Goal: Task Accomplishment & Management: Manage account settings

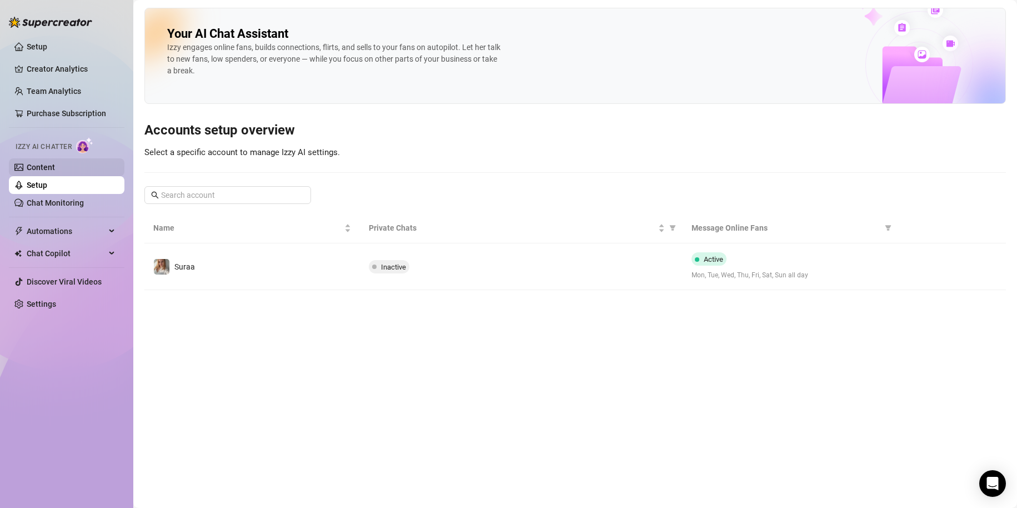
click at [55, 163] on link "Content" at bounding box center [41, 167] width 28 height 9
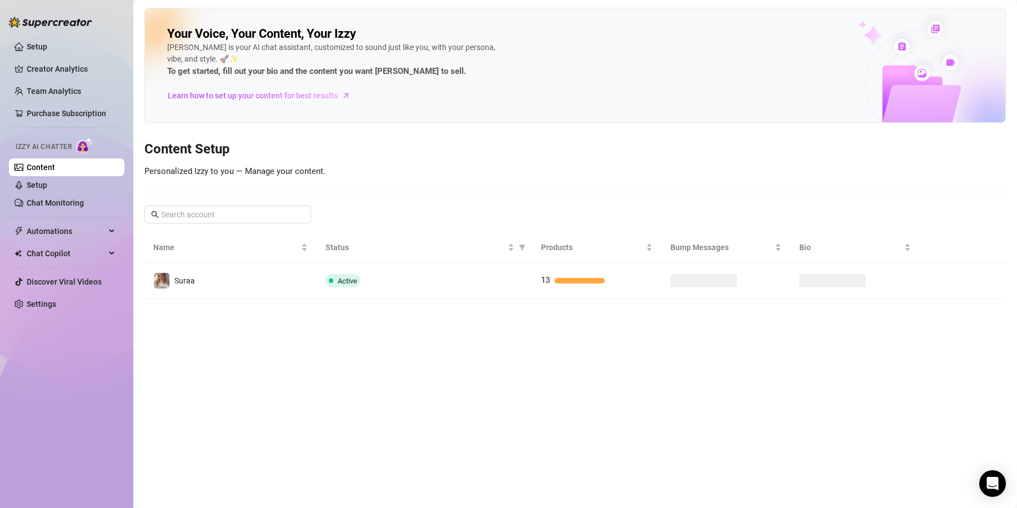
click at [55, 172] on link "Content" at bounding box center [41, 167] width 28 height 9
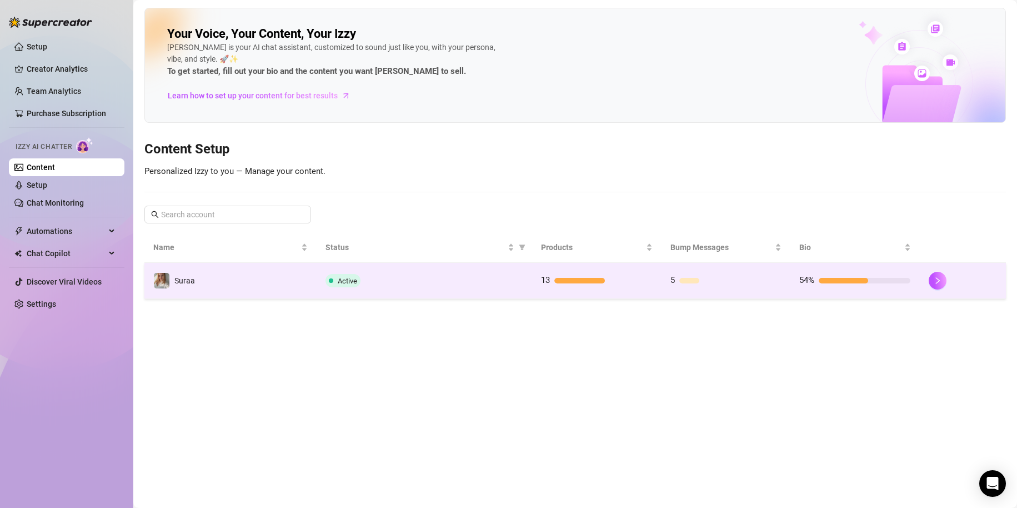
click at [358, 284] on span "Active" at bounding box center [343, 280] width 35 height 13
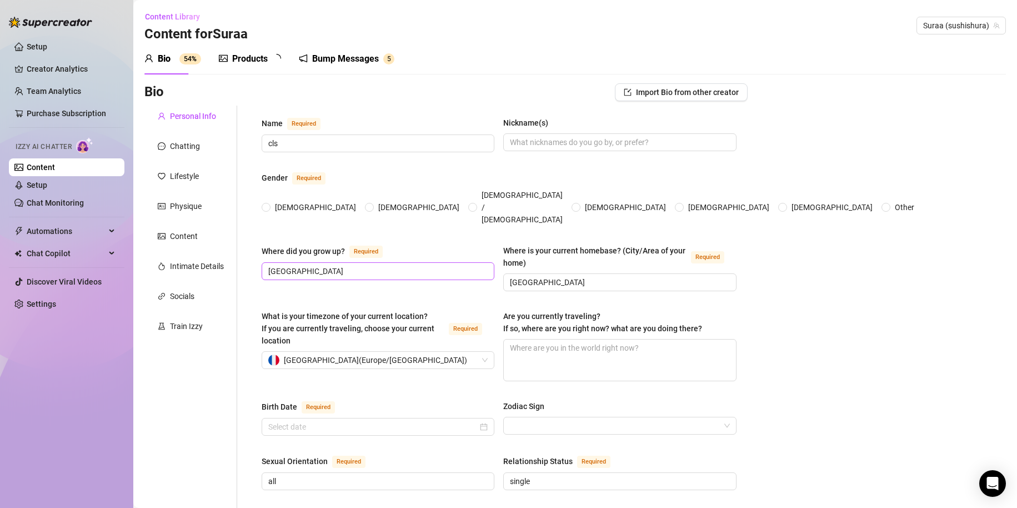
radio input "true"
type input "[DATE]"
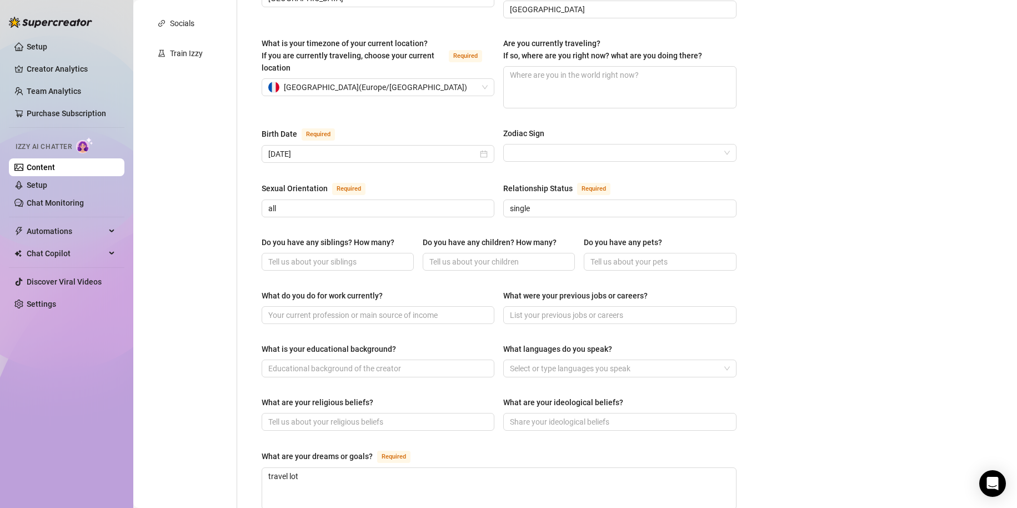
scroll to position [278, 0]
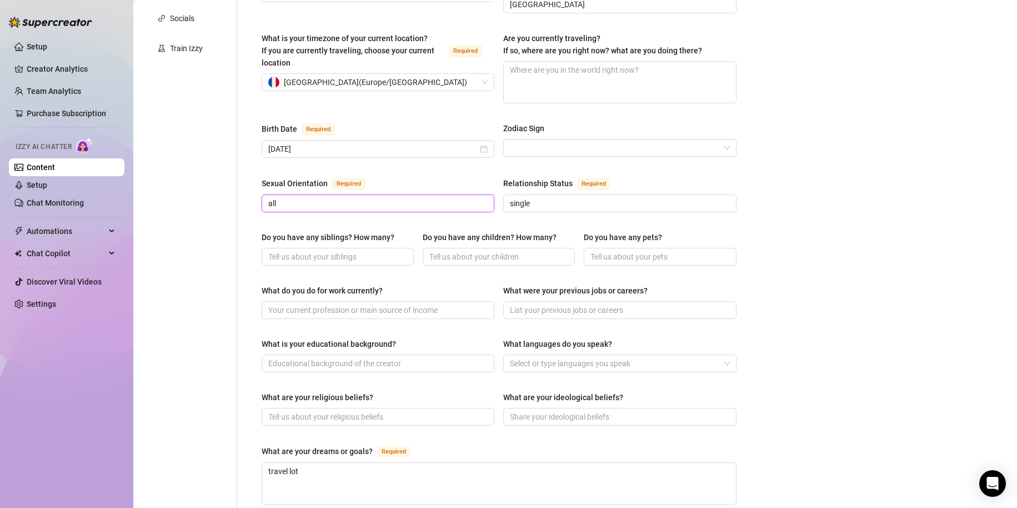
click at [379, 197] on input "all" at bounding box center [376, 203] width 217 height 12
type input "a"
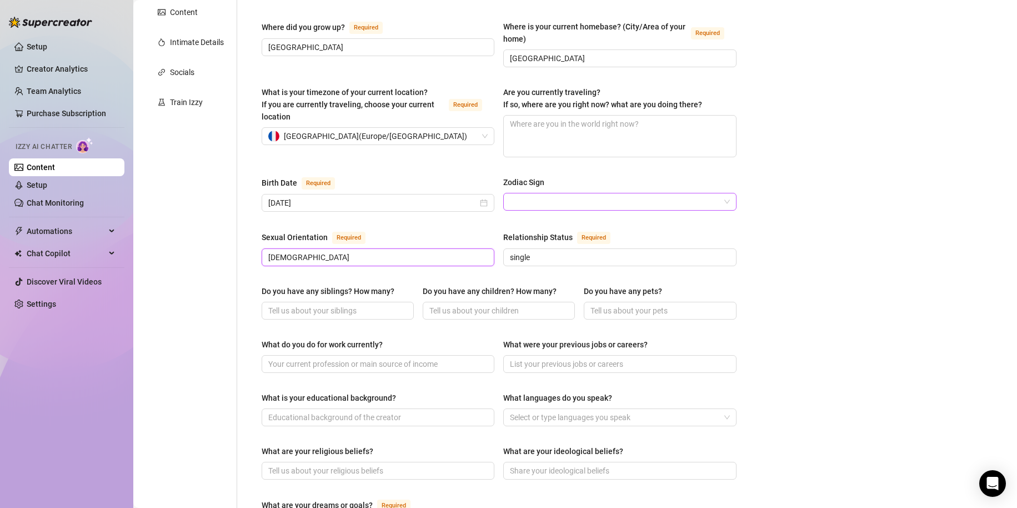
scroll to position [222, 0]
type input "[DEMOGRAPHIC_DATA]"
click at [540, 195] on input "Zodiac Sign" at bounding box center [614, 203] width 209 height 17
click at [858, 174] on div "Bio Import Bio from other creator Personal Info Chatting Lifestyle Physique Con…" at bounding box center [575, 369] width 862 height 1017
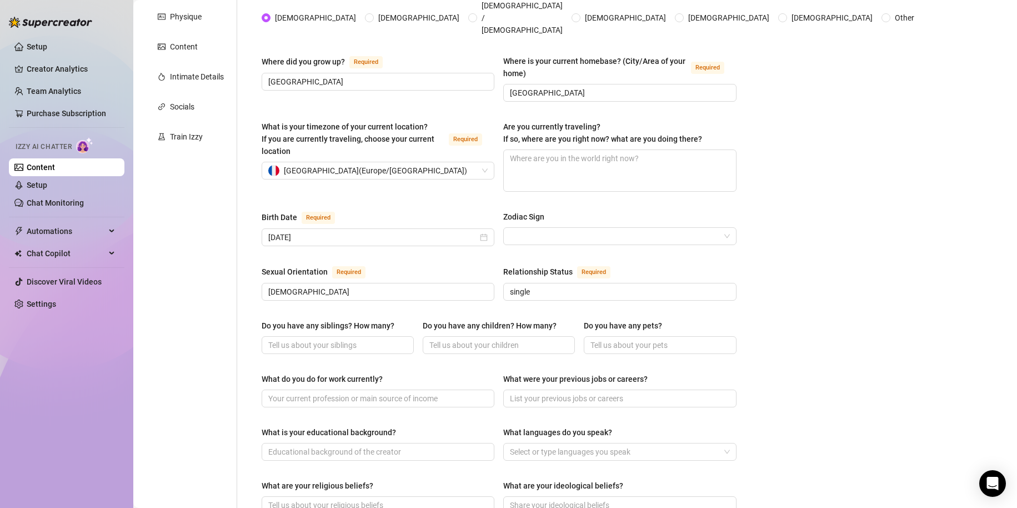
scroll to position [111, 0]
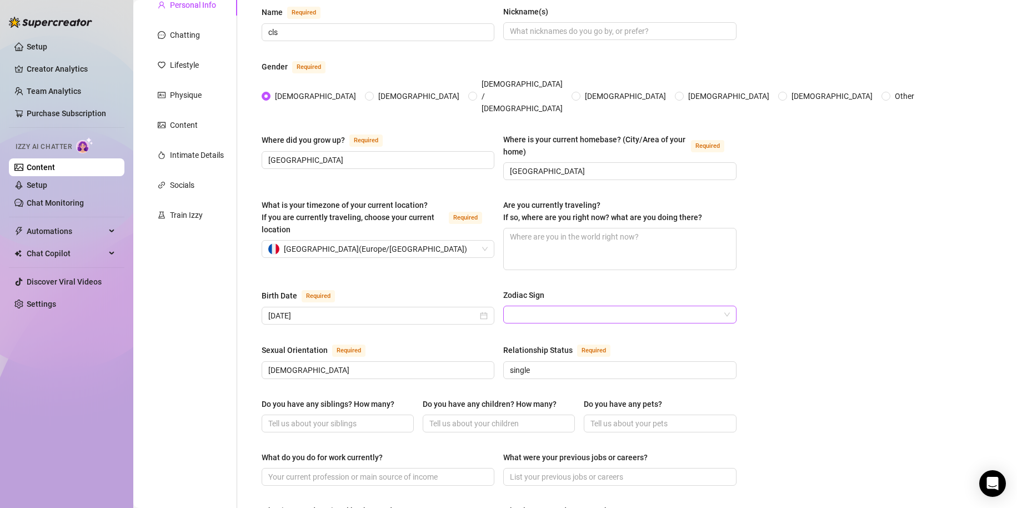
click at [622, 306] on input "Zodiac Sign" at bounding box center [614, 314] width 209 height 17
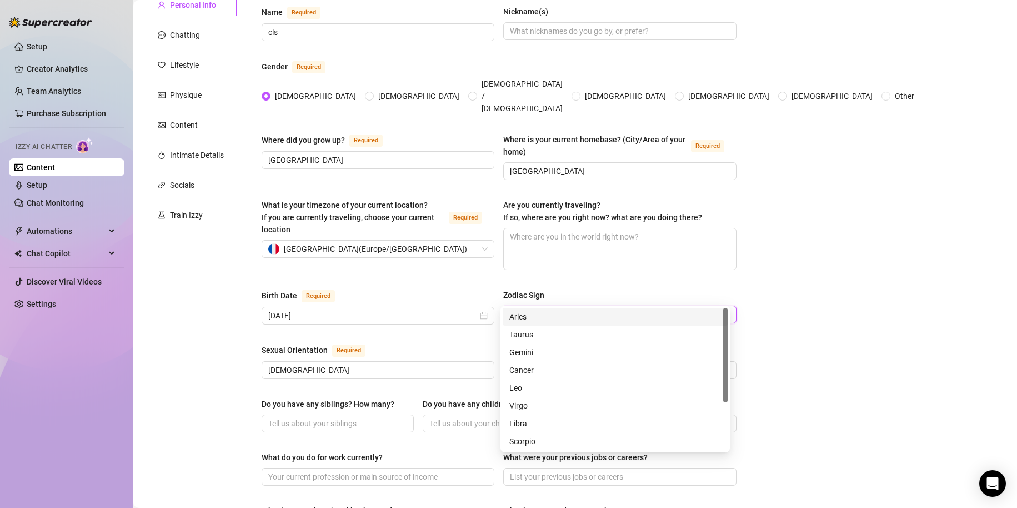
click at [531, 306] on input "Zodiac Sign" at bounding box center [614, 314] width 209 height 17
click at [541, 323] on div "Aries" at bounding box center [615, 317] width 225 height 18
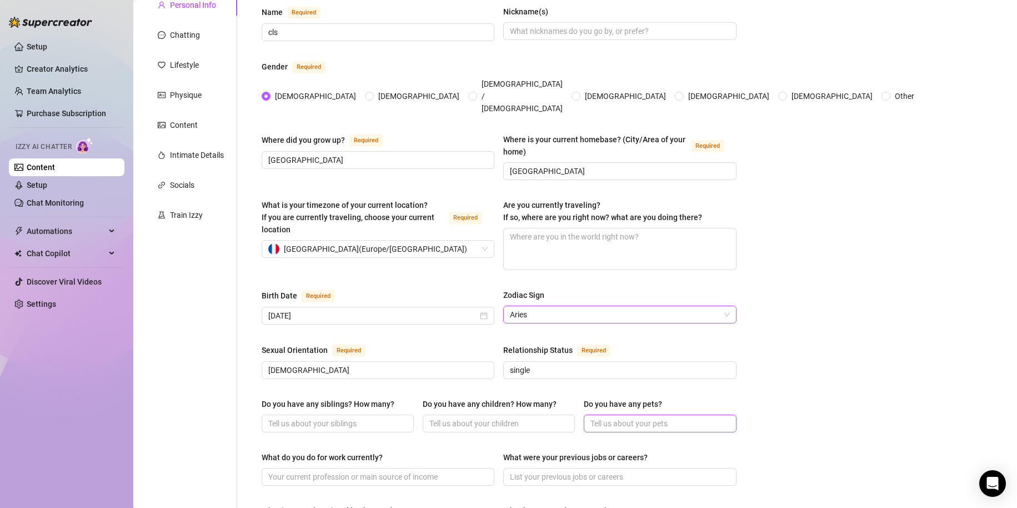
click at [682, 417] on input "Do you have any pets?" at bounding box center [659, 423] width 137 height 12
type input "dog and cat"
click at [323, 417] on input "Do you have any siblings? How many?" at bounding box center [336, 423] width 137 height 12
click at [356, 417] on input "Do you have any siblings? How many?" at bounding box center [336, 423] width 137 height 12
click at [346, 417] on input "Do you have any siblings? How many?" at bounding box center [336, 423] width 137 height 12
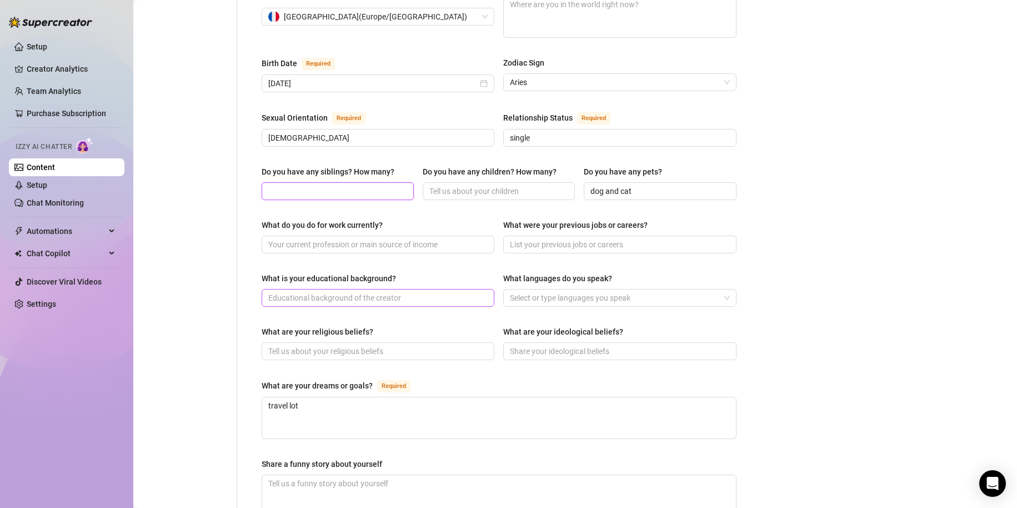
scroll to position [342, 0]
click at [343, 344] on span at bounding box center [378, 353] width 233 height 18
click at [343, 347] on input "What are your religious beliefs?" at bounding box center [376, 353] width 217 height 12
type input "no"
click at [334, 240] on input "What do you do for work currently?" at bounding box center [376, 246] width 217 height 12
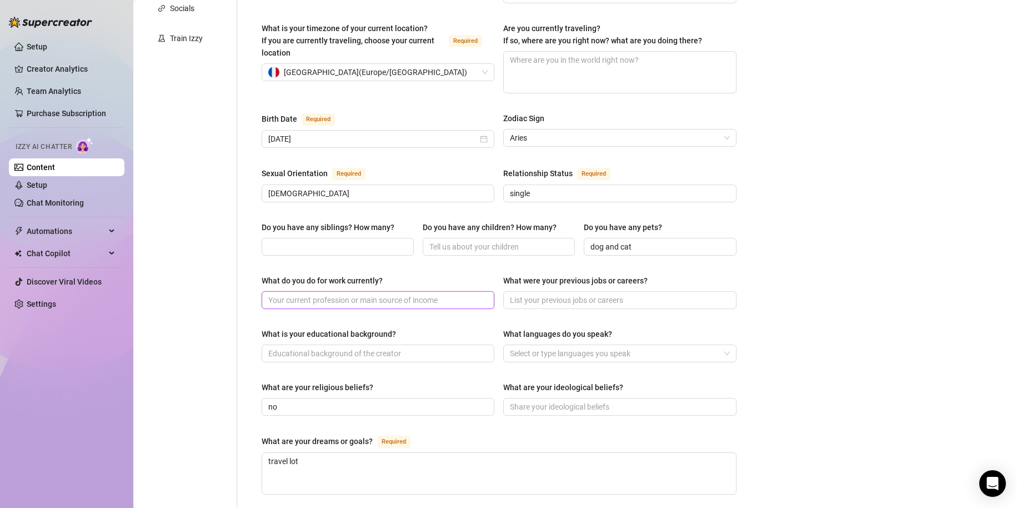
scroll to position [286, 0]
click at [327, 236] on div "Do you have any siblings? How many? Do you have any children? How many? Do you …" at bounding box center [499, 245] width 475 height 44
click at [335, 242] on input "Do you have any siblings? How many?" at bounding box center [336, 248] width 137 height 12
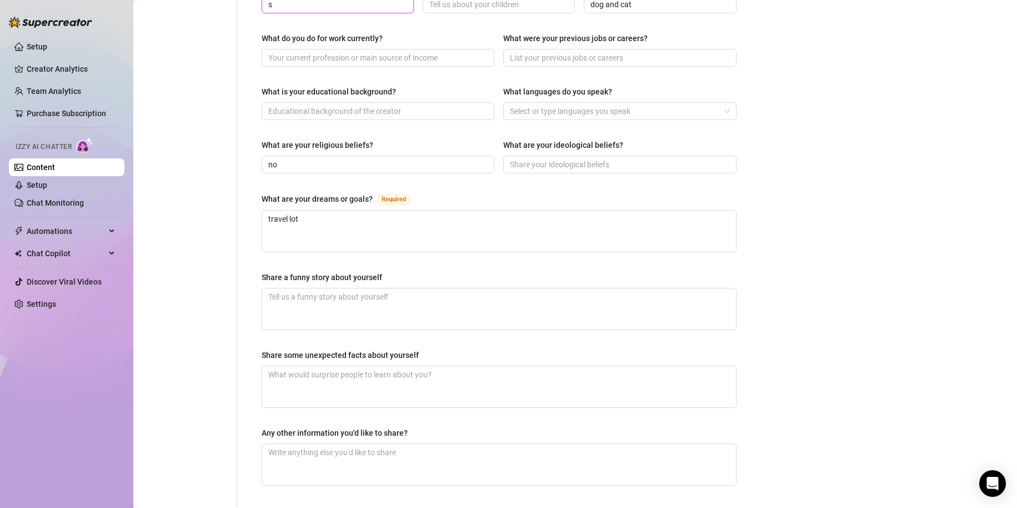
scroll to position [508, 0]
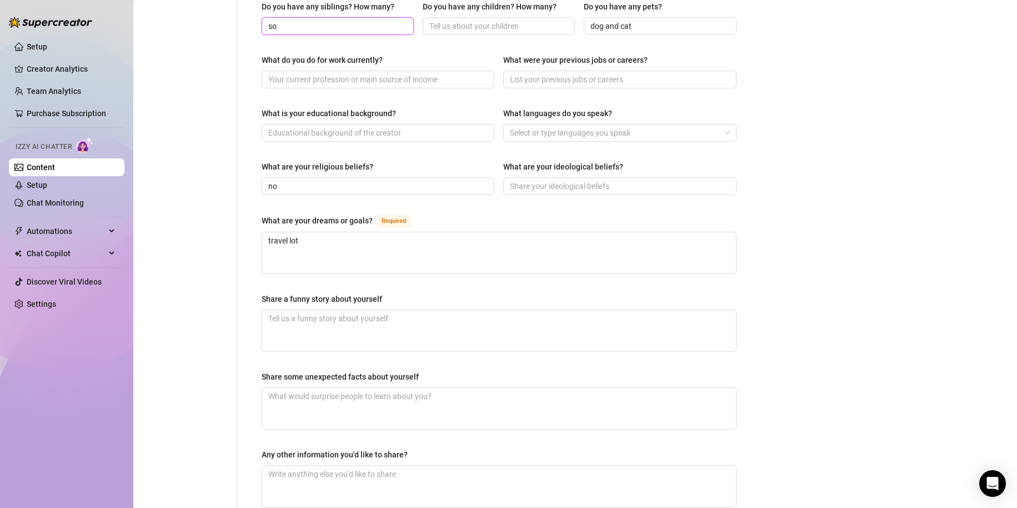
type input "s"
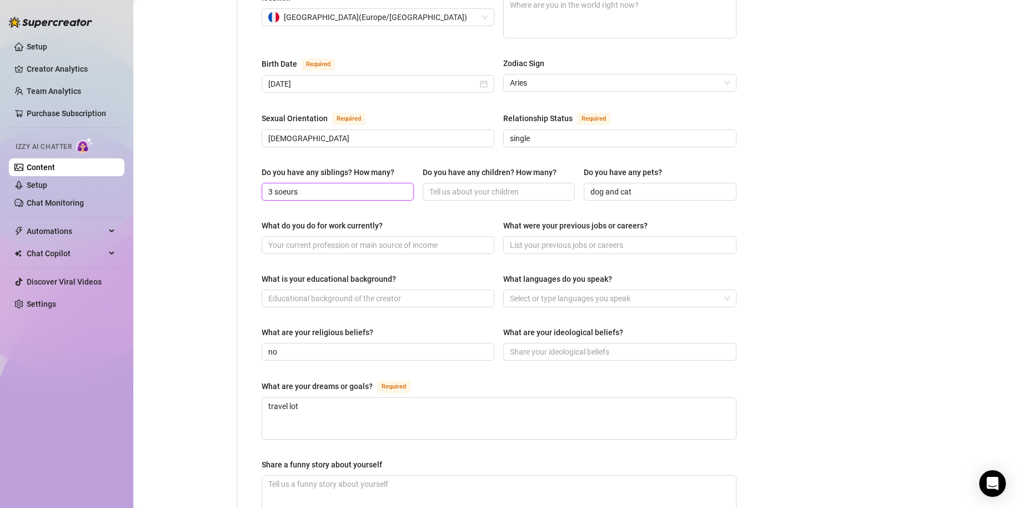
scroll to position [342, 0]
type input "3 soeurs"
click at [515, 187] on input "Do you have any children? How many?" at bounding box center [498, 193] width 137 height 12
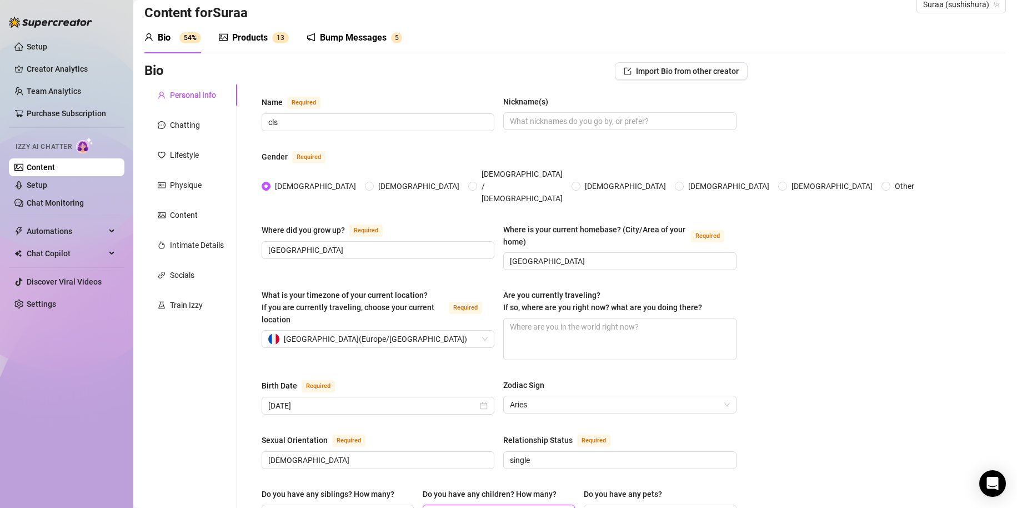
scroll to position [0, 0]
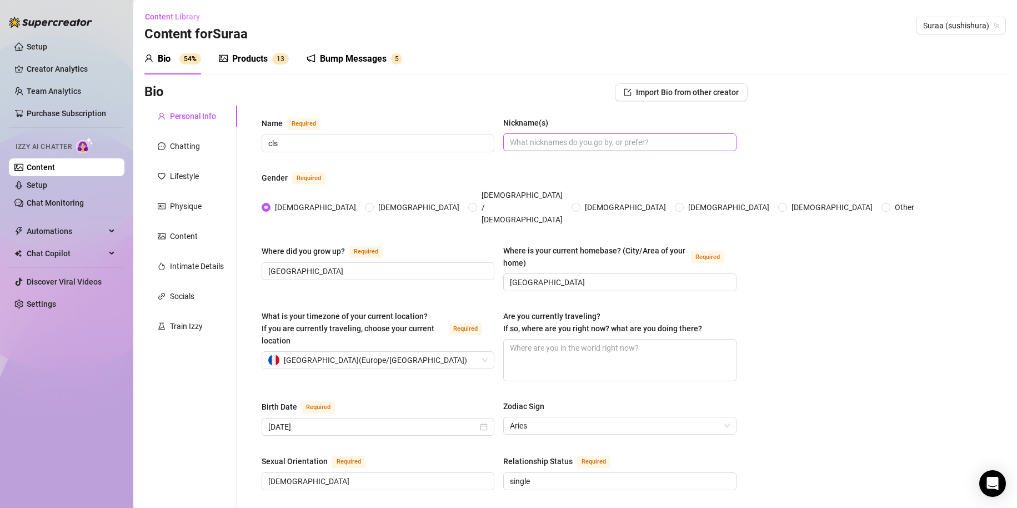
type input "0"
click at [630, 147] on input "Nickname(s)" at bounding box center [618, 142] width 217 height 12
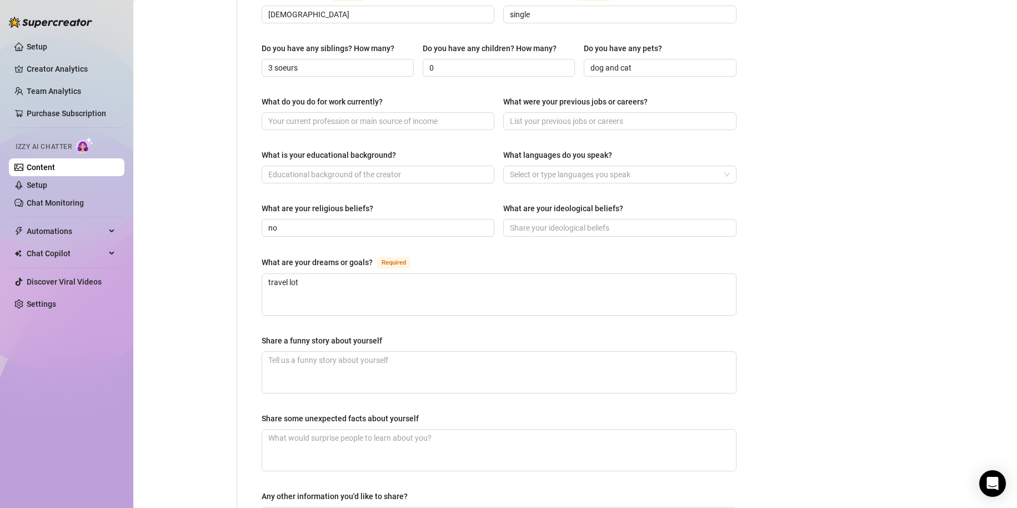
scroll to position [500, 0]
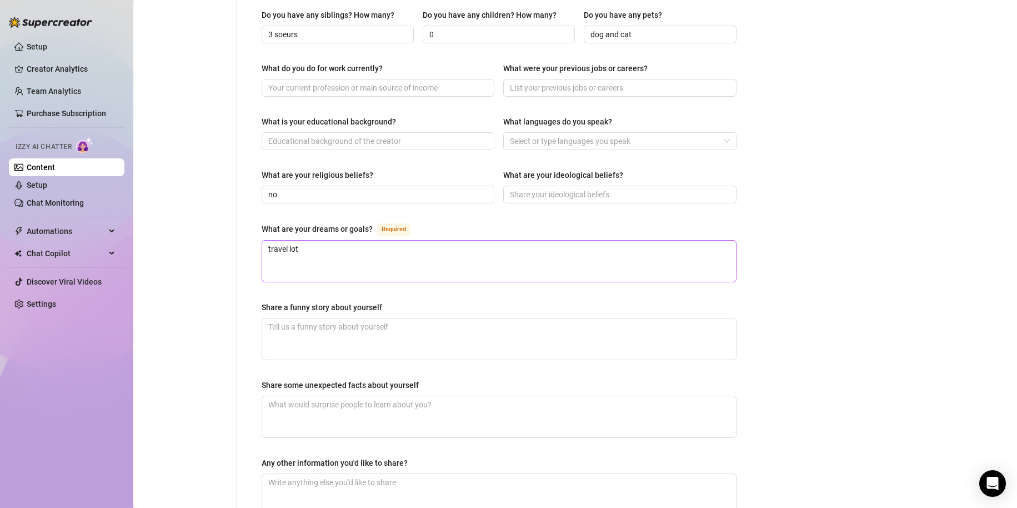
type input "sura"
click at [308, 248] on textarea "travel lot" at bounding box center [499, 261] width 474 height 41
type textarea "travel lot,"
type textarea "travel lot"
type textarea "travel lo"
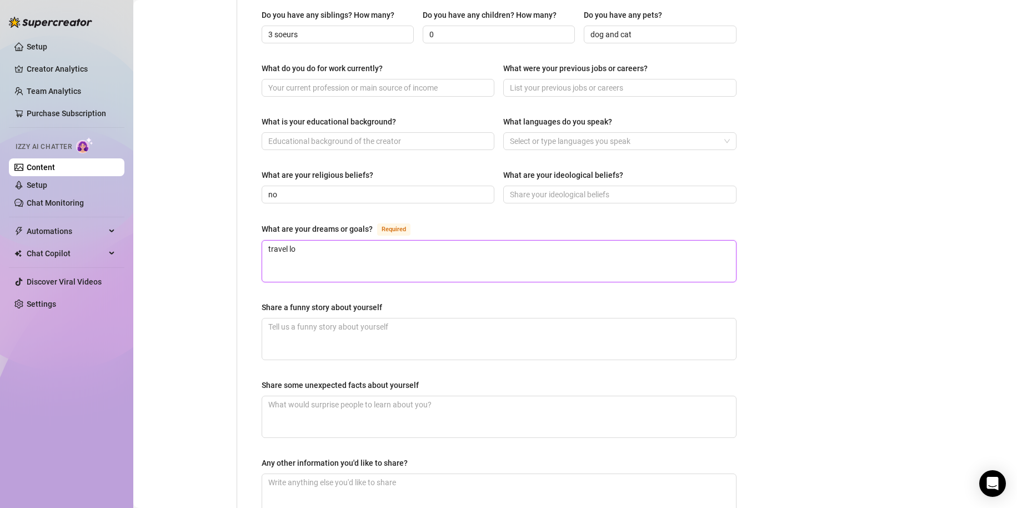
type textarea "travel l"
type textarea "travel"
type textarea "trave"
type textarea "trav"
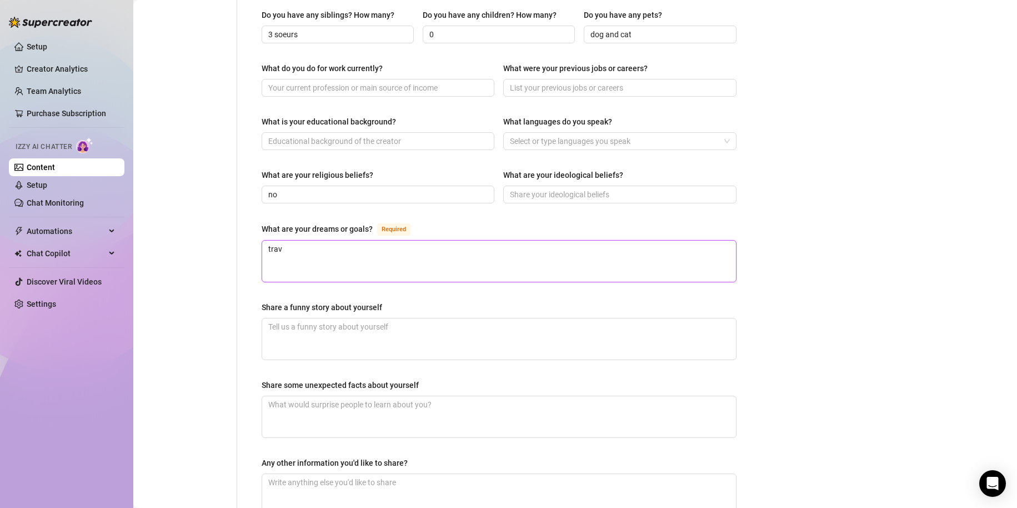
type textarea "tra"
type textarea "tr"
type textarea "t"
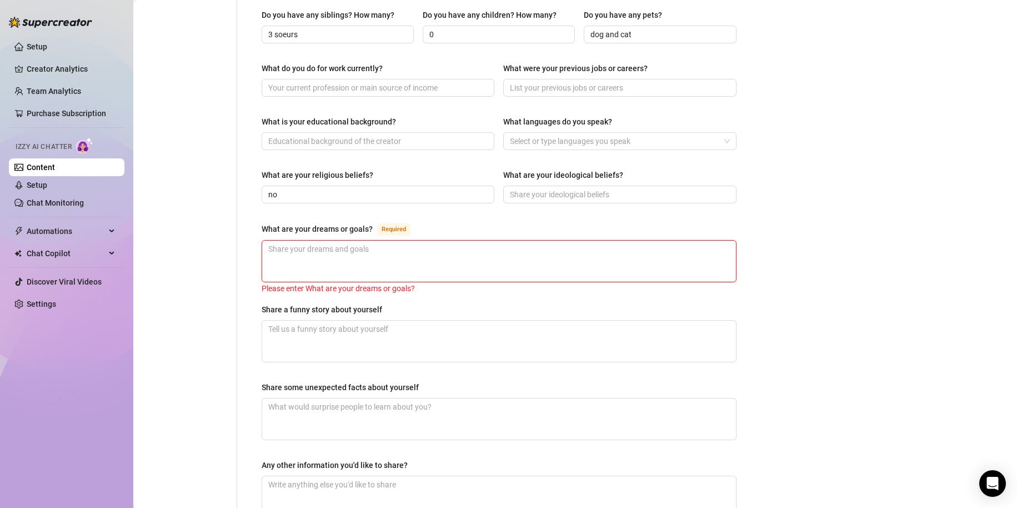
type textarea "j"
type textarea "je"
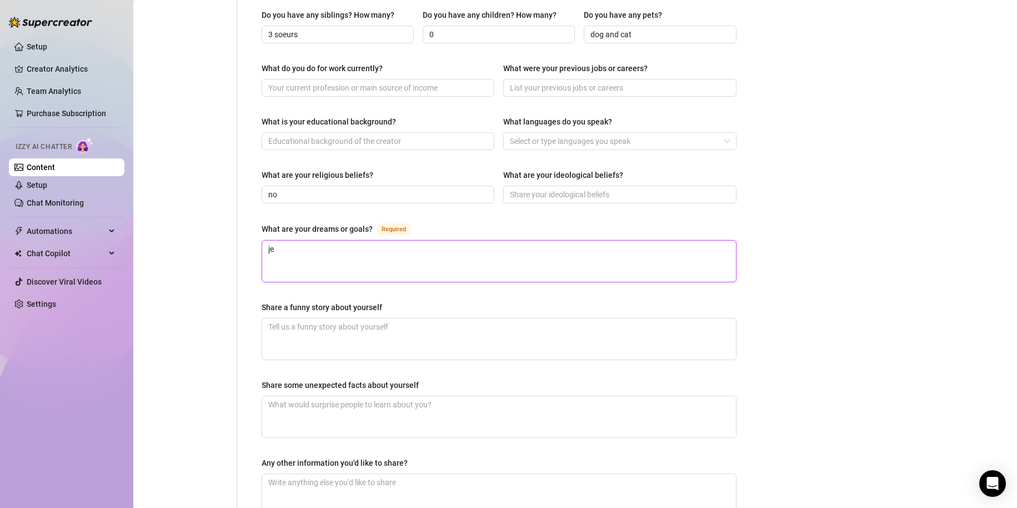
type textarea "je r"
type textarea "je re"
type textarea "je rev"
type textarea "je reve"
type textarea "je reve,"
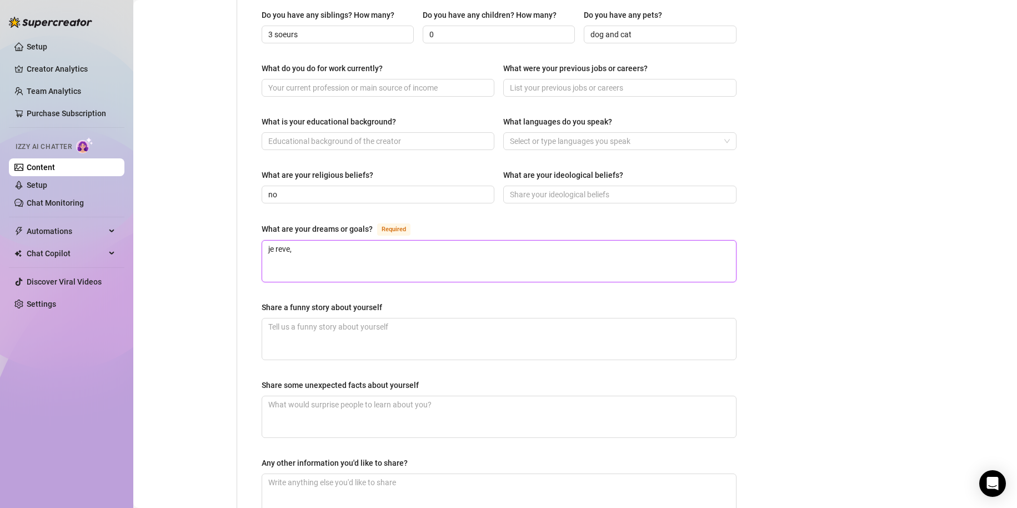
type textarea "je reve,"
type textarea "je reve, d"
type textarea "je reve, de"
type textarea "je reve, de p"
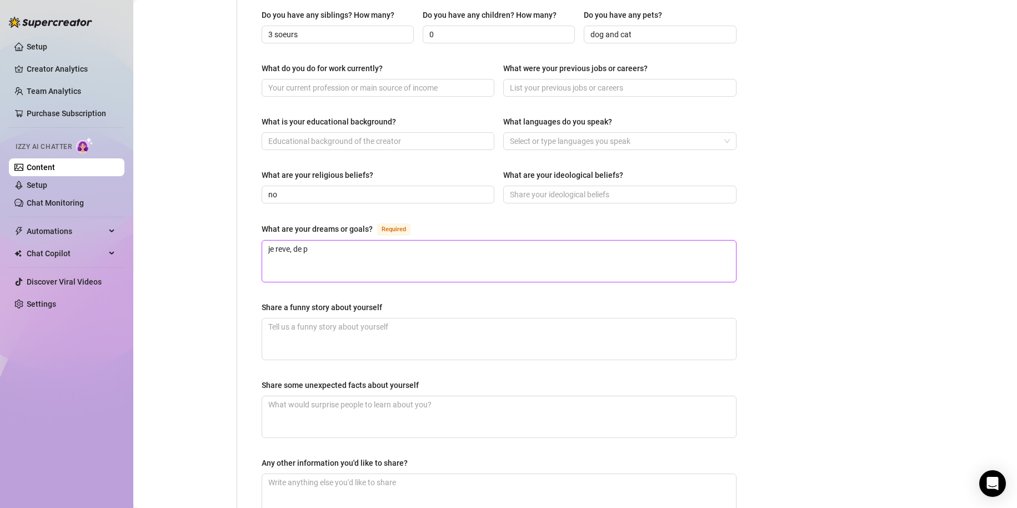
type textarea "je reve, de po"
type textarea "je reve, de pos"
type textarea "je reve, de pose"
type textarea "je reve, de posed"
type textarea "je reve, de posede"
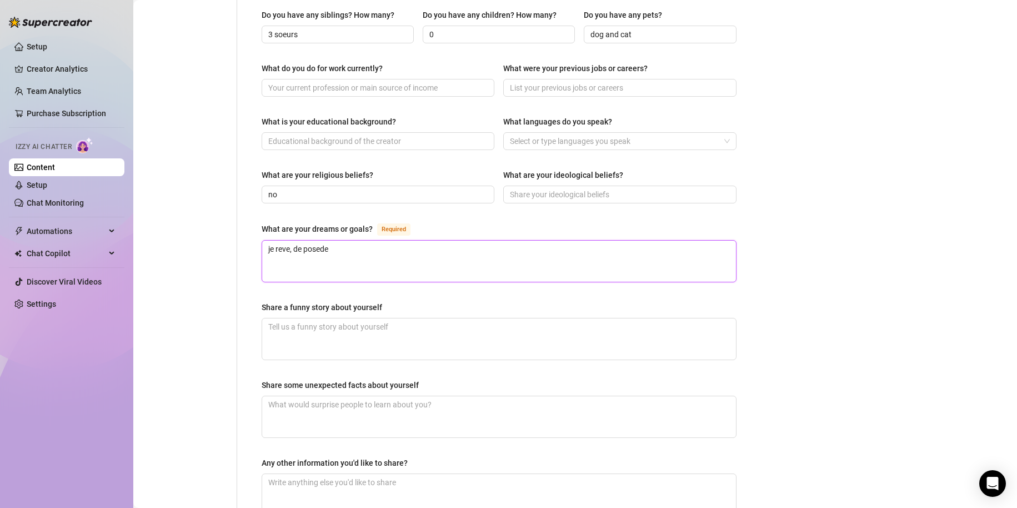
type textarea "je reve, de poseder"
type textarea "je reve, de poseder u"
type textarea "je reve, de poseder un"
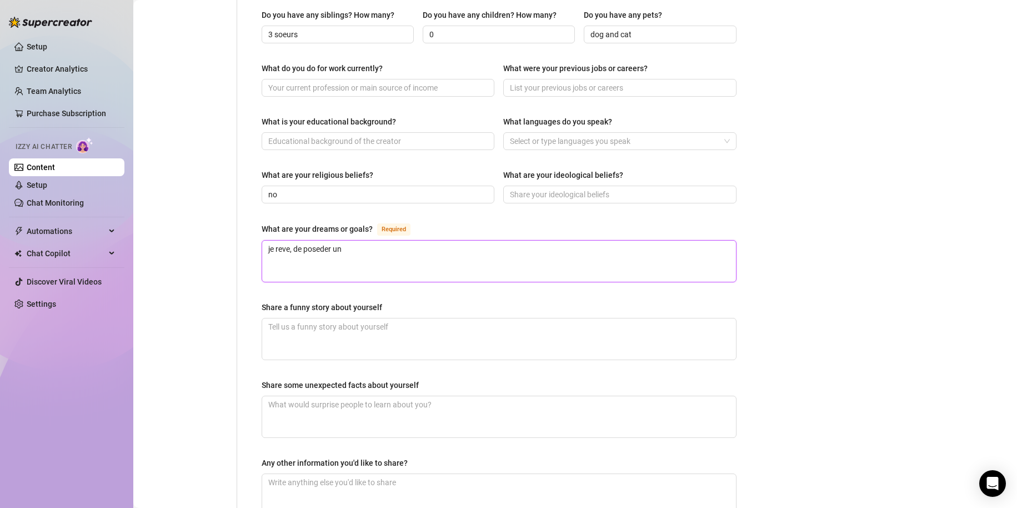
type textarea "je reve, de poseder un g"
type textarea "je reve, de poseder un gr"
type textarea "je reve, de poseder un gran"
type textarea "je reve, de poseder un gran r"
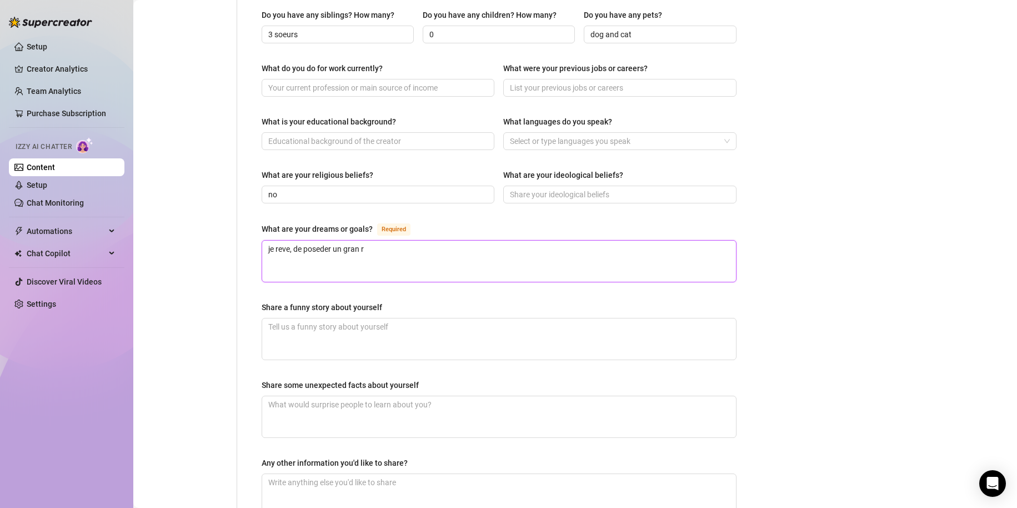
type textarea "je reve, de poseder un gran re"
type textarea "je reve, de poseder un gran ref"
type textarea "je reve, de poseder un gran refu"
type textarea "je reve, de poseder un gran refus"
type textarea "je reve, de poseder un gran refuse"
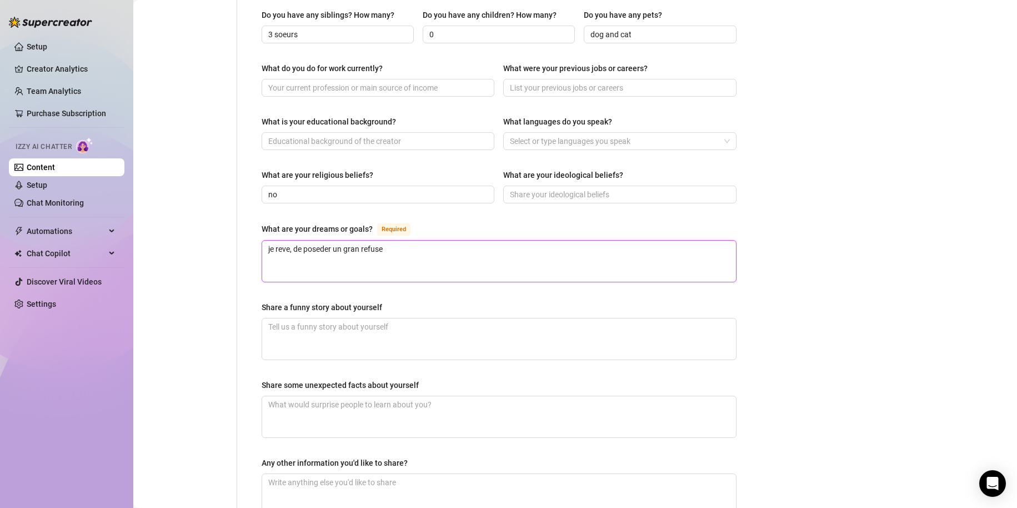
type textarea "je reve, de poseder un gran refus"
type textarea "je reve, de poseder un gran refu"
type textarea "je reve, de poseder un gran ref"
type textarea "je reve, de poseder un gran re"
type textarea "je reve, de poseder un gran r"
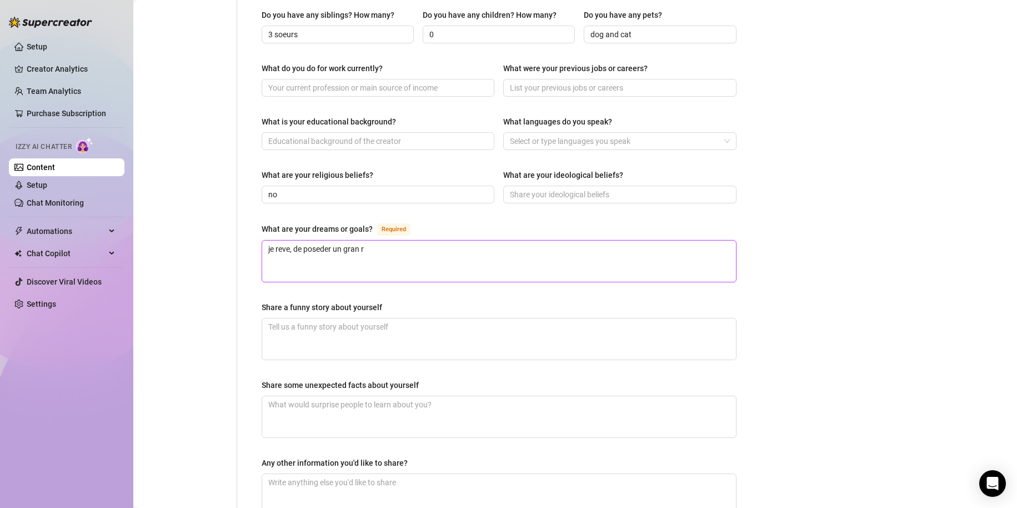
type textarea "je reve, de poseder un gran"
type textarea "je reve, de poseder un grand"
type textarea "je reve, de poseder un grand f"
type textarea "je reve, de poseder un grand"
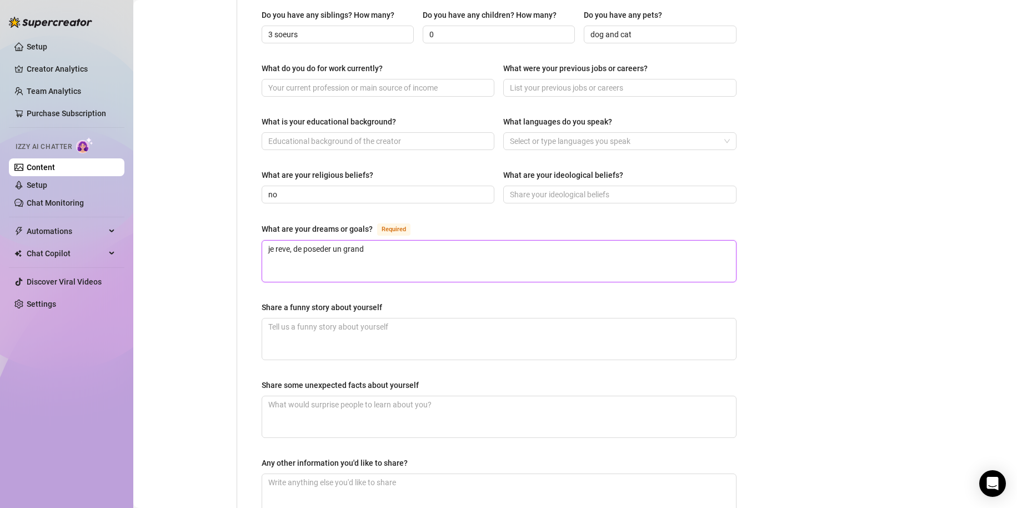
type textarea "je reve, de poseder un grand r"
type textarea "je reve, de poseder un grand re"
type textarea "je reve, de poseder un grand reg"
type textarea "je reve, de poseder un grand regu"
type textarea "je reve, de poseder un grand reg"
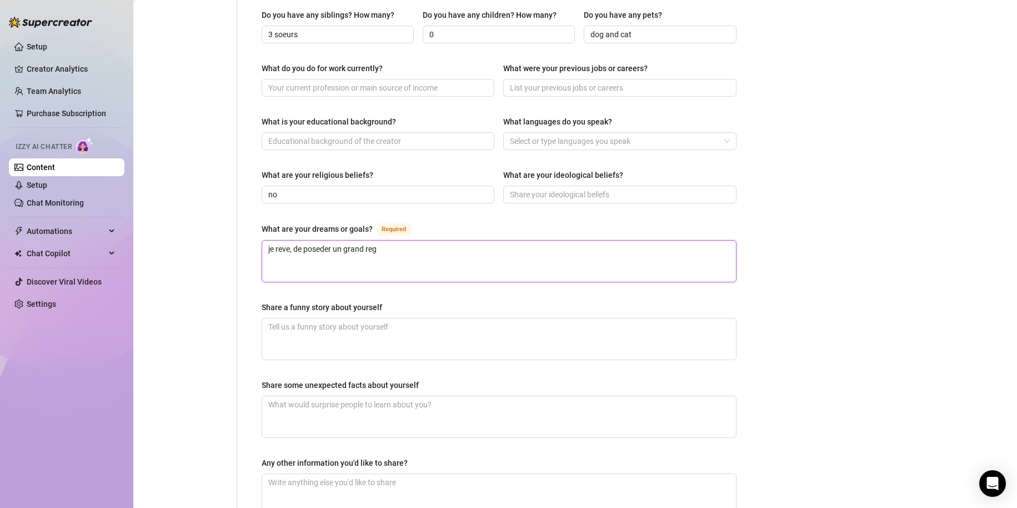
type textarea "je reve, de poseder un grand re"
type textarea "je reve, de poseder un grand ref"
type textarea "je reve, de poseder un grand refu"
type textarea "je reve, de poseder un grand refug"
type textarea "je reve, de poseder un grand refuge"
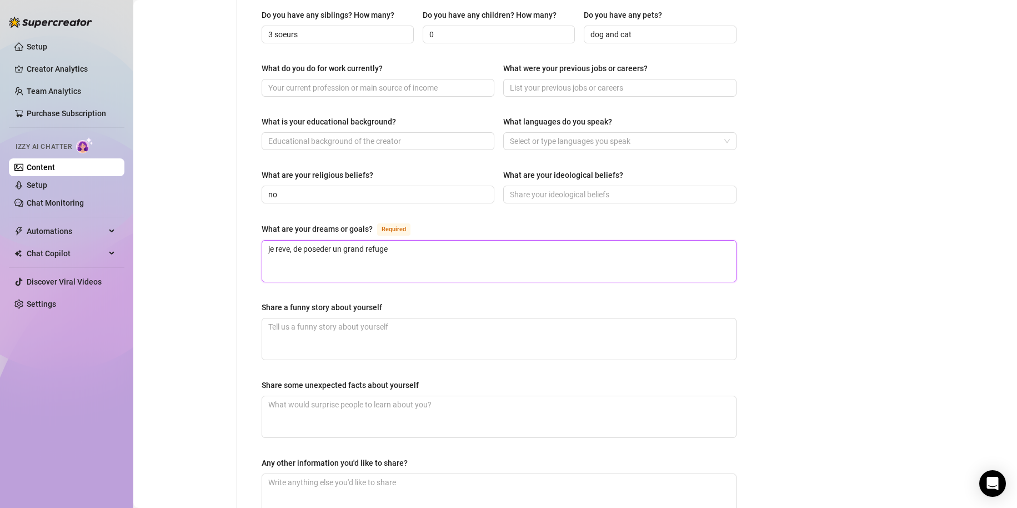
type textarea "je reve, de poseder un grand refuge"
type textarea "je reve, de poseder un grand refuge p"
type textarea "je reve, de poseder un grand refuge po"
type textarea "je reve, de poseder un grand refuge pou"
type textarea "je reve, de poseder un grand refuge pour"
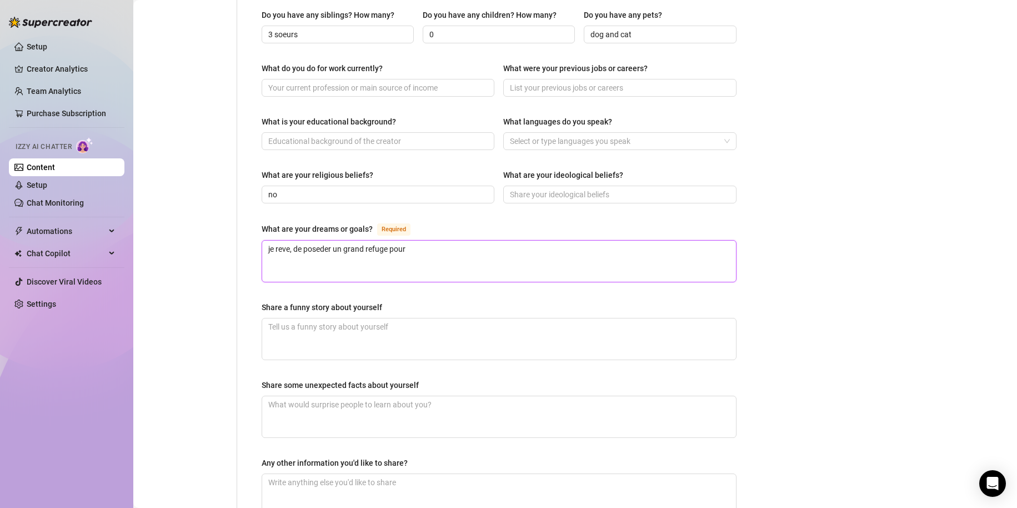
type textarea "je reve, de poseder un grand refuge pour"
type textarea "je reve, de poseder un grand refuge pour h"
type textarea "je reve, de poseder un grand refuge pour he"
type textarea "je reve, de poseder un grand refuge pour her"
type textarea "je reve, de poseder un grand refuge pour herb"
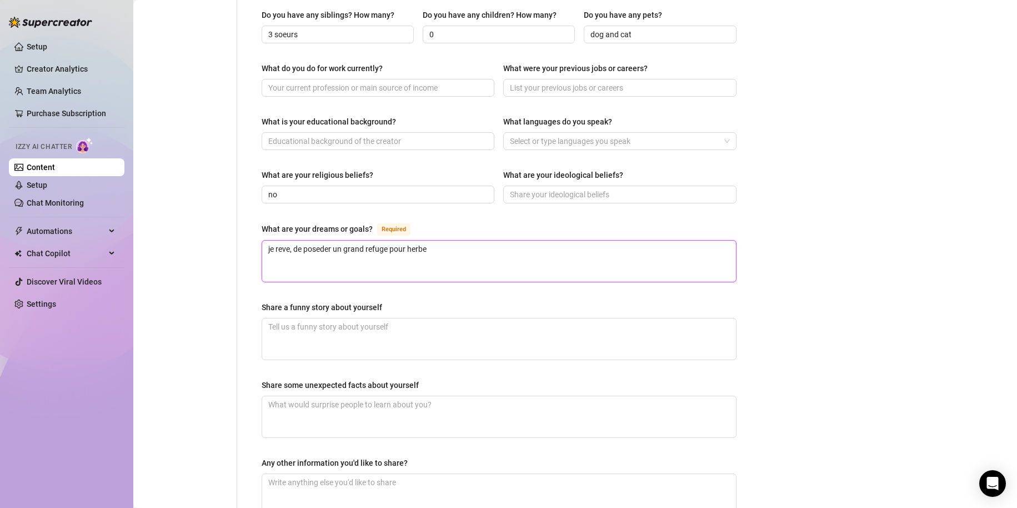
type textarea "je reve, de poseder un grand refuge pour herbet"
type textarea "je reve, de poseder un grand refuge pour herbe"
type textarea "je reve, de poseder un grand refuge pour herb"
type textarea "je reve, de poseder un grand refuge pour her"
type textarea "je reve, de poseder un grand refuge pour he"
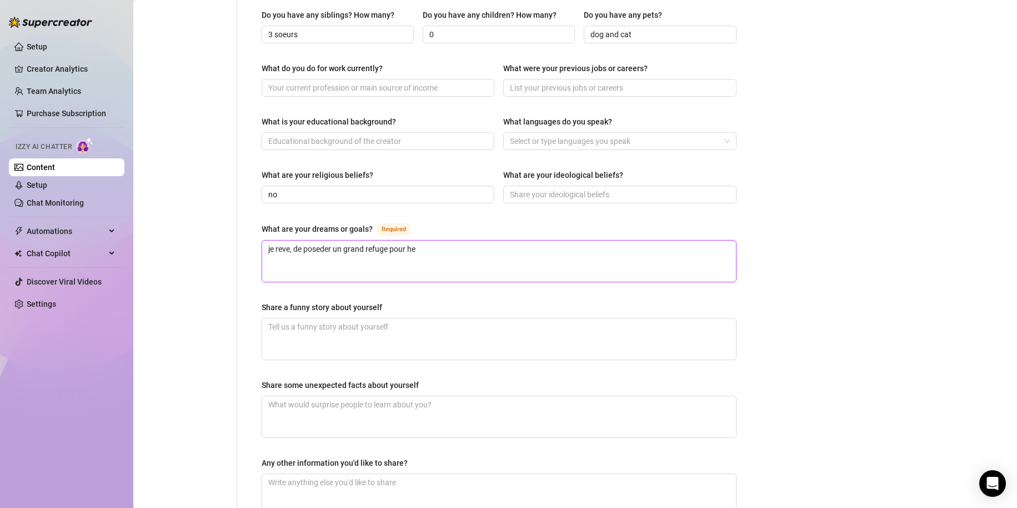
type textarea "je reve, de poseder un grand refuge pour heb"
type textarea "je reve, de poseder un grand refuge pour hebe"
type textarea "je reve, de poseder un grand refuge pour heber"
type textarea "je reve, de poseder un grand refuge pour heberg"
type textarea "je reve, de poseder un grand refuge pour heberge"
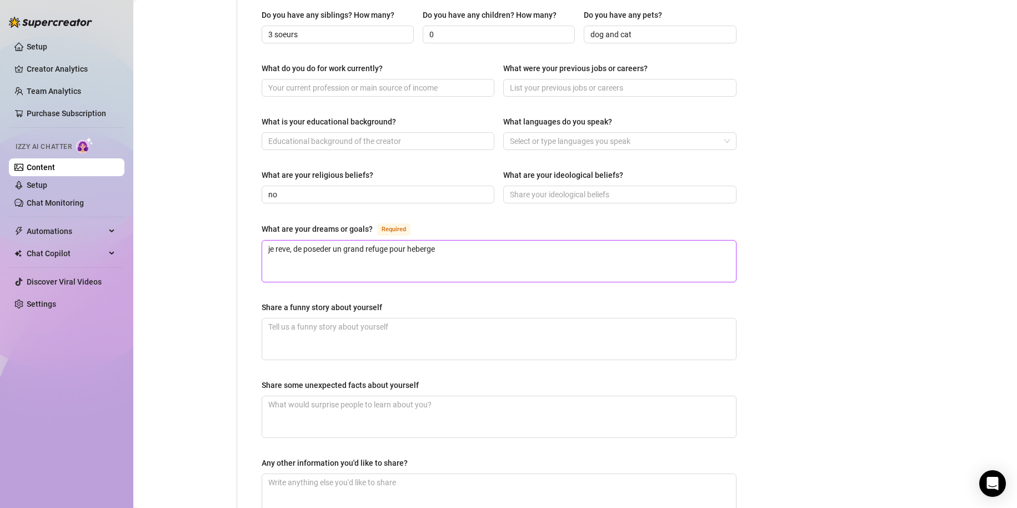
type textarea "je reve, de poseder un grand refuge pour heberger"
type textarea "je reve, de poseder un grand refuge pour heberger l"
type textarea "je reve, de poseder un grand refuge pour heberger le"
type textarea "je reve, de poseder un grand refuge pour heberger les"
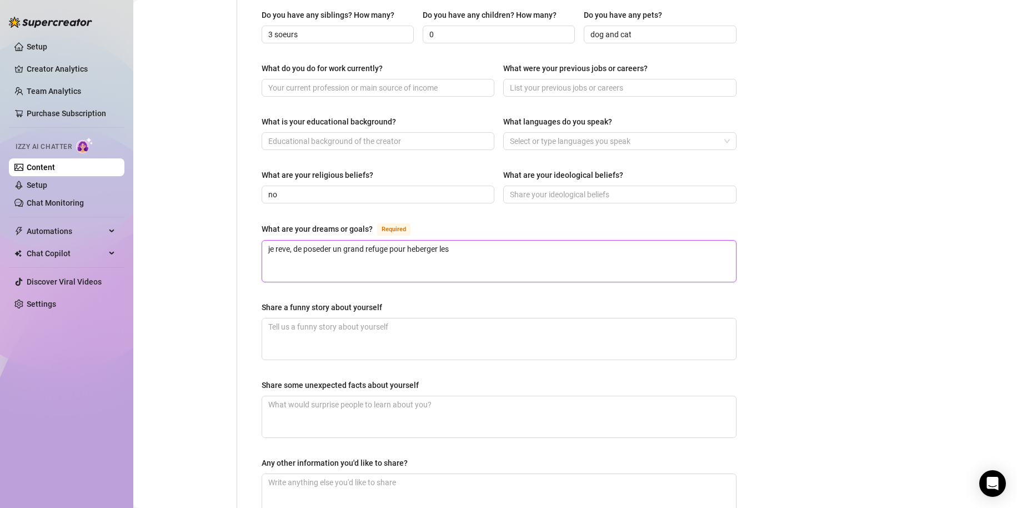
type textarea "je reve, de poseder un grand refuge pour heberger les a"
type textarea "je reve, de poseder un grand refuge pour heberger les an"
type textarea "je reve, de poseder un grand refuge pour heberger les ani"
type textarea "je reve, de poseder un grand refuge pour heberger les anima"
drag, startPoint x: 275, startPoint y: 224, endPoint x: 286, endPoint y: 218, distance: 12.5
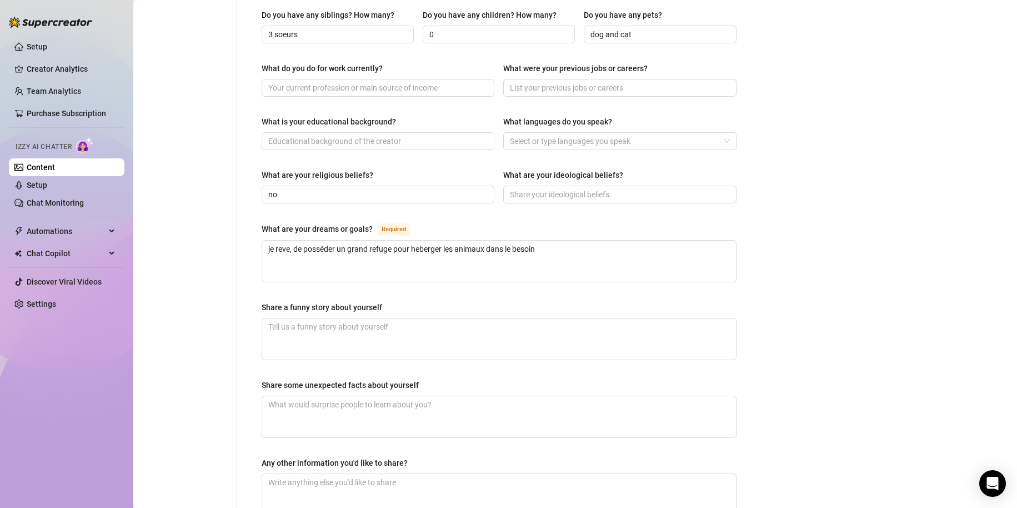
click at [286, 222] on div "What are your dreams or goals? Required" at bounding box center [499, 231] width 475 height 18
click at [595, 241] on textarea "je rêve, de posséder un grand refuge pour héberger les animaux dans le besoin" at bounding box center [499, 261] width 474 height 41
click at [377, 318] on textarea "Share a funny story about yourself" at bounding box center [499, 338] width 474 height 41
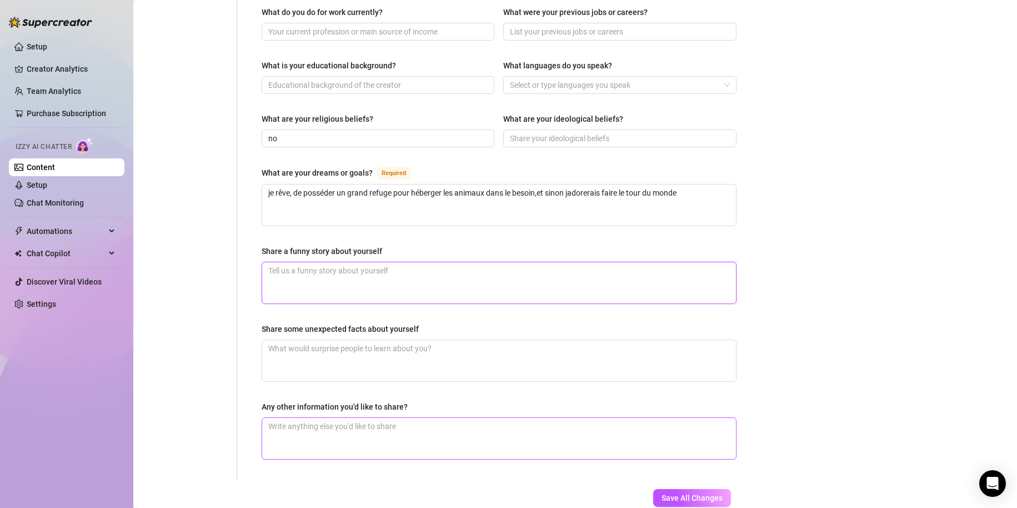
scroll to position [605, 0]
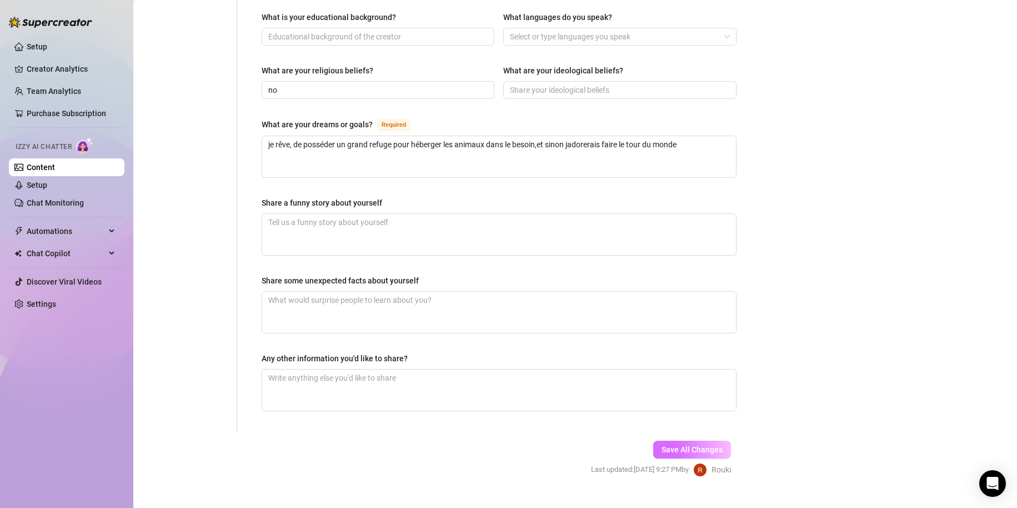
click at [708, 441] on button "Save All Changes" at bounding box center [692, 450] width 78 height 18
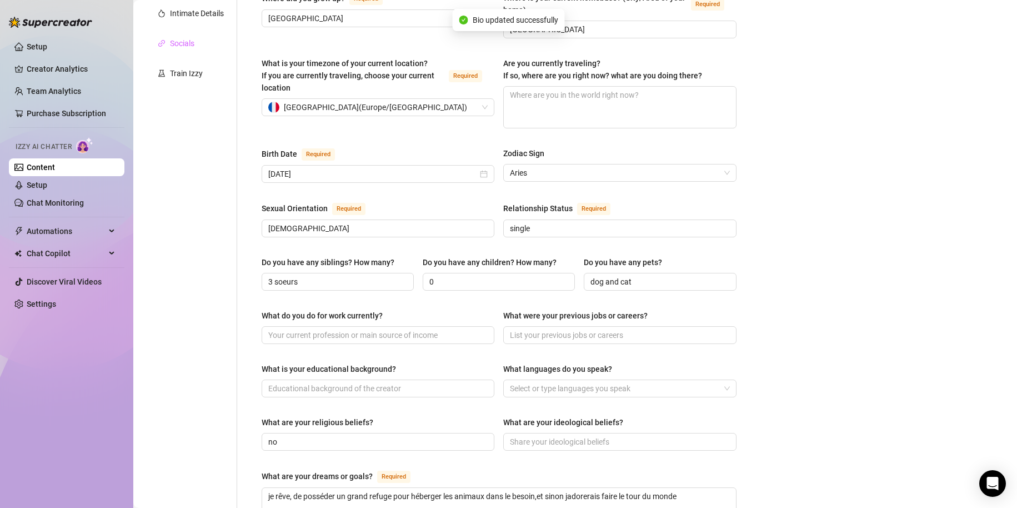
scroll to position [104, 0]
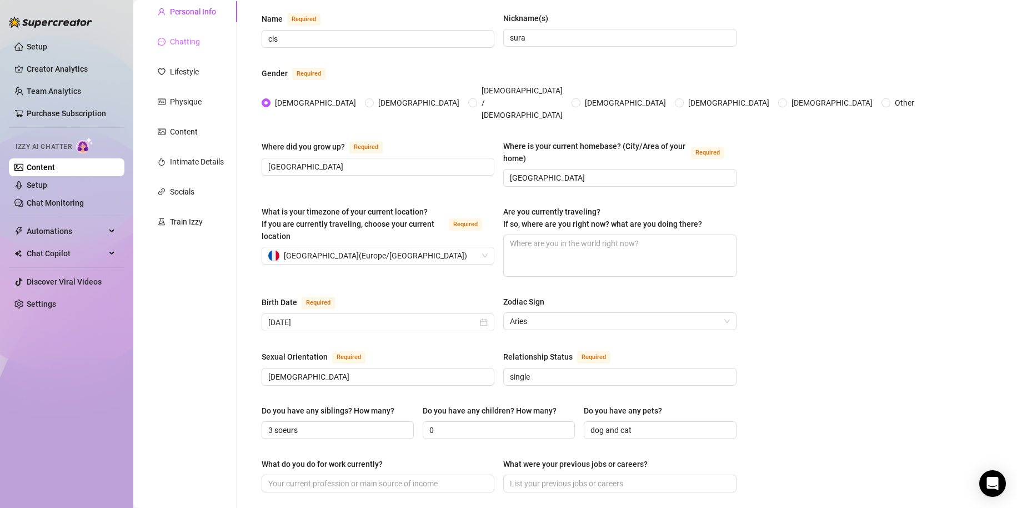
click at [221, 44] on div "Chatting" at bounding box center [190, 41] width 93 height 21
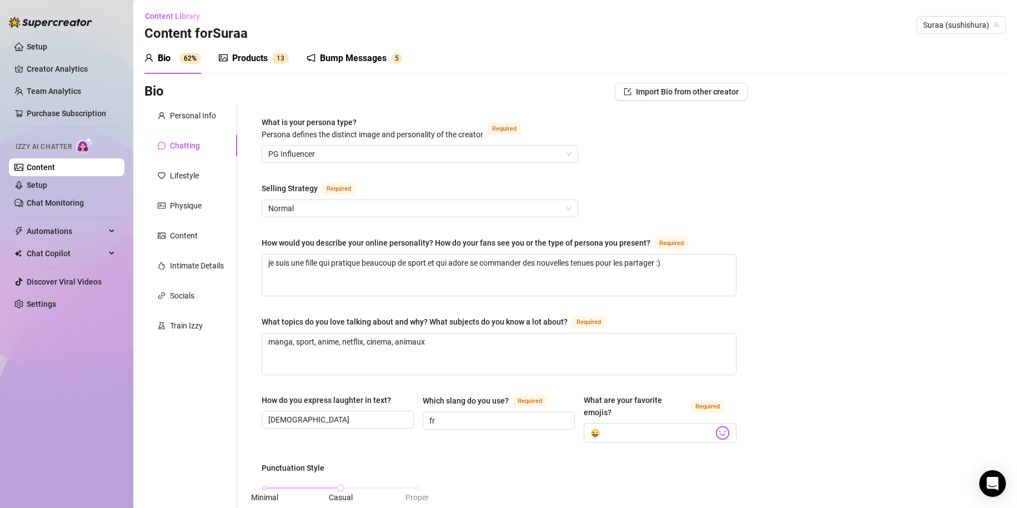
scroll to position [0, 0]
click at [638, 295] on textarea "je suis une fille qui pratique beaucoup de sport et qui adore se commander des …" at bounding box center [499, 275] width 474 height 41
click at [703, 280] on textarea "je suis une fille qui pratique beaucoup de sport et qui adore se commander des …" at bounding box center [499, 275] width 474 height 41
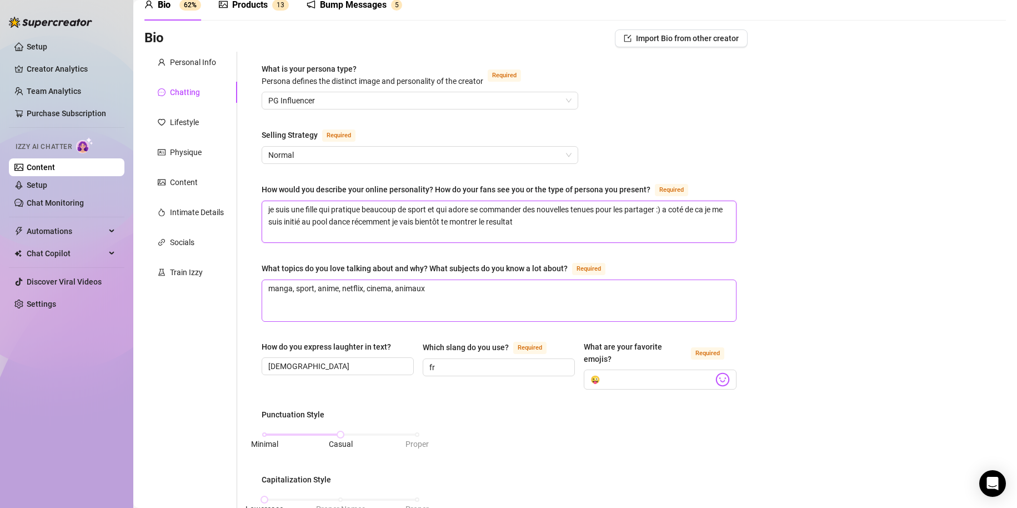
scroll to position [56, 0]
click at [434, 291] on textarea "manga, sport, anime, netflix, cinema, animaux" at bounding box center [499, 298] width 474 height 41
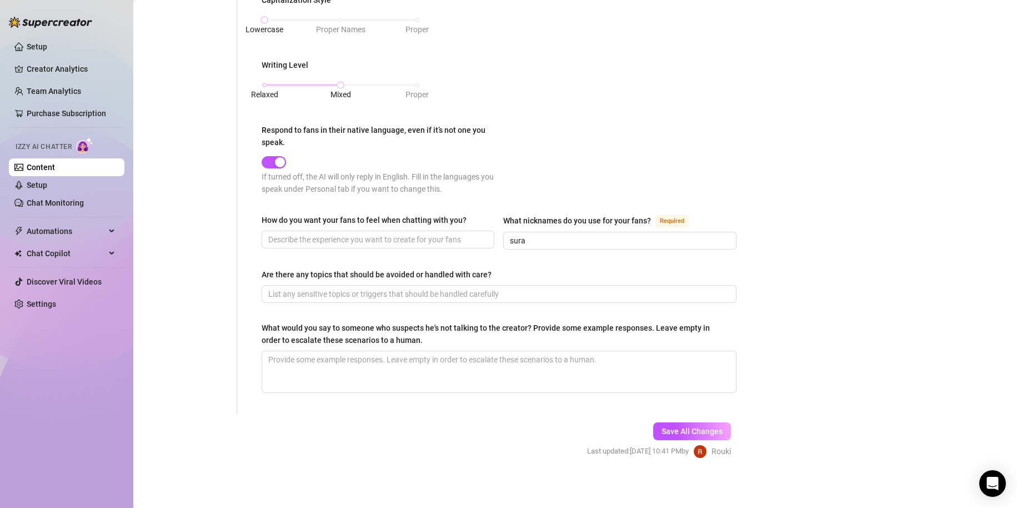
scroll to position [535, 0]
click at [704, 431] on span "Save All Changes" at bounding box center [692, 430] width 61 height 9
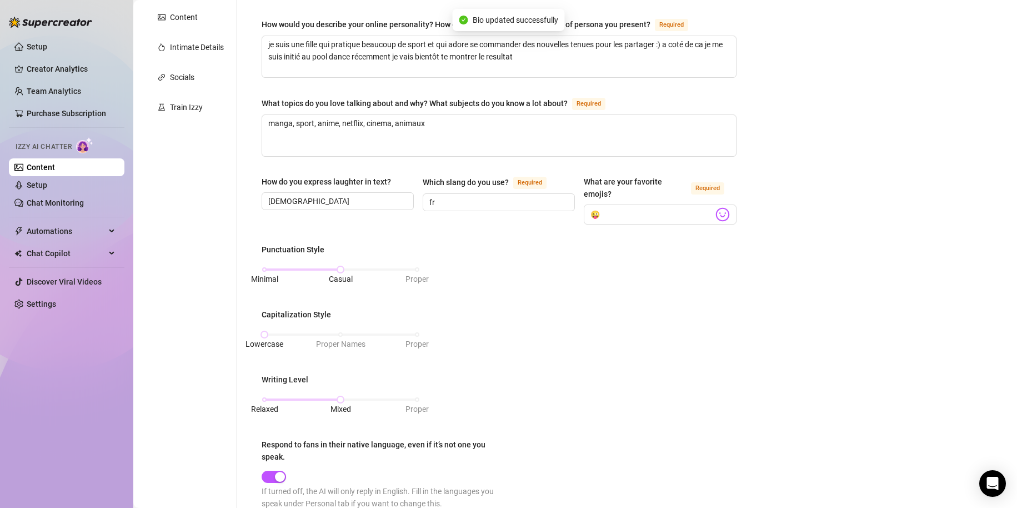
scroll to position [90, 0]
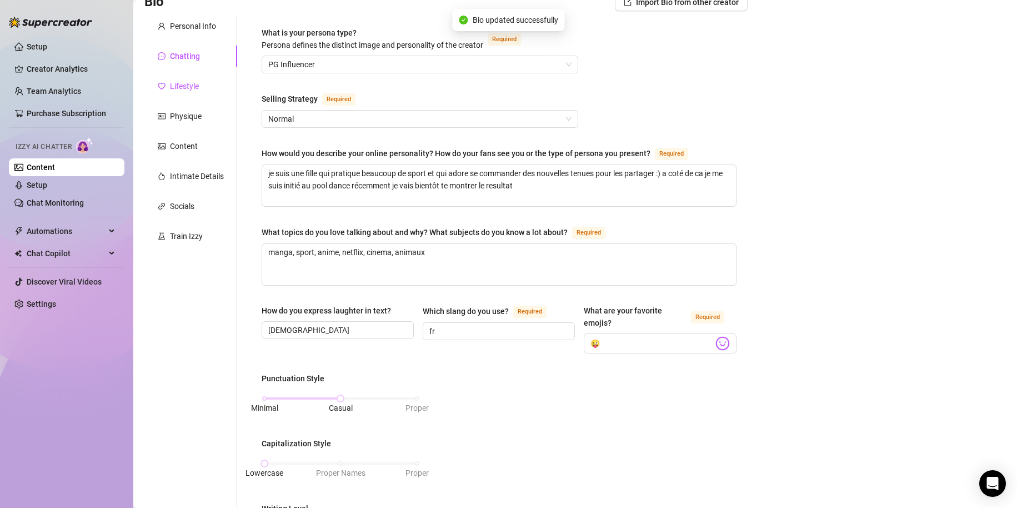
click at [198, 89] on div "Lifestyle" at bounding box center [184, 86] width 29 height 12
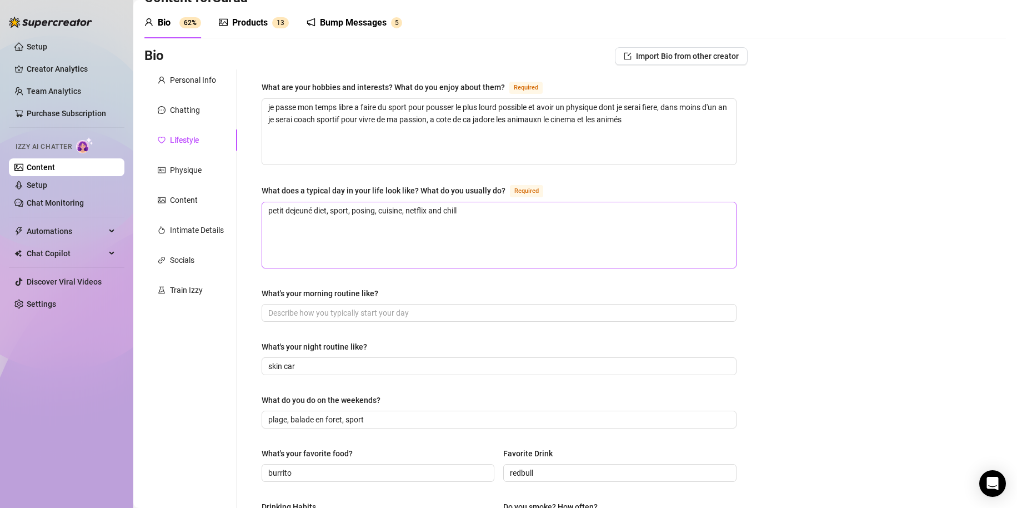
scroll to position [34, 0]
click at [691, 128] on textarea "je passe mon temps libre a faire du sport pour pousser le plus lourd possible e…" at bounding box center [499, 134] width 474 height 66
click at [555, 113] on textarea "je passe mon temps libre a faire du sport pour pousser le plus lourd possible e…" at bounding box center [499, 134] width 474 height 66
click at [568, 121] on textarea "je passe mon temps libre a faire du sport pour pousser le plus lourd possible e…" at bounding box center [499, 134] width 474 height 66
click at [573, 121] on textarea "je passe mon temps libre a faire du sport pour pousser le plus lourd possible e…" at bounding box center [499, 134] width 474 height 66
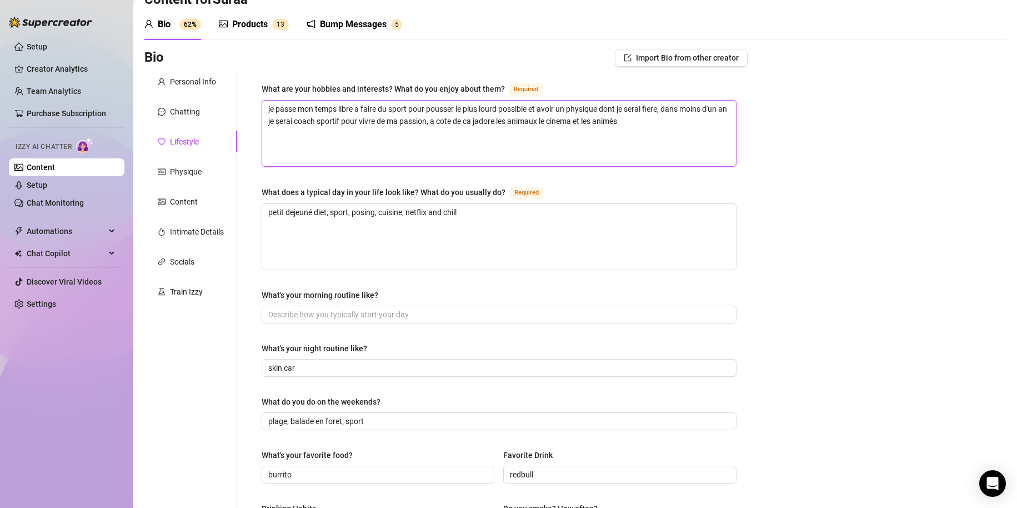
drag, startPoint x: 660, startPoint y: 118, endPoint x: 643, endPoint y: 113, distance: 17.4
click at [660, 118] on textarea "je passe mon temps libre a faire du sport pour pousser le plus lourd possible e…" at bounding box center [499, 134] width 474 height 66
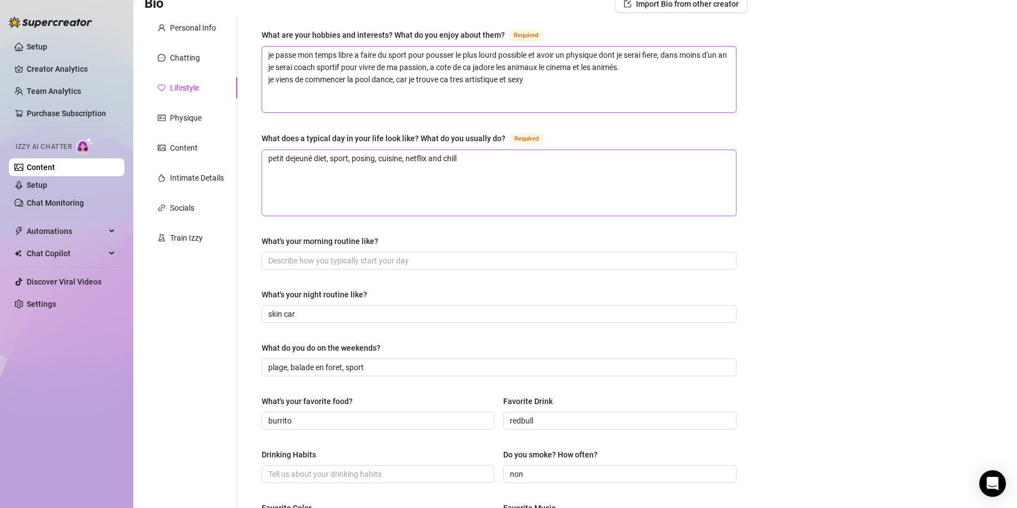
scroll to position [90, 0]
click at [490, 144] on div "What does a typical day in your life look like? What do you usually do? Required" at bounding box center [499, 139] width 475 height 18
click at [472, 171] on textarea "petit dejeuné diet, sport, posing, cuisine, netflix and chill" at bounding box center [499, 181] width 474 height 66
drag, startPoint x: 470, startPoint y: 168, endPoint x: 137, endPoint y: 194, distance: 333.9
click at [137, 194] on main "Content Library Content for Suraa Suraa (sushishura) Bio 62% Products 1 3 Bump …" at bounding box center [575, 386] width 884 height 952
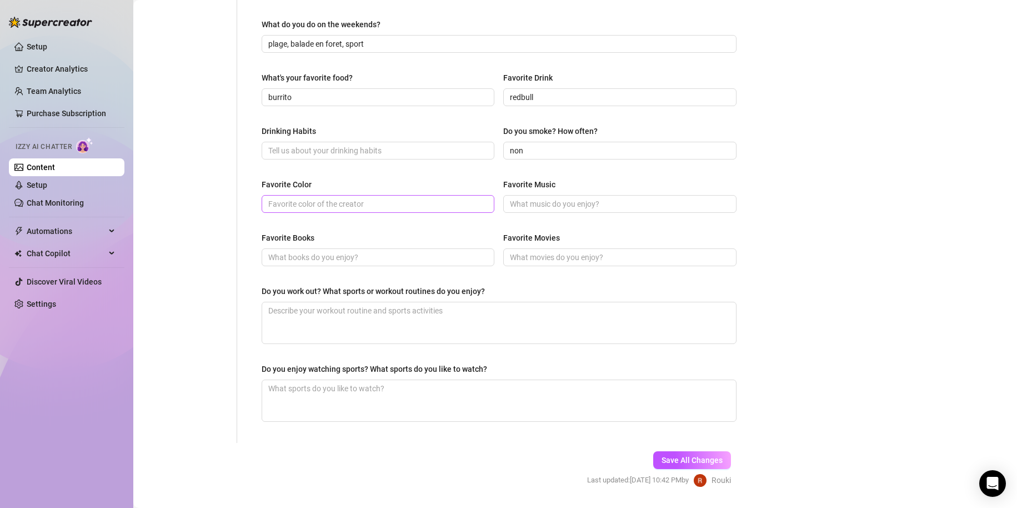
scroll to position [423, 0]
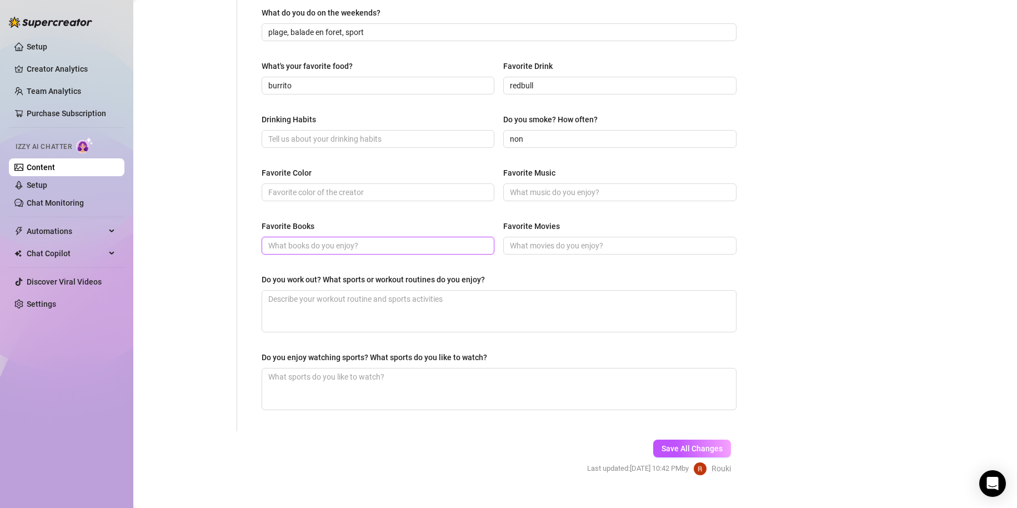
click at [339, 239] on input "Favorite Books" at bounding box center [376, 245] width 217 height 12
click at [343, 142] on input "Drinking Habits" at bounding box center [376, 139] width 217 height 12
drag, startPoint x: 322, startPoint y: 188, endPoint x: 320, endPoint y: 197, distance: 9.2
click at [322, 191] on input "Favorite Color" at bounding box center [376, 192] width 217 height 12
click at [575, 194] on input "Favorite Music" at bounding box center [618, 192] width 217 height 12
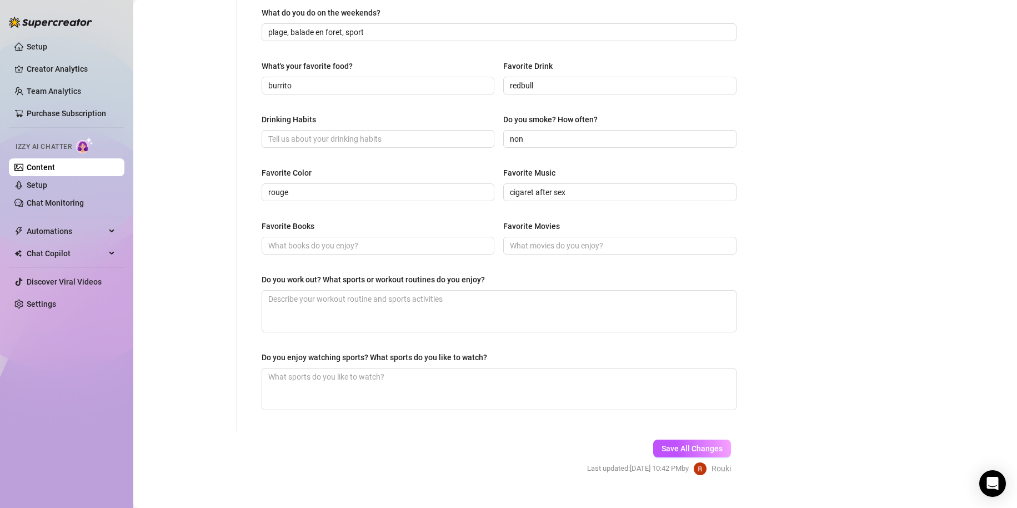
click at [582, 234] on div "Favorite Movies" at bounding box center [619, 237] width 233 height 34
click at [583, 241] on input "Favorite Movies" at bounding box center [618, 245] width 217 height 12
drag, startPoint x: 607, startPoint y: 240, endPoint x: 1, endPoint y: 243, distance: 606.8
click at [3, 245] on div "Setup Creator Analytics Team Analytics Purchase Subscription Izzy AI Chatter Co…" at bounding box center [508, 254] width 1017 height 508
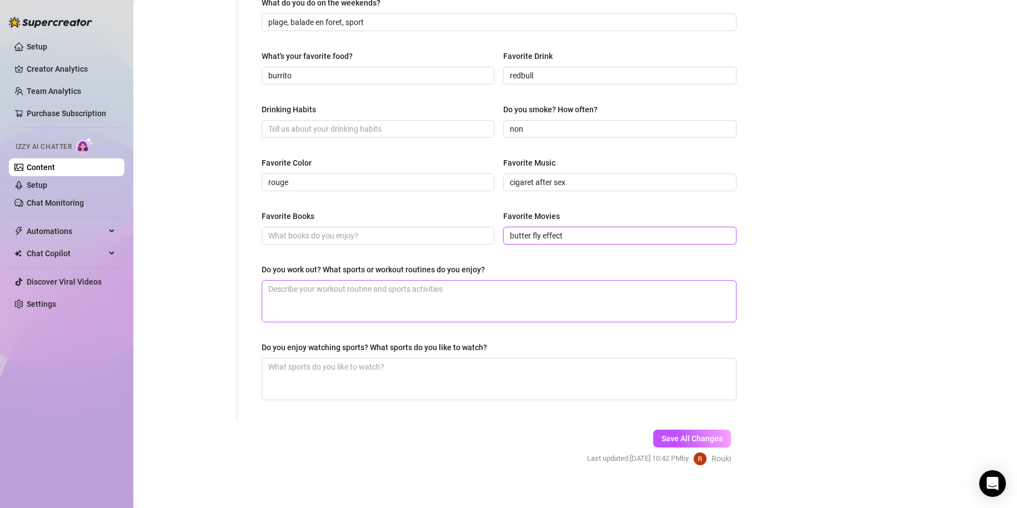
scroll to position [443, 0]
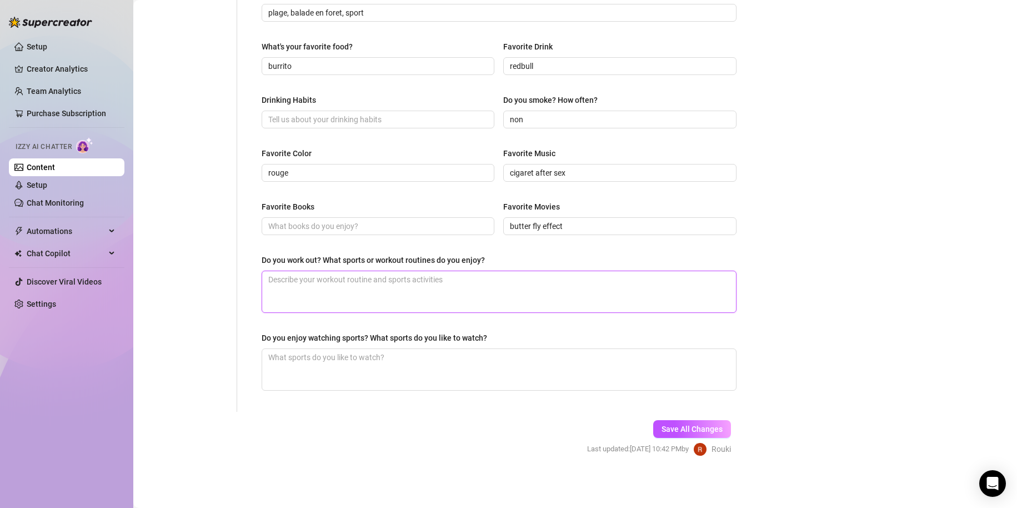
click at [345, 282] on textarea "Do you work out? What sports or workout routines do you enjoy?" at bounding box center [499, 291] width 474 height 41
click at [400, 285] on textarea "Do you work out? What sports or workout routines do you enjoy?" at bounding box center [499, 291] width 474 height 41
click at [372, 366] on textarea "Do you enjoy watching sports? What sports do you like to watch?" at bounding box center [499, 369] width 474 height 41
click at [693, 420] on button "Save All Changes" at bounding box center [692, 429] width 78 height 18
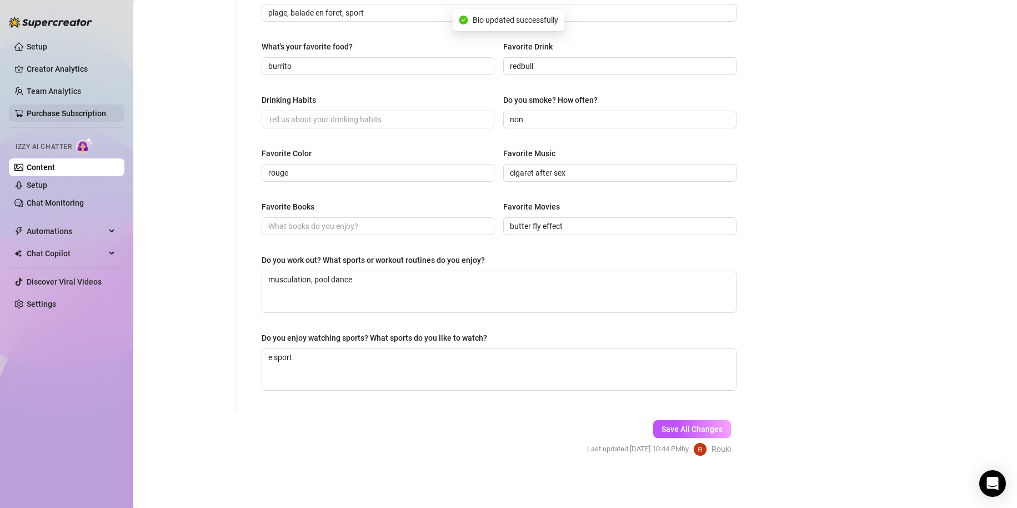
click at [62, 113] on link "Purchase Subscription" at bounding box center [66, 113] width 79 height 9
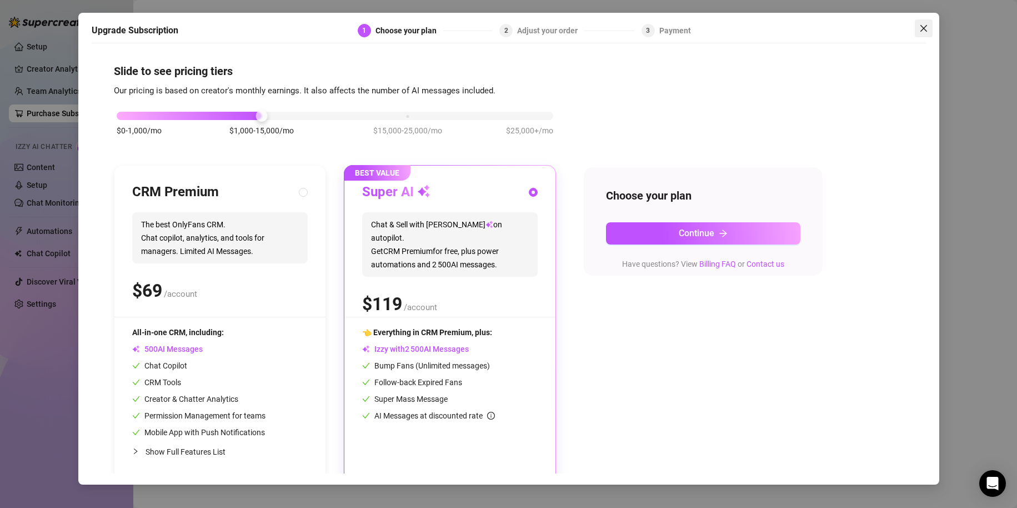
click at [929, 32] on span "Close" at bounding box center [924, 28] width 18 height 9
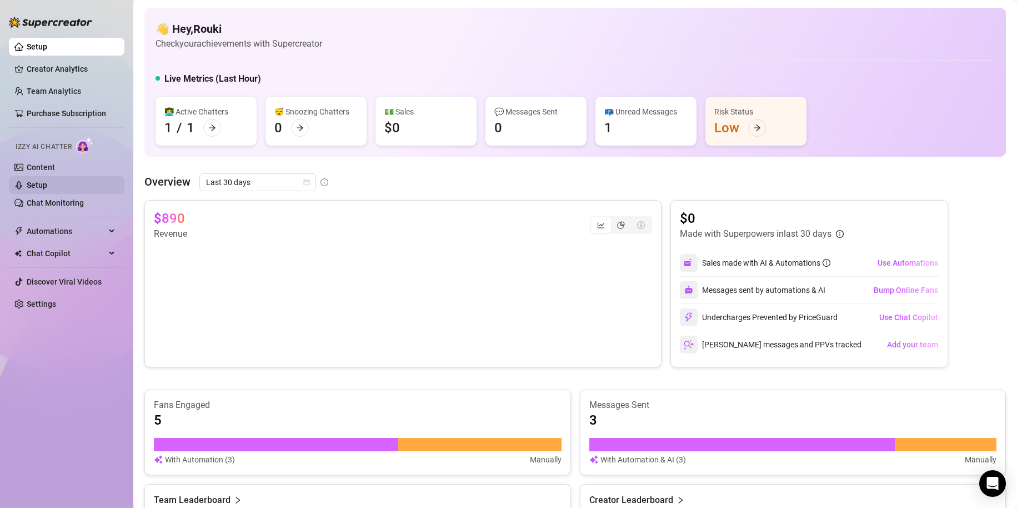
click at [40, 189] on link "Setup" at bounding box center [37, 185] width 21 height 9
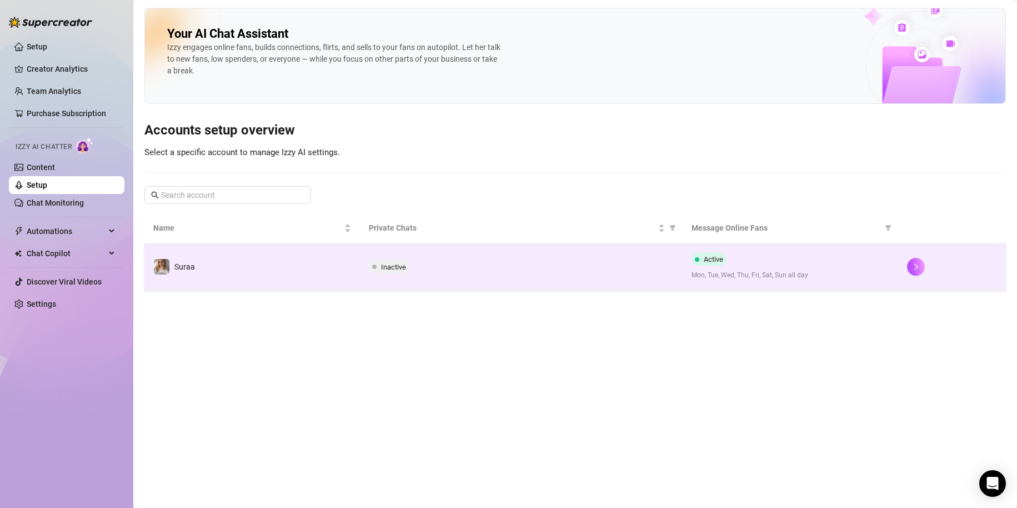
click at [464, 254] on td "Inactive" at bounding box center [521, 266] width 323 height 47
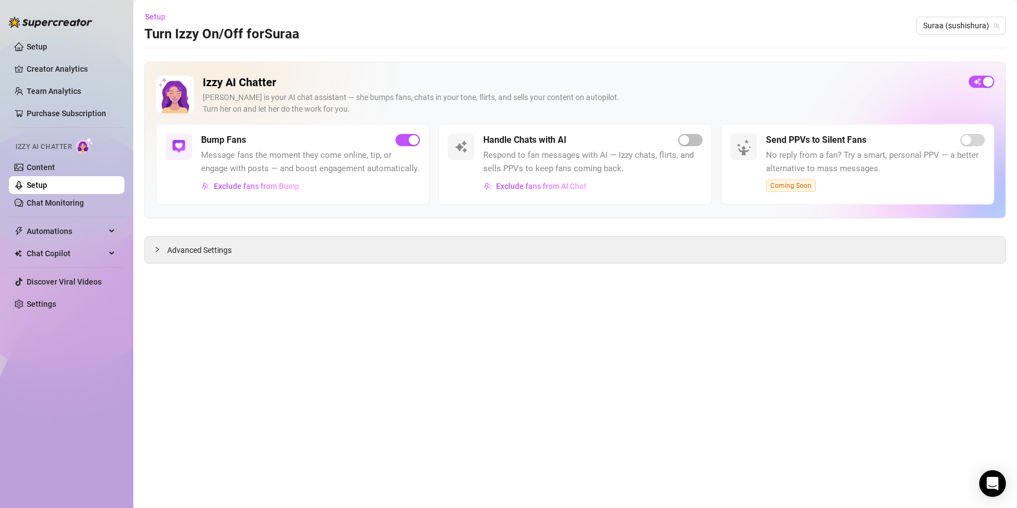
click at [704, 141] on div "Handle Chats with AI Respond to fan messages with AI — Izzy chats, flirts, and …" at bounding box center [574, 164] width 273 height 81
click at [696, 147] on div "Handle Chats with AI Respond to fan messages with AI — Izzy chats, flirts, and …" at bounding box center [592, 164] width 219 height 62
click at [691, 141] on span "button" at bounding box center [690, 140] width 24 height 12
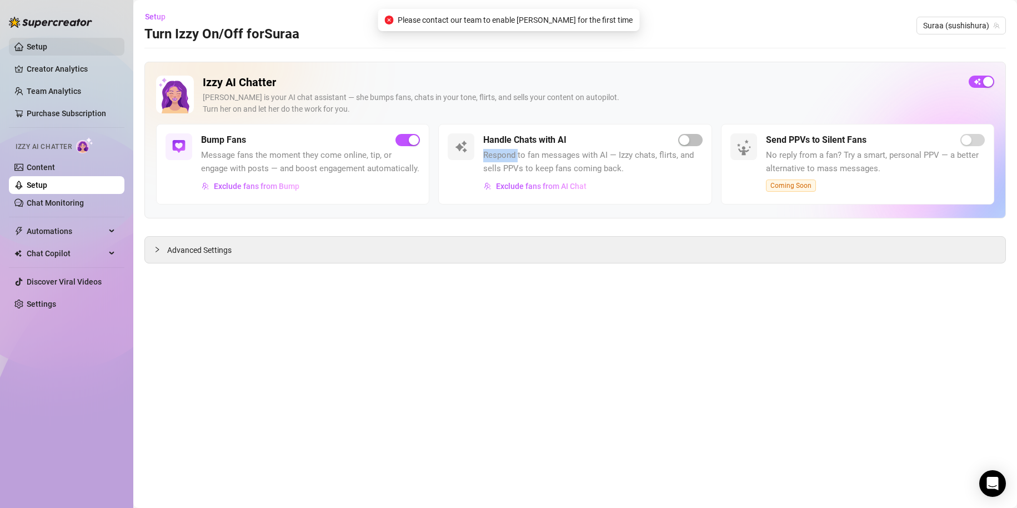
click at [47, 42] on link "Setup" at bounding box center [37, 46] width 21 height 9
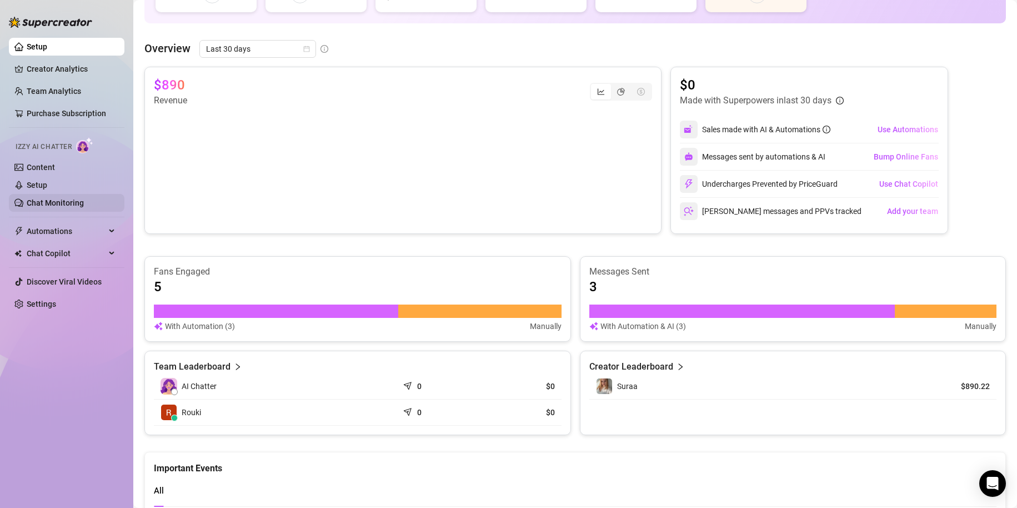
scroll to position [111, 0]
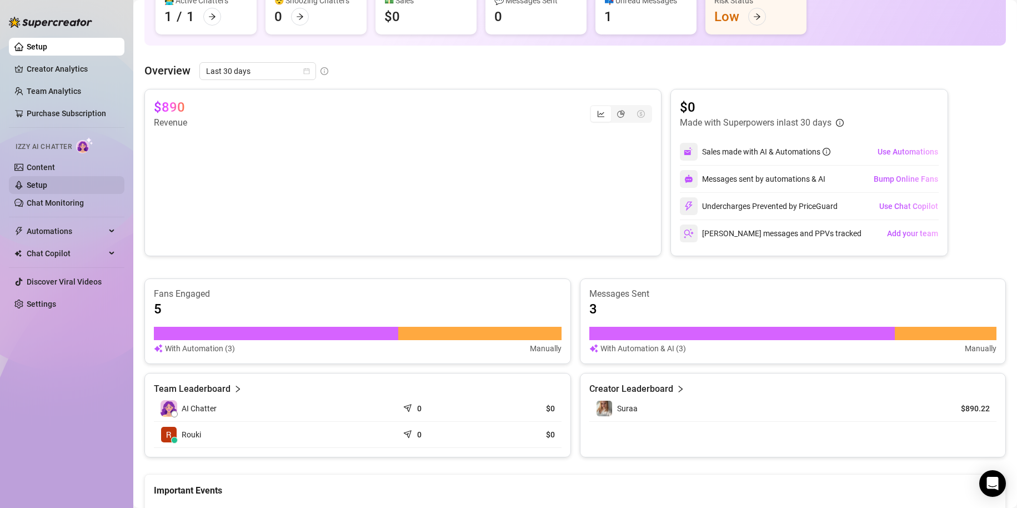
click at [46, 187] on link "Setup" at bounding box center [37, 185] width 21 height 9
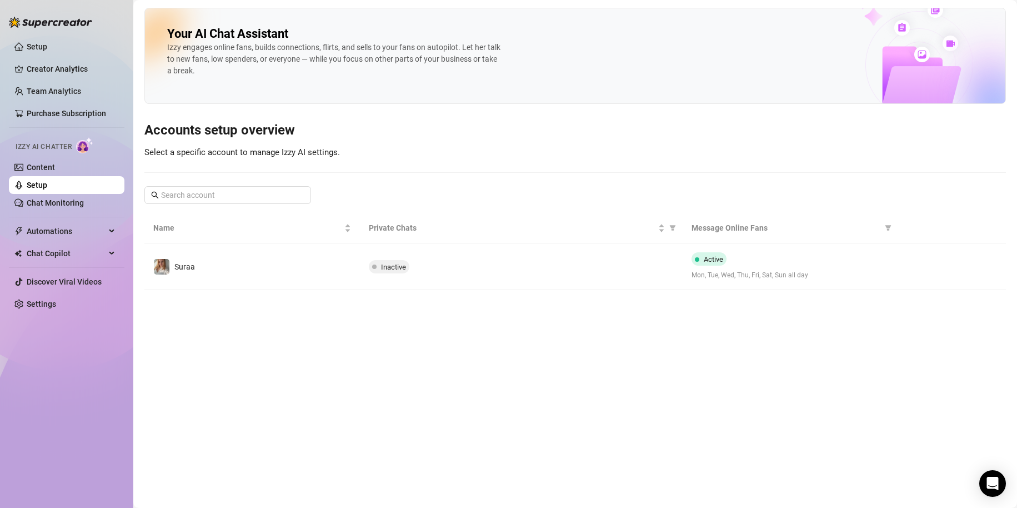
click at [168, 249] on td "Suraa" at bounding box center [252, 266] width 216 height 47
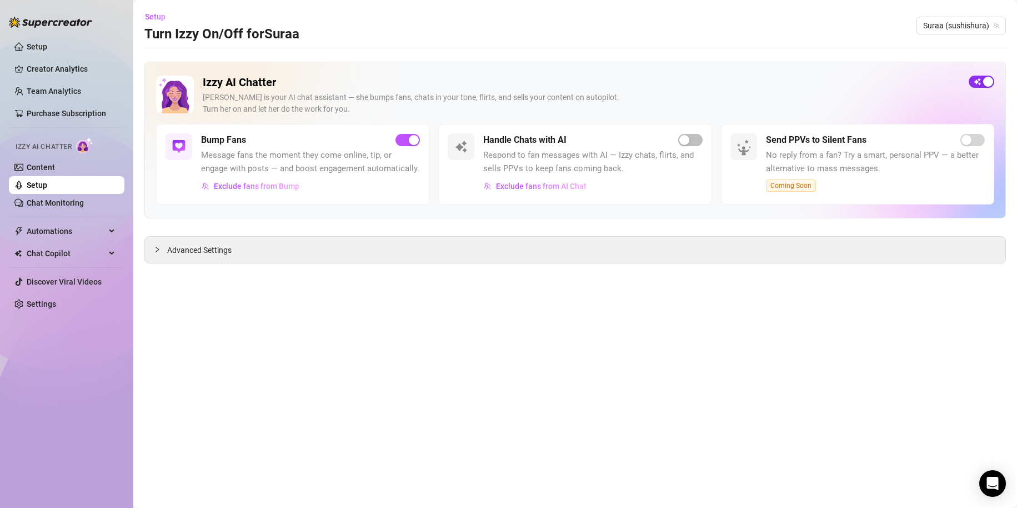
click at [980, 85] on span "button" at bounding box center [982, 82] width 26 height 12
click at [982, 82] on span "button" at bounding box center [982, 82] width 26 height 12
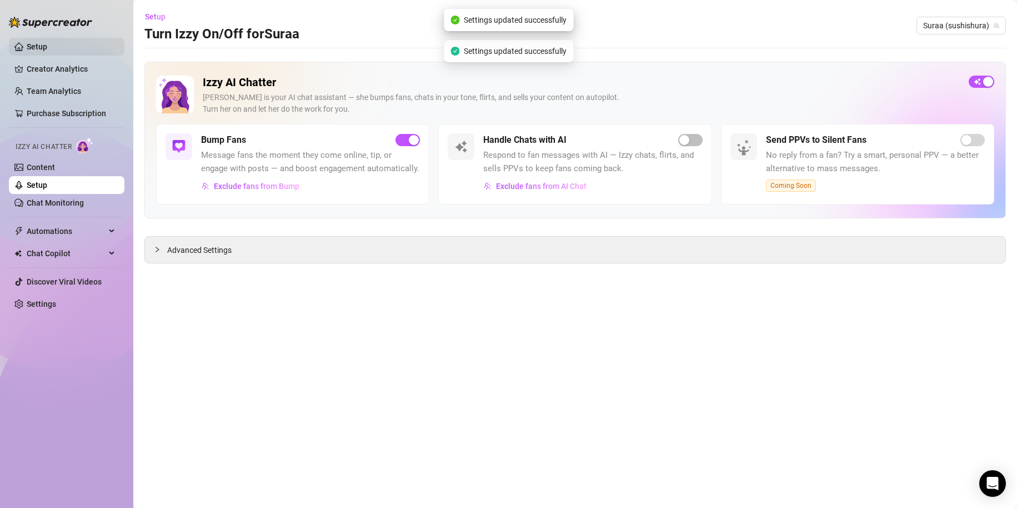
click at [47, 51] on link "Setup" at bounding box center [37, 46] width 21 height 9
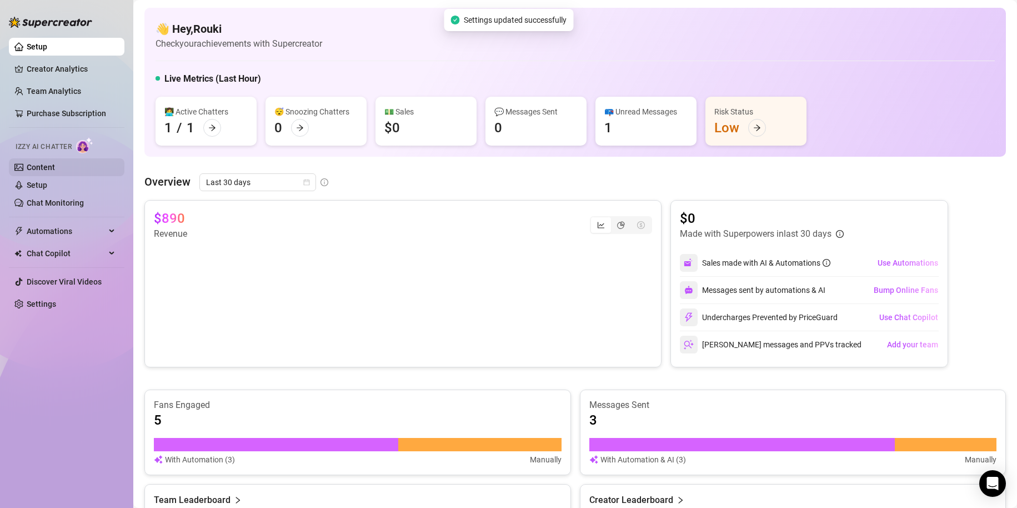
drag, startPoint x: 48, startPoint y: 163, endPoint x: 54, endPoint y: 172, distance: 10.3
click at [50, 164] on link "Content" at bounding box center [41, 167] width 28 height 9
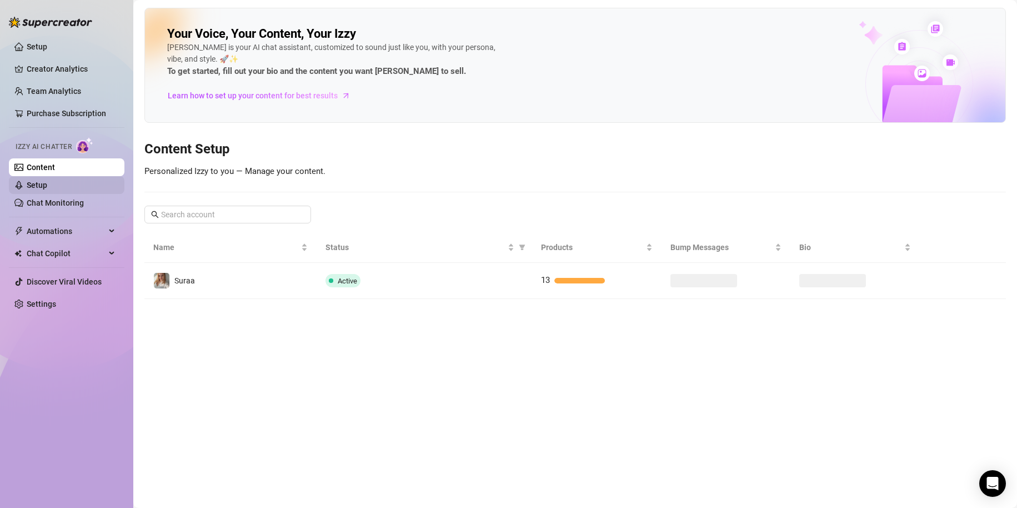
click at [47, 181] on link "Setup" at bounding box center [37, 185] width 21 height 9
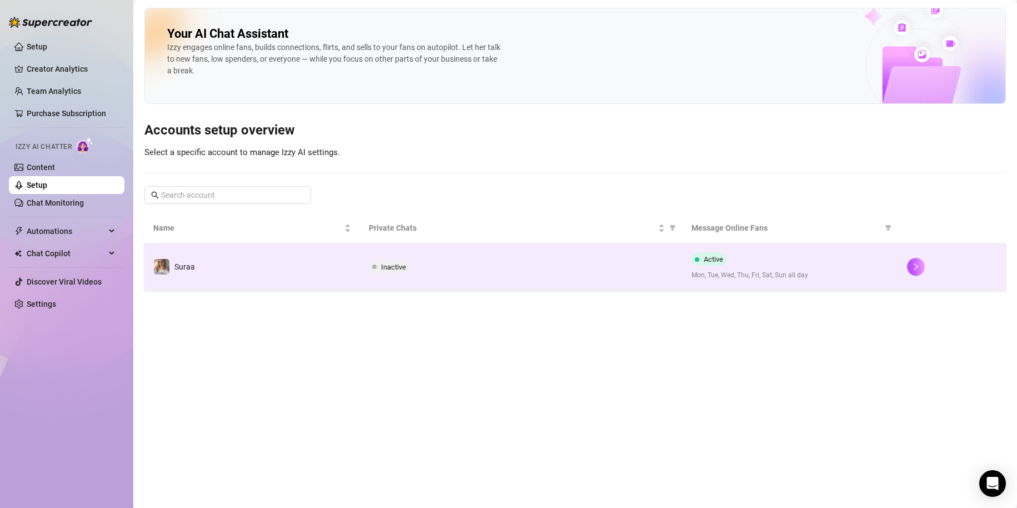
click at [463, 255] on td "Inactive" at bounding box center [521, 266] width 323 height 47
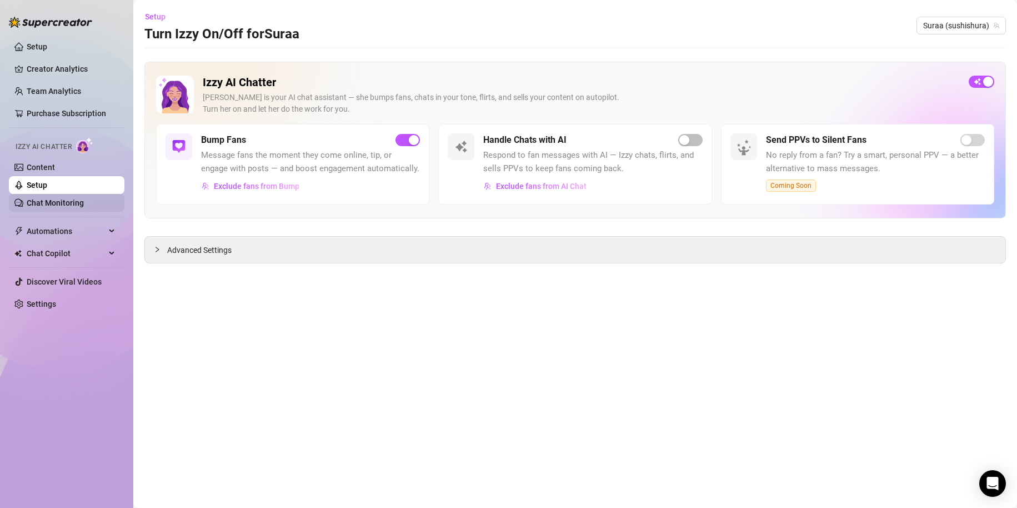
click at [84, 206] on link "Chat Monitoring" at bounding box center [55, 202] width 57 height 9
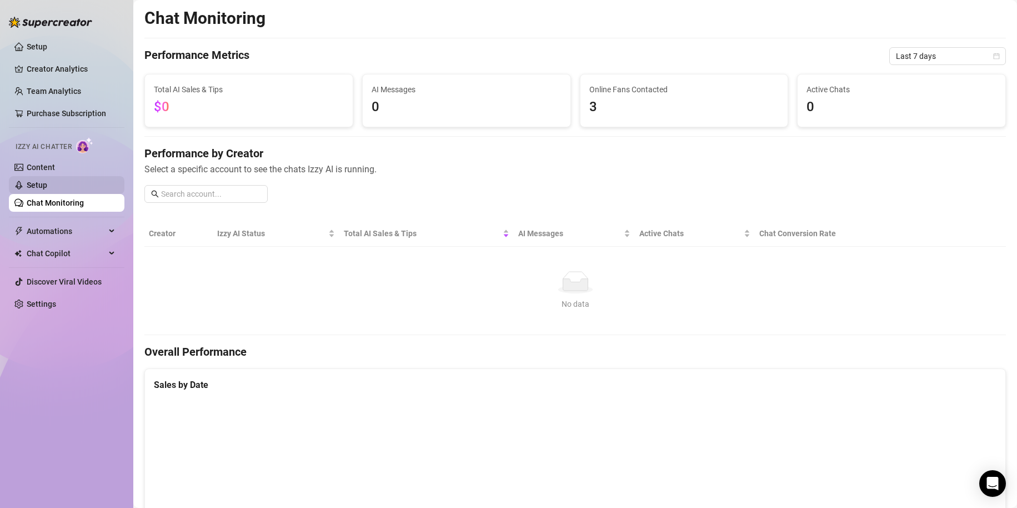
click at [47, 188] on link "Setup" at bounding box center [37, 185] width 21 height 9
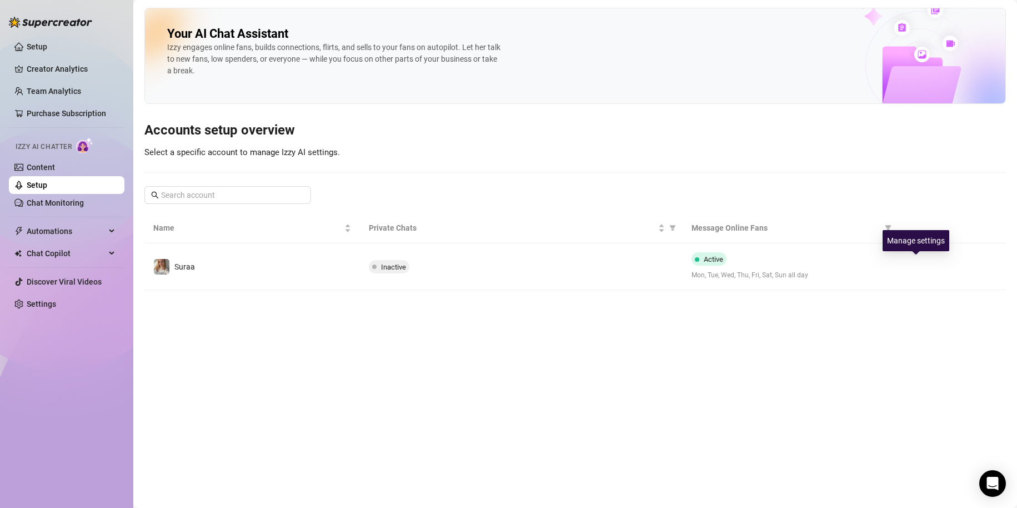
click at [913, 264] on button "button" at bounding box center [916, 267] width 18 height 18
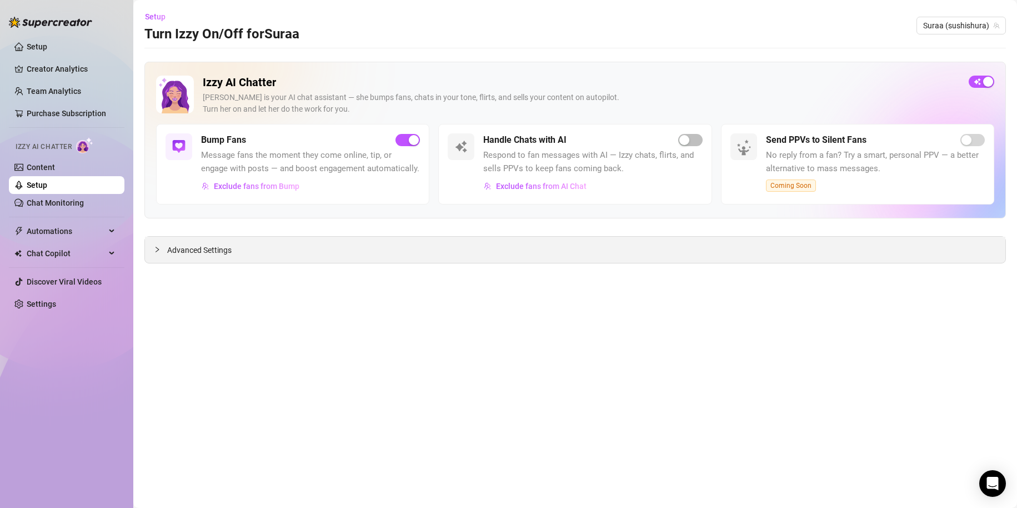
click at [208, 244] on span "Advanced Settings" at bounding box center [199, 250] width 64 height 12
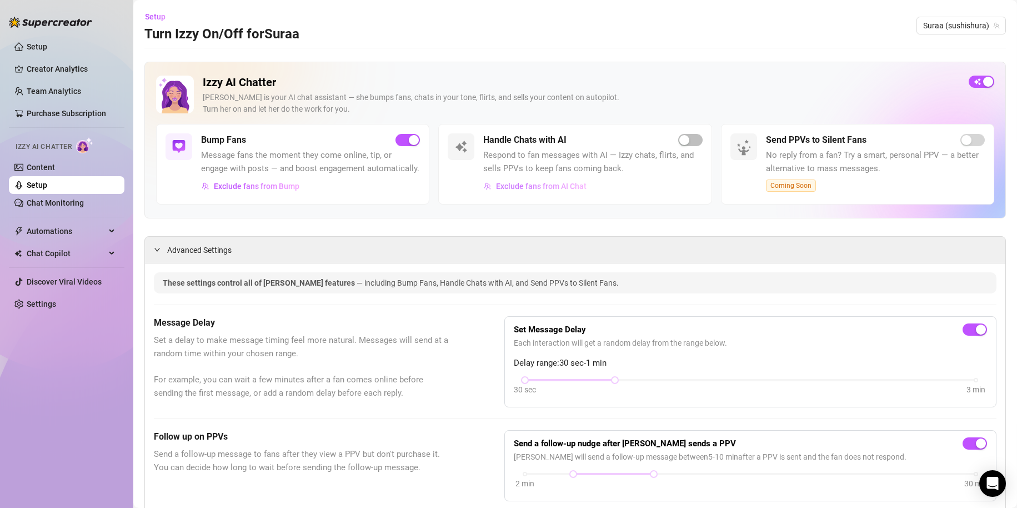
click at [545, 182] on span "Exclude fans from AI Chat" at bounding box center [541, 186] width 91 height 9
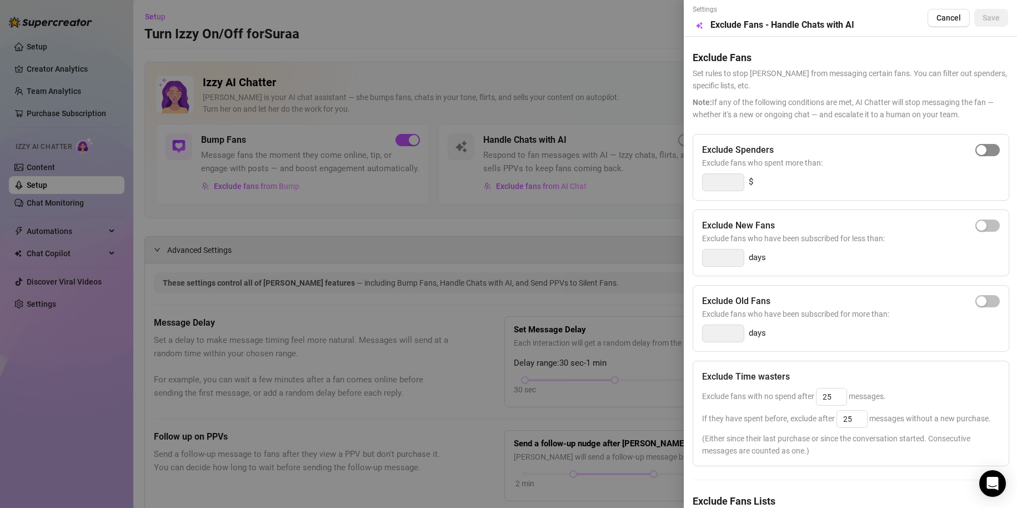
click at [981, 148] on span "button" at bounding box center [988, 150] width 24 height 12
drag, startPoint x: 729, startPoint y: 178, endPoint x: 492, endPoint y: 182, distance: 236.8
click at [492, 182] on div "Settings Preview Exclude Fans - Handle Chats with AI Cancel Save Exclude Fans S…" at bounding box center [508, 254] width 1017 height 508
drag, startPoint x: 694, startPoint y: 174, endPoint x: 712, endPoint y: 184, distance: 20.4
click at [700, 179] on div "Settings Preview Exclude Fans - Handle Chats with AI Cancel Save Exclude Fans S…" at bounding box center [850, 254] width 333 height 508
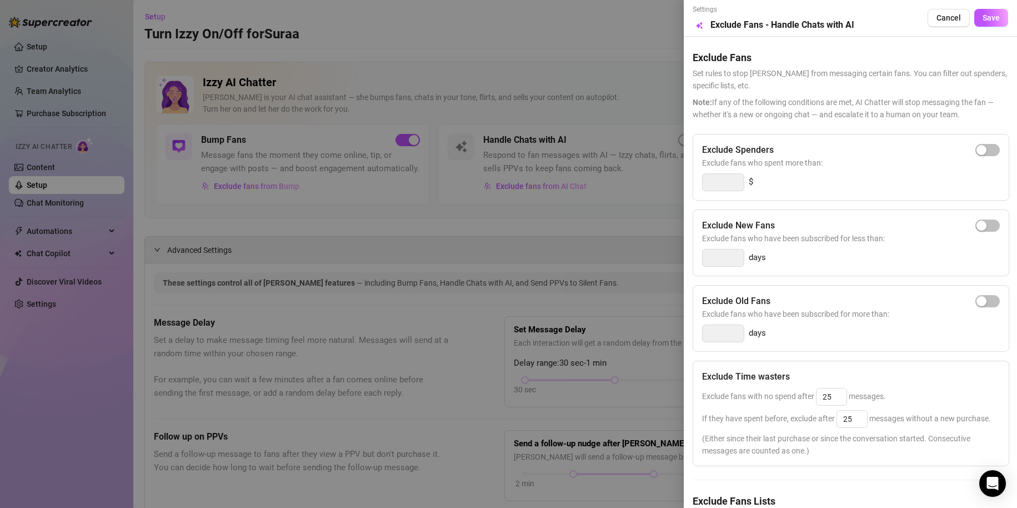
click at [744, 184] on div at bounding box center [723, 182] width 42 height 18
click at [753, 201] on div "Exclude Spenders Exclude fans who spent more than: $ Exclude New Fans Exclude f…" at bounding box center [851, 350] width 316 height 433
click at [751, 204] on div "Exclude Spenders Exclude fans who spent more than: $ Exclude New Fans Exclude f…" at bounding box center [851, 350] width 316 height 433
click at [979, 151] on span "button" at bounding box center [988, 150] width 24 height 12
drag, startPoint x: 715, startPoint y: 187, endPoint x: 726, endPoint y: 190, distance: 11.6
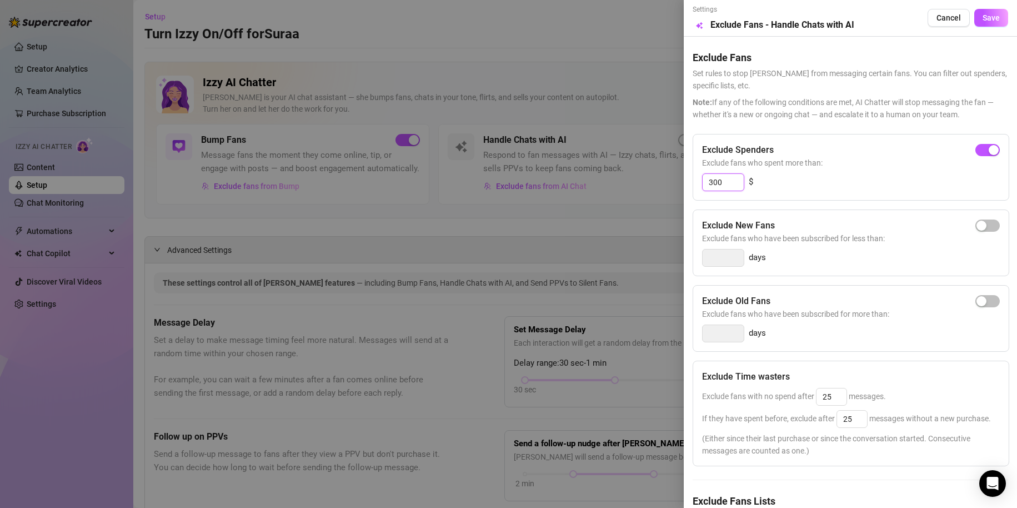
click at [723, 189] on input "300" at bounding box center [723, 182] width 41 height 17
click at [977, 154] on div "button" at bounding box center [982, 150] width 10 height 10
click at [730, 184] on input "300" at bounding box center [723, 182] width 41 height 17
drag, startPoint x: 741, startPoint y: 188, endPoint x: 723, endPoint y: 187, distance: 17.8
click at [723, 187] on input "300" at bounding box center [723, 182] width 41 height 17
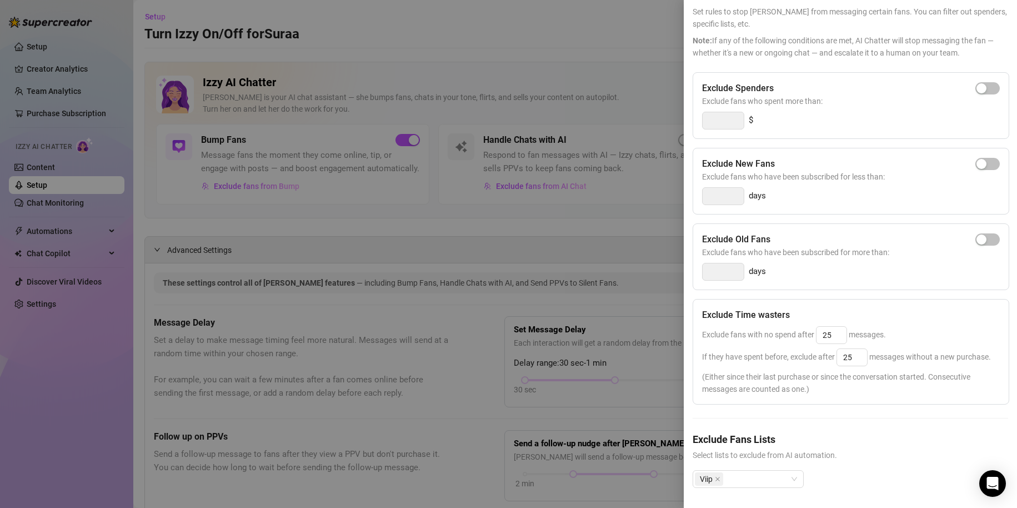
scroll to position [30, 0]
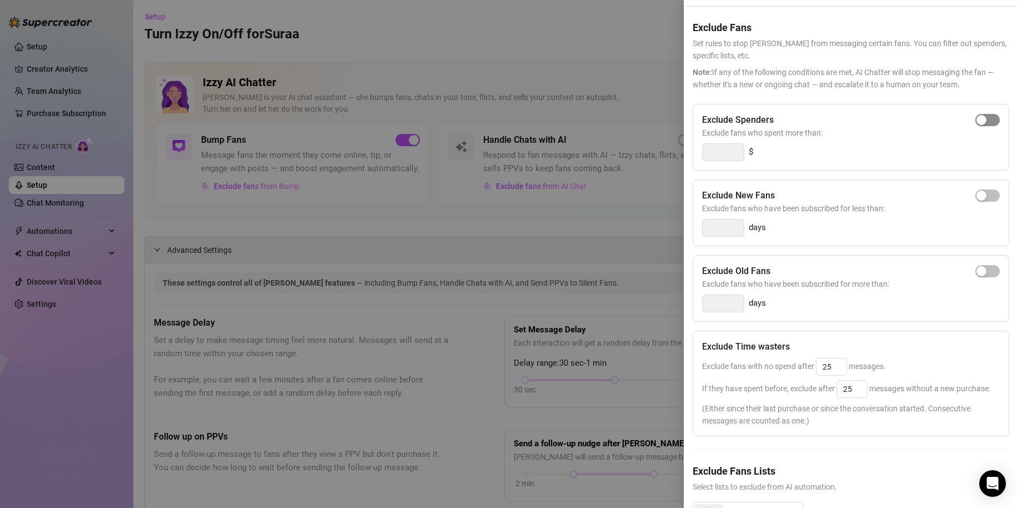
click at [987, 119] on span "button" at bounding box center [988, 120] width 24 height 12
click at [730, 148] on input "300" at bounding box center [723, 152] width 41 height 17
click at [989, 114] on div "Exclude Spenders" at bounding box center [851, 119] width 298 height 13
click at [977, 122] on button "button" at bounding box center [988, 120] width 24 height 12
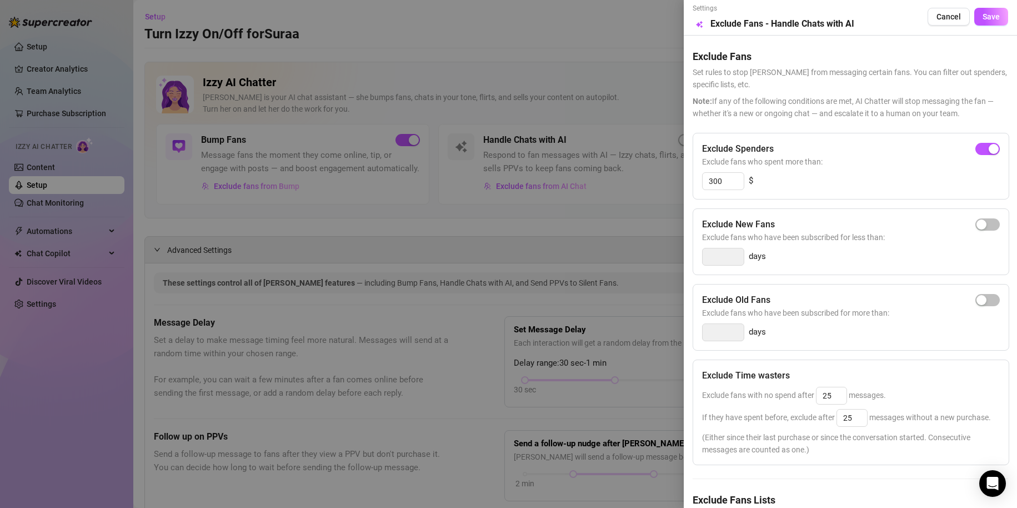
scroll to position [0, 0]
click at [981, 230] on span "button" at bounding box center [988, 225] width 24 height 12
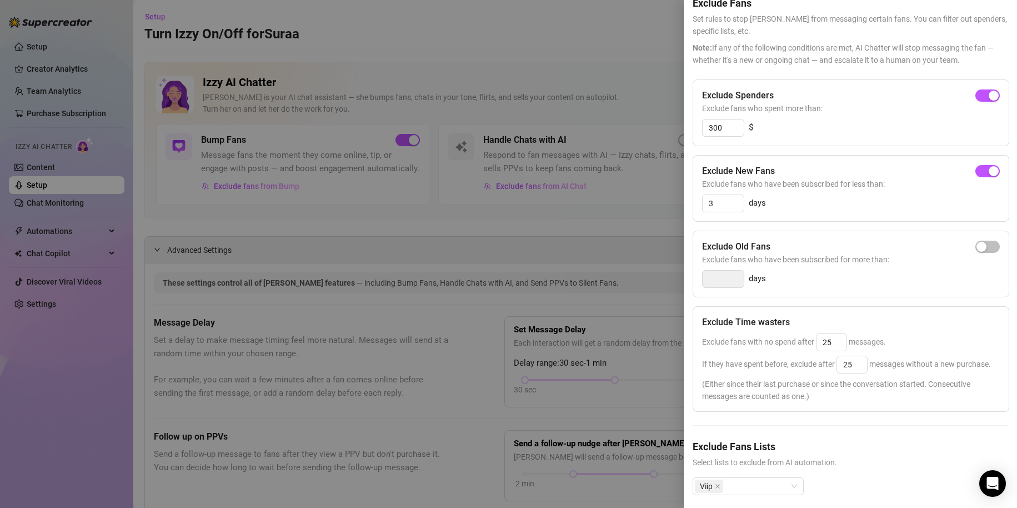
scroll to position [56, 0]
click at [977, 243] on div "button" at bounding box center [982, 246] width 10 height 10
drag, startPoint x: 741, startPoint y: 272, endPoint x: 701, endPoint y: 283, distance: 41.5
click at [701, 283] on div "Exclude Old Fans Exclude fans who have been subscribed for more than: 14 days" at bounding box center [851, 262] width 317 height 67
click at [987, 253] on span "Exclude fans who have been subscribed for more than:" at bounding box center [851, 258] width 298 height 12
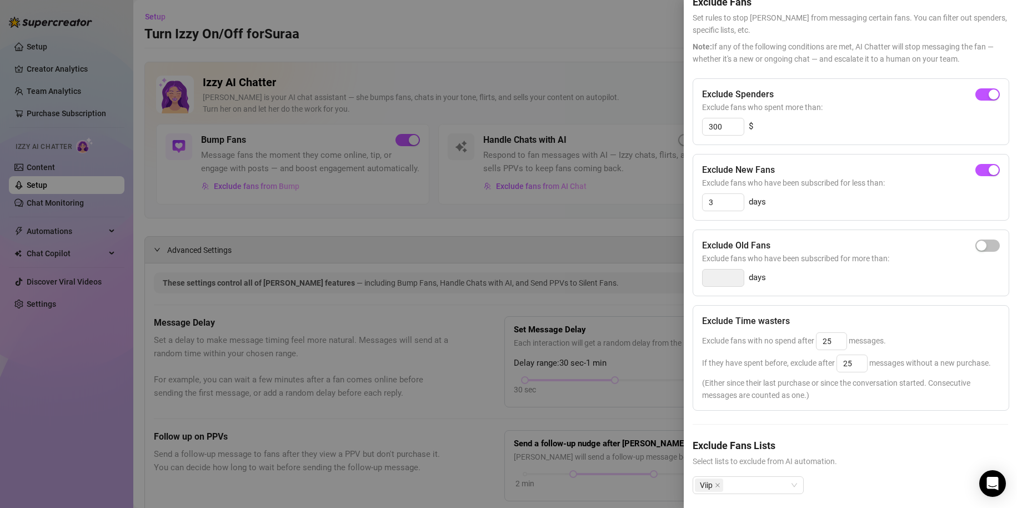
click at [987, 253] on span "Exclude fans who have been subscribed for more than:" at bounding box center [851, 258] width 298 height 12
click at [982, 251] on span "button" at bounding box center [988, 245] width 24 height 12
click at [741, 275] on input "14" at bounding box center [723, 278] width 41 height 17
click at [716, 279] on input "1430" at bounding box center [723, 278] width 41 height 17
click at [728, 281] on input "30" at bounding box center [723, 278] width 41 height 17
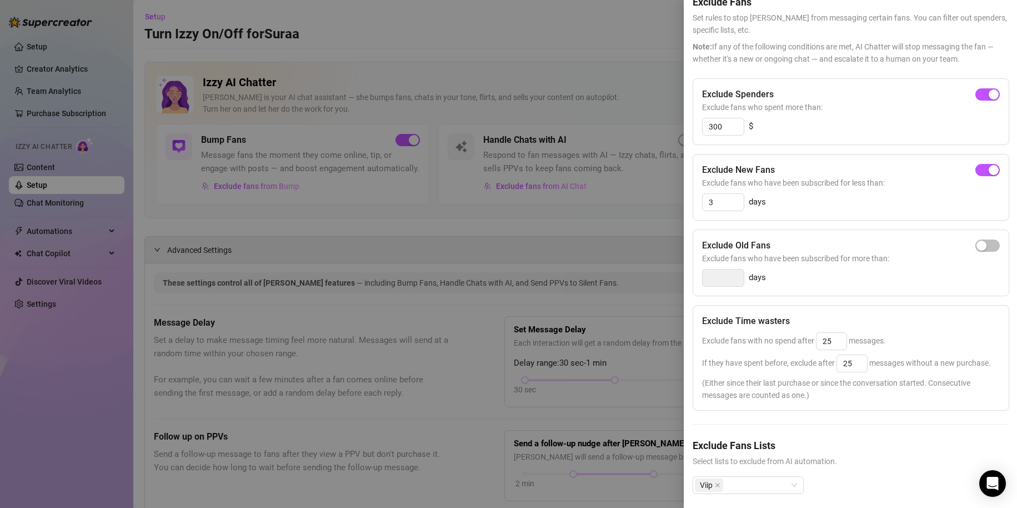
click at [978, 251] on div "Exclude Old Fans Exclude fans who have been subscribed for more than: days" at bounding box center [851, 262] width 317 height 67
click at [979, 213] on div "Exclude New Fans Exclude fans who have been subscribed for less than: 3 days" at bounding box center [851, 187] width 317 height 67
click at [977, 241] on div "button" at bounding box center [982, 246] width 10 height 10
click at [734, 282] on input "14" at bounding box center [723, 278] width 41 height 17
click at [717, 279] on input "1460" at bounding box center [723, 278] width 41 height 17
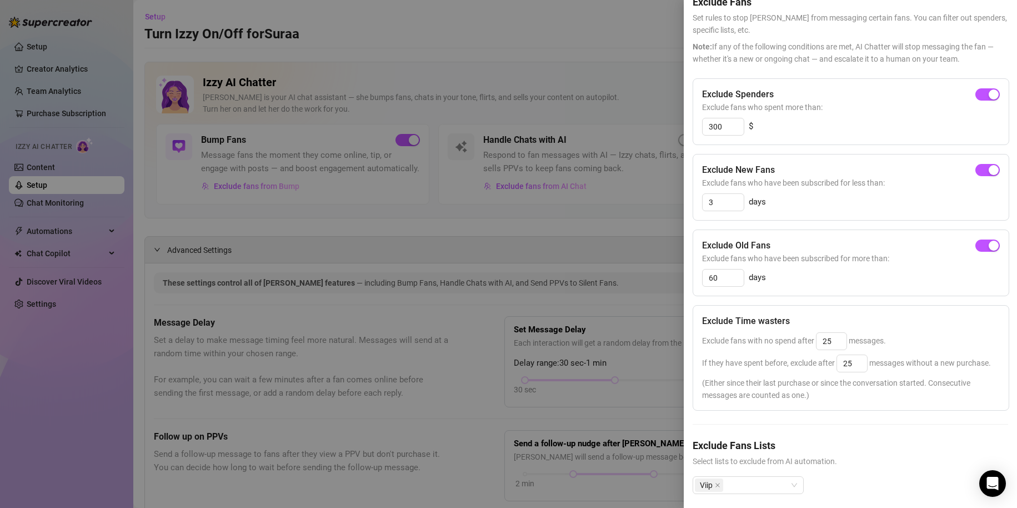
click at [730, 137] on div "Exclude Spenders Exclude fans who spent more than: 300 $" at bounding box center [851, 111] width 317 height 67
click at [730, 132] on input "300" at bounding box center [723, 126] width 41 height 17
click at [724, 126] on input "300150" at bounding box center [723, 126] width 41 height 17
click at [733, 201] on input "3" at bounding box center [723, 202] width 41 height 17
click at [982, 177] on span "Exclude fans who have been subscribed for less than:" at bounding box center [851, 183] width 298 height 12
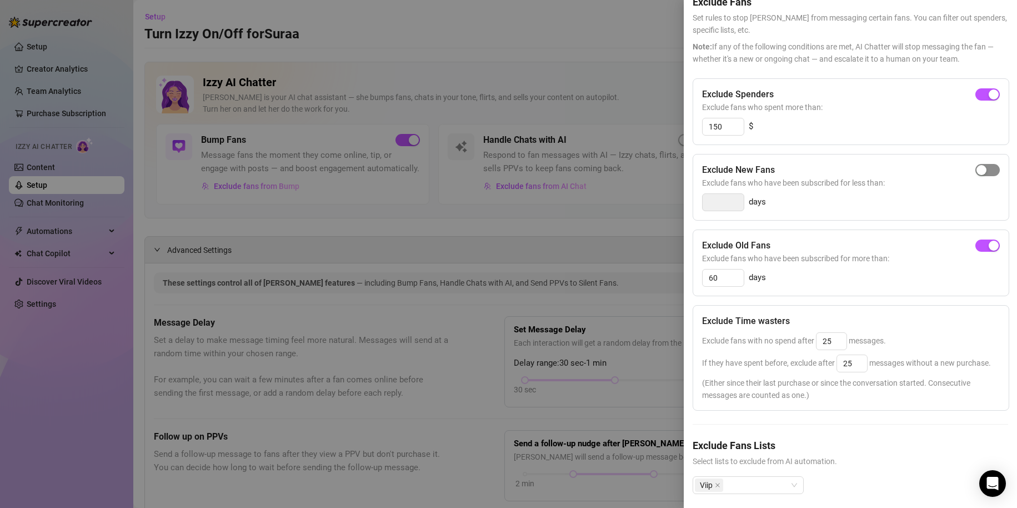
click at [980, 173] on span "button" at bounding box center [988, 170] width 24 height 12
click at [728, 203] on input "3" at bounding box center [723, 202] width 41 height 17
click at [718, 199] on input "32" at bounding box center [723, 202] width 41 height 17
click at [717, 200] on input "32" at bounding box center [723, 202] width 41 height 17
click at [715, 200] on input "32" at bounding box center [723, 202] width 41 height 17
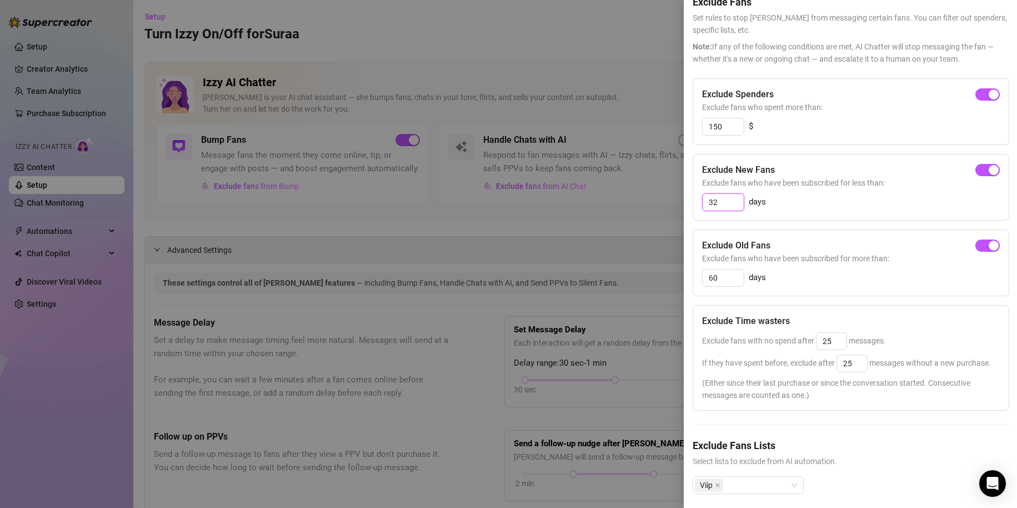
click at [715, 201] on input "32" at bounding box center [723, 202] width 41 height 17
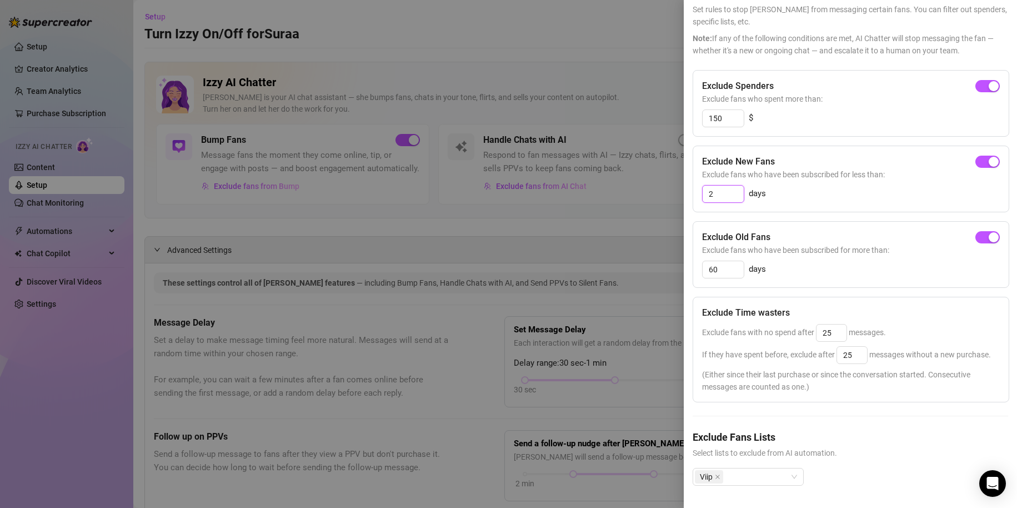
scroll to position [86, 0]
click at [835, 325] on input "25" at bounding box center [832, 333] width 30 height 17
click at [859, 347] on input "25" at bounding box center [852, 355] width 30 height 17
click at [838, 324] on div "25" at bounding box center [831, 333] width 31 height 18
click at [847, 324] on div "25" at bounding box center [831, 333] width 31 height 18
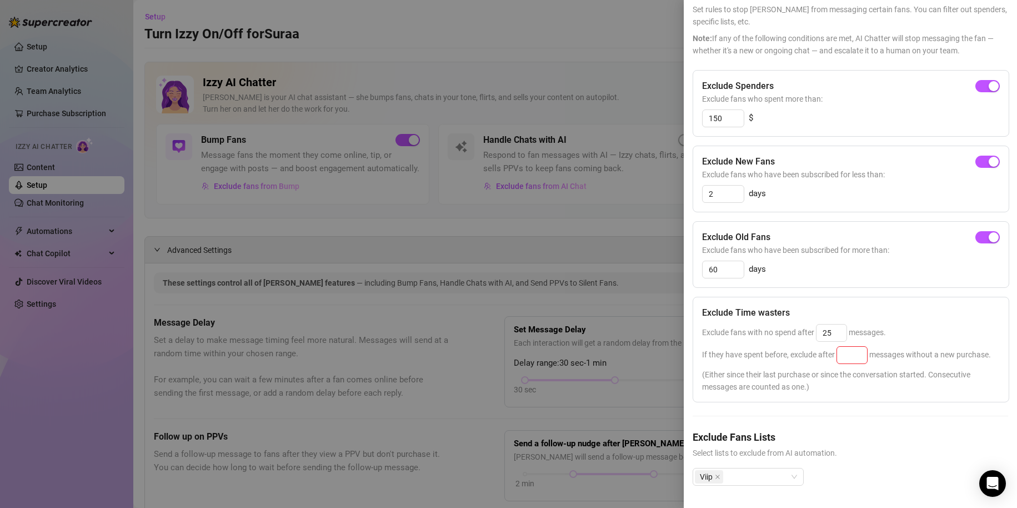
click at [848, 324] on div "Exclude fans with no spend after 25 messages." at bounding box center [851, 333] width 298 height 18
click at [839, 325] on input "25" at bounding box center [832, 333] width 30 height 17
click at [830, 325] on input "2510" at bounding box center [832, 333] width 30 height 17
click at [854, 347] on input at bounding box center [852, 355] width 30 height 17
click at [831, 325] on input "25" at bounding box center [832, 333] width 30 height 17
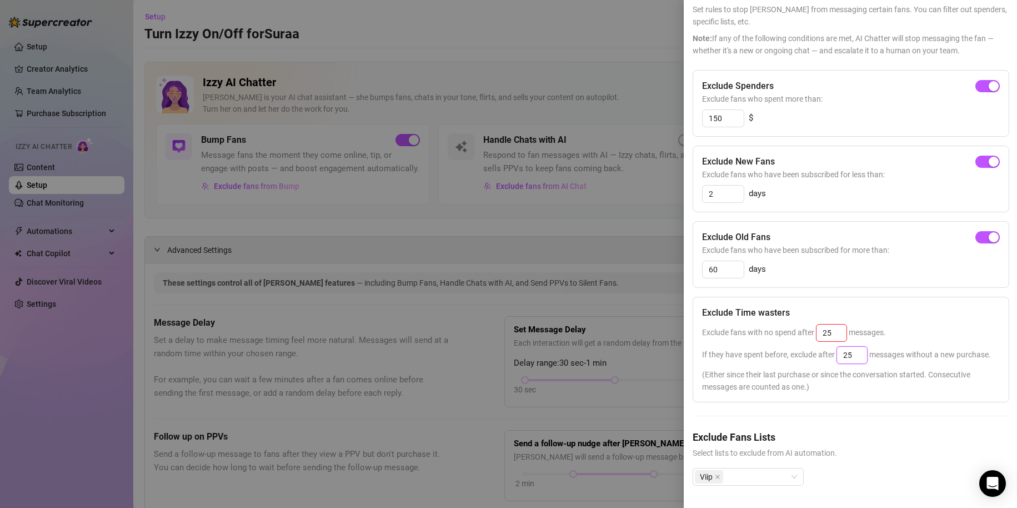
click at [856, 347] on input "25" at bounding box center [852, 355] width 30 height 17
click at [835, 322] on div "Exclude Time wasters Exclude fans with no spend after 25 messages. If they have…" at bounding box center [851, 350] width 317 height 106
click at [835, 325] on input "25" at bounding box center [832, 333] width 30 height 17
click at [865, 347] on input "25" at bounding box center [852, 355] width 30 height 17
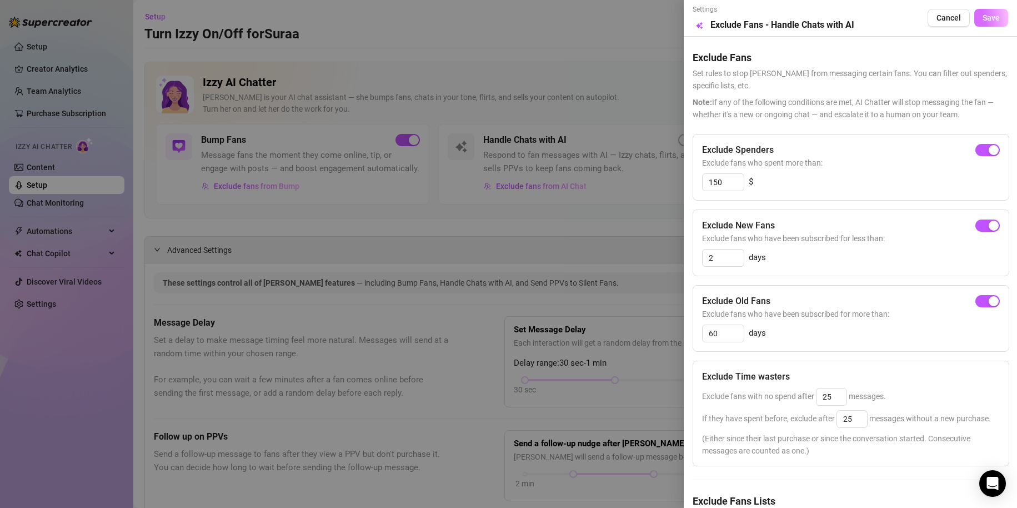
click at [982, 27] on button "Save" at bounding box center [992, 18] width 34 height 18
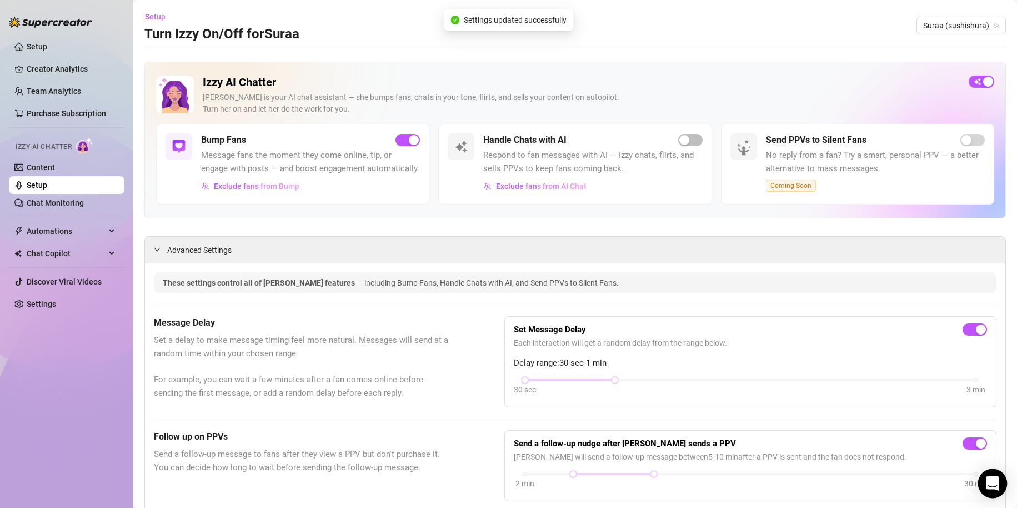
click at [986, 475] on div "Open Intercom Messenger" at bounding box center [993, 483] width 29 height 29
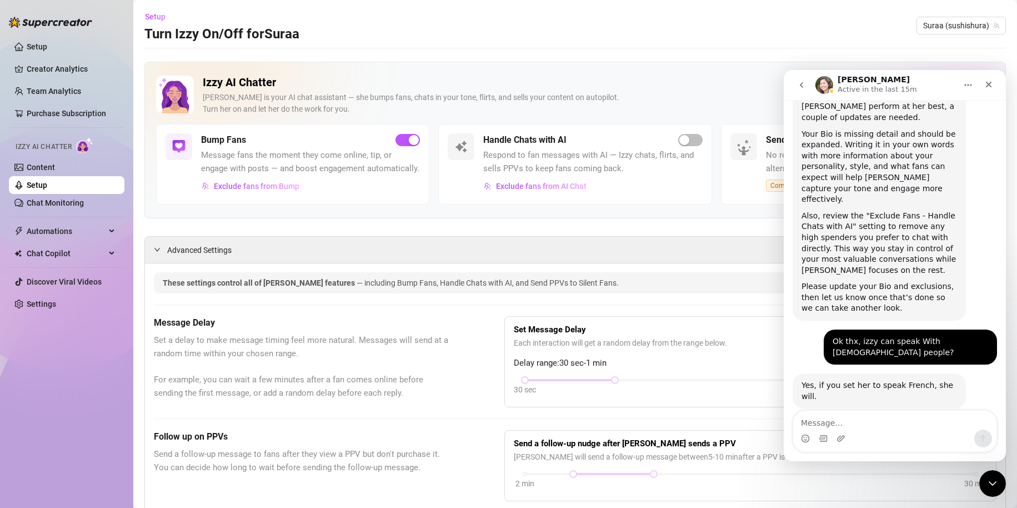
scroll to position [193, 0]
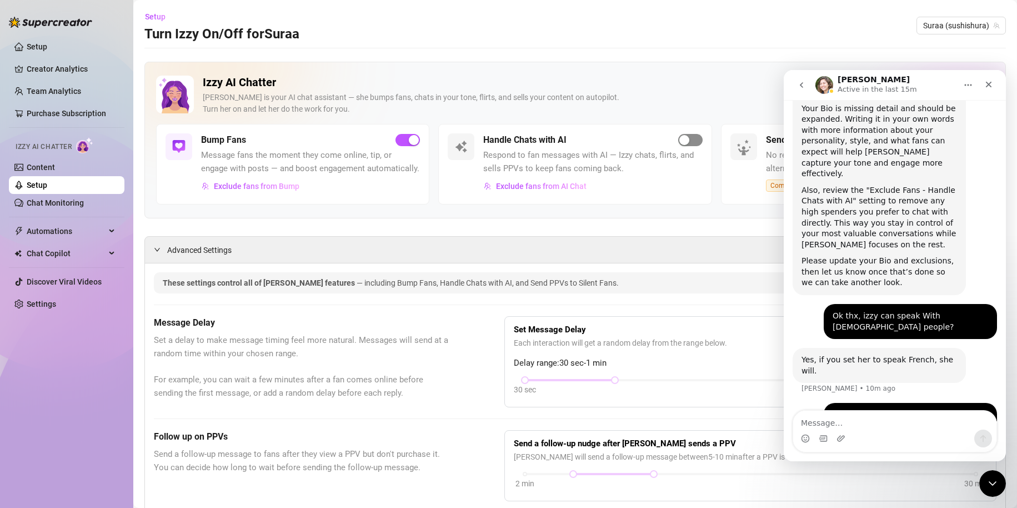
click at [685, 146] on span "button" at bounding box center [690, 140] width 24 height 12
click at [47, 51] on link "Setup" at bounding box center [37, 46] width 21 height 9
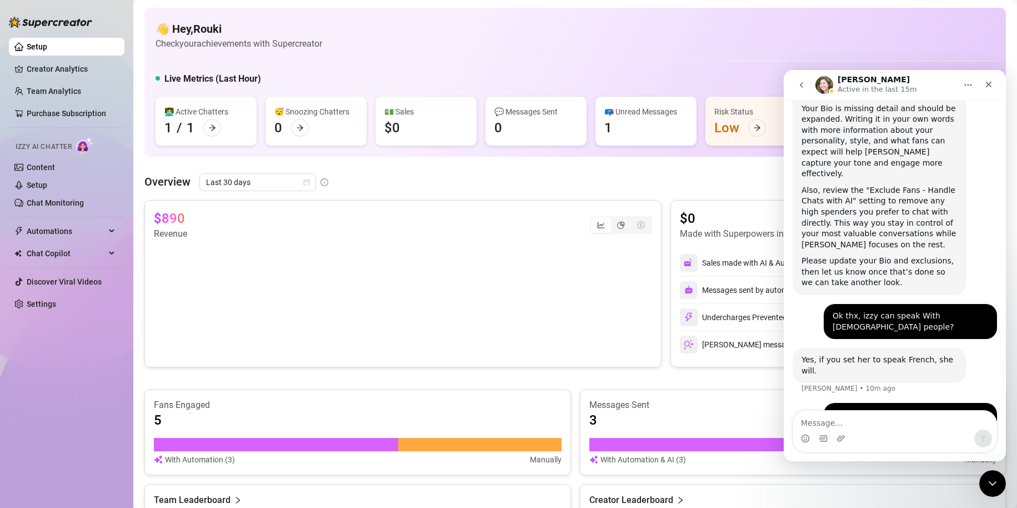
click at [56, 82] on ul "Setup Creator Analytics Team Analytics Purchase Subscription Izzy AI Chatter Co…" at bounding box center [67, 175] width 116 height 284
click at [77, 67] on link "Creator Analytics" at bounding box center [71, 69] width 89 height 18
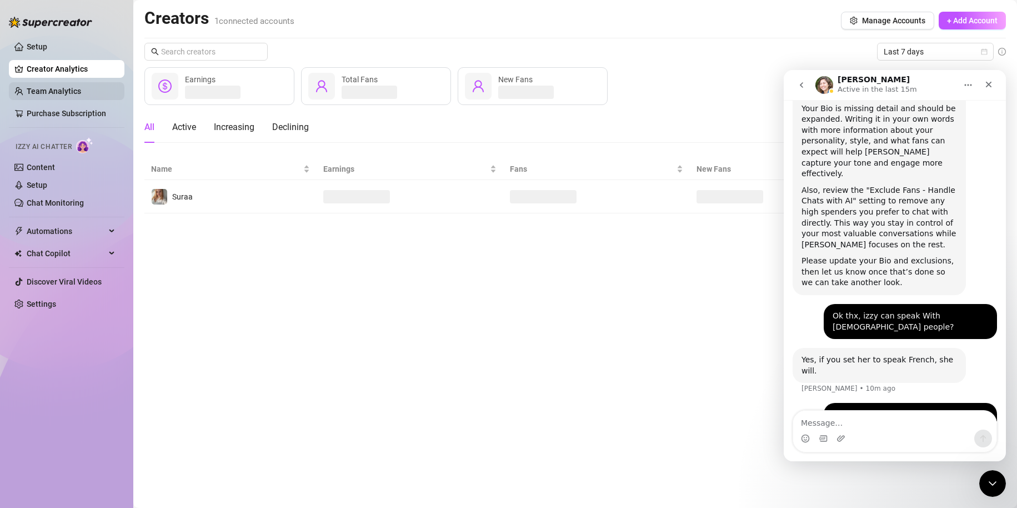
click at [66, 90] on link "Team Analytics" at bounding box center [54, 91] width 54 height 9
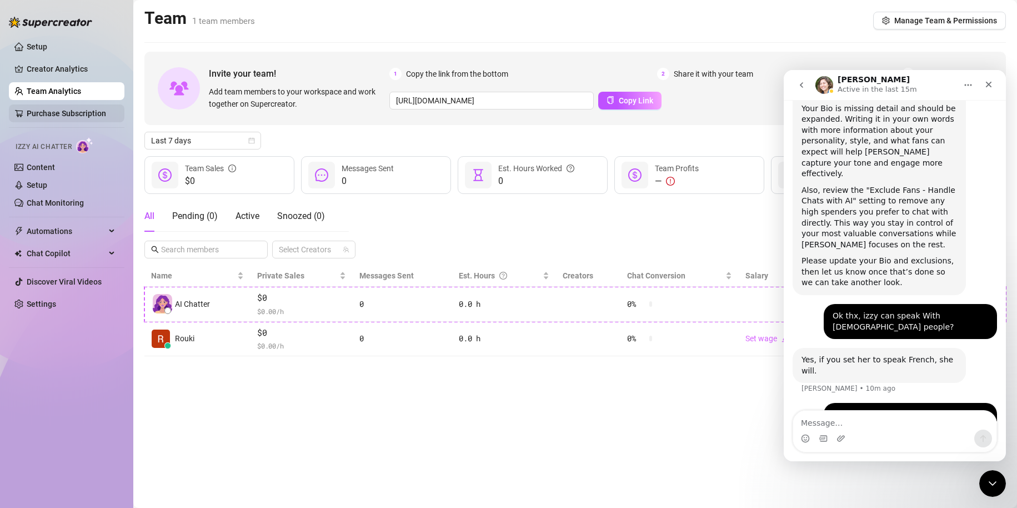
click at [63, 110] on link "Purchase Subscription" at bounding box center [66, 113] width 79 height 9
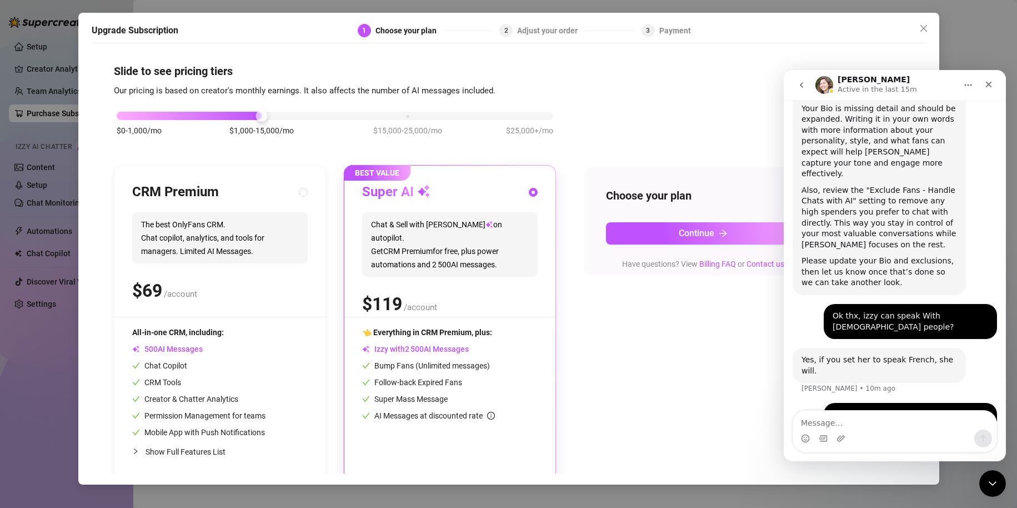
click at [36, 173] on div "Upgrade Subscription 1 Choose your plan 2 Adjust your order 3 Payment Slide to …" at bounding box center [508, 254] width 1017 height 508
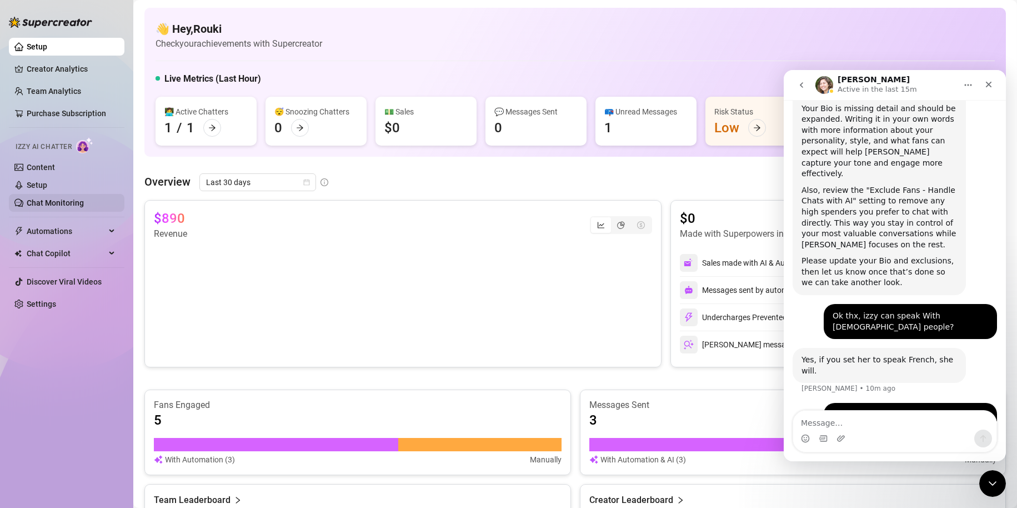
click at [54, 204] on link "Chat Monitoring" at bounding box center [55, 202] width 57 height 9
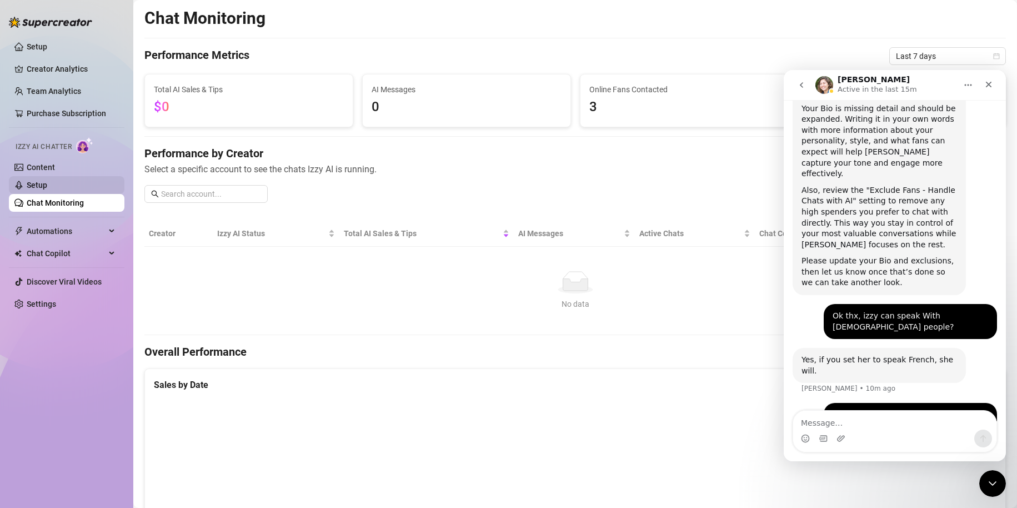
click at [31, 187] on link "Setup" at bounding box center [37, 185] width 21 height 9
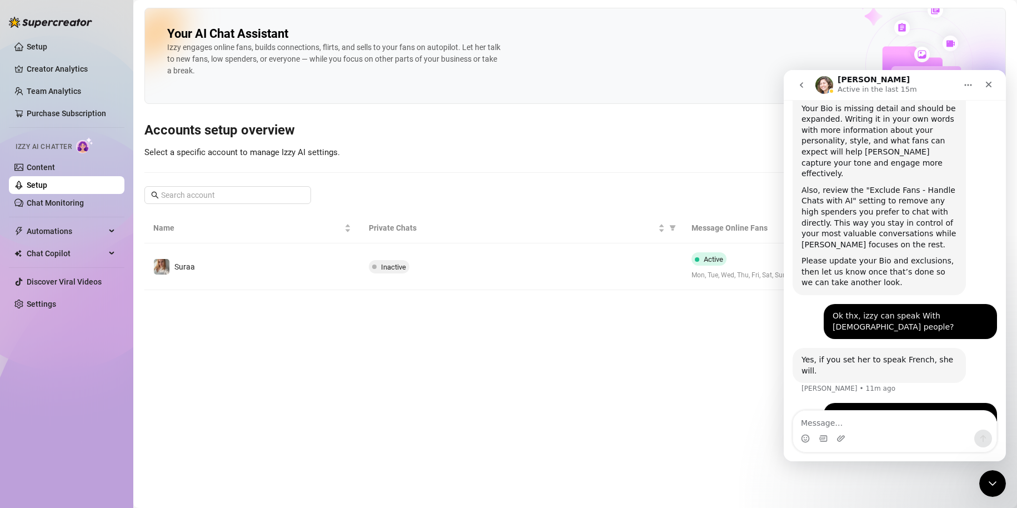
click at [808, 76] on button "go back" at bounding box center [801, 84] width 21 height 21
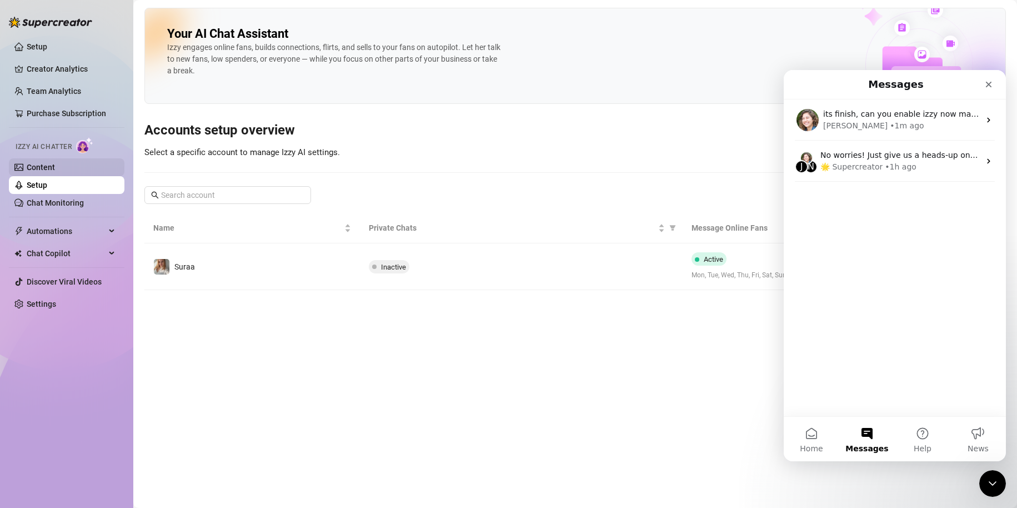
click at [55, 172] on link "Content" at bounding box center [41, 167] width 28 height 9
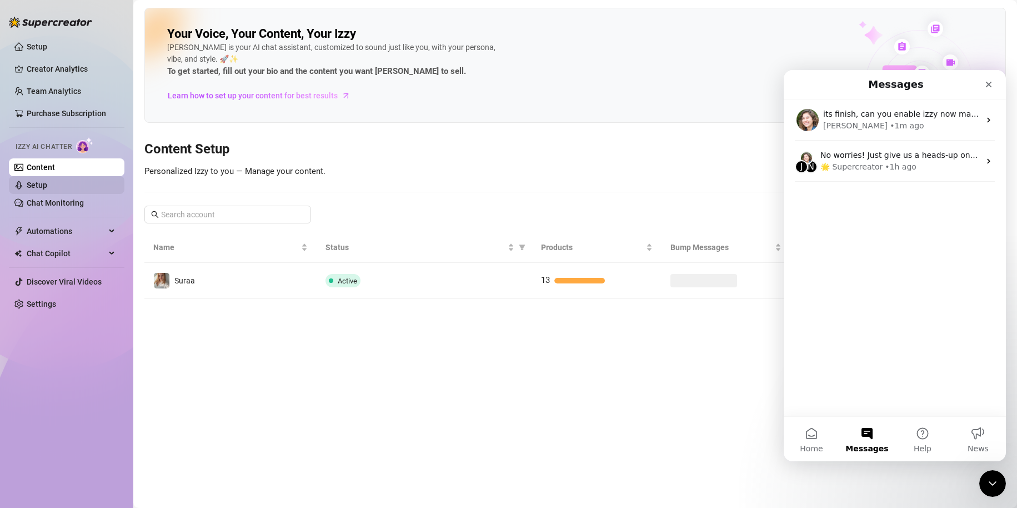
click at [47, 182] on link "Setup" at bounding box center [37, 185] width 21 height 9
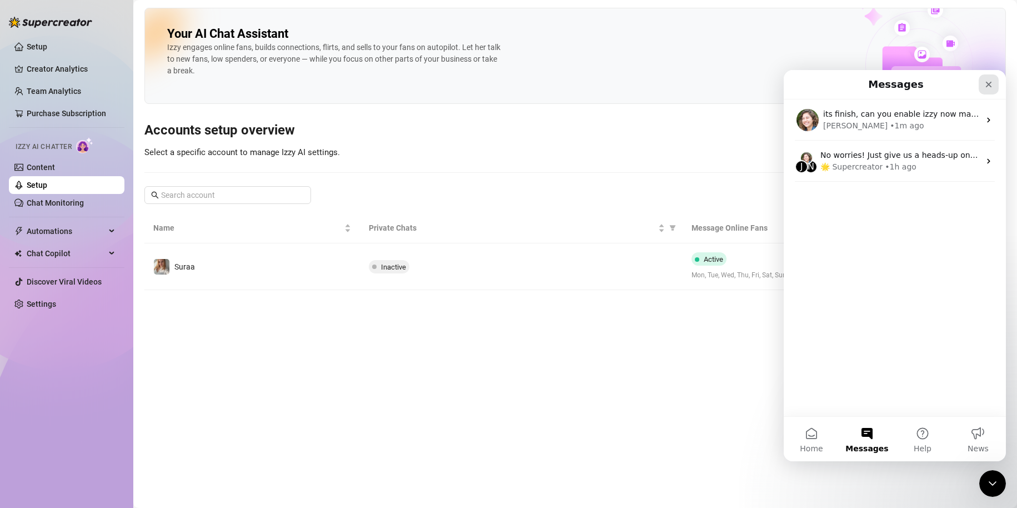
click at [988, 84] on icon "Close" at bounding box center [989, 85] width 6 height 6
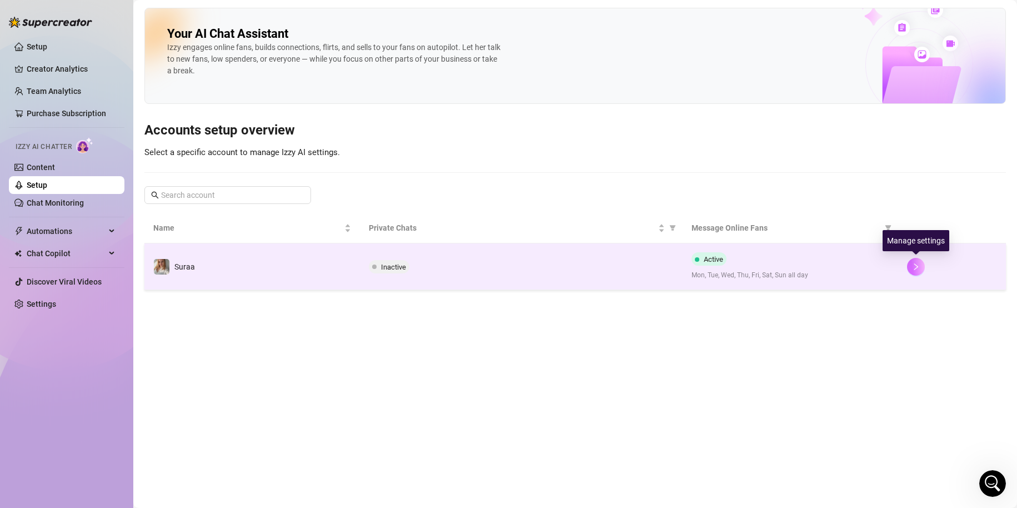
click at [923, 264] on button "button" at bounding box center [916, 267] width 18 height 18
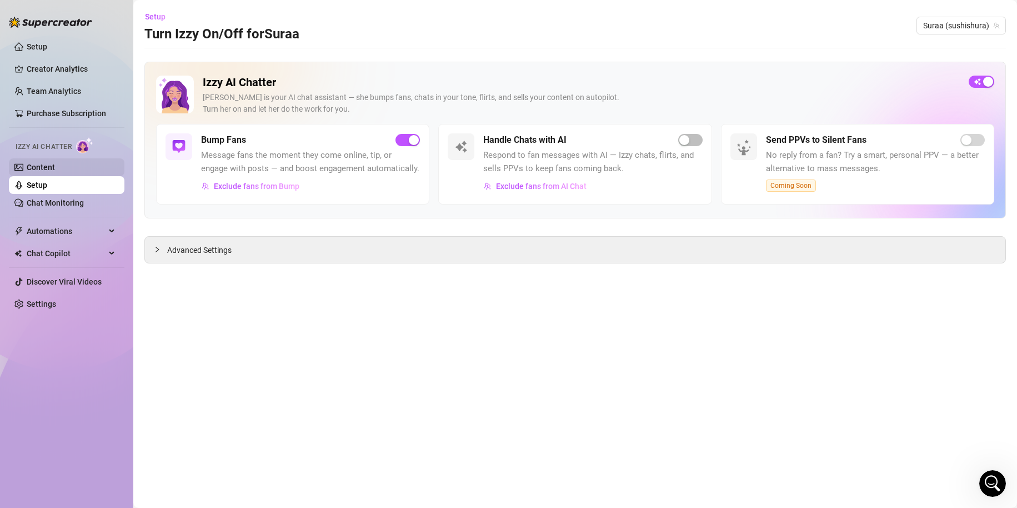
click at [45, 165] on link "Content" at bounding box center [41, 167] width 28 height 9
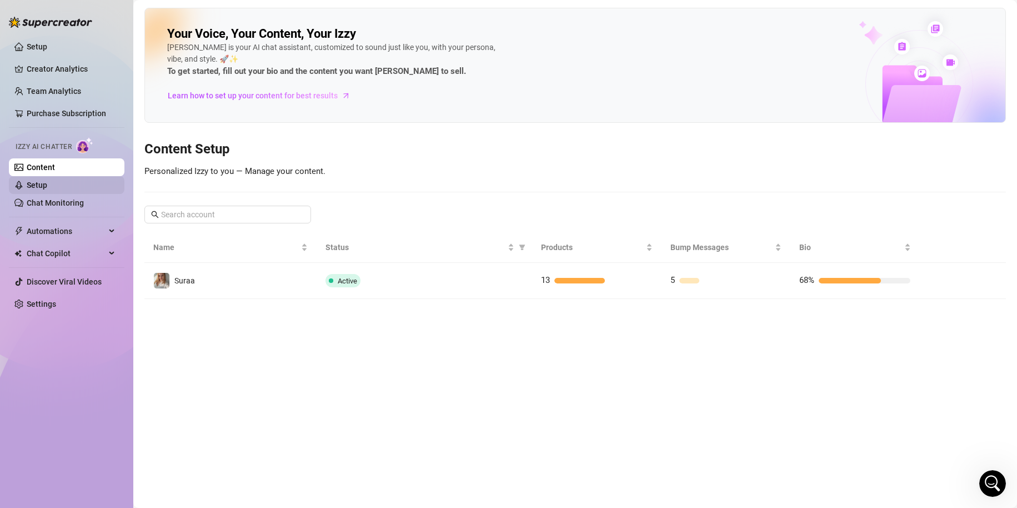
click at [47, 181] on link "Setup" at bounding box center [37, 185] width 21 height 9
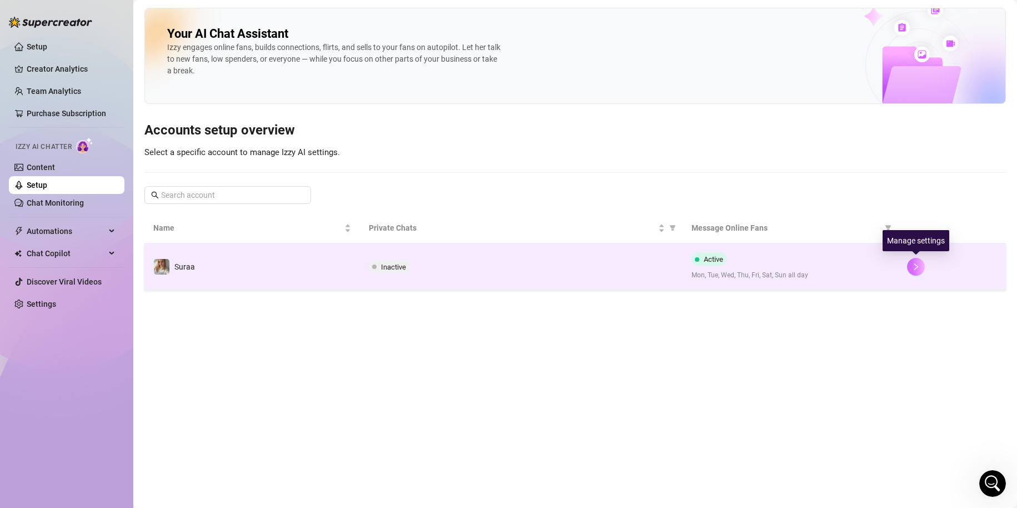
click at [919, 263] on icon "right" at bounding box center [916, 267] width 8 height 8
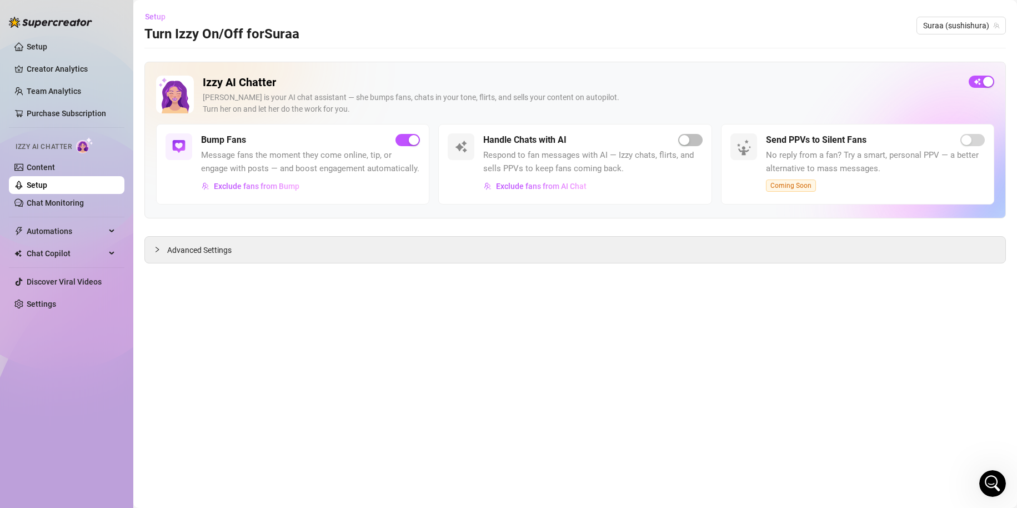
click at [161, 13] on span "Setup" at bounding box center [155, 16] width 21 height 9
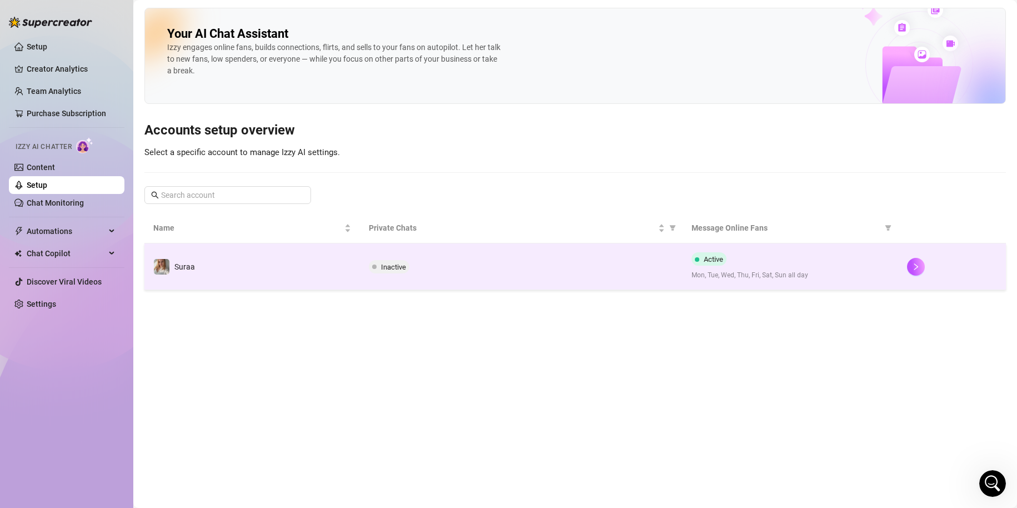
click at [285, 266] on td "Suraa" at bounding box center [252, 266] width 216 height 47
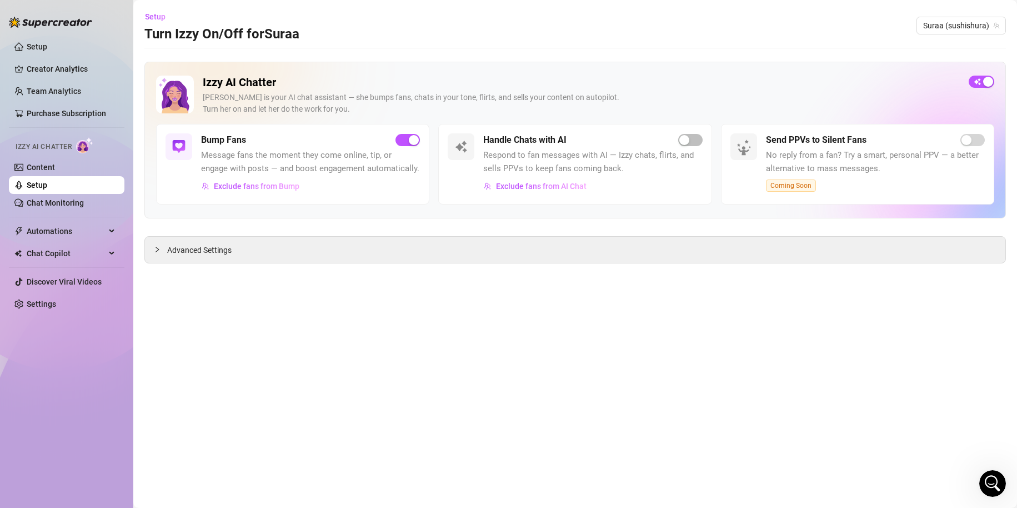
click at [211, 235] on div "Izzy AI Chatter [PERSON_NAME] is your AI chat assistant — she bumps fans, chats…" at bounding box center [575, 163] width 862 height 202
click at [213, 238] on div "Advanced Settings" at bounding box center [575, 250] width 861 height 26
click at [213, 242] on div "Advanced Settings" at bounding box center [575, 250] width 861 height 26
click at [218, 268] on main "Setup Turn Izzy On/Off for Suraa Suraa (sushishura) Izzy AI Chatter [PERSON_NAM…" at bounding box center [575, 254] width 884 height 508
click at [212, 252] on span "Advanced Settings" at bounding box center [199, 250] width 64 height 12
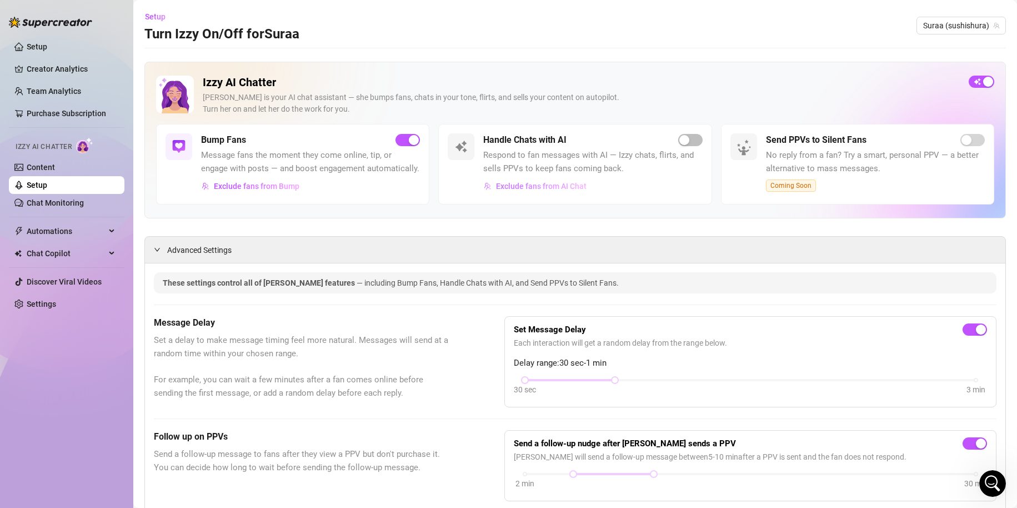
click at [548, 183] on span "Exclude fans from AI Chat" at bounding box center [541, 186] width 91 height 9
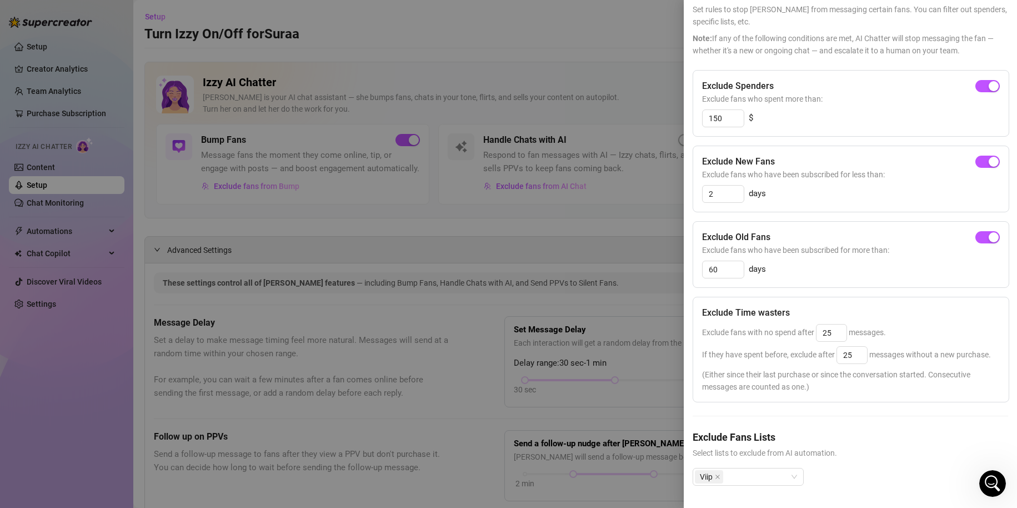
scroll to position [86, 0]
click at [486, 222] on div at bounding box center [508, 254] width 1017 height 508
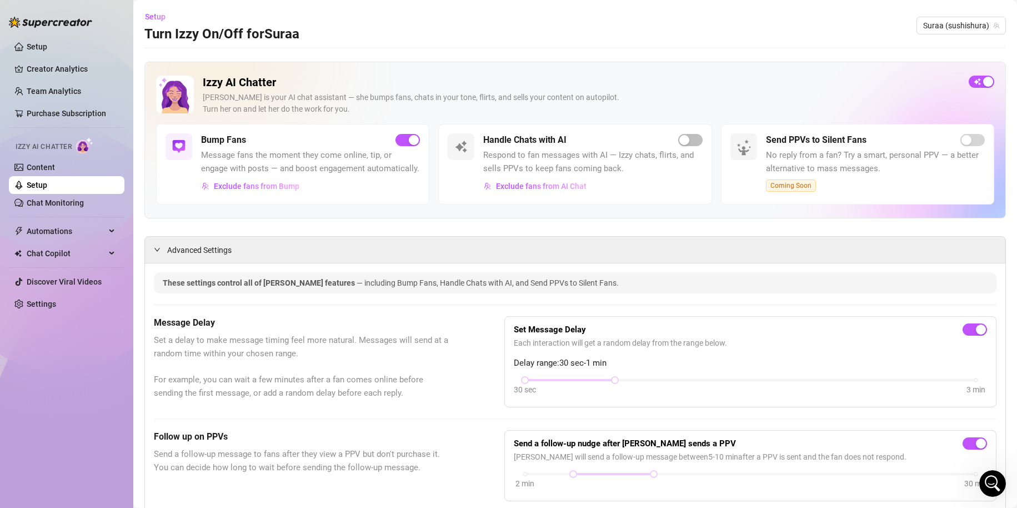
click at [243, 81] on h2 "Izzy AI Chatter" at bounding box center [581, 83] width 757 height 14
click at [72, 198] on link "Chat Monitoring" at bounding box center [55, 202] width 57 height 9
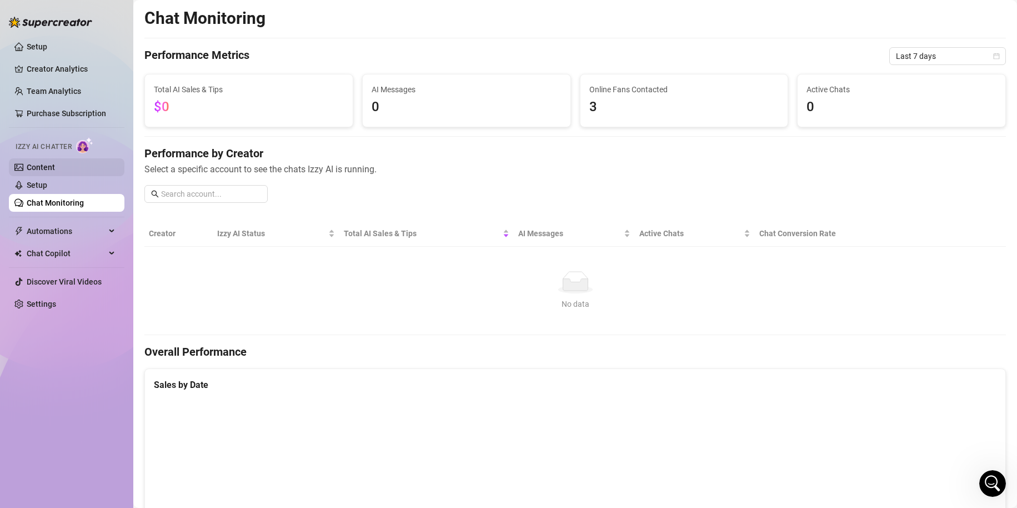
click at [55, 172] on link "Content" at bounding box center [41, 167] width 28 height 9
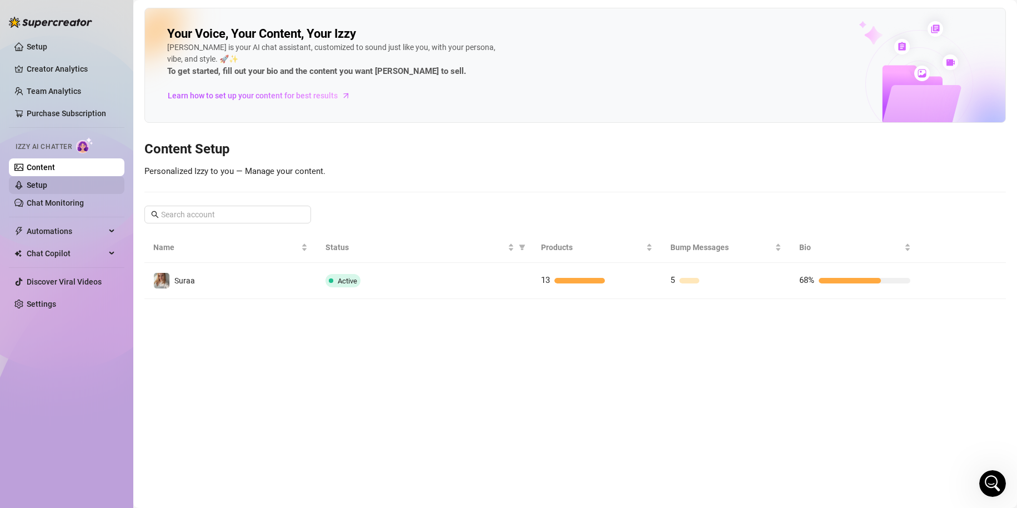
click at [47, 186] on link "Setup" at bounding box center [37, 185] width 21 height 9
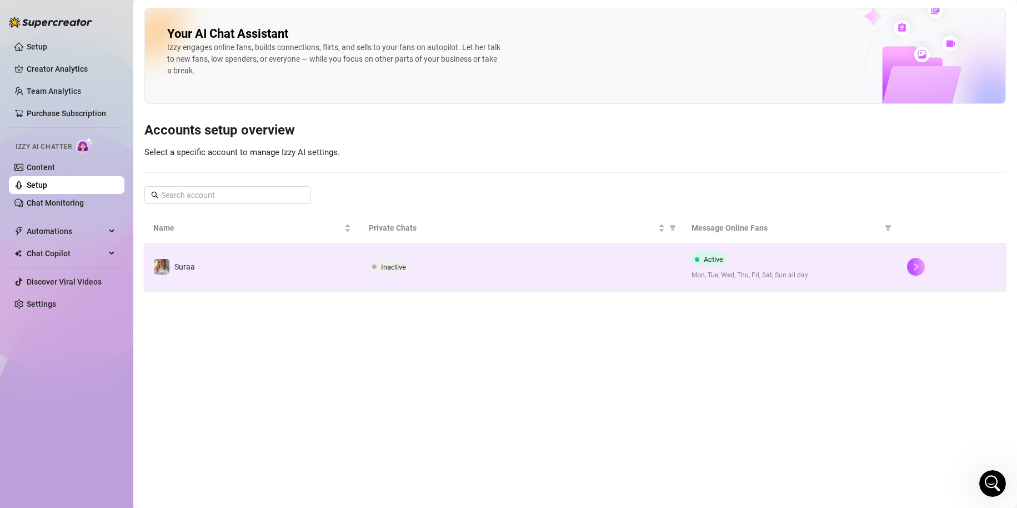
click at [474, 264] on div "Inactive" at bounding box center [522, 266] width 306 height 13
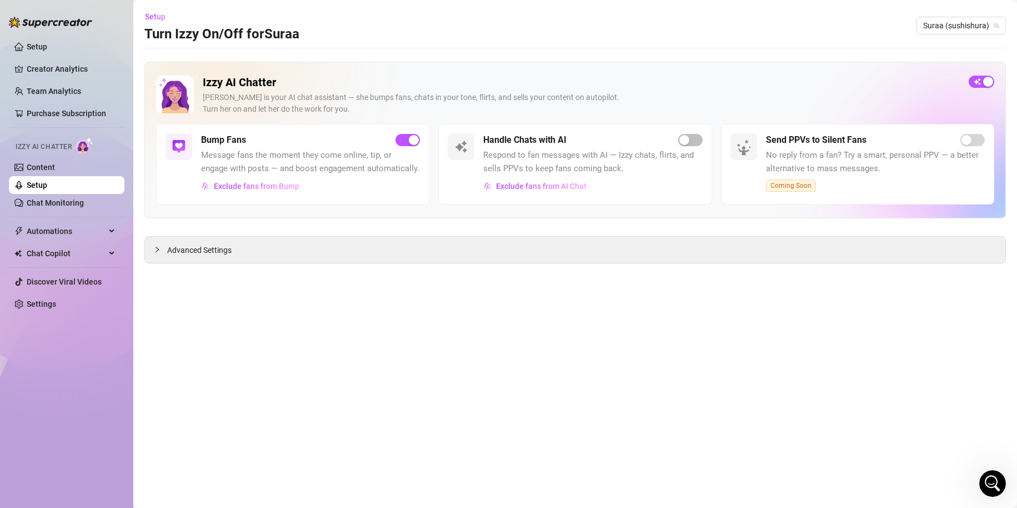
click at [537, 141] on h5 "Handle Chats with AI" at bounding box center [524, 139] width 83 height 13
click at [312, 95] on div "[PERSON_NAME] is your AI chat assistant — she bumps fans, chats in your tone, f…" at bounding box center [581, 103] width 757 height 23
click at [250, 23] on div "Setup Turn Izzy On/Off for Suraa" at bounding box center [221, 26] width 155 height 36
click at [219, 40] on h3 "Turn Izzy On/Off for Suraa" at bounding box center [221, 35] width 155 height 18
click at [161, 22] on button "Setup" at bounding box center [159, 17] width 30 height 18
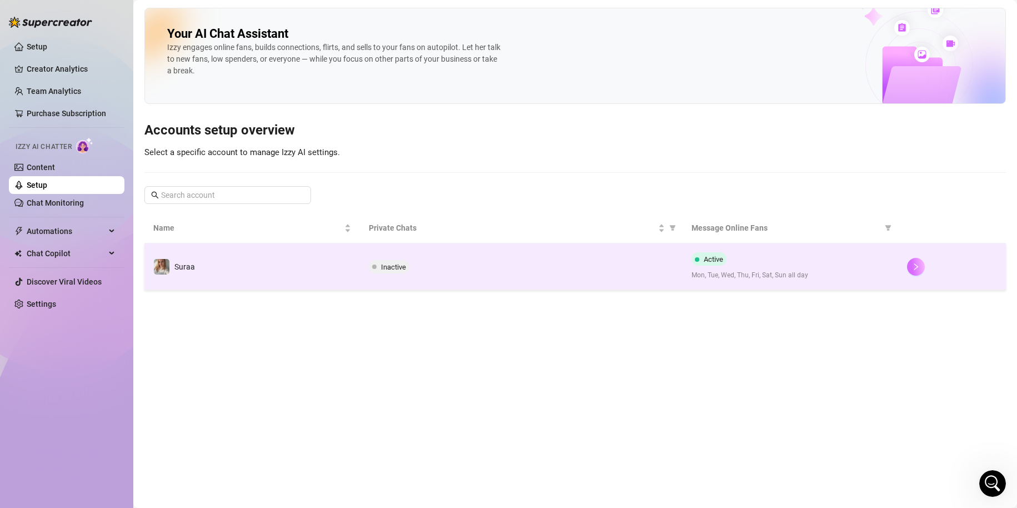
click at [919, 269] on icon "right" at bounding box center [916, 267] width 8 height 8
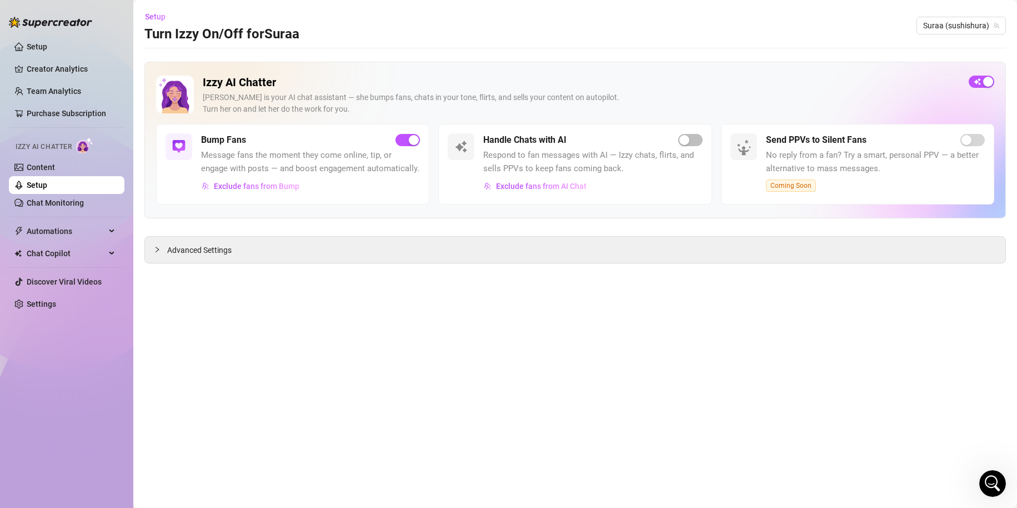
drag, startPoint x: 822, startPoint y: 196, endPoint x: 717, endPoint y: 226, distance: 109.4
click at [797, 208] on div "Izzy AI Chatter [PERSON_NAME] is your AI chat assistant — she bumps fans, chats…" at bounding box center [575, 140] width 862 height 157
click at [84, 202] on link "Chat Monitoring" at bounding box center [55, 202] width 57 height 9
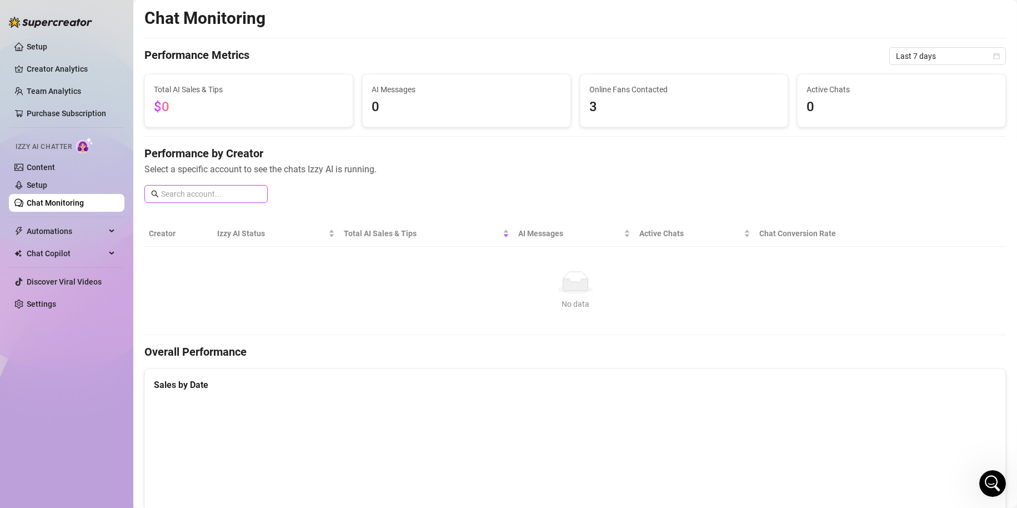
click at [197, 192] on input "text" at bounding box center [211, 194] width 100 height 12
click at [454, 106] on span "0" at bounding box center [467, 107] width 190 height 21
click at [43, 164] on link "Content" at bounding box center [41, 167] width 28 height 9
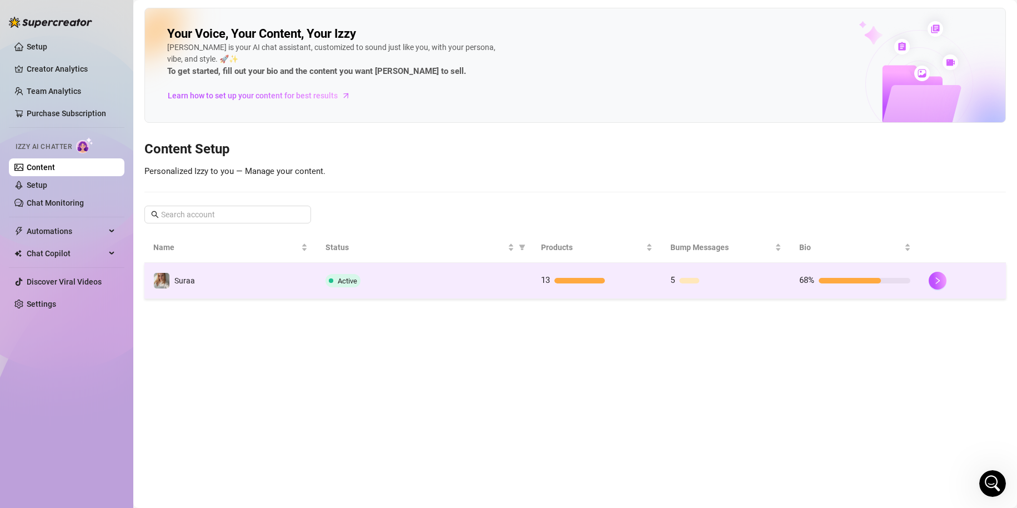
click at [596, 278] on div at bounding box center [580, 281] width 51 height 6
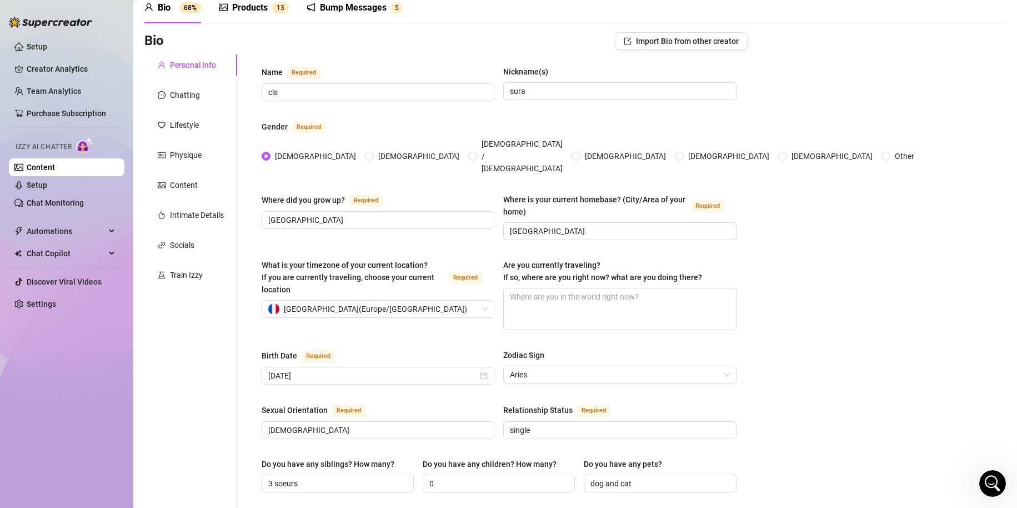
scroll to position [167, 0]
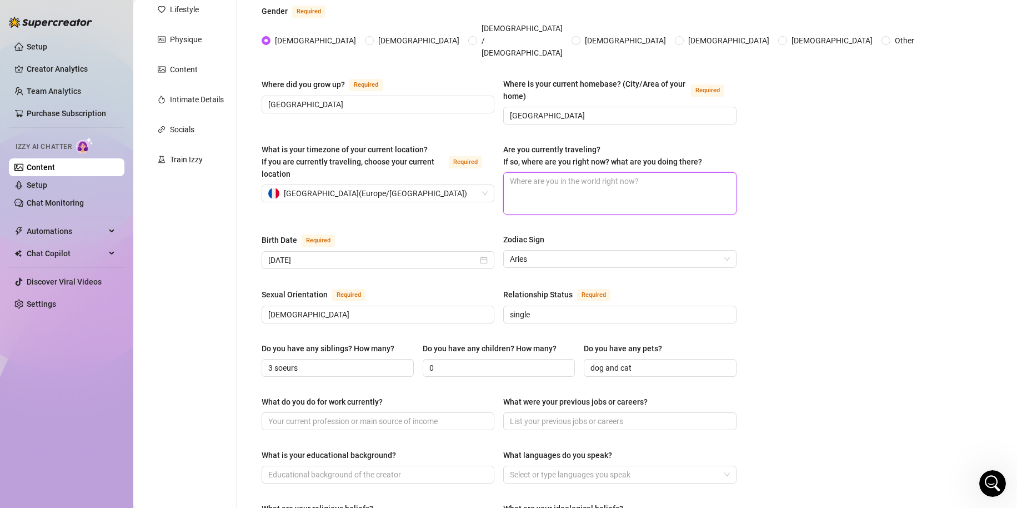
drag, startPoint x: 623, startPoint y: 161, endPoint x: 637, endPoint y: 168, distance: 15.7
click at [623, 173] on textarea "Are you currently traveling? If so, where are you right now? what are you doing…" at bounding box center [620, 193] width 232 height 41
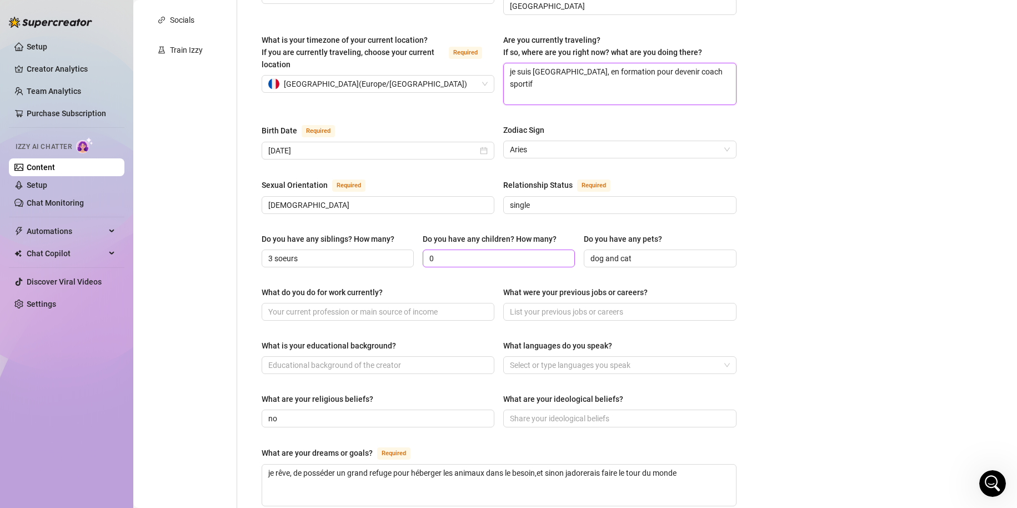
scroll to position [278, 0]
click at [343, 304] on input "What do you do for work currently?" at bounding box center [376, 310] width 217 height 12
click at [581, 301] on span at bounding box center [619, 310] width 233 height 18
click at [585, 304] on input "What were your previous jobs or careers?" at bounding box center [618, 310] width 217 height 12
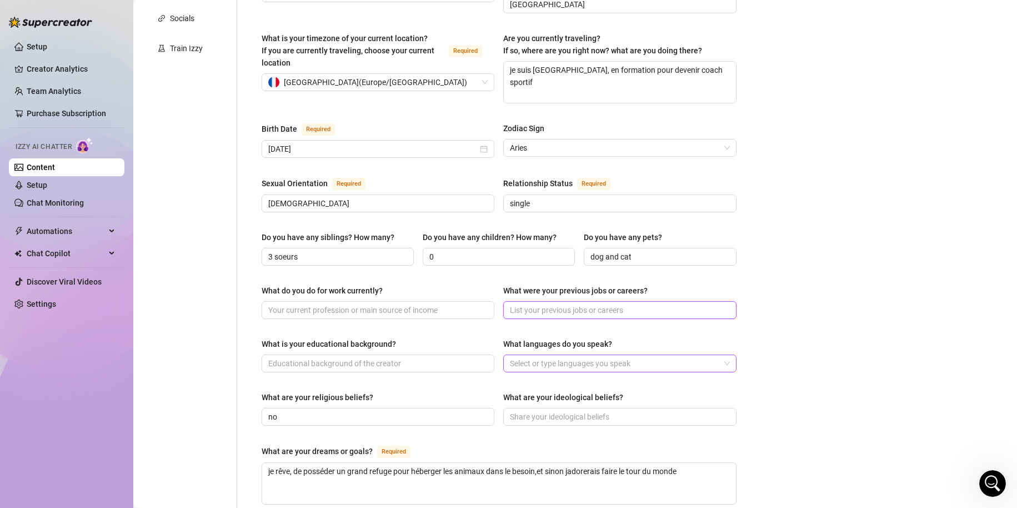
click at [611, 356] on div at bounding box center [614, 364] width 217 height 16
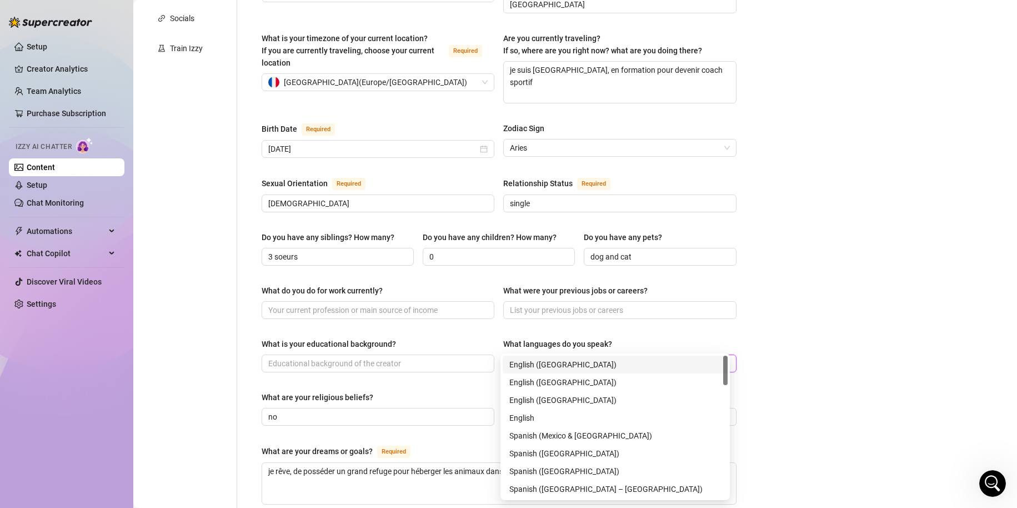
click at [579, 358] on div "English ([GEOGRAPHIC_DATA])" at bounding box center [616, 364] width 212 height 12
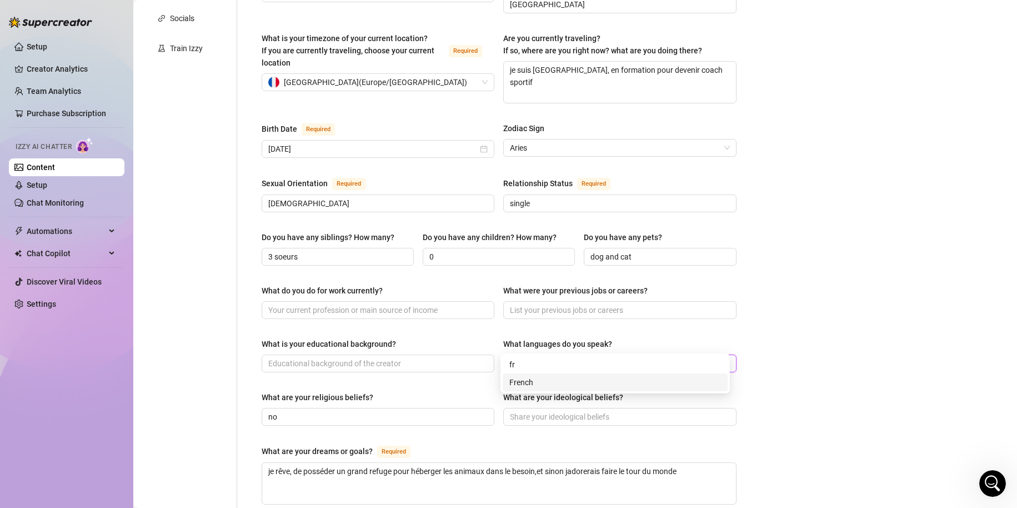
click at [533, 387] on div "French" at bounding box center [616, 382] width 212 height 12
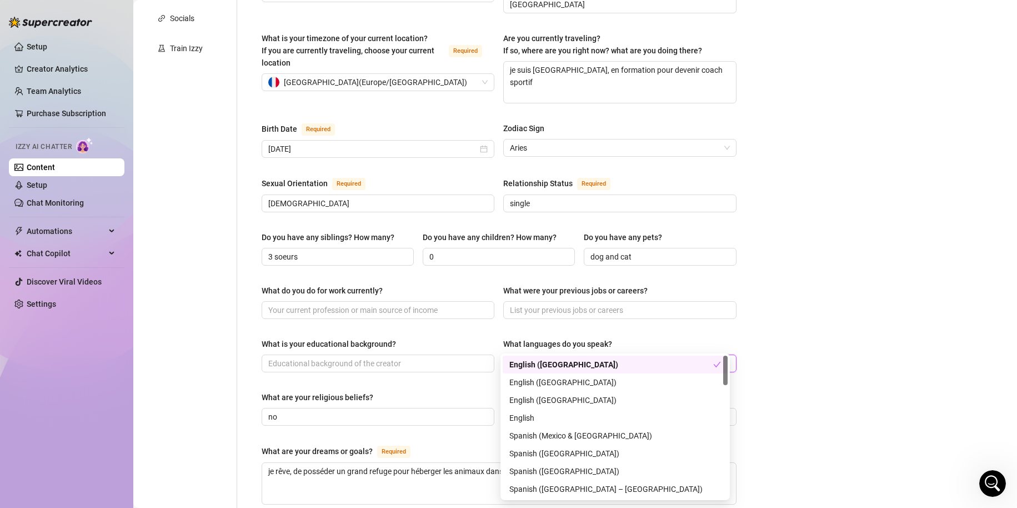
click at [678, 338] on div "What languages do you speak?" at bounding box center [619, 346] width 233 height 17
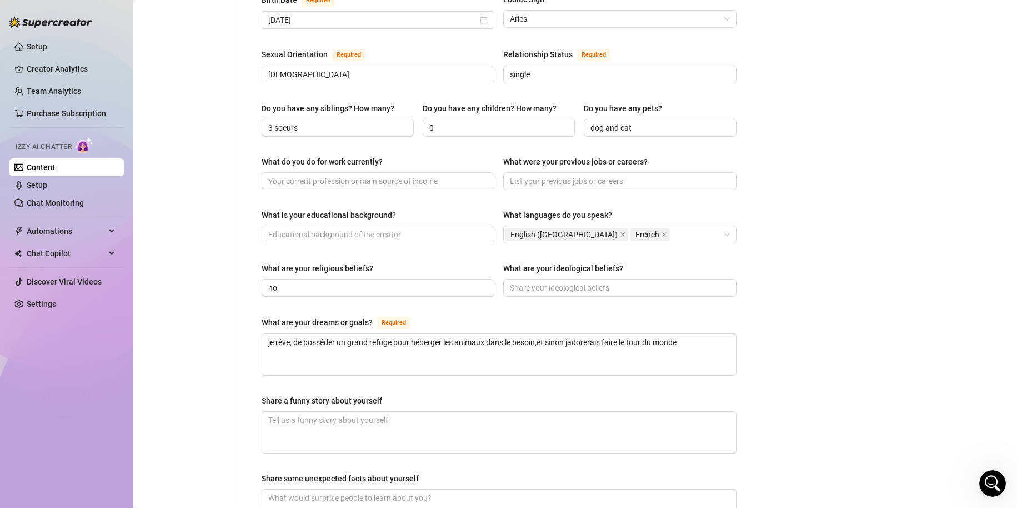
scroll to position [445, 0]
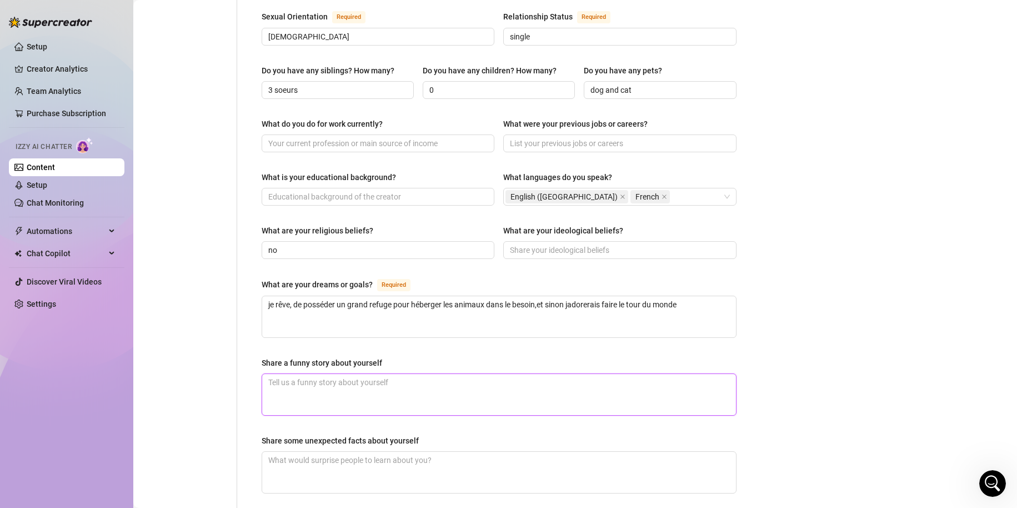
click at [395, 374] on textarea "Share a funny story about yourself" at bounding box center [499, 394] width 474 height 41
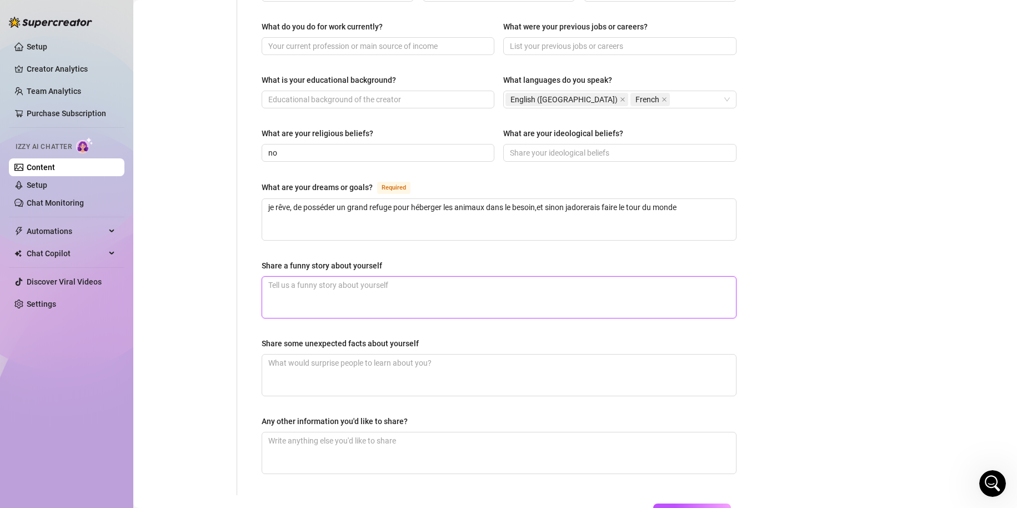
scroll to position [556, 0]
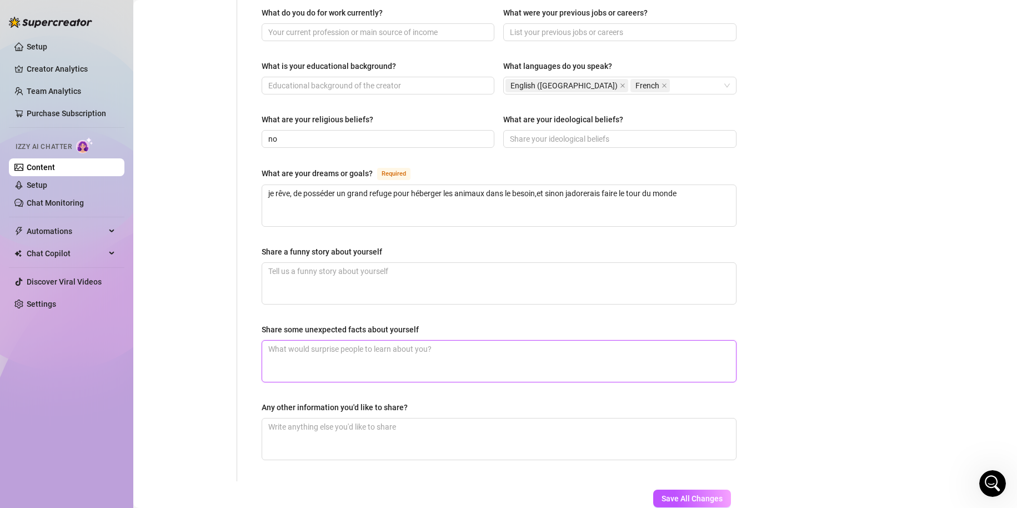
click at [356, 341] on textarea "Share some unexpected facts about yourself" at bounding box center [499, 361] width 474 height 41
click at [388, 286] on div "Name Required cls Nickname(s) sura Gender Required [DEMOGRAPHIC_DATA] [DEMOGRAP…" at bounding box center [499, 15] width 475 height 909
click at [396, 273] on textarea "Share a funny story about yourself" at bounding box center [499, 283] width 474 height 41
drag, startPoint x: 405, startPoint y: 239, endPoint x: 387, endPoint y: 248, distance: 19.9
click at [391, 246] on div "Share a funny story about yourself l'autre soir j'etais en train de" at bounding box center [499, 275] width 475 height 59
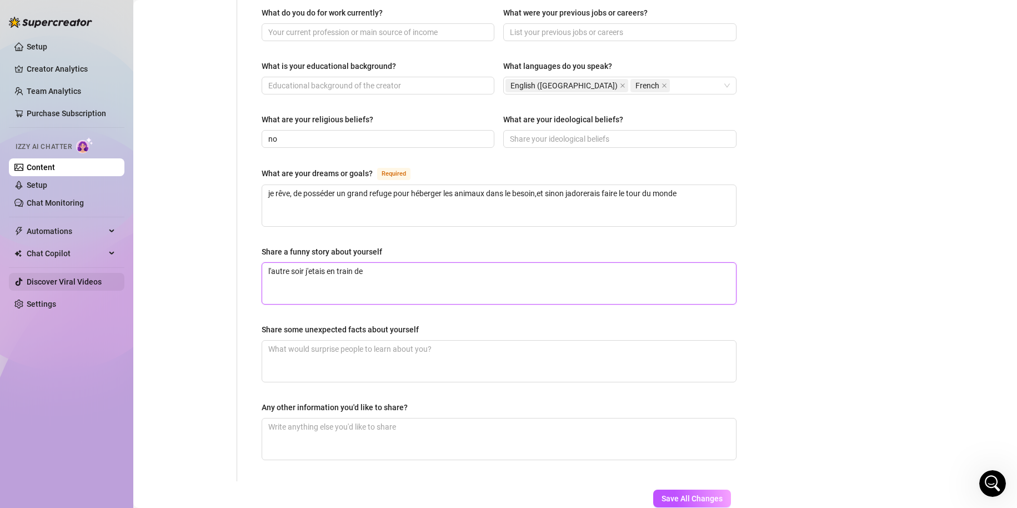
drag, startPoint x: 382, startPoint y: 264, endPoint x: 62, endPoint y: 286, distance: 320.3
click at [62, 286] on div "Setup Creator Analytics Team Analytics Purchase Subscription Izzy AI Chatter Co…" at bounding box center [508, 254] width 1017 height 508
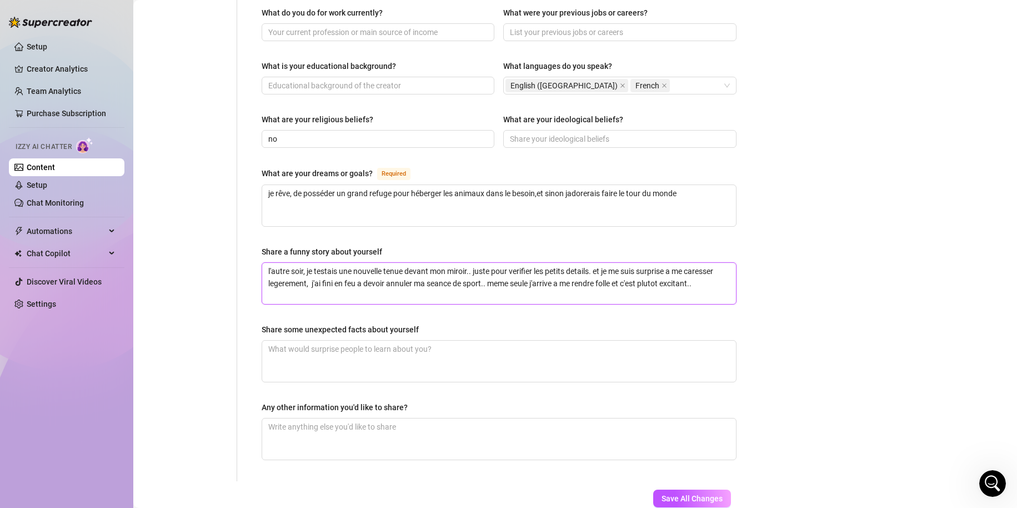
click at [501, 263] on textarea "l'autre soir, je testais une nouvelle tenue devant mon miroir.. juste pour veri…" at bounding box center [499, 283] width 474 height 41
drag, startPoint x: 534, startPoint y: 233, endPoint x: 523, endPoint y: 247, distance: 17.0
click at [523, 263] on textarea "l'autre soir, je testais une nouvelle tenue devant mon miroir.. juste pour veri…" at bounding box center [499, 283] width 474 height 41
click at [414, 341] on textarea "Share some unexpected facts about yourself" at bounding box center [499, 361] width 474 height 41
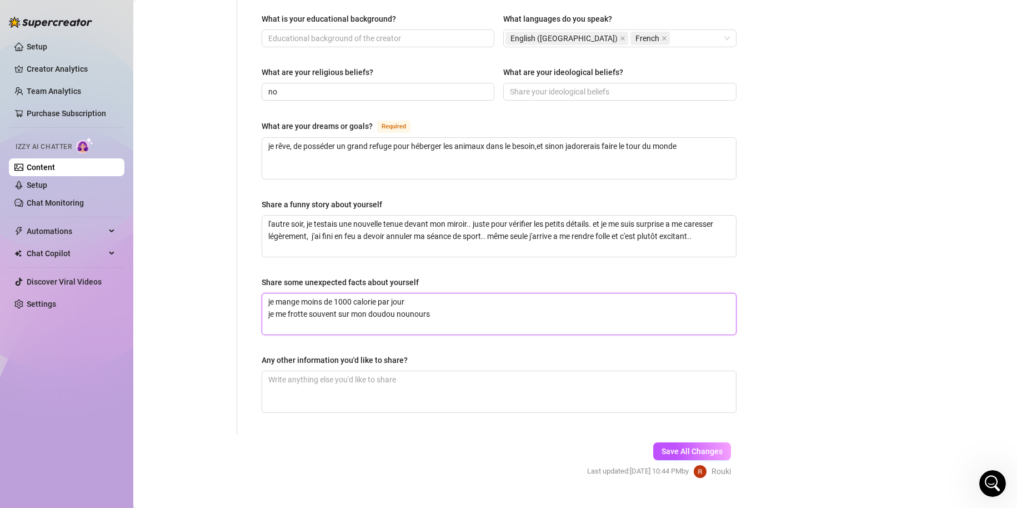
scroll to position [605, 0]
click at [466, 381] on textarea "Any other information you'd like to share?" at bounding box center [499, 390] width 474 height 41
click at [709, 445] on span "Save All Changes" at bounding box center [692, 449] width 61 height 9
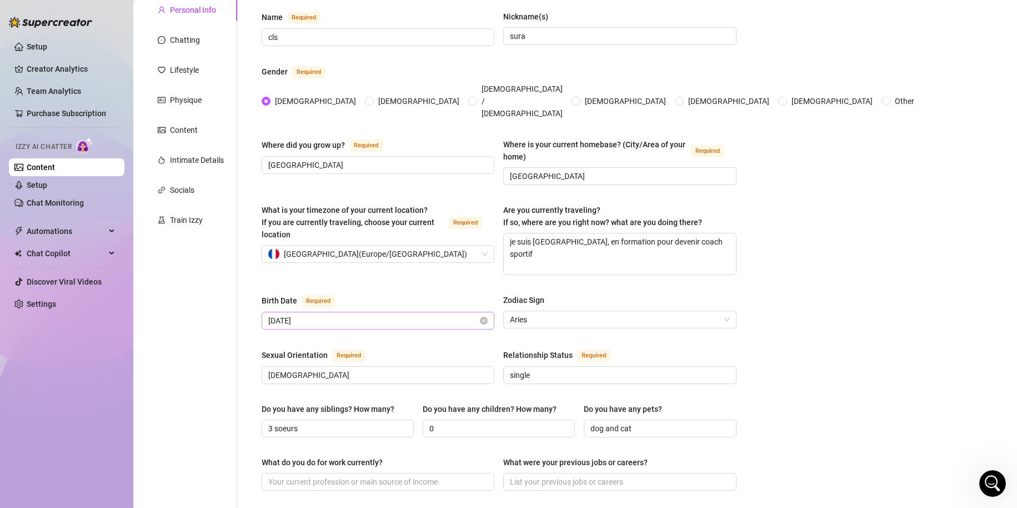
scroll to position [104, 0]
click at [333, 316] on input "[DATE]" at bounding box center [372, 322] width 209 height 12
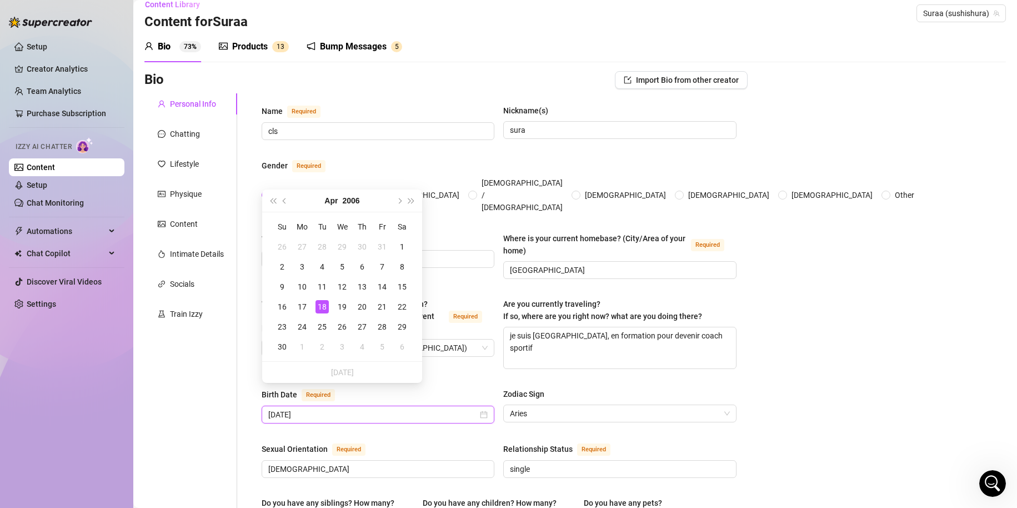
scroll to position [0, 0]
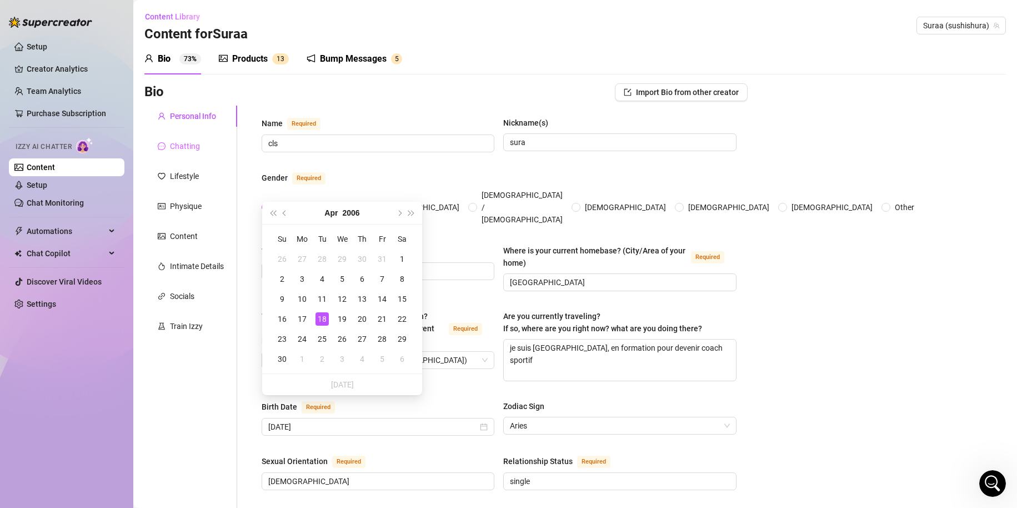
click at [209, 146] on div "Chatting" at bounding box center [190, 146] width 93 height 21
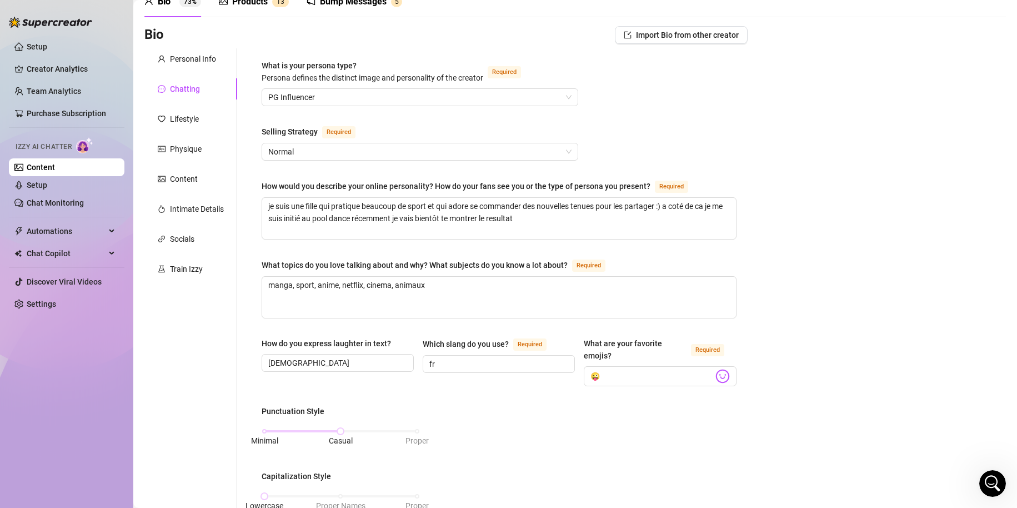
scroll to position [56, 0]
click at [576, 216] on textarea "je suis une fille qui pratique beaucoup de sport et qui adore se commander des …" at bounding box center [499, 219] width 474 height 41
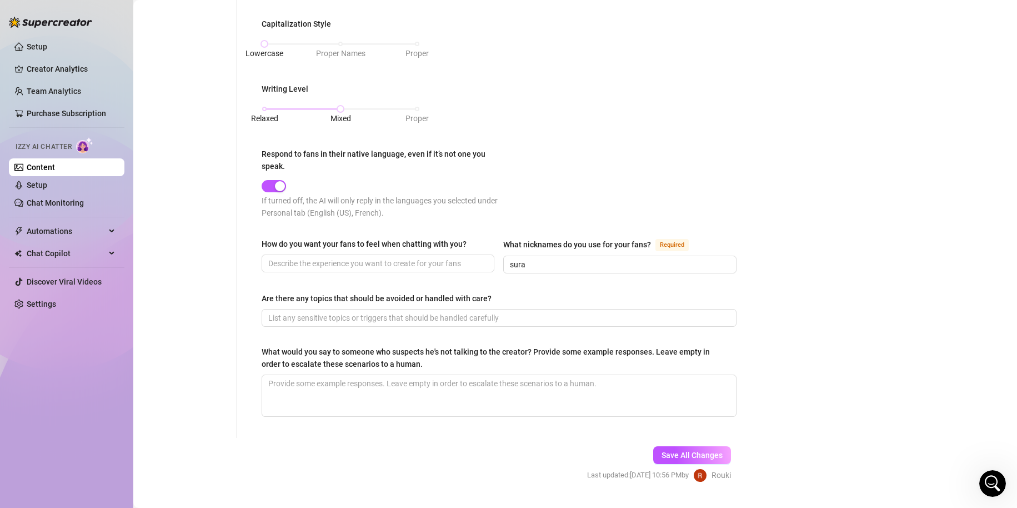
scroll to position [535, 0]
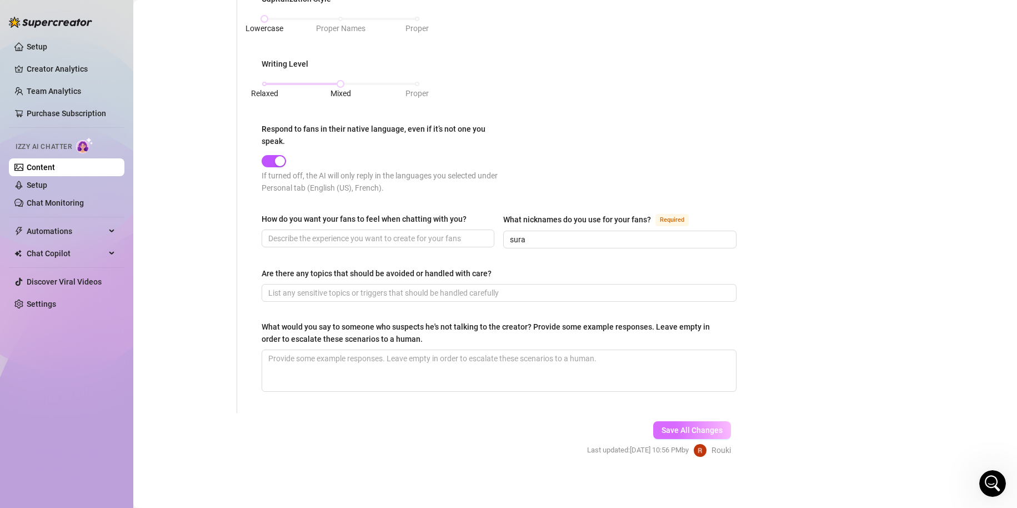
click at [680, 426] on span "Save All Changes" at bounding box center [692, 430] width 61 height 9
click at [470, 357] on textarea "What would you say to someone who suspects he's not talking to the creator? Pro…" at bounding box center [499, 370] width 474 height 41
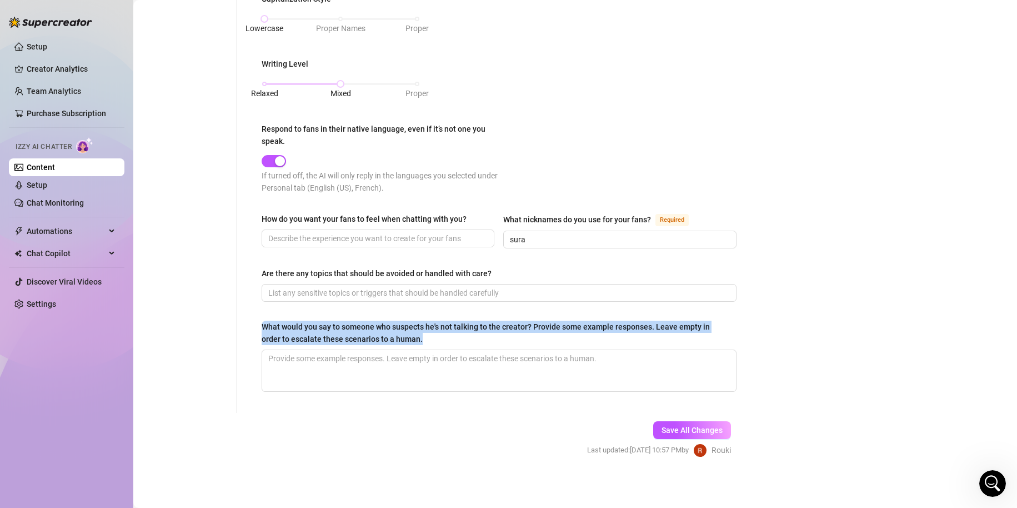
drag, startPoint x: 263, startPoint y: 324, endPoint x: 426, endPoint y: 335, distance: 163.7
click at [426, 335] on div "What would you say to someone who suspects he's not talking to the creator? Pro…" at bounding box center [495, 333] width 467 height 24
click at [431, 336] on div "What would you say to someone who suspects he's not talking to the creator? Pro…" at bounding box center [495, 333] width 467 height 24
click at [431, 350] on textarea "What would you say to someone who suspects he's not talking to the creator? Pro…" at bounding box center [499, 370] width 474 height 41
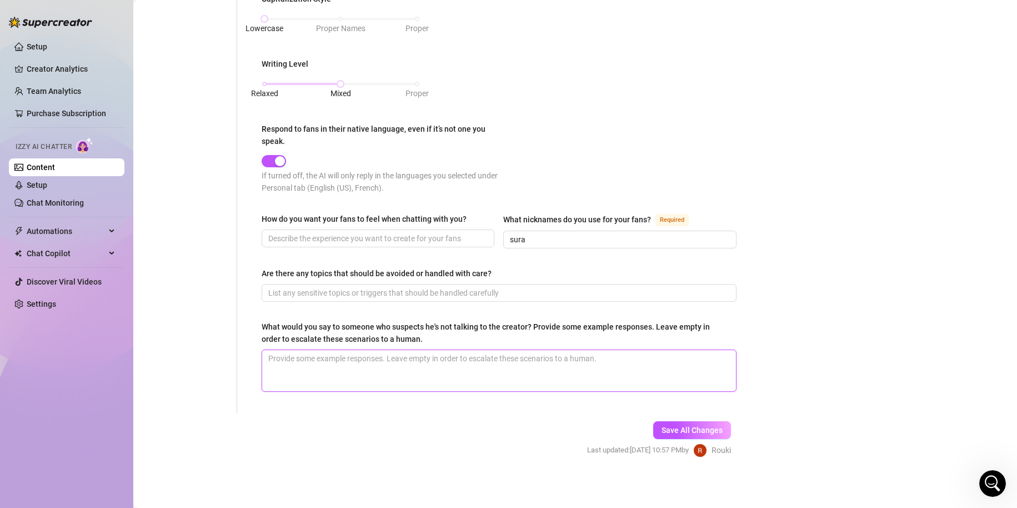
click at [420, 381] on textarea "What would you say to someone who suspects he's not talking to the creator? Pro…" at bounding box center [499, 370] width 474 height 41
drag, startPoint x: 471, startPoint y: 353, endPoint x: 421, endPoint y: 366, distance: 52.2
click at [388, 377] on textarea "je comprends que tu penses ca, mais c'est bien moi qui gere ce compte en revanc…" at bounding box center [499, 370] width 474 height 41
click at [468, 354] on textarea "je comprends que tu penses ca, mais c'est bien moi qui gere ce compte en revanc…" at bounding box center [499, 370] width 474 height 41
click at [513, 358] on textarea "je comprends que tu penses ca, mais c'est bien moi qui gère ce compte en revanc…" at bounding box center [499, 370] width 474 height 41
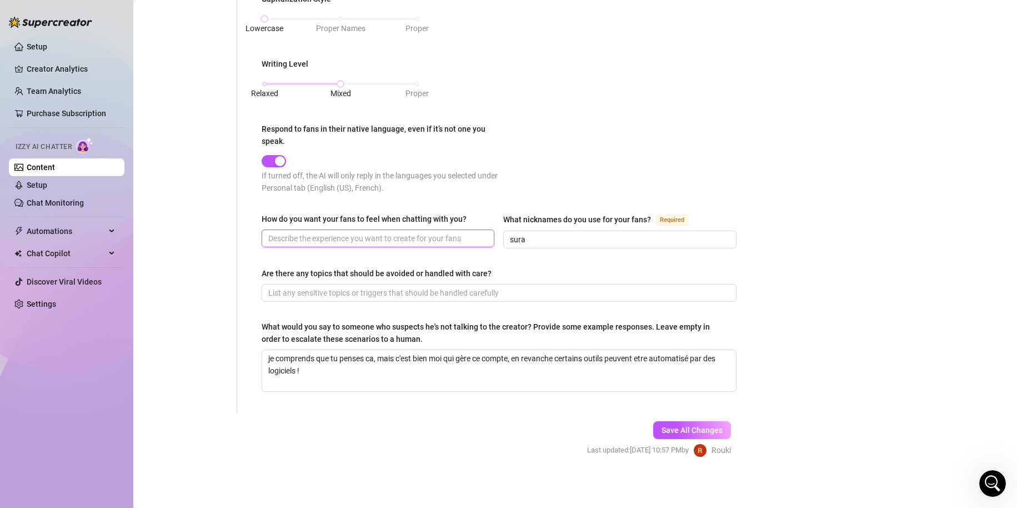
click at [401, 237] on input "How do you want your fans to feel when chatting with you?" at bounding box center [376, 238] width 217 height 12
click at [672, 431] on span "Save All Changes" at bounding box center [692, 430] width 61 height 9
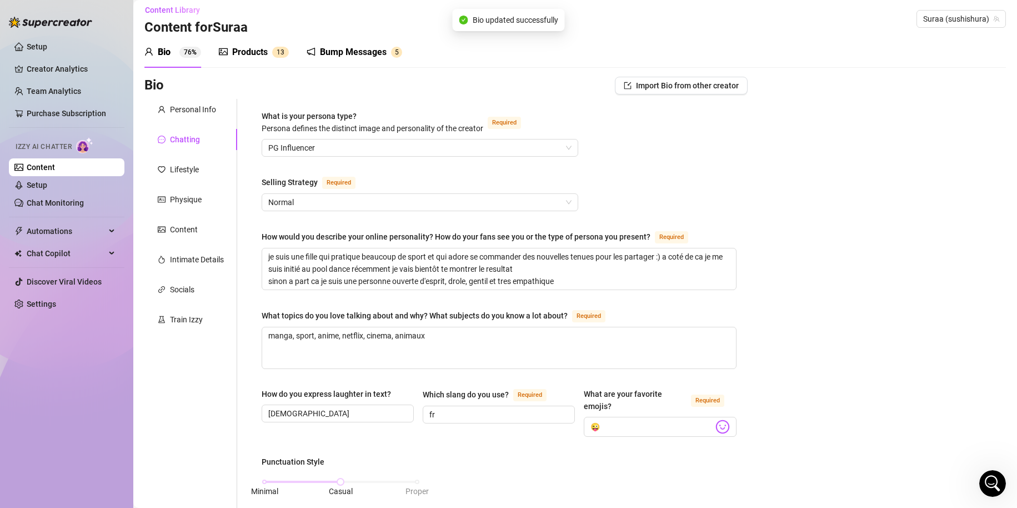
scroll to position [0, 0]
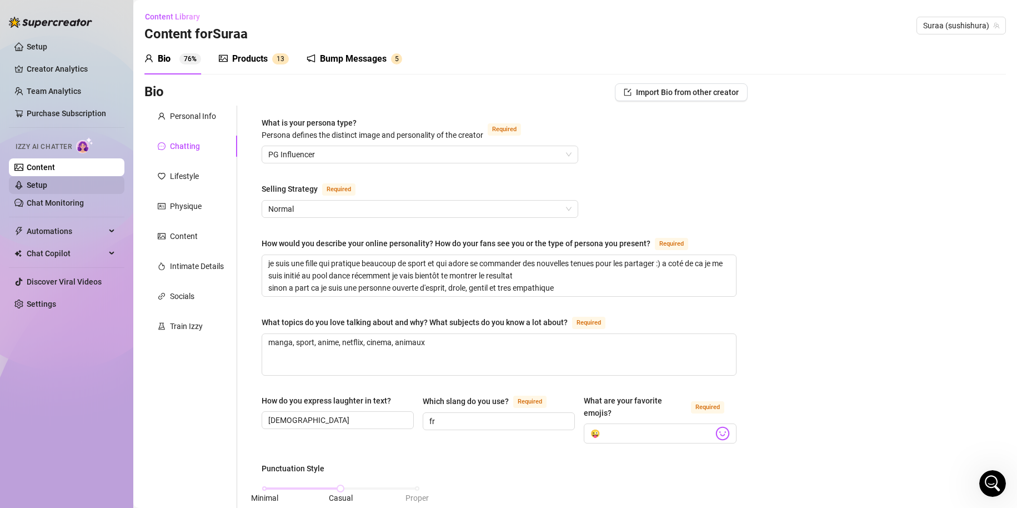
click at [47, 187] on link "Setup" at bounding box center [37, 185] width 21 height 9
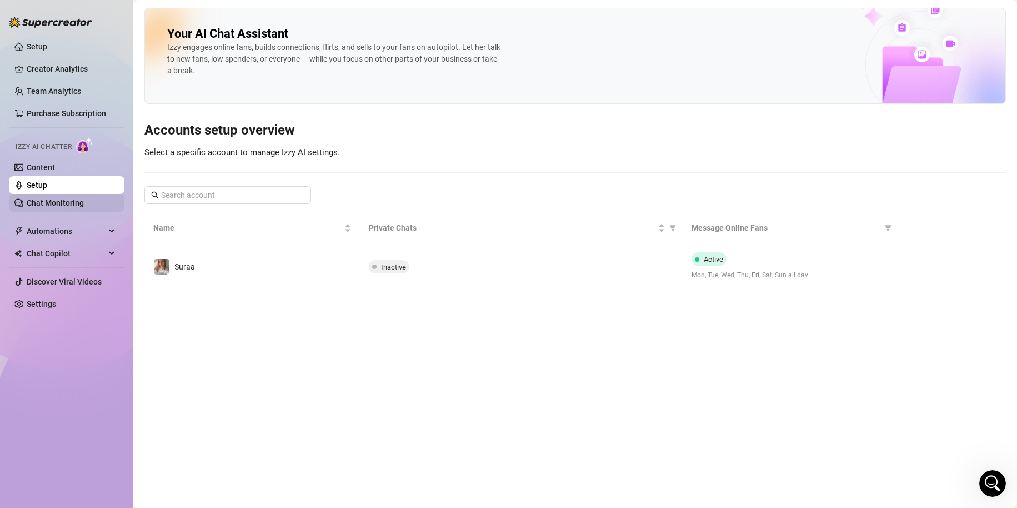
click at [71, 207] on link "Chat Monitoring" at bounding box center [55, 202] width 57 height 9
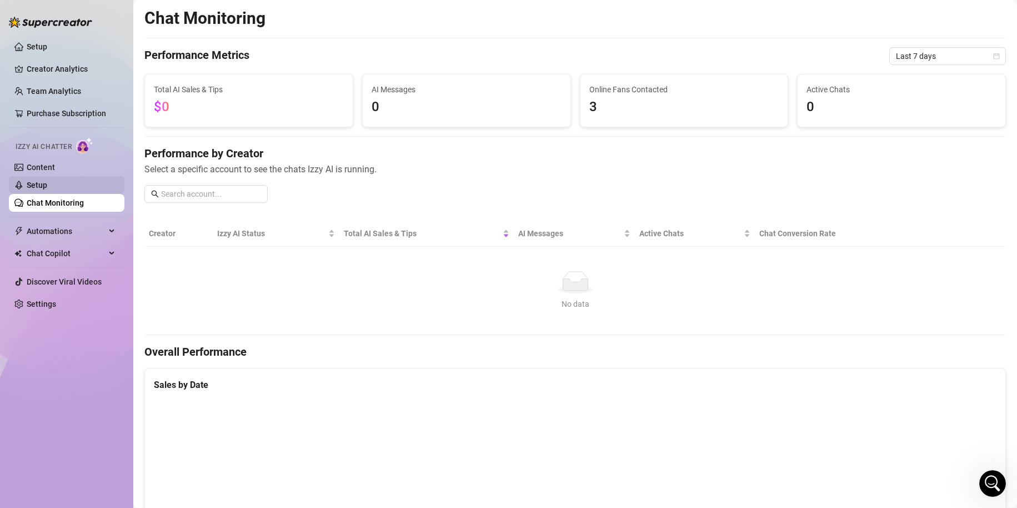
click at [47, 189] on link "Setup" at bounding box center [37, 185] width 21 height 9
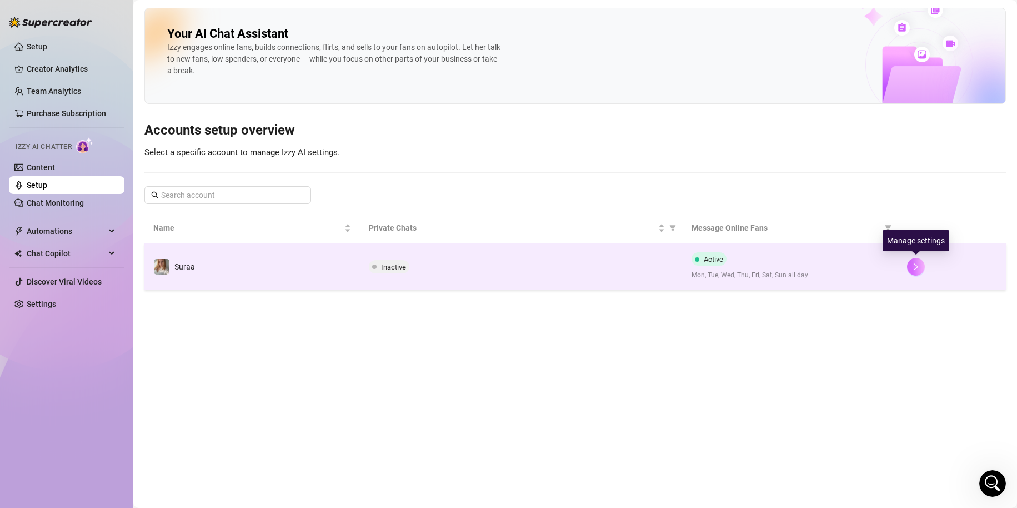
click at [909, 262] on button "button" at bounding box center [916, 267] width 18 height 18
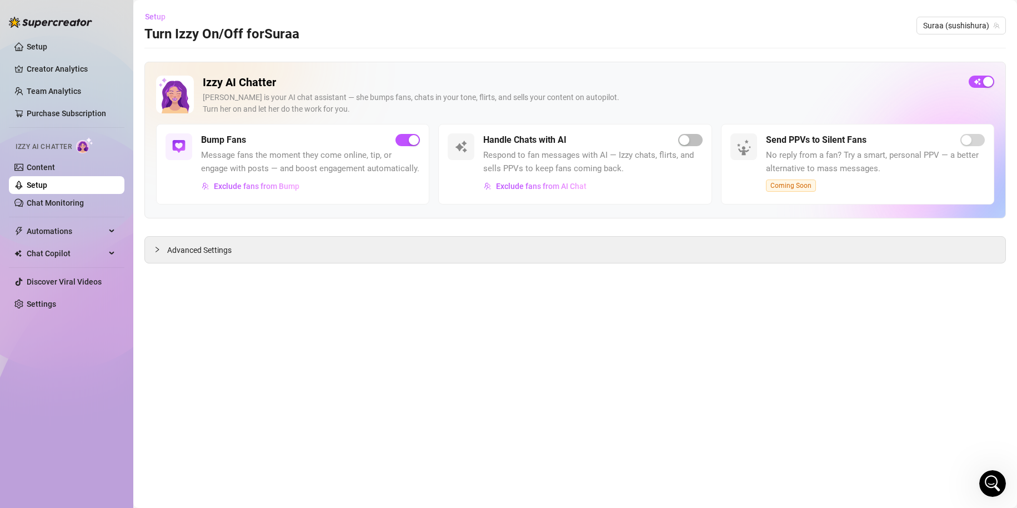
click at [162, 9] on button "Setup" at bounding box center [159, 17] width 30 height 18
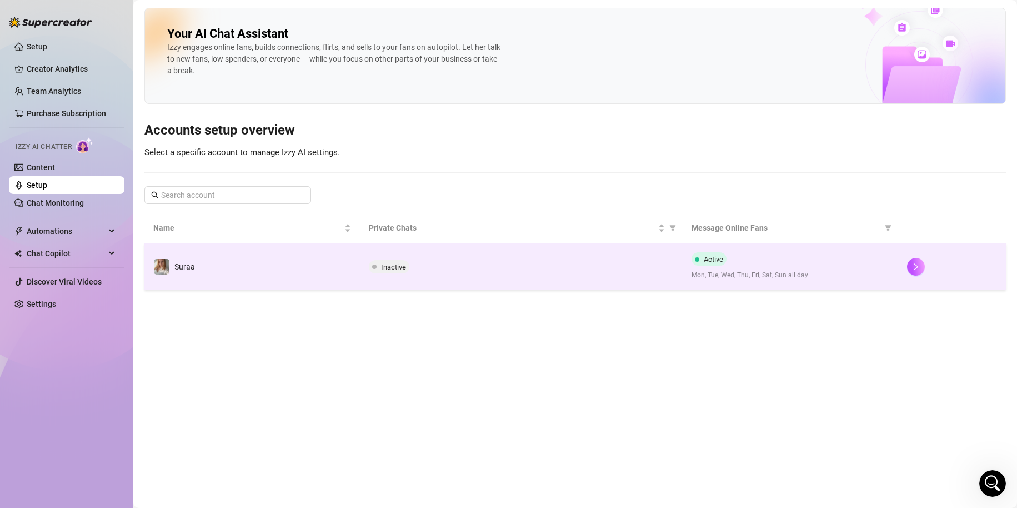
click at [464, 280] on td "Inactive" at bounding box center [521, 266] width 323 height 47
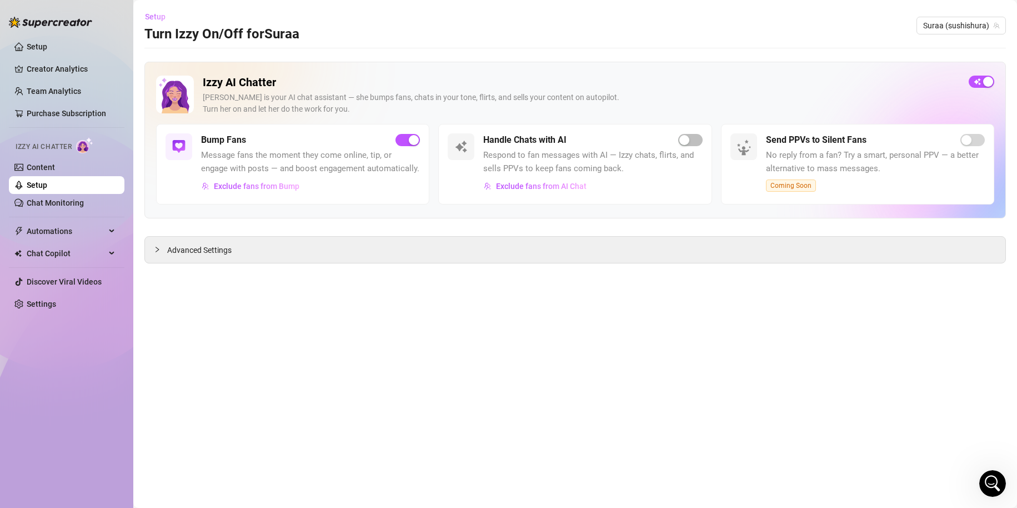
click at [158, 22] on button "Setup" at bounding box center [159, 17] width 30 height 18
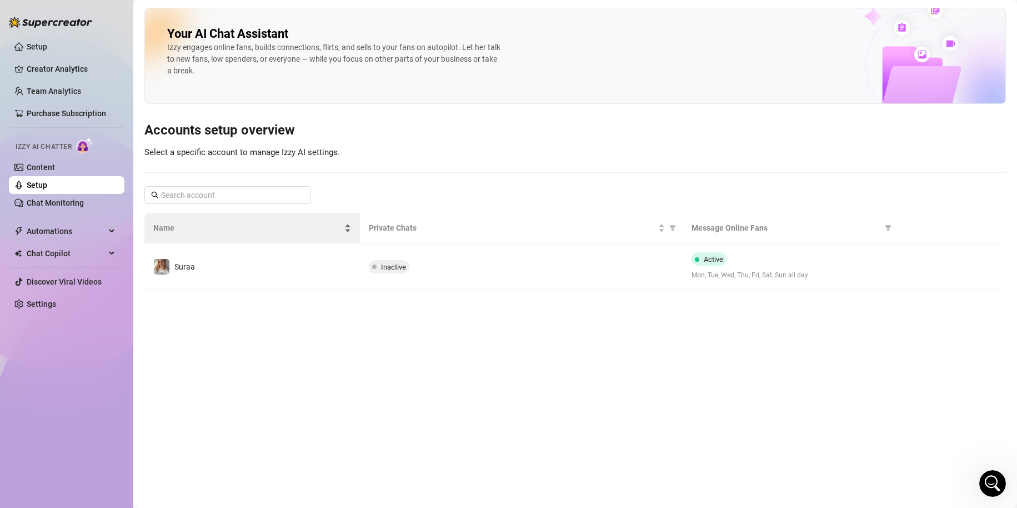
click at [218, 233] on span "Name" at bounding box center [247, 228] width 189 height 12
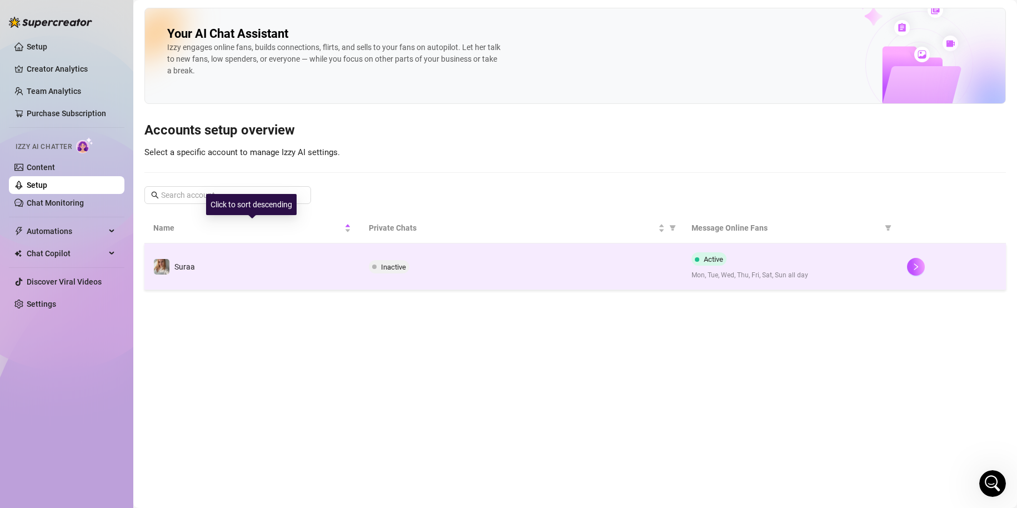
click at [217, 254] on td "Suraa" at bounding box center [252, 266] width 216 height 47
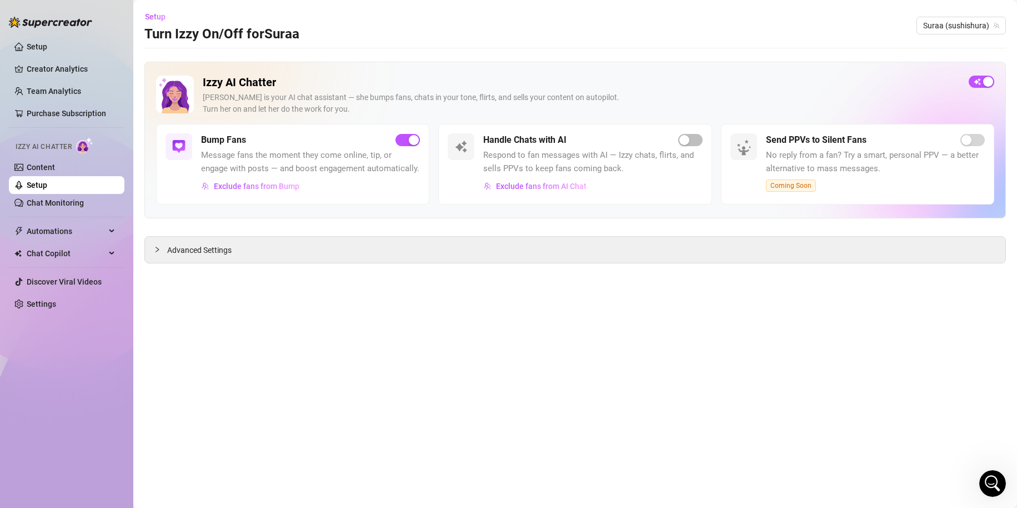
click at [608, 143] on div "Handle Chats with AI" at bounding box center [592, 139] width 219 height 13
click at [27, 204] on link "Chat Monitoring" at bounding box center [55, 202] width 57 height 9
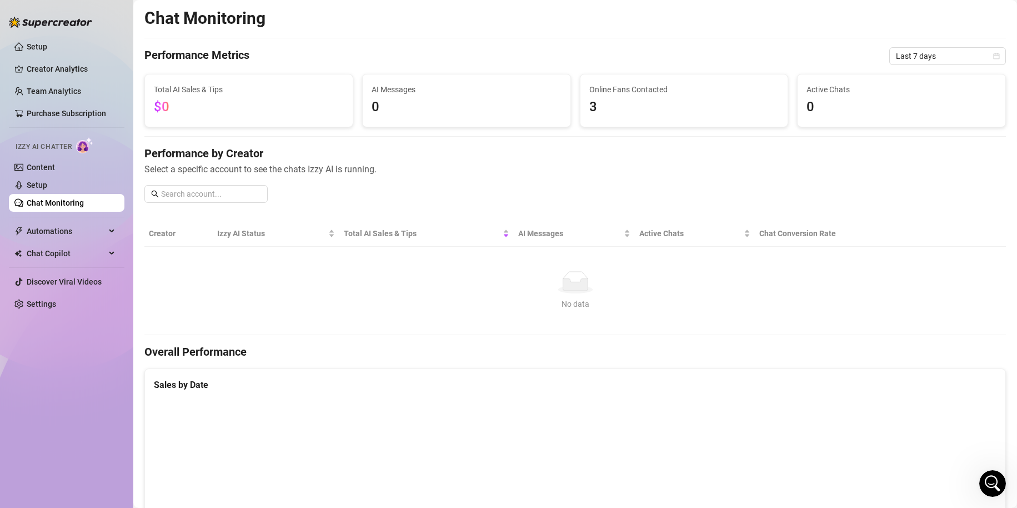
click at [51, 153] on div "Izzy AI Chatter" at bounding box center [66, 145] width 118 height 25
click at [42, 183] on link "Setup" at bounding box center [37, 185] width 21 height 9
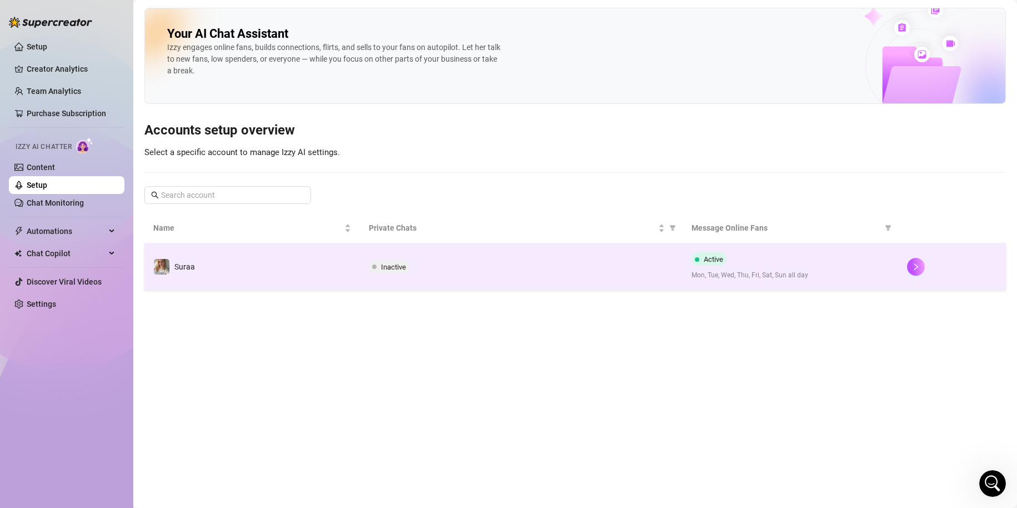
click at [843, 272] on span "Mon, Tue, Wed, Thu, Fri, Sat, Sun all day" at bounding box center [791, 275] width 198 height 11
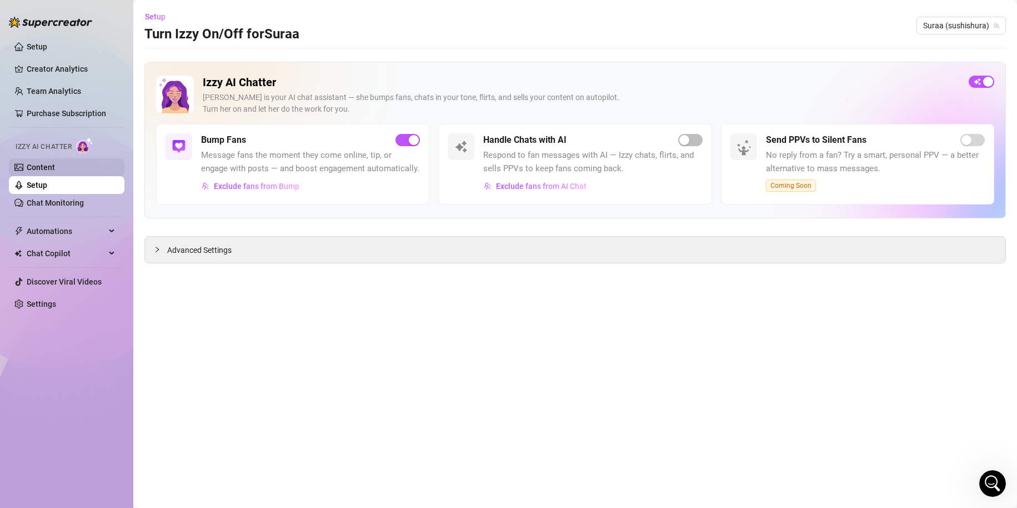
click at [58, 155] on div "Izzy AI Chatter" at bounding box center [66, 145] width 118 height 25
click at [55, 164] on link "Content" at bounding box center [41, 167] width 28 height 9
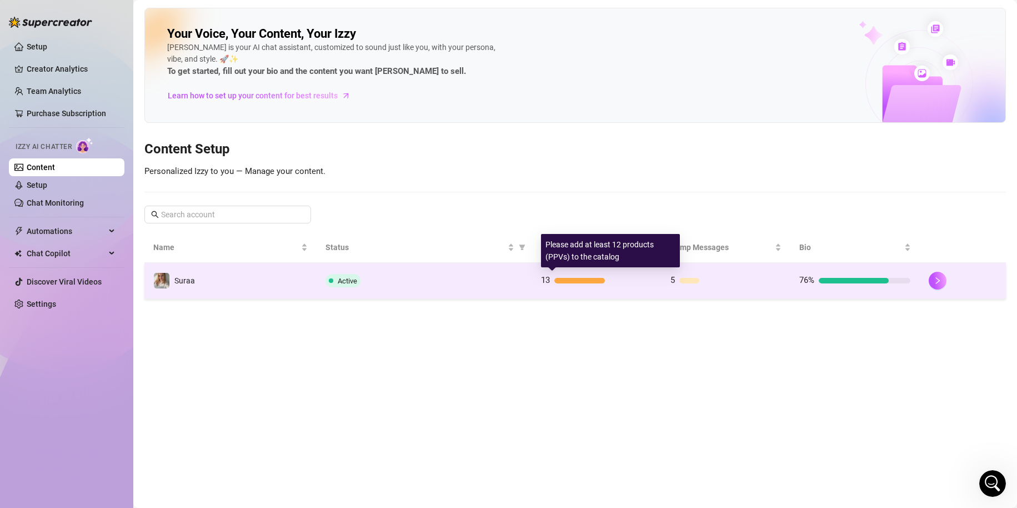
click at [590, 281] on div at bounding box center [580, 281] width 51 height 6
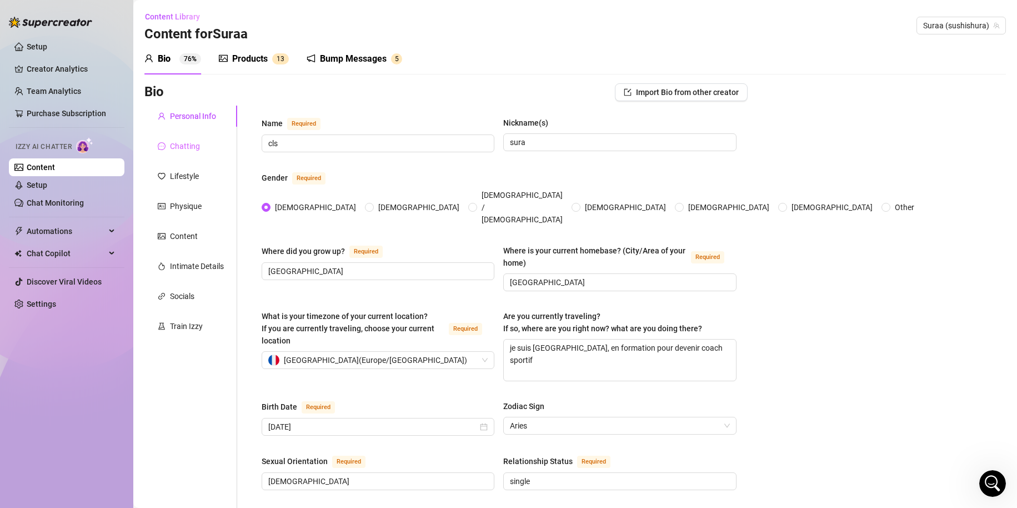
click at [204, 139] on div "Chatting" at bounding box center [190, 146] width 93 height 21
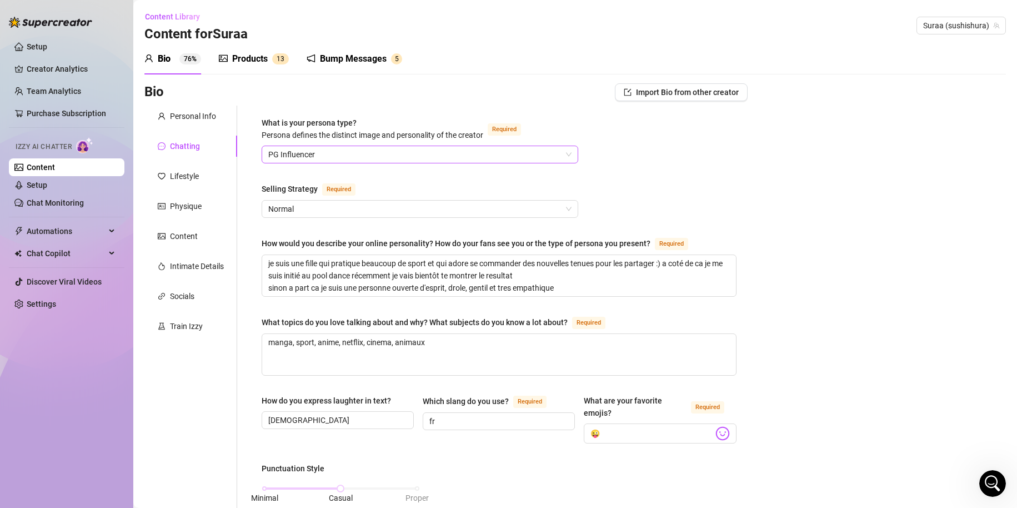
click at [525, 154] on span "PG Influencer" at bounding box center [419, 154] width 303 height 17
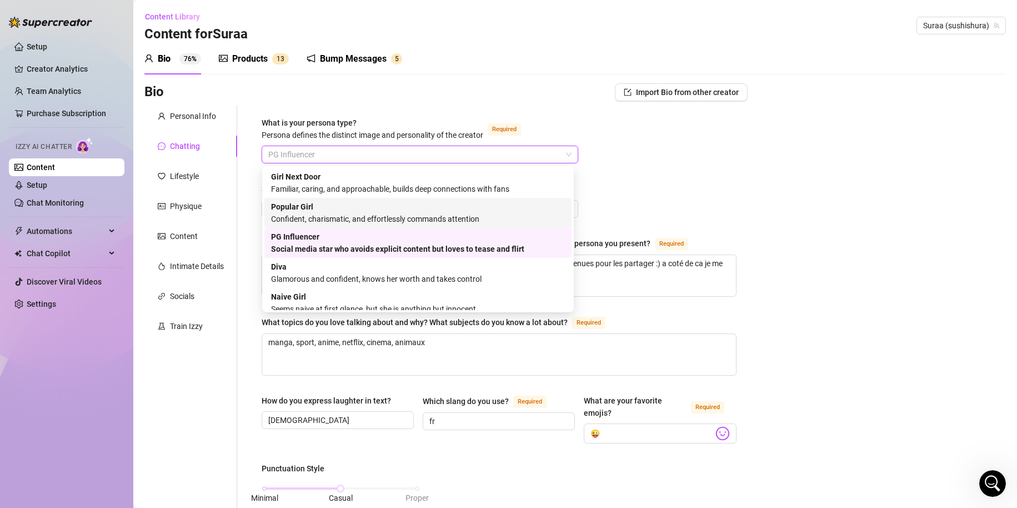
click at [475, 215] on div "Confident, charismatic, and effortlessly commands attention" at bounding box center [418, 219] width 294 height 12
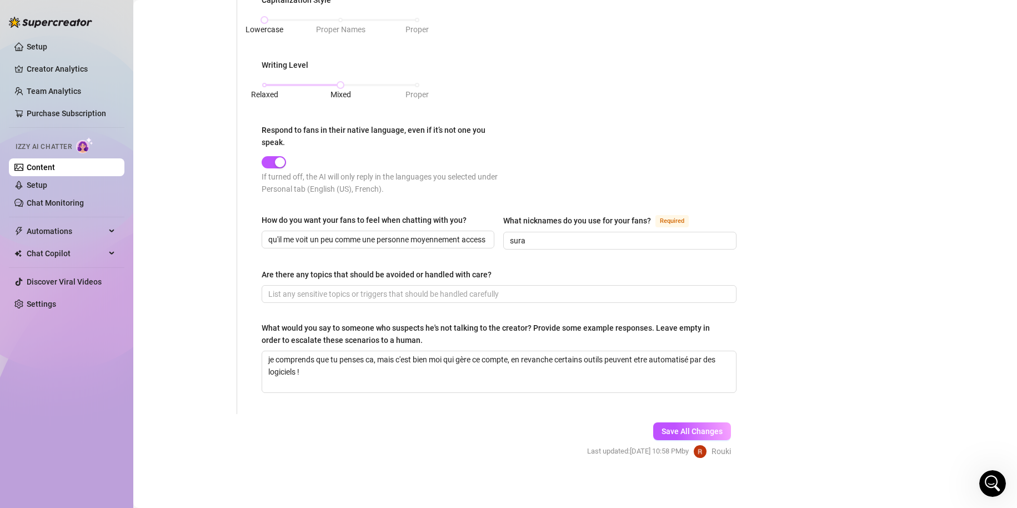
scroll to position [535, 0]
click at [697, 433] on button "Save All Changes" at bounding box center [692, 430] width 78 height 18
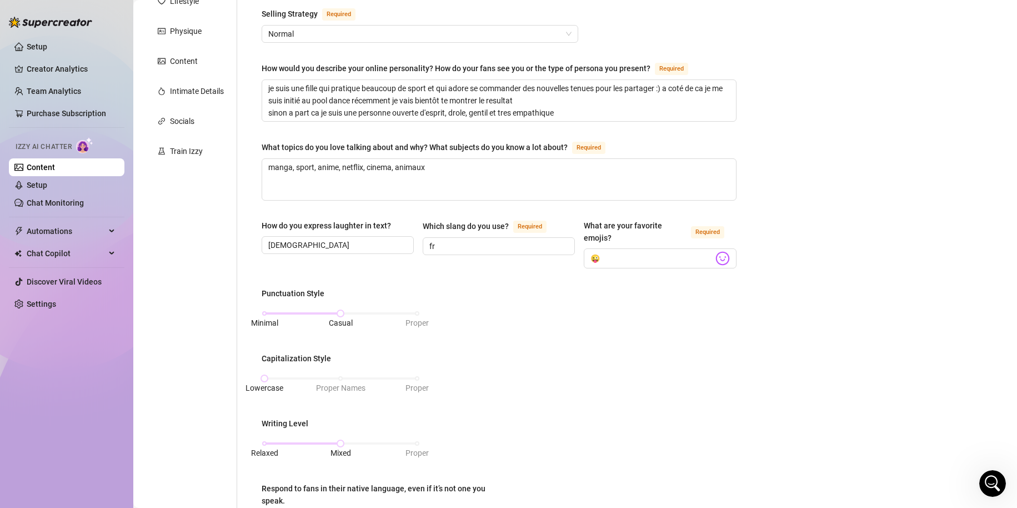
scroll to position [90, 0]
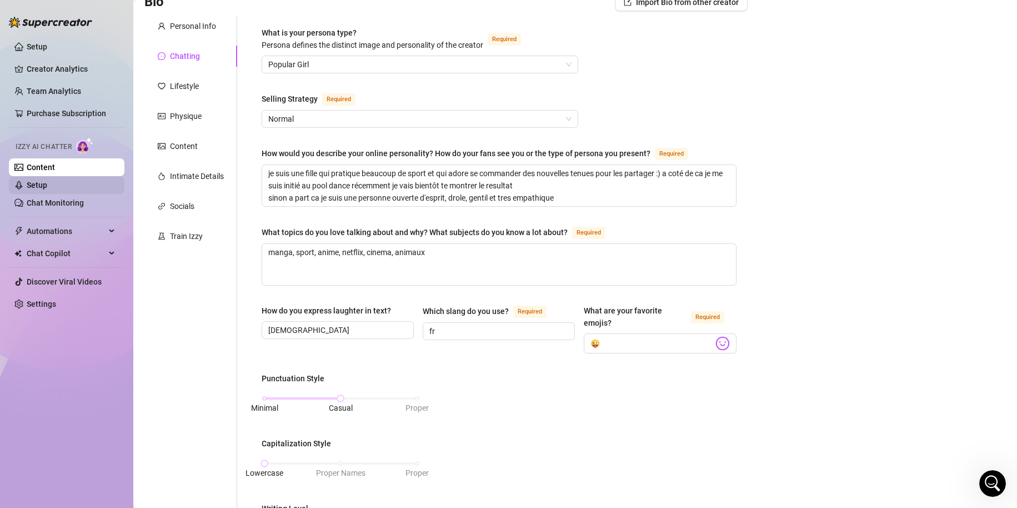
drag, startPoint x: 57, startPoint y: 177, endPoint x: 66, endPoint y: 184, distance: 11.8
click at [47, 181] on link "Setup" at bounding box center [37, 185] width 21 height 9
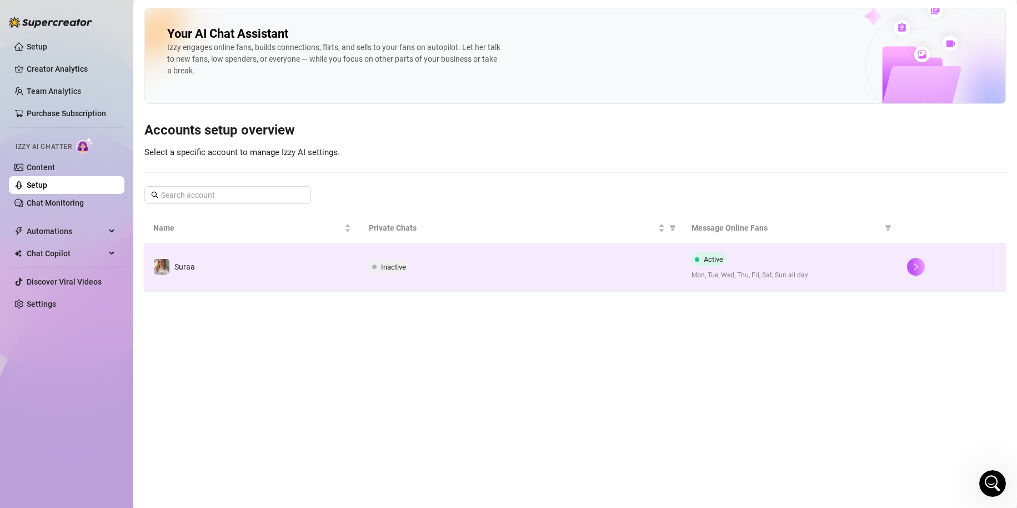
click at [508, 262] on div "Inactive" at bounding box center [522, 266] width 306 height 13
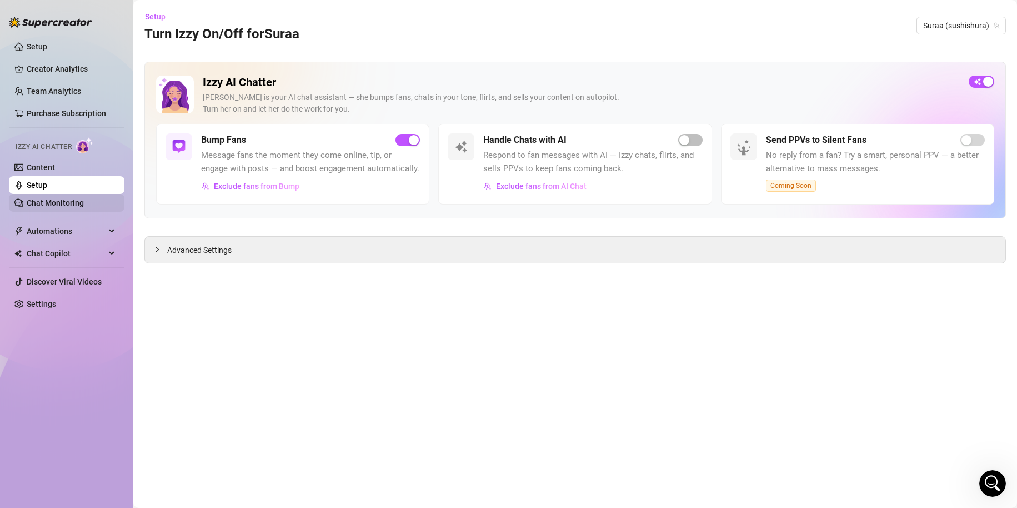
click at [48, 198] on link "Chat Monitoring" at bounding box center [55, 202] width 57 height 9
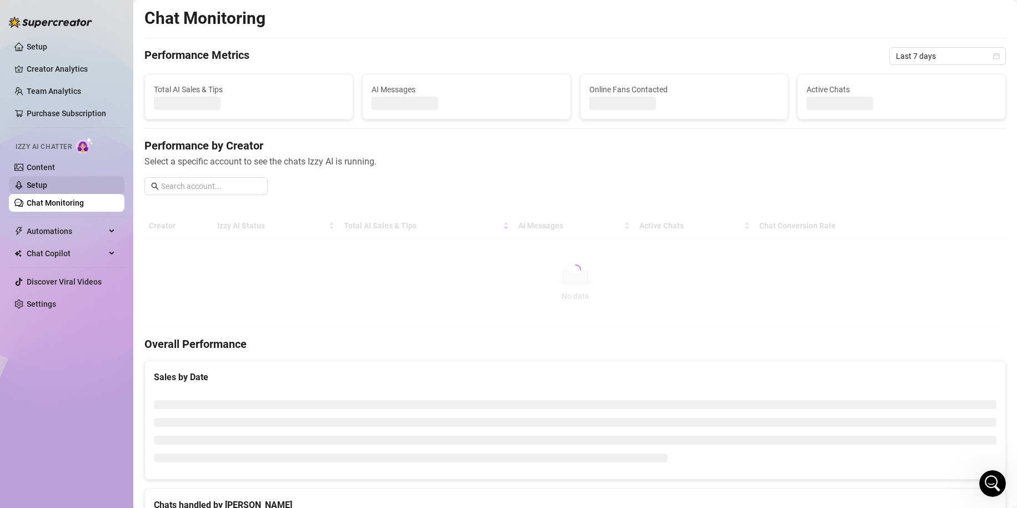
click at [47, 182] on link "Setup" at bounding box center [37, 185] width 21 height 9
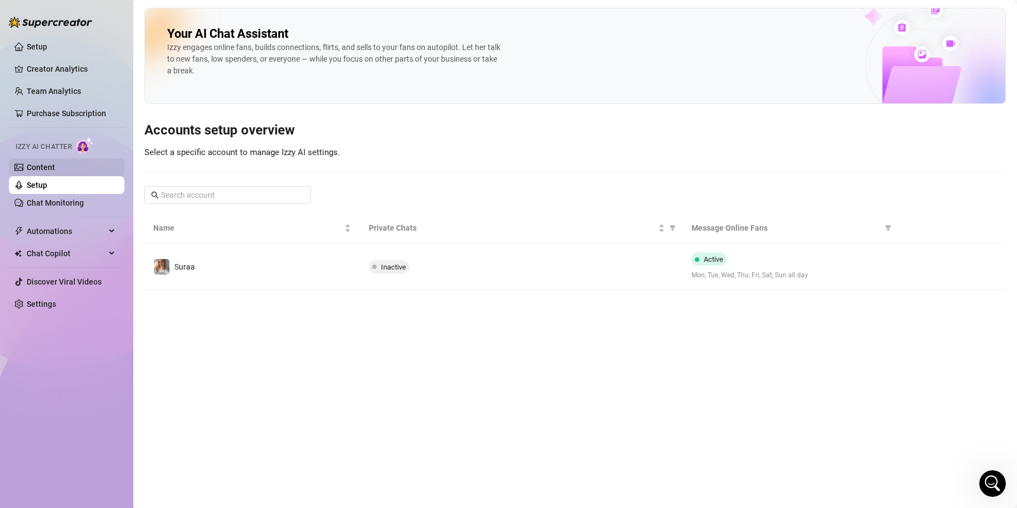
click at [51, 163] on link "Content" at bounding box center [41, 167] width 28 height 9
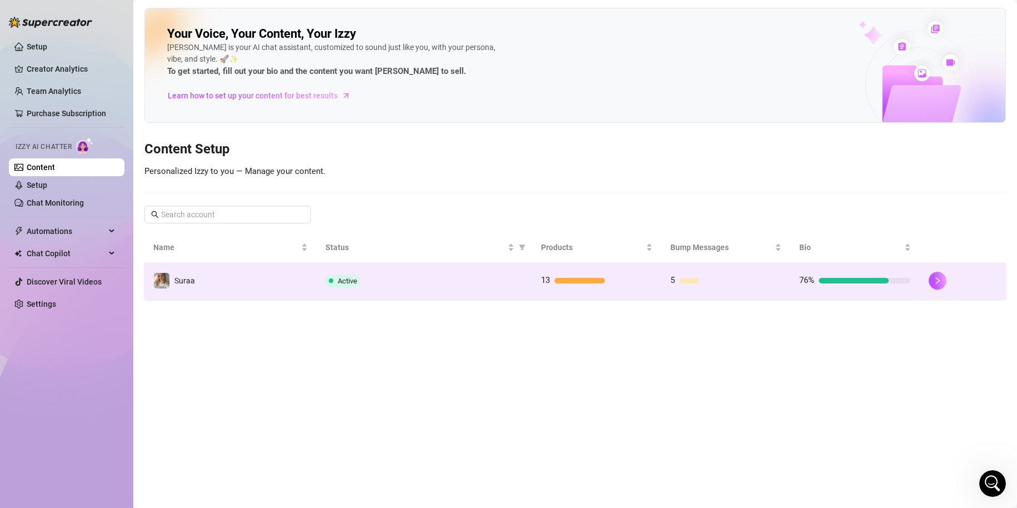
click at [597, 274] on div "13" at bounding box center [596, 280] width 111 height 13
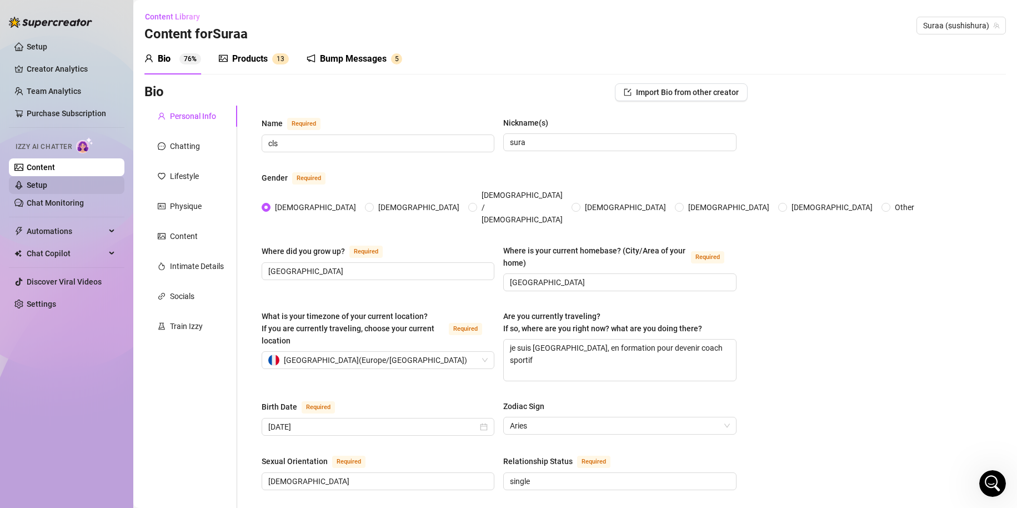
click at [47, 184] on link "Setup" at bounding box center [37, 185] width 21 height 9
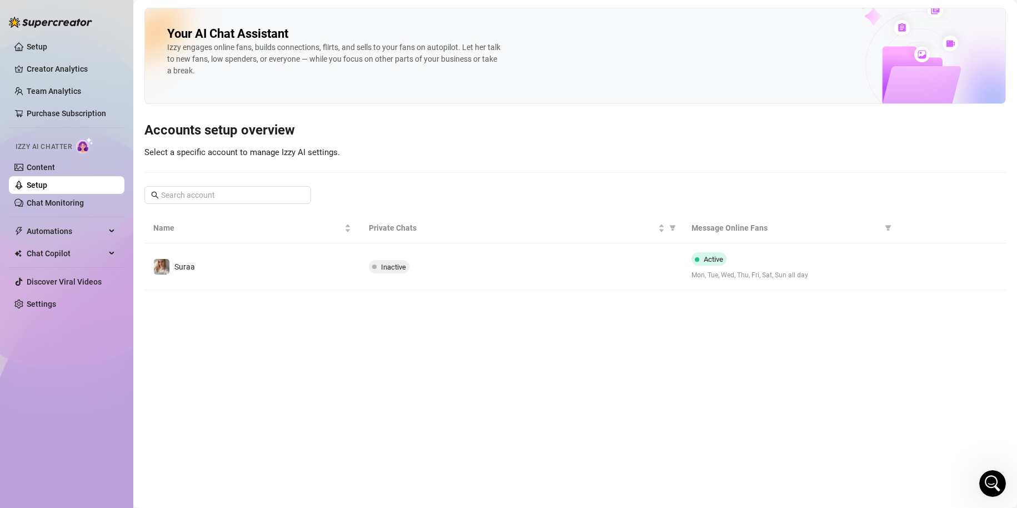
click at [47, 181] on link "Setup" at bounding box center [37, 185] width 21 height 9
click at [55, 170] on link "Content" at bounding box center [41, 167] width 28 height 9
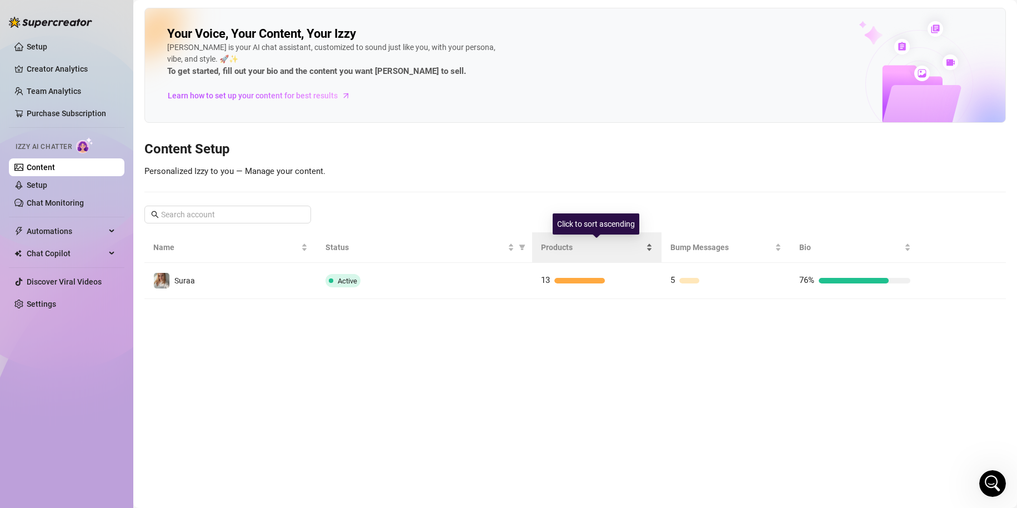
click at [568, 247] on span "Products" at bounding box center [592, 247] width 103 height 12
click at [562, 247] on span "Products" at bounding box center [592, 247] width 103 height 12
click at [581, 248] on span "Products" at bounding box center [592, 247] width 103 height 12
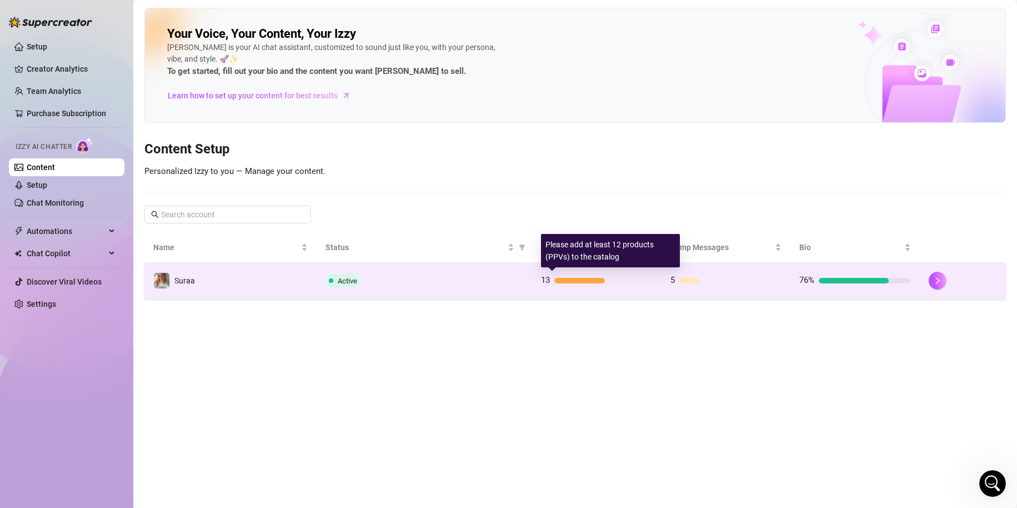
click at [572, 282] on div at bounding box center [580, 281] width 51 height 6
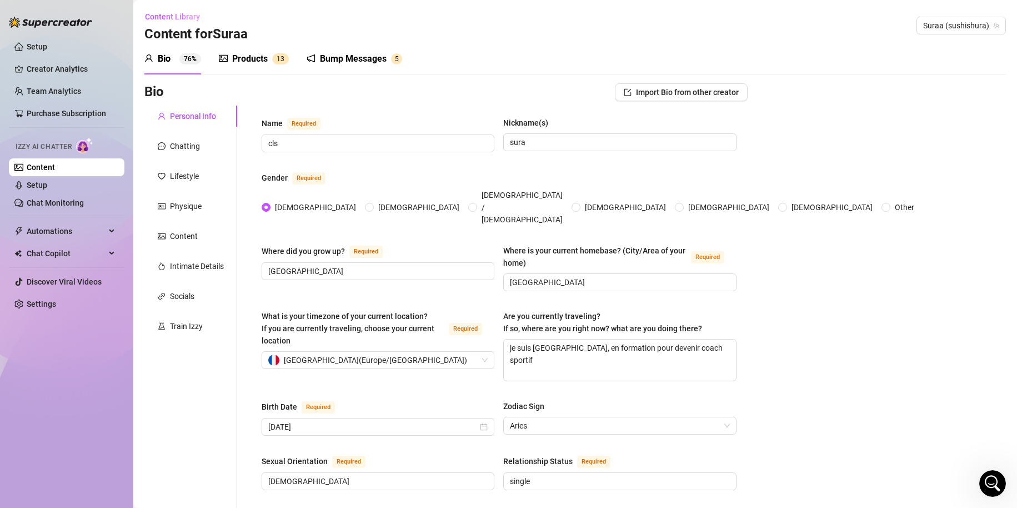
click at [251, 55] on div "Products" at bounding box center [250, 58] width 36 height 13
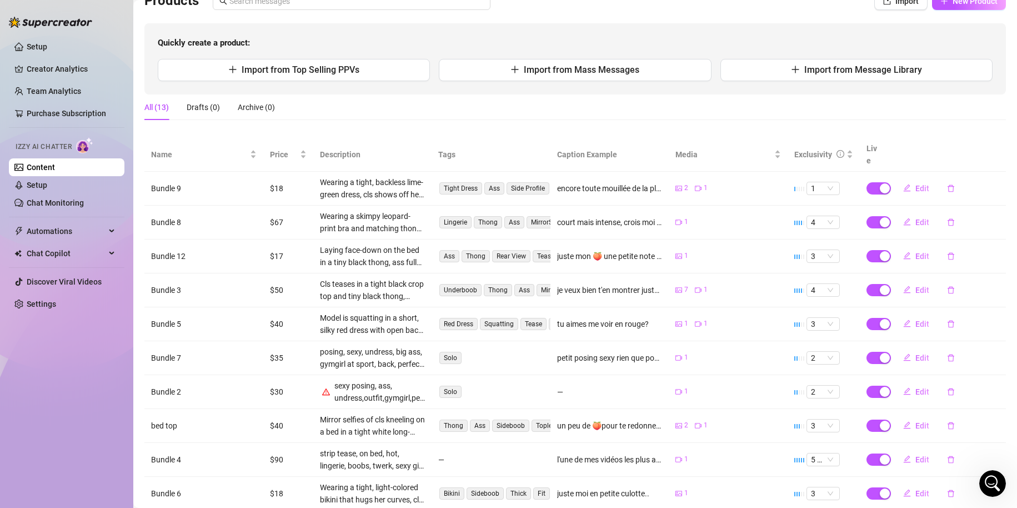
scroll to position [91, 0]
click at [345, 74] on span "Import from Top Selling PPVs" at bounding box center [301, 70] width 118 height 11
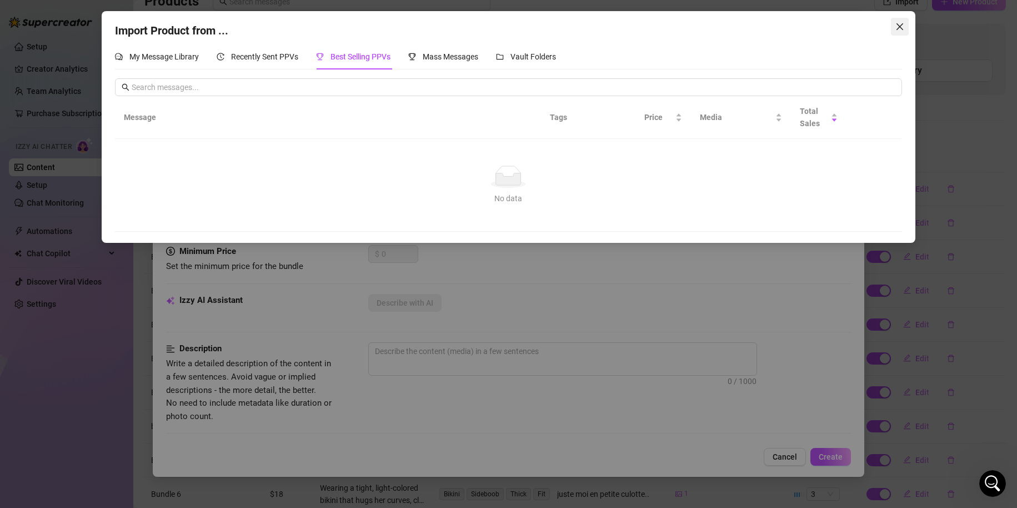
click at [896, 24] on icon "close" at bounding box center [900, 26] width 9 height 9
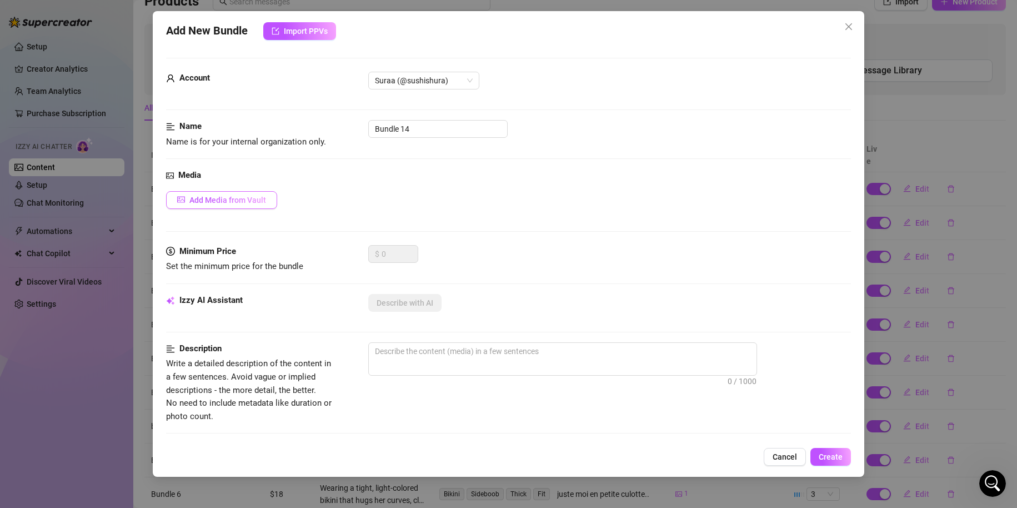
click at [217, 202] on span "Add Media from Vault" at bounding box center [227, 200] width 77 height 9
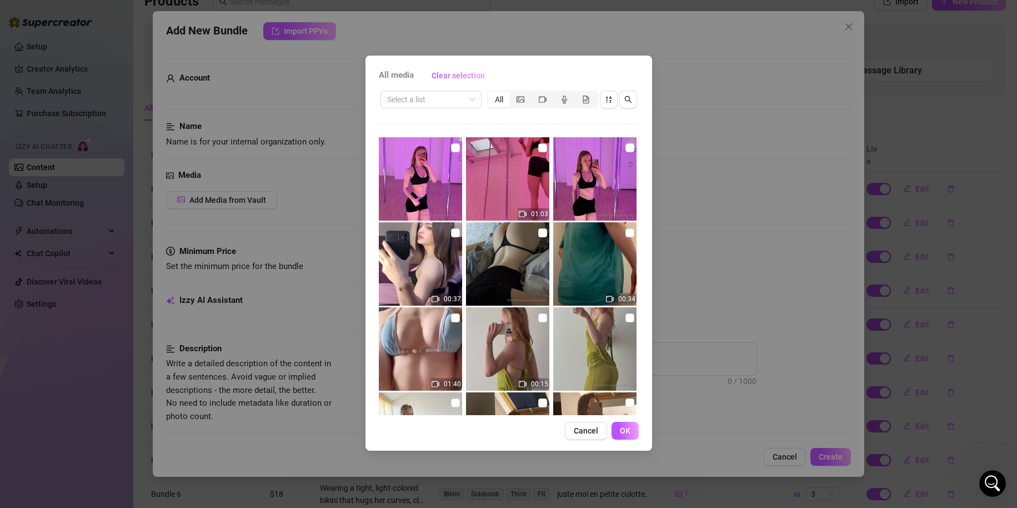
drag, startPoint x: 453, startPoint y: 144, endPoint x: 462, endPoint y: 147, distance: 9.3
click at [454, 144] on input "checkbox" at bounding box center [455, 147] width 9 height 9
click at [538, 152] on label at bounding box center [542, 148] width 9 height 12
click at [538, 152] on input "checkbox" at bounding box center [542, 147] width 9 height 9
click at [626, 145] on input "checkbox" at bounding box center [630, 147] width 9 height 9
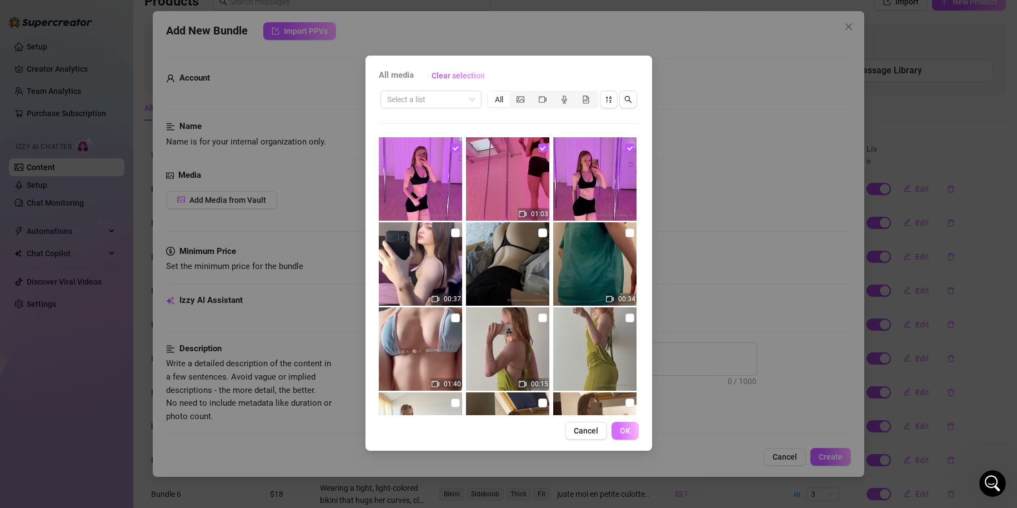
click at [630, 428] on span "OK" at bounding box center [625, 430] width 11 height 9
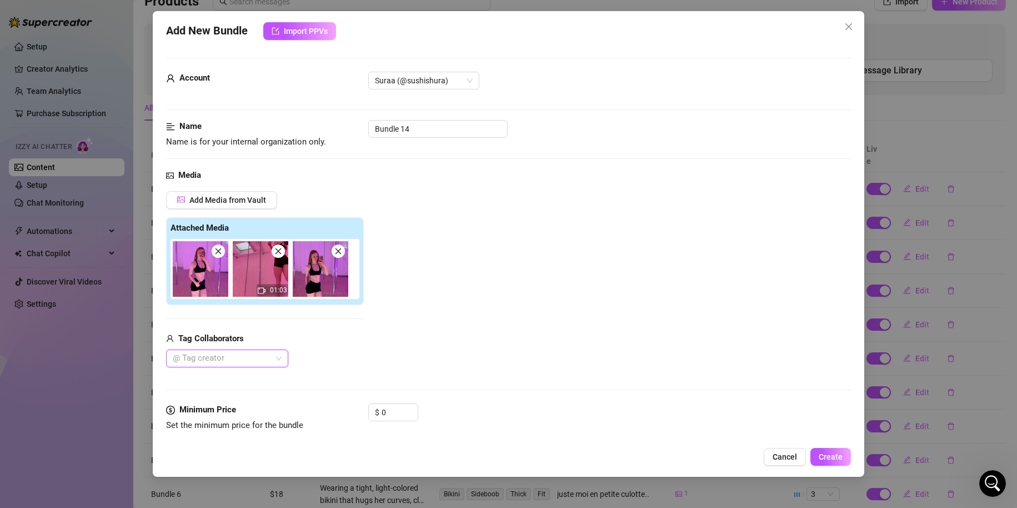
scroll to position [111, 0]
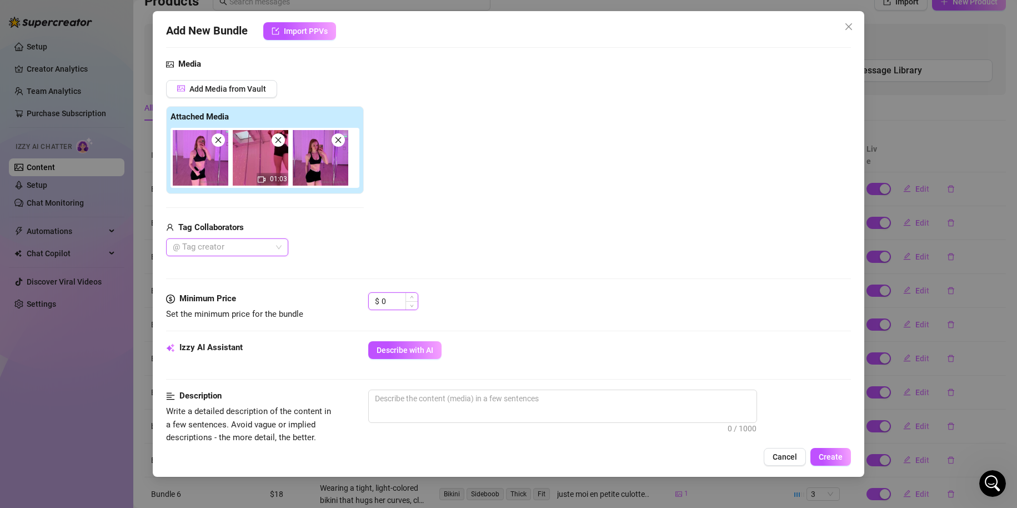
click at [392, 307] on input "0" at bounding box center [400, 301] width 36 height 17
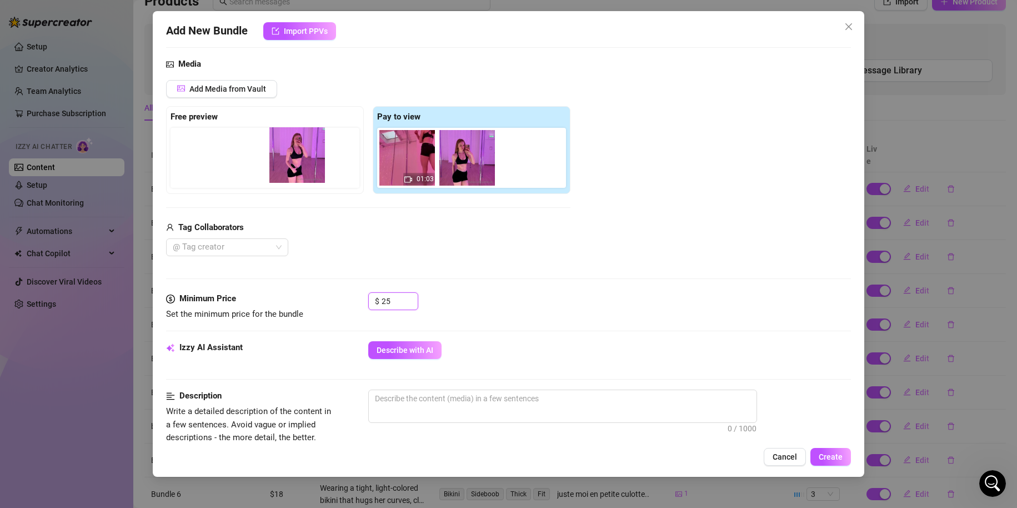
drag, startPoint x: 422, startPoint y: 177, endPoint x: 300, endPoint y: 174, distance: 122.3
click at [300, 174] on div "Free preview Pay to view 01:03" at bounding box center [368, 150] width 405 height 88
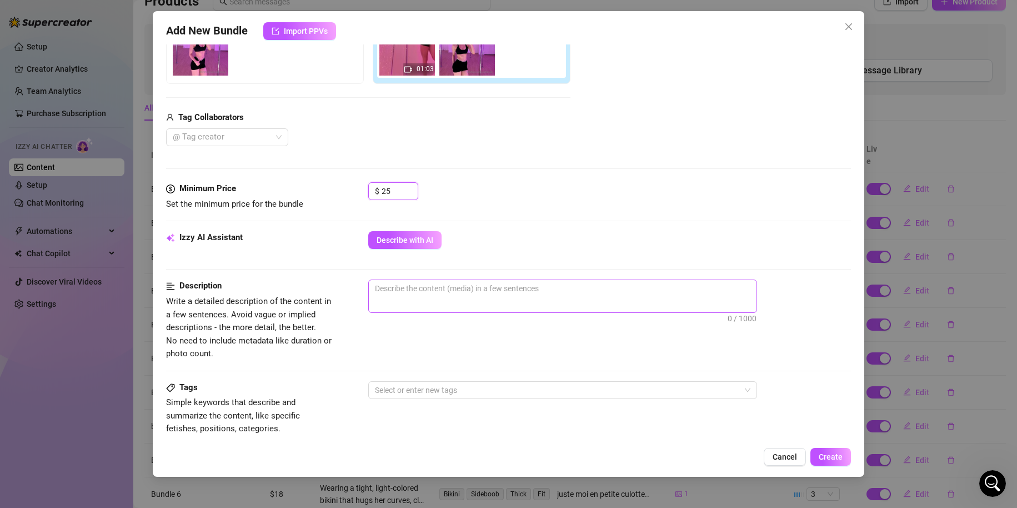
scroll to position [222, 0]
click at [415, 237] on span "Describe with AI" at bounding box center [405, 238] width 57 height 9
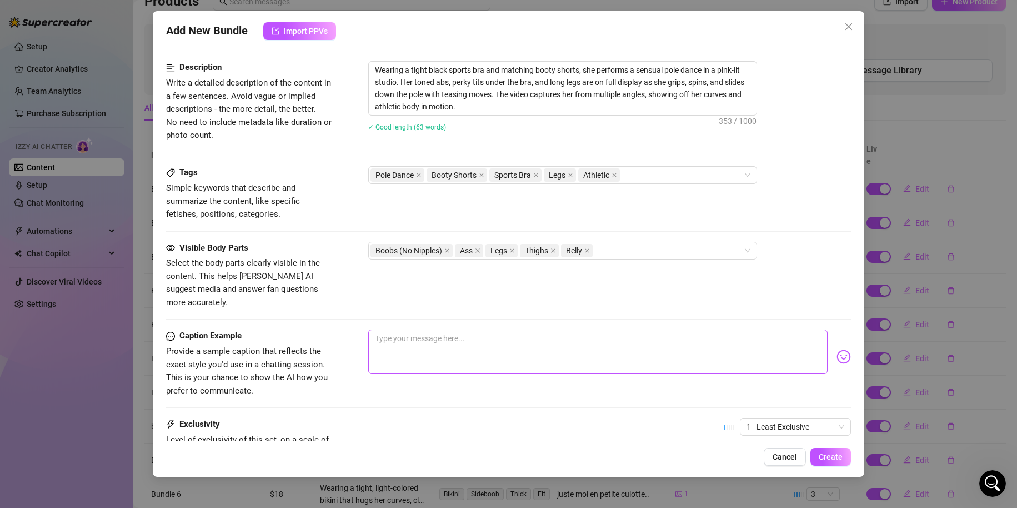
scroll to position [445, 0]
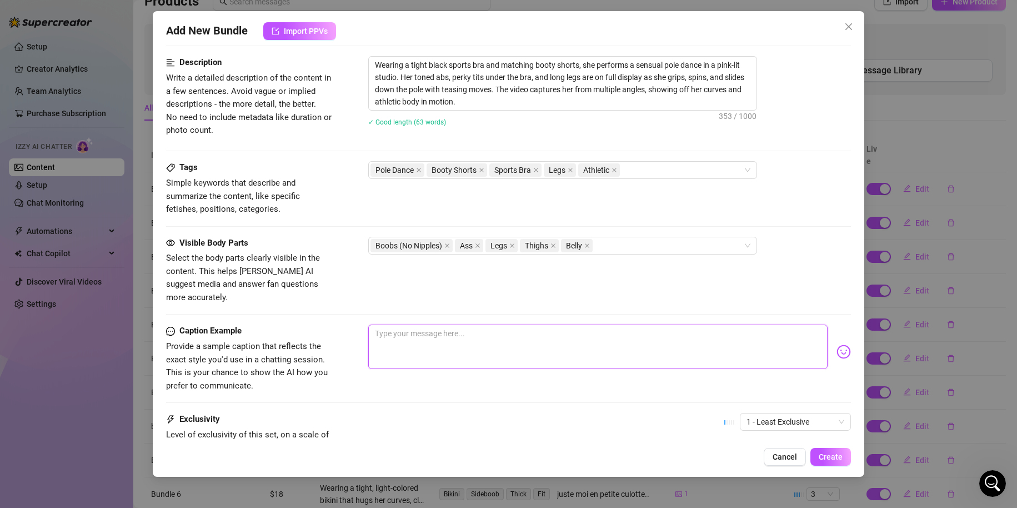
click at [428, 346] on textarea at bounding box center [598, 347] width 460 height 44
click at [837, 345] on img at bounding box center [844, 352] width 14 height 14
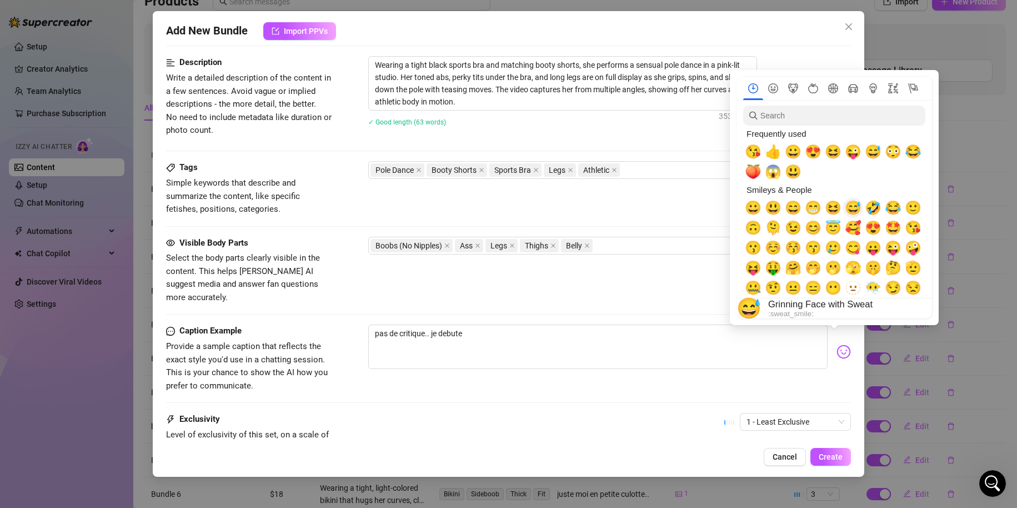
click at [856, 206] on span "😅" at bounding box center [853, 208] width 17 height 16
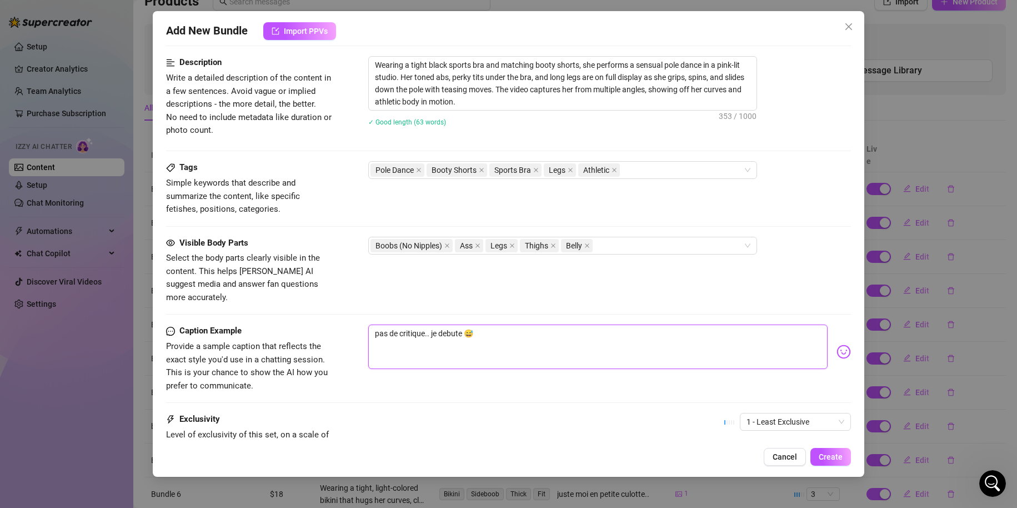
drag, startPoint x: 453, startPoint y: 308, endPoint x: 448, endPoint y: 313, distance: 7.1
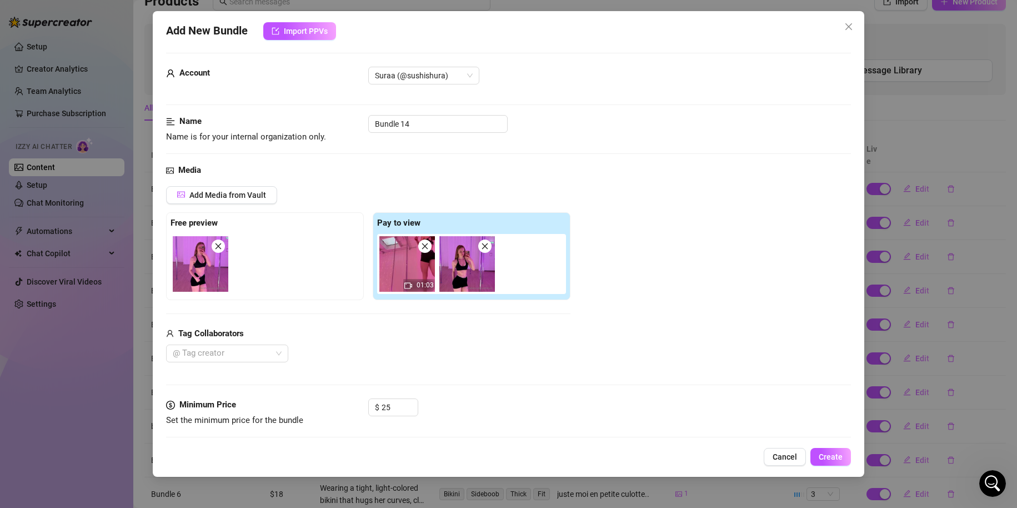
scroll to position [0, 0]
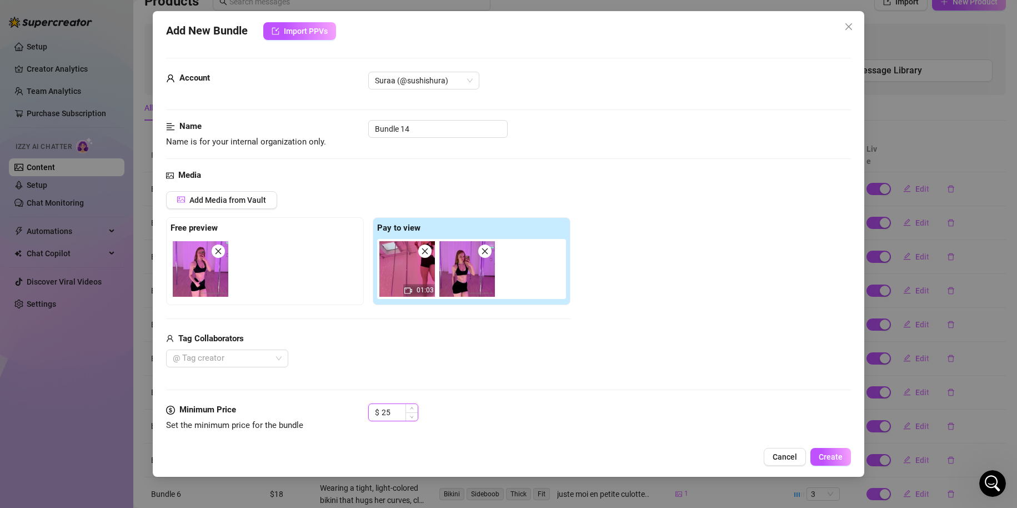
click at [401, 415] on input "25" at bounding box center [400, 412] width 36 height 17
drag, startPoint x: 392, startPoint y: 412, endPoint x: 370, endPoint y: 415, distance: 22.9
click at [370, 415] on div "$ 20" at bounding box center [393, 412] width 50 height 18
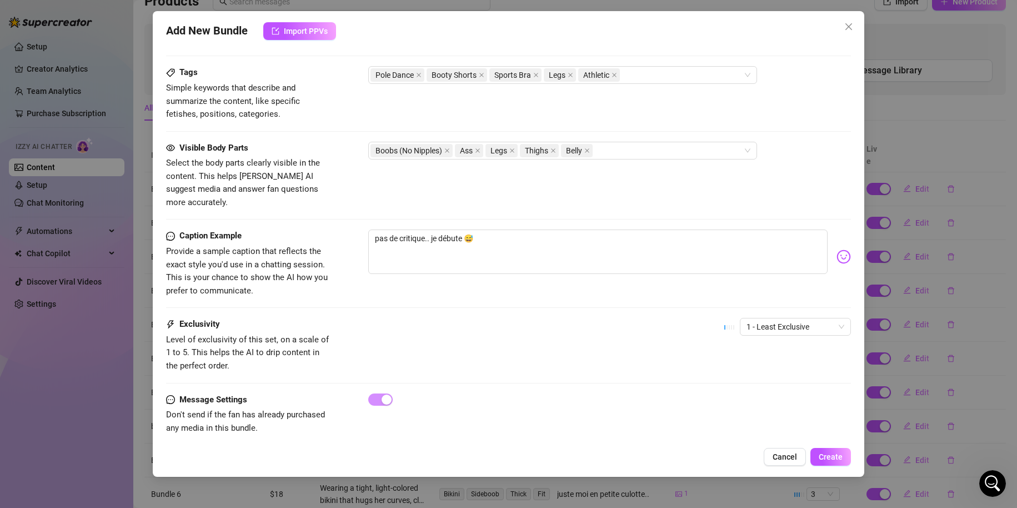
scroll to position [541, 0]
click at [771, 317] on span "1 - Least Exclusive" at bounding box center [796, 325] width 98 height 17
click at [769, 336] on div "1 - Least Exclusive" at bounding box center [786, 335] width 93 height 12
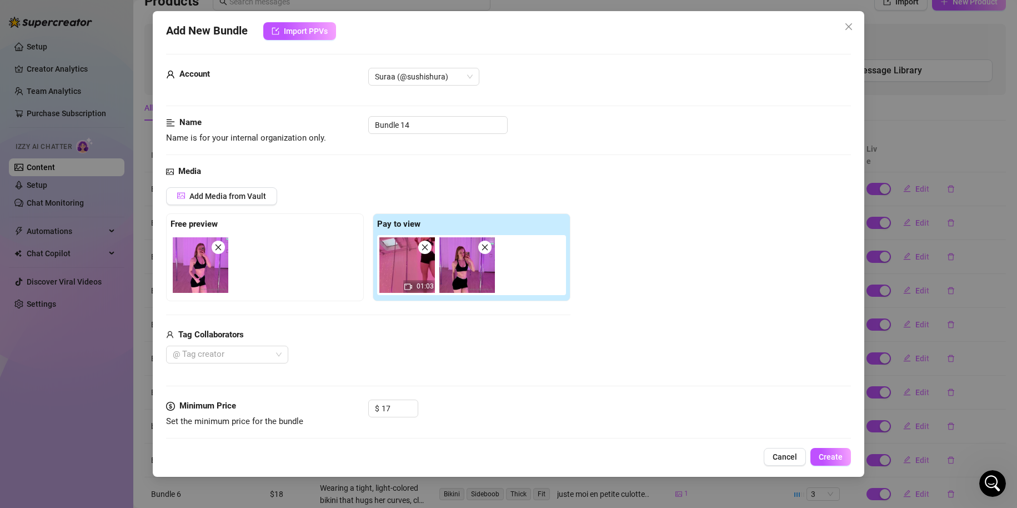
scroll to position [0, 0]
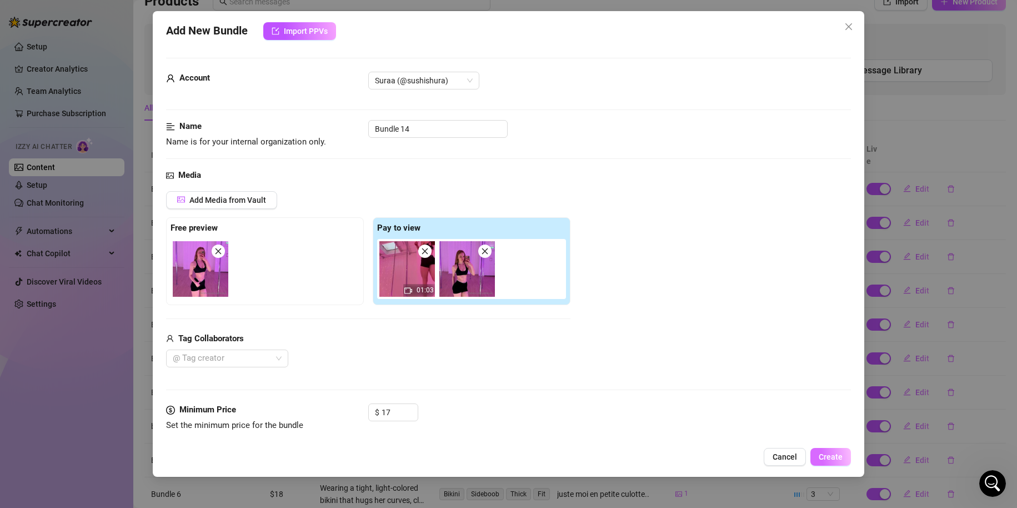
click at [829, 458] on span "Create" at bounding box center [831, 456] width 24 height 9
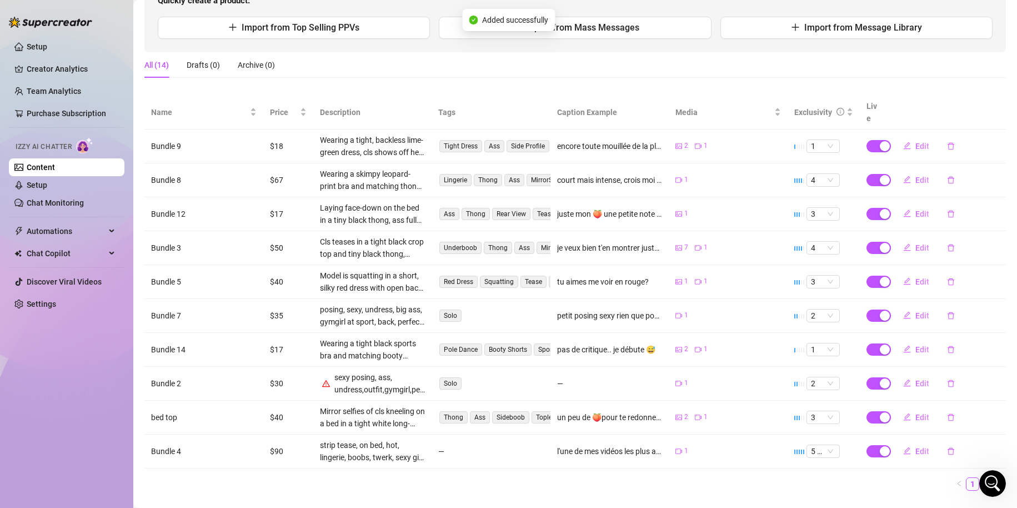
scroll to position [146, 0]
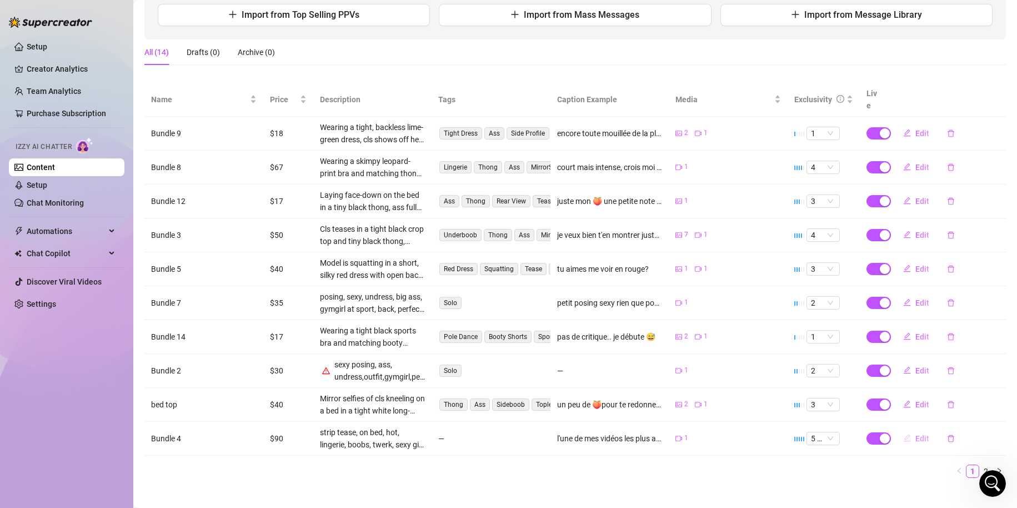
click at [916, 434] on span "Edit" at bounding box center [923, 438] width 14 height 9
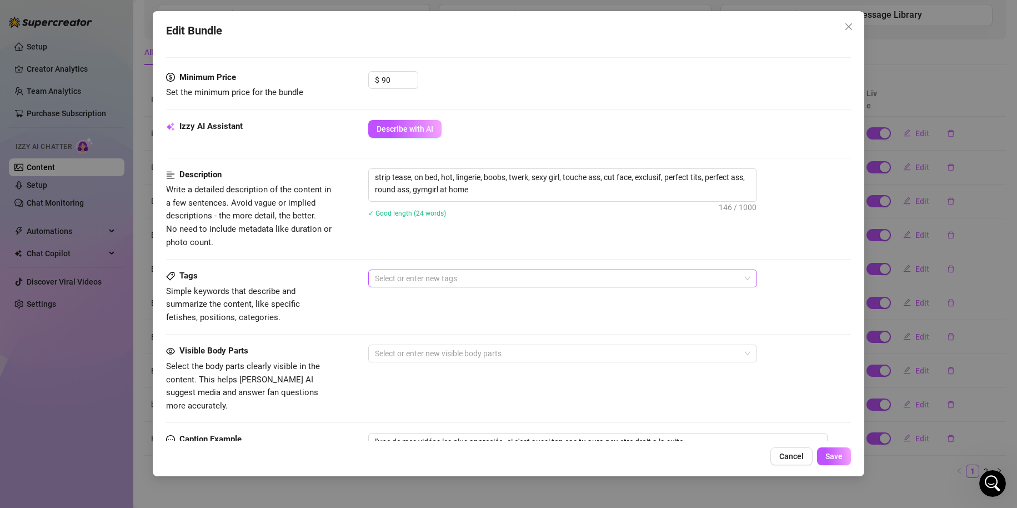
scroll to position [333, 0]
click at [507, 270] on div at bounding box center [557, 278] width 373 height 16
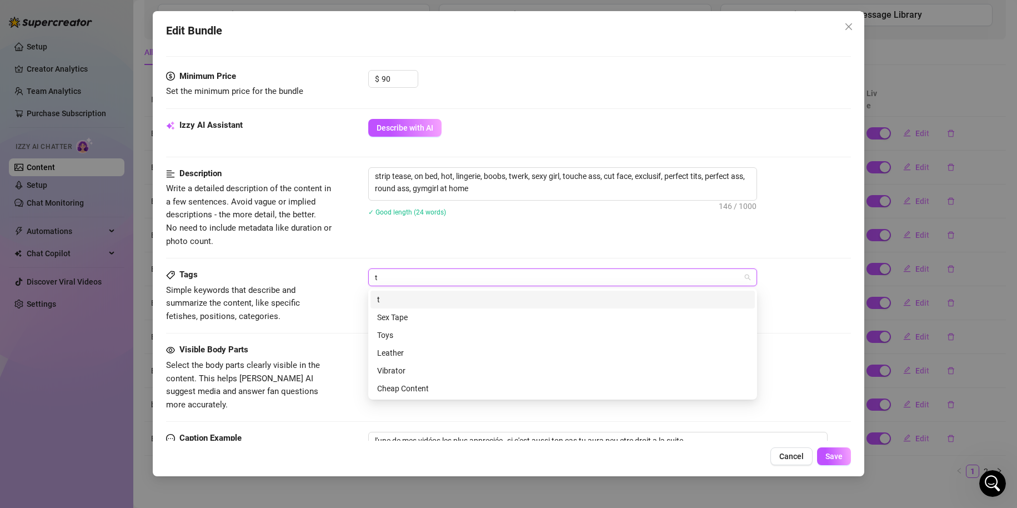
scroll to position [0, 0]
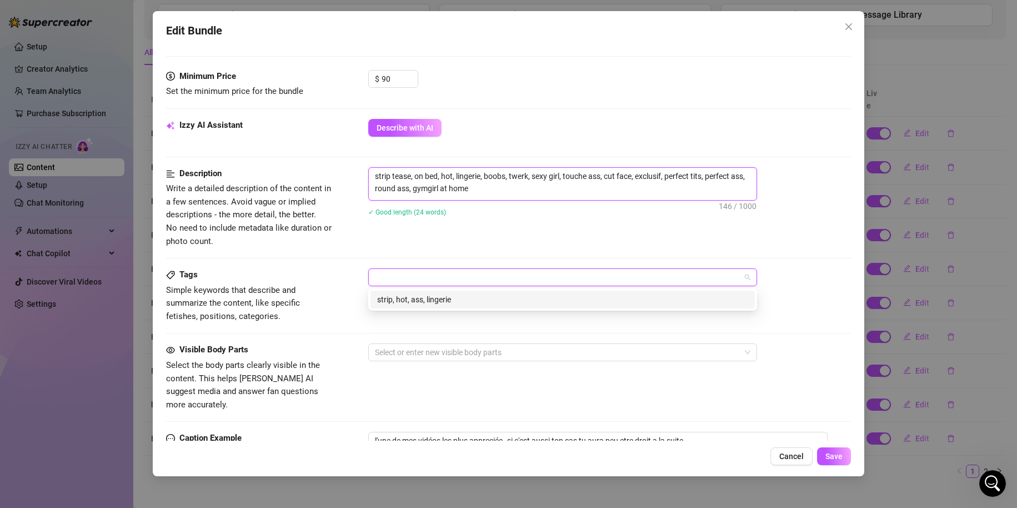
click at [502, 189] on textarea "strip tease, on bed, hot, lingerie, boobs, twerk, sexy girl, touche ass, cut fa…" at bounding box center [563, 182] width 388 height 29
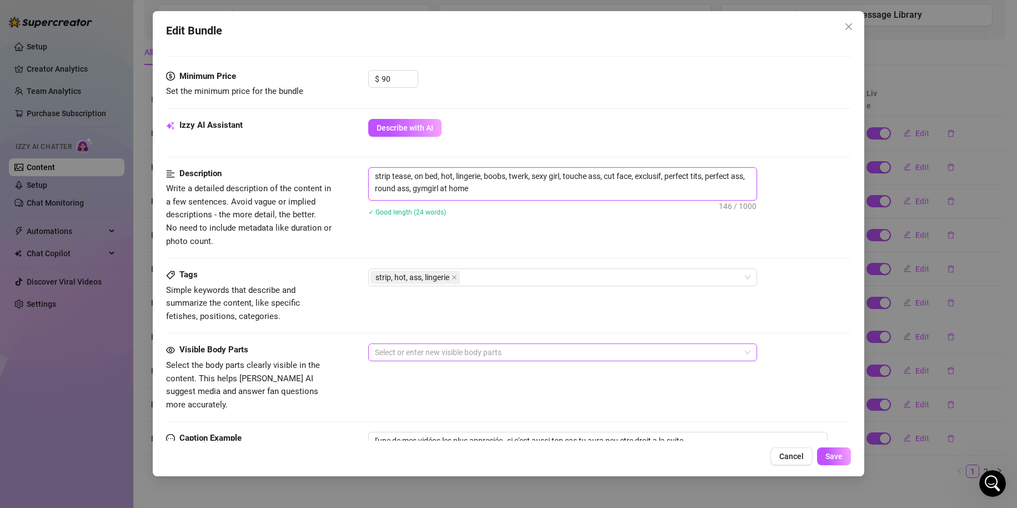
click at [458, 356] on div at bounding box center [557, 353] width 373 height 16
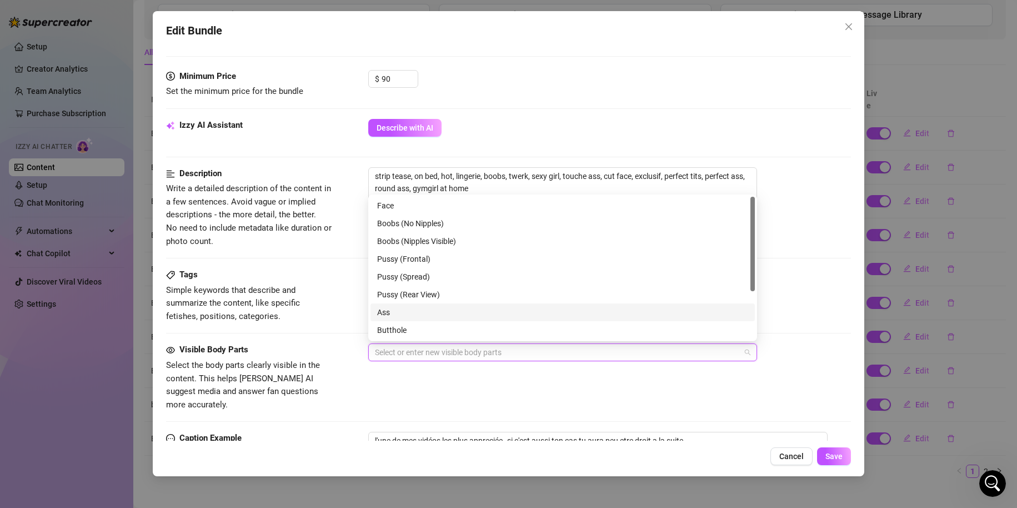
click at [429, 317] on div "Ass" at bounding box center [562, 312] width 371 height 12
click at [446, 223] on div "Boobs (No Nipples)" at bounding box center [562, 223] width 371 height 12
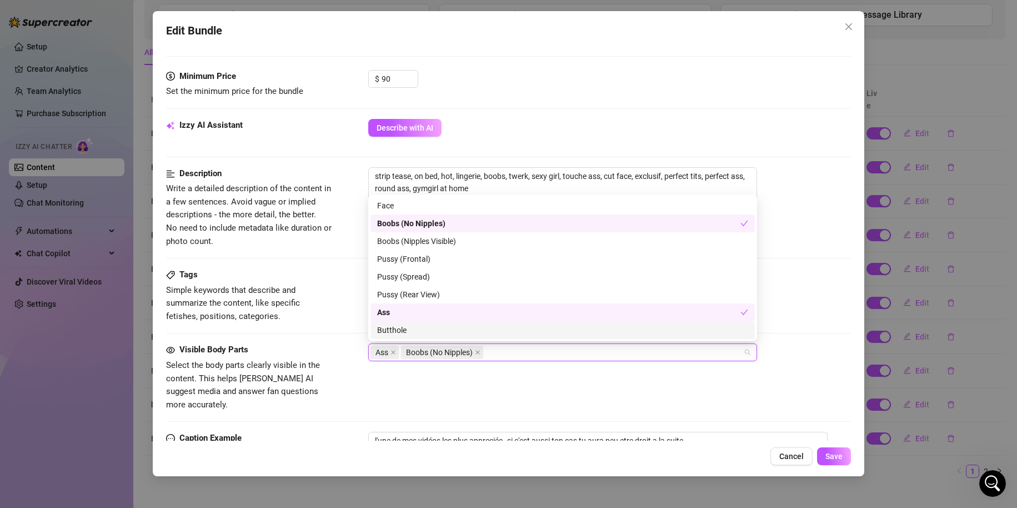
click at [506, 355] on div "Ass Boobs (No Nipples)" at bounding box center [557, 353] width 373 height 16
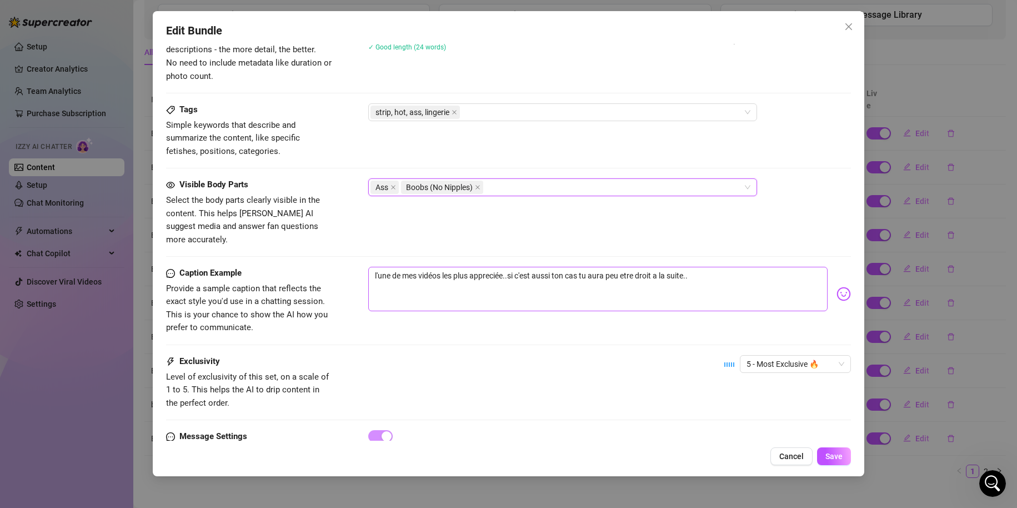
scroll to position [500, 0]
click at [707, 265] on textarea "l'une de mes vidéos les plus appreciée..si c'est aussi ton cas tu aura peu etre…" at bounding box center [598, 287] width 460 height 44
click at [825, 280] on div "l'une de mes vidéos les plus appreciée..si c'est aussi ton cas tu aura peu etre…" at bounding box center [609, 292] width 483 height 54
click at [837, 285] on img at bounding box center [844, 292] width 14 height 14
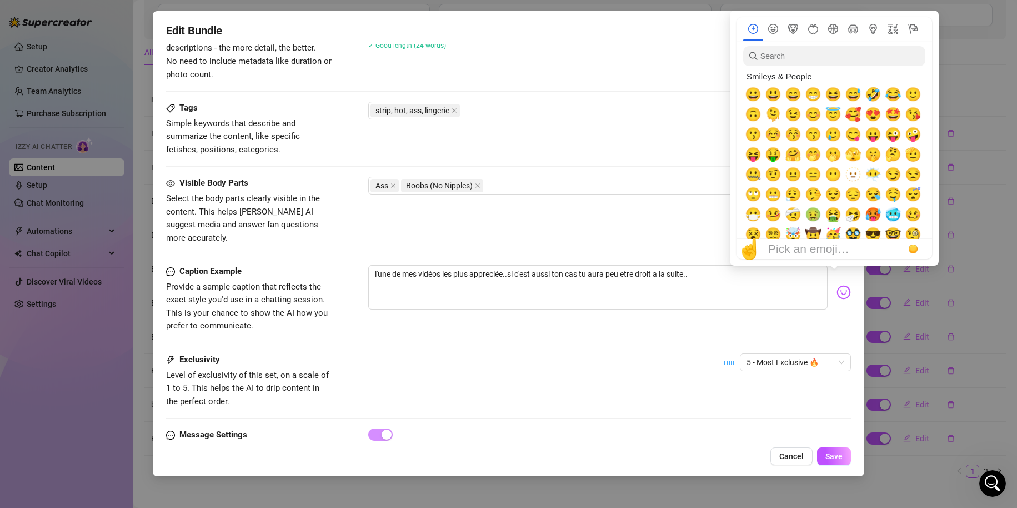
scroll to position [56, 0]
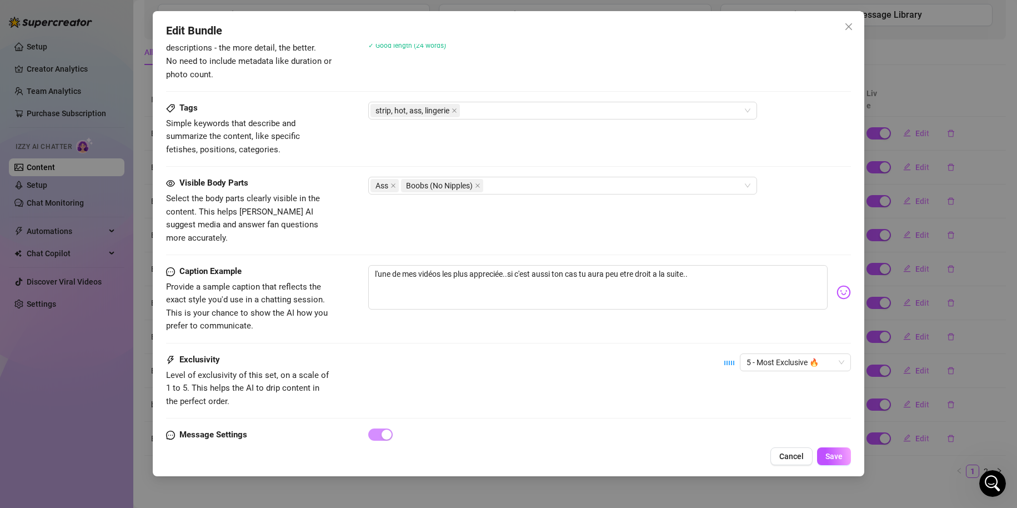
click at [837, 285] on img at bounding box center [844, 292] width 14 height 14
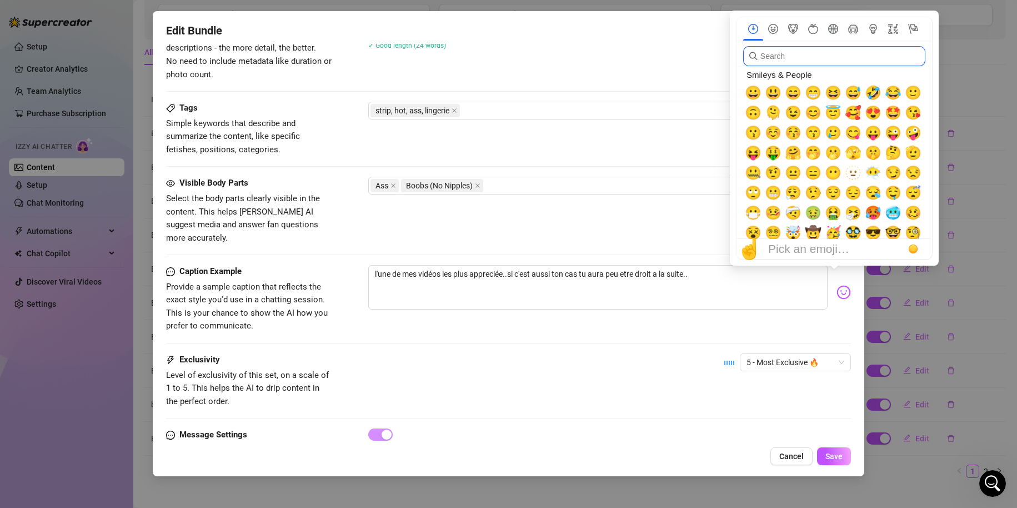
click at [796, 60] on input "search" at bounding box center [834, 56] width 182 height 20
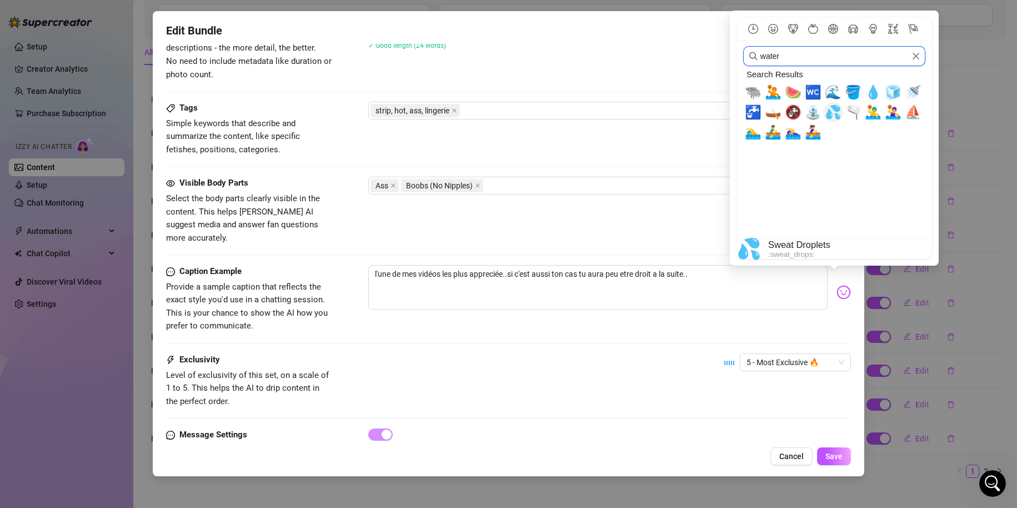
click at [832, 116] on span "💦" at bounding box center [833, 112] width 17 height 16
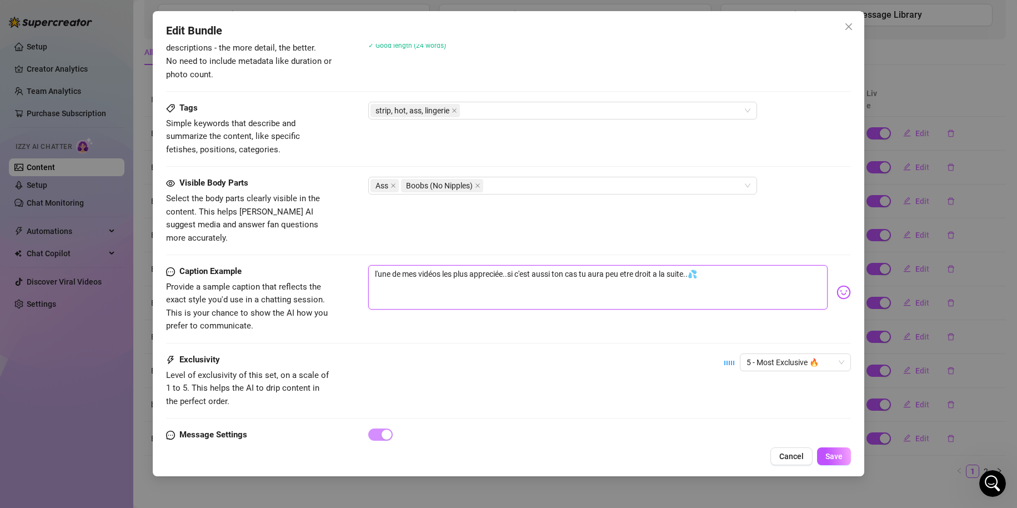
click at [711, 276] on textarea "l'une de mes vidéos les plus appreciée..si c'est aussi ton cas tu aura peu etre…" at bounding box center [598, 287] width 460 height 44
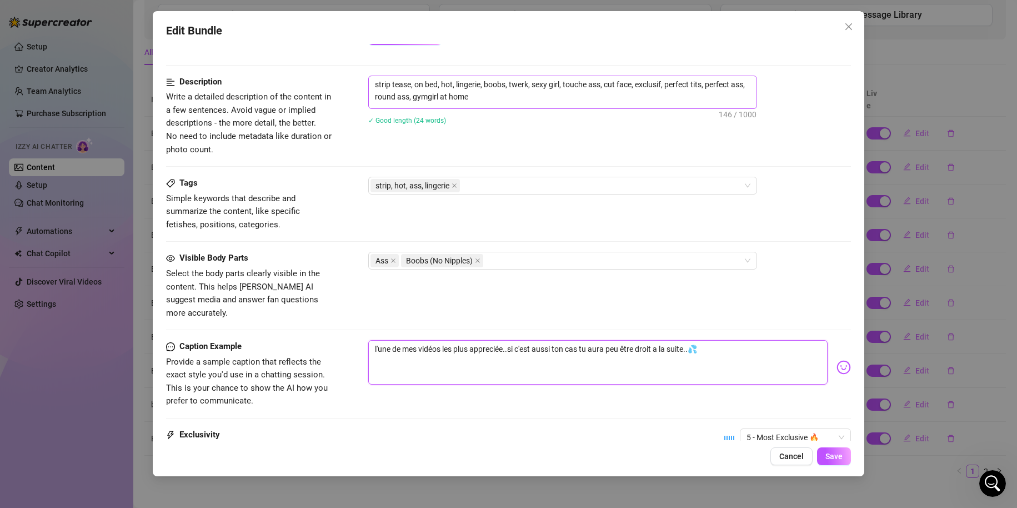
scroll to position [259, 0]
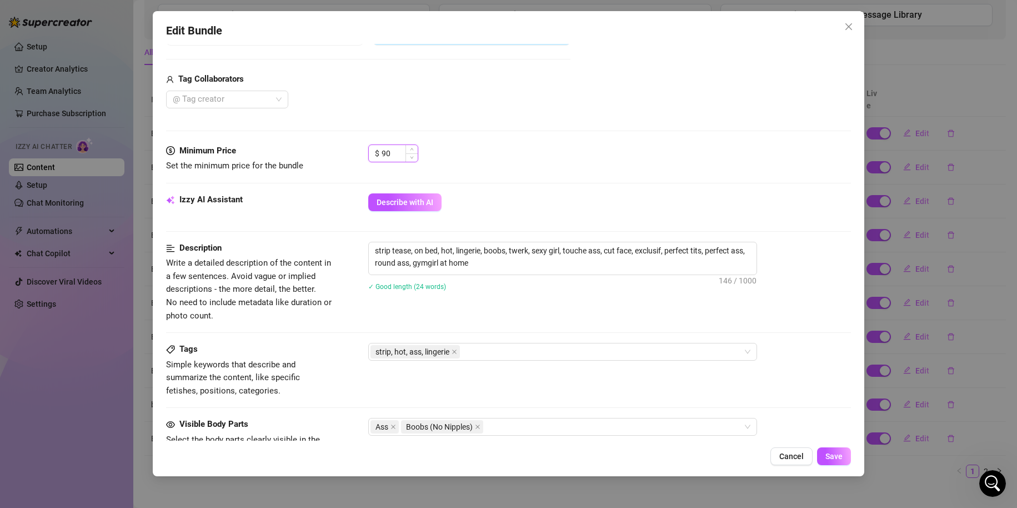
click at [399, 145] on input "90" at bounding box center [400, 153] width 36 height 17
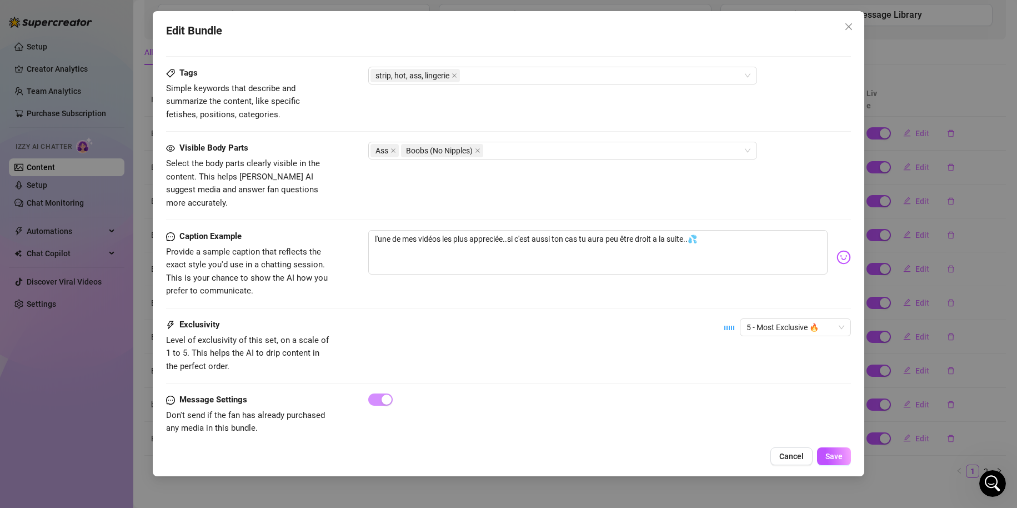
scroll to position [537, 0]
click at [849, 450] on button "Save" at bounding box center [834, 456] width 34 height 18
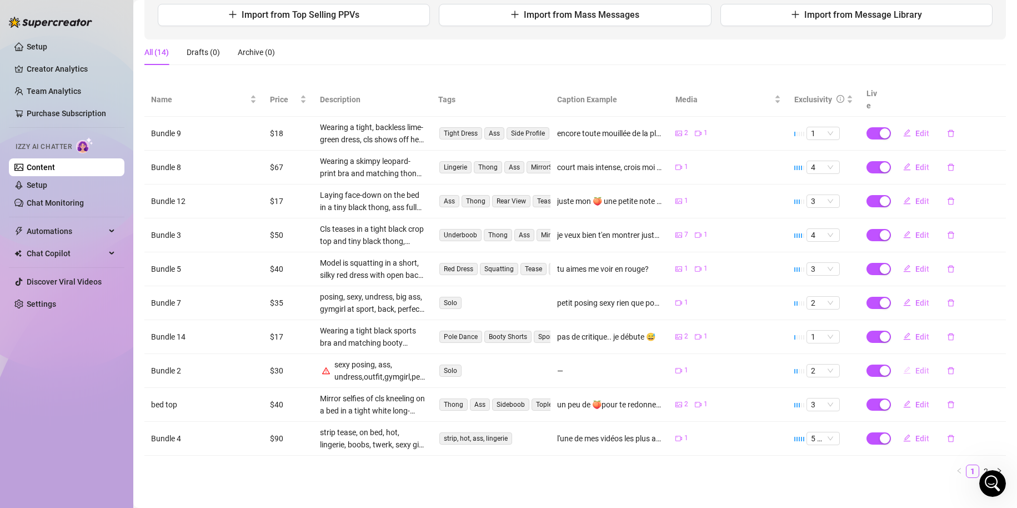
click at [917, 366] on span "Edit" at bounding box center [923, 370] width 14 height 9
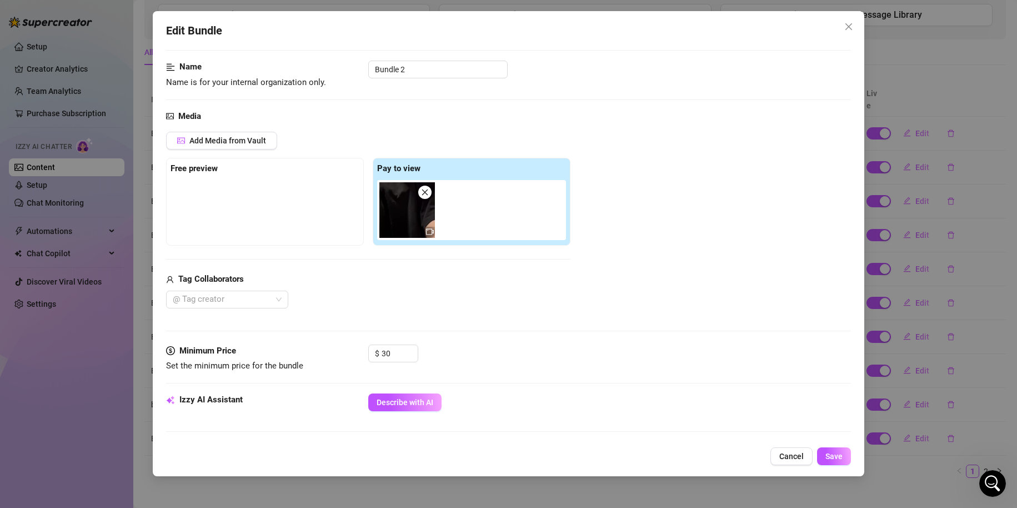
scroll to position [167, 0]
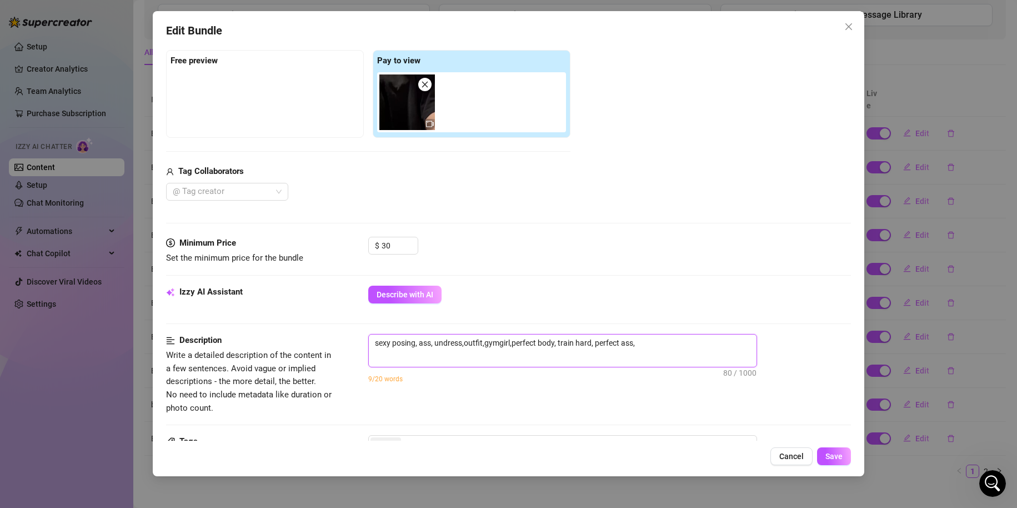
click at [640, 336] on textarea "sexy posing, ass, undress,outfit,gymgirl,perfect body, train hard, perfect ass," at bounding box center [563, 343] width 388 height 17
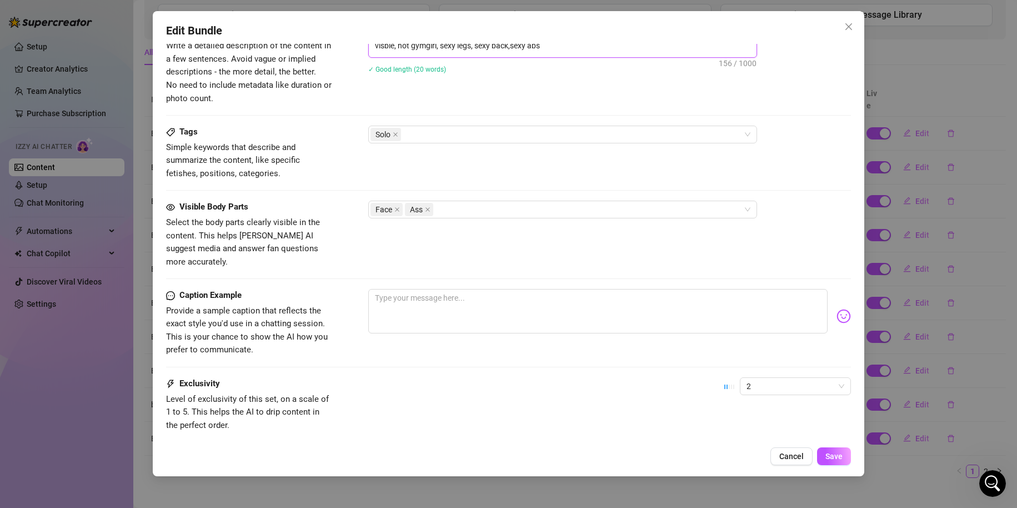
scroll to position [500, 0]
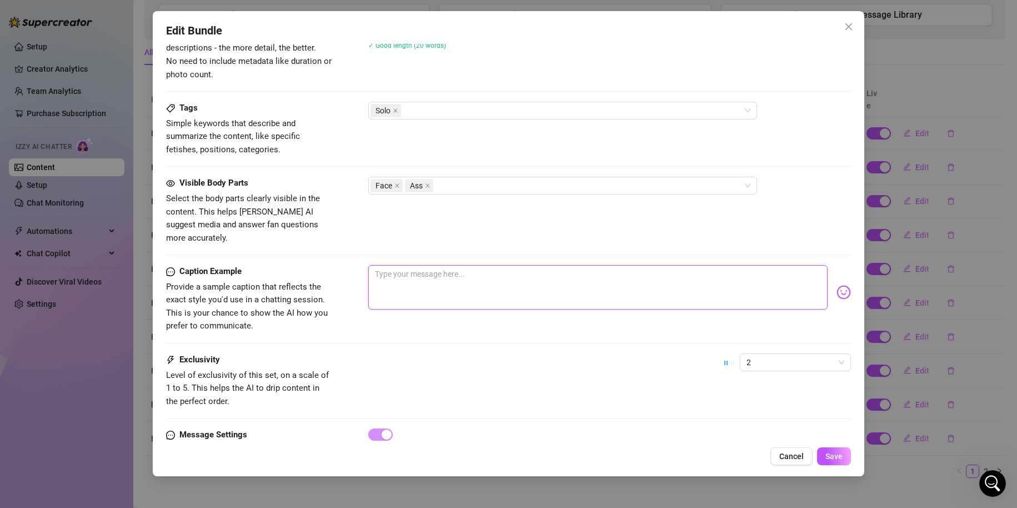
click at [451, 267] on textarea at bounding box center [598, 287] width 460 height 44
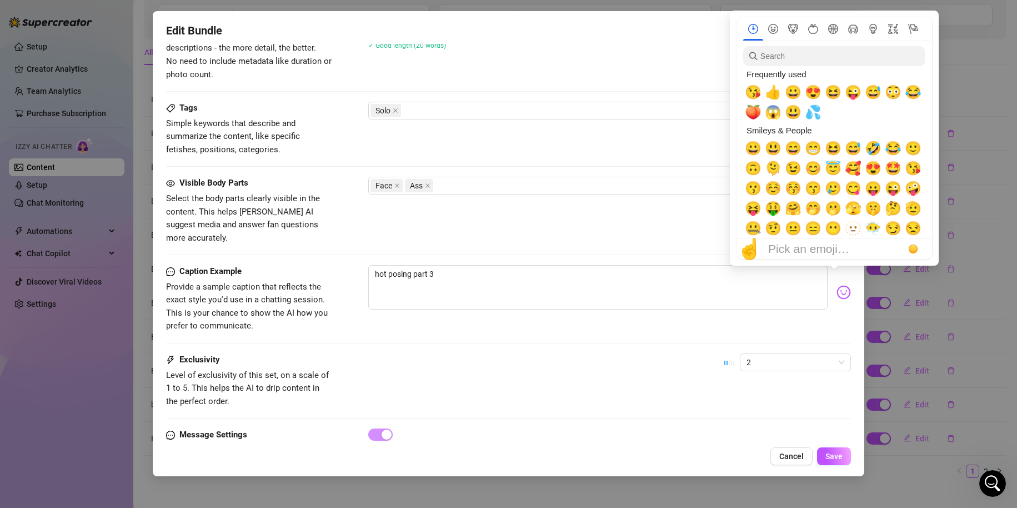
click at [837, 285] on img at bounding box center [844, 292] width 14 height 14
click at [839, 167] on span "😇" at bounding box center [833, 169] width 17 height 16
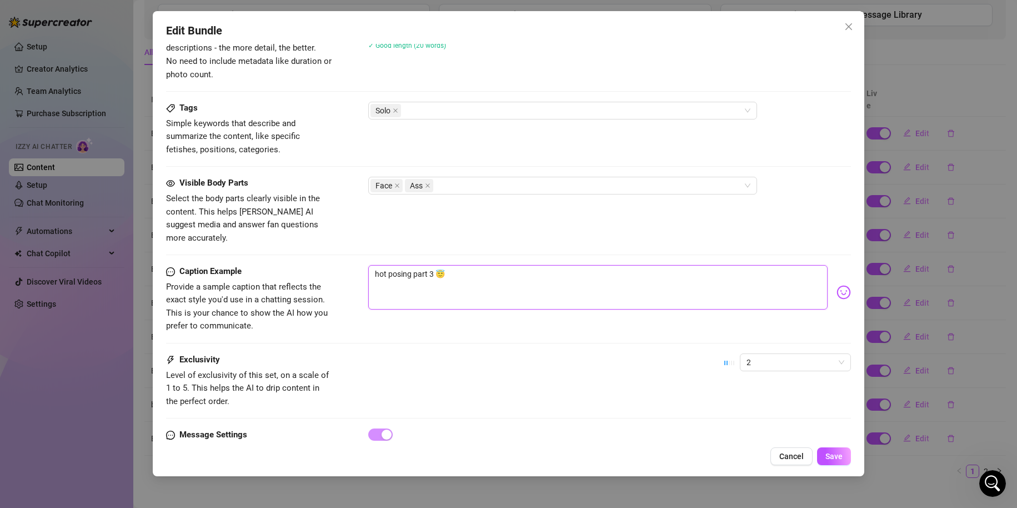
click at [470, 268] on textarea "hot posing part 3 😇" at bounding box center [598, 287] width 460 height 44
drag, startPoint x: 401, startPoint y: 268, endPoint x: 491, endPoint y: 258, distance: 90.6
click at [491, 265] on textarea "hot posing part 3 😇" at bounding box center [598, 287] width 460 height 44
click at [836, 457] on span "Save" at bounding box center [834, 456] width 17 height 9
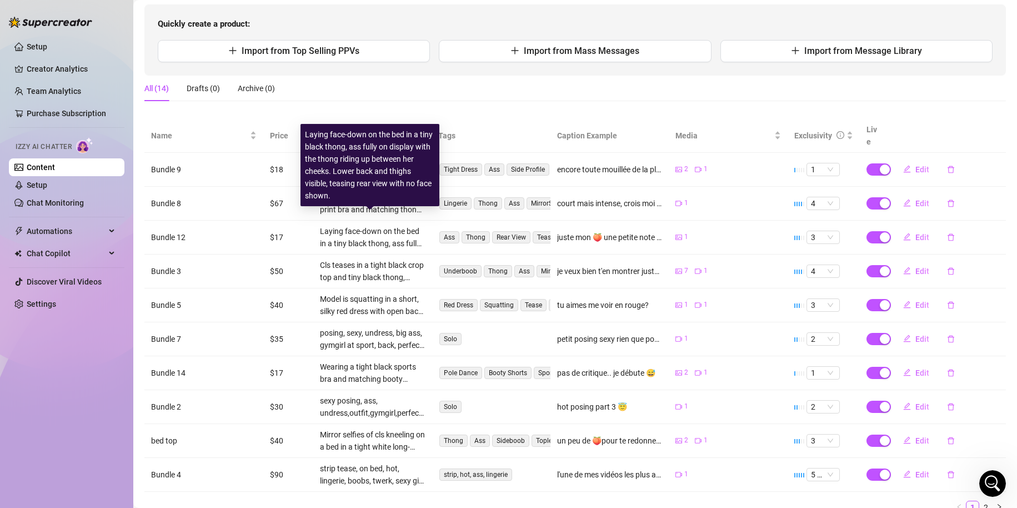
scroll to position [146, 0]
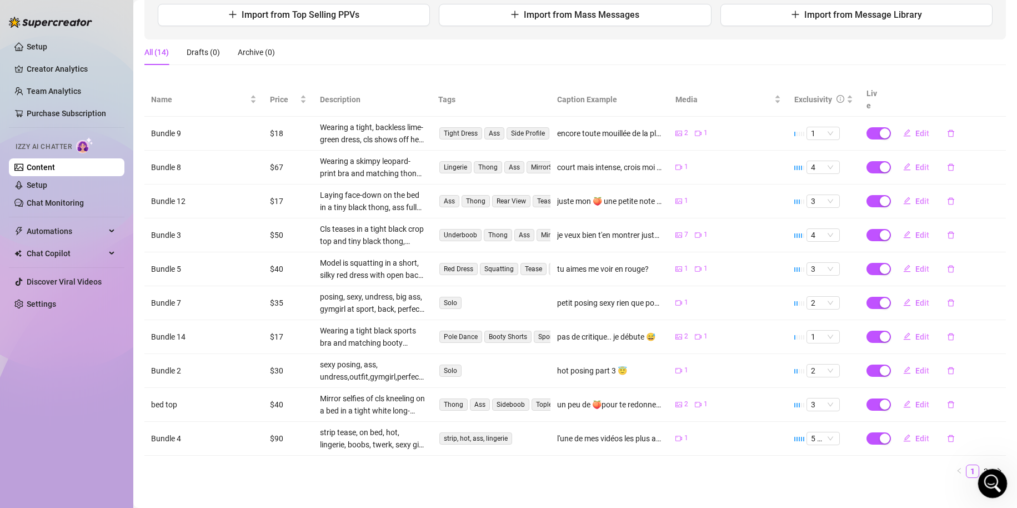
click at [999, 482] on icon "Open Intercom Messenger" at bounding box center [991, 482] width 18 height 18
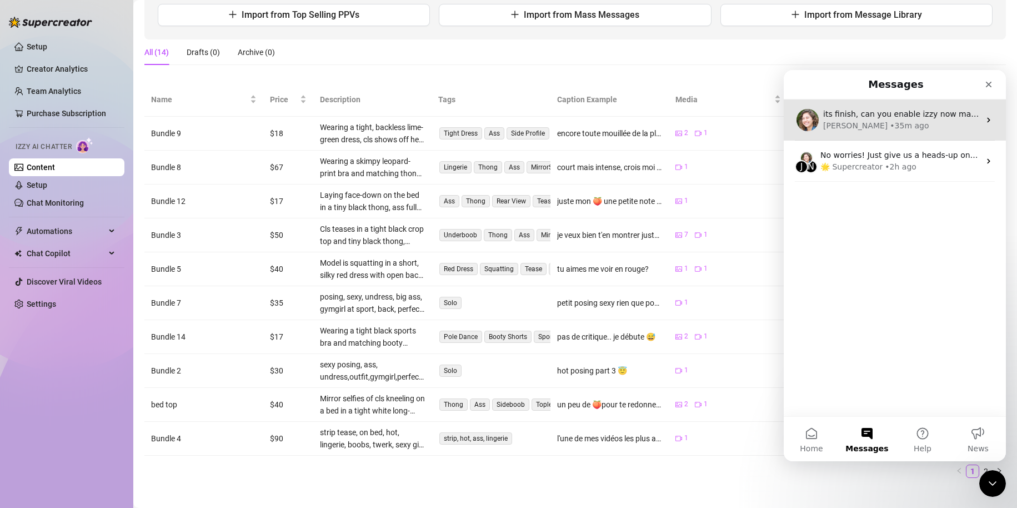
click at [871, 117] on span "its finish, can you enable izzy now maybe ! :)" at bounding box center [912, 113] width 176 height 9
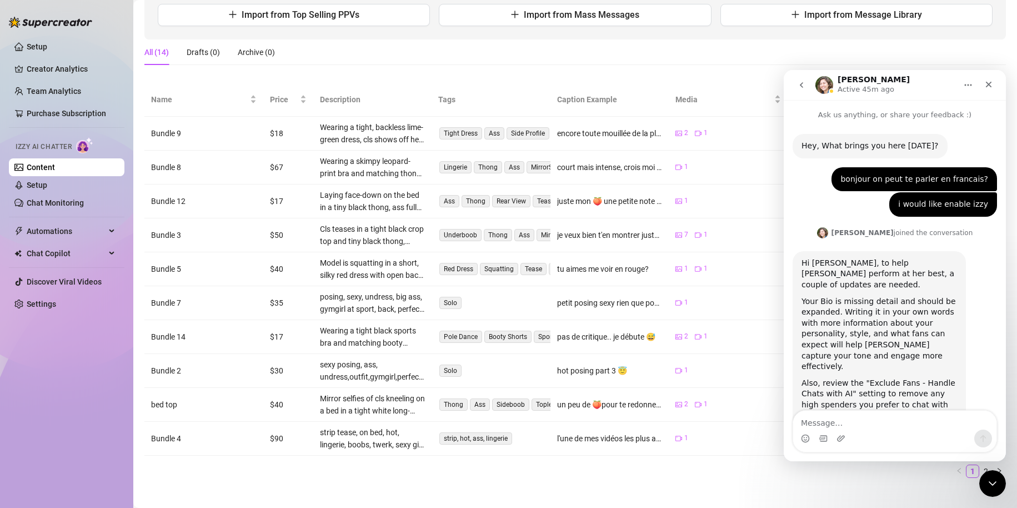
click at [28, 379] on div "Setup Creator Analytics Team Analytics Purchase Subscription Izzy AI Chatter Co…" at bounding box center [67, 249] width 116 height 498
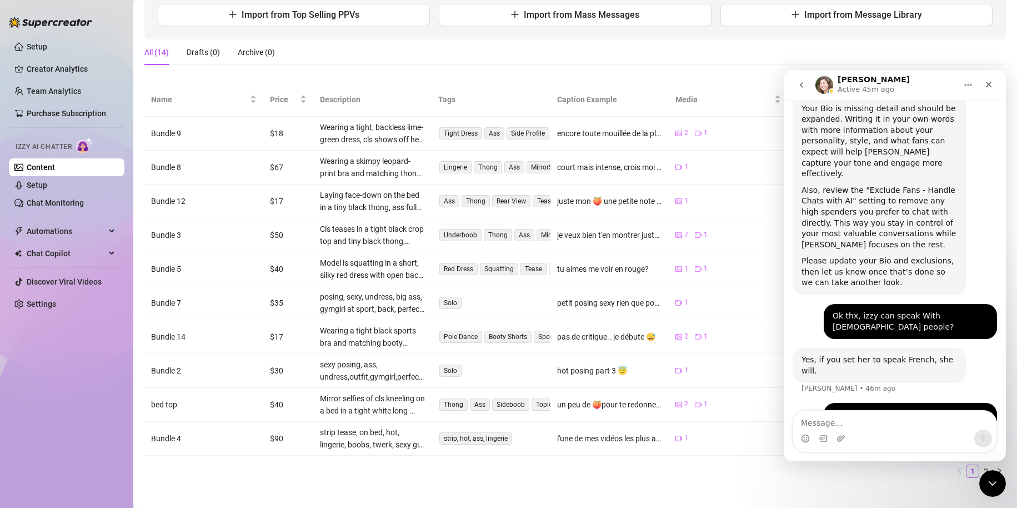
click at [637, 465] on ul "1 2" at bounding box center [575, 471] width 862 height 13
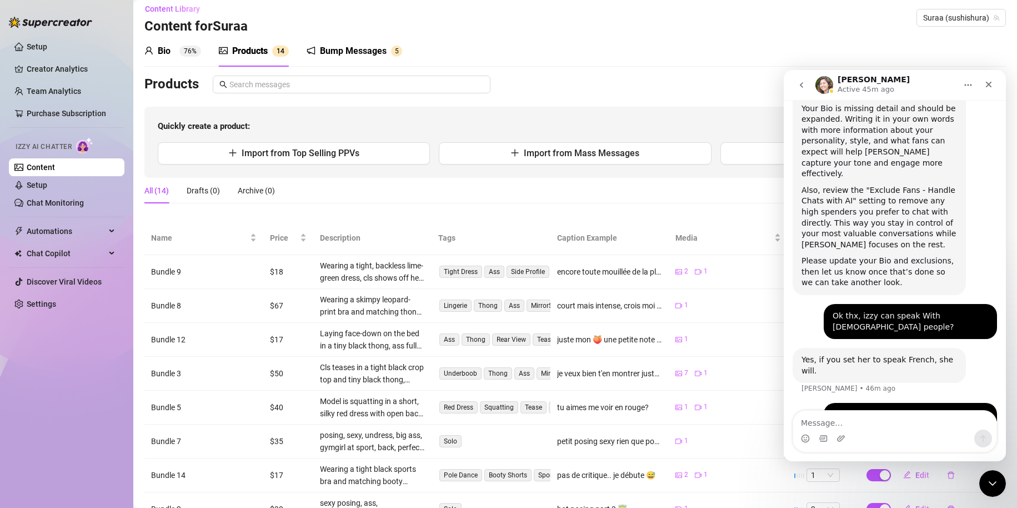
scroll to position [0, 0]
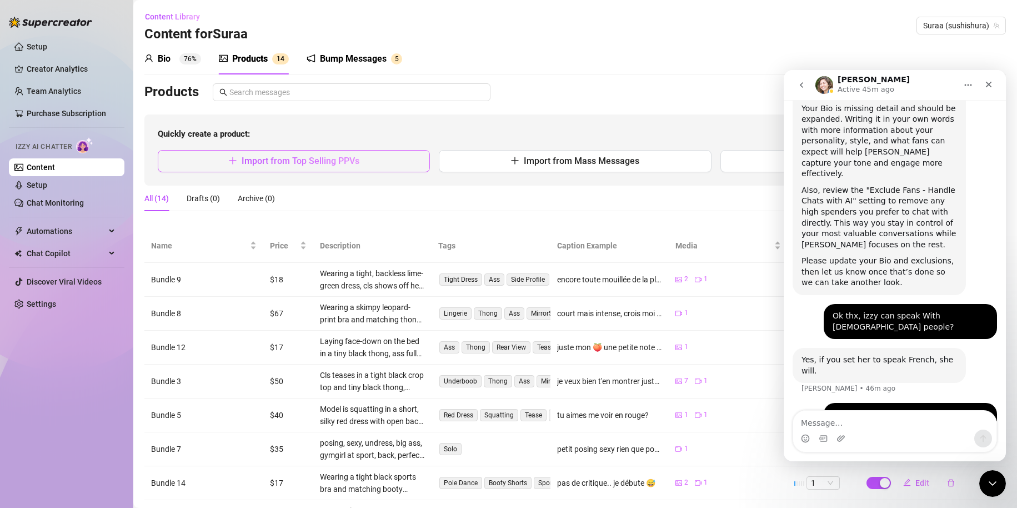
click at [370, 155] on button "Import from Top Selling PPVs" at bounding box center [294, 161] width 272 height 22
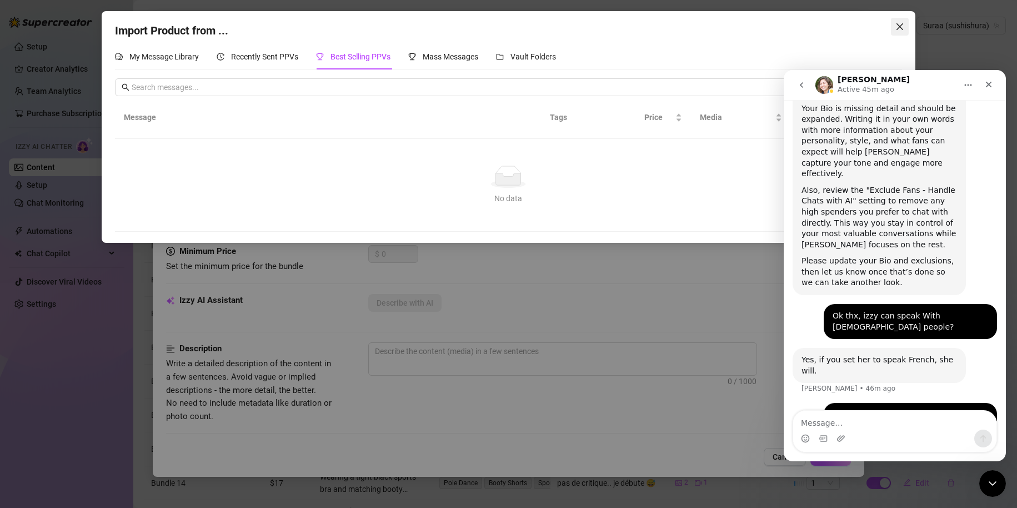
click at [900, 24] on icon "close" at bounding box center [900, 26] width 9 height 9
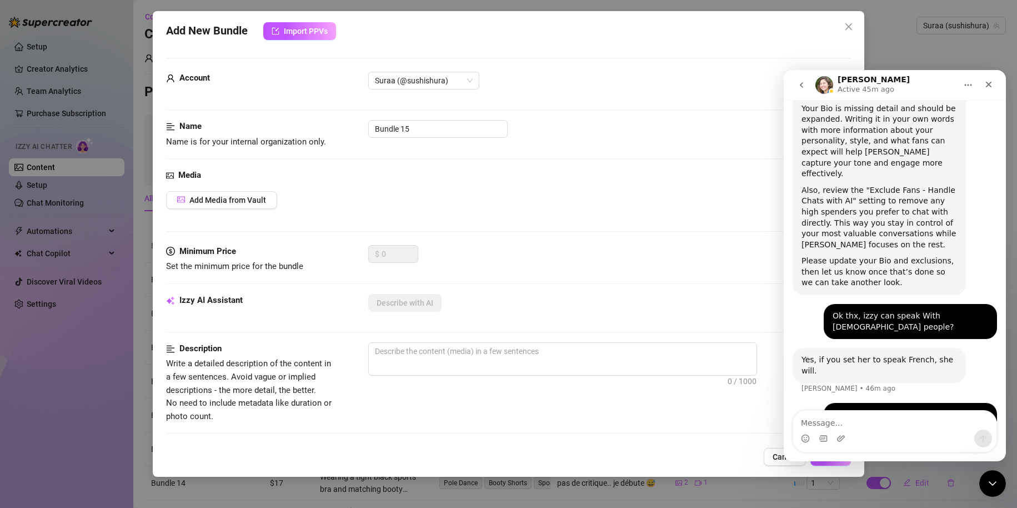
click at [464, 218] on div "Media Add Media from Vault" at bounding box center [509, 207] width 686 height 76
click at [995, 86] on div "Close" at bounding box center [989, 84] width 20 height 20
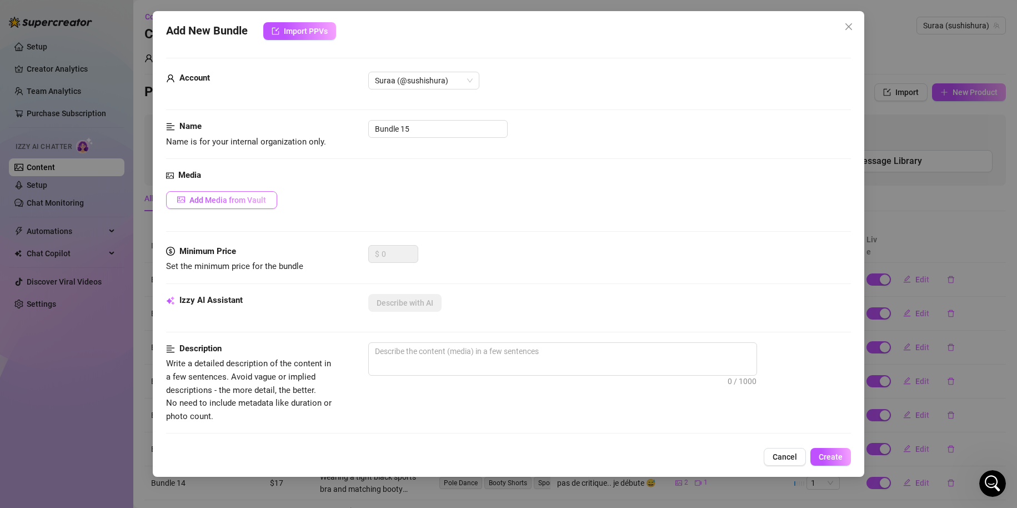
click at [236, 196] on span "Add Media from Vault" at bounding box center [227, 200] width 77 height 9
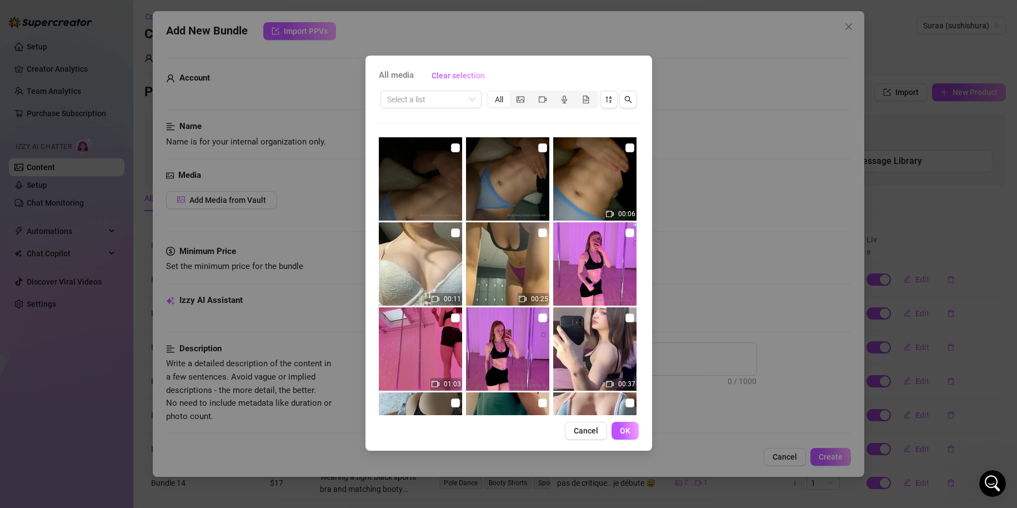
click at [499, 262] on img at bounding box center [507, 263] width 83 height 83
click at [538, 231] on input "checkbox" at bounding box center [542, 232] width 9 height 9
click at [633, 434] on button "OK" at bounding box center [625, 431] width 27 height 18
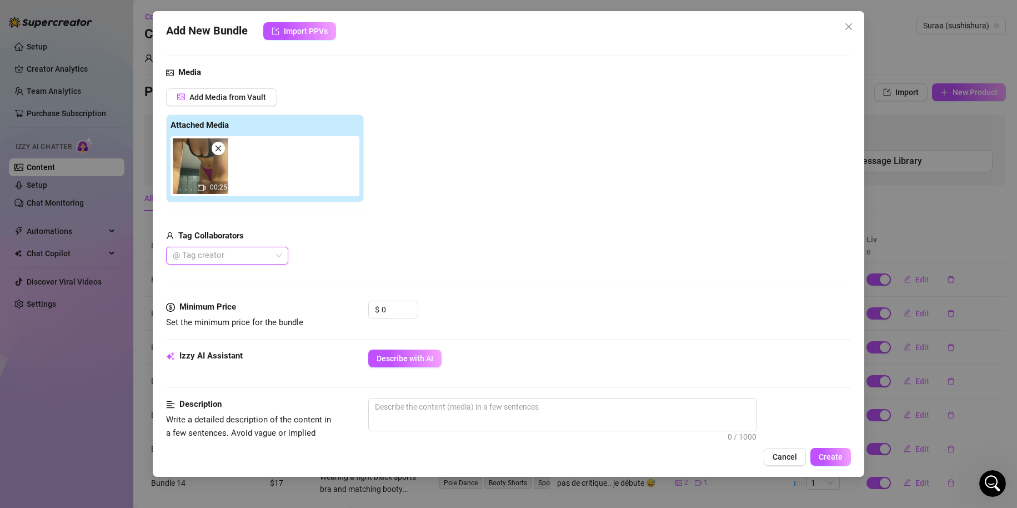
scroll to position [111, 0]
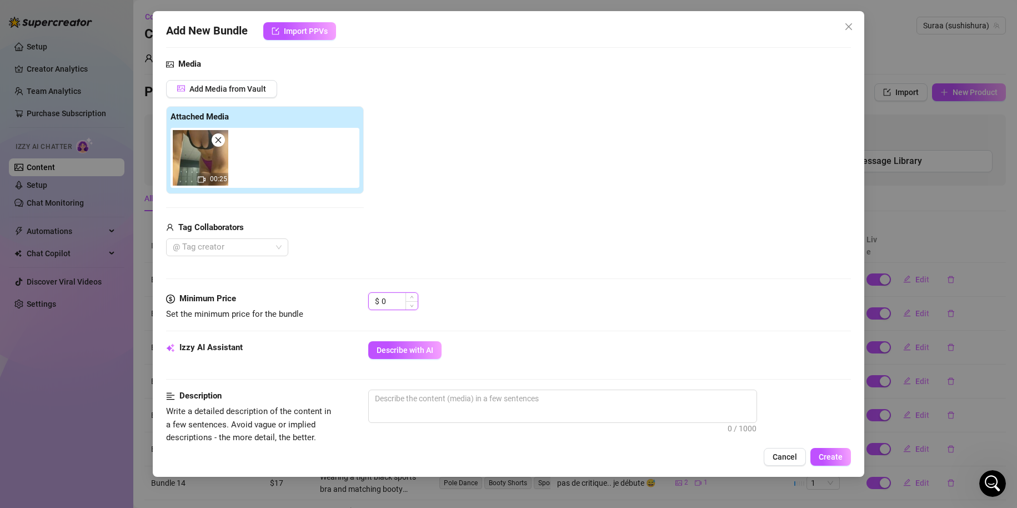
click at [397, 303] on input "0" at bounding box center [400, 301] width 36 height 17
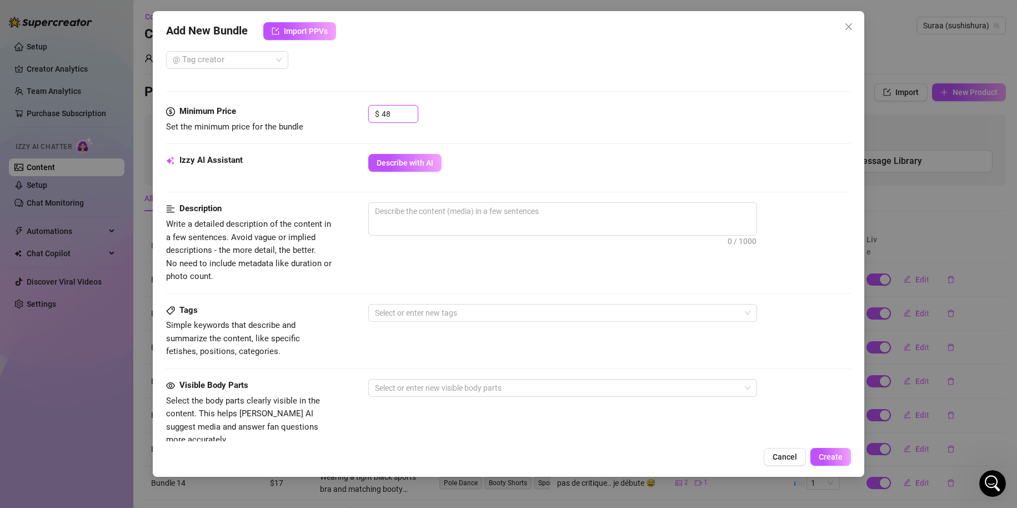
scroll to position [222, 0]
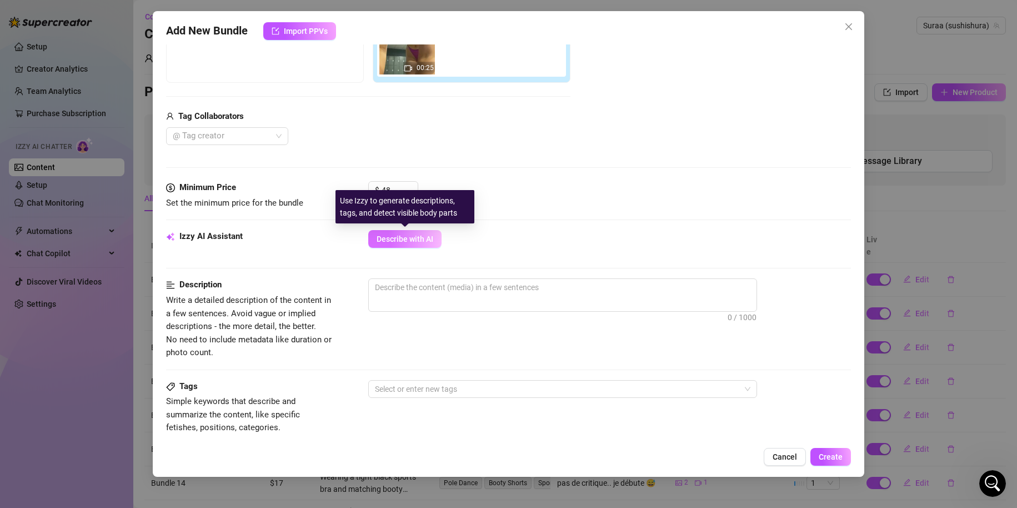
click at [417, 245] on button "Describe with AI" at bounding box center [404, 239] width 73 height 18
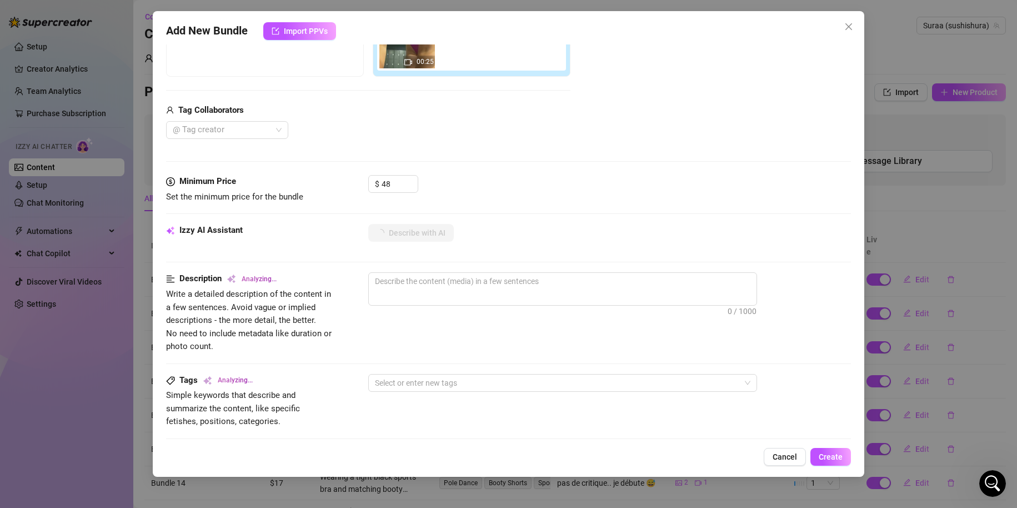
scroll to position [56, 0]
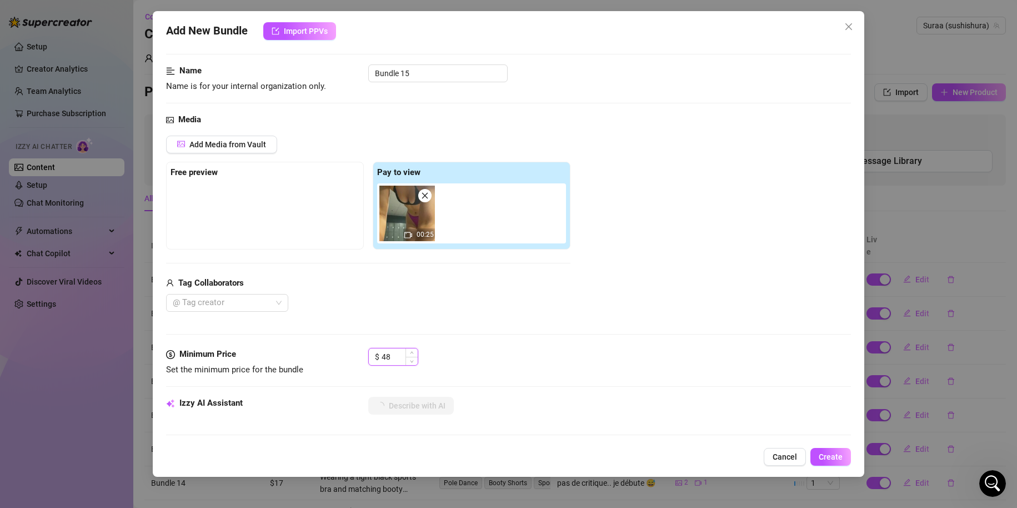
click at [405, 349] on input "48" at bounding box center [400, 356] width 36 height 17
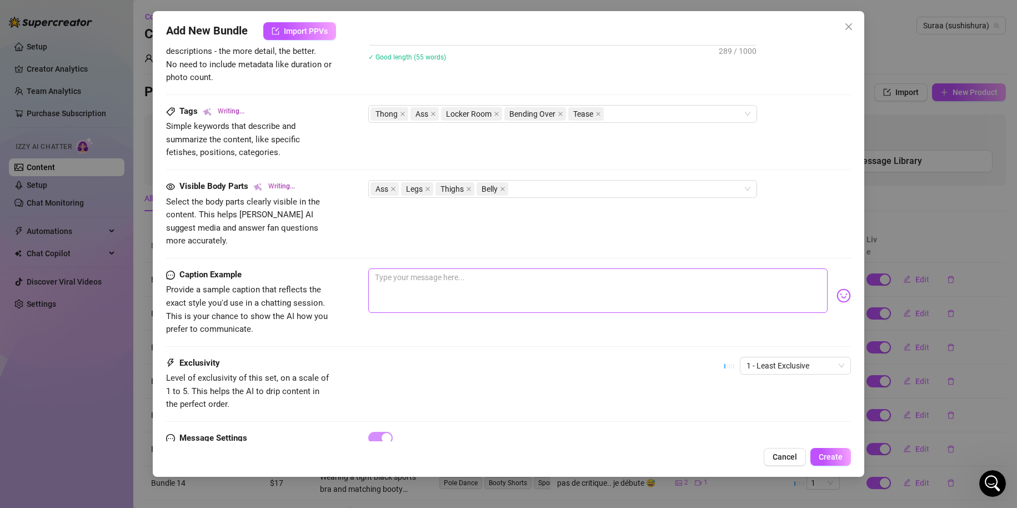
scroll to position [500, 0]
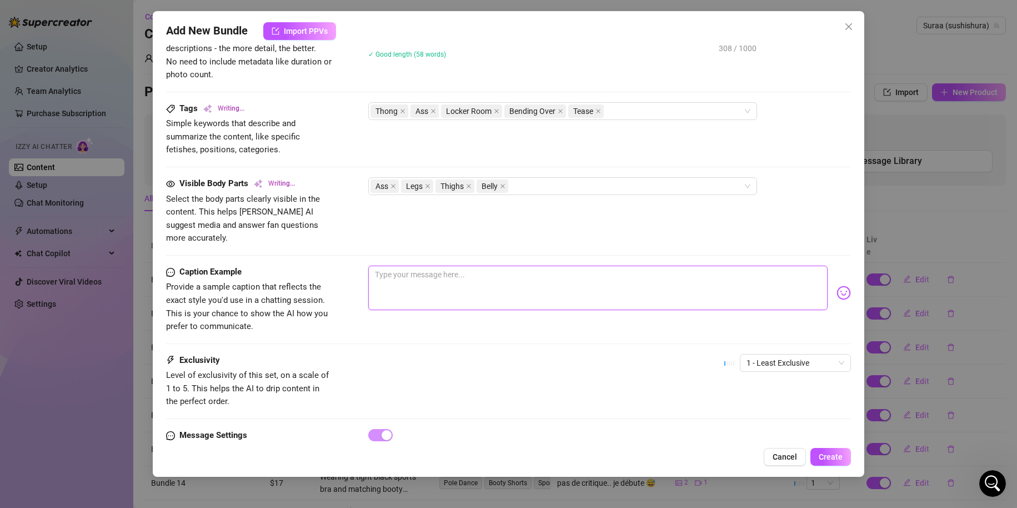
click at [445, 266] on textarea at bounding box center [598, 288] width 460 height 44
click at [839, 286] on img at bounding box center [844, 293] width 14 height 14
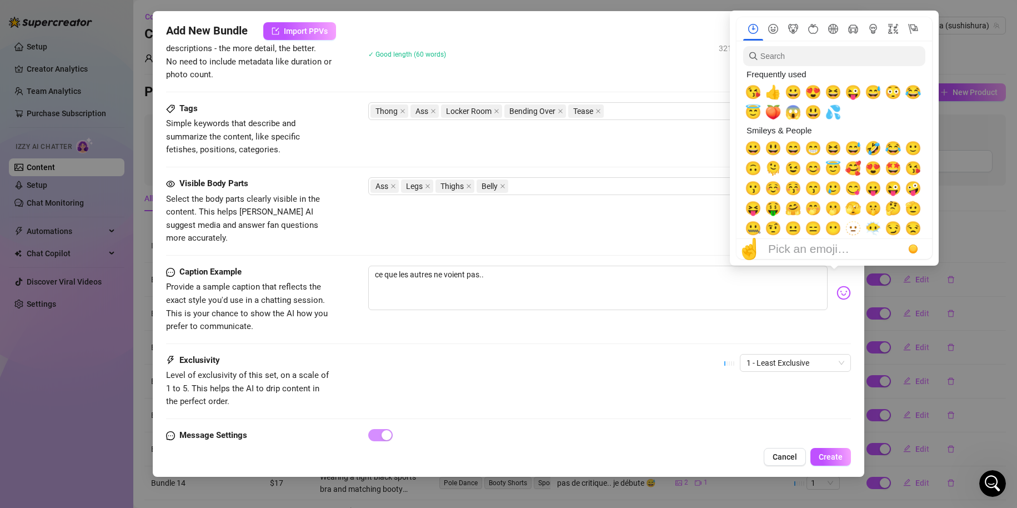
click at [830, 45] on div at bounding box center [834, 44] width 182 height 6
click at [830, 59] on input "search" at bounding box center [834, 56] width 182 height 20
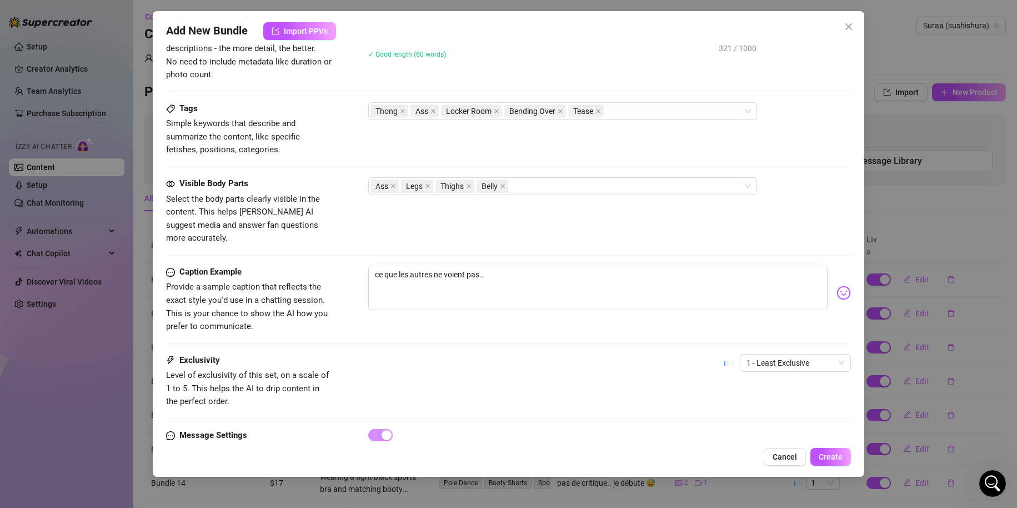
click at [837, 286] on img at bounding box center [844, 293] width 14 height 14
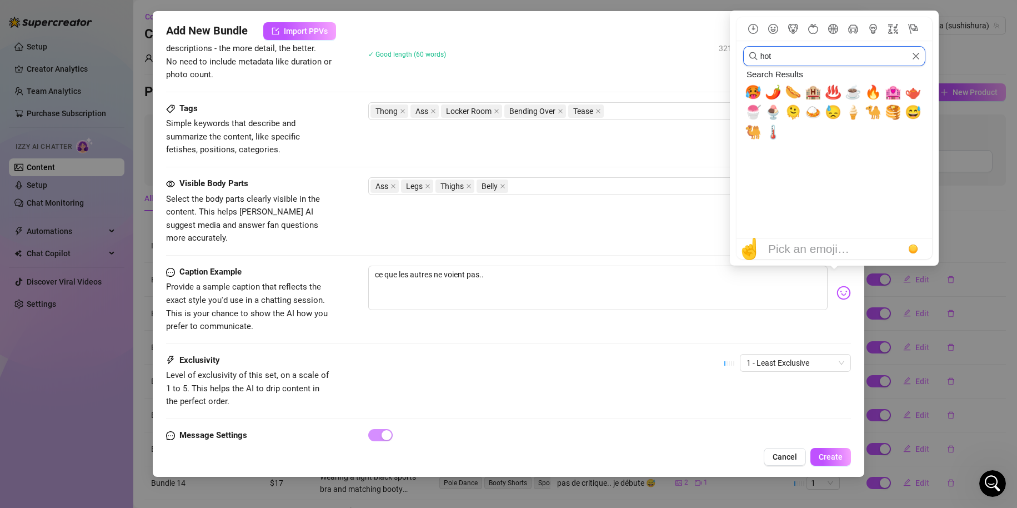
click at [790, 58] on input "hot" at bounding box center [834, 56] width 182 height 20
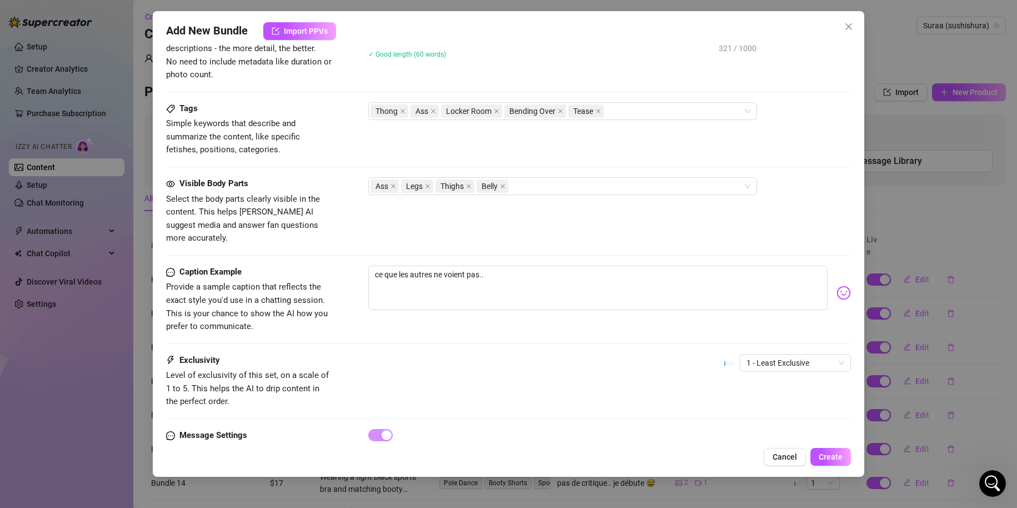
click at [837, 286] on img at bounding box center [844, 293] width 14 height 14
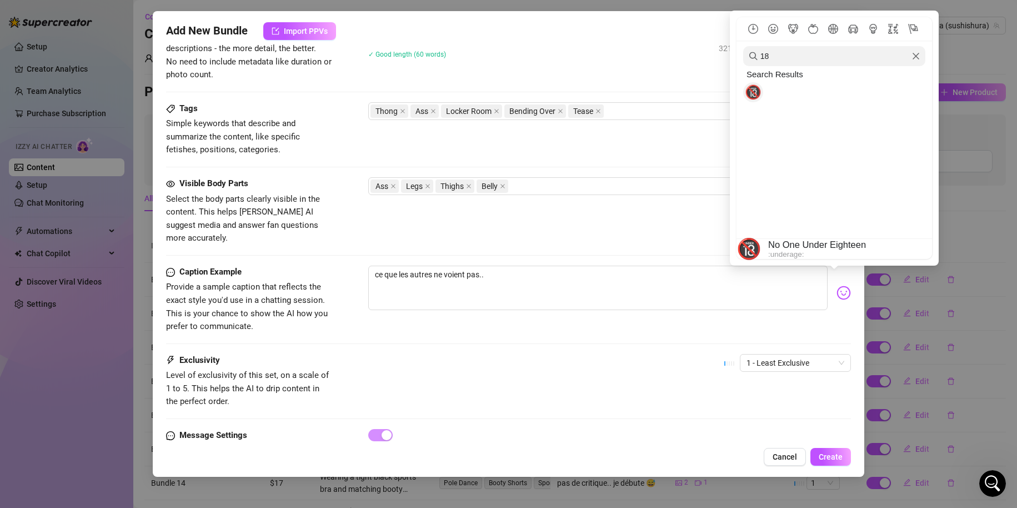
click at [756, 97] on span "🔞" at bounding box center [753, 92] width 17 height 16
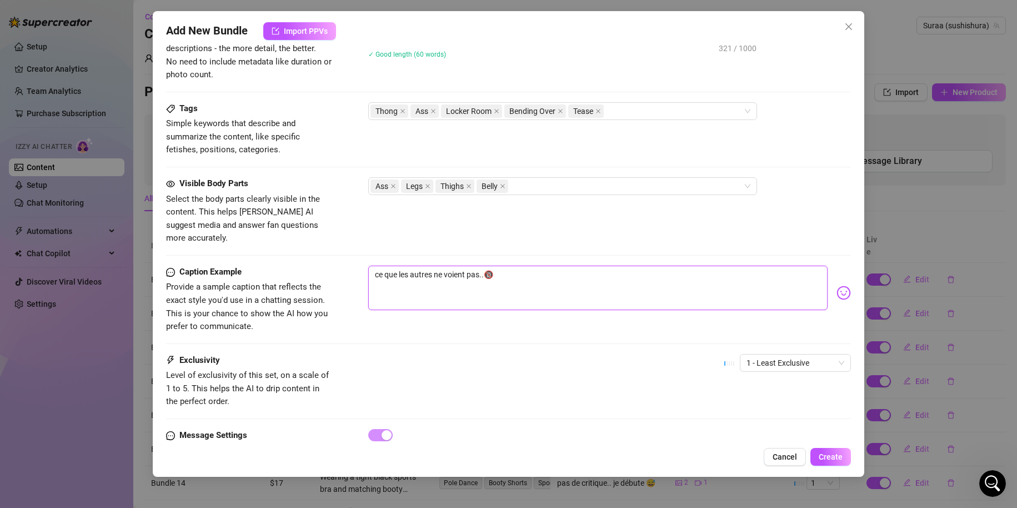
click at [481, 266] on textarea "ce que les autres ne voient pas..🔞" at bounding box center [598, 288] width 460 height 44
click at [545, 249] on div "Visible Body Parts Select the body parts clearly visible in the content. This h…" at bounding box center [509, 221] width 686 height 88
click at [545, 251] on div "Visible Body Parts Select the body parts clearly visible in the content. This h…" at bounding box center [509, 221] width 686 height 88
click at [545, 266] on textarea "ce que les autres ne voient pas..🔞" at bounding box center [598, 288] width 460 height 44
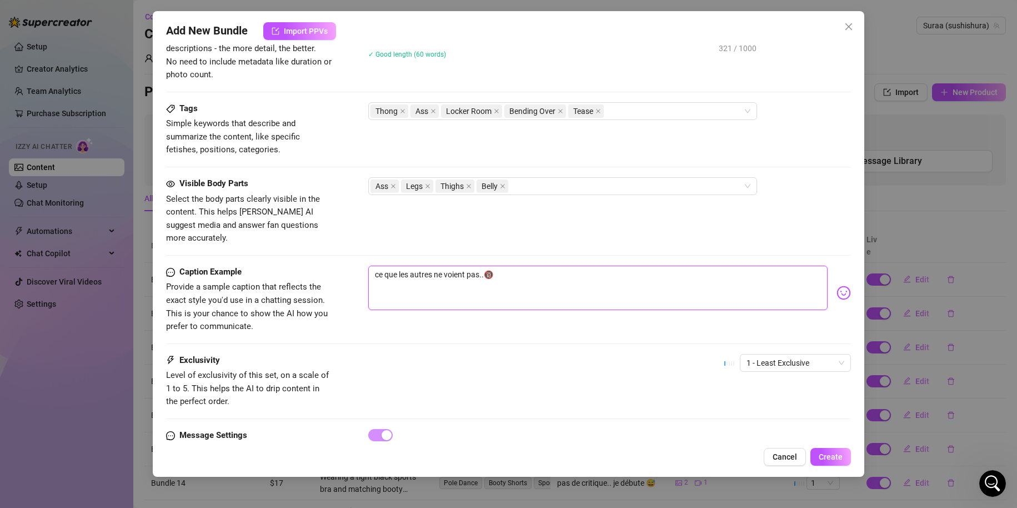
click at [485, 266] on textarea "ce que les autres ne voient pas..🔞" at bounding box center [598, 288] width 460 height 44
click at [376, 266] on textarea "ce que les autres ne voient pas..🔞" at bounding box center [598, 288] width 460 height 44
click at [485, 268] on textarea "ce que les autres ne voient pas..🔞" at bounding box center [598, 288] width 460 height 44
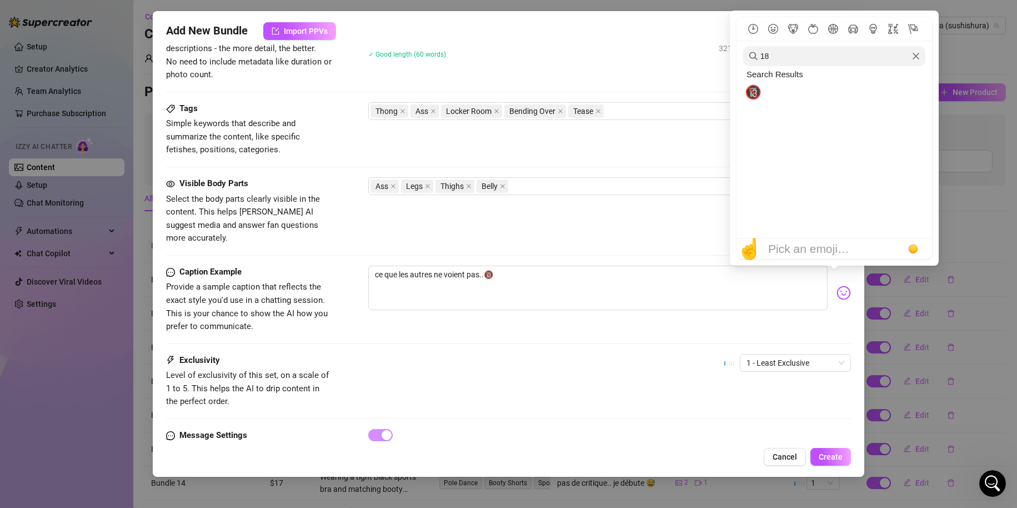
scroll to position [501, 0]
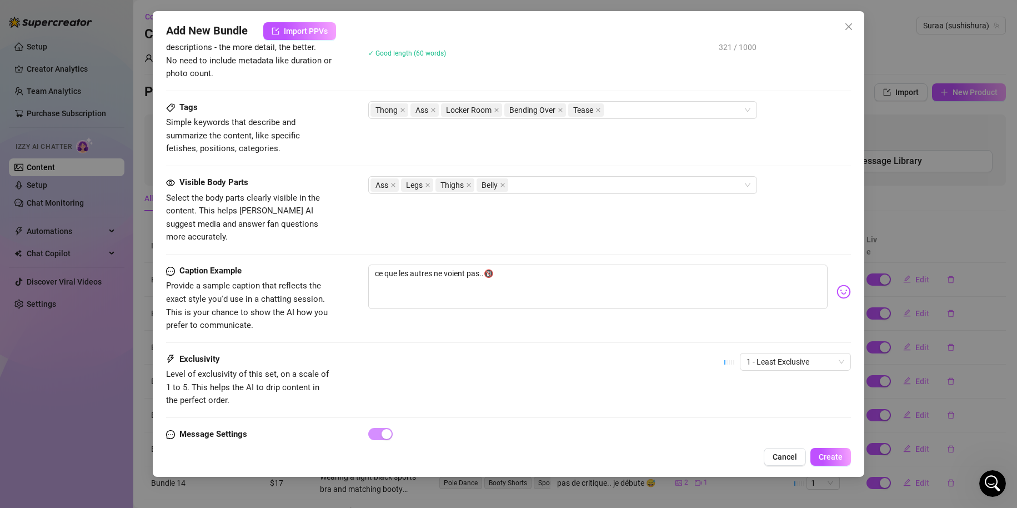
click at [837, 285] on img at bounding box center [844, 292] width 14 height 14
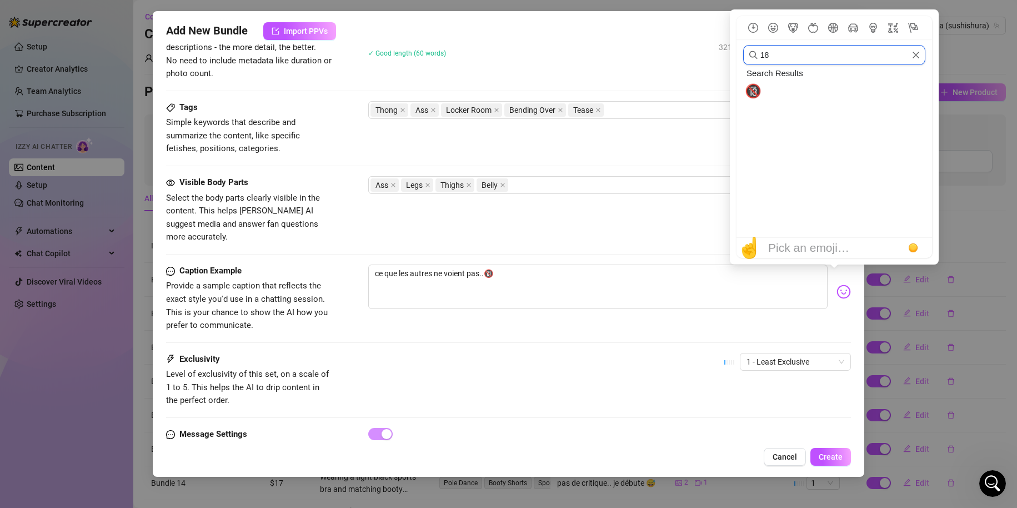
click at [788, 47] on input "18" at bounding box center [834, 55] width 182 height 20
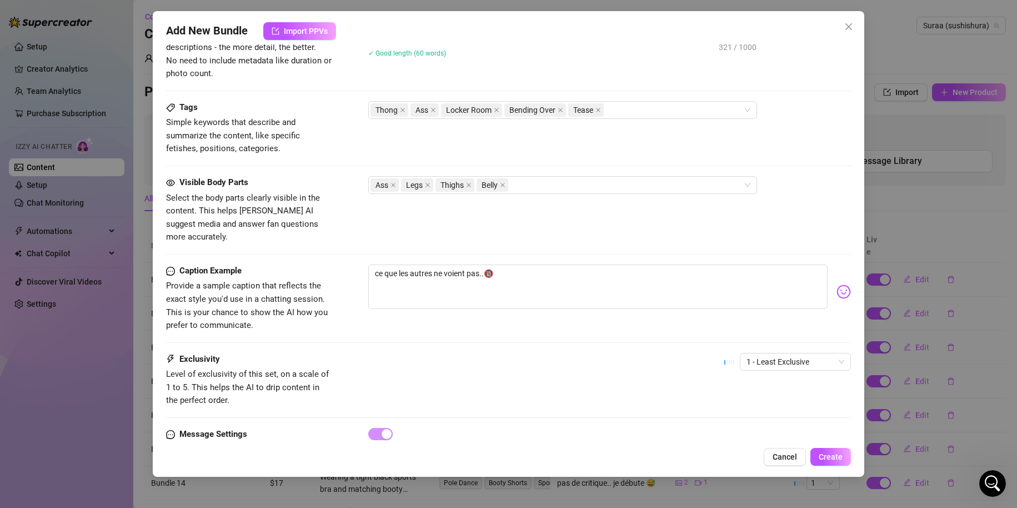
click at [837, 285] on img at bounding box center [844, 292] width 14 height 14
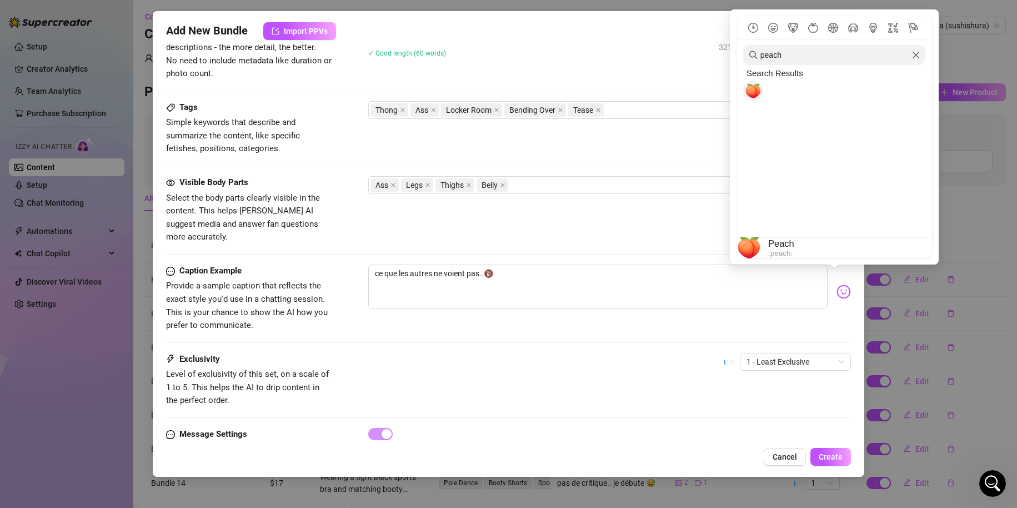
click at [757, 96] on span "🍑" at bounding box center [753, 91] width 17 height 16
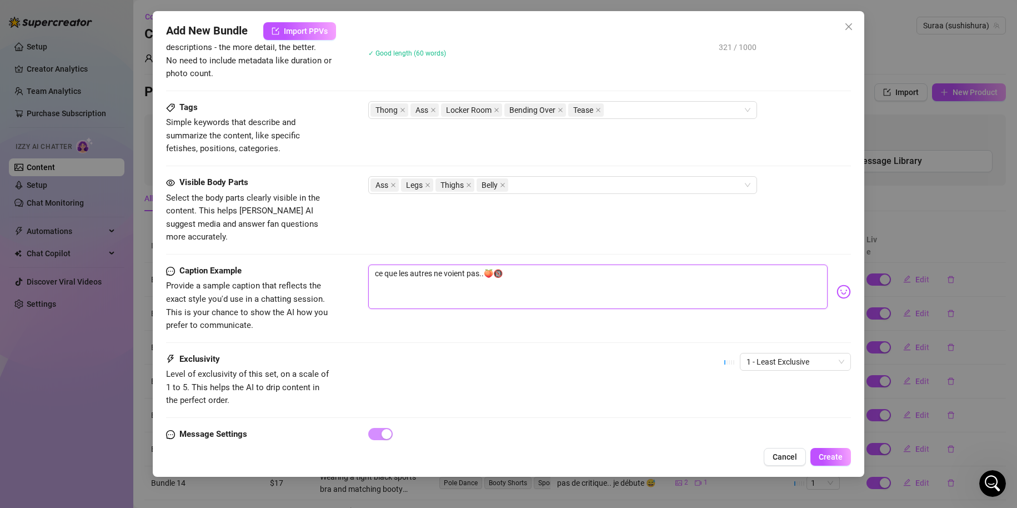
click at [585, 279] on textarea "ce que les autres ne voient pas..🍑🔞" at bounding box center [598, 286] width 460 height 44
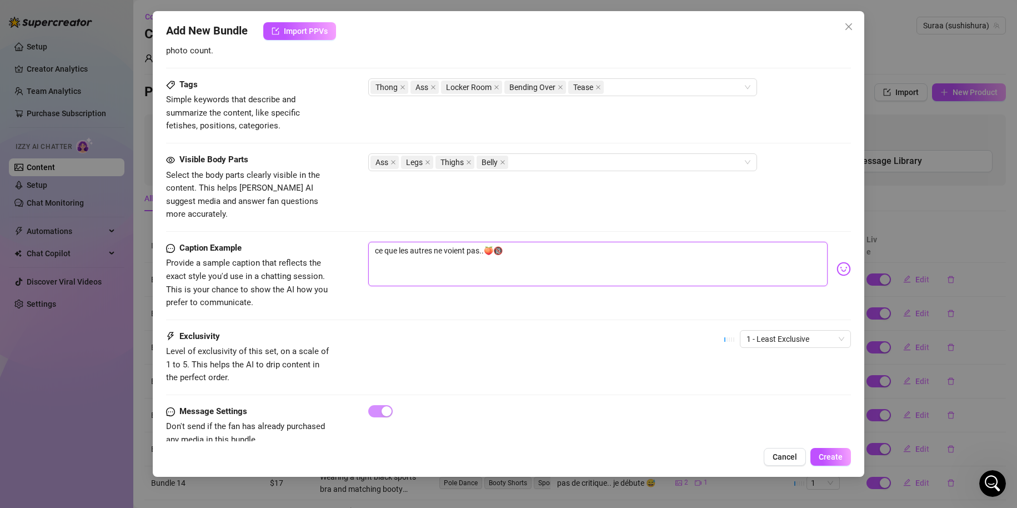
scroll to position [537, 0]
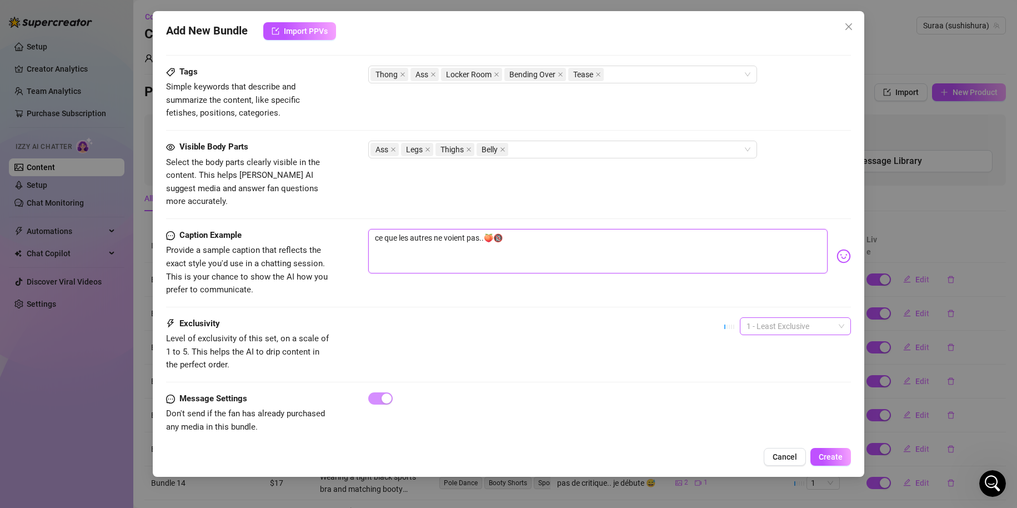
click at [805, 318] on span "1 - Least Exclusive" at bounding box center [796, 326] width 98 height 17
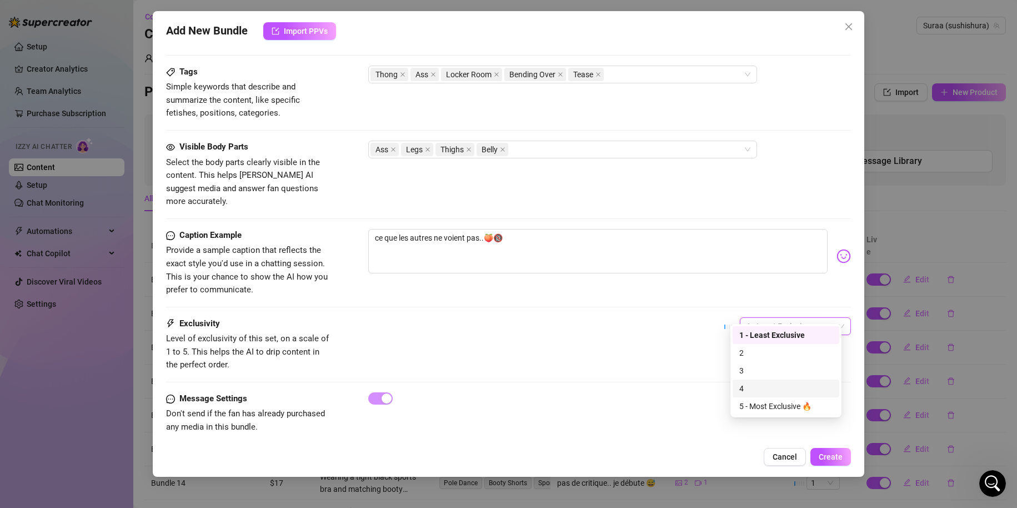
click at [767, 390] on div "4" at bounding box center [786, 388] width 93 height 12
click at [832, 462] on button "Create" at bounding box center [831, 457] width 41 height 18
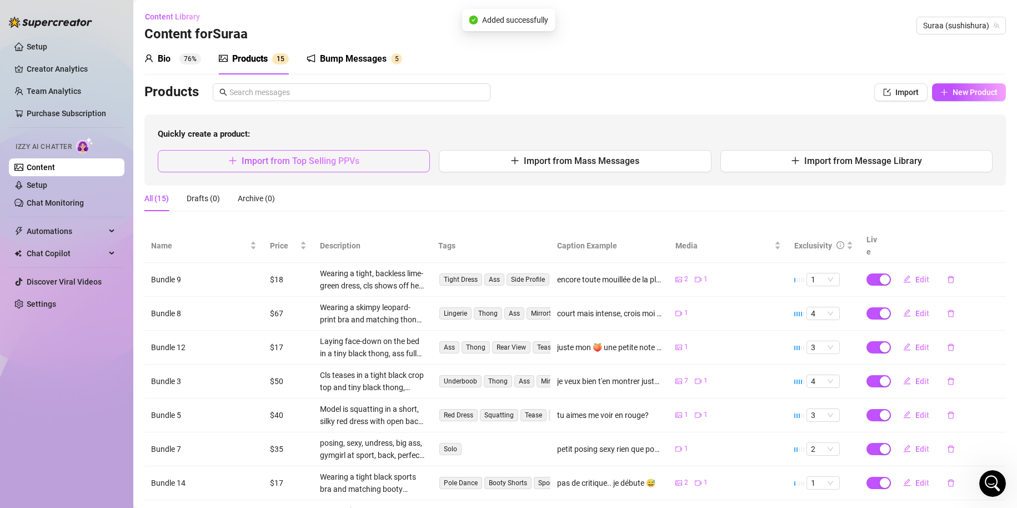
click at [270, 164] on span "Import from Top Selling PPVs" at bounding box center [301, 161] width 118 height 11
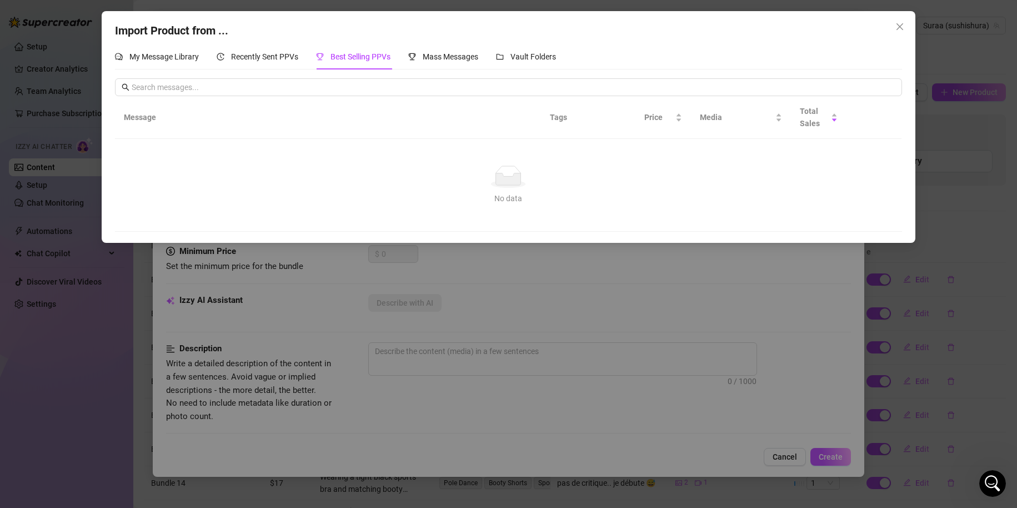
click at [909, 23] on div "Import Product from ... My Message Library Recently Sent PPVs Best Selling PPVs…" at bounding box center [509, 127] width 814 height 232
click at [907, 26] on span "Close" at bounding box center [900, 26] width 18 height 9
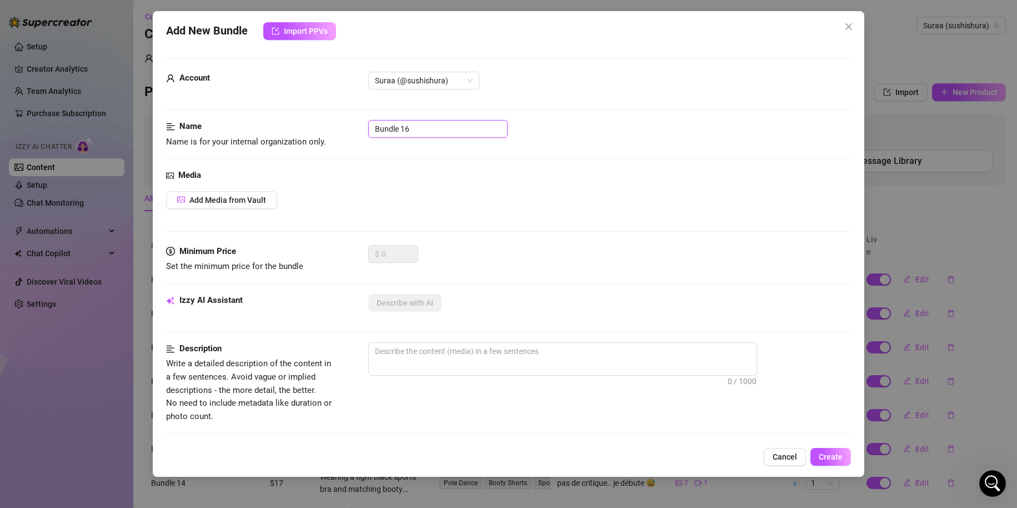
click at [390, 132] on input "Bundle 16" at bounding box center [437, 129] width 139 height 18
click at [256, 199] on span "Add Media from Vault" at bounding box center [227, 200] width 77 height 9
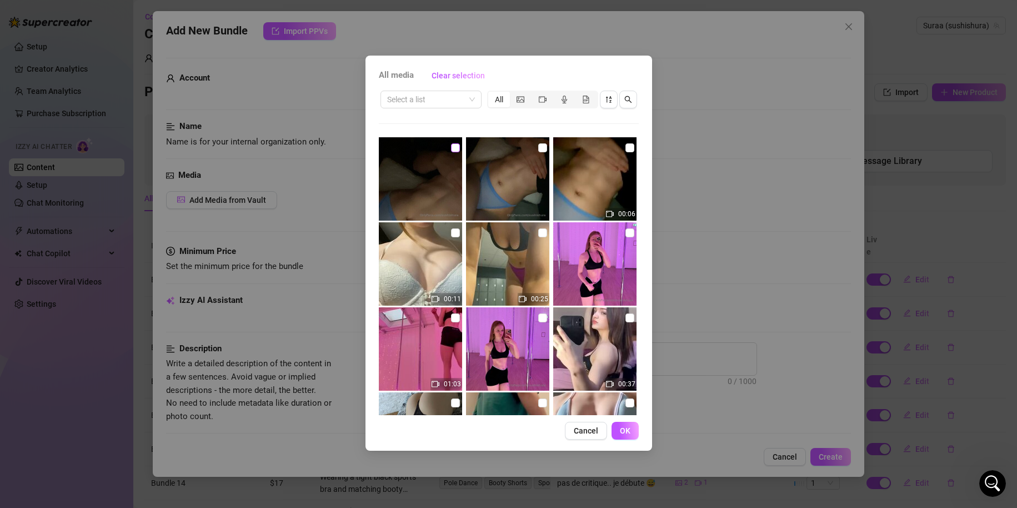
click at [453, 147] on input "checkbox" at bounding box center [455, 147] width 9 height 9
click at [538, 152] on input "checkbox" at bounding box center [542, 147] width 9 height 9
click at [628, 140] on img at bounding box center [594, 178] width 83 height 83
click at [625, 156] on img at bounding box center [594, 178] width 83 height 83
click at [626, 147] on input "checkbox" at bounding box center [630, 147] width 9 height 9
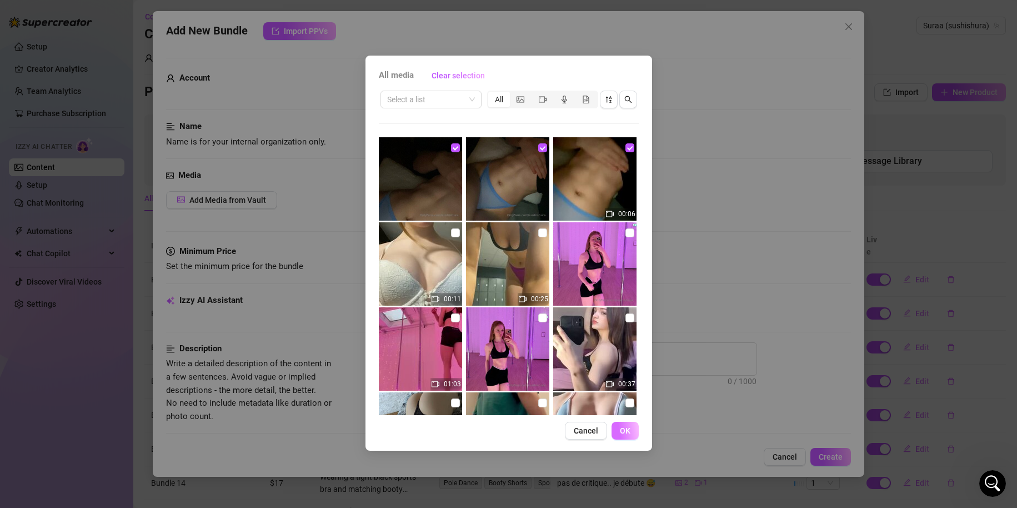
click at [619, 432] on button "OK" at bounding box center [625, 431] width 27 height 18
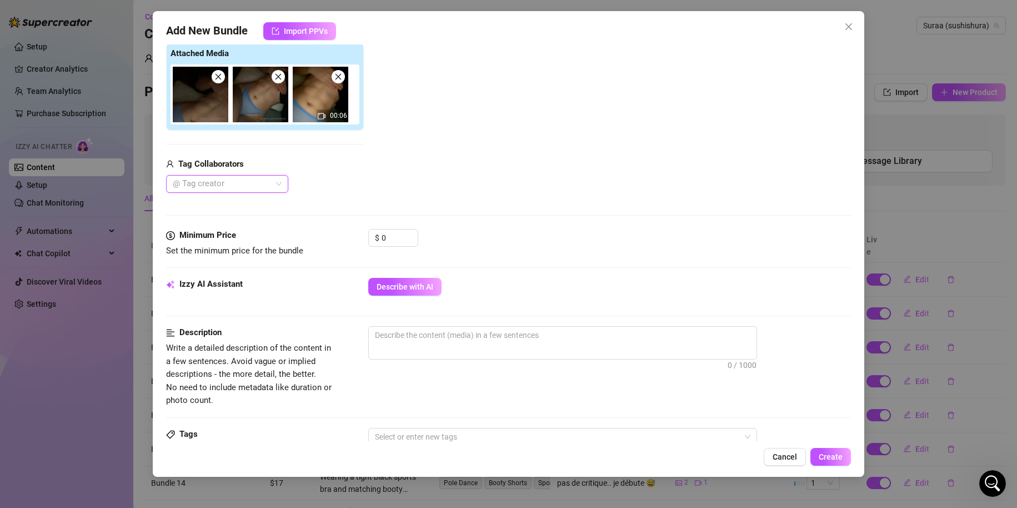
scroll to position [278, 0]
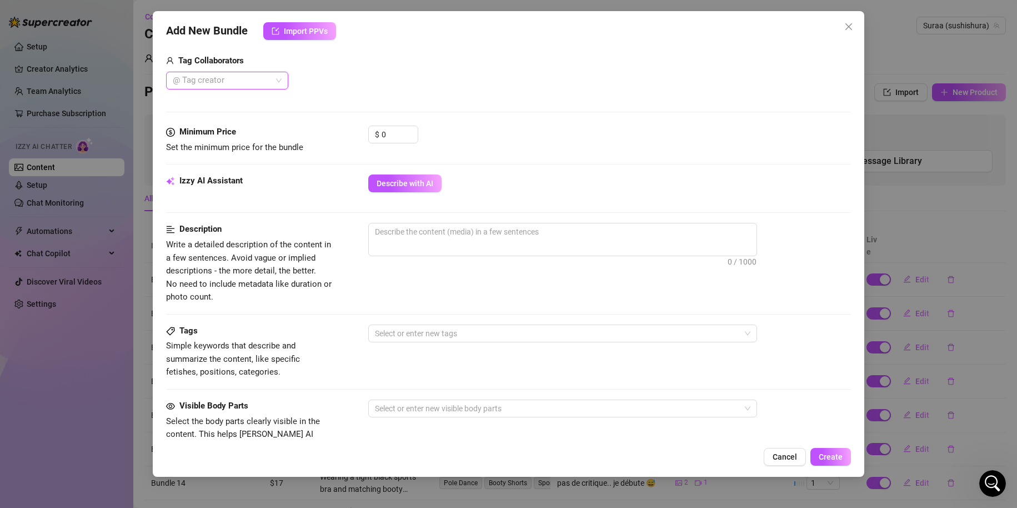
click at [428, 185] on span "Describe with AI" at bounding box center [405, 183] width 57 height 9
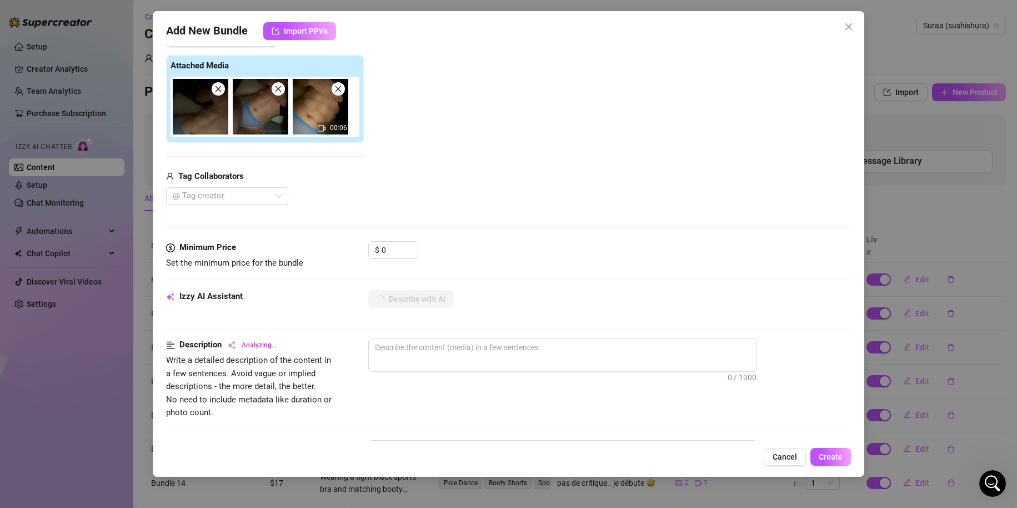
scroll to position [167, 0]
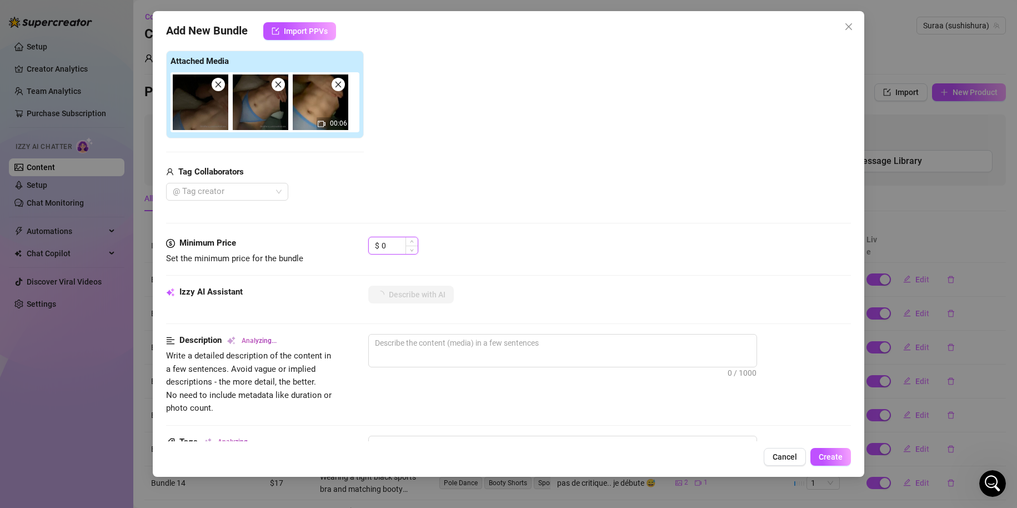
click at [402, 244] on input "0" at bounding box center [400, 245] width 36 height 17
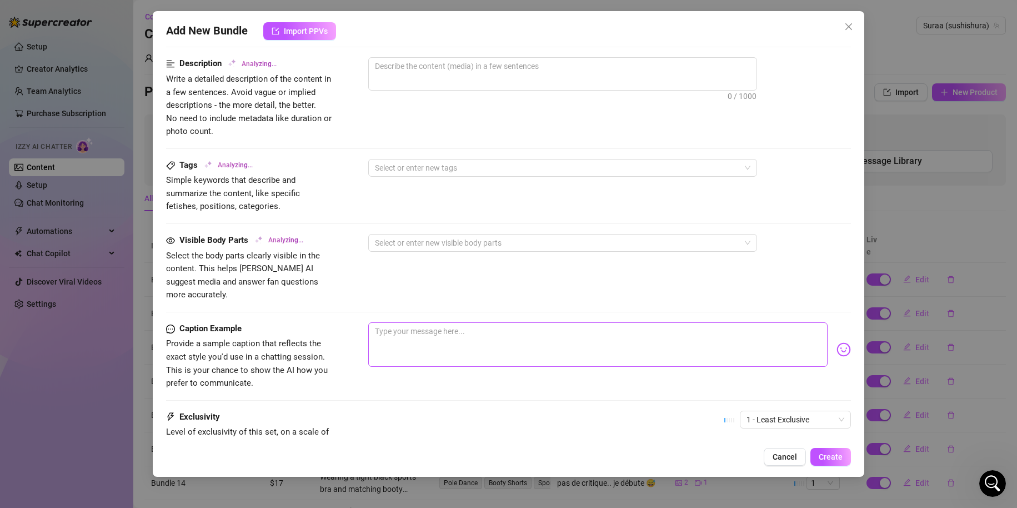
scroll to position [445, 0]
click at [435, 329] on textarea at bounding box center [598, 343] width 460 height 44
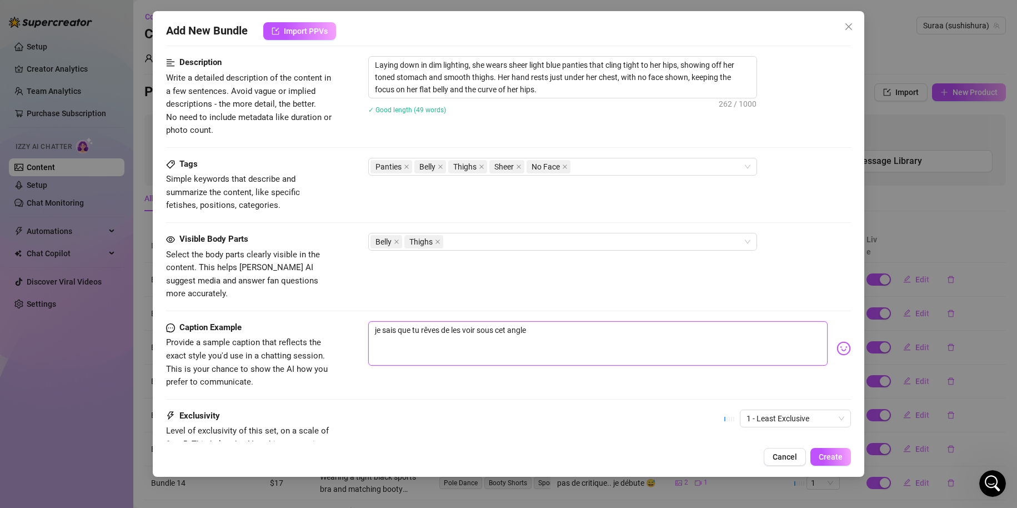
click at [696, 327] on textarea "je sais que tu rêves de les voir sous cet angle" at bounding box center [598, 343] width 460 height 44
click at [837, 341] on img at bounding box center [844, 348] width 14 height 14
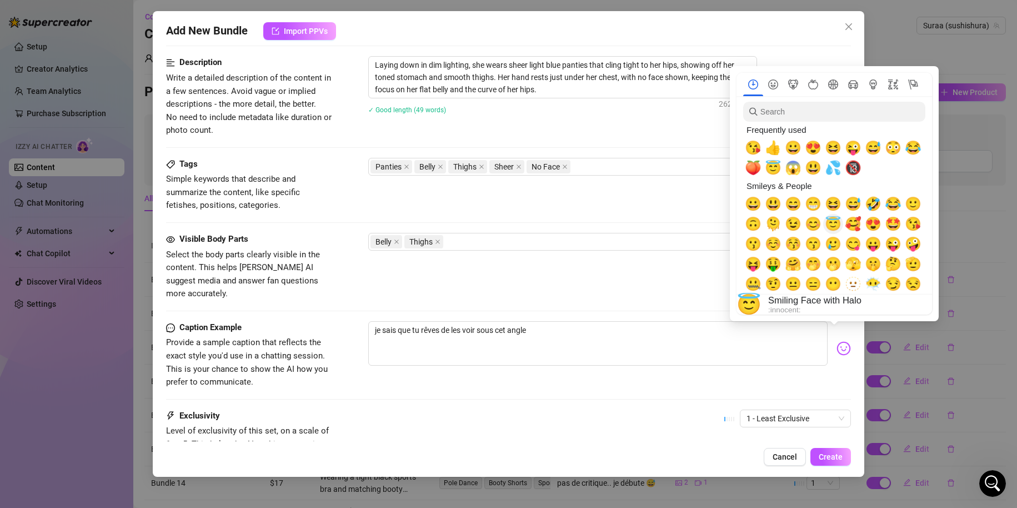
click at [830, 221] on span "😇" at bounding box center [833, 224] width 17 height 16
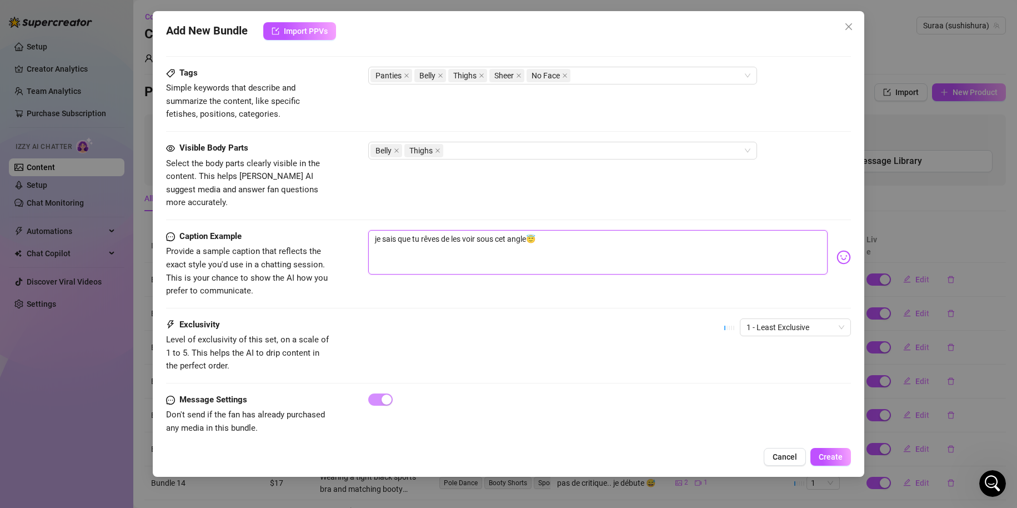
scroll to position [537, 0]
click at [797, 319] on span "1 - Least Exclusive" at bounding box center [796, 326] width 98 height 17
click at [772, 365] on div "3" at bounding box center [786, 371] width 93 height 12
click at [827, 448] on button "Create" at bounding box center [831, 457] width 41 height 18
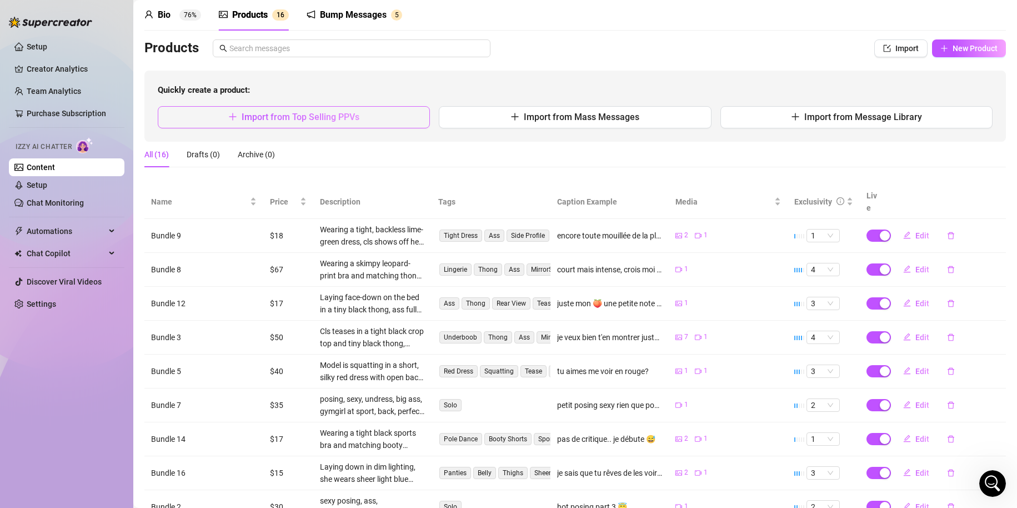
scroll to position [35, 0]
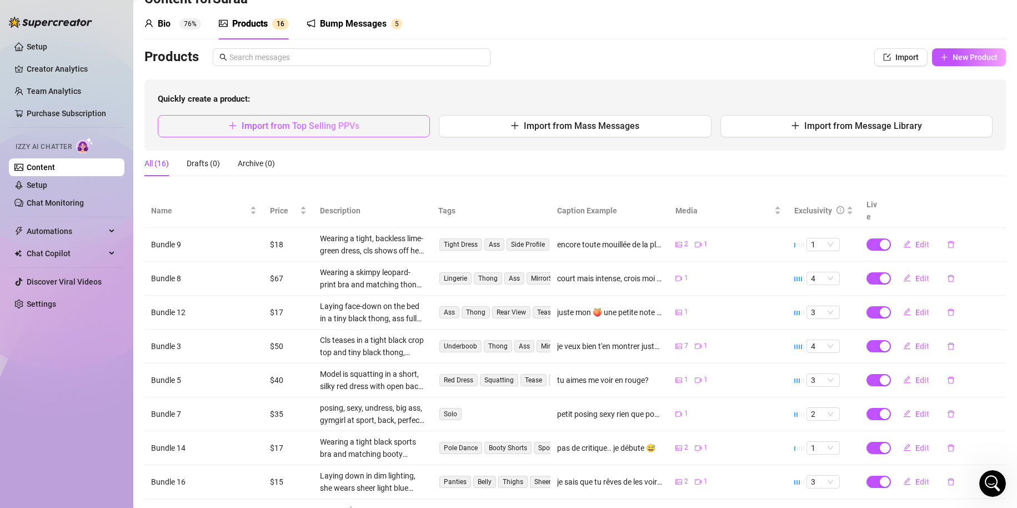
click at [320, 122] on span "Import from Top Selling PPVs" at bounding box center [301, 126] width 118 height 11
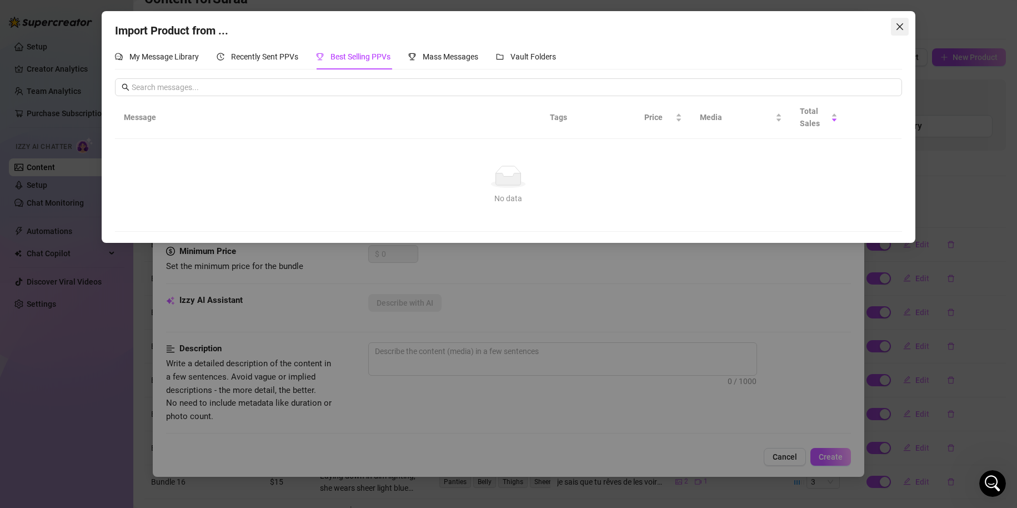
click at [900, 26] on icon "close" at bounding box center [900, 26] width 7 height 7
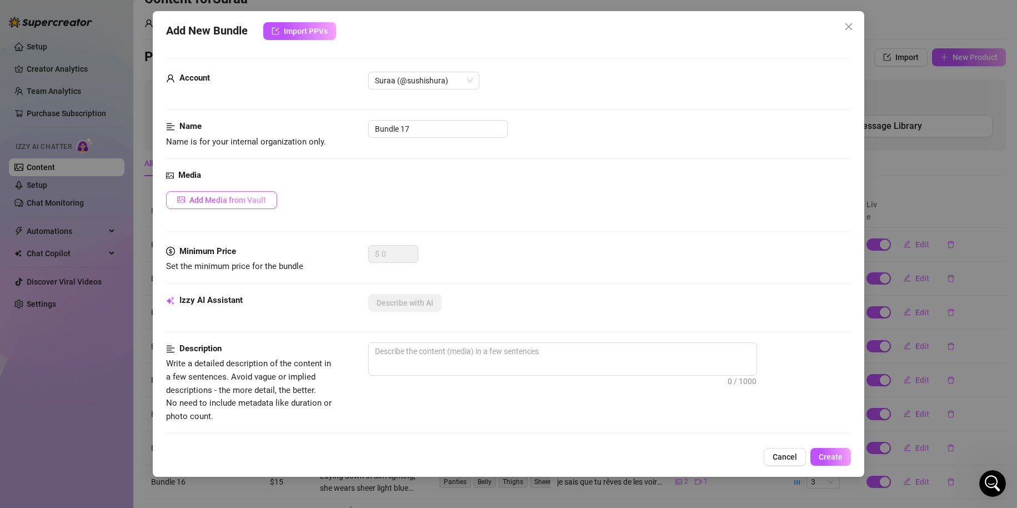
click at [270, 198] on button "Add Media from Vault" at bounding box center [221, 200] width 111 height 18
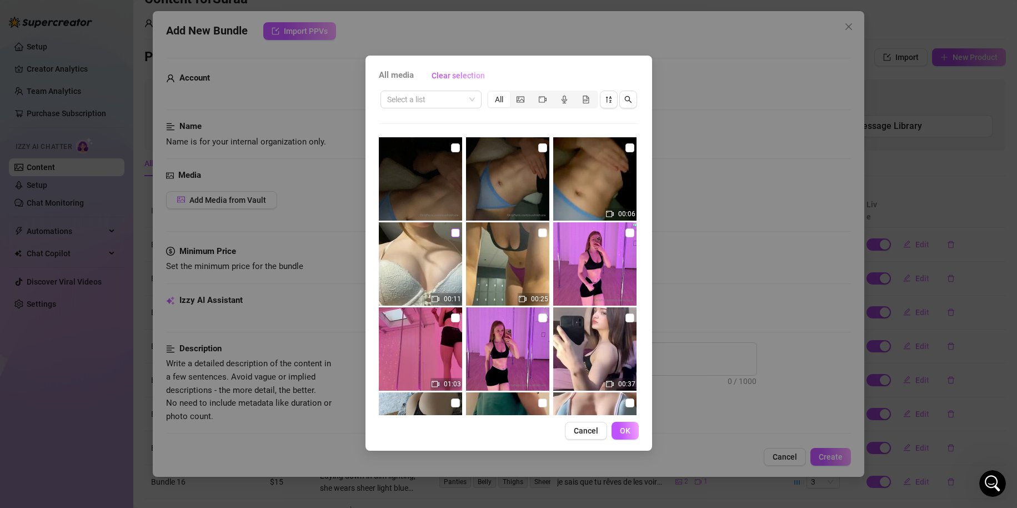
click at [453, 234] on input "checkbox" at bounding box center [455, 232] width 9 height 9
click at [622, 432] on span "OK" at bounding box center [625, 430] width 11 height 9
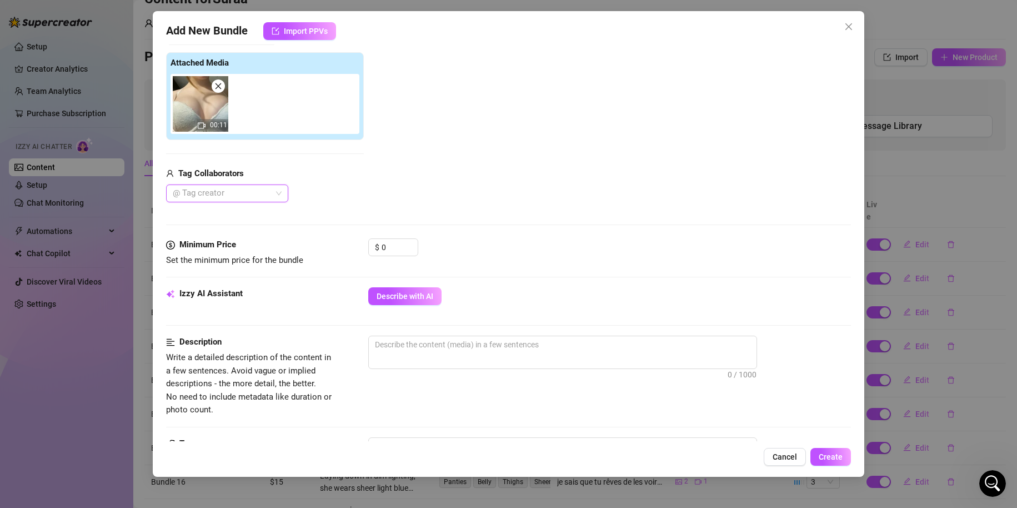
scroll to position [167, 0]
click at [397, 254] on input "0" at bounding box center [400, 245] width 36 height 17
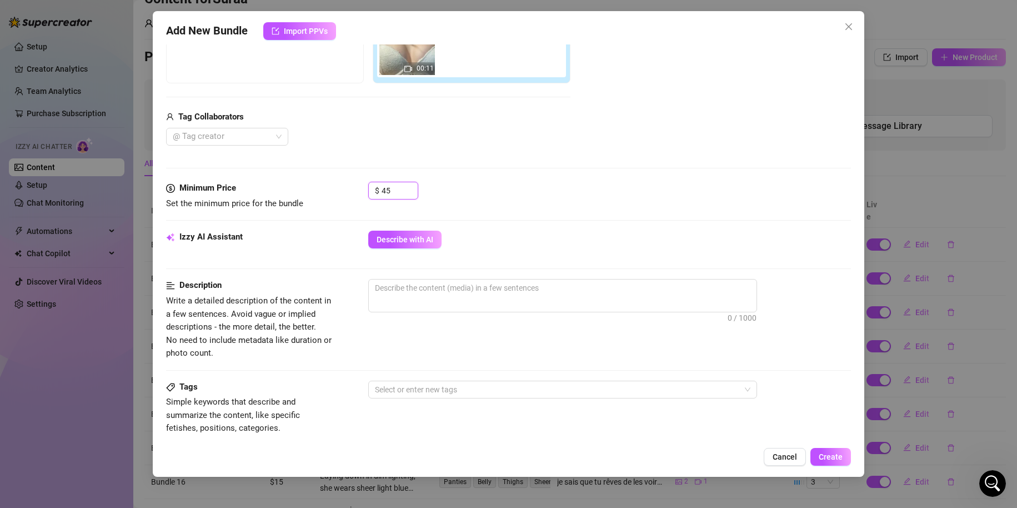
scroll to position [222, 0]
click at [432, 246] on button "Describe with AI" at bounding box center [404, 239] width 73 height 18
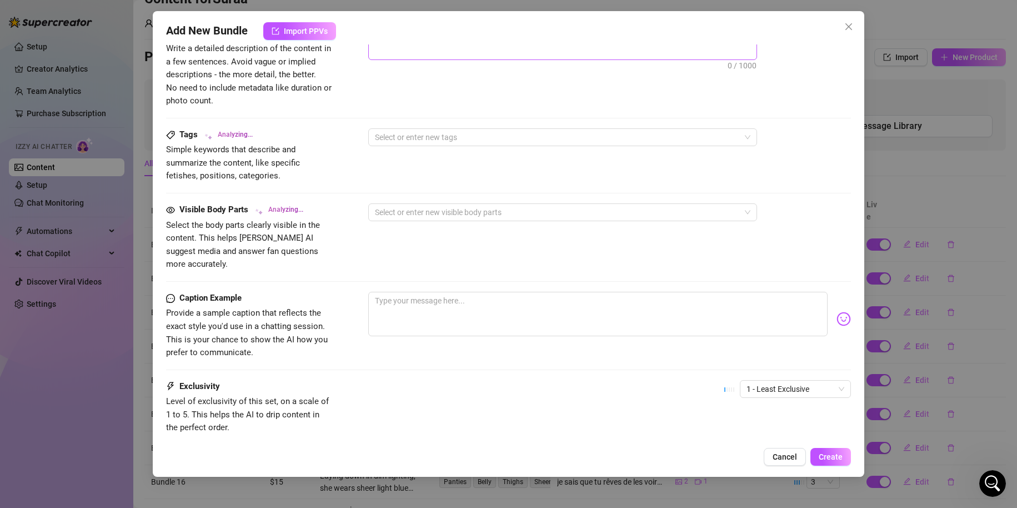
scroll to position [537, 0]
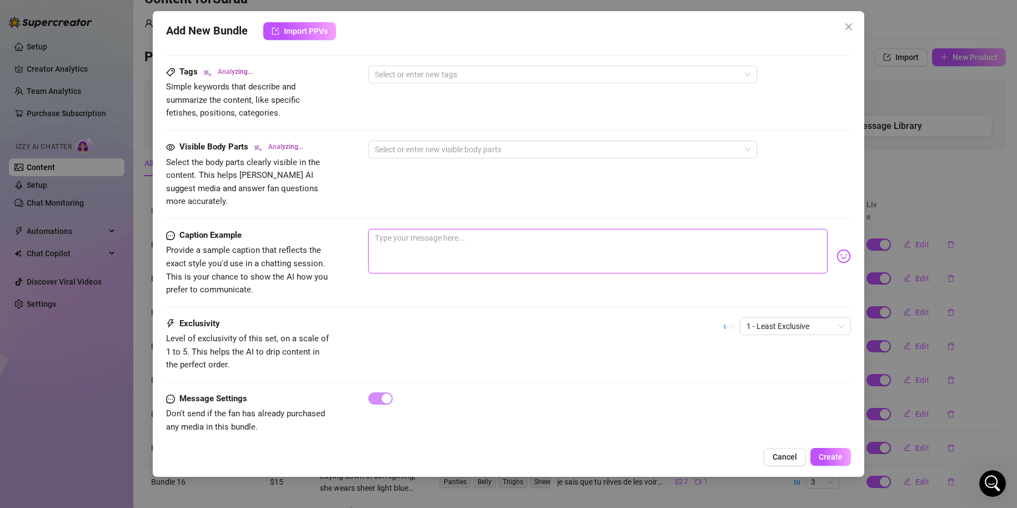
click at [480, 233] on textarea at bounding box center [598, 251] width 460 height 44
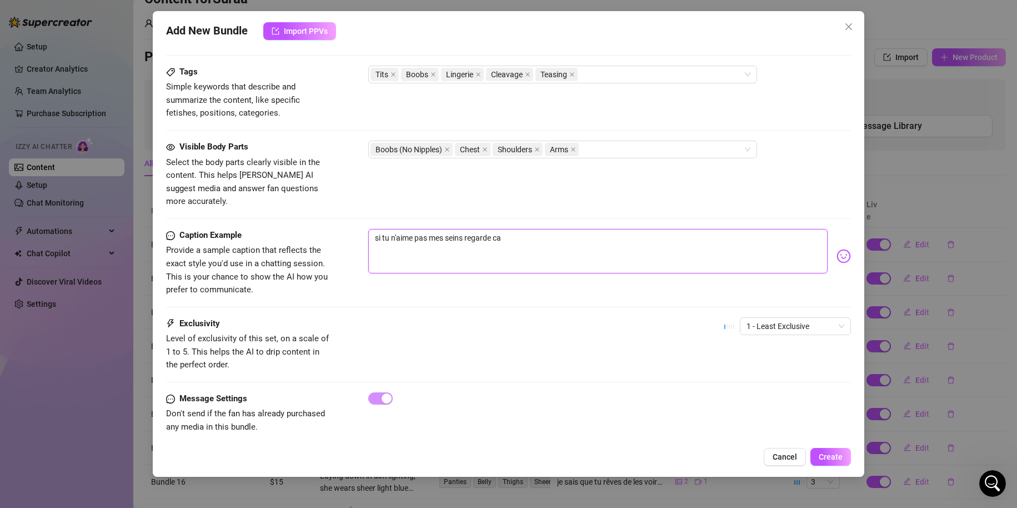
drag, startPoint x: 688, startPoint y: 226, endPoint x: 558, endPoint y: 228, distance: 130.0
click at [558, 229] on textarea "si tu n'aime pas mes seins regarde ca" at bounding box center [598, 251] width 460 height 44
drag, startPoint x: 548, startPoint y: 226, endPoint x: 231, endPoint y: 182, distance: 320.3
click at [395, 229] on textarea "une video que je ne voulais pas montrer.." at bounding box center [598, 251] width 460 height 44
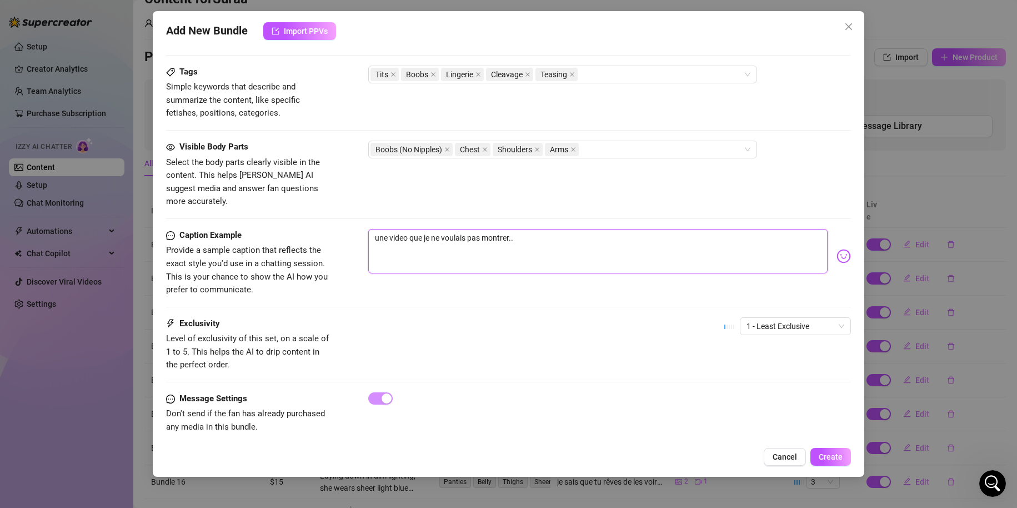
click at [393, 229] on textarea "une video que je ne voulais pas montrer.." at bounding box center [598, 251] width 460 height 44
click at [386, 229] on textarea "une video que je ne voulais pas montrer.." at bounding box center [598, 251] width 460 height 44
click at [572, 229] on textarea "une petite video que je ne voulais pas montrer.." at bounding box center [598, 251] width 460 height 44
click at [689, 229] on textarea "une petite video que je ne voulais pas montrer..mais bon j'ai envie de te faire…" at bounding box center [598, 251] width 460 height 44
click at [718, 230] on textarea "une petite video que je ne voulais pas montrer. Mais bon j'ai envie de te faire…" at bounding box center [598, 251] width 460 height 44
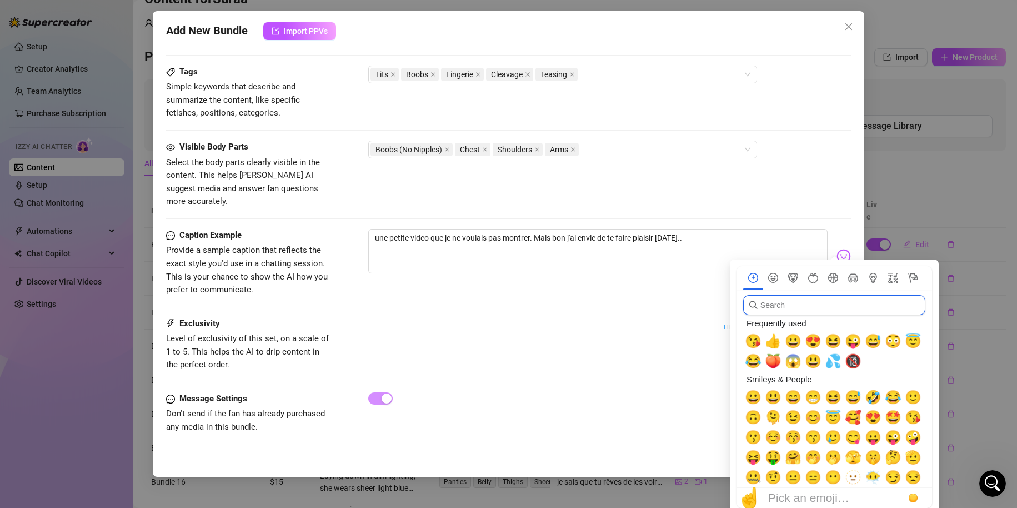
click at [816, 312] on input "search" at bounding box center [834, 305] width 182 height 20
click at [814, 275] on icon "Food & Drink" at bounding box center [814, 278] width 10 height 10
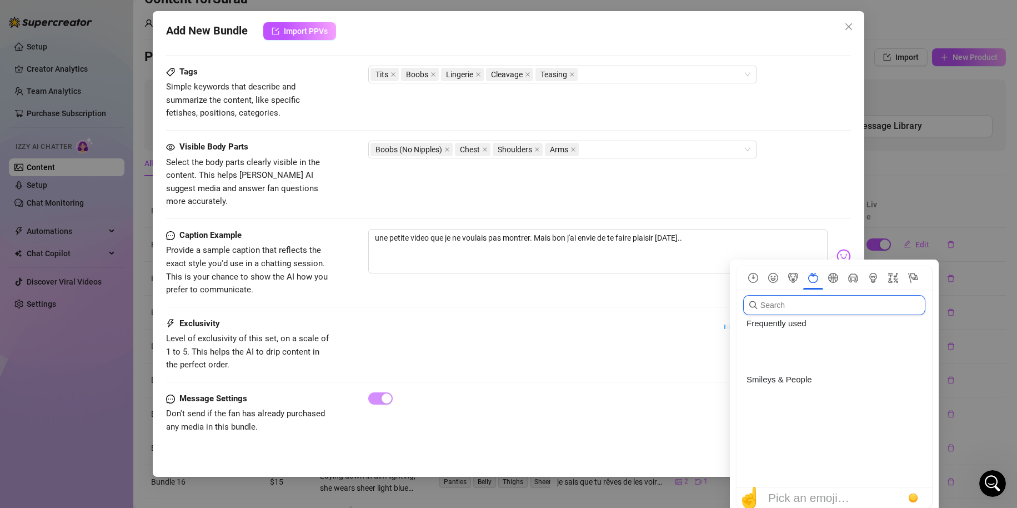
scroll to position [1589, 0]
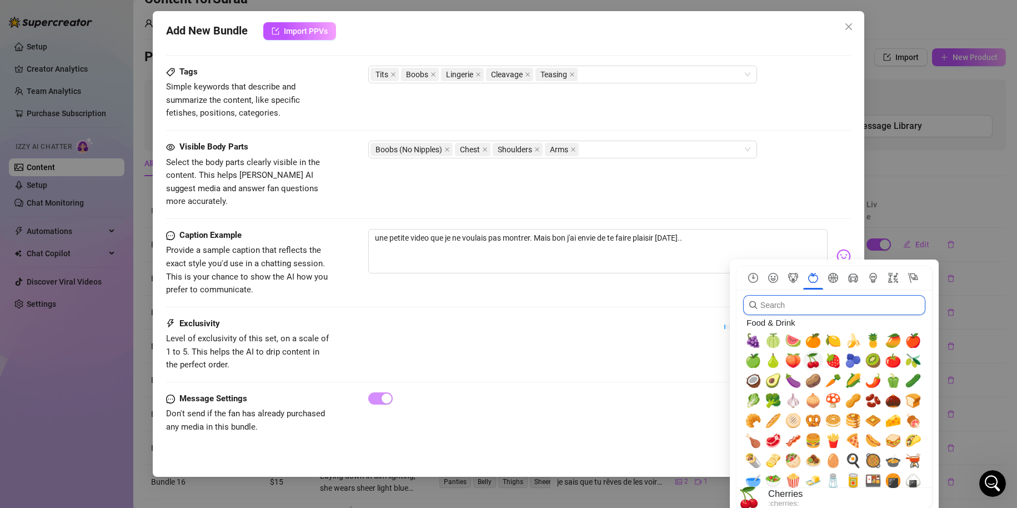
click at [818, 363] on span "🍒" at bounding box center [813, 361] width 17 height 16
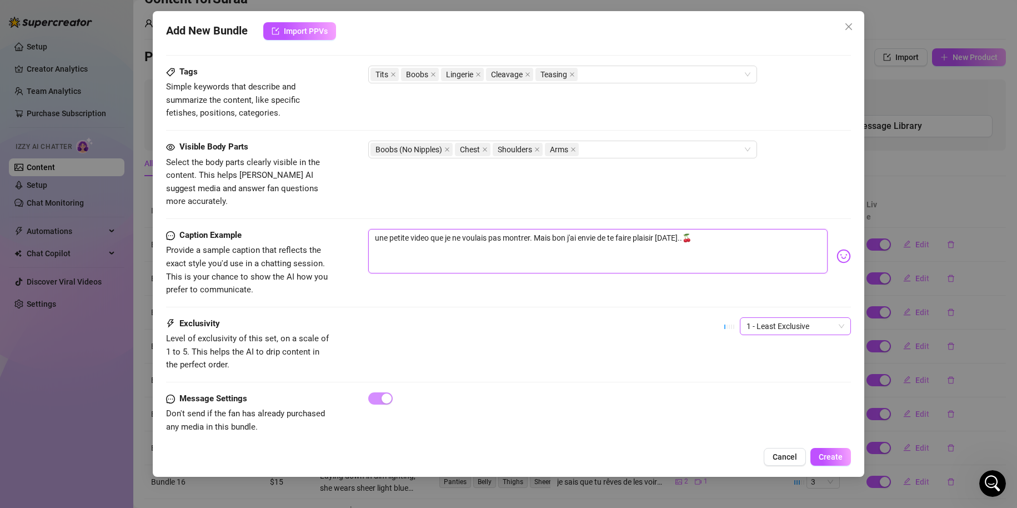
click at [774, 318] on span "1 - Least Exclusive" at bounding box center [796, 326] width 98 height 17
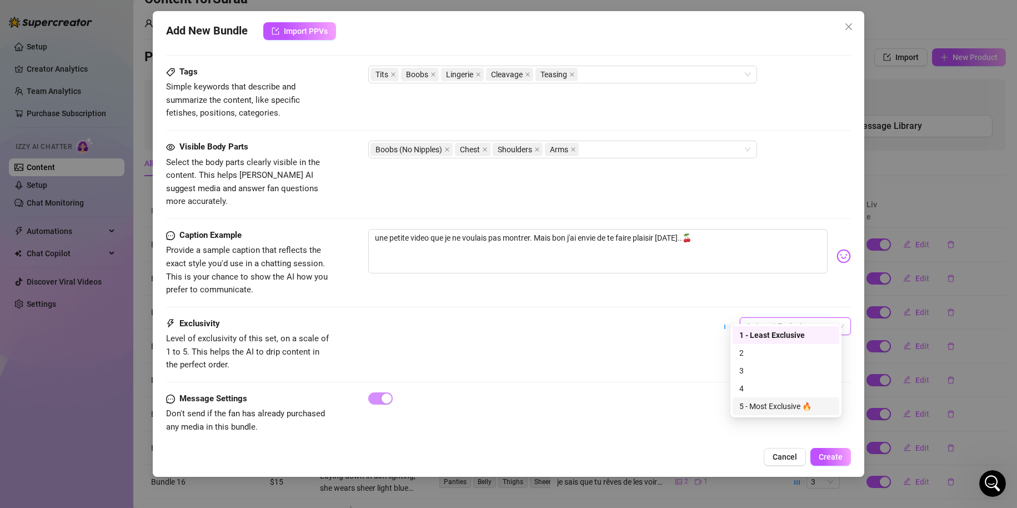
click at [758, 404] on div "5 - Most Exclusive 🔥" at bounding box center [786, 406] width 93 height 12
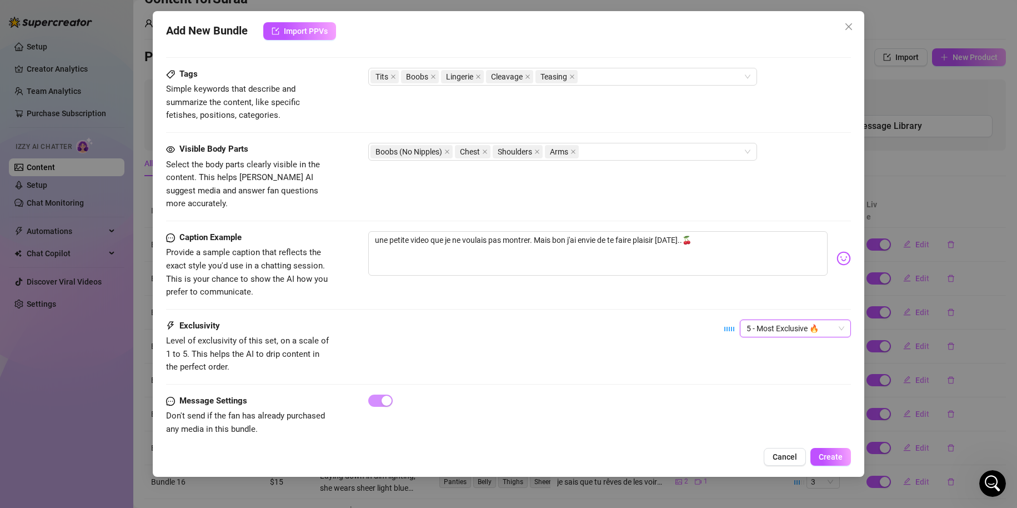
scroll to position [537, 0]
click at [829, 455] on span "Create" at bounding box center [831, 456] width 24 height 9
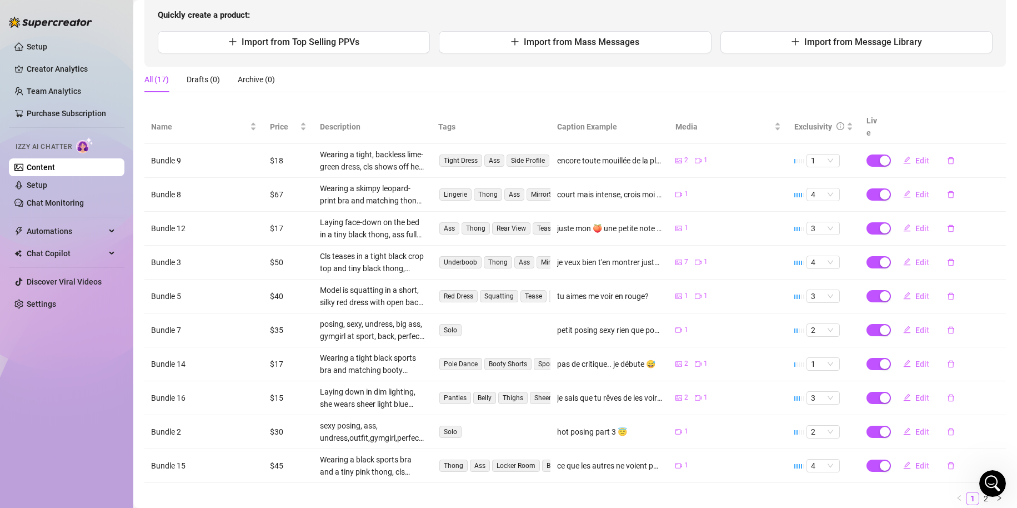
scroll to position [146, 0]
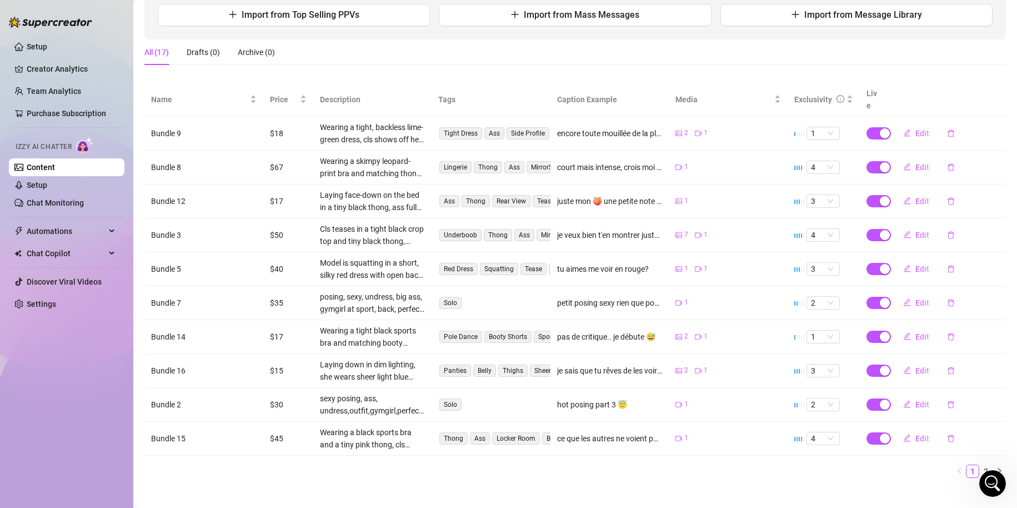
click at [970, 470] on div "Name Price Description Tags Caption Example Media Exclusivity Live Bundle 9 $18…" at bounding box center [575, 285] width 862 height 404
click at [980, 465] on link "2" at bounding box center [986, 471] width 12 height 12
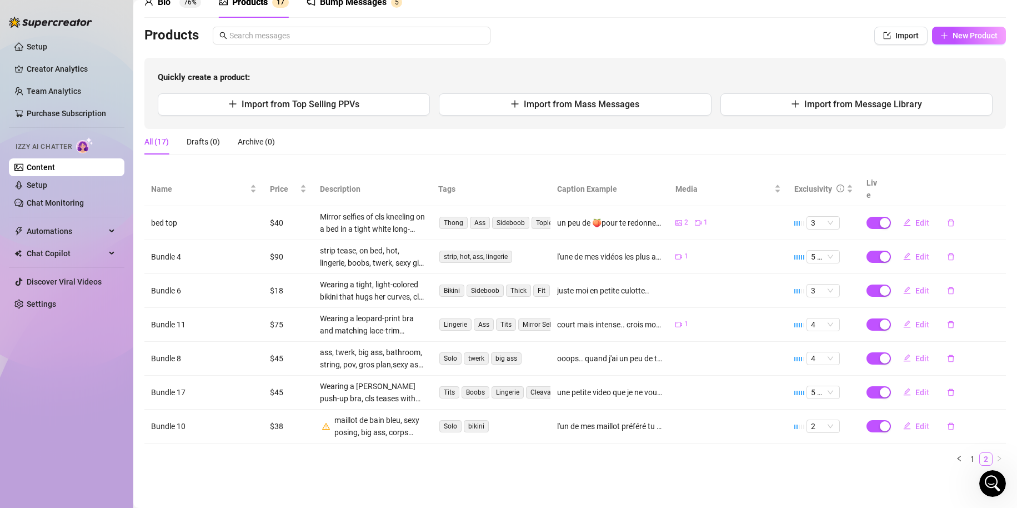
scroll to position [44, 0]
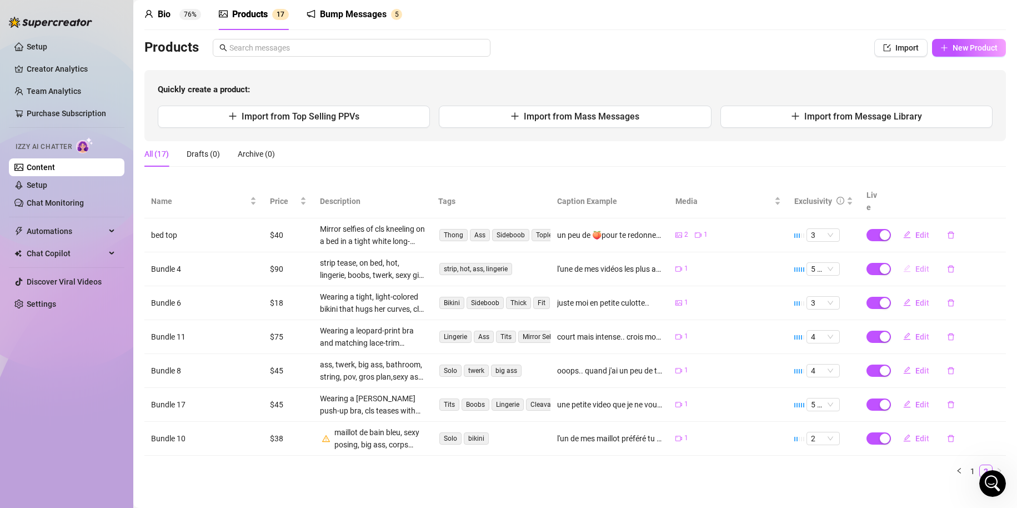
click at [917, 264] on span "Edit" at bounding box center [923, 268] width 14 height 9
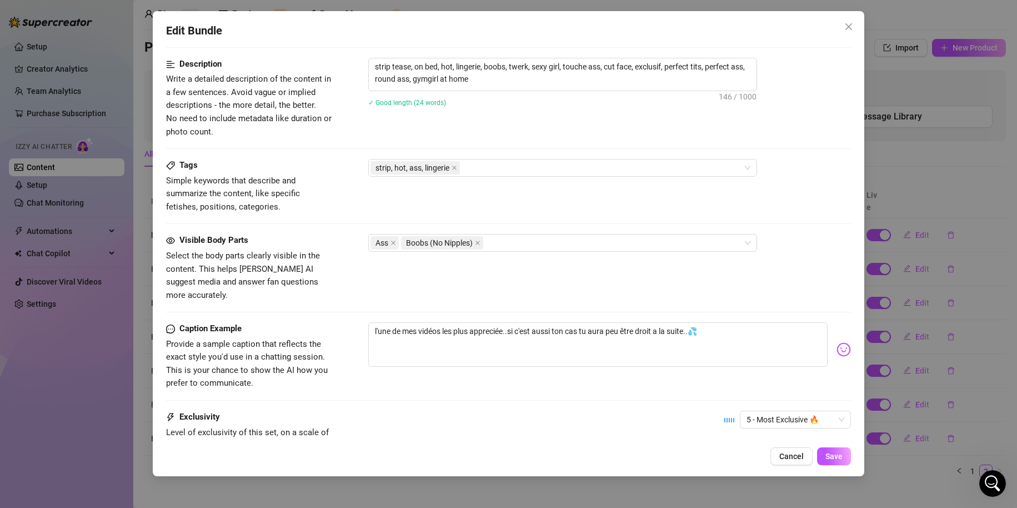
scroll to position [445, 0]
click at [713, 329] on textarea "l'une de mes vidéos les plus appreciée..si c'est aussi ton cas tu aura peu être…" at bounding box center [598, 343] width 460 height 44
drag, startPoint x: 691, startPoint y: 318, endPoint x: 266, endPoint y: 321, distance: 425.7
click at [266, 321] on div "Caption Example Provide a sample caption that reflects the exact style you'd us…" at bounding box center [509, 355] width 686 height 68
drag, startPoint x: 540, startPoint y: 316, endPoint x: 549, endPoint y: 308, distance: 12.2
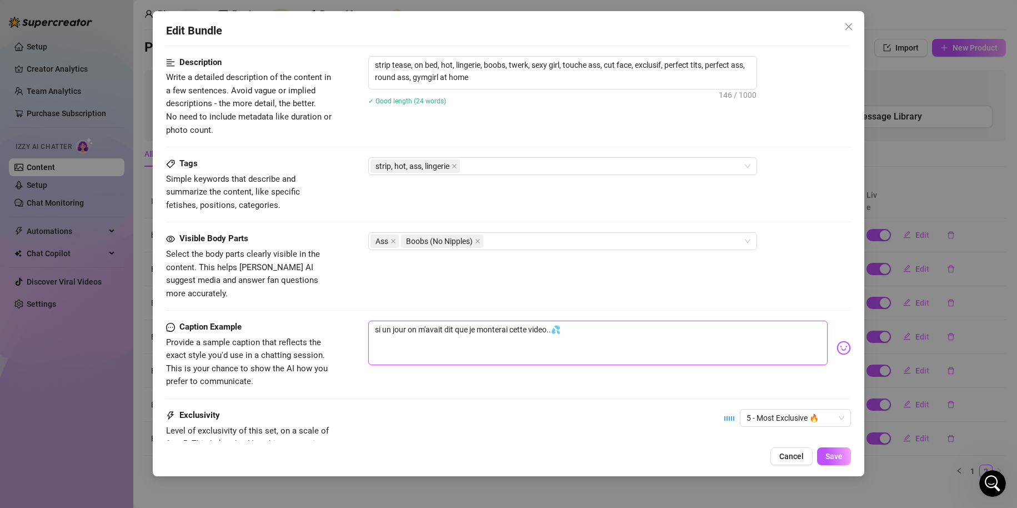
click at [549, 321] on textarea "si un jour on m'avait dit que je monterai cette video..💦" at bounding box center [598, 343] width 460 height 44
click at [587, 321] on textarea "si un jour on m'avait dit que je monterai cette vidéo..💦" at bounding box center [598, 343] width 460 height 44
click at [553, 321] on textarea "si un jour on m'avait dit que je monterai cette vidéo..💦" at bounding box center [598, 343] width 460 height 44
drag, startPoint x: 603, startPoint y: 371, endPoint x: 606, endPoint y: 352, distance: 19.2
click at [603, 371] on div "Caption Example Provide a sample caption that reflects the exact style you'd us…" at bounding box center [509, 355] width 686 height 68
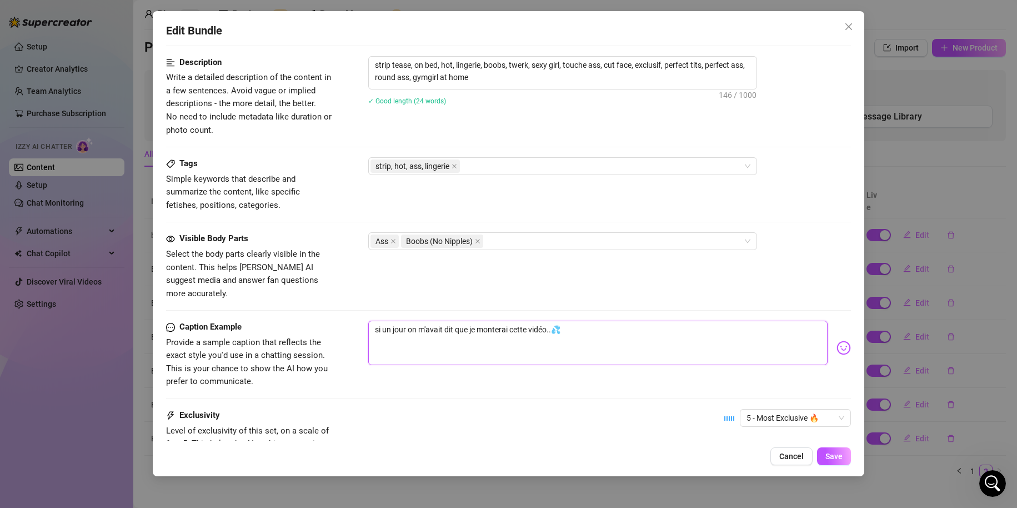
click at [602, 332] on textarea "si un jour on m'avait dit que je monterai cette vidéo..💦" at bounding box center [598, 343] width 460 height 44
click at [835, 343] on div "si un jour on m'avait dit que je monterai cette vidéo..💦" at bounding box center [609, 348] width 483 height 54
click at [837, 342] on img at bounding box center [844, 348] width 14 height 14
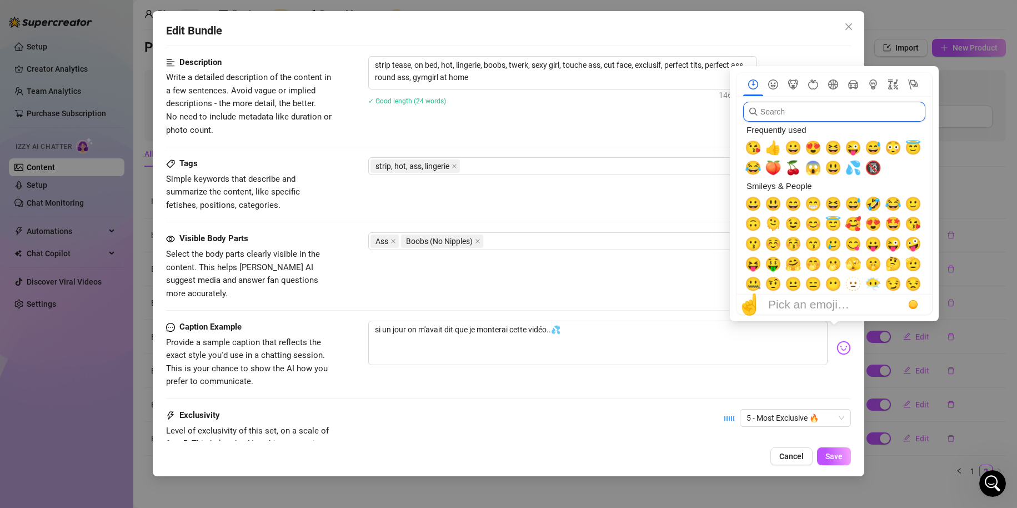
click at [804, 110] on input "search" at bounding box center [834, 112] width 182 height 20
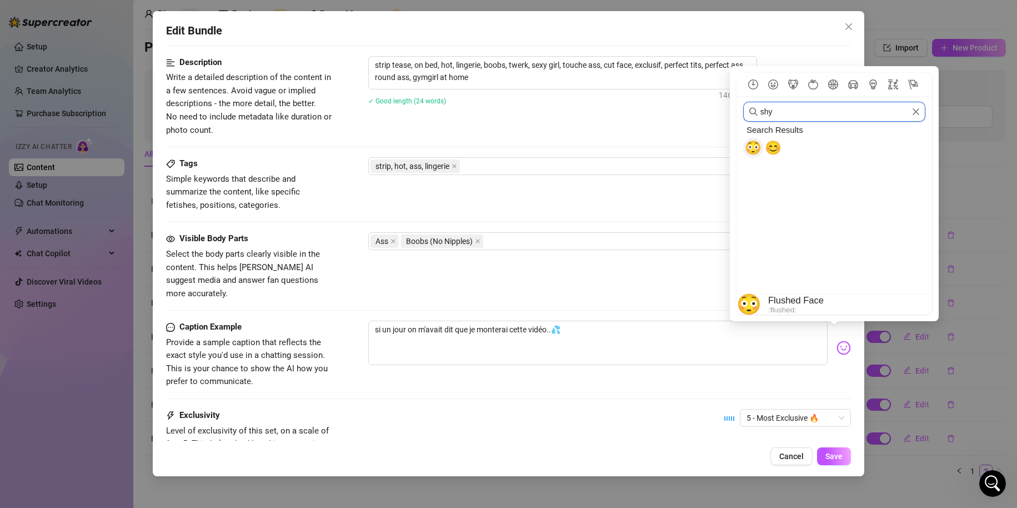
click at [747, 152] on span "😳" at bounding box center [753, 148] width 17 height 16
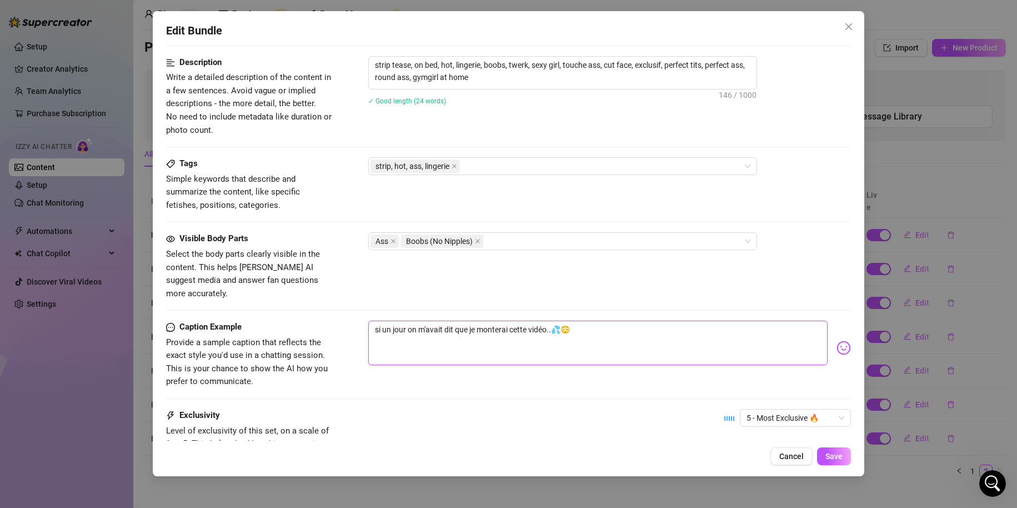
click at [650, 330] on textarea "si un jour on m'avait dit que je monterai cette vidéo..💦😳" at bounding box center [598, 343] width 460 height 44
click at [842, 452] on span "Save" at bounding box center [834, 456] width 17 height 9
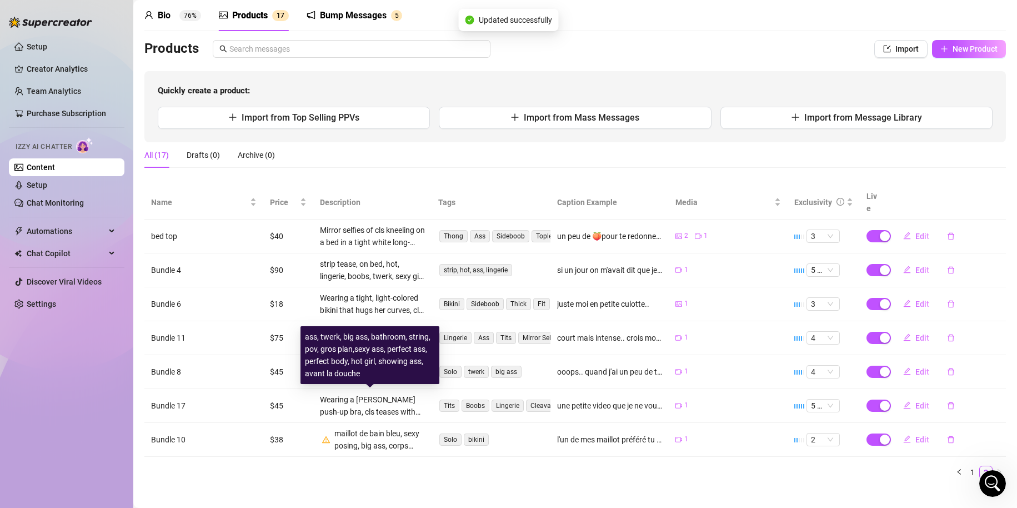
scroll to position [44, 0]
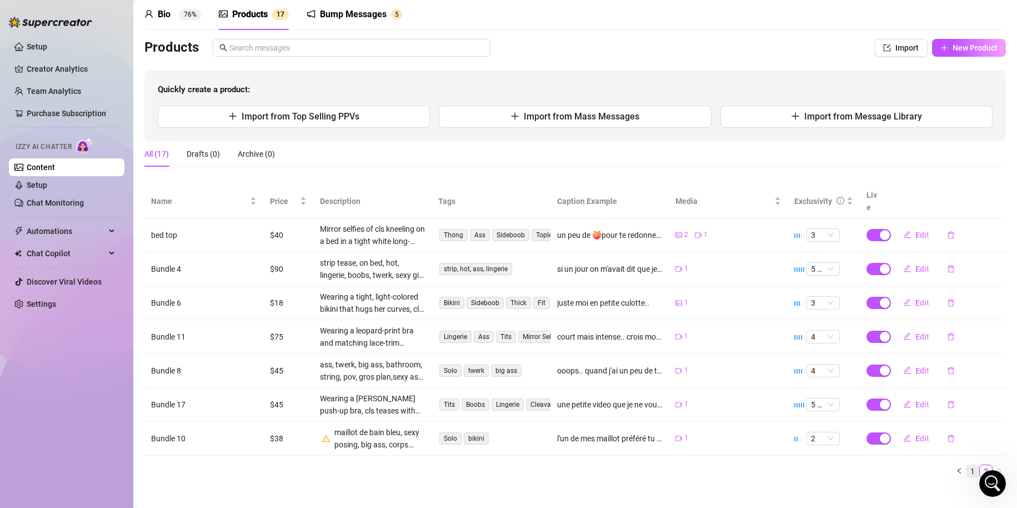
click at [967, 465] on link "1" at bounding box center [973, 471] width 12 height 12
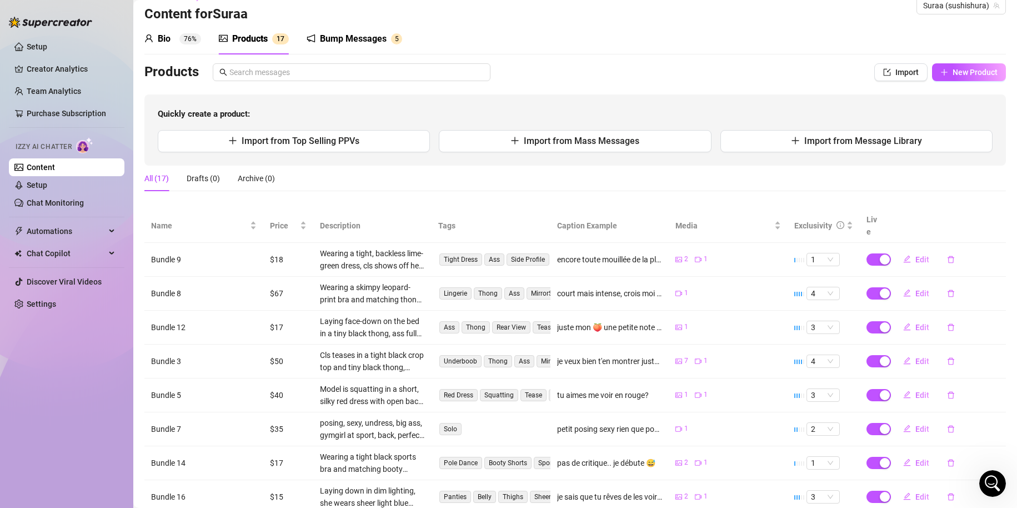
scroll to position [0, 0]
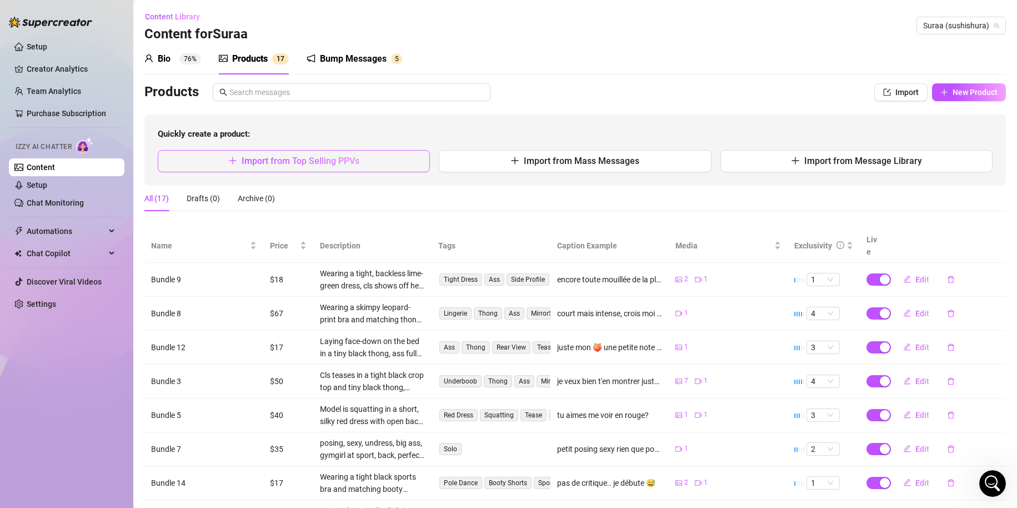
click at [323, 169] on button "Import from Top Selling PPVs" at bounding box center [294, 161] width 272 height 22
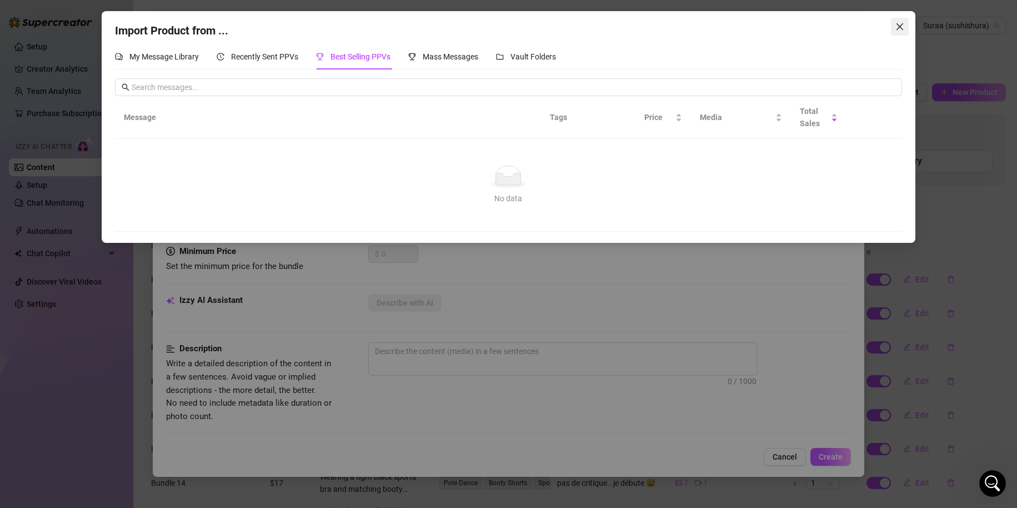
click at [906, 22] on span "Close" at bounding box center [900, 26] width 18 height 9
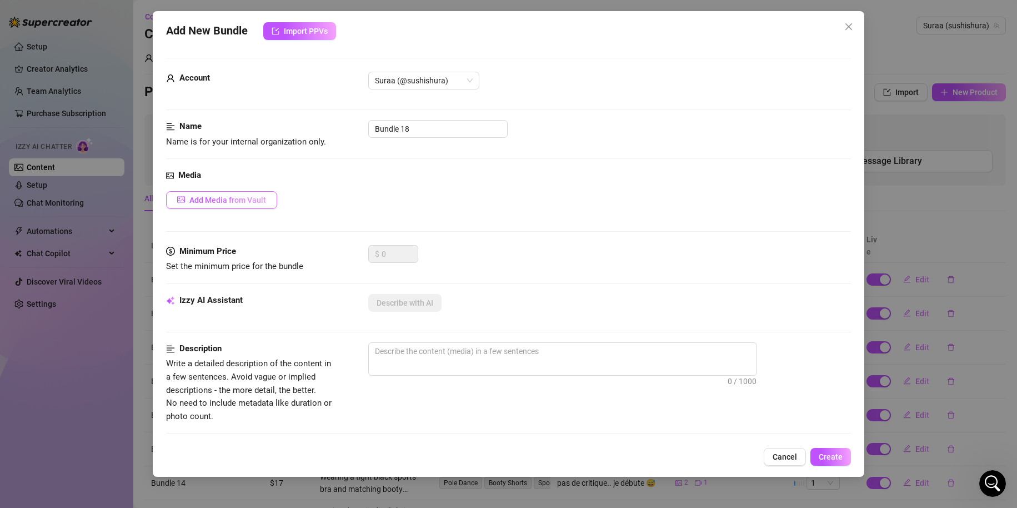
click at [270, 199] on button "Add Media from Vault" at bounding box center [221, 200] width 111 height 18
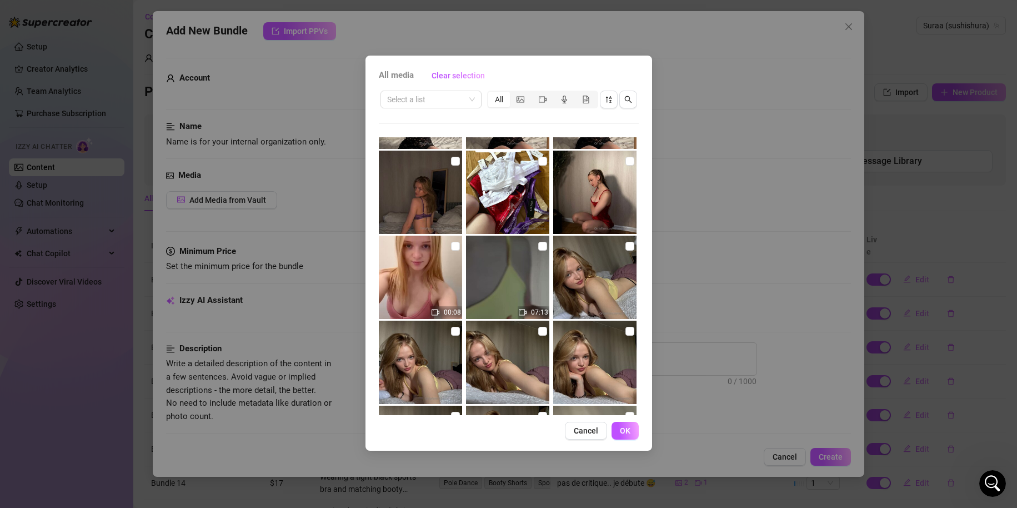
scroll to position [586, 0]
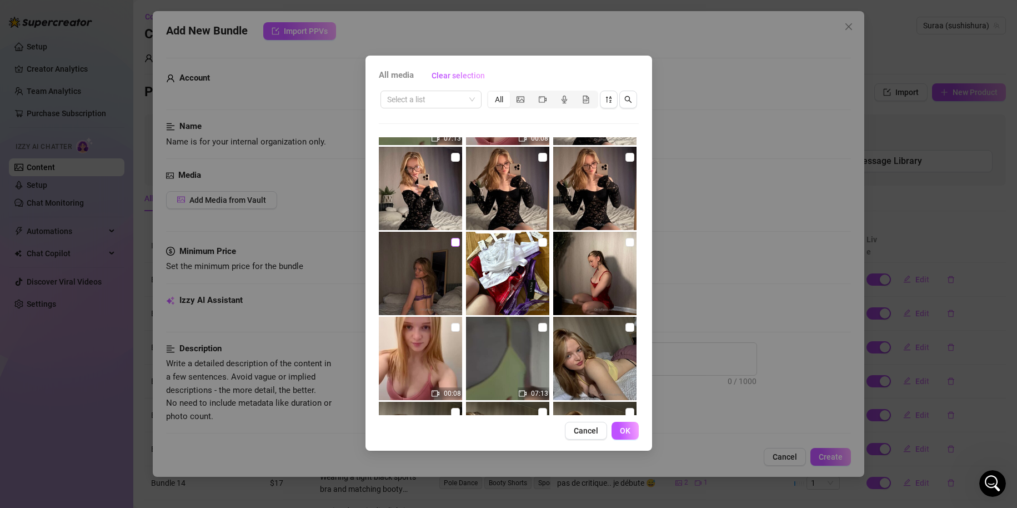
click at [451, 243] on input "checkbox" at bounding box center [455, 242] width 9 height 9
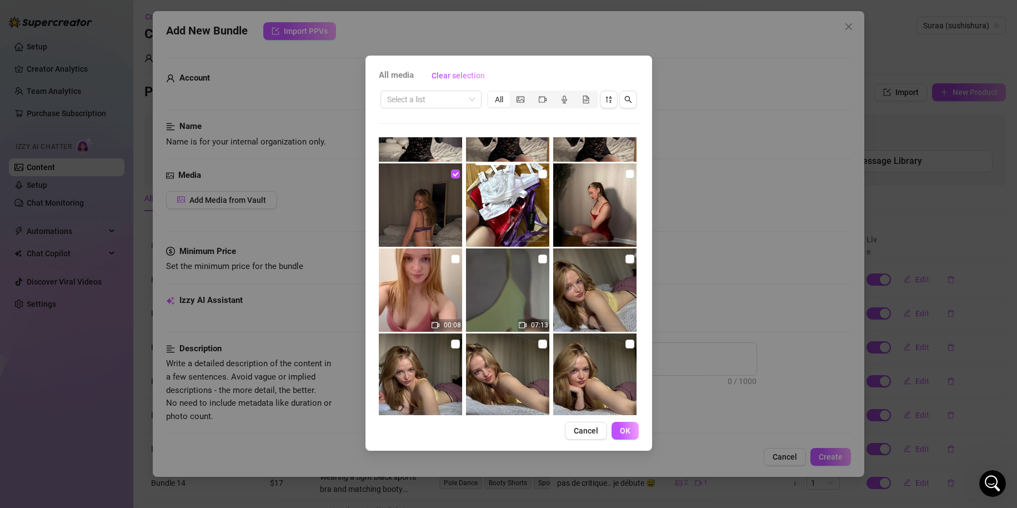
scroll to position [641, 0]
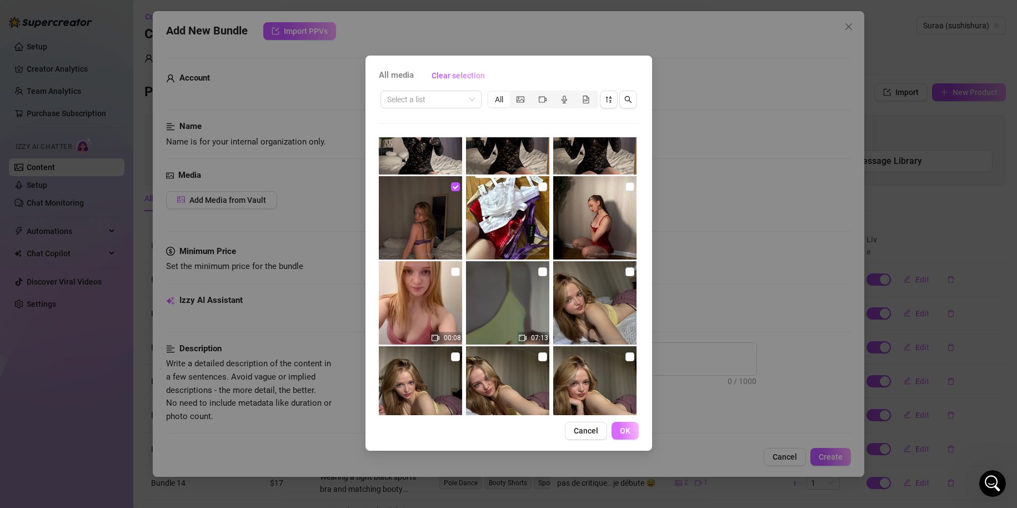
click at [623, 430] on span "OK" at bounding box center [625, 430] width 11 height 9
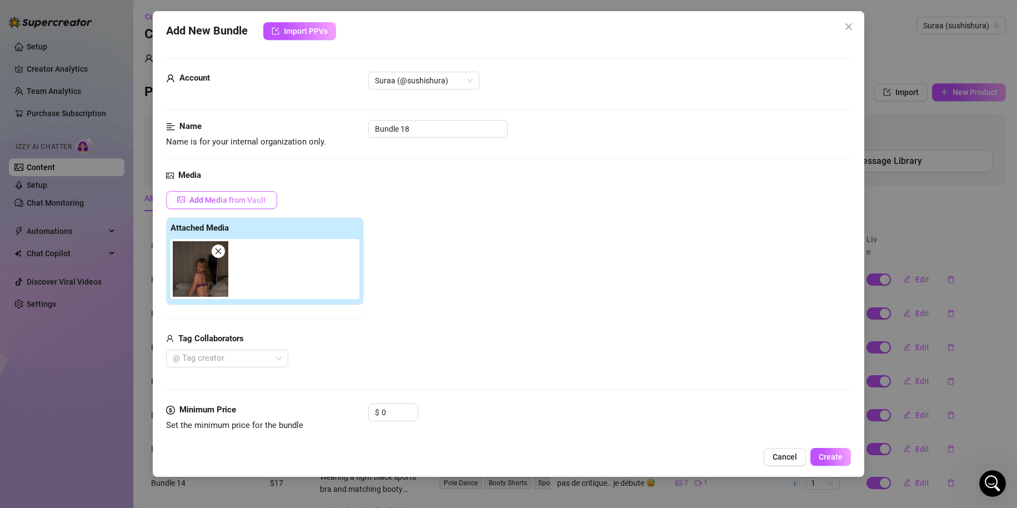
click at [262, 196] on span "Add Media from Vault" at bounding box center [227, 200] width 77 height 9
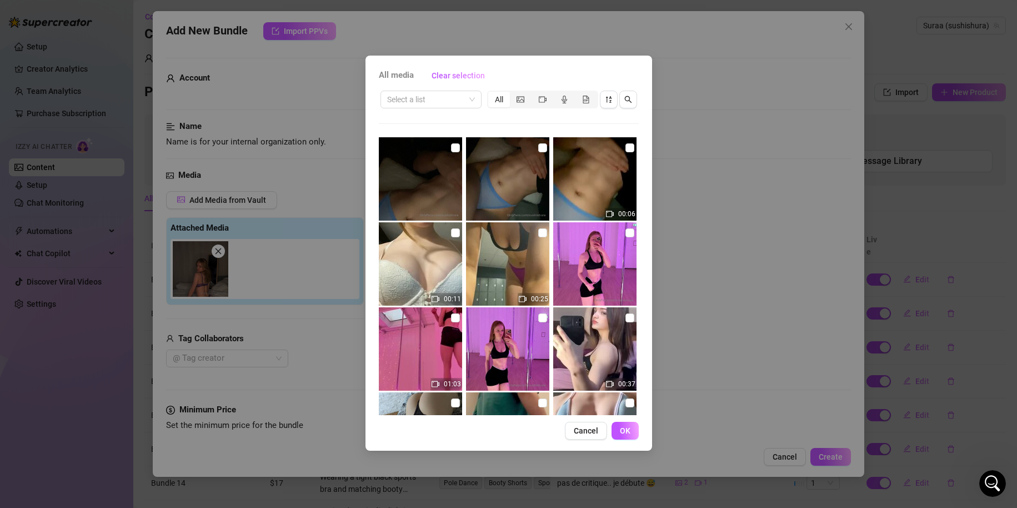
click at [732, 182] on div "All media Clear selection Select a list All 00:06 00:11 00:25 01:03 00:37 00:34…" at bounding box center [508, 254] width 1017 height 508
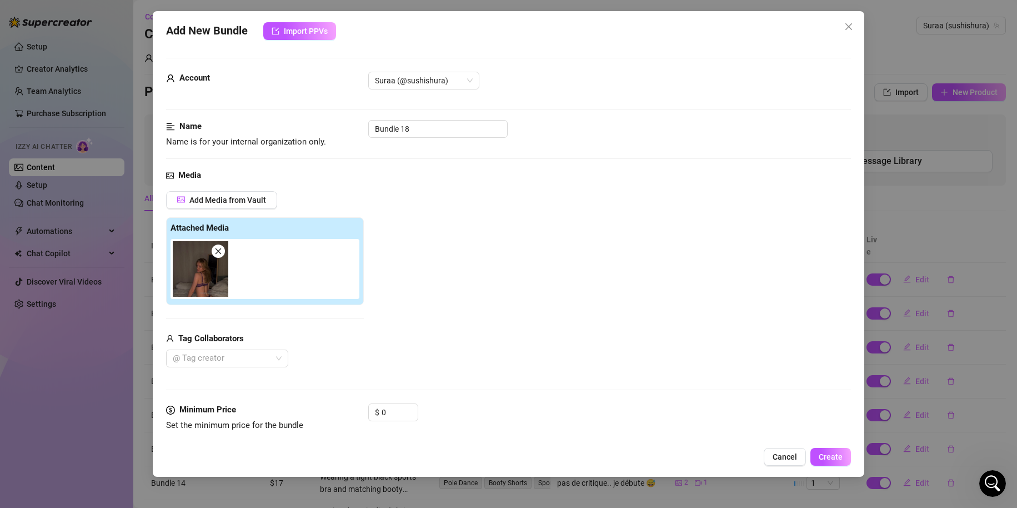
scroll to position [111, 0]
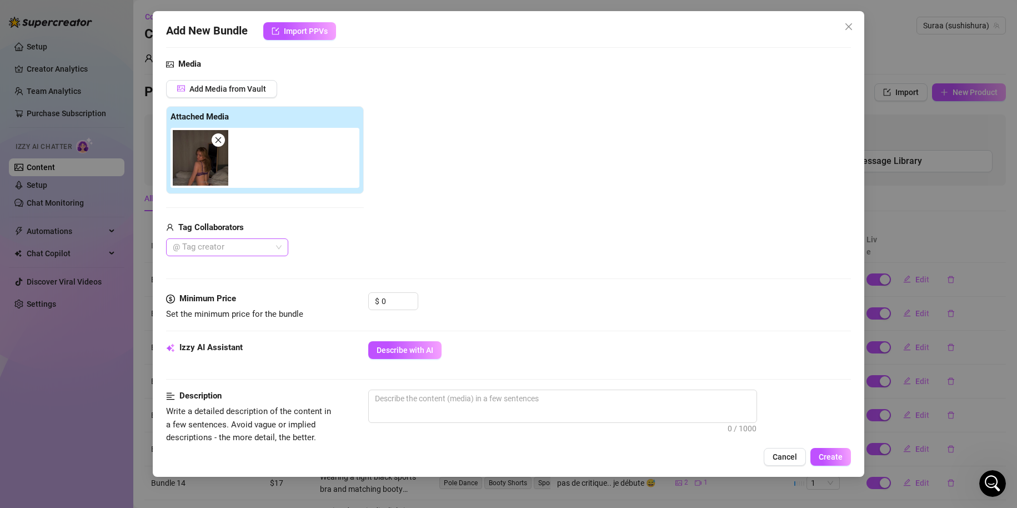
click at [263, 247] on div at bounding box center [221, 247] width 106 height 16
drag, startPoint x: 585, startPoint y: 251, endPoint x: 443, endPoint y: 313, distance: 154.3
click at [585, 251] on div "Add Media from Vault Attached Media Tag Collaborators @ Tag creator" at bounding box center [509, 168] width 686 height 177
click at [398, 299] on input "0" at bounding box center [400, 301] width 36 height 17
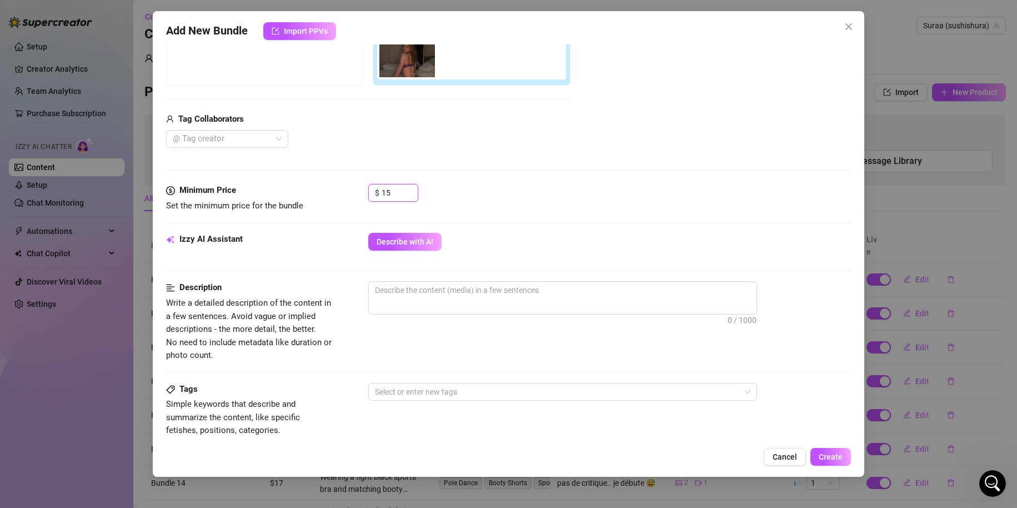
scroll to position [222, 0]
click at [436, 247] on button "Describe with AI" at bounding box center [404, 239] width 73 height 18
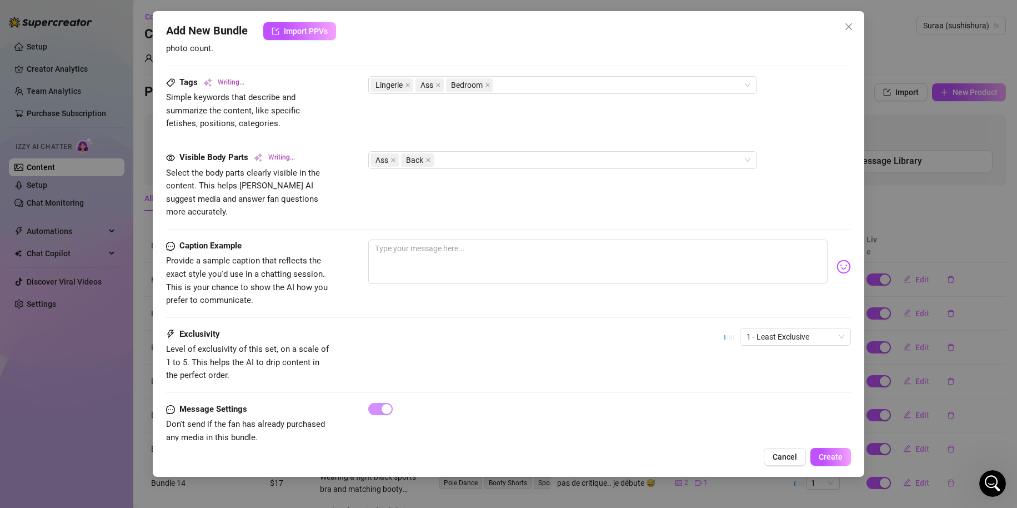
scroll to position [537, 0]
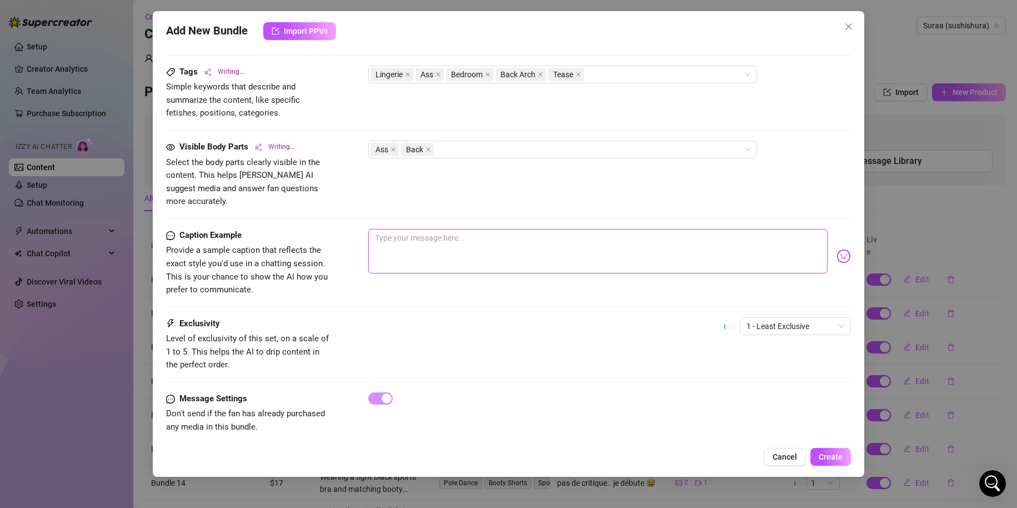
click at [505, 241] on textarea at bounding box center [598, 251] width 460 height 44
click at [792, 318] on span "1 - Least Exclusive" at bounding box center [796, 326] width 98 height 17
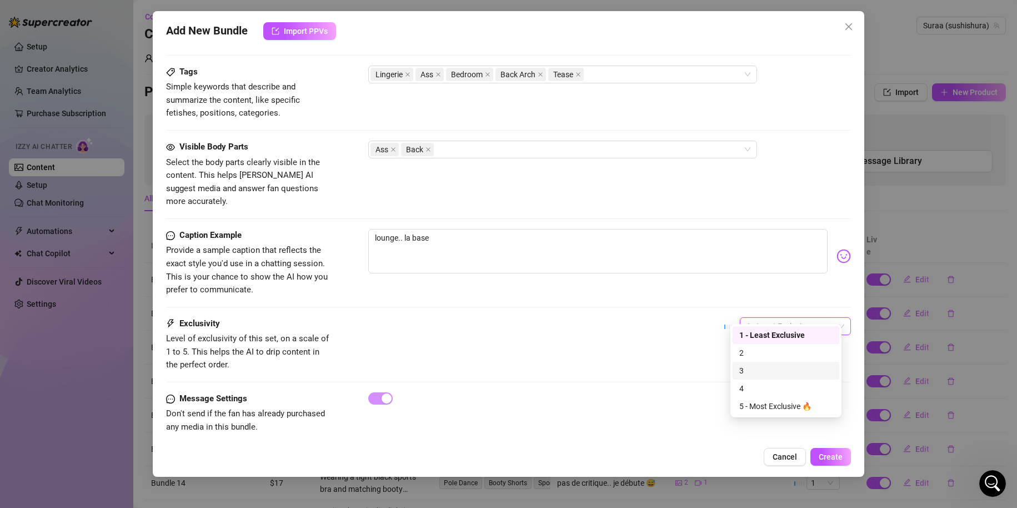
click at [760, 371] on div "3" at bounding box center [786, 371] width 93 height 12
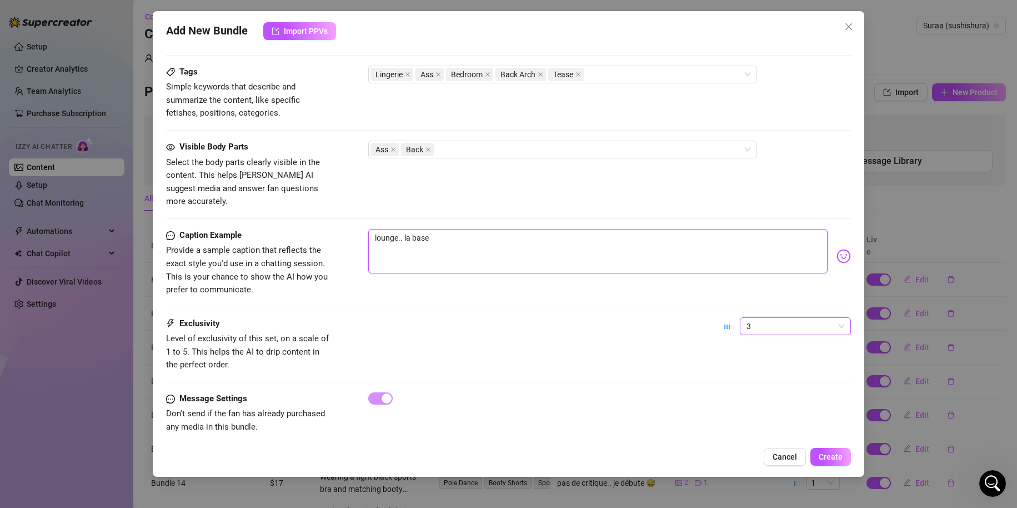
click at [485, 229] on textarea "lounge.. la base" at bounding box center [598, 251] width 460 height 44
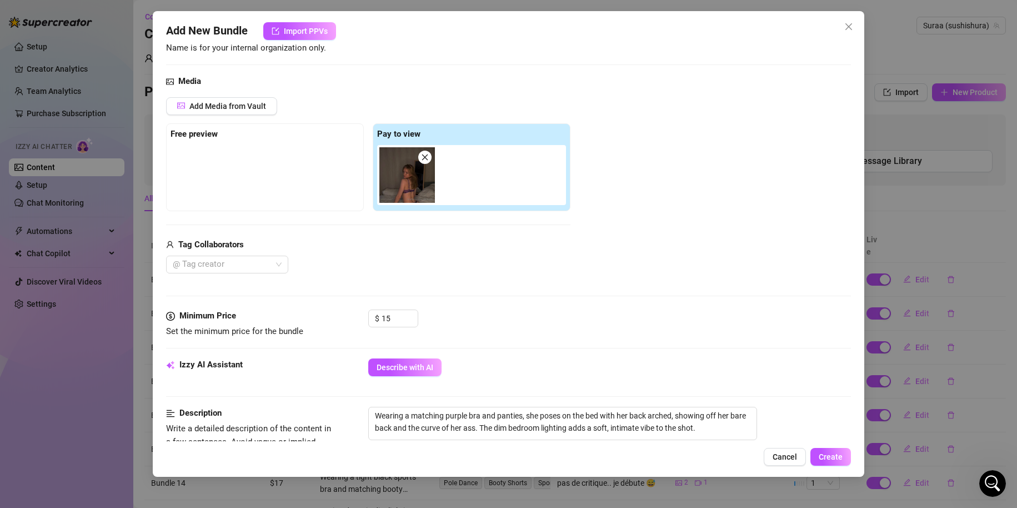
scroll to position [92, 0]
click at [397, 321] on input "15" at bounding box center [400, 320] width 36 height 17
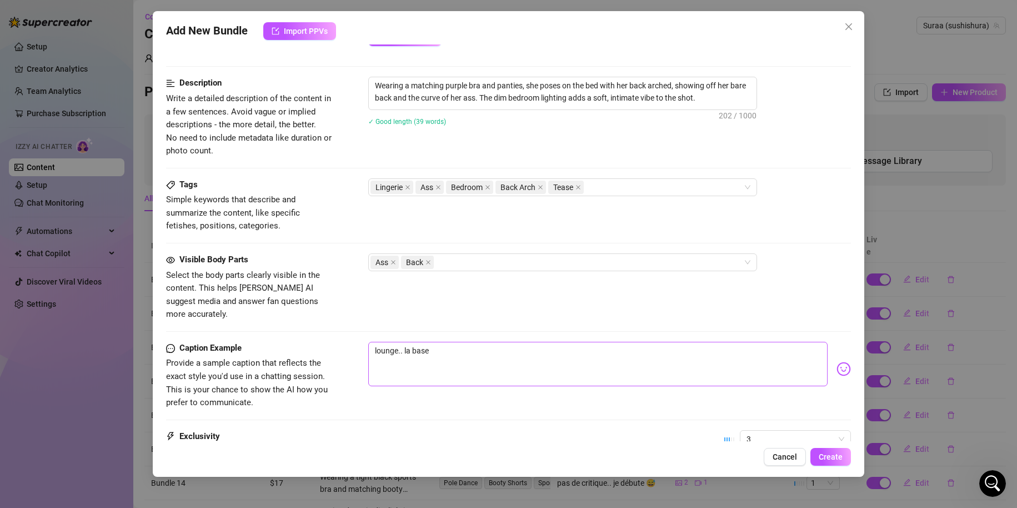
scroll to position [426, 0]
click at [474, 340] on textarea "lounge.. la base" at bounding box center [598, 362] width 460 height 44
drag, startPoint x: 508, startPoint y: 348, endPoint x: 340, endPoint y: 352, distance: 168.4
click at [340, 352] on div "Caption Example Provide a sample caption that reflects the exact style you'd us…" at bounding box center [509, 374] width 686 height 68
click at [839, 456] on span "Create" at bounding box center [831, 456] width 24 height 9
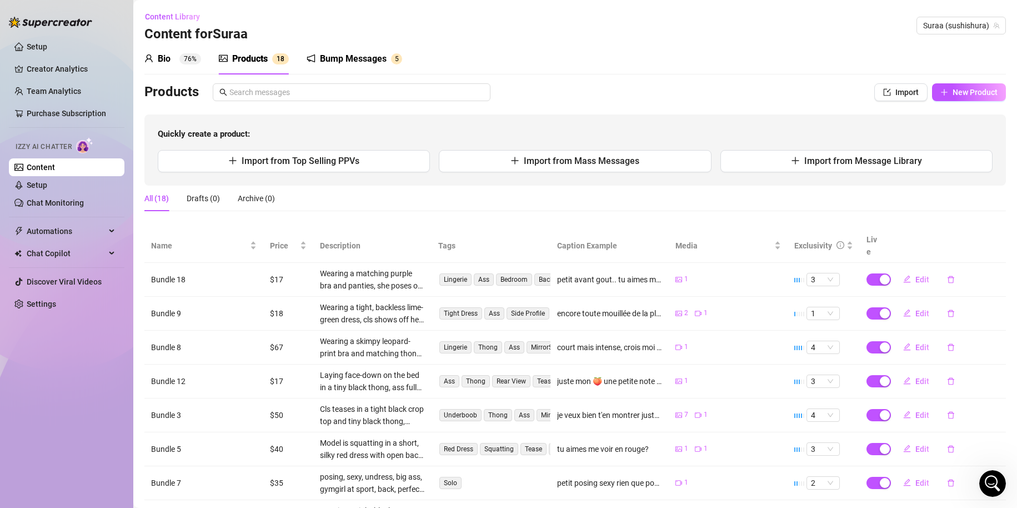
click at [170, 67] on div "Bio 76%" at bounding box center [172, 58] width 57 height 31
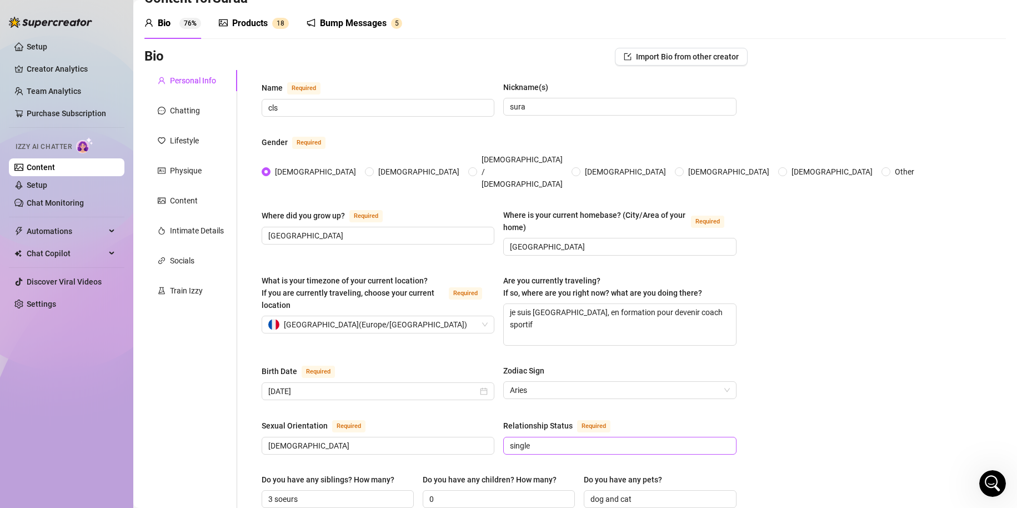
scroll to position [56, 0]
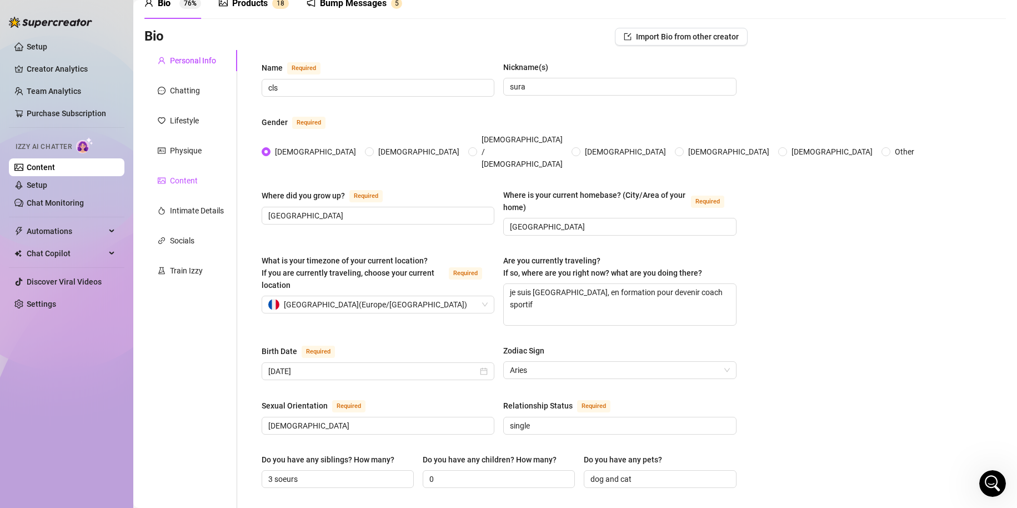
click at [194, 186] on div "Content" at bounding box center [184, 180] width 28 height 12
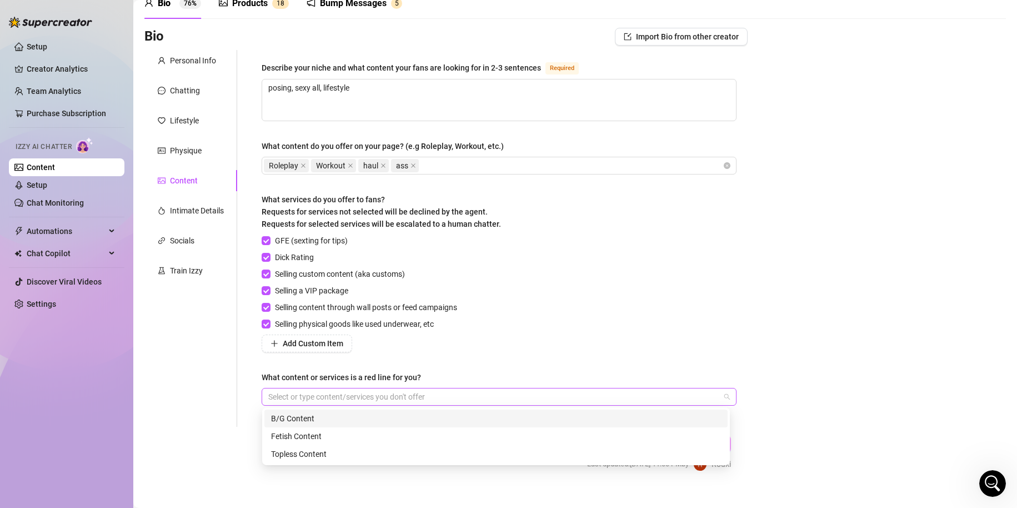
click at [342, 398] on div at bounding box center [493, 397] width 459 height 16
click at [912, 338] on div "Bio Import Bio from other creator Personal Info Chatting Lifestyle Physique Con…" at bounding box center [575, 259] width 862 height 463
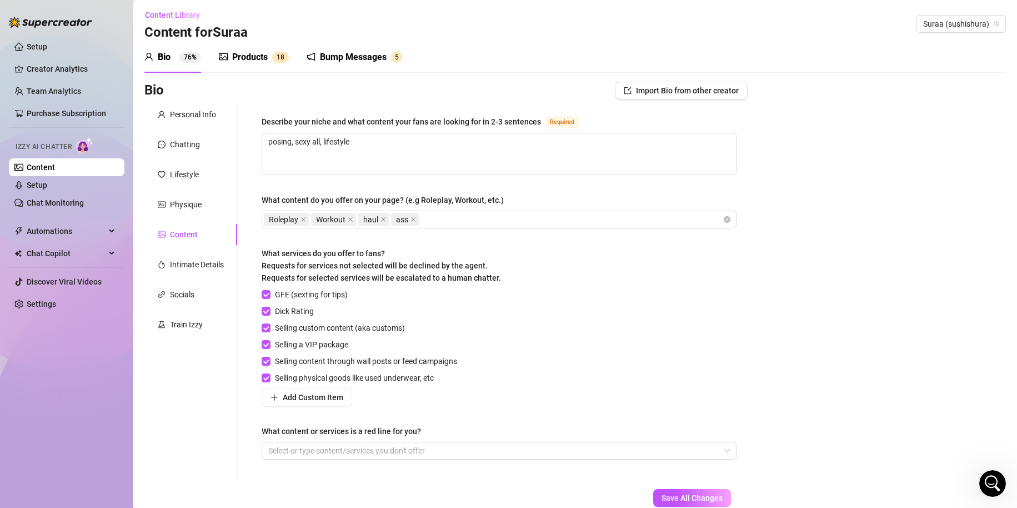
scroll to position [0, 0]
click at [486, 219] on div "Roleplay Workout haul ass" at bounding box center [493, 221] width 459 height 16
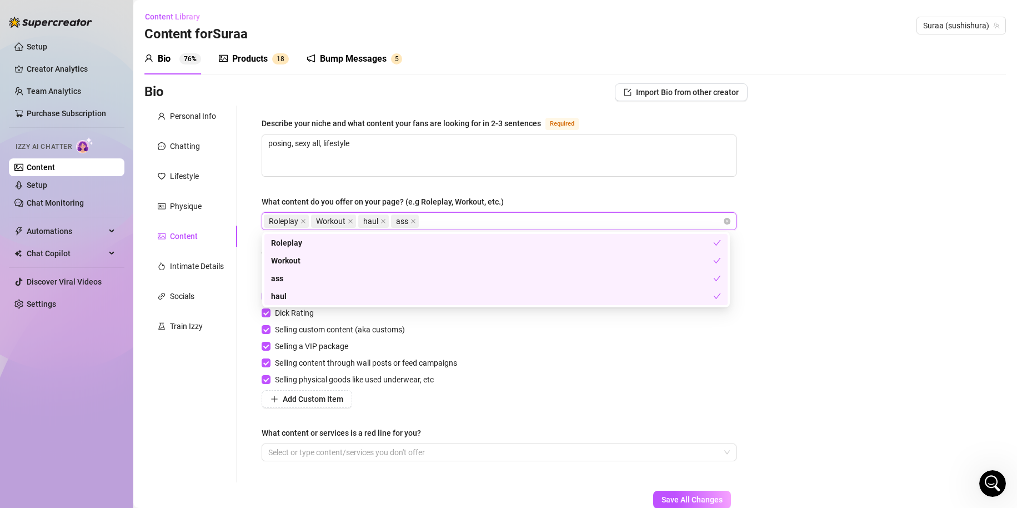
click at [889, 229] on div "Bio Import Bio from other creator Personal Info Chatting Lifestyle Physique Con…" at bounding box center [575, 314] width 862 height 463
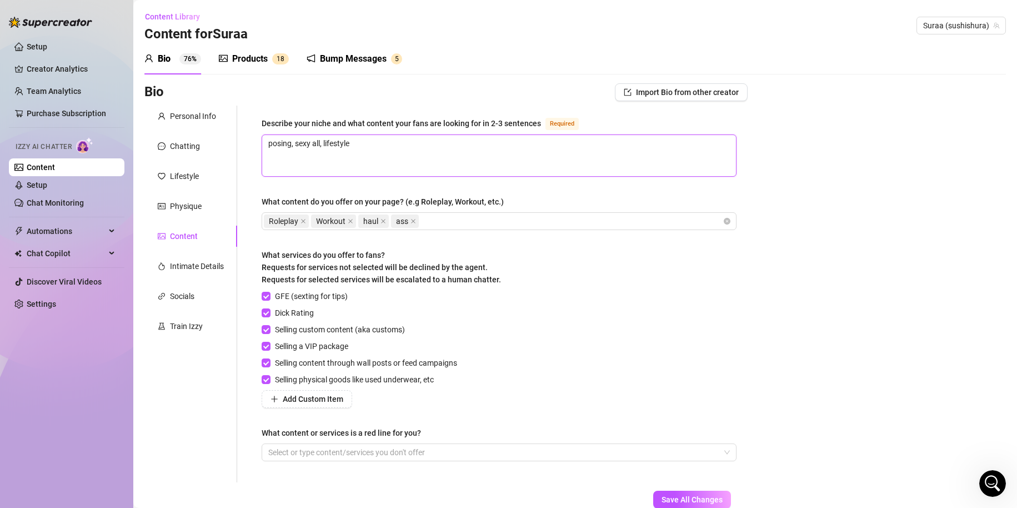
click at [433, 161] on textarea "posing, sexy all, lifestyle" at bounding box center [499, 155] width 474 height 41
click at [321, 144] on textarea "posing, sexy all, lifestyle" at bounding box center [499, 155] width 474 height 41
click at [383, 131] on div "Describe your niche and what content your fans are looking for in 2-3 sentences…" at bounding box center [499, 126] width 475 height 18
click at [381, 140] on textarea "posing, sexy haul, lifestyle" at bounding box center [499, 155] width 474 height 41
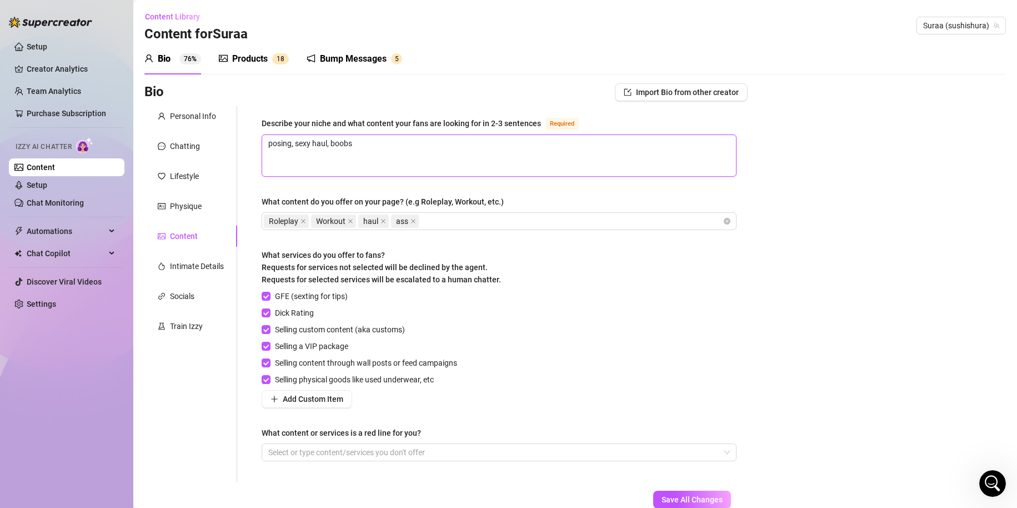
click at [292, 137] on textarea "posing, sexy haul, boobs" at bounding box center [499, 155] width 474 height 41
drag, startPoint x: 392, startPoint y: 147, endPoint x: -40, endPoint y: 274, distance: 450.0
click at [0, 274] on html "Setup Creator Analytics Team Analytics Purchase Subscription Izzy AI Chatter Co…" at bounding box center [508, 254] width 1017 height 508
click at [338, 148] on textarea "je propose des posing sexy apres mes seances de musculation" at bounding box center [499, 155] width 474 height 41
drag, startPoint x: 338, startPoint y: 148, endPoint x: 332, endPoint y: 151, distance: 7.2
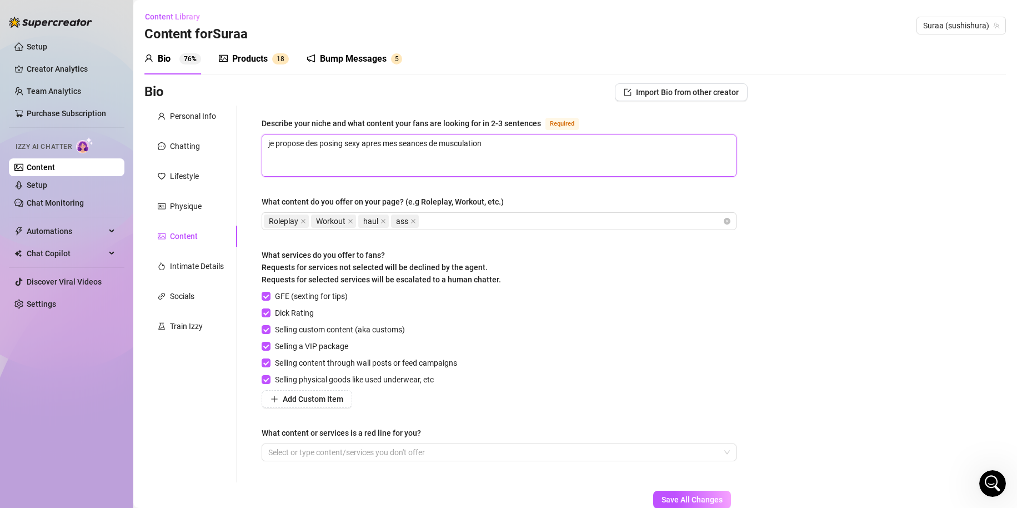
click at [330, 152] on textarea "je propose des posing sexy apres mes seances de musculation" at bounding box center [499, 155] width 474 height 41
click at [376, 142] on textarea "je propose des posing sexy apres mes seances de musculation" at bounding box center [499, 155] width 474 height 41
click at [367, 141] on textarea "je propose des posing sexy apres mes seances de musculation" at bounding box center [499, 155] width 474 height 41
click at [365, 142] on textarea "je propose des posing sexy apres mes seances de musculation" at bounding box center [499, 155] width 474 height 41
click at [645, 139] on textarea "je propose des posing sexy ou je montre mon corps après mes séances de musculat…" at bounding box center [499, 155] width 474 height 41
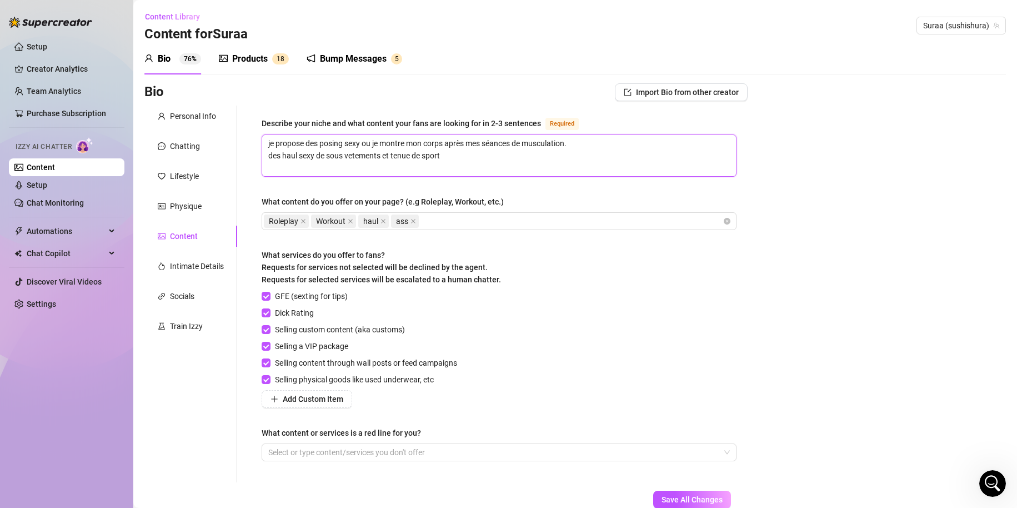
click at [276, 156] on textarea "je propose des posing sexy ou je montre mon corps après mes séances de musculat…" at bounding box center [499, 155] width 474 height 41
click at [452, 154] on textarea "je propose des posing sexy ou je montre mon corps après mes séances de musculat…" at bounding box center [499, 155] width 474 height 41
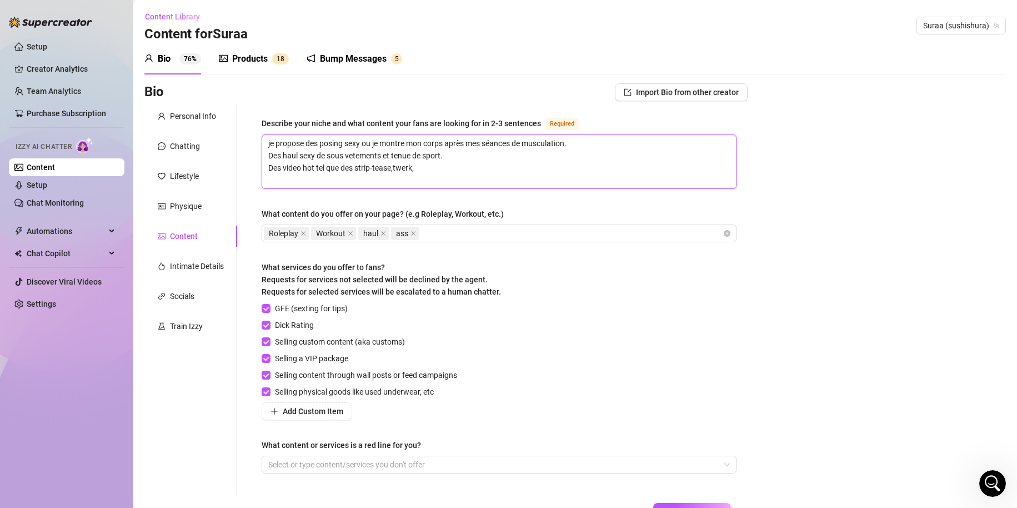
click at [301, 167] on textarea "je propose des posing sexy ou je montre mon corps après mes séances de musculat…" at bounding box center [499, 161] width 474 height 53
click at [450, 171] on textarea "je propose des posing sexy ou je montre mon corps après mes séances de musculat…" at bounding box center [499, 161] width 474 height 53
click at [401, 171] on textarea "je propose des posing sexy ou je montre mon corps après mes séances de musculat…" at bounding box center [499, 161] width 474 height 53
click at [420, 167] on textarea "je propose des posing sexy ou je montre mon corps après mes séances de musculat…" at bounding box center [499, 161] width 474 height 53
click at [444, 163] on textarea "je propose des posing sexy ou je montre mon corps après mes séances de musculat…" at bounding box center [499, 161] width 474 height 53
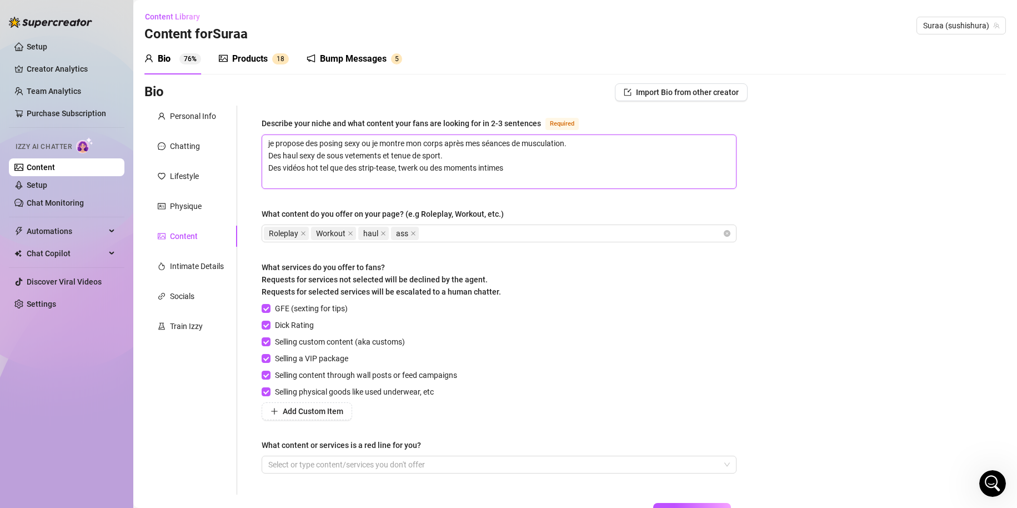
drag, startPoint x: 515, startPoint y: 166, endPoint x: 542, endPoint y: 163, distance: 27.9
click at [516, 165] on textarea "je propose des posing sexy ou je montre mon corps après mes séances de musculat…" at bounding box center [499, 161] width 474 height 53
drag, startPoint x: 296, startPoint y: 151, endPoint x: 288, endPoint y: 156, distance: 9.7
click at [288, 156] on textarea "je propose des posing sexy ou je montre mon corps après mes séances de musculat…" at bounding box center [499, 161] width 474 height 53
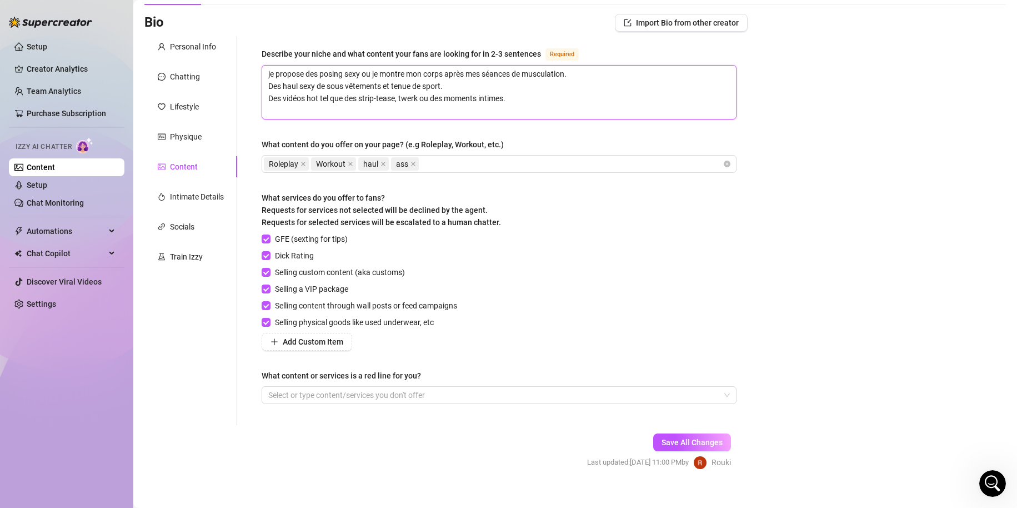
scroll to position [83, 0]
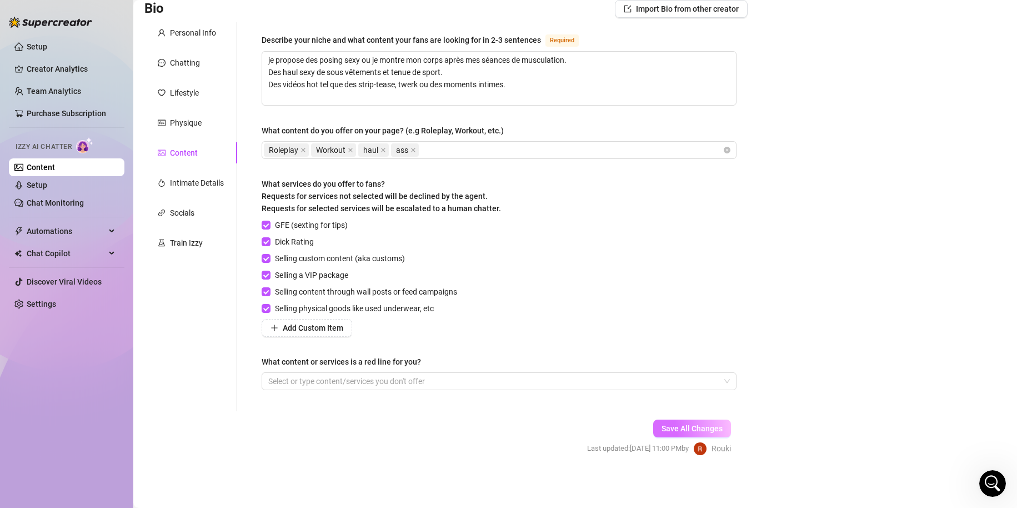
click at [717, 428] on button "Save All Changes" at bounding box center [692, 429] width 78 height 18
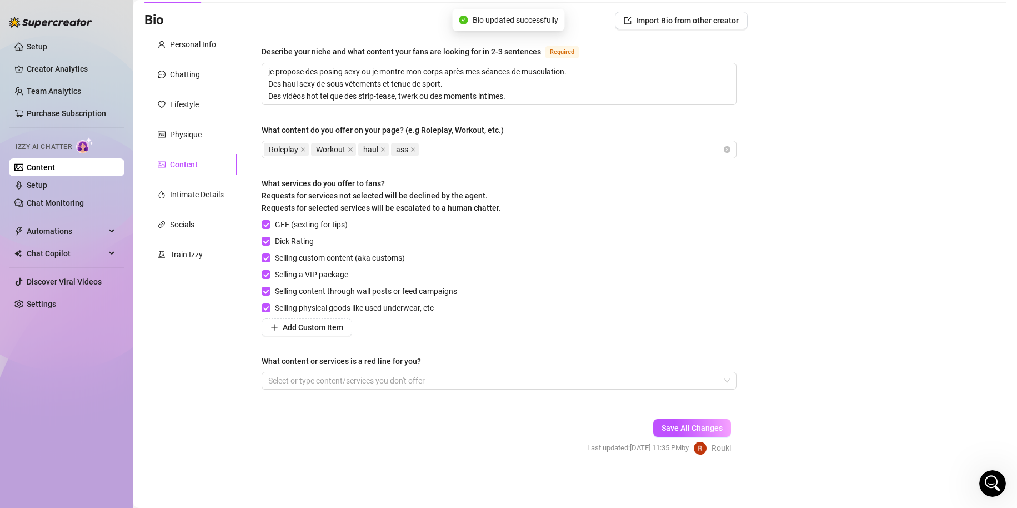
scroll to position [71, 0]
click at [189, 142] on div "Physique" at bounding box center [190, 134] width 93 height 21
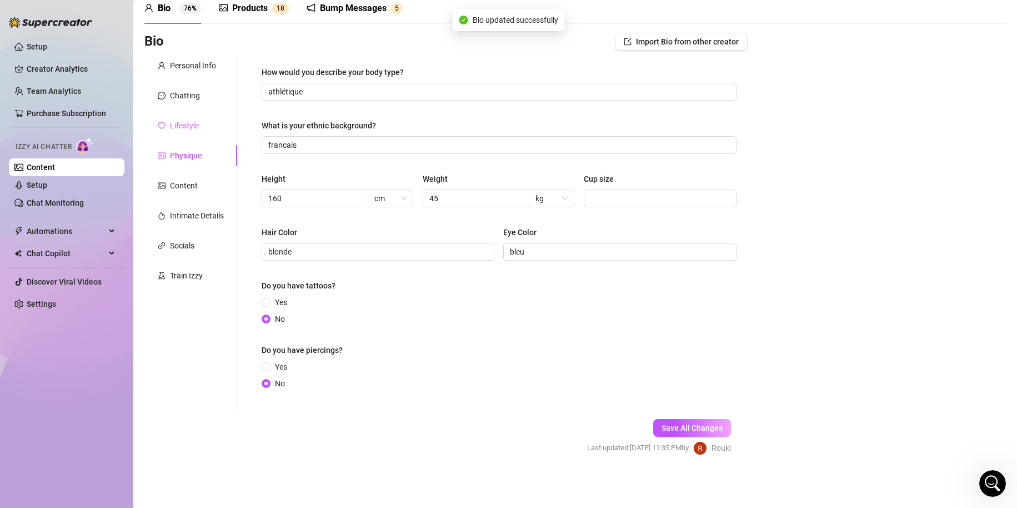
click at [200, 129] on div "Lifestyle" at bounding box center [190, 125] width 93 height 21
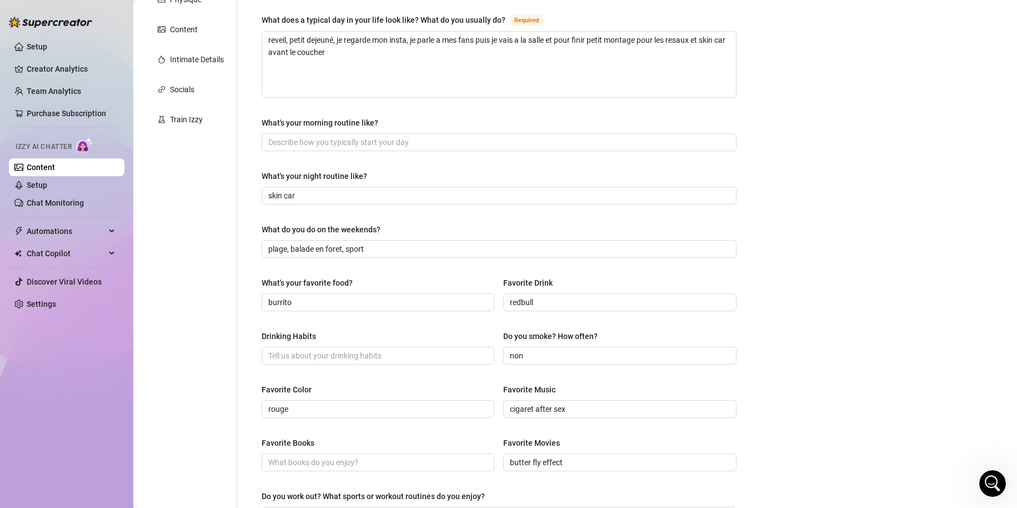
scroll to position [182, 0]
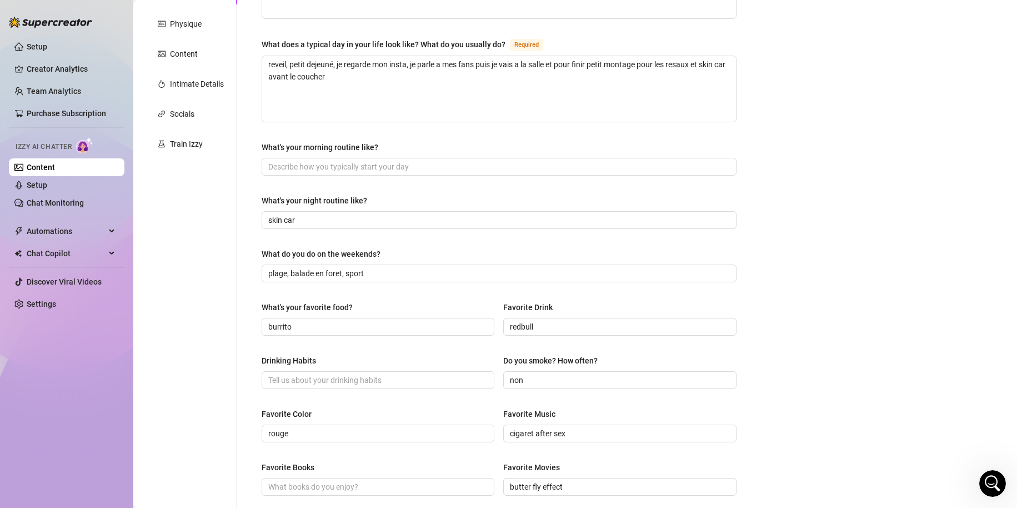
click at [320, 177] on div "What are your hobbies and interests? What do you enjoy about them? Required je …" at bounding box center [499, 297] width 475 height 727
click at [320, 176] on div "What are your hobbies and interests? What do you enjoy about them? Required je …" at bounding box center [499, 297] width 475 height 727
click at [320, 175] on div "What are your hobbies and interests? What do you enjoy about them? Required je …" at bounding box center [499, 297] width 475 height 727
click at [192, 146] on div "Train Izzy" at bounding box center [186, 144] width 33 height 12
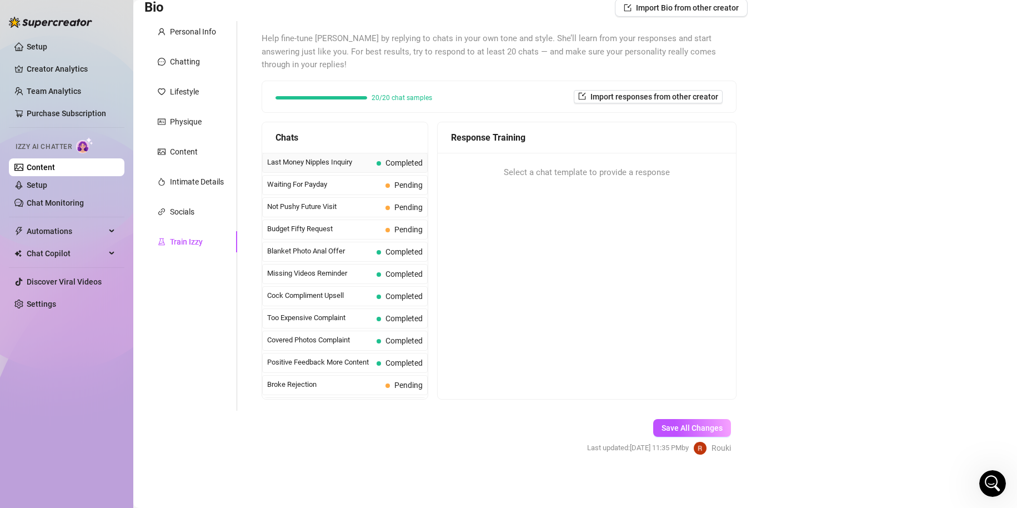
scroll to position [84, 0]
click at [356, 192] on div "Waiting For Payday Pending" at bounding box center [345, 185] width 166 height 20
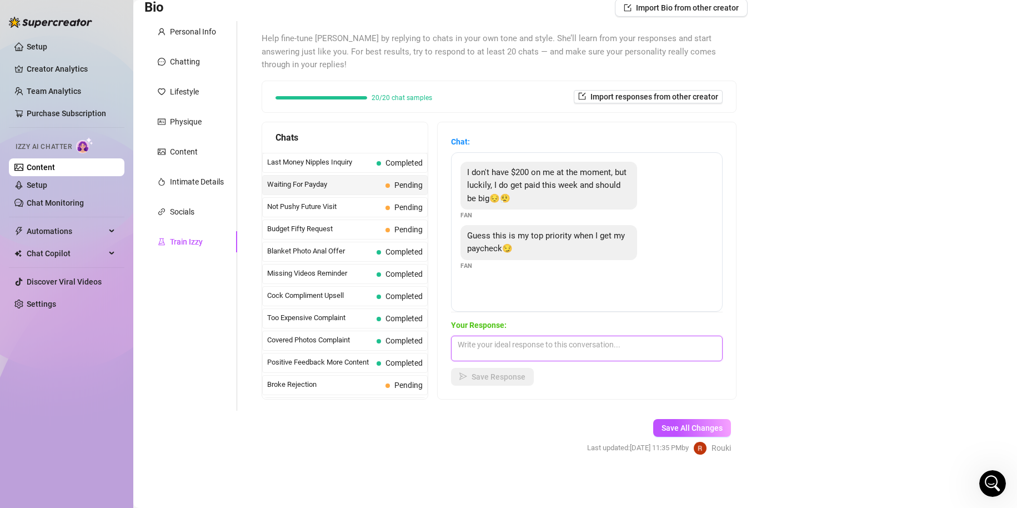
click at [550, 357] on textarea at bounding box center [587, 349] width 272 height 26
click at [606, 356] on textarea "je vois, de toute façon il ne faut pas se mettre dans le rouge, sinon tu finira…" at bounding box center [587, 349] width 272 height 26
click at [528, 371] on button "Save Response" at bounding box center [492, 377] width 83 height 18
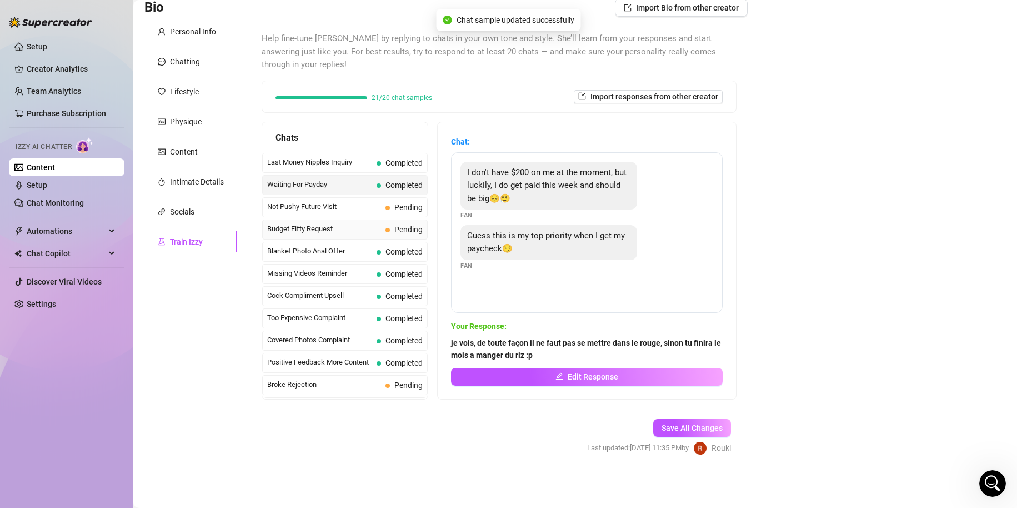
drag, startPoint x: 335, startPoint y: 225, endPoint x: 341, endPoint y: 235, distance: 11.4
click at [335, 227] on span "Budget Fifty Request" at bounding box center [324, 228] width 114 height 11
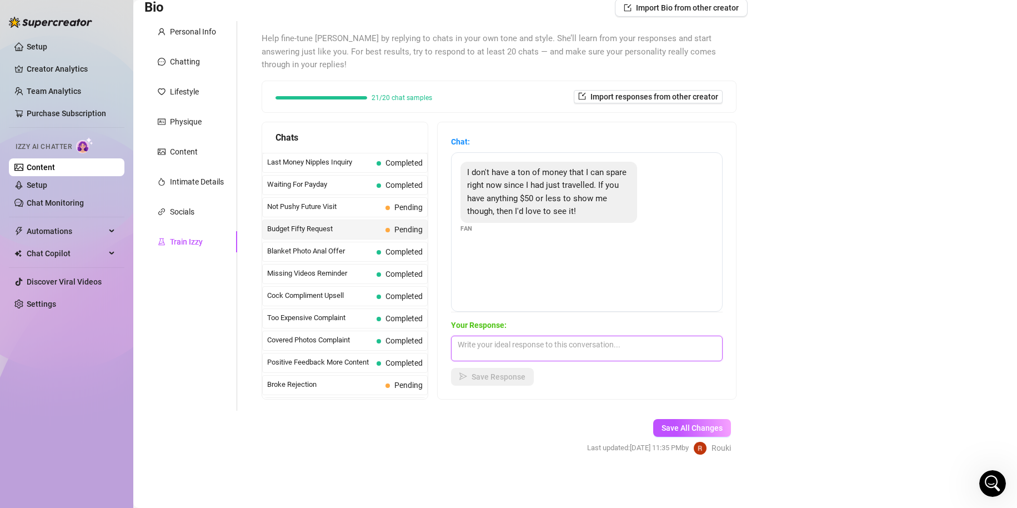
click at [482, 341] on textarea at bounding box center [587, 349] width 272 height 26
click at [640, 340] on textarea "ouiii avec grand plaisir je m'occupe de tout" at bounding box center [587, 349] width 272 height 26
click at [534, 381] on button "Save Response" at bounding box center [492, 377] width 83 height 18
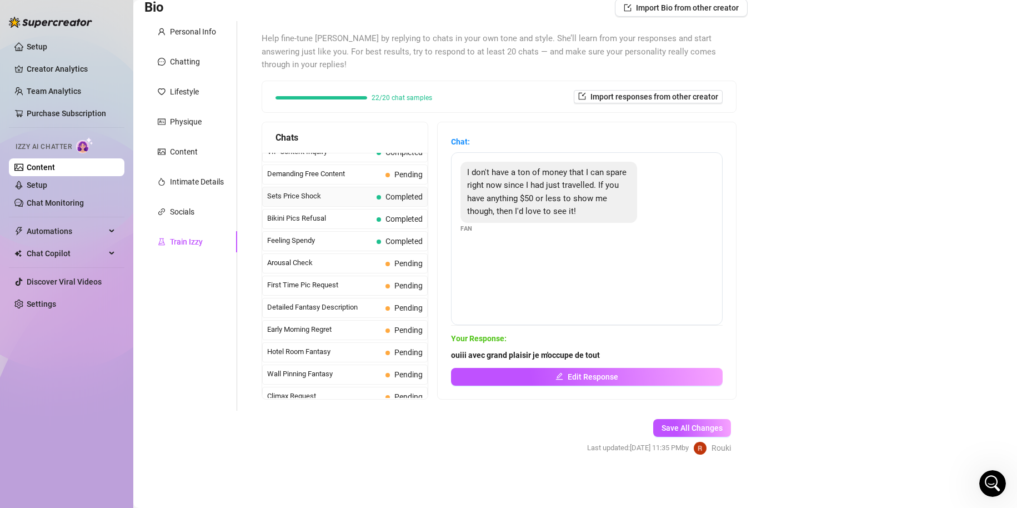
scroll to position [278, 0]
click at [356, 283] on span "First Time Pic Request" at bounding box center [324, 284] width 114 height 11
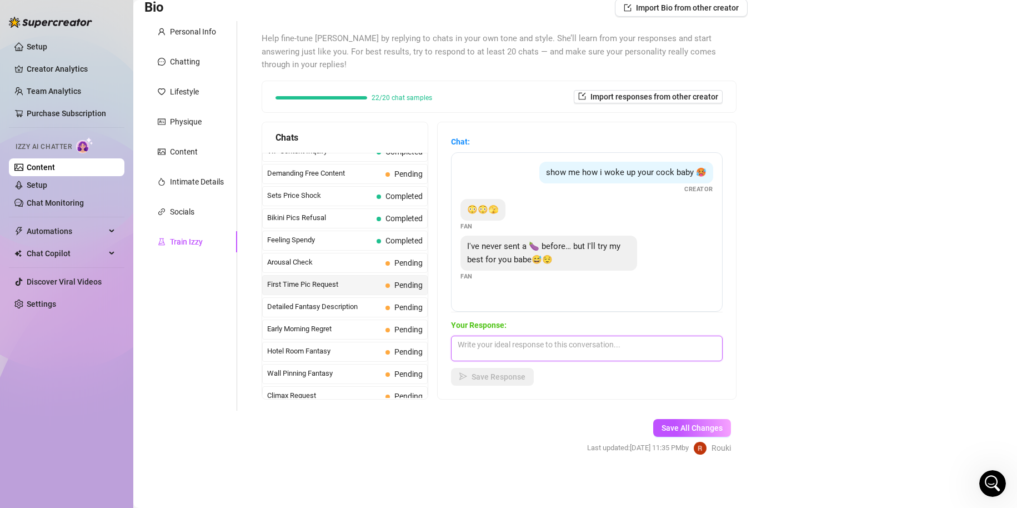
click at [532, 347] on textarea at bounding box center [587, 349] width 272 height 26
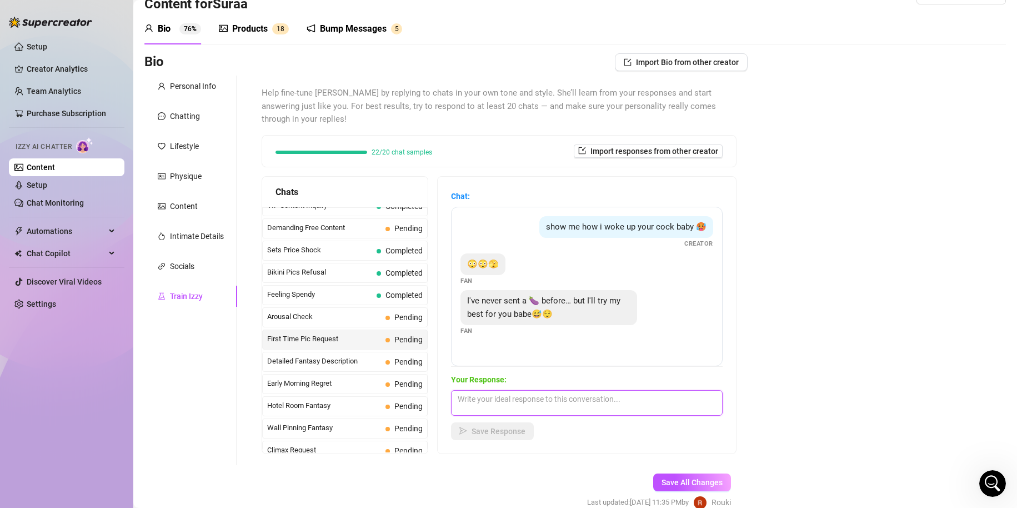
scroll to position [84, 0]
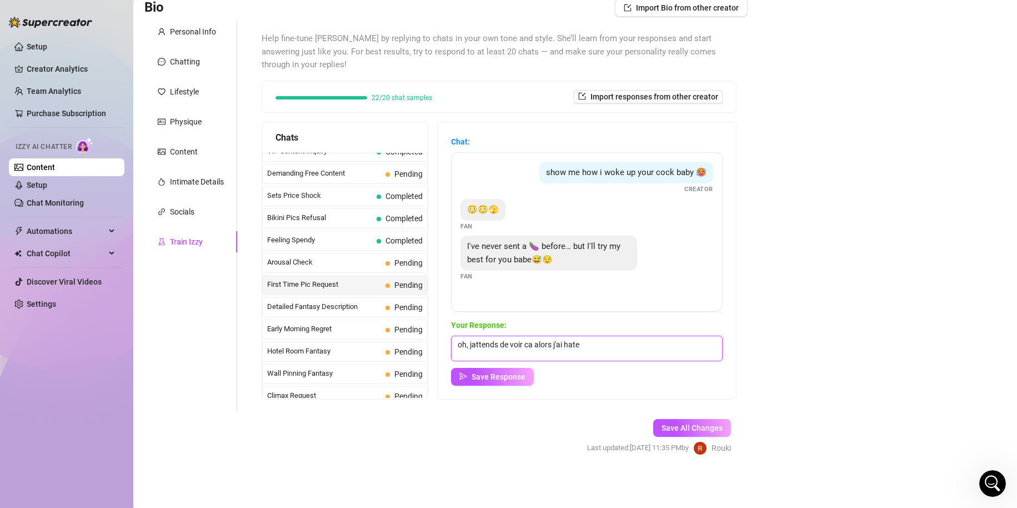
click at [506, 345] on textarea "oh, jattends de voir ca alors j'ai hate" at bounding box center [587, 349] width 272 height 26
click at [502, 342] on textarea "oh, jattends de voir ca alors j'ai hate" at bounding box center [587, 349] width 272 height 26
click at [626, 370] on div "Save Response" at bounding box center [587, 377] width 272 height 18
click at [620, 345] on textarea "oh, j'attends de voir ca alors j'ai hate" at bounding box center [587, 349] width 272 height 26
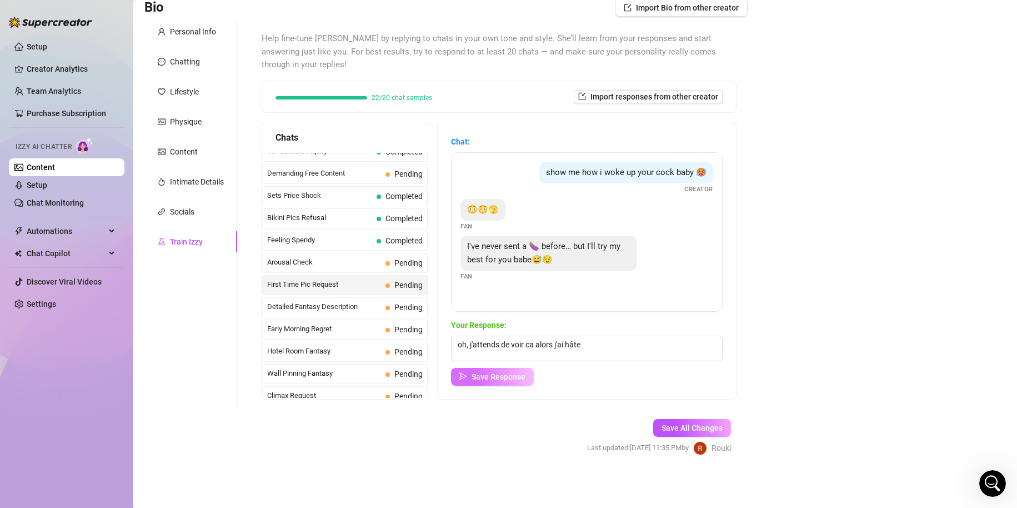
click at [505, 376] on span "Save Response" at bounding box center [499, 376] width 54 height 9
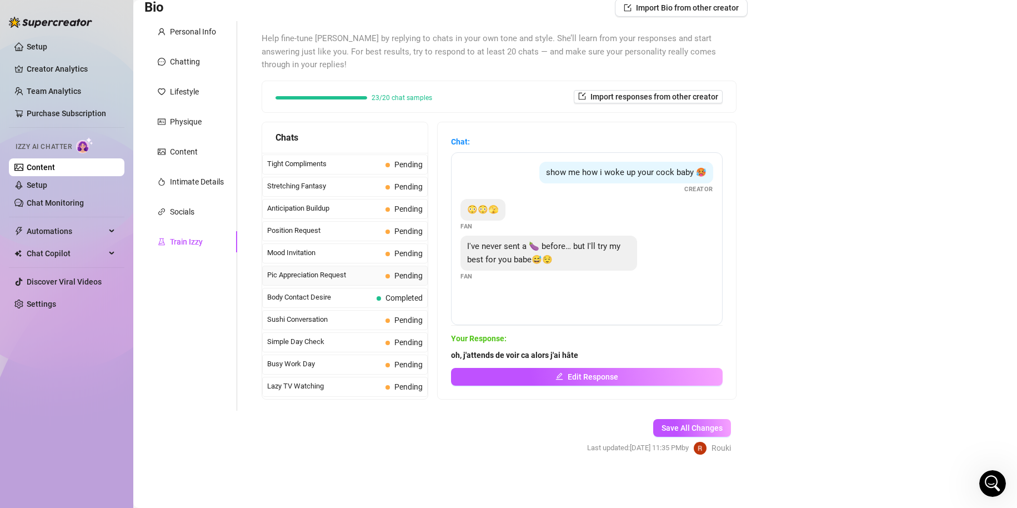
scroll to position [556, 0]
click at [380, 271] on span "Pic Appreciation Request" at bounding box center [324, 273] width 114 height 11
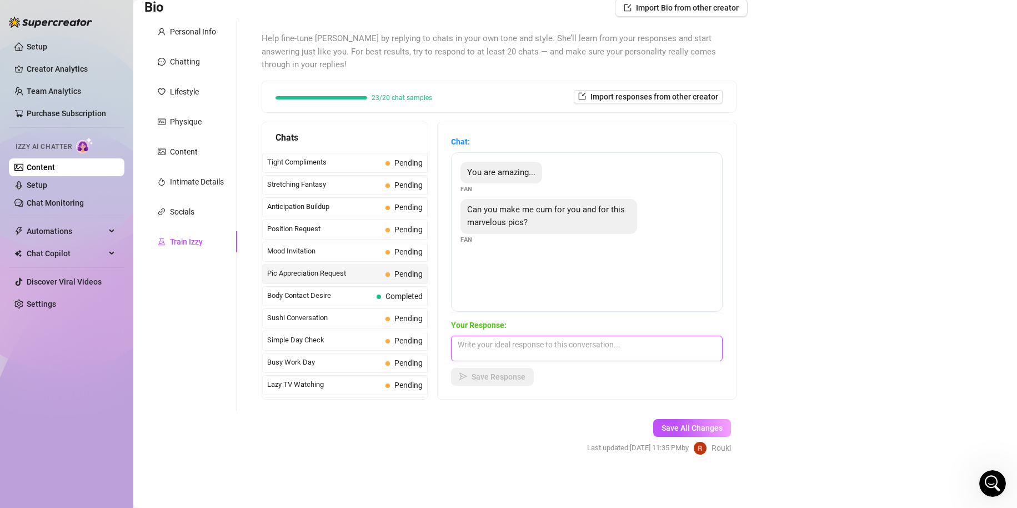
click at [534, 348] on textarea at bounding box center [587, 349] width 272 height 26
click at [586, 341] on textarea at bounding box center [587, 349] width 272 height 26
click at [452, 431] on form "Personal Info Chatting Lifestyle Physique Content Intimate Details Socials Trai…" at bounding box center [445, 247] width 603 height 453
paste textarea "😁"
click at [502, 336] on textarea "ouiiiii 😁" at bounding box center [587, 349] width 272 height 26
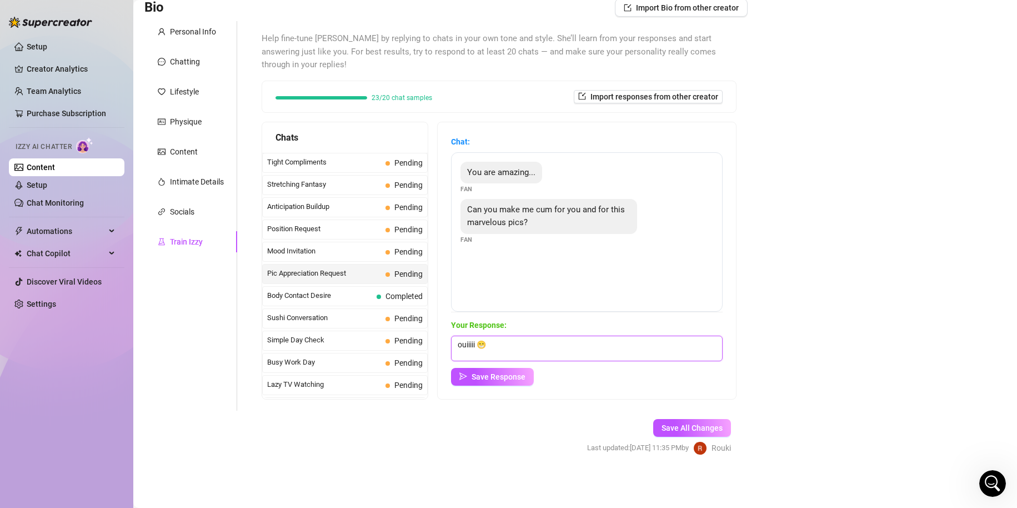
paste textarea "🤤"
click at [505, 376] on span "Save Response" at bounding box center [499, 376] width 54 height 9
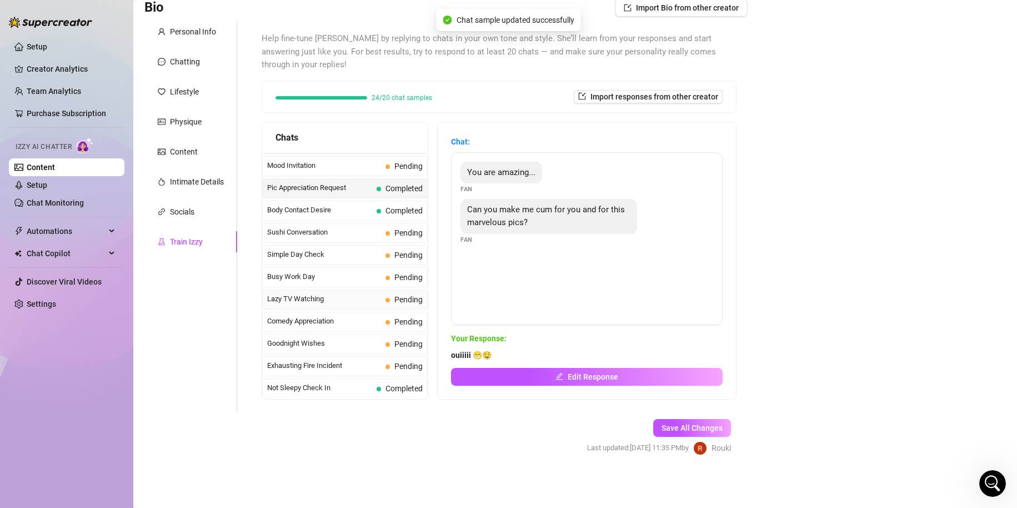
scroll to position [667, 0]
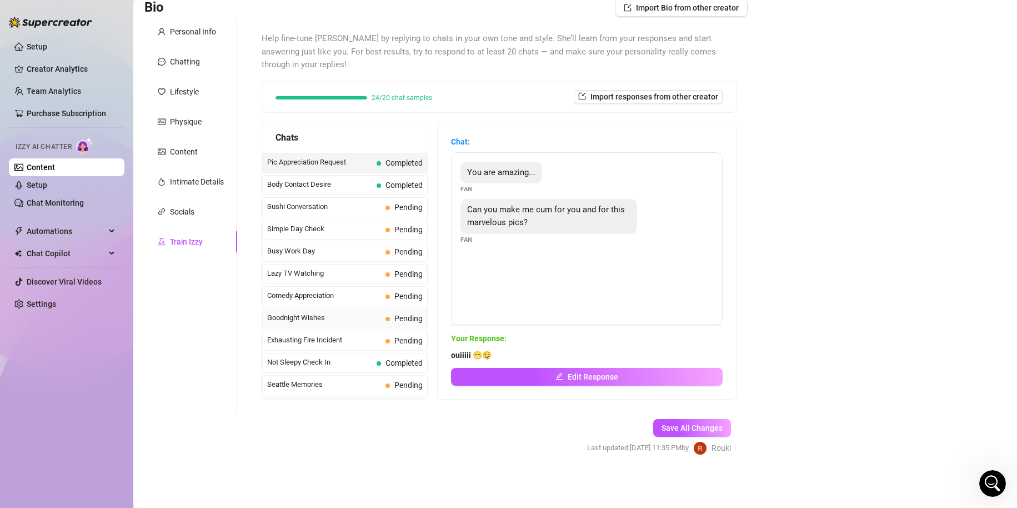
click at [370, 315] on span "Goodnight Wishes" at bounding box center [324, 317] width 114 height 11
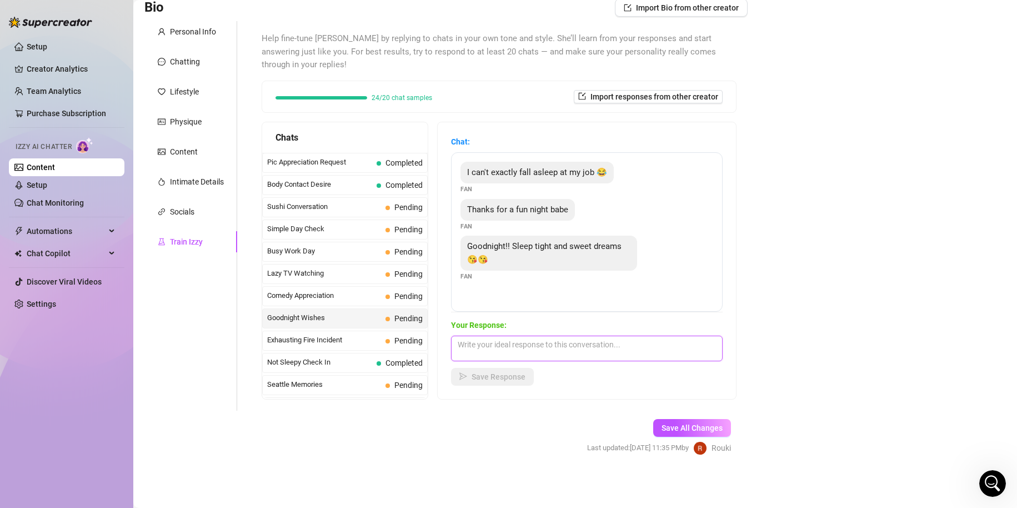
click at [537, 343] on textarea at bounding box center [587, 349] width 272 height 26
click at [579, 341] on textarea "bonne nuiiit fais de beau rêves" at bounding box center [587, 349] width 272 height 26
paste textarea "😚"
click at [487, 378] on span "Save Response" at bounding box center [499, 376] width 54 height 9
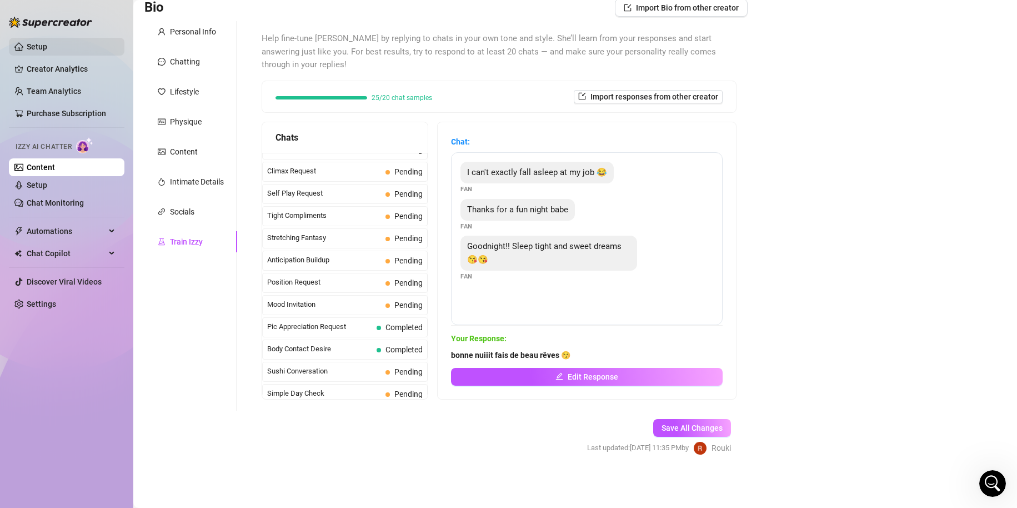
scroll to position [500, 0]
drag, startPoint x: 43, startPoint y: 186, endPoint x: 90, endPoint y: 215, distance: 55.2
click at [44, 187] on link "Setup" at bounding box center [37, 185] width 21 height 9
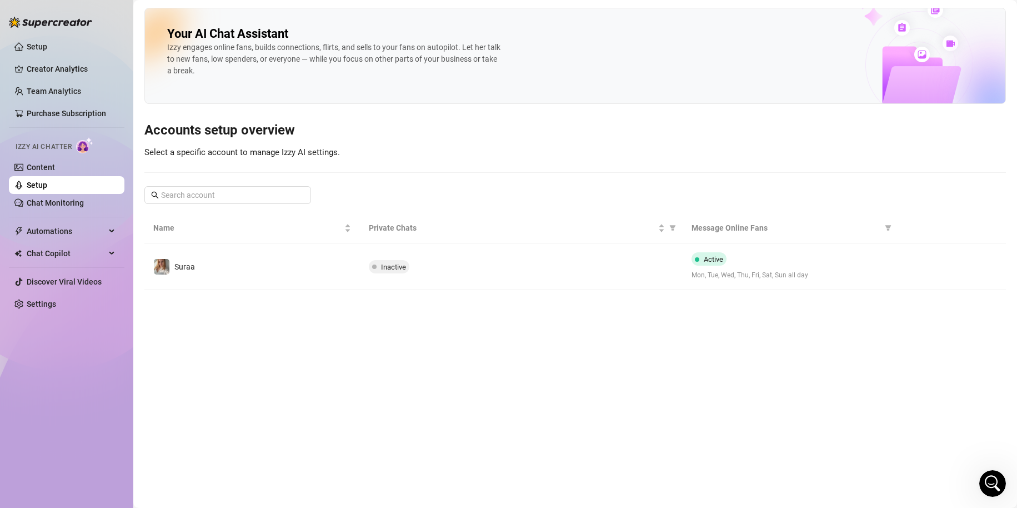
click at [517, 283] on td "Inactive" at bounding box center [521, 266] width 323 height 47
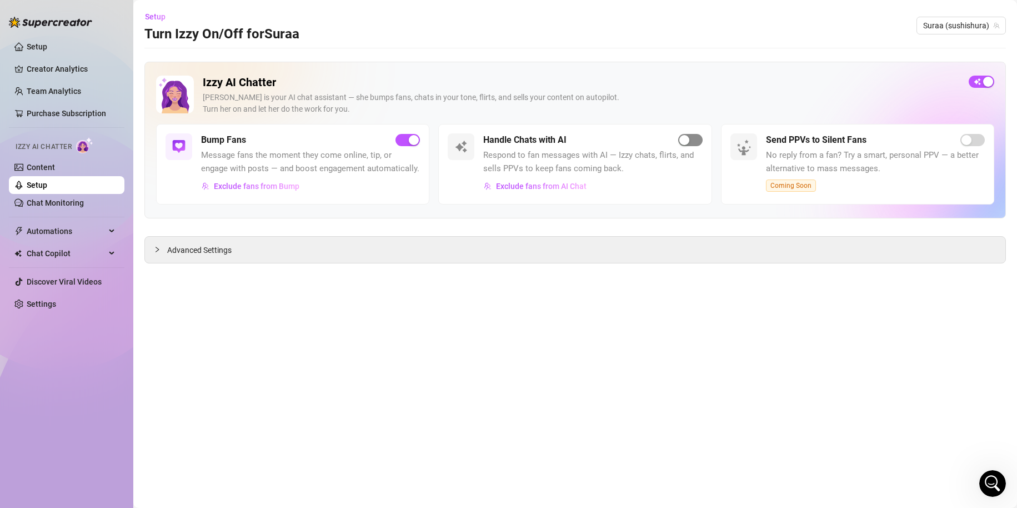
drag, startPoint x: 695, startPoint y: 146, endPoint x: 695, endPoint y: 138, distance: 7.8
click at [695, 145] on span "button" at bounding box center [690, 140] width 24 height 12
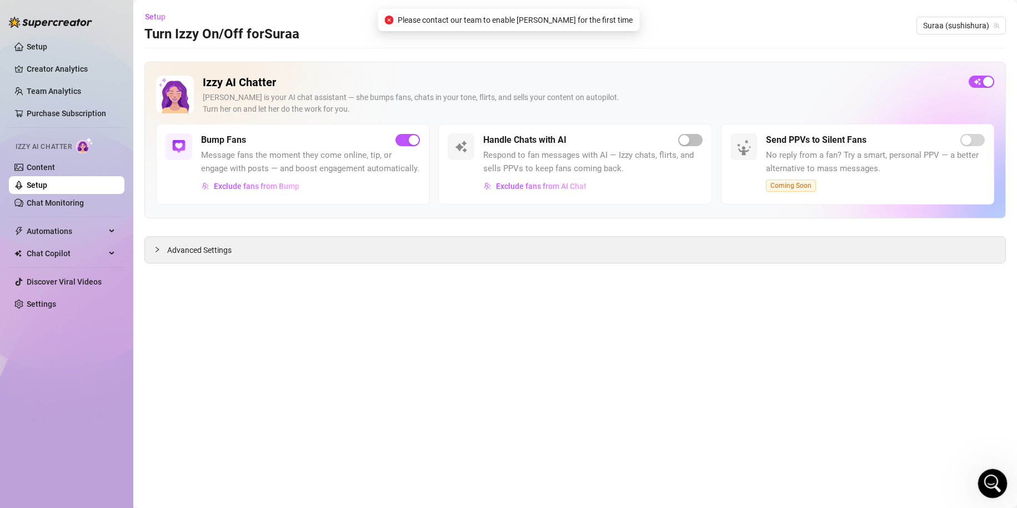
click at [1001, 496] on body "Setup Creator Analytics Team Analytics Purchase Subscription Izzy AI Chatter Co…" at bounding box center [508, 254] width 1017 height 508
click at [993, 481] on icon "Open Intercom Messenger" at bounding box center [991, 482] width 18 height 18
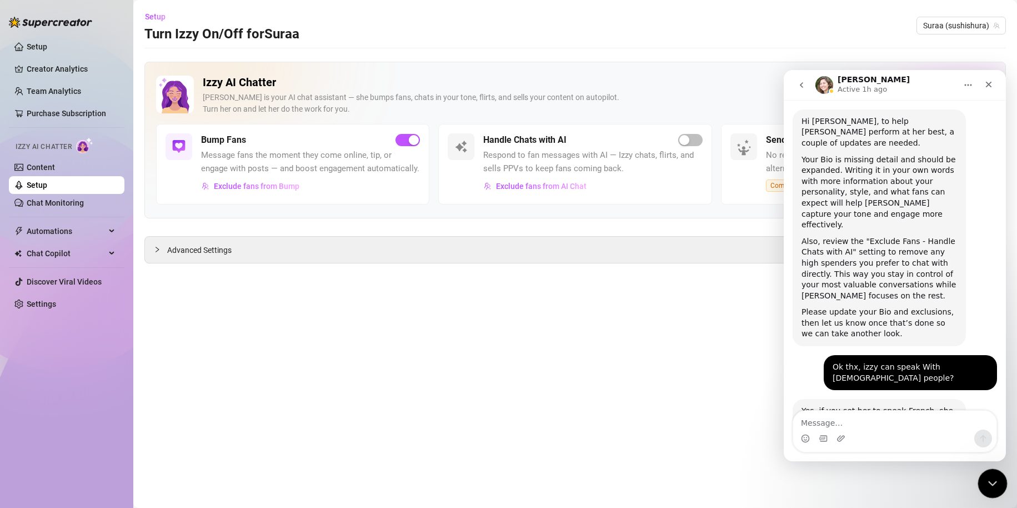
scroll to position [193, 0]
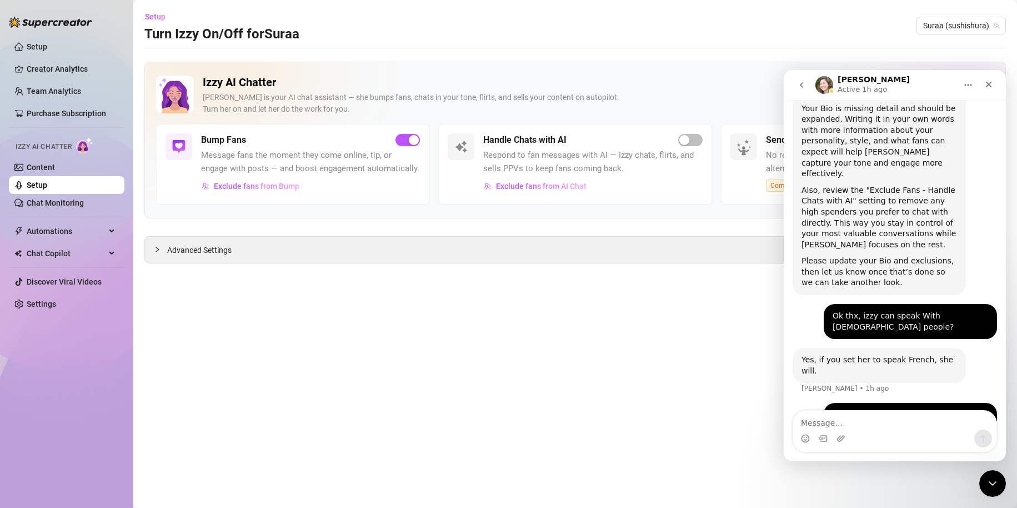
click at [617, 224] on div "Izzy AI Chatter [PERSON_NAME] is your AI chat assistant — she bumps fans, chats…" at bounding box center [575, 163] width 862 height 202
click at [992, 87] on icon "Close" at bounding box center [989, 84] width 9 height 9
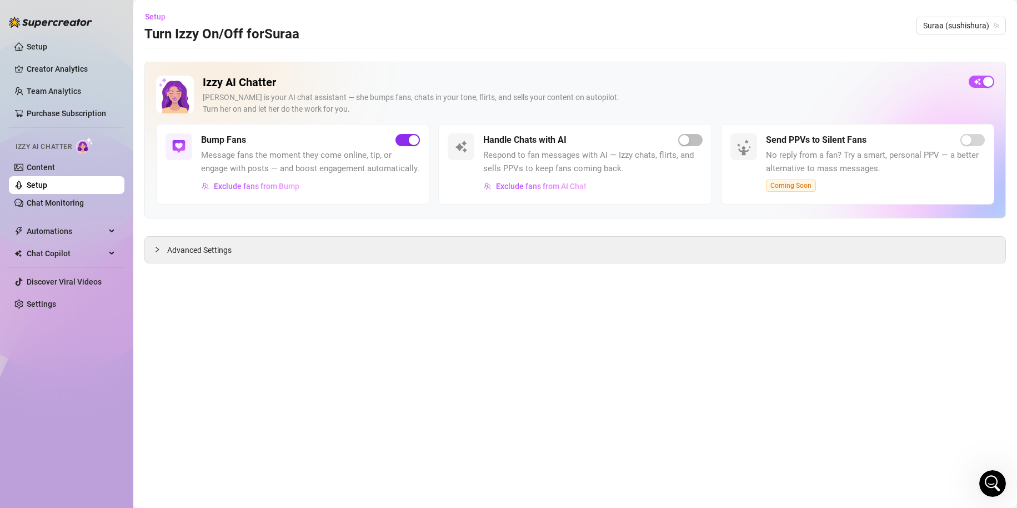
click at [396, 139] on span "button" at bounding box center [408, 140] width 24 height 12
click at [260, 186] on span "Exclude fans from Bump" at bounding box center [257, 186] width 86 height 9
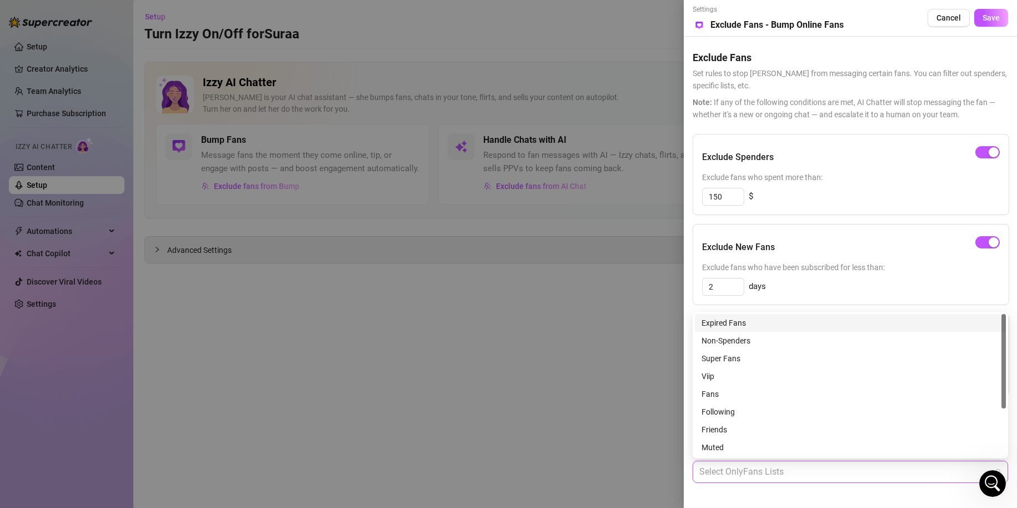
click at [791, 475] on div at bounding box center [845, 472] width 300 height 20
click at [737, 372] on div "Viip" at bounding box center [851, 376] width 298 height 12
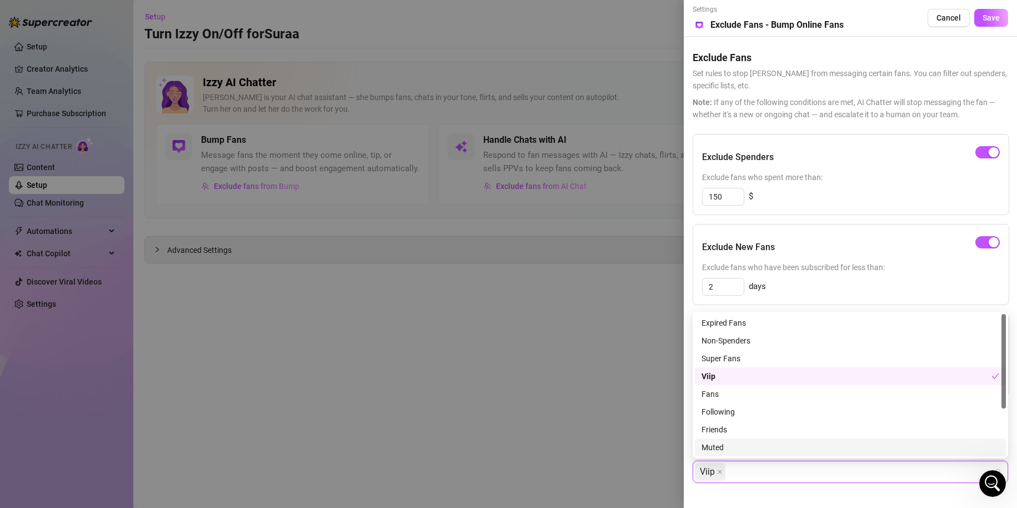
click at [580, 430] on div at bounding box center [508, 254] width 1017 height 508
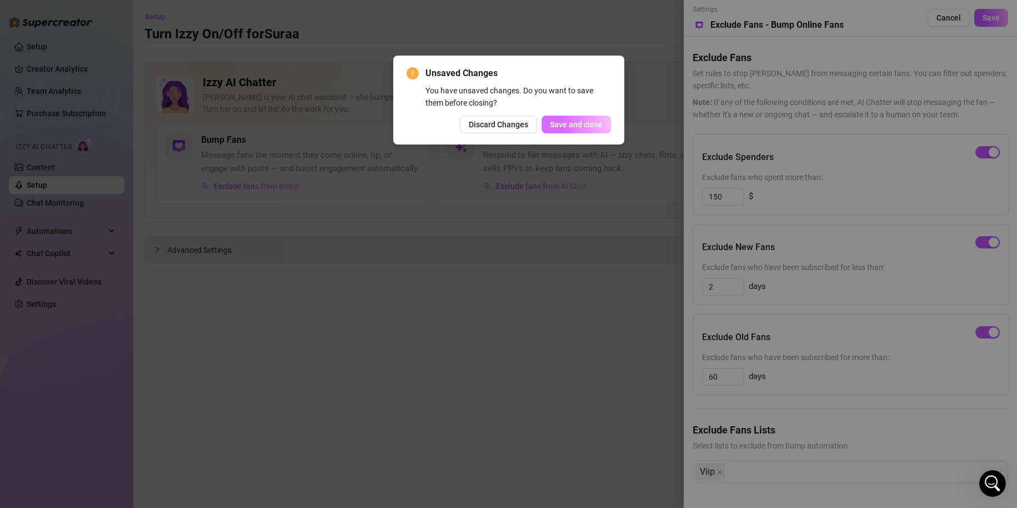
click at [593, 120] on span "Save and close" at bounding box center [576, 124] width 53 height 9
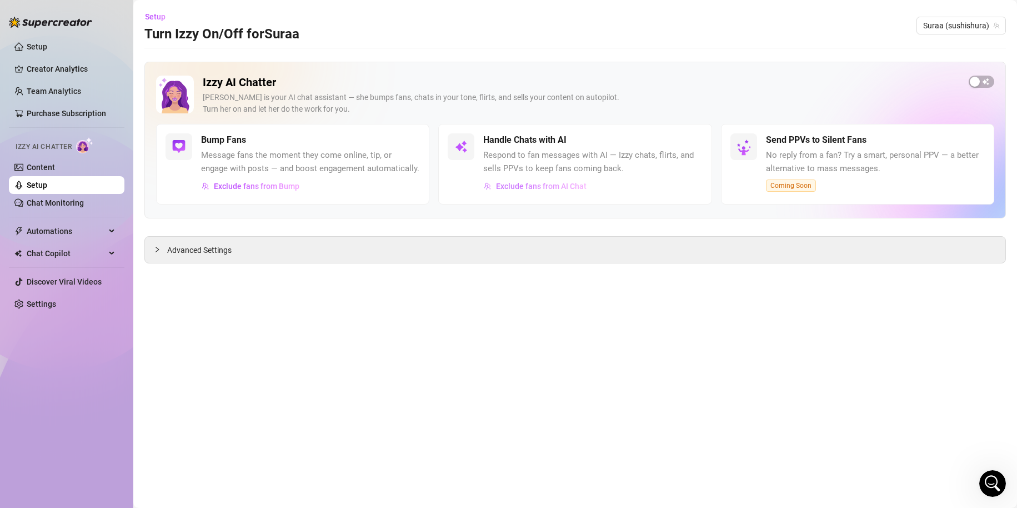
click at [560, 191] on span "Exclude fans from AI Chat" at bounding box center [541, 186] width 91 height 9
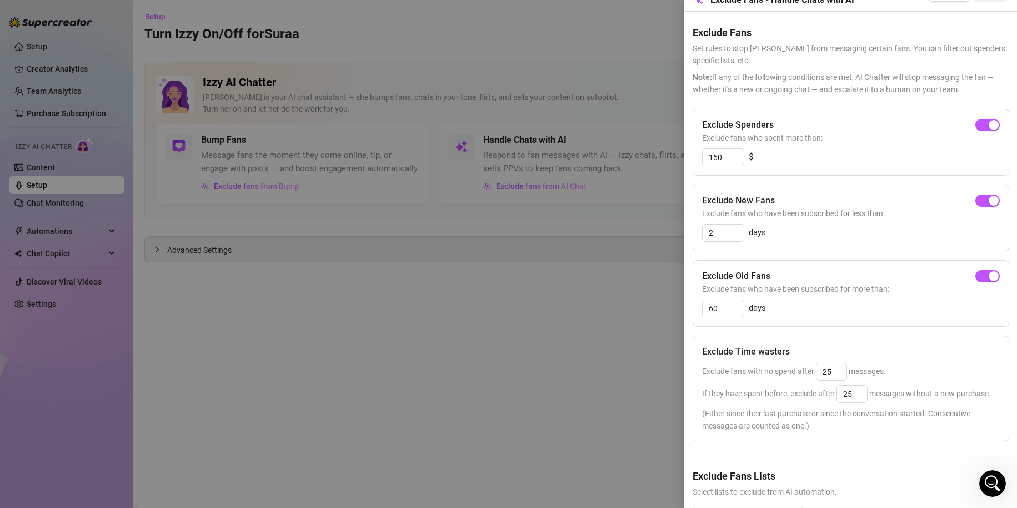
scroll to position [86, 0]
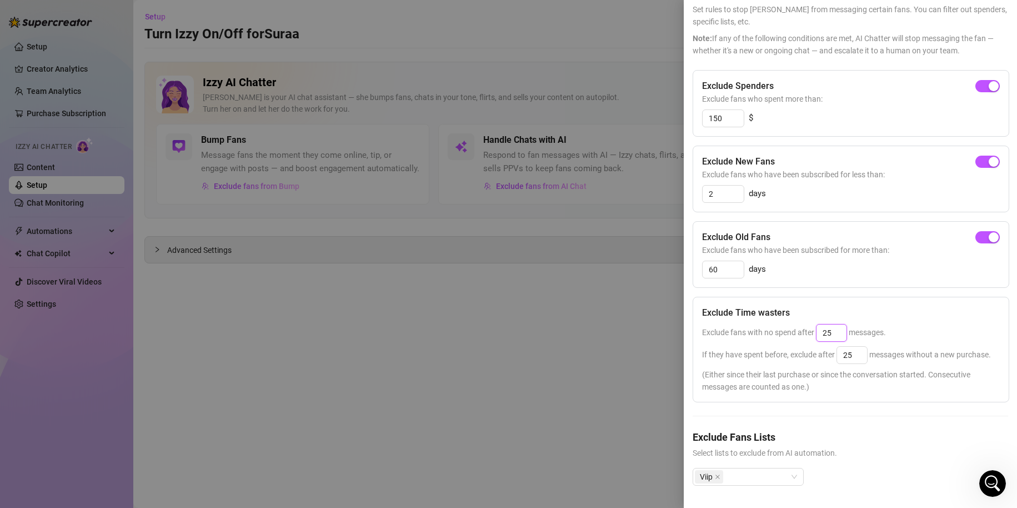
click at [846, 325] on input "25" at bounding box center [832, 333] width 30 height 17
click at [859, 347] on input "25" at bounding box center [852, 355] width 30 height 17
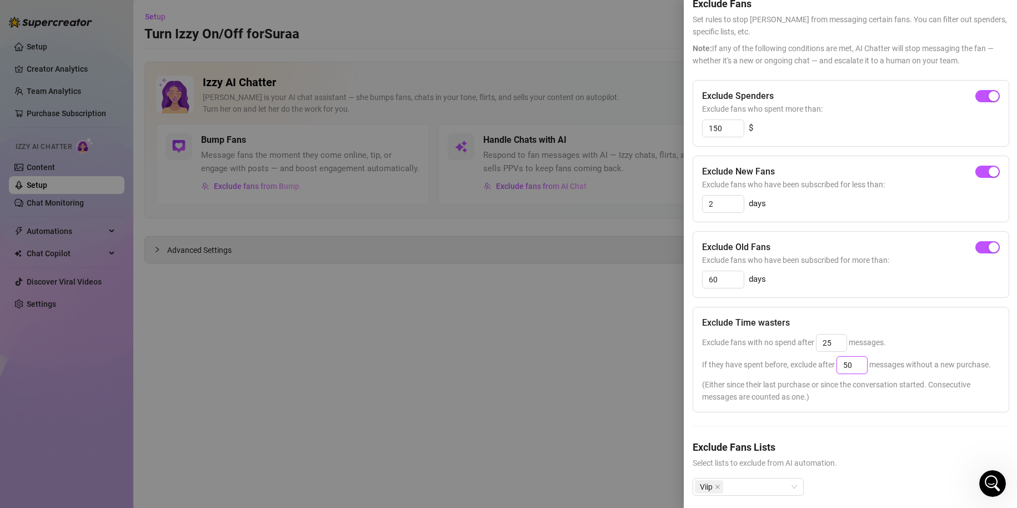
scroll to position [0, 0]
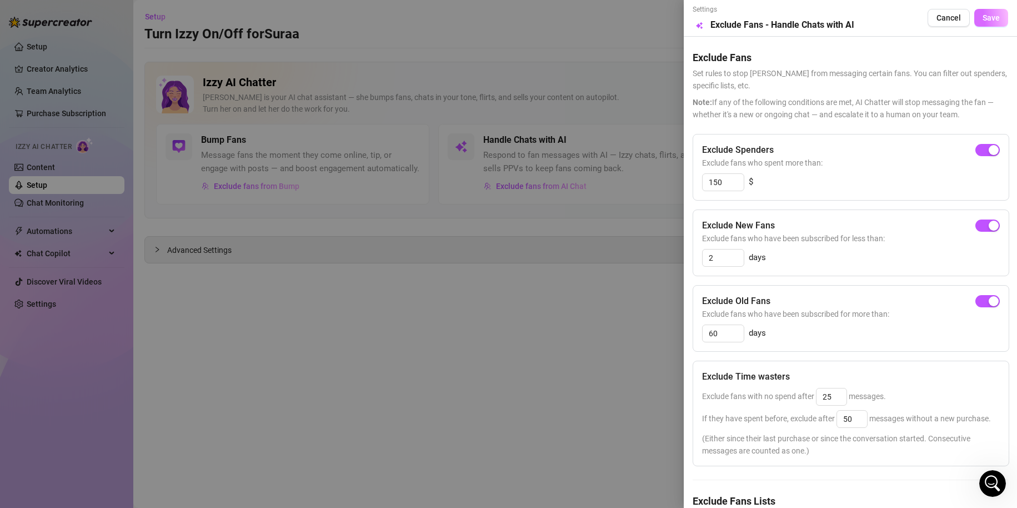
click at [982, 12] on button "Save" at bounding box center [992, 18] width 34 height 18
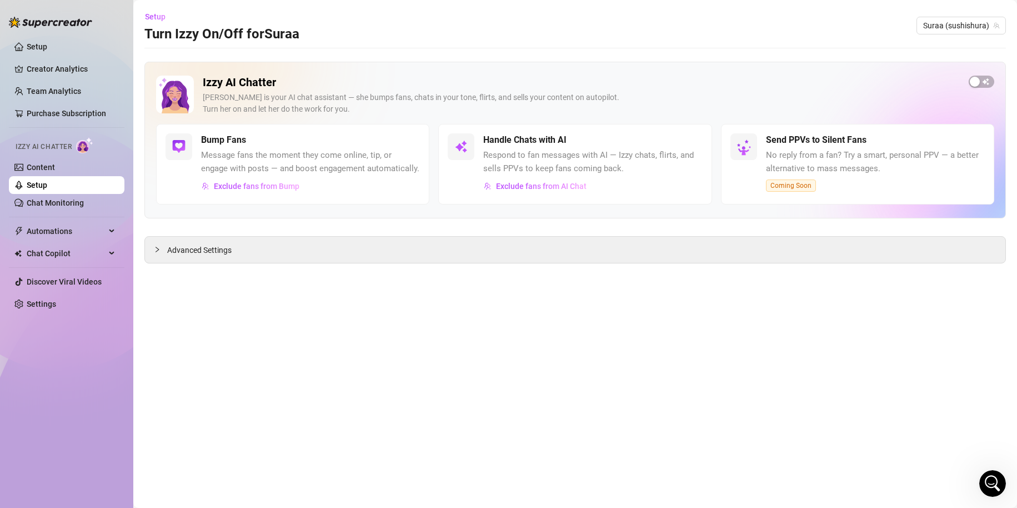
click at [695, 399] on main "Setup Turn Izzy On/Off for Suraa Suraa (sushishura) Izzy AI Chatter [PERSON_NAM…" at bounding box center [575, 254] width 884 height 508
click at [994, 491] on div "Open Intercom Messenger" at bounding box center [991, 481] width 37 height 37
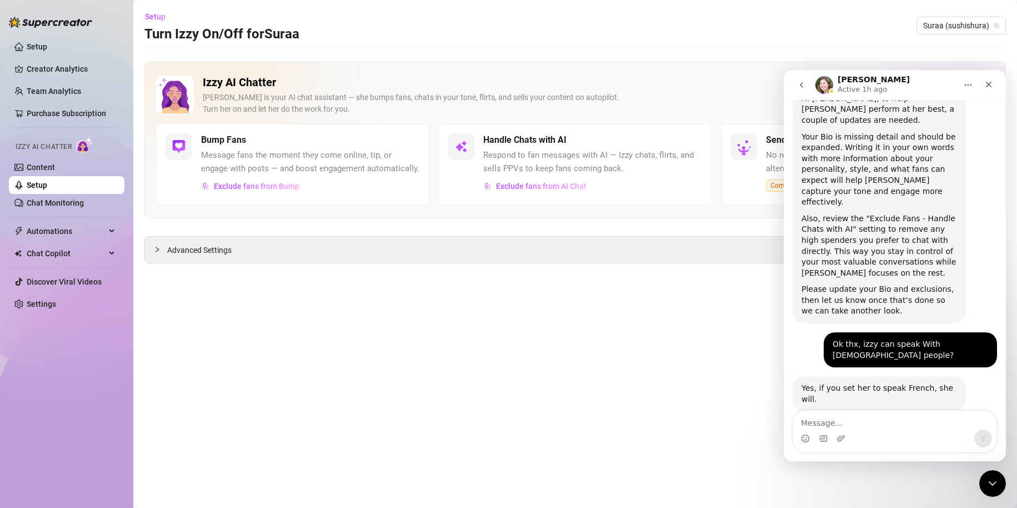
scroll to position [193, 0]
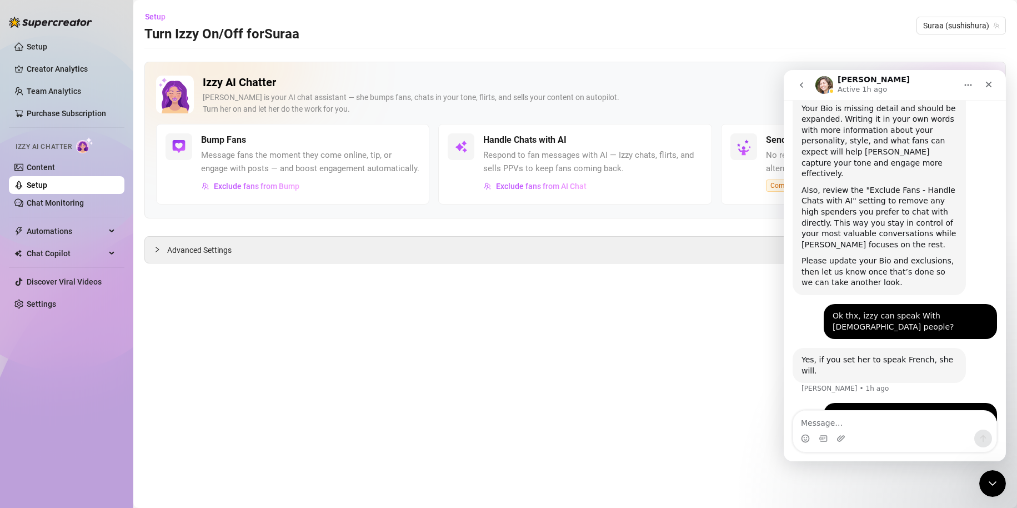
click at [711, 270] on main "Setup Turn Izzy On/Off for Suraa Suraa (sushishura) Izzy AI Chatter [PERSON_NAM…" at bounding box center [575, 254] width 884 height 508
click at [81, 234] on span "Automations" at bounding box center [66, 231] width 79 height 18
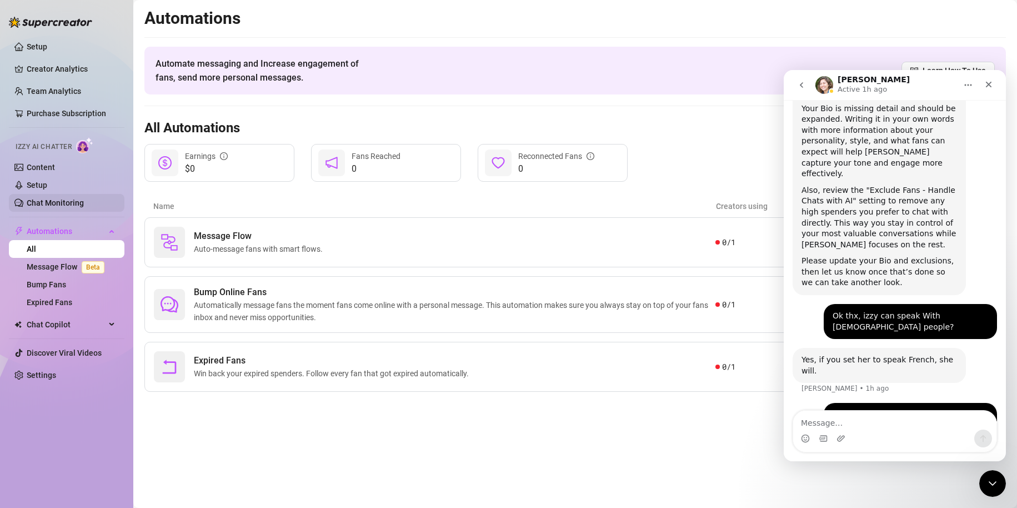
click at [67, 198] on link "Chat Monitoring" at bounding box center [55, 202] width 57 height 9
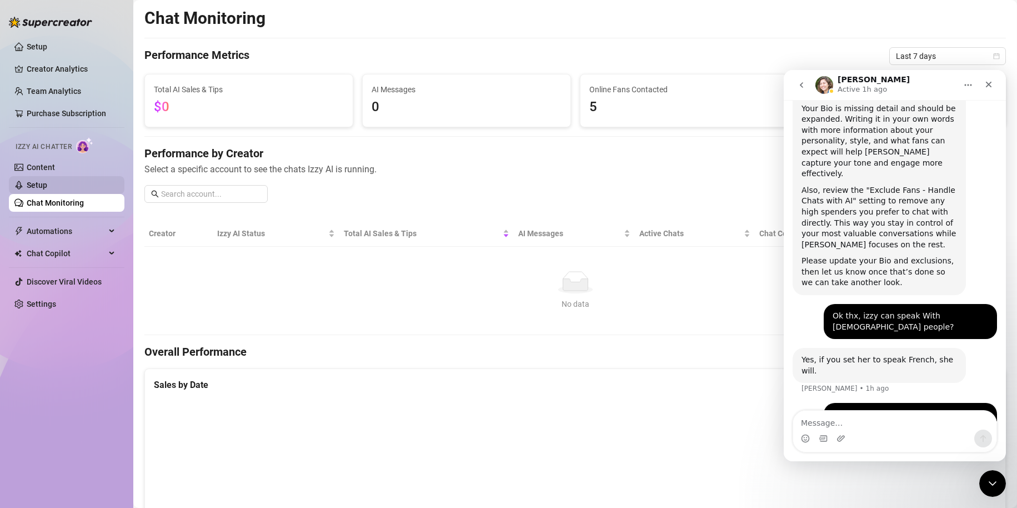
click at [47, 181] on link "Setup" at bounding box center [37, 185] width 21 height 9
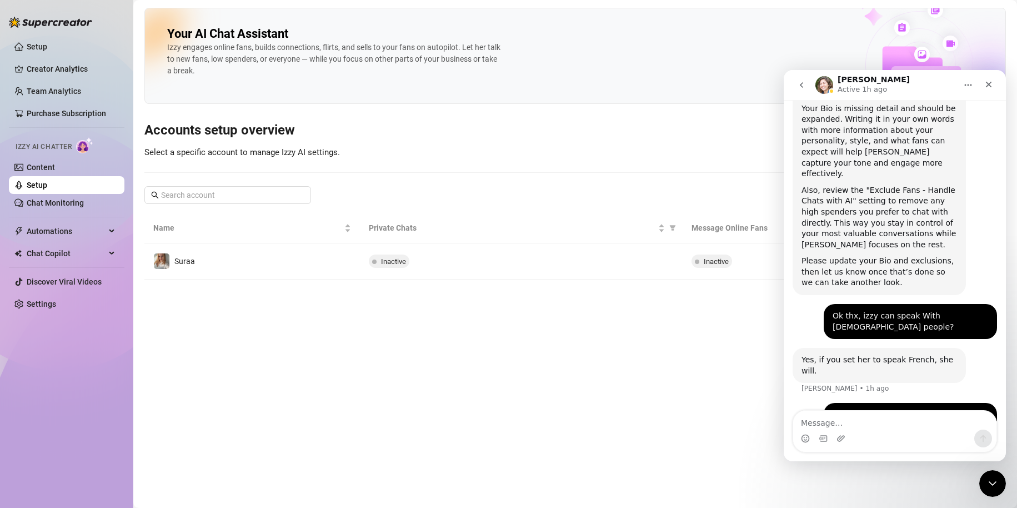
click at [975, 86] on button "Home" at bounding box center [968, 84] width 21 height 21
click at [520, 393] on main "Your AI Chat Assistant [PERSON_NAME] engages online fans, builds connections, f…" at bounding box center [575, 254] width 884 height 508
click at [46, 167] on link "Content" at bounding box center [41, 167] width 28 height 9
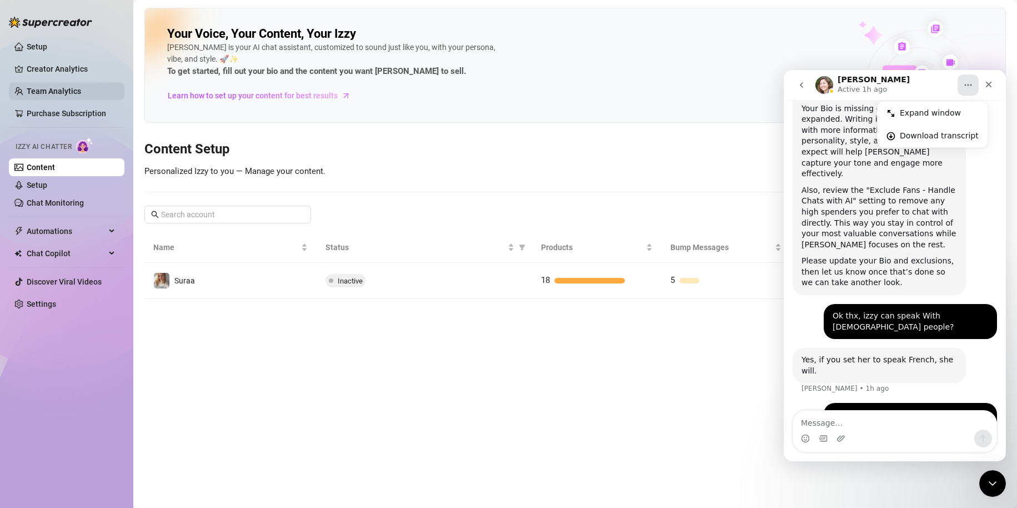
click at [72, 92] on link "Team Analytics" at bounding box center [54, 91] width 54 height 9
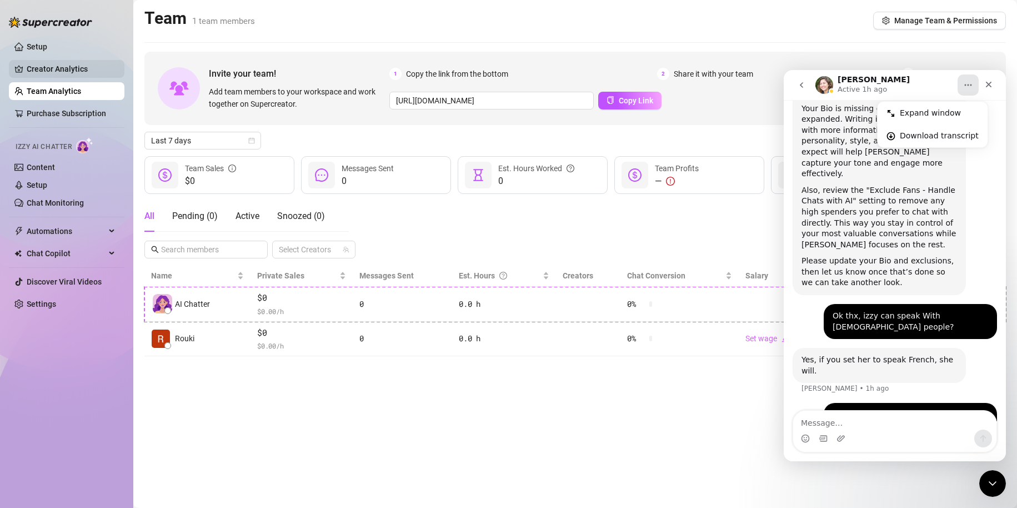
click at [83, 77] on link "Creator Analytics" at bounding box center [71, 69] width 89 height 18
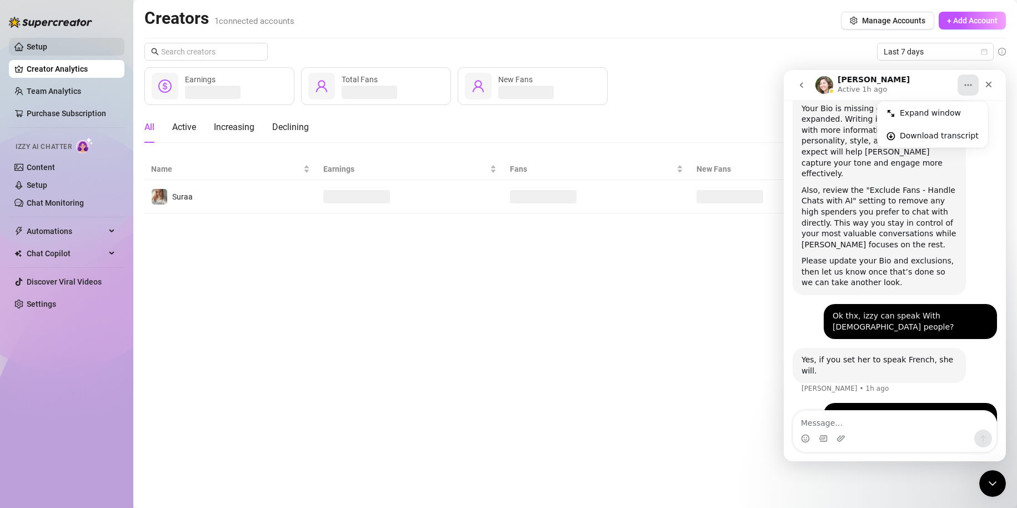
click at [47, 50] on link "Setup" at bounding box center [37, 46] width 21 height 9
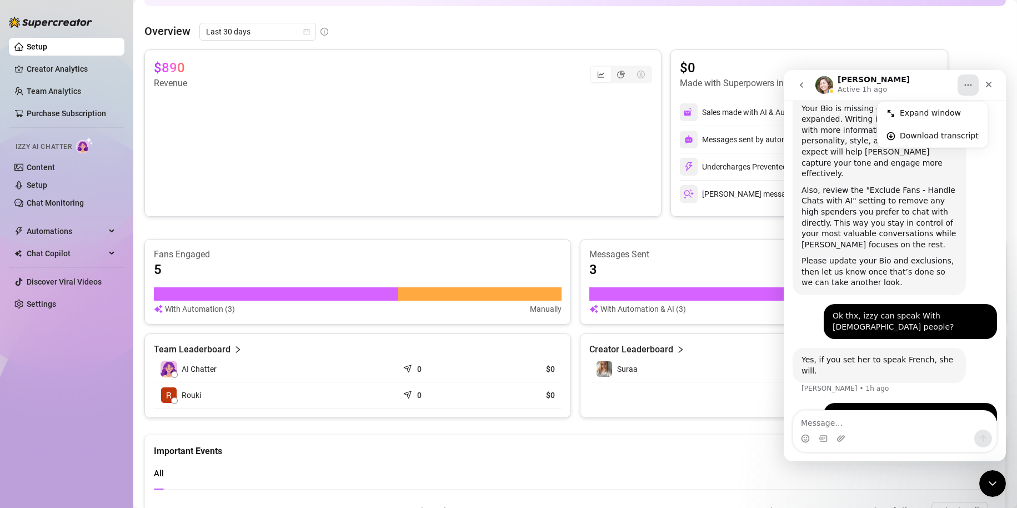
scroll to position [167, 0]
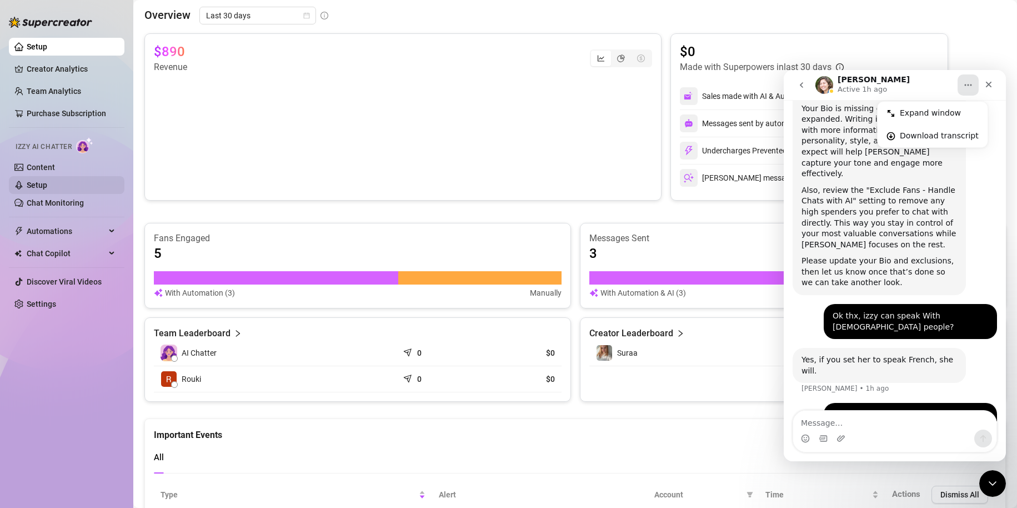
click at [28, 181] on link "Setup" at bounding box center [37, 185] width 21 height 9
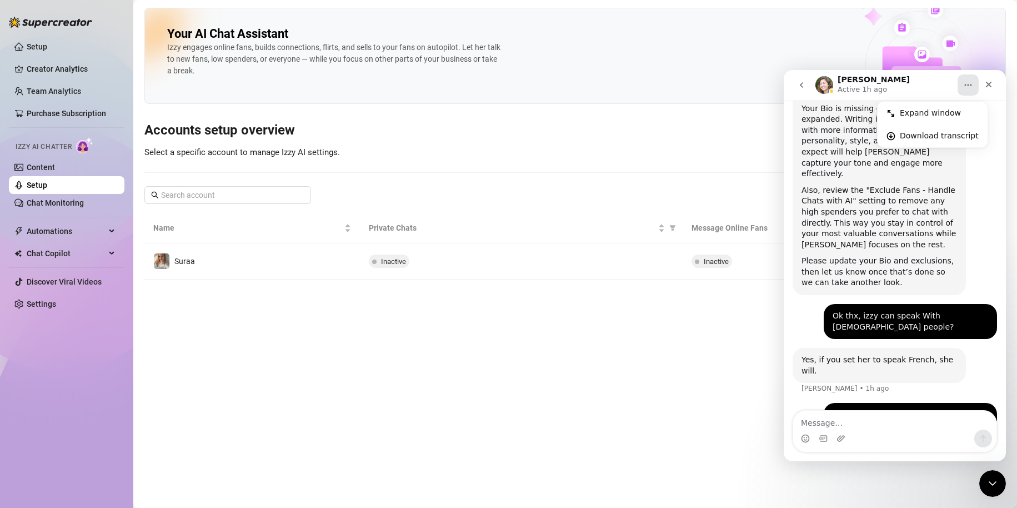
click at [969, 81] on icon "Home" at bounding box center [968, 85] width 9 height 9
click at [991, 89] on div "Close" at bounding box center [989, 84] width 20 height 20
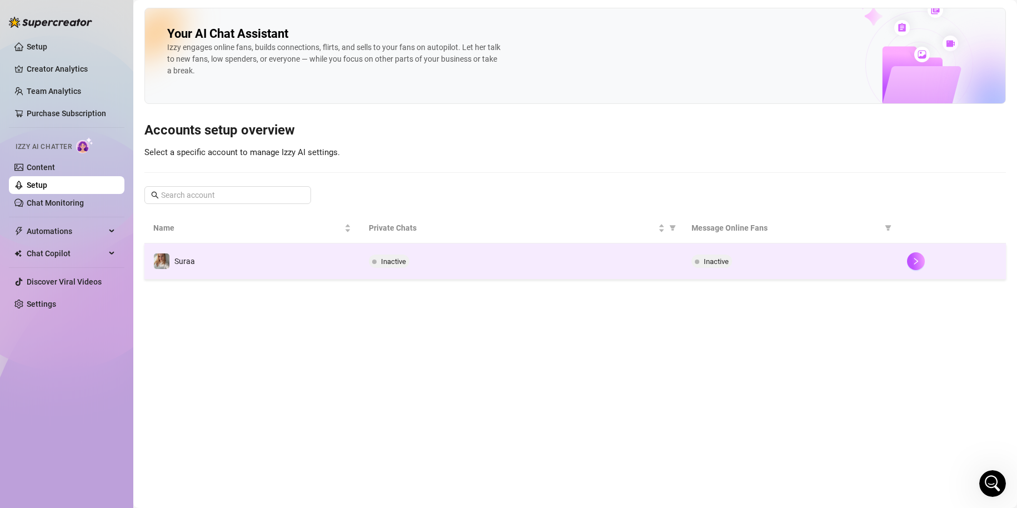
click at [768, 259] on div "Inactive" at bounding box center [791, 260] width 198 height 13
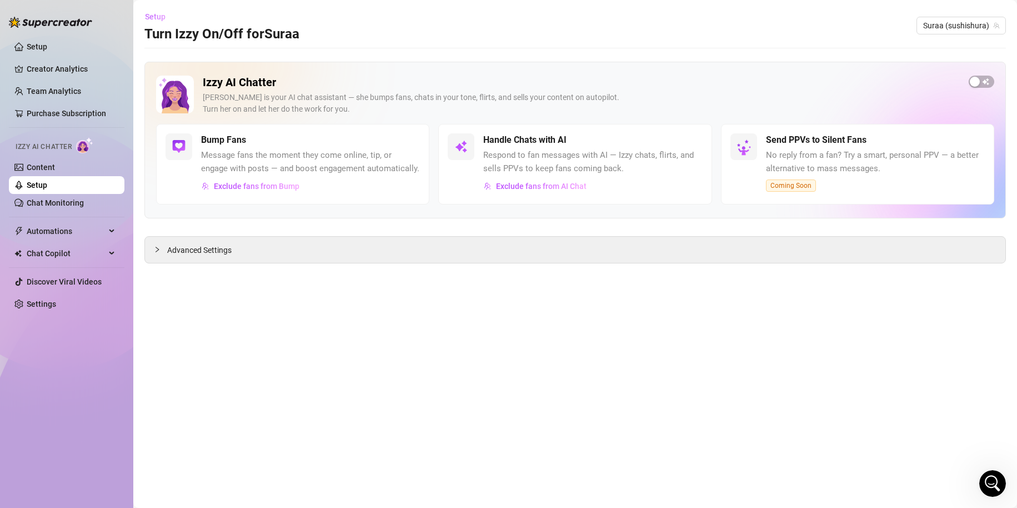
click at [162, 20] on span "Setup" at bounding box center [155, 16] width 21 height 9
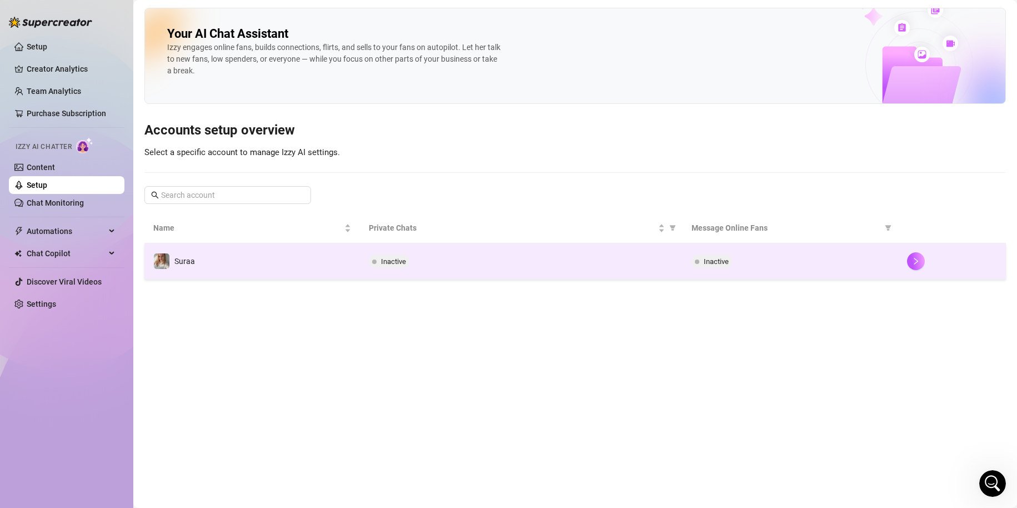
click at [386, 251] on td "Inactive" at bounding box center [521, 261] width 323 height 36
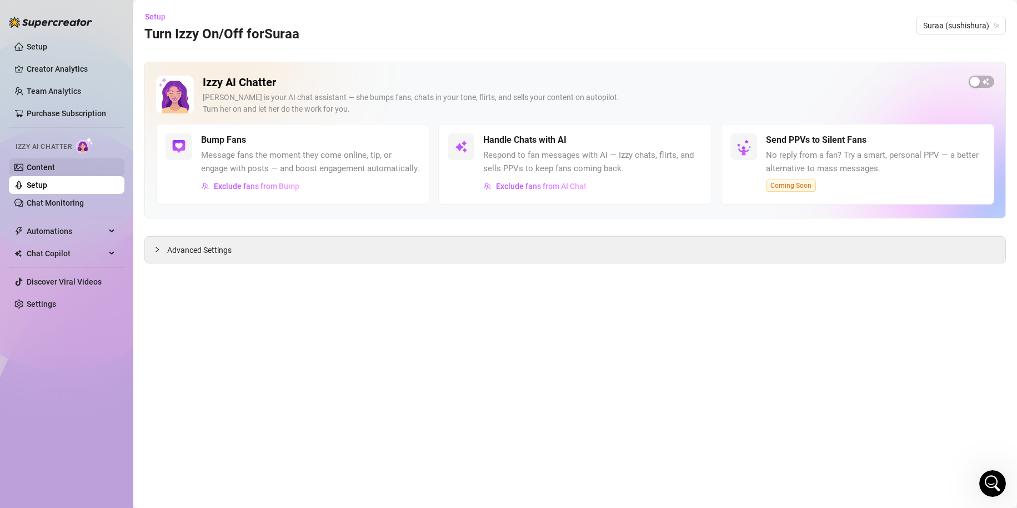
click at [55, 163] on link "Content" at bounding box center [41, 167] width 28 height 9
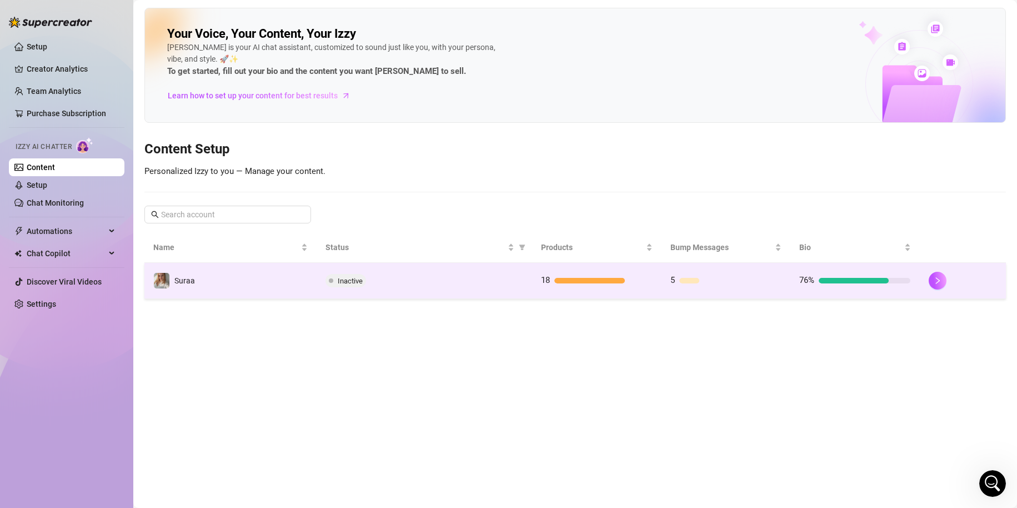
click at [415, 268] on td "Inactive" at bounding box center [425, 281] width 216 height 36
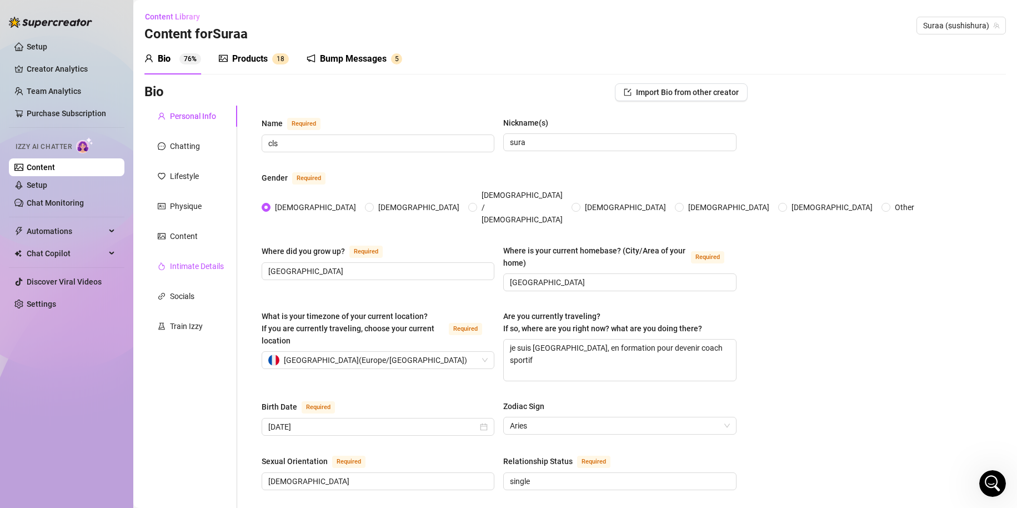
click at [191, 266] on div "Intimate Details" at bounding box center [197, 266] width 54 height 12
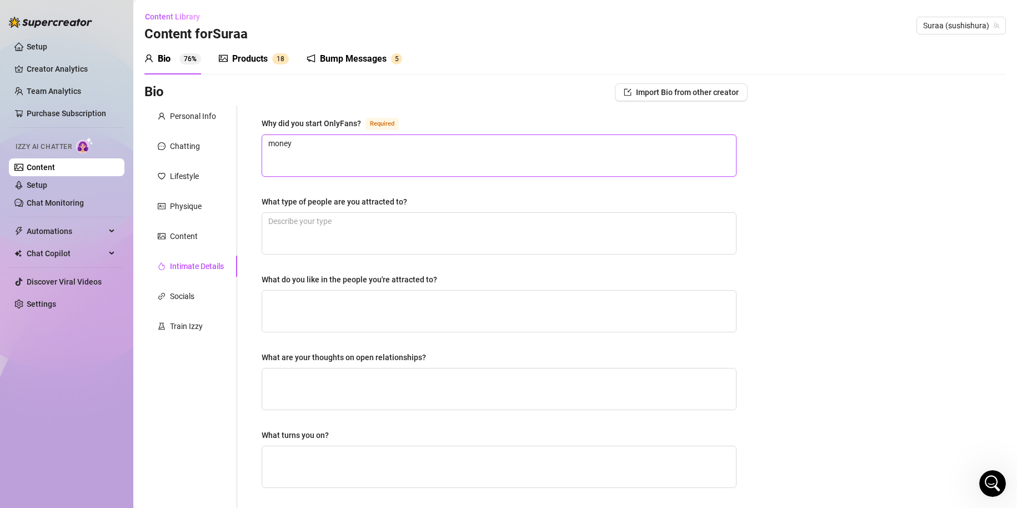
click at [398, 135] on textarea "money" at bounding box center [499, 155] width 474 height 41
click at [452, 219] on textarea "What type of people are you attracted to?" at bounding box center [499, 233] width 474 height 41
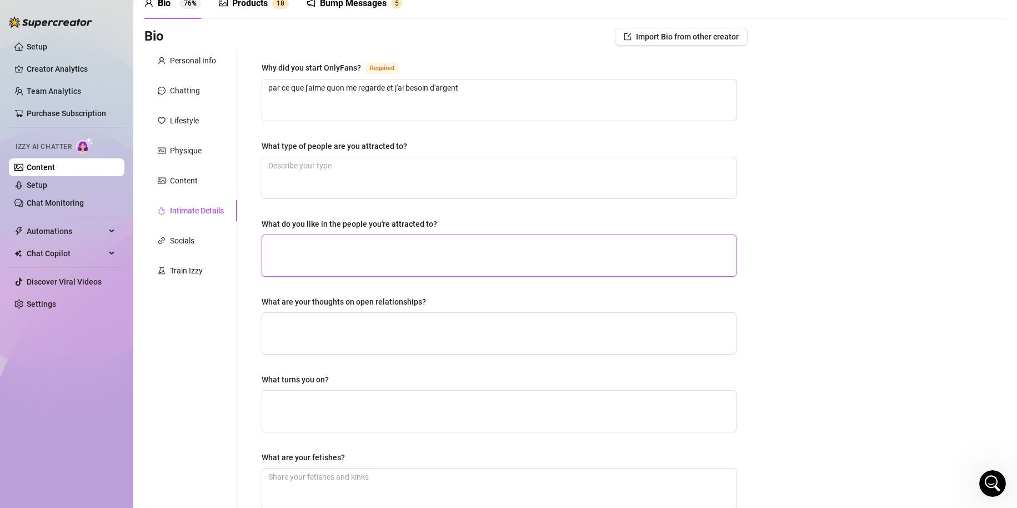
click at [471, 262] on textarea "What do you like in the people you're attracted to?" at bounding box center [499, 255] width 474 height 41
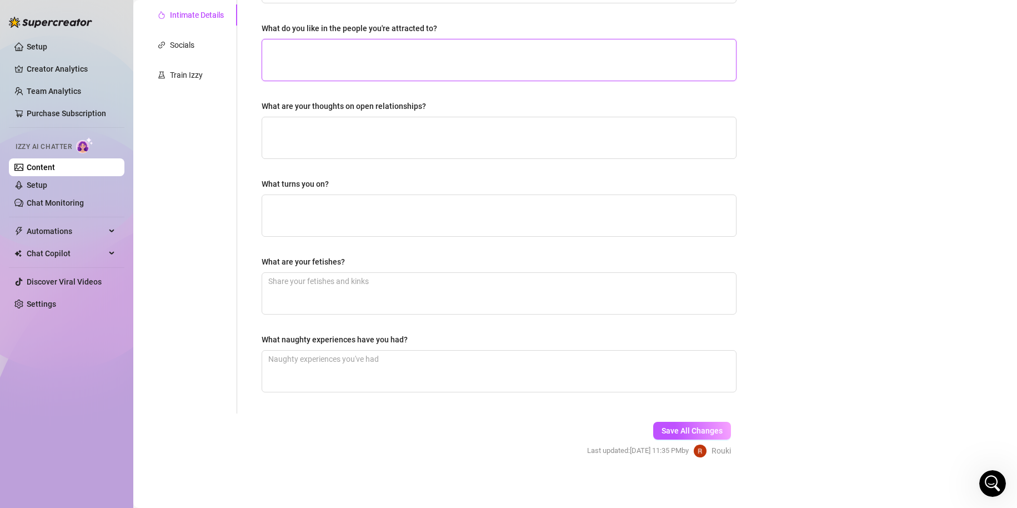
scroll to position [253, 0]
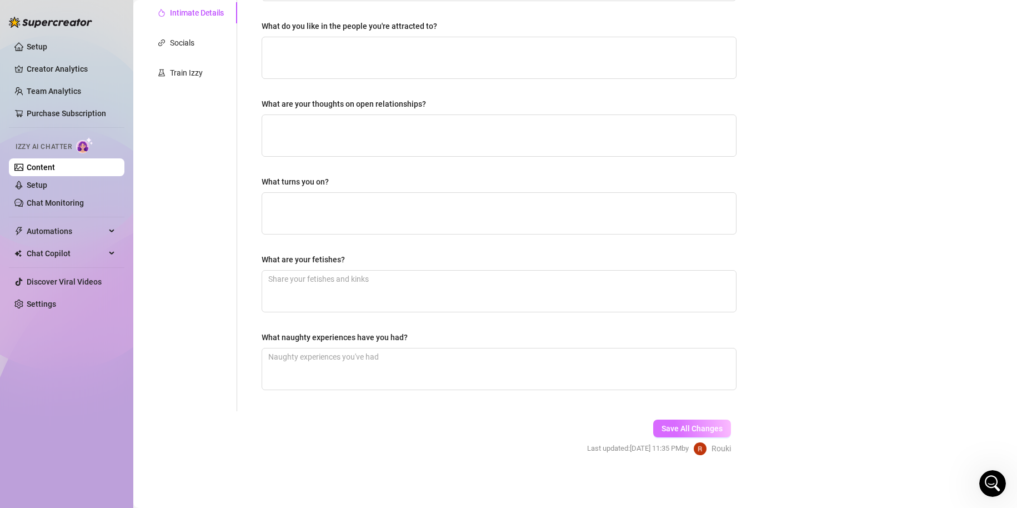
click at [693, 420] on button "Save All Changes" at bounding box center [692, 429] width 78 height 18
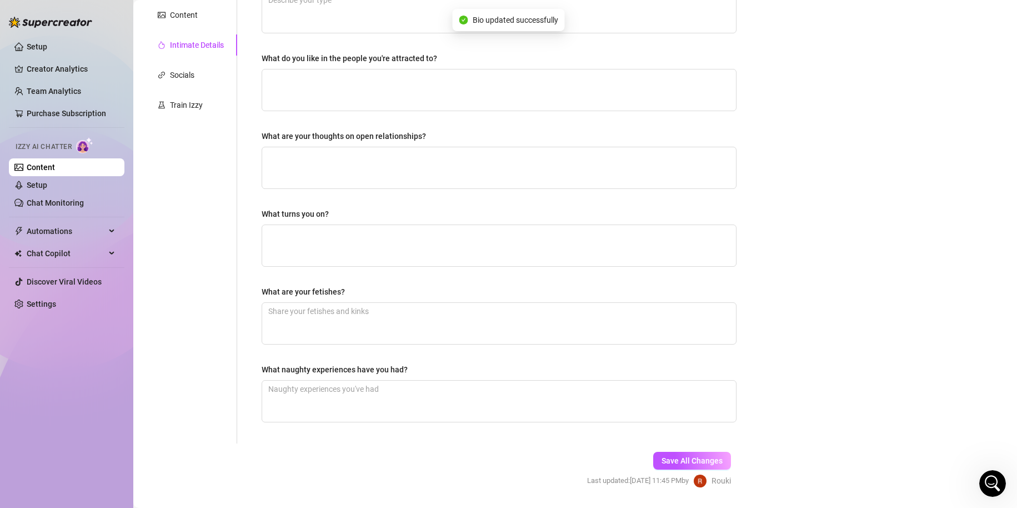
scroll to position [142, 0]
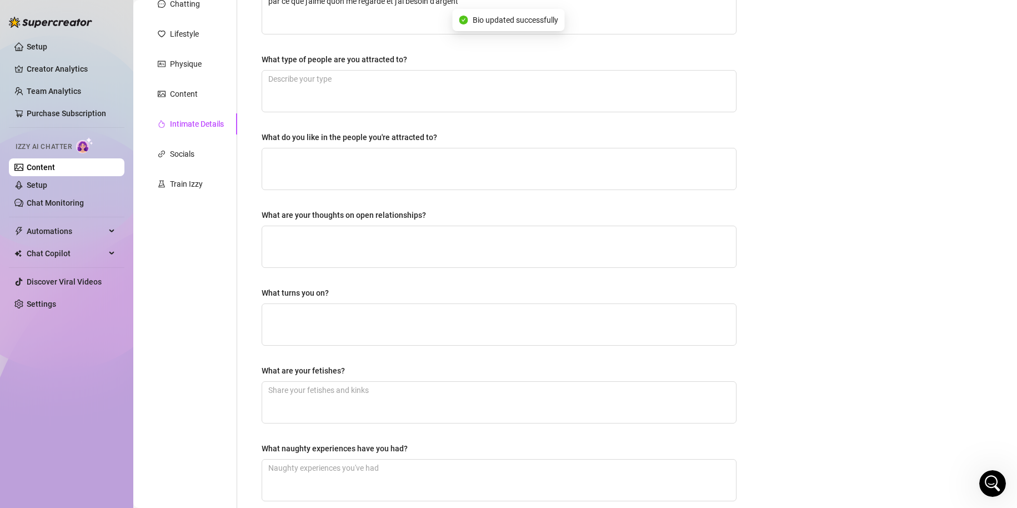
click at [198, 165] on div "Personal Info Chatting Lifestyle Physique Content Intimate Details Socials Trai…" at bounding box center [190, 242] width 93 height 559
click at [199, 161] on div "Socials" at bounding box center [190, 153] width 93 height 21
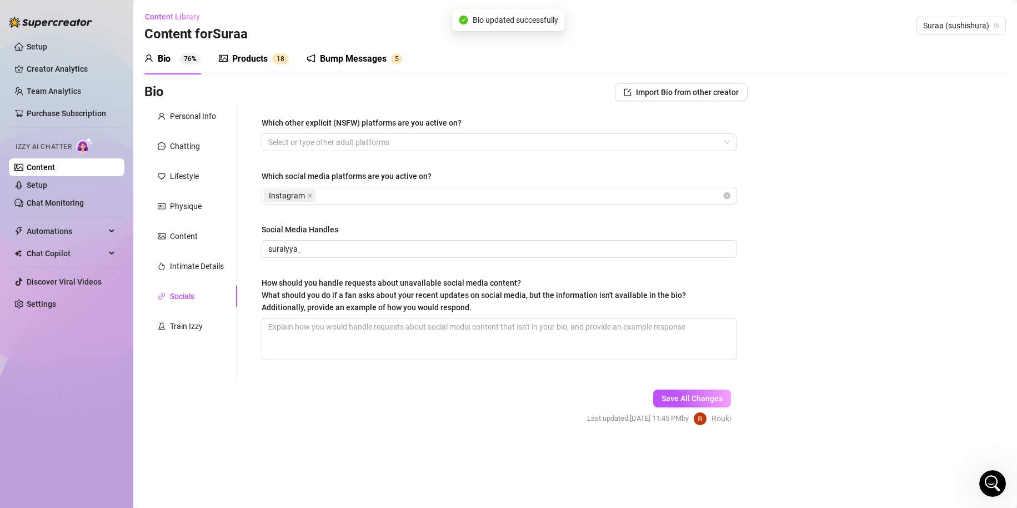
scroll to position [0, 0]
click at [541, 339] on textarea "How should you handle requests about unavailable social media content? What sho…" at bounding box center [499, 338] width 474 height 41
click at [301, 138] on div at bounding box center [493, 142] width 459 height 16
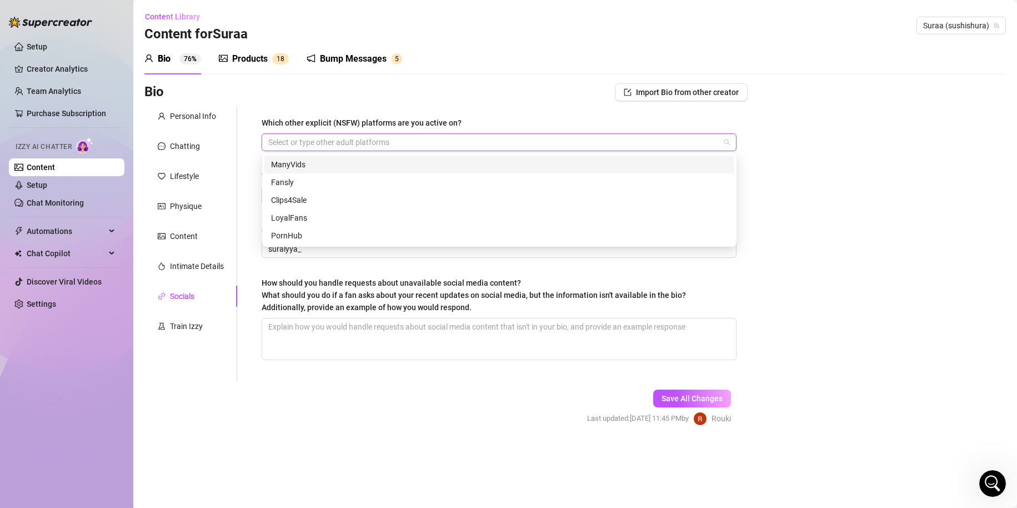
click at [428, 88] on div "Bio Import Bio from other creator" at bounding box center [445, 92] width 603 height 18
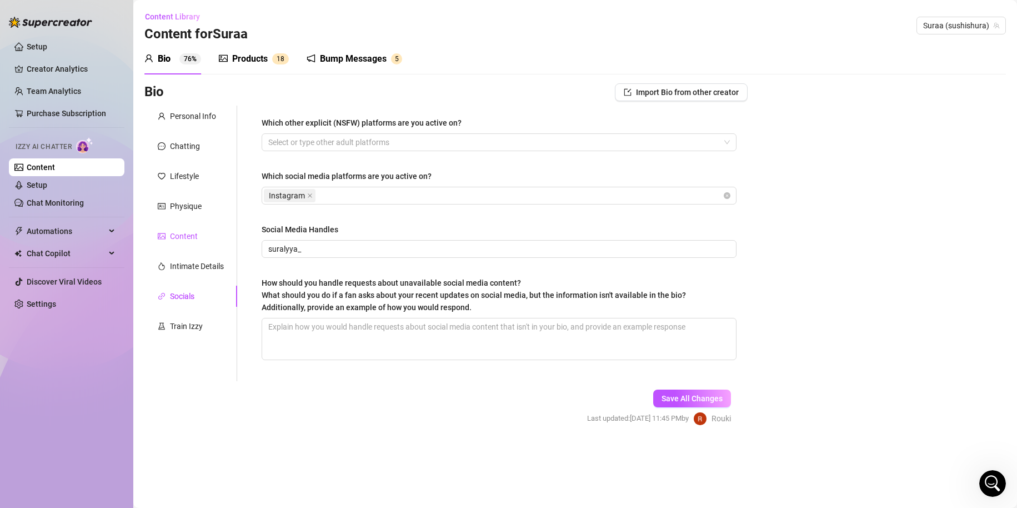
click at [191, 233] on div "Content" at bounding box center [184, 236] width 28 height 12
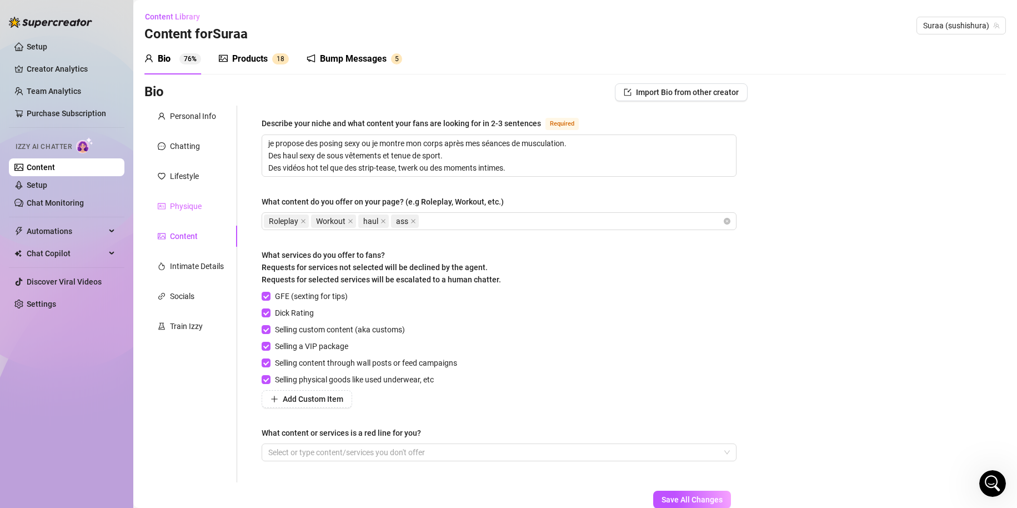
click at [205, 201] on div "Physique" at bounding box center [190, 206] width 93 height 21
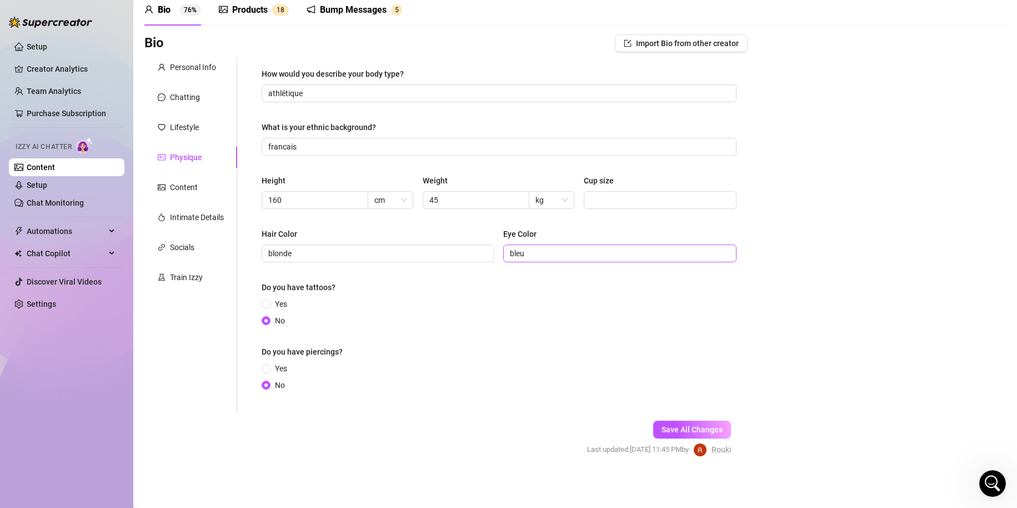
scroll to position [51, 0]
click at [188, 116] on div "Lifestyle" at bounding box center [190, 125] width 93 height 21
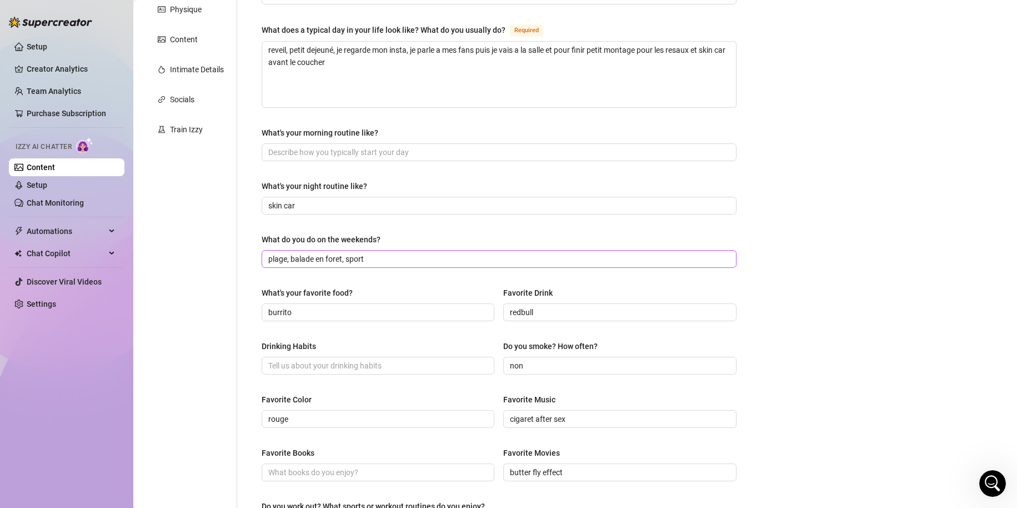
scroll to position [384, 0]
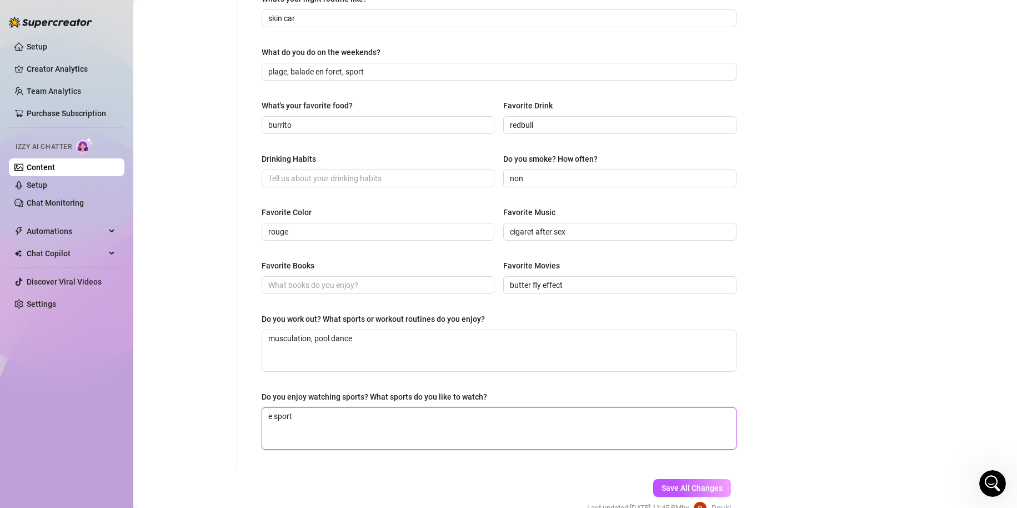
click at [341, 421] on textarea "e sport" at bounding box center [499, 428] width 474 height 41
click at [712, 488] on span "Save All Changes" at bounding box center [692, 487] width 61 height 9
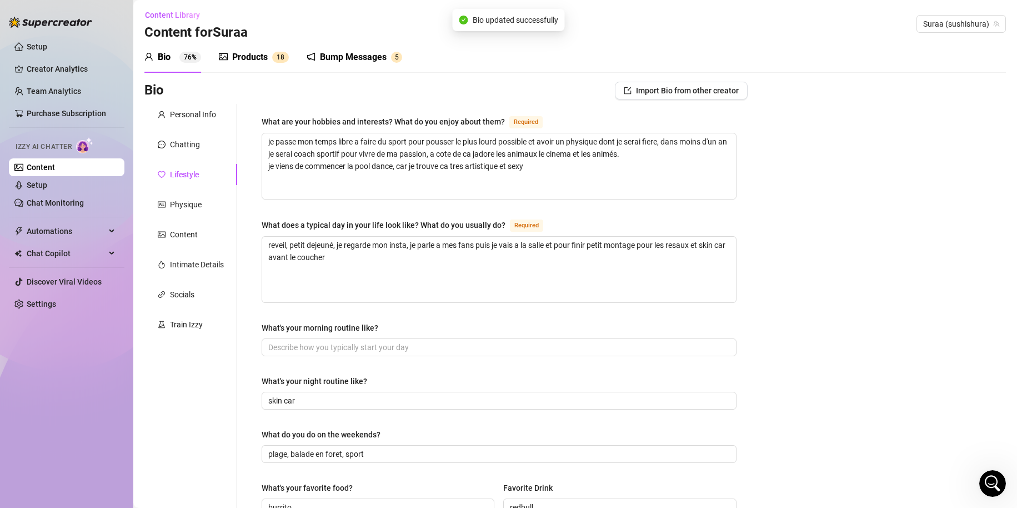
scroll to position [0, 0]
click at [209, 151] on div "Chatting" at bounding box center [190, 146] width 93 height 21
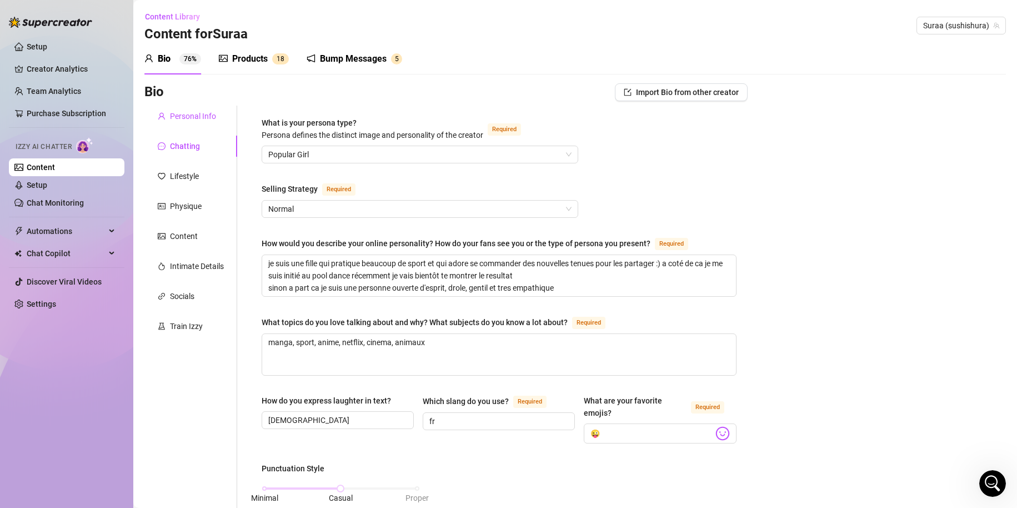
click at [213, 122] on div "Personal Info" at bounding box center [193, 116] width 46 height 12
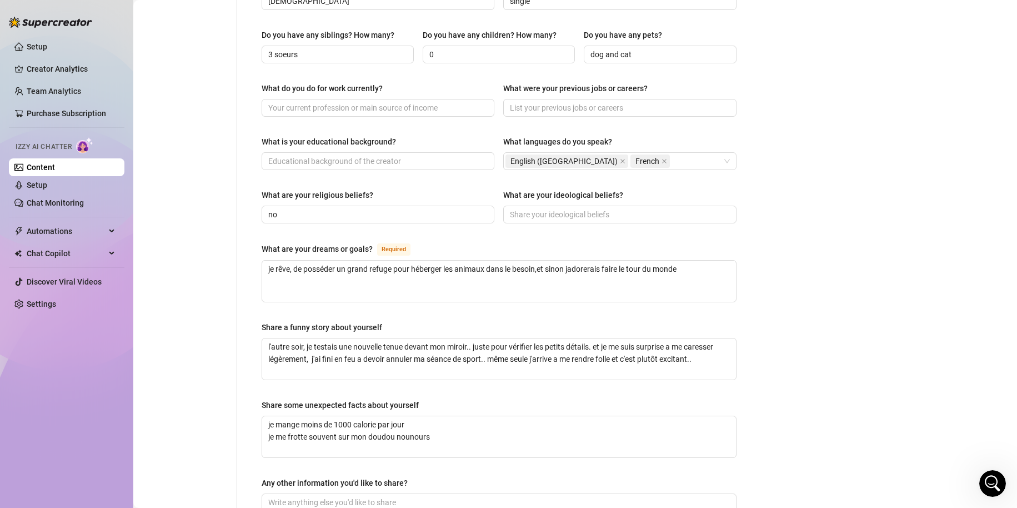
scroll to position [556, 0]
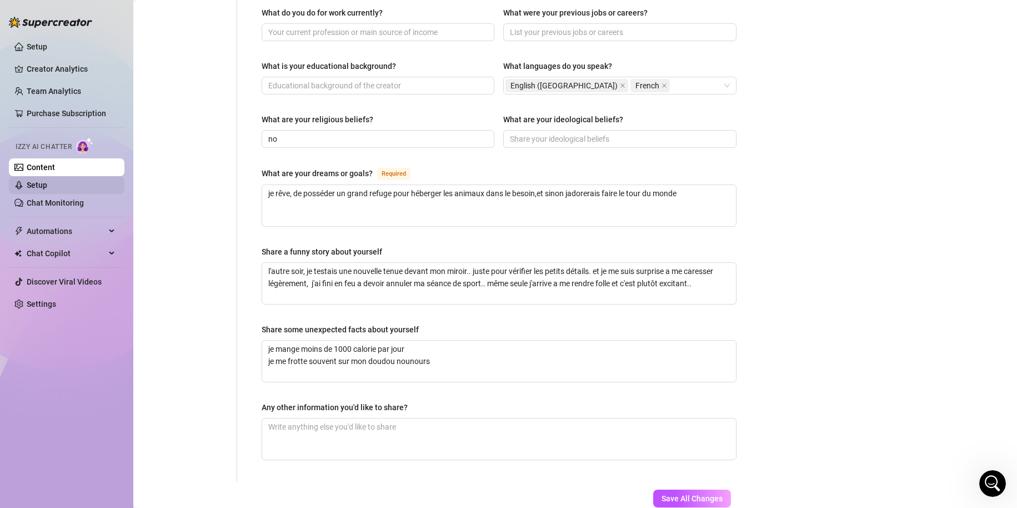
click at [27, 172] on link "Content" at bounding box center [41, 167] width 28 height 9
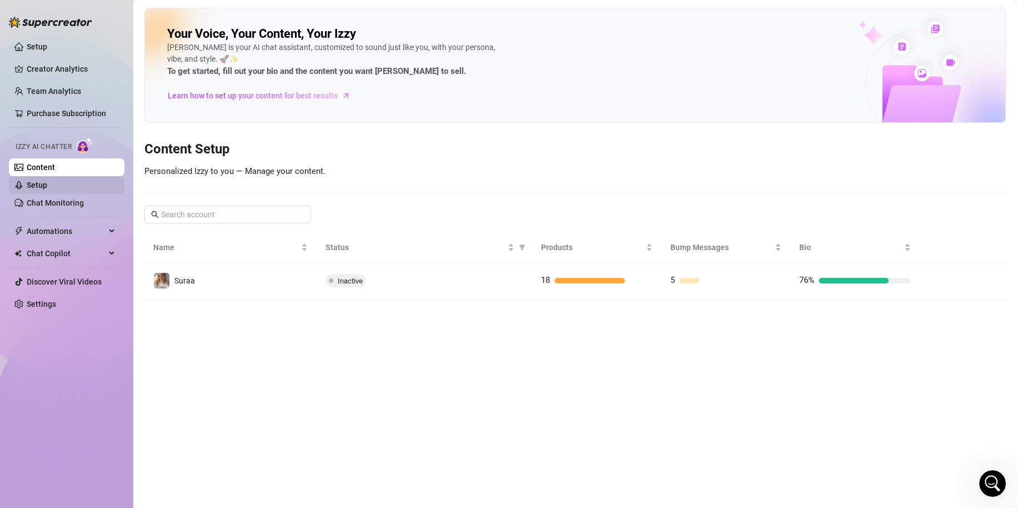
click at [47, 187] on link "Setup" at bounding box center [37, 185] width 21 height 9
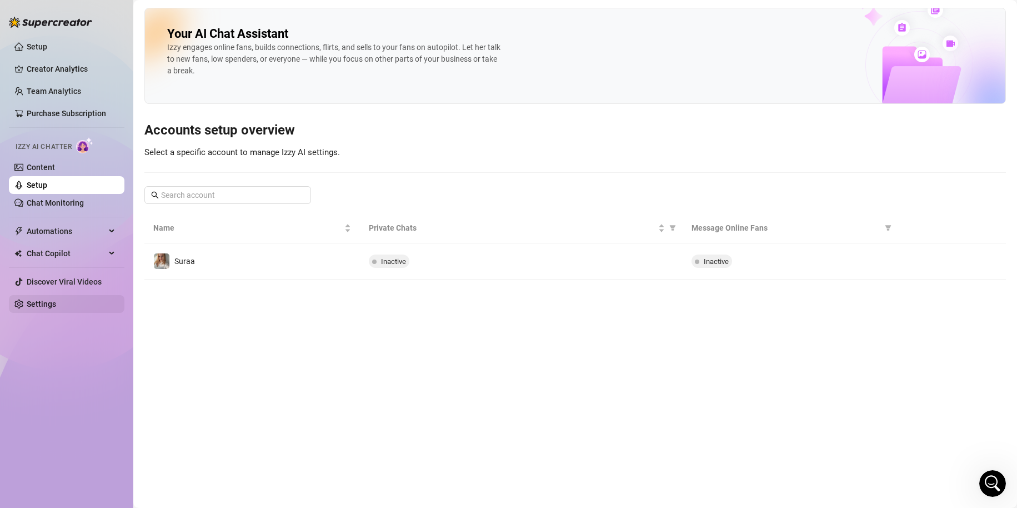
click at [46, 308] on link "Settings" at bounding box center [41, 304] width 29 height 9
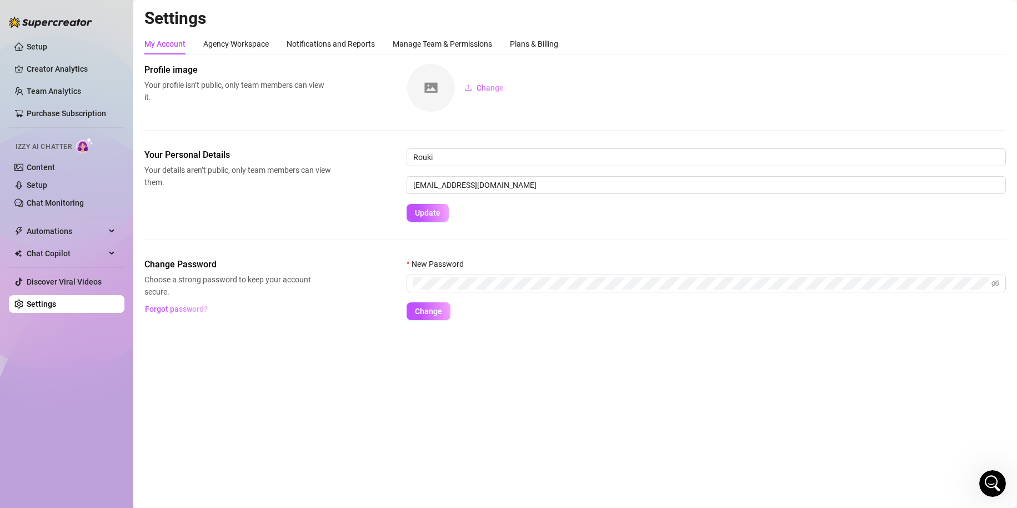
scroll to position [193, 0]
click at [74, 277] on link "Discover Viral Videos" at bounding box center [64, 281] width 75 height 9
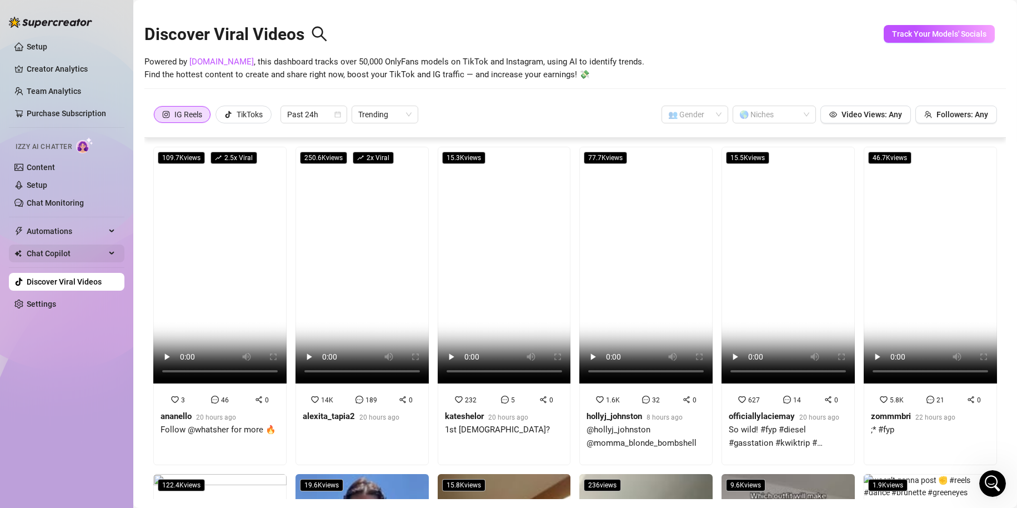
click at [64, 252] on span "Chat Copilot" at bounding box center [66, 253] width 79 height 18
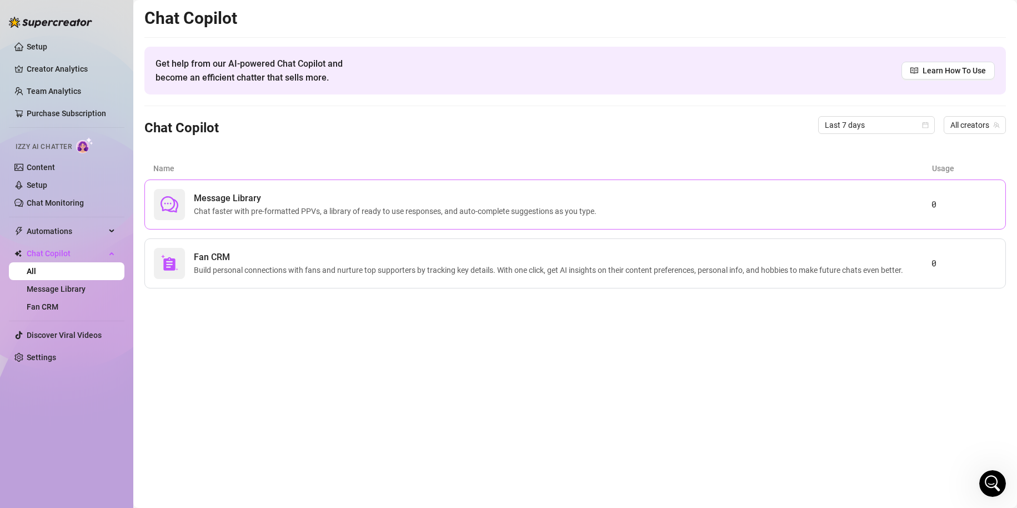
click at [350, 222] on div "Message Library Chat faster with pre-formatted PPVs, a library of ready to use …" at bounding box center [575, 204] width 862 height 50
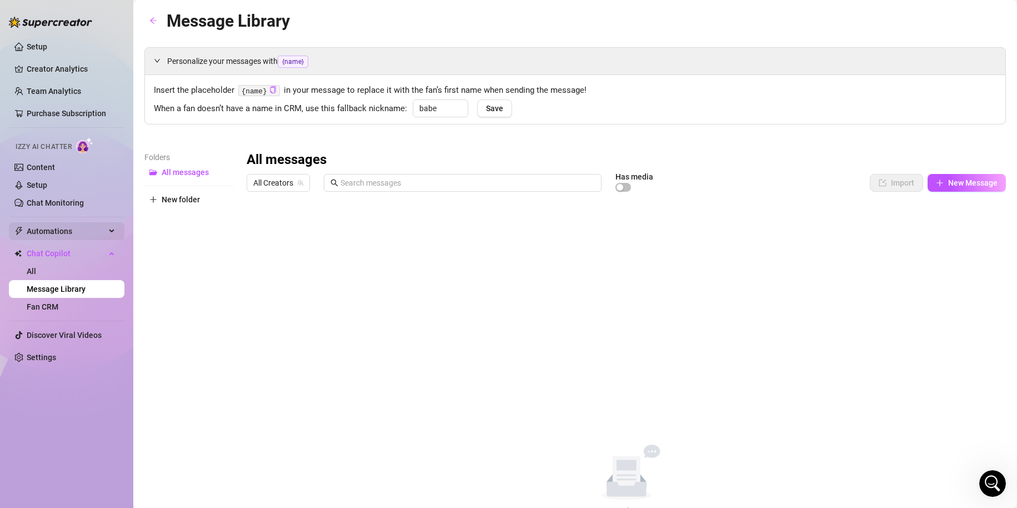
click at [47, 235] on span "Automations" at bounding box center [66, 231] width 79 height 18
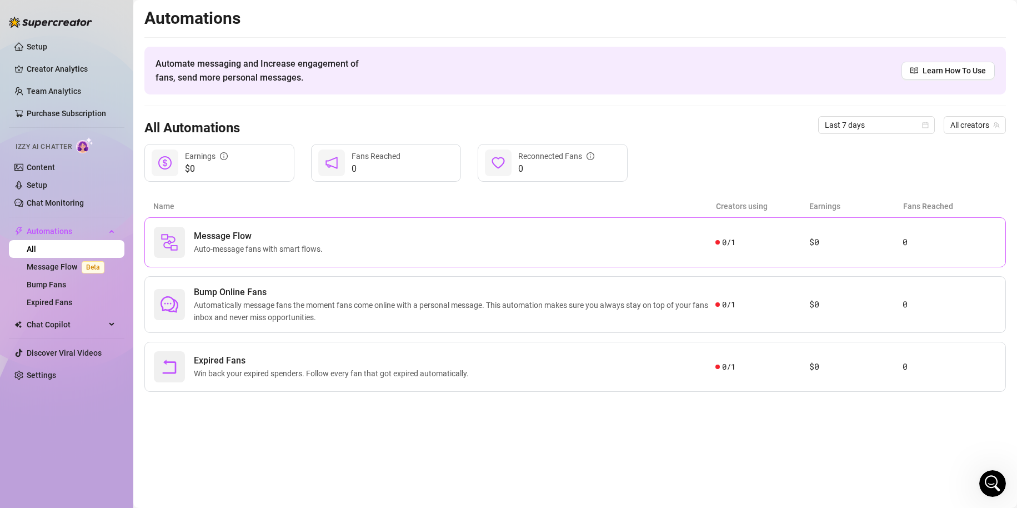
click at [264, 263] on div "Message Flow Auto-message fans with smart flows. 0 / 1 $0 0" at bounding box center [575, 242] width 862 height 50
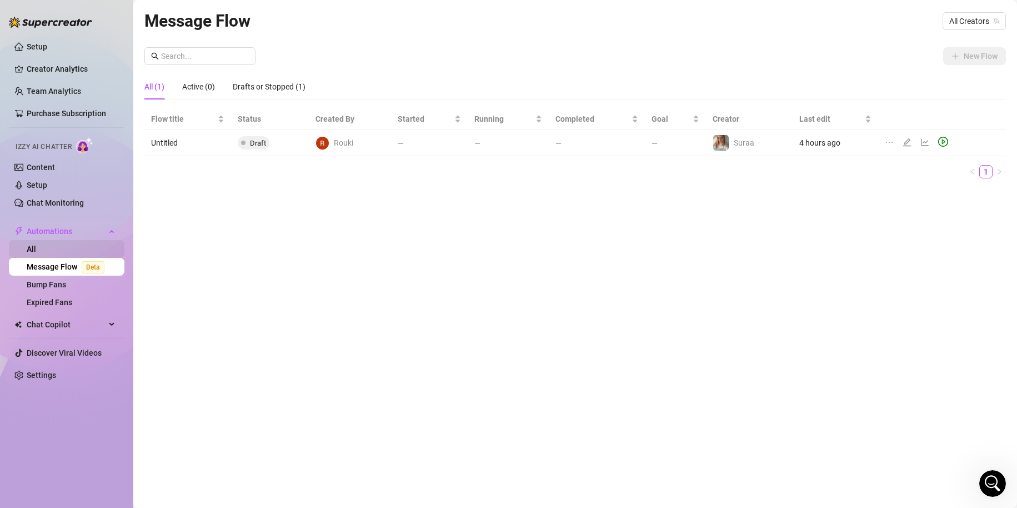
click at [36, 247] on link "All" at bounding box center [31, 248] width 9 height 9
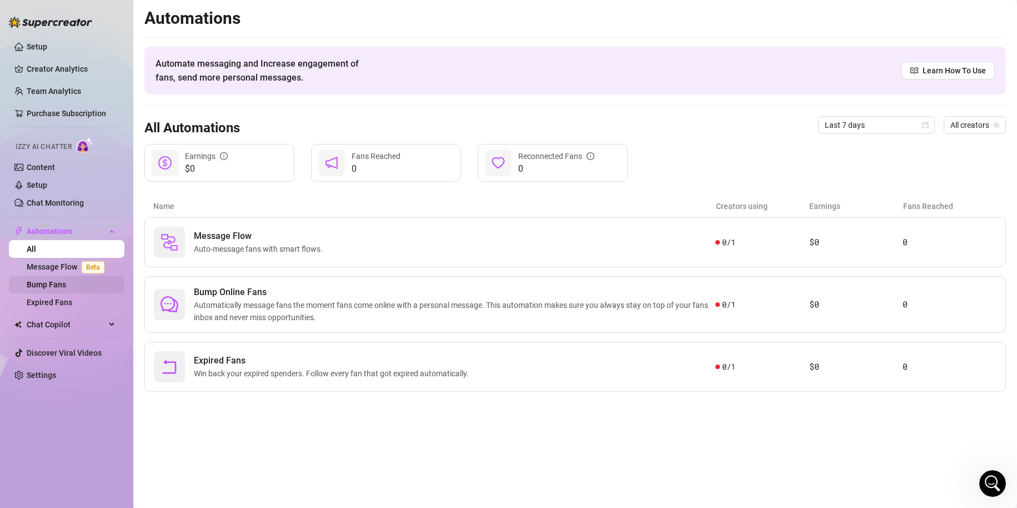
click at [66, 285] on link "Bump Fans" at bounding box center [46, 284] width 39 height 9
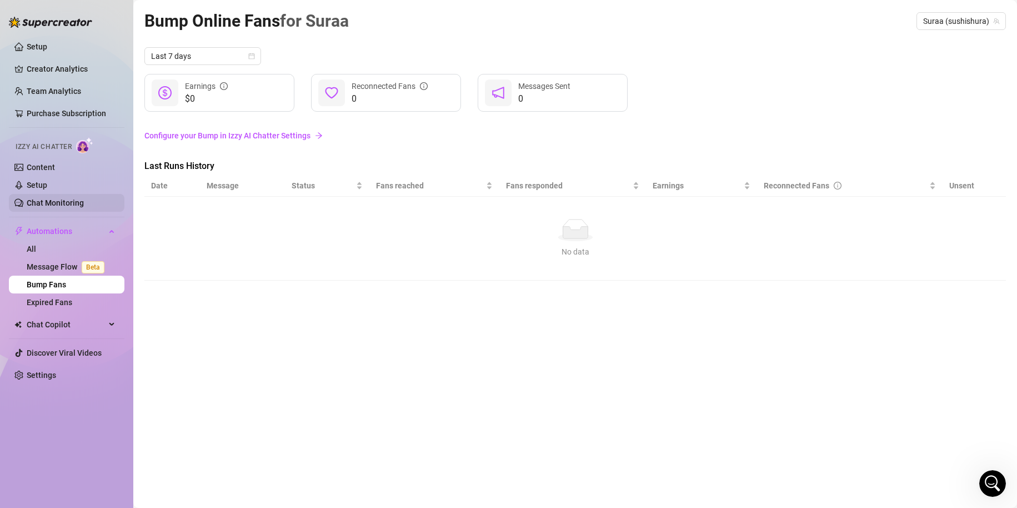
click at [39, 199] on link "Chat Monitoring" at bounding box center [55, 202] width 57 height 9
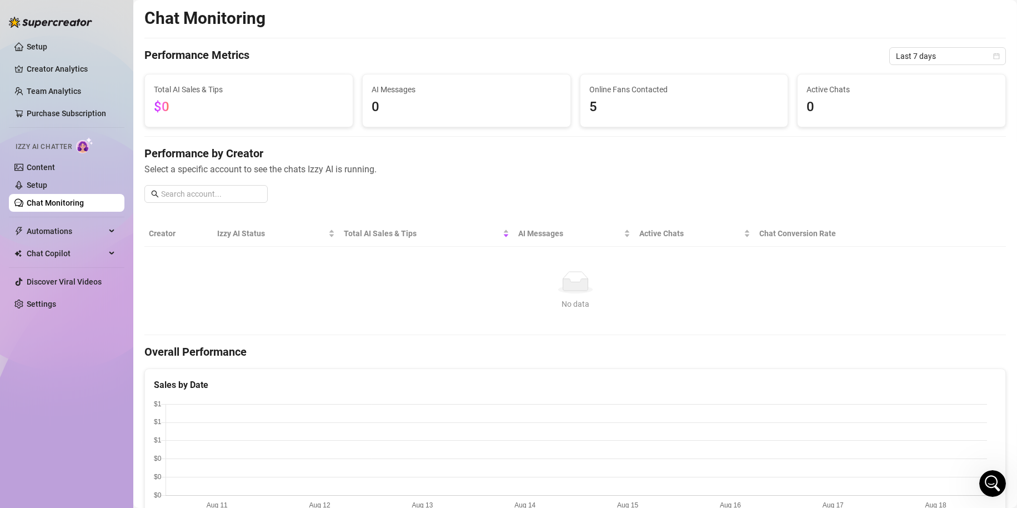
click at [600, 107] on span "5" at bounding box center [685, 107] width 190 height 21
click at [28, 184] on link "Setup" at bounding box center [37, 185] width 21 height 9
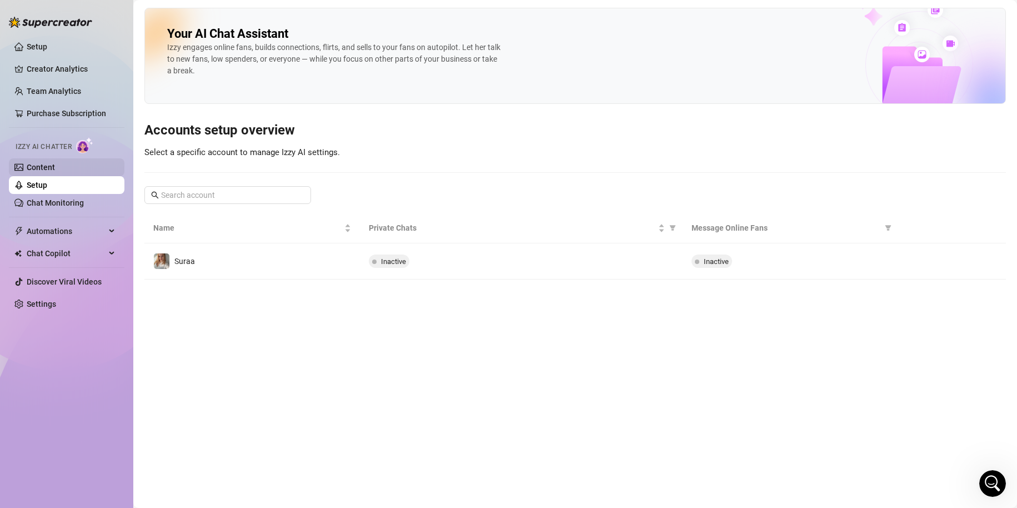
click at [38, 172] on link "Content" at bounding box center [41, 167] width 28 height 9
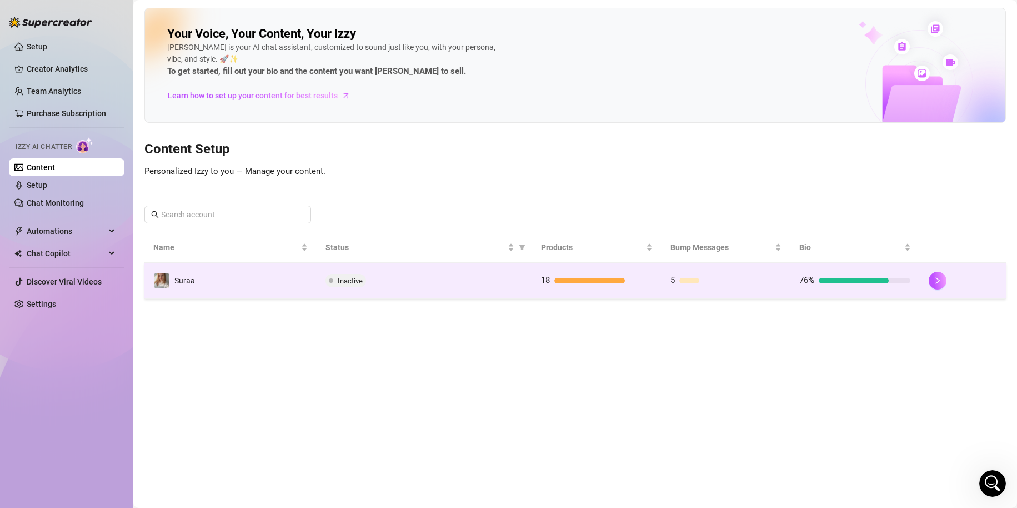
click at [733, 273] on td "5" at bounding box center [726, 281] width 129 height 36
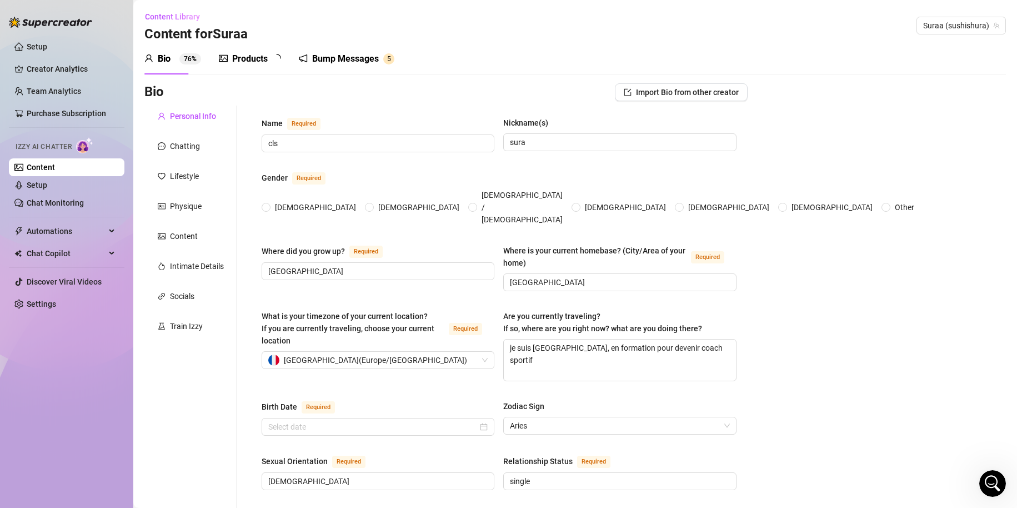
radio input "true"
type input "[DATE]"
click at [341, 63] on div "Bump Messages" at bounding box center [353, 58] width 67 height 13
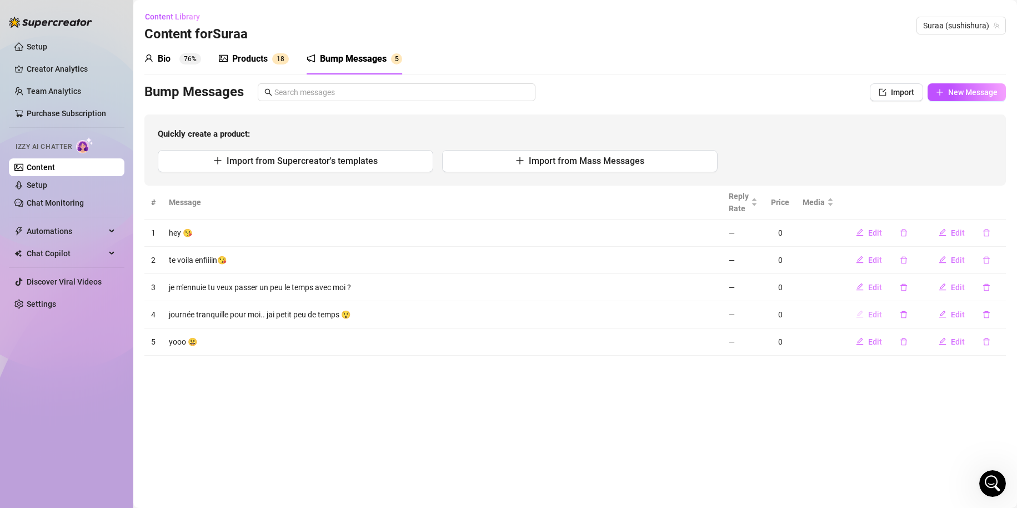
click at [864, 315] on icon "edit" at bounding box center [860, 314] width 8 height 8
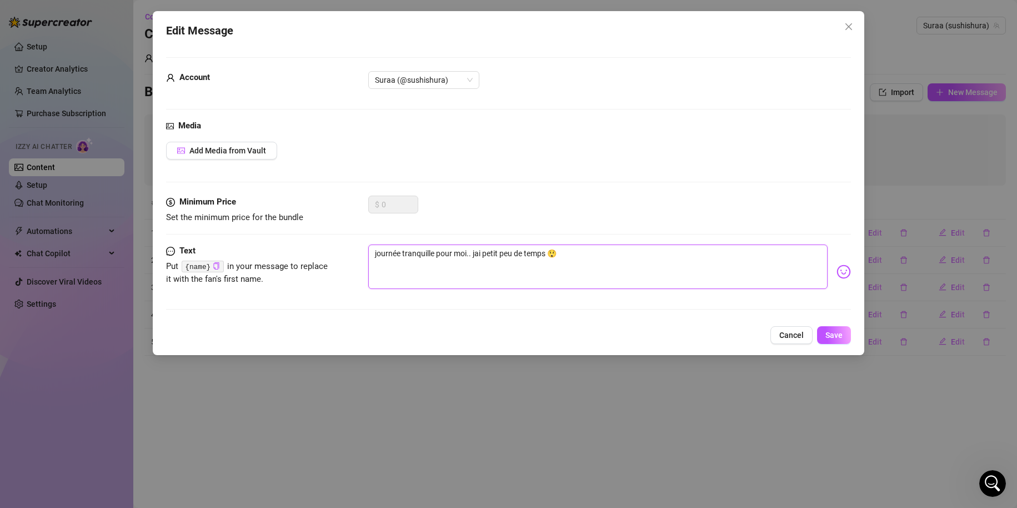
click at [482, 252] on textarea "journée tranquille pour moi.. jai petit peu de temps 😲" at bounding box center [598, 266] width 460 height 44
type textarea "journée tranquille pour moi.. jai upetit peu de temps 😲"
type textarea "journée tranquille pour moi.. jai unpetit peu de temps 😲"
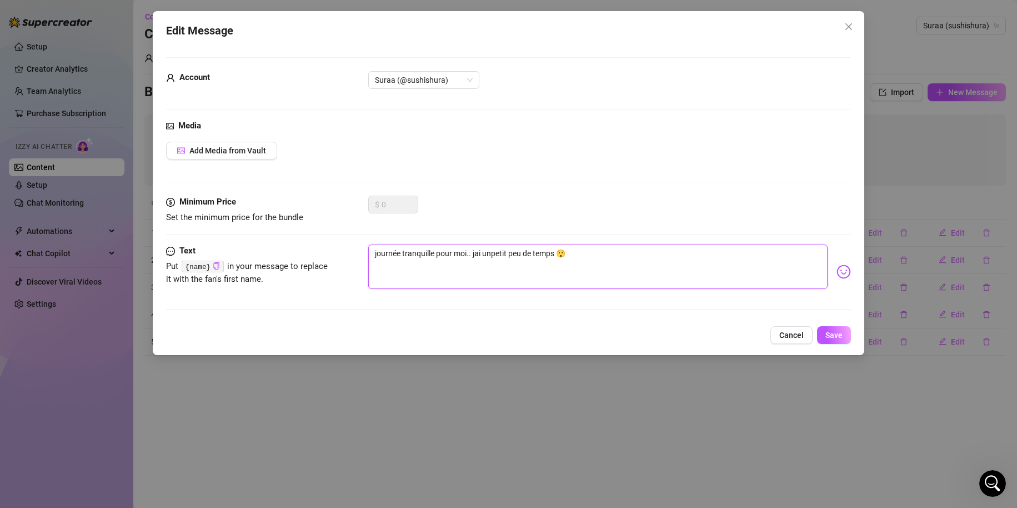
type textarea "journée tranquille pour moi.. jai un petit peu de temps 😲"
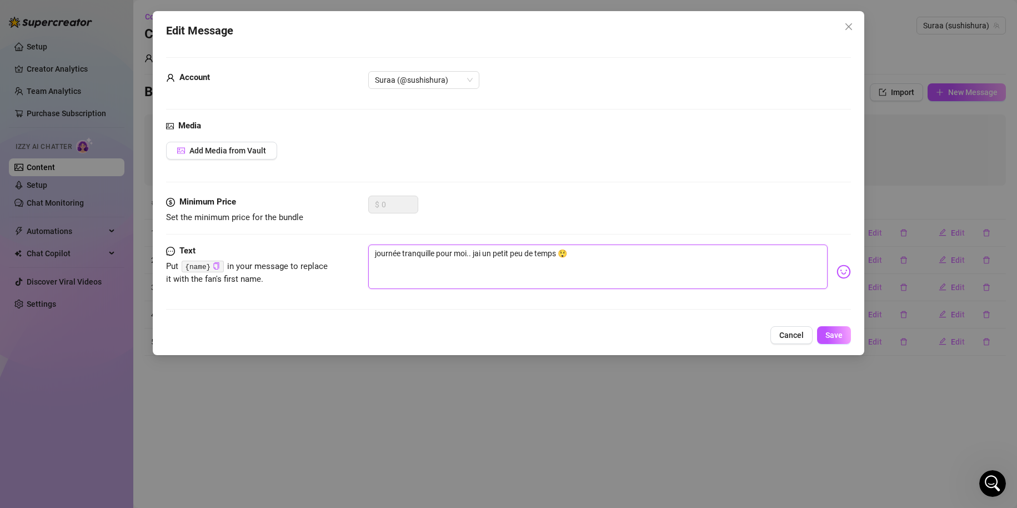
click at [560, 252] on textarea "journée tranquille pour moi.. jai un petit peu de temps 😲" at bounding box center [598, 266] width 460 height 44
type textarea "journée tranquille pour moi.. jai un petit peu de temps 😲"
click at [836, 333] on span "Save" at bounding box center [834, 335] width 17 height 9
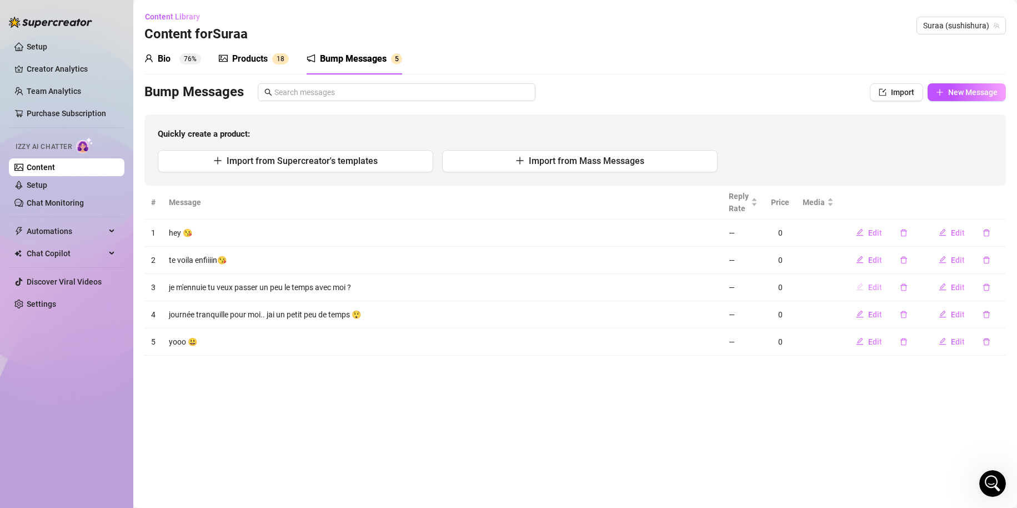
click at [872, 288] on span "Edit" at bounding box center [876, 287] width 14 height 9
type textarea "je m'ennuie tu veux passer un peu le temps avec moi ?"
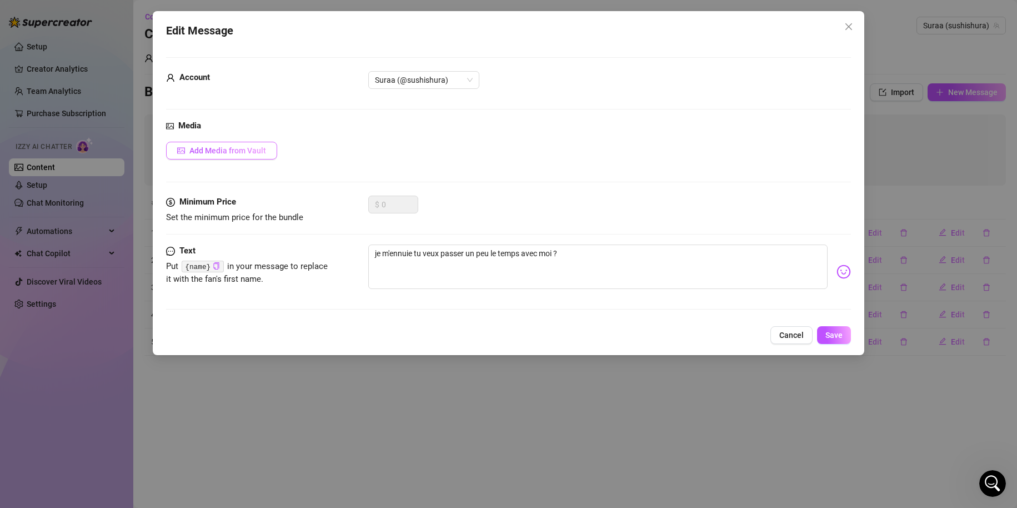
click at [201, 142] on button "Add Media from Vault" at bounding box center [221, 151] width 111 height 18
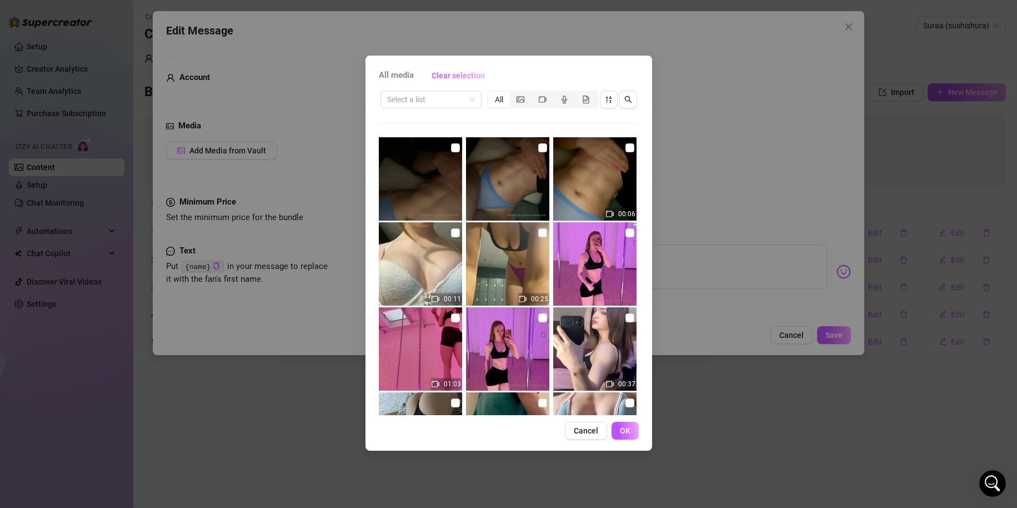
click at [575, 298] on img at bounding box center [594, 263] width 83 height 83
click at [596, 430] on span "Cancel" at bounding box center [586, 430] width 24 height 9
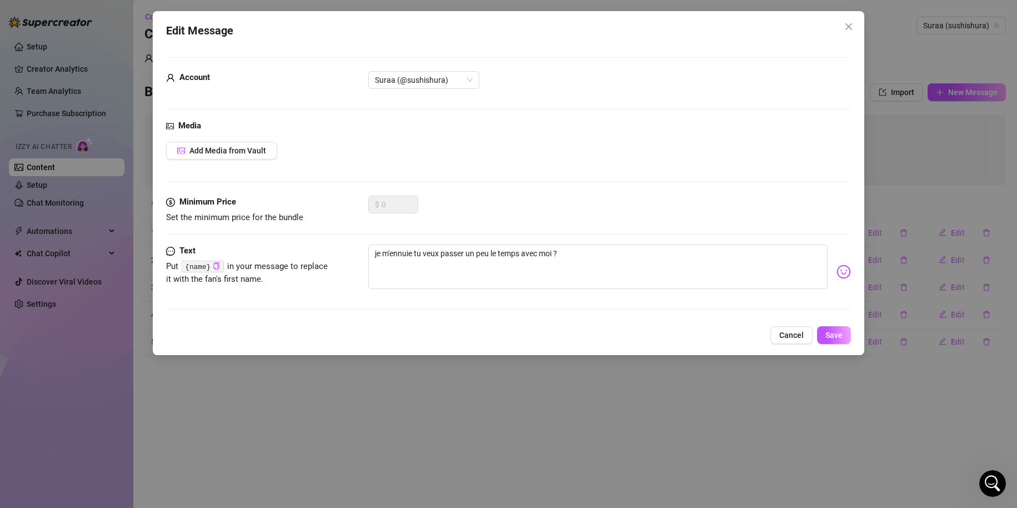
click at [689, 441] on div "Edit Message Account Suraa (@sushishura) Media Add Media from Vault Minimum Pri…" at bounding box center [508, 254] width 1017 height 508
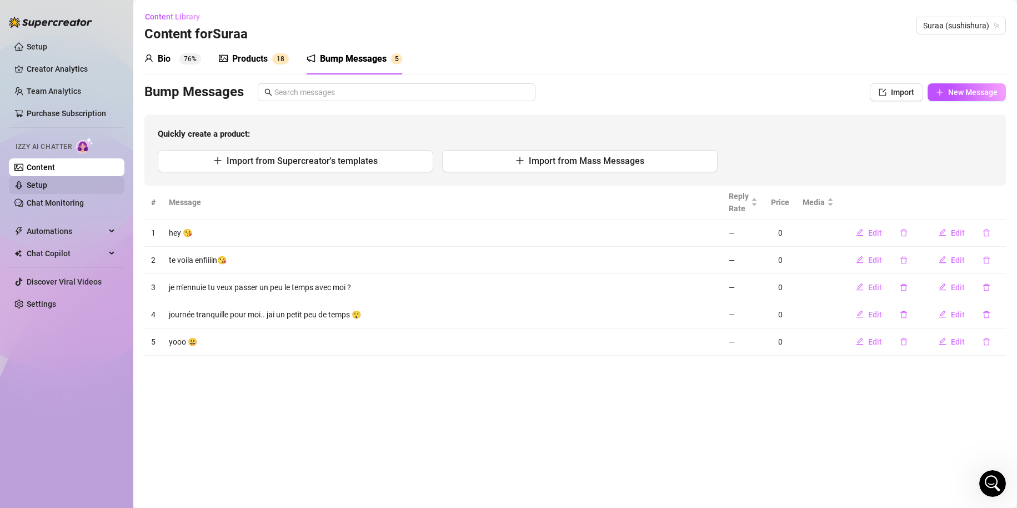
click at [47, 183] on link "Setup" at bounding box center [37, 185] width 21 height 9
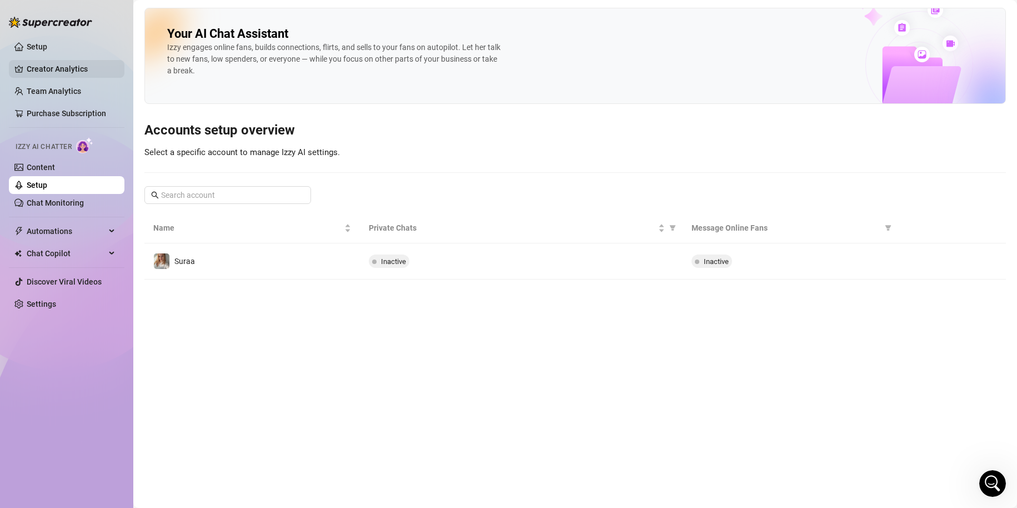
click at [44, 74] on link "Creator Analytics" at bounding box center [71, 69] width 89 height 18
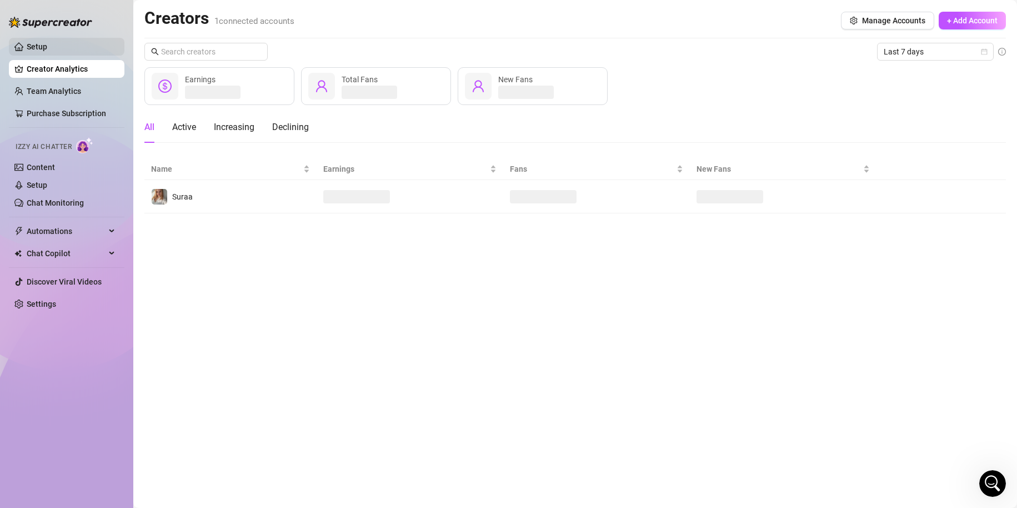
click at [47, 48] on link "Setup" at bounding box center [37, 46] width 21 height 9
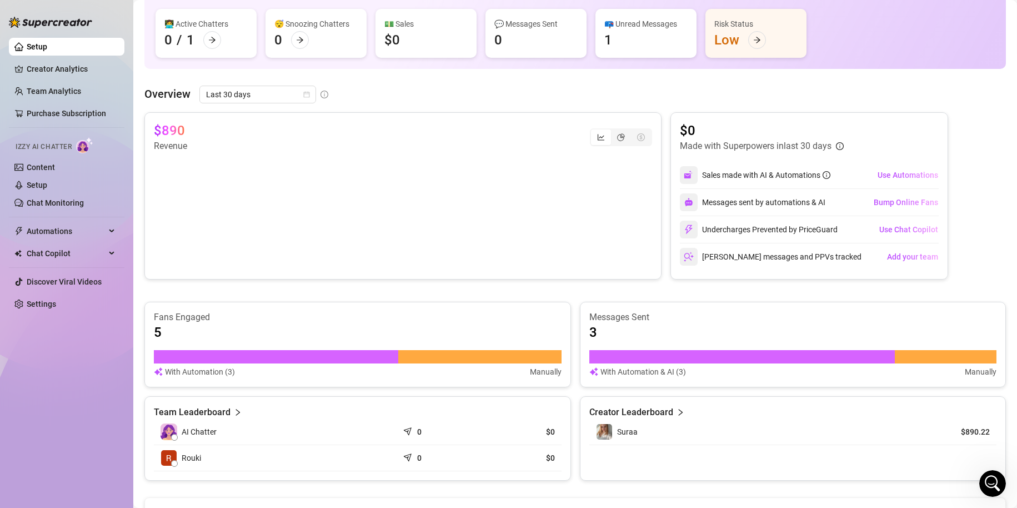
scroll to position [91, 0]
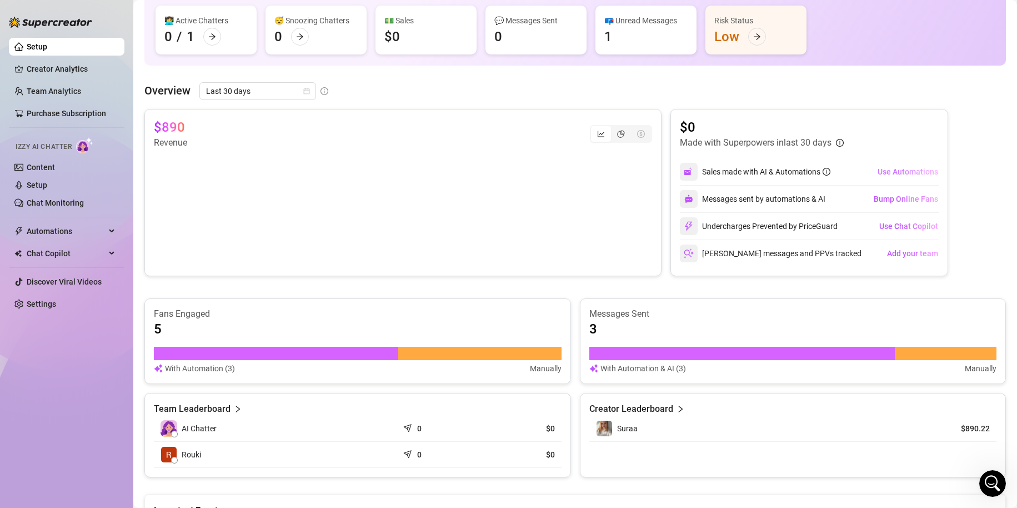
click at [906, 171] on span "Use Automations" at bounding box center [908, 171] width 61 height 9
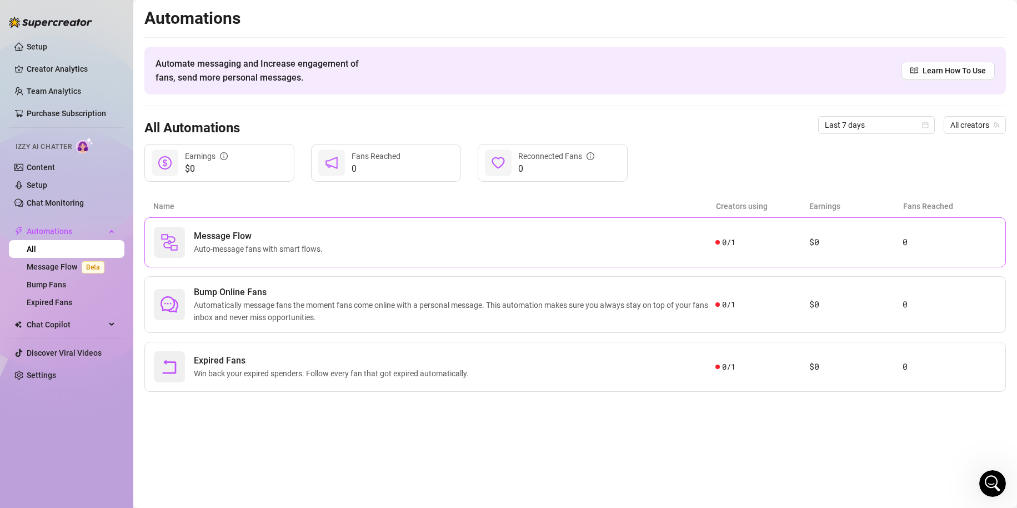
click at [404, 247] on div "Message Flow Auto-message fans with smart flows." at bounding box center [435, 242] width 562 height 31
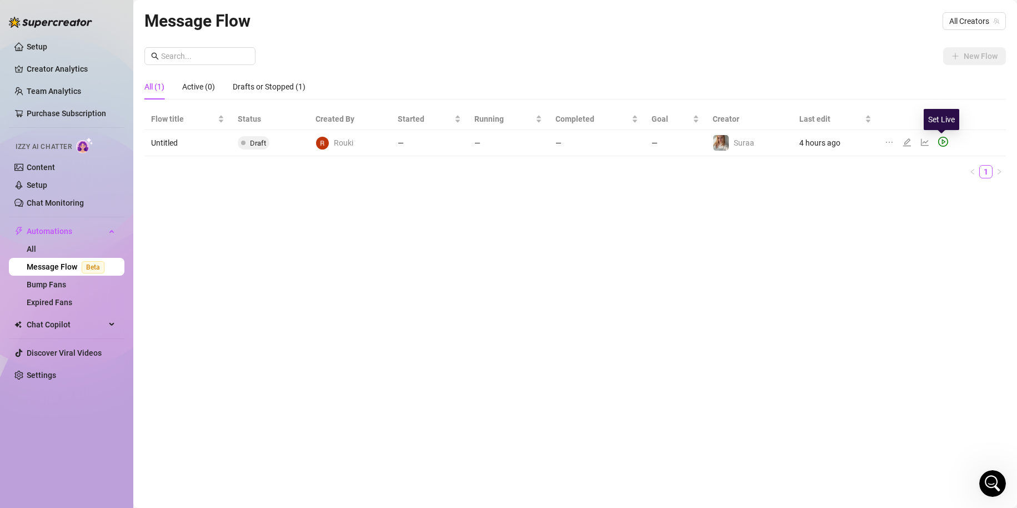
click at [945, 140] on icon "play-circle" at bounding box center [944, 142] width 10 height 10
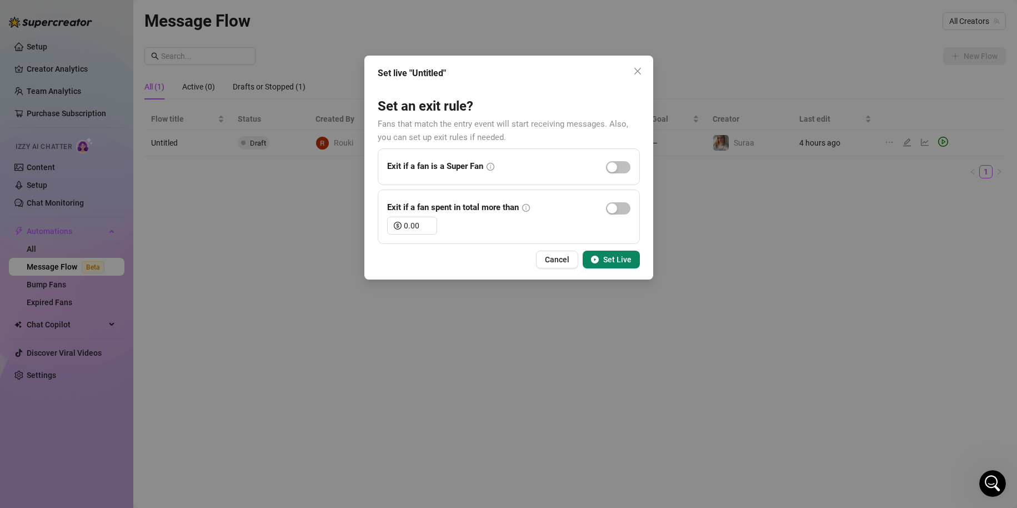
click at [726, 232] on div "Set live "Untitled" Set an exit rule? Fans that match the entry event will star…" at bounding box center [508, 254] width 1017 height 508
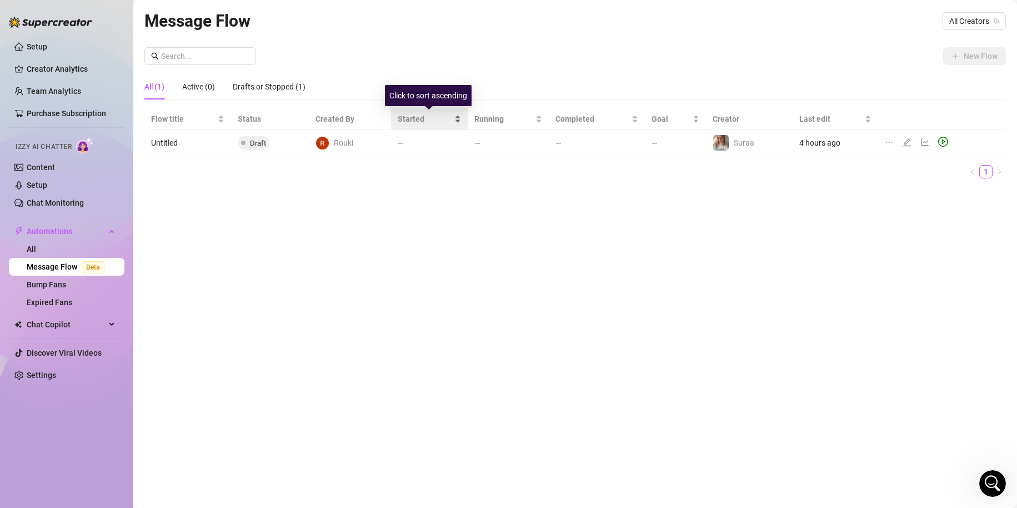
click at [412, 124] on span "Started" at bounding box center [425, 119] width 54 height 12
click at [913, 146] on div at bounding box center [909, 143] width 13 height 12
click at [906, 142] on icon "edit" at bounding box center [907, 142] width 9 height 9
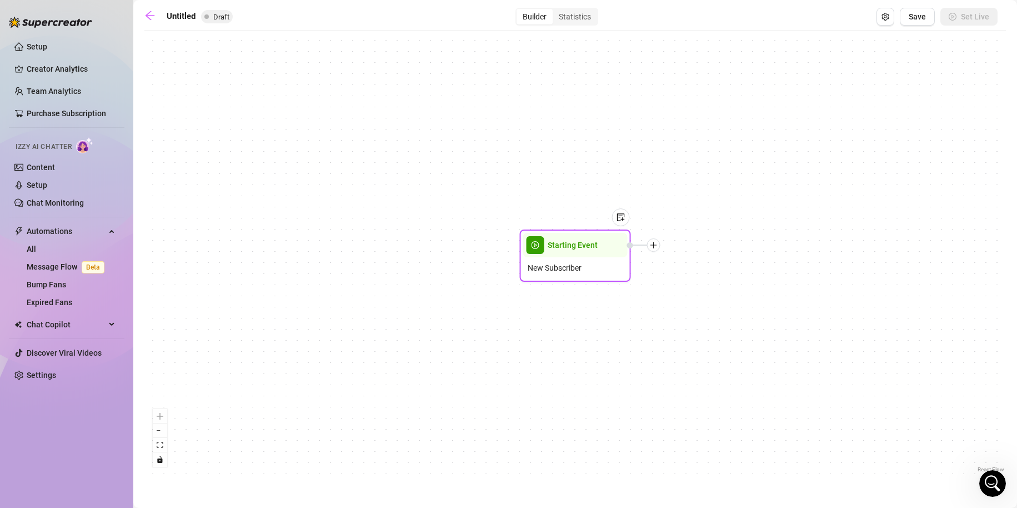
click at [605, 270] on div "New Subscriber" at bounding box center [575, 267] width 104 height 21
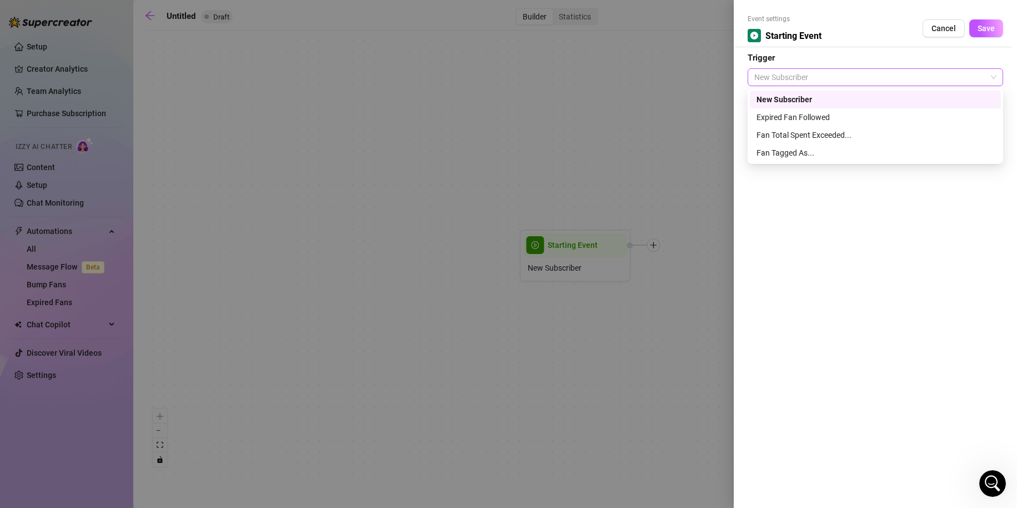
click at [819, 83] on span "New Subscriber" at bounding box center [876, 77] width 242 height 17
click at [831, 148] on div "Fan Tagged As..." at bounding box center [876, 153] width 238 height 12
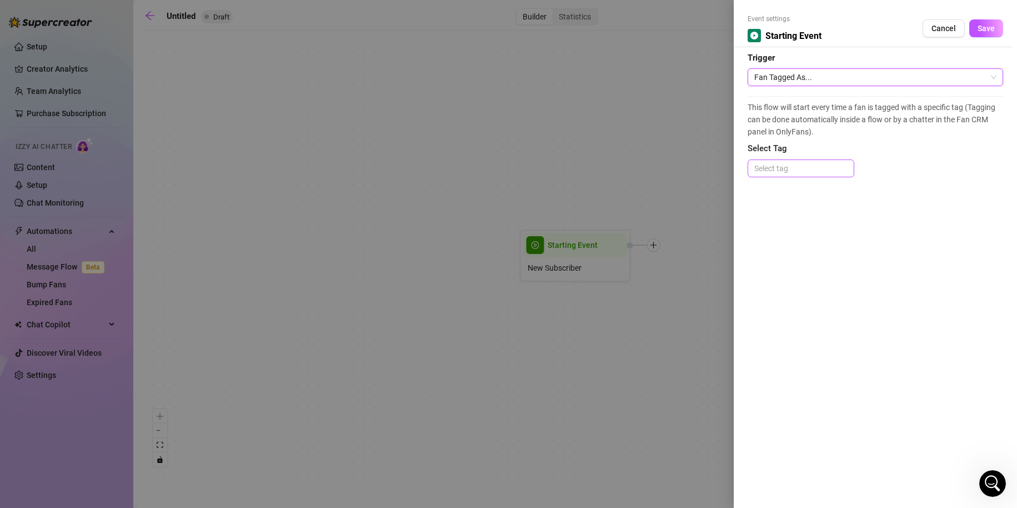
click at [796, 159] on div "Select tag" at bounding box center [801, 168] width 107 height 18
click at [842, 146] on span "Select Tag" at bounding box center [876, 148] width 256 height 13
click at [787, 86] on form "Event settings Starting Event Cancel Save Trigger Fan Tagged As... This flow wi…" at bounding box center [876, 100] width 256 height 173
click at [786, 84] on span "Fan Tagged As..." at bounding box center [876, 77] width 242 height 17
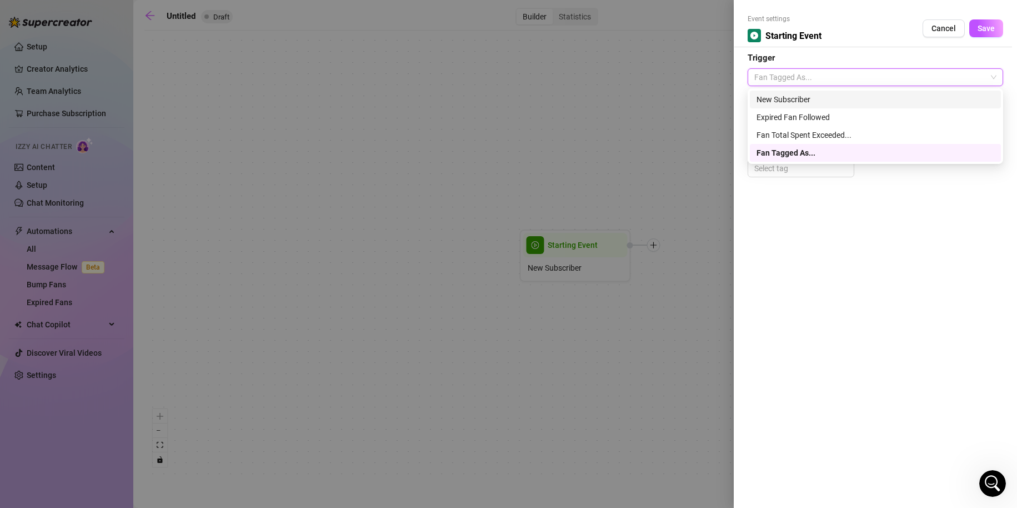
click at [806, 94] on div "New Subscriber" at bounding box center [876, 99] width 238 height 12
click at [783, 79] on span "New Subscriber" at bounding box center [876, 77] width 242 height 17
click at [786, 134] on div "Fan Total Spent Exceeded..." at bounding box center [876, 135] width 238 height 12
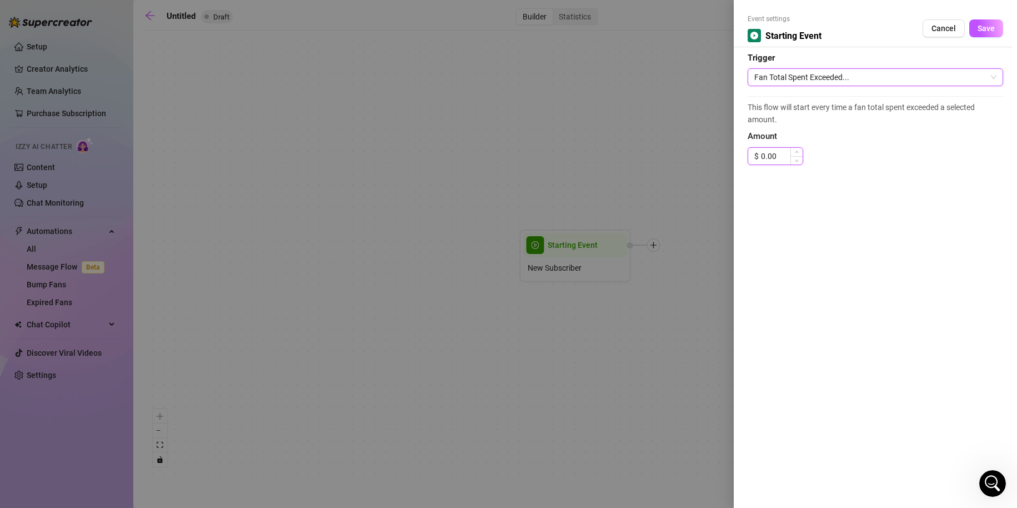
click at [773, 158] on input "0.00" at bounding box center [782, 156] width 42 height 17
click at [790, 158] on div "0.00" at bounding box center [782, 156] width 42 height 17
click at [786, 158] on input "0.00" at bounding box center [782, 156] width 42 height 17
click at [663, 131] on div at bounding box center [508, 254] width 1017 height 508
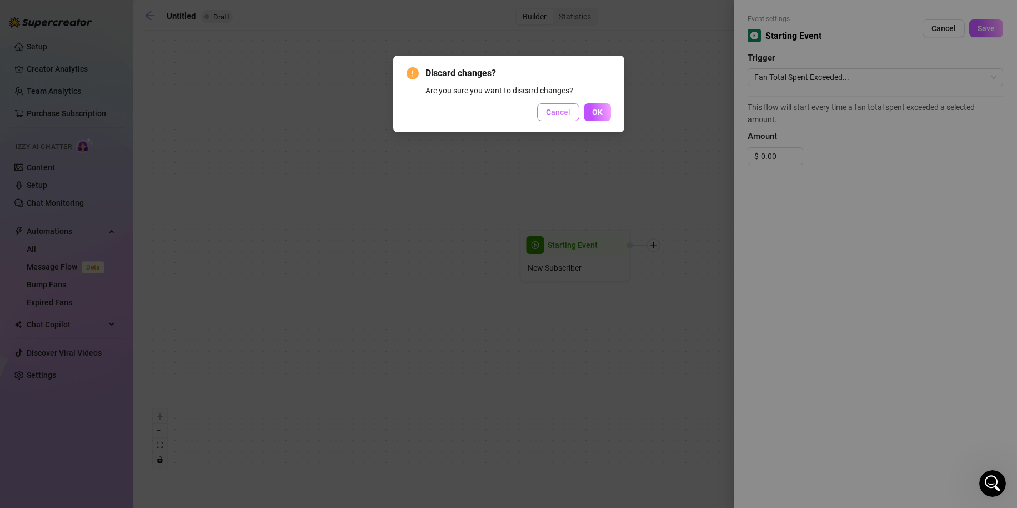
click at [570, 114] on span "Cancel" at bounding box center [558, 112] width 24 height 9
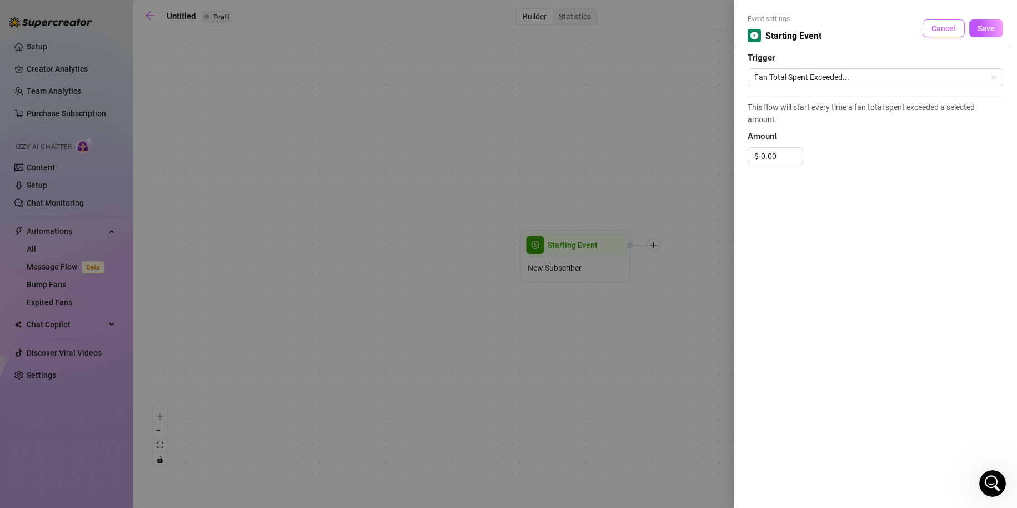
click at [933, 29] on span "Cancel" at bounding box center [944, 28] width 24 height 9
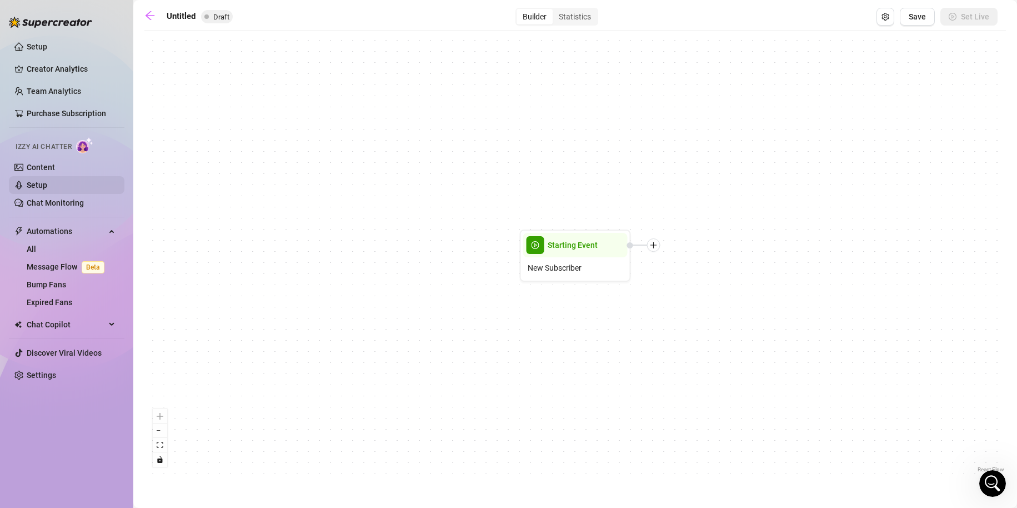
click at [47, 188] on link "Setup" at bounding box center [37, 185] width 21 height 9
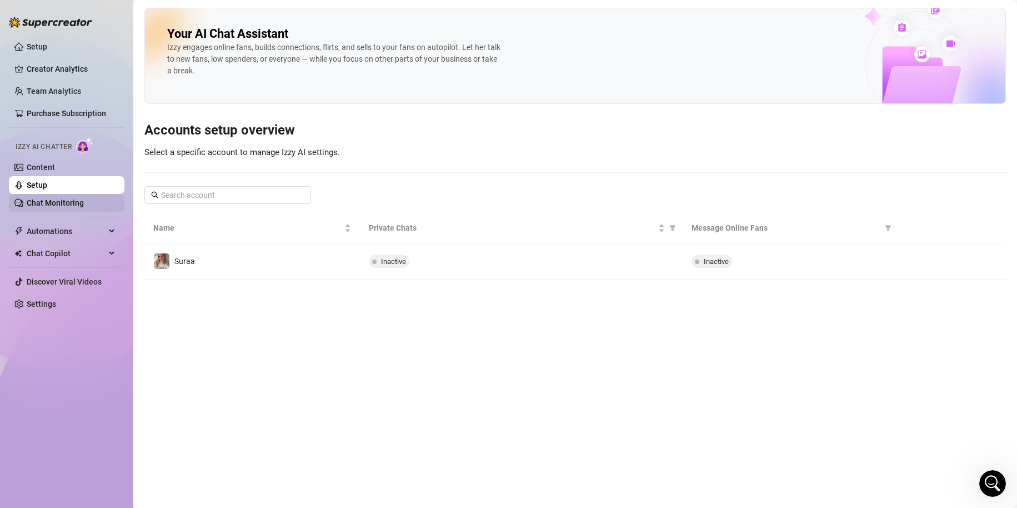
click at [69, 201] on link "Chat Monitoring" at bounding box center [55, 202] width 57 height 9
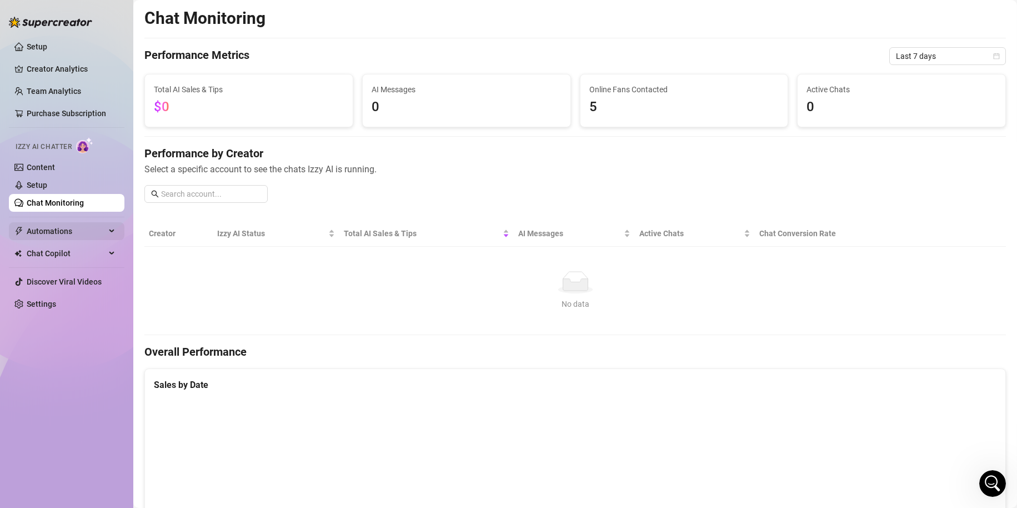
click at [60, 232] on span "Automations" at bounding box center [66, 231] width 79 height 18
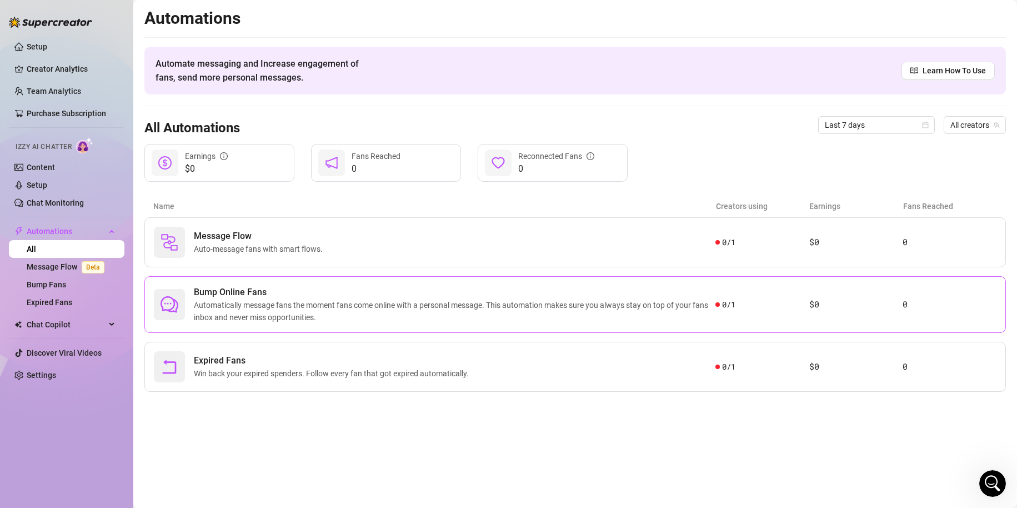
click at [297, 301] on span "Automatically message fans the moment fans come online with a personal message.…" at bounding box center [455, 311] width 522 height 24
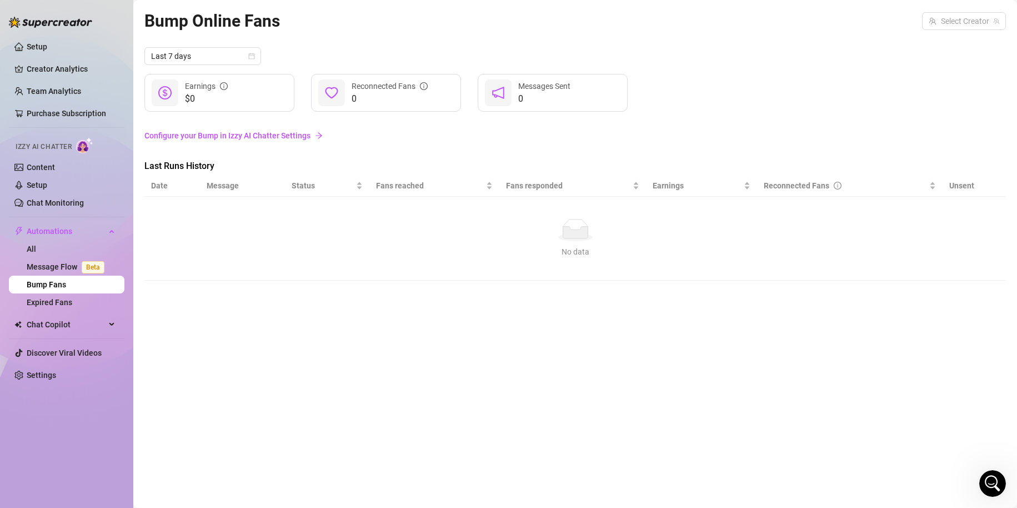
click at [233, 137] on link "Configure your Bump in Izzy AI Chatter Settings" at bounding box center [575, 135] width 862 height 12
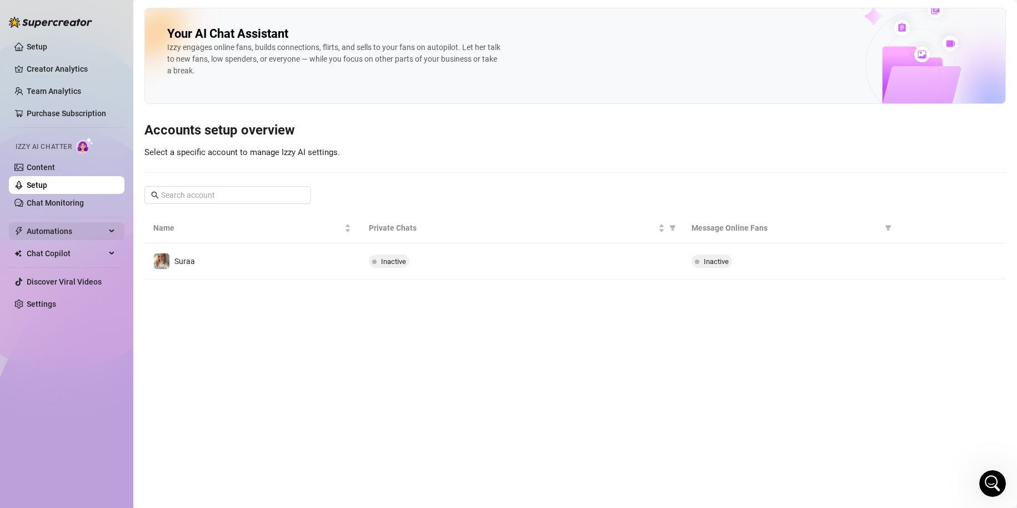
click at [69, 238] on span "Automations" at bounding box center [66, 231] width 79 height 18
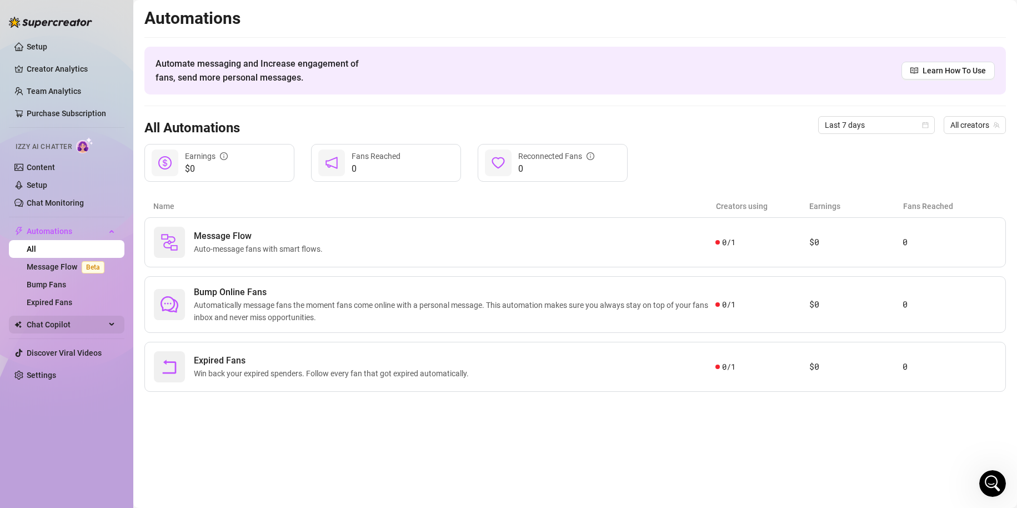
click at [76, 331] on span "Chat Copilot" at bounding box center [66, 325] width 79 height 18
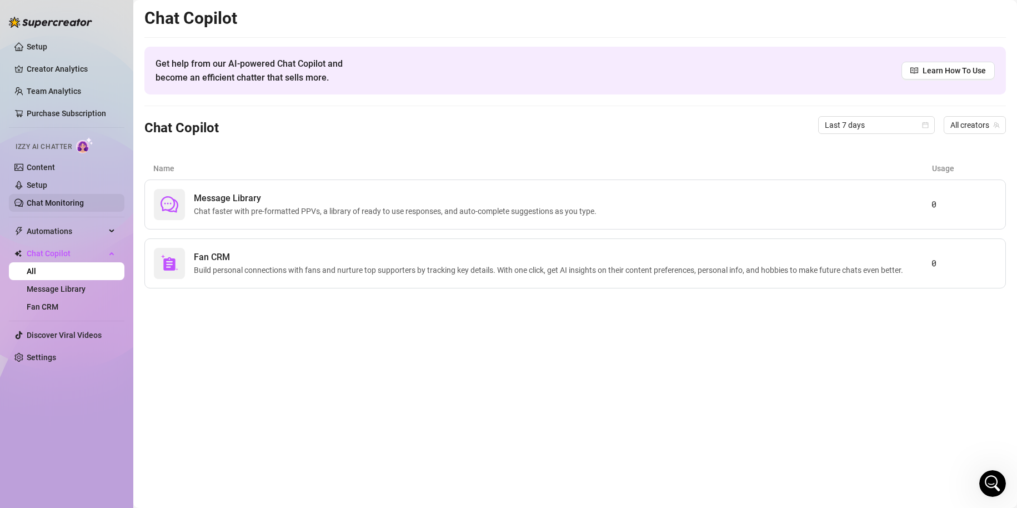
click at [58, 207] on link "Chat Monitoring" at bounding box center [55, 202] width 57 height 9
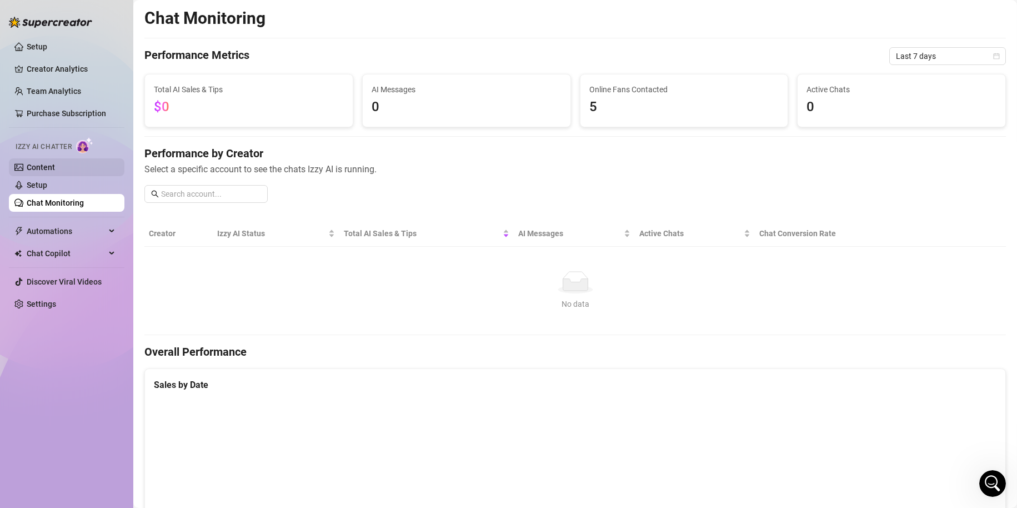
click at [55, 172] on link "Content" at bounding box center [41, 167] width 28 height 9
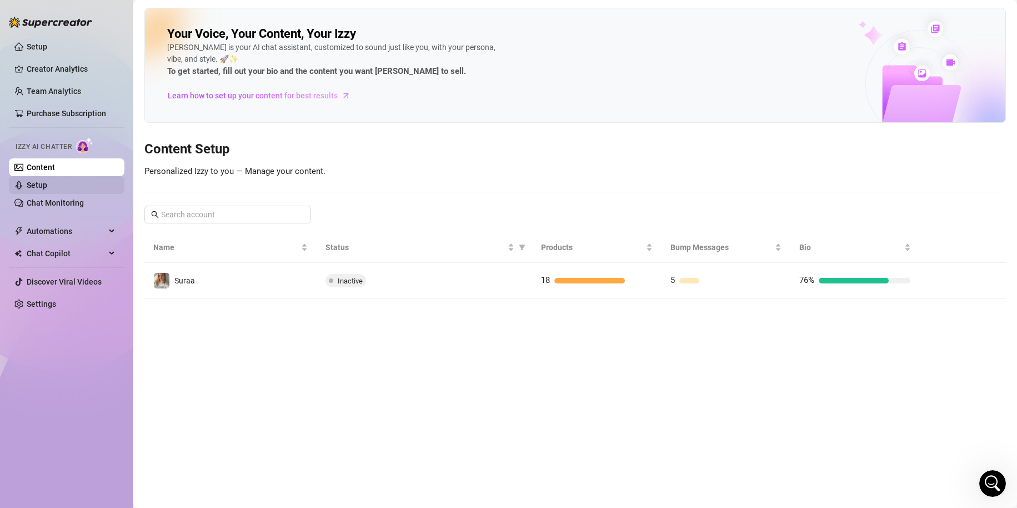
click at [47, 181] on link "Setup" at bounding box center [37, 185] width 21 height 9
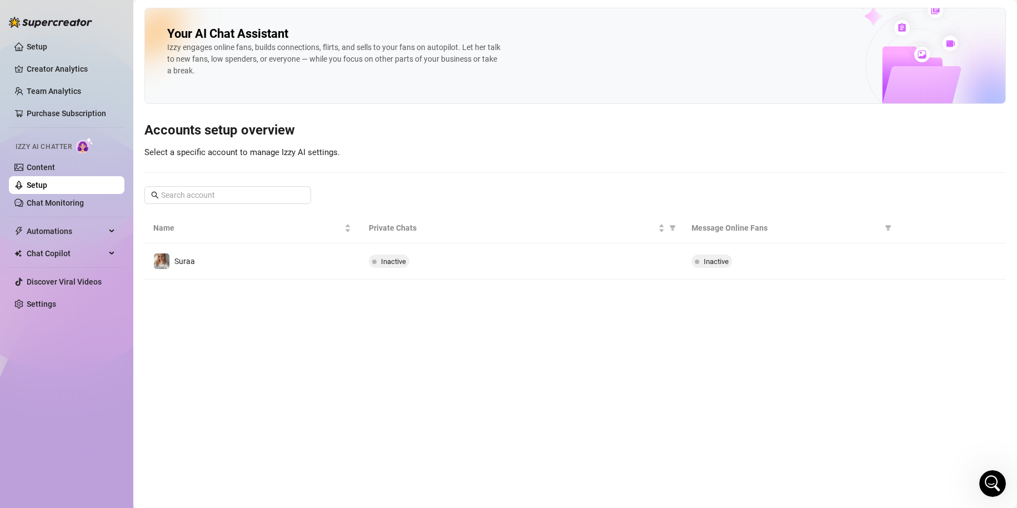
click at [54, 293] on ul "Setup Creator Analytics Team Analytics Purchase Subscription Izzy AI Chatter Co…" at bounding box center [67, 175] width 116 height 284
click at [56, 305] on link "Settings" at bounding box center [41, 304] width 29 height 9
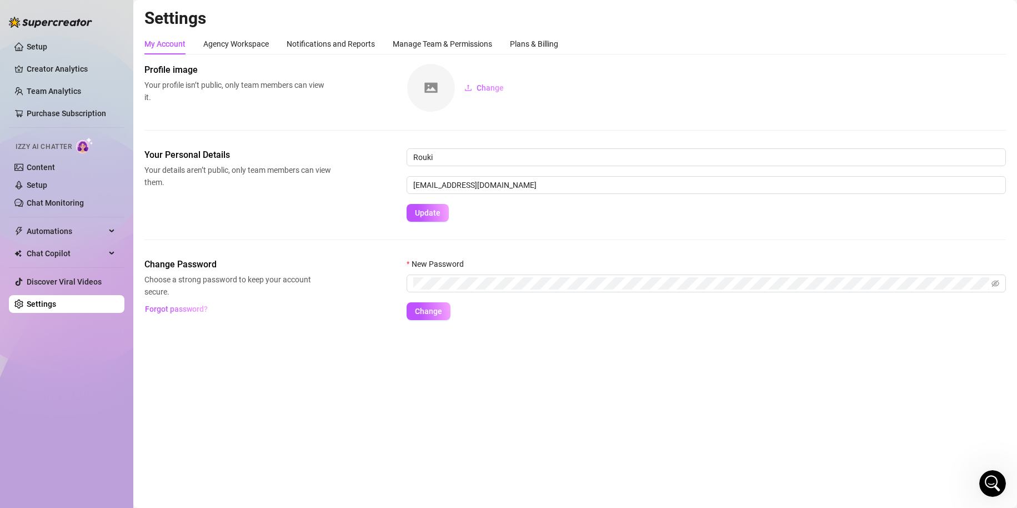
click at [59, 102] on ul "Setup Creator Analytics Team Analytics Purchase Subscription Izzy AI Chatter Co…" at bounding box center [67, 175] width 116 height 284
click at [67, 114] on link "Purchase Subscription" at bounding box center [66, 113] width 79 height 9
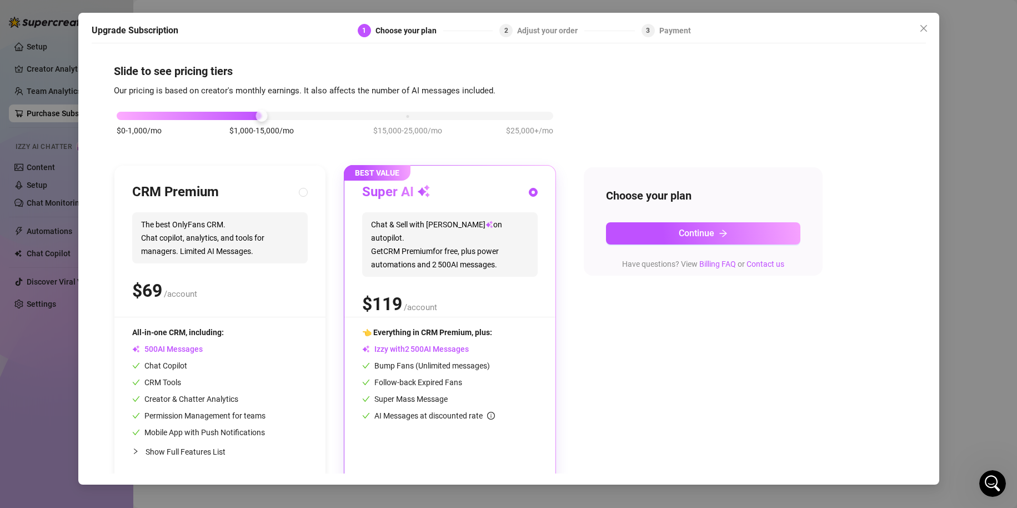
click at [42, 87] on div "Upgrade Subscription 1 Choose your plan 2 Adjust your order 3 Payment Slide to …" at bounding box center [508, 254] width 1017 height 508
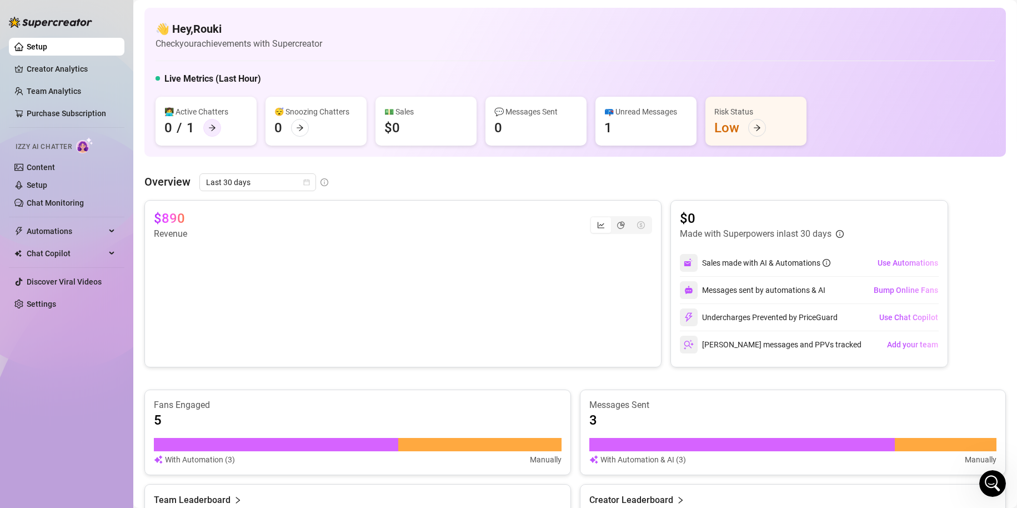
click at [211, 126] on icon "arrow-right" at bounding box center [212, 128] width 8 height 8
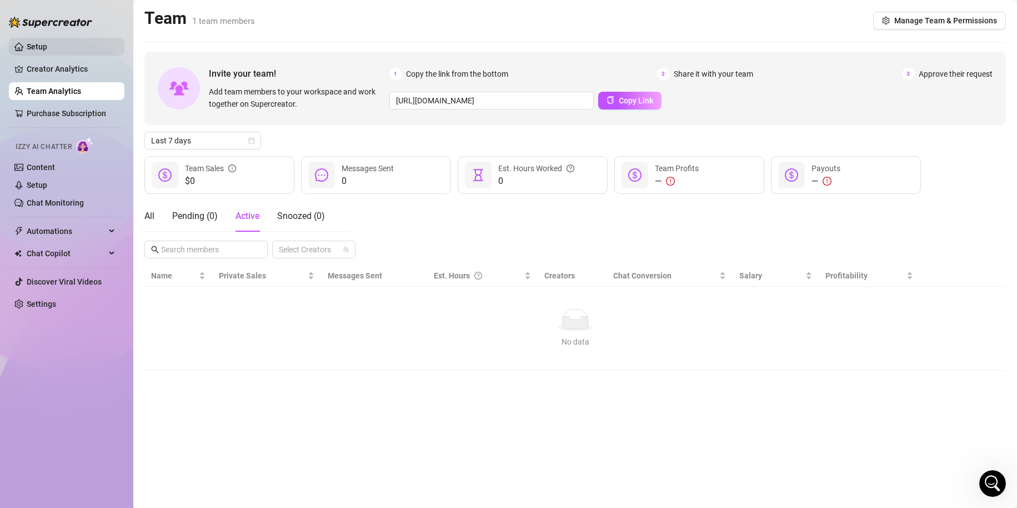
click at [44, 45] on link "Setup" at bounding box center [37, 46] width 21 height 9
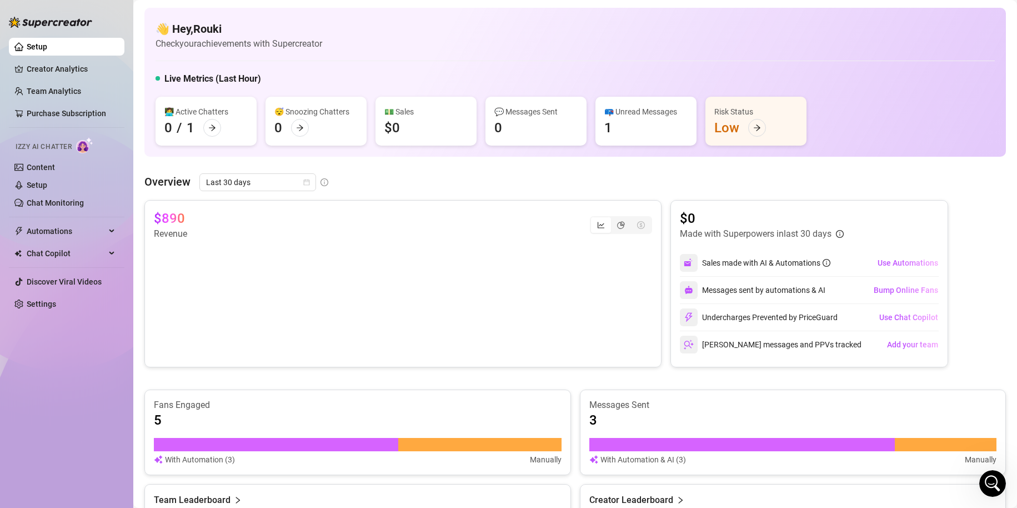
click at [766, 317] on div "Undercharges Prevented by PriceGuard" at bounding box center [759, 317] width 158 height 18
click at [881, 315] on span "Use Chat Copilot" at bounding box center [909, 317] width 59 height 9
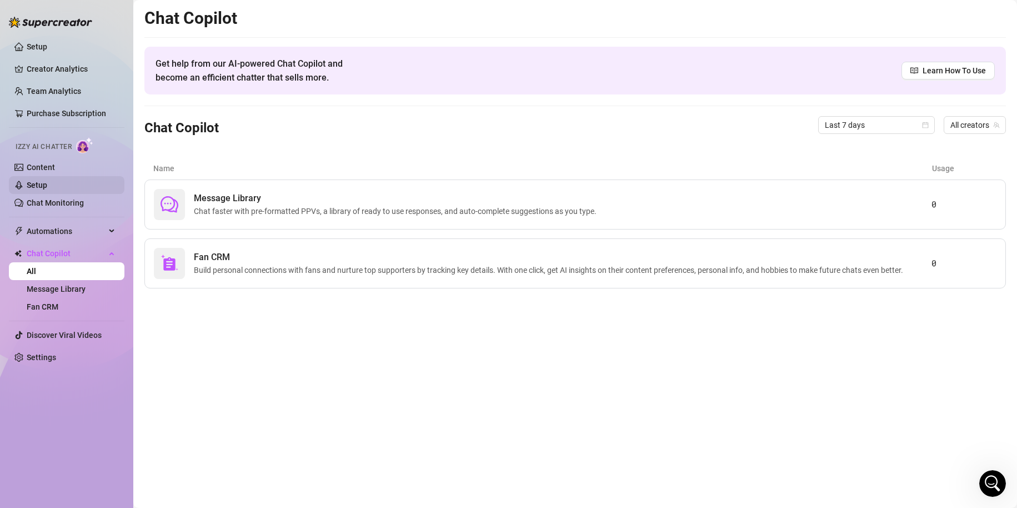
click at [47, 181] on link "Setup" at bounding box center [37, 185] width 21 height 9
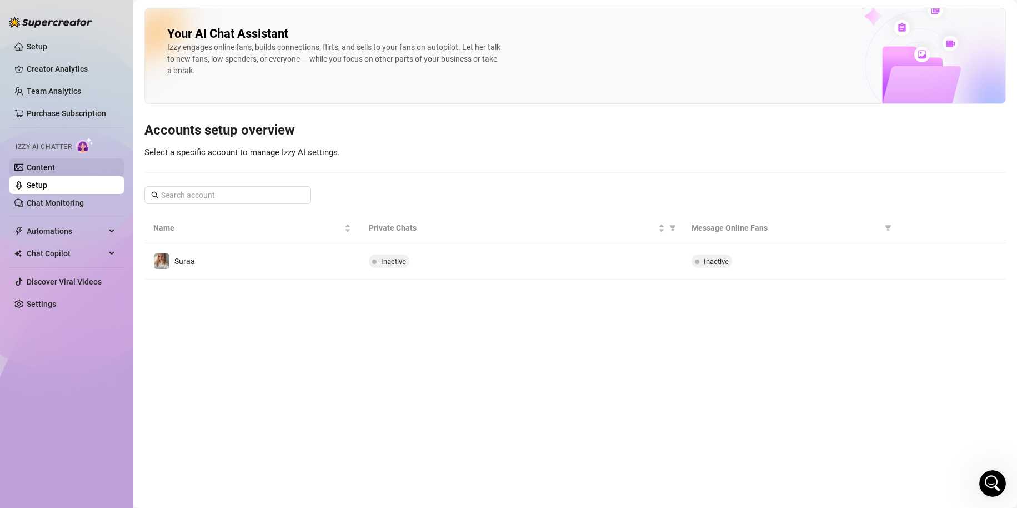
click at [44, 169] on link "Content" at bounding box center [41, 167] width 28 height 9
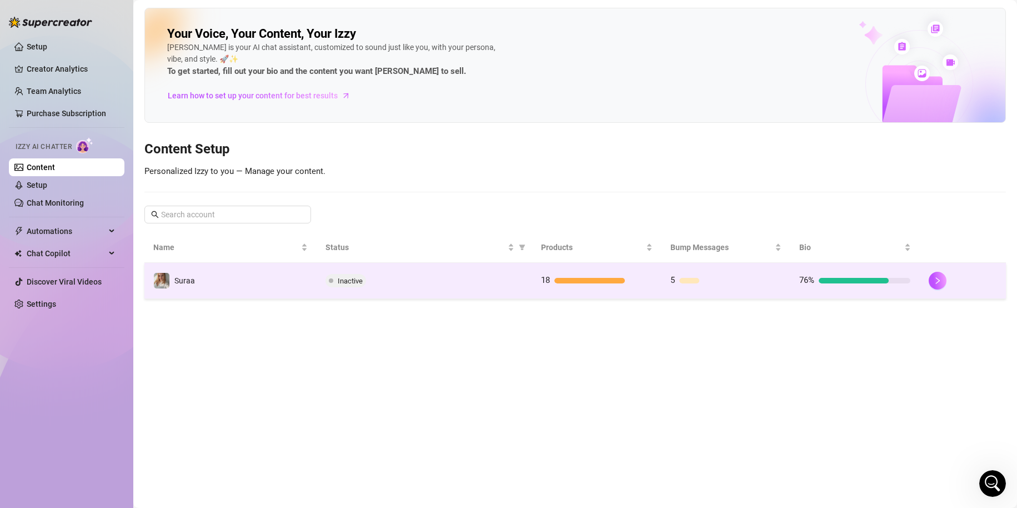
click at [856, 281] on div at bounding box center [853, 281] width 69 height 6
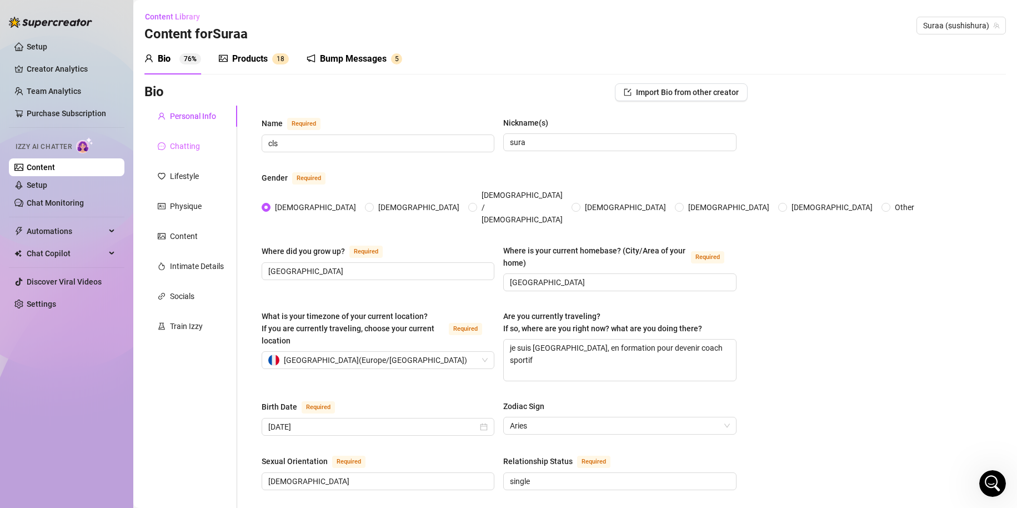
click at [203, 143] on div "Chatting" at bounding box center [190, 146] width 93 height 21
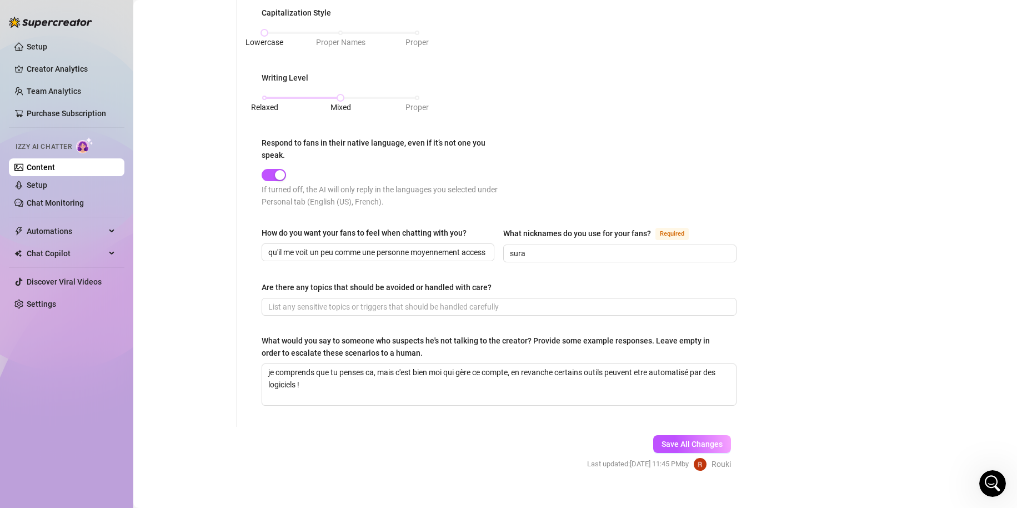
scroll to position [535, 0]
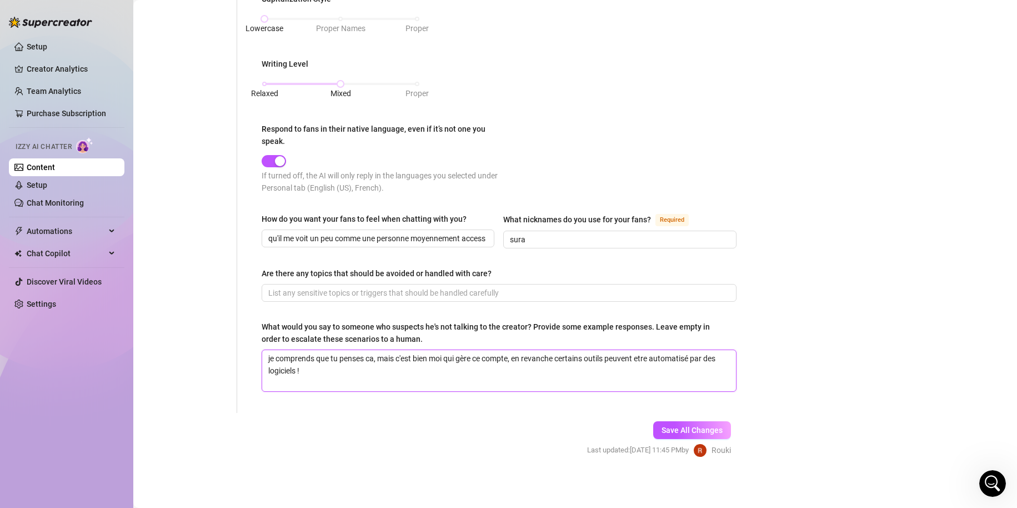
click at [330, 369] on textarea "je comprends que tu penses ca, mais c'est bien moi qui gère ce compte, en revan…" at bounding box center [499, 370] width 474 height 41
click at [651, 362] on textarea "je comprends que tu penses ca, mais c'est bien moi qui gère ce compte, en revan…" at bounding box center [499, 370] width 474 height 41
click at [650, 360] on textarea "je comprends que tu penses ca, mais c'est bien moi qui gère ce compte, en revan…" at bounding box center [499, 370] width 474 height 41
click at [650, 356] on textarea "je comprends que tu penses ca, mais c'est bien moi qui gère ce compte, en revan…" at bounding box center [499, 370] width 474 height 41
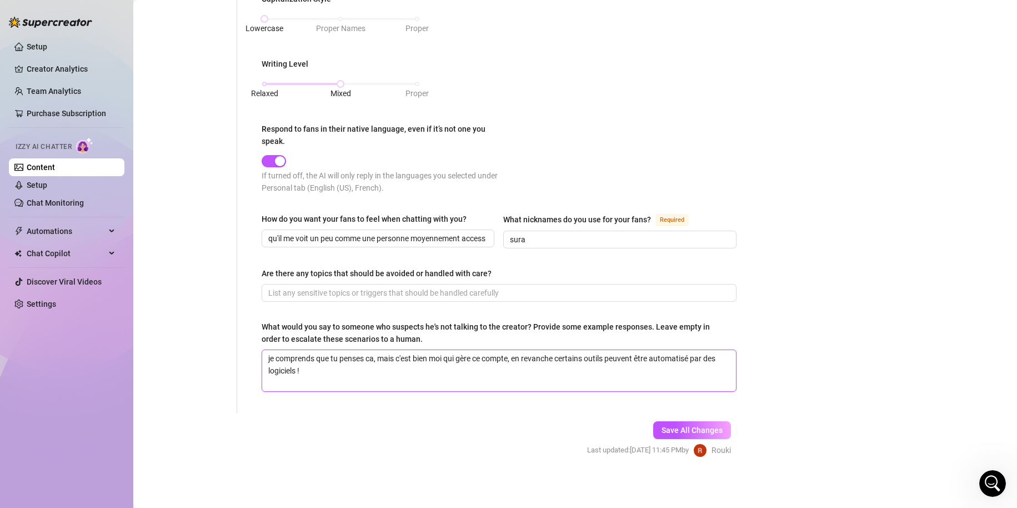
click at [338, 363] on textarea "je comprends que tu penses ca, mais c'est bien moi qui gère ce compte, en revan…" at bounding box center [499, 370] width 474 height 41
type textarea "je comprends que tu penses ca, mais c'est bien moi qui gère ce compte, en revan…"
click at [981, 475] on div "Open Intercom Messenger" at bounding box center [991, 481] width 37 height 37
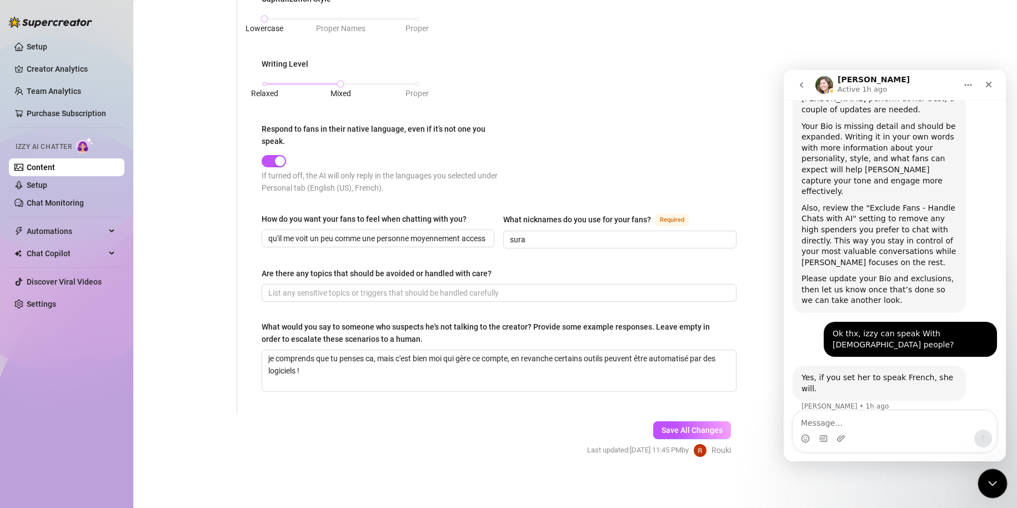
scroll to position [193, 0]
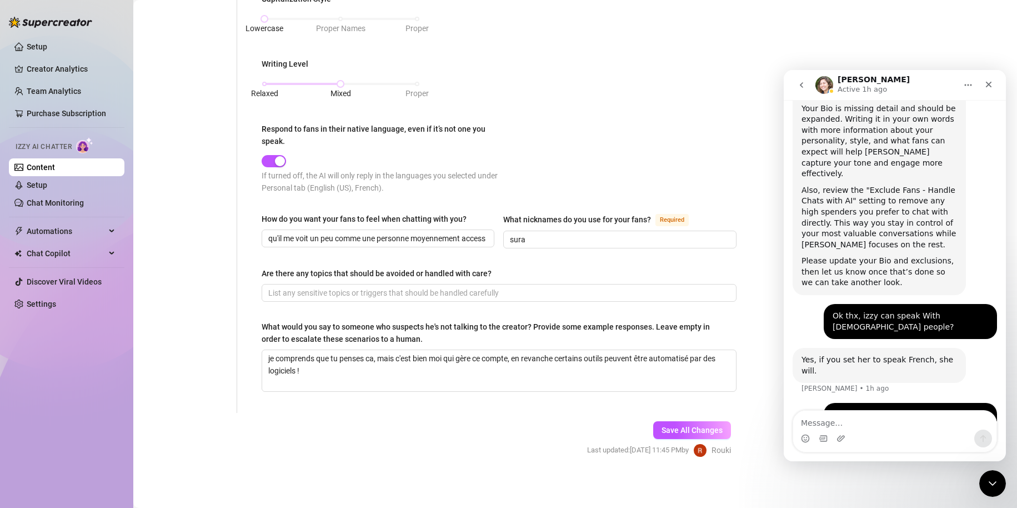
click at [830, 86] on img "Intercom messenger" at bounding box center [825, 85] width 18 height 18
click at [812, 86] on button "go back" at bounding box center [801, 84] width 21 height 21
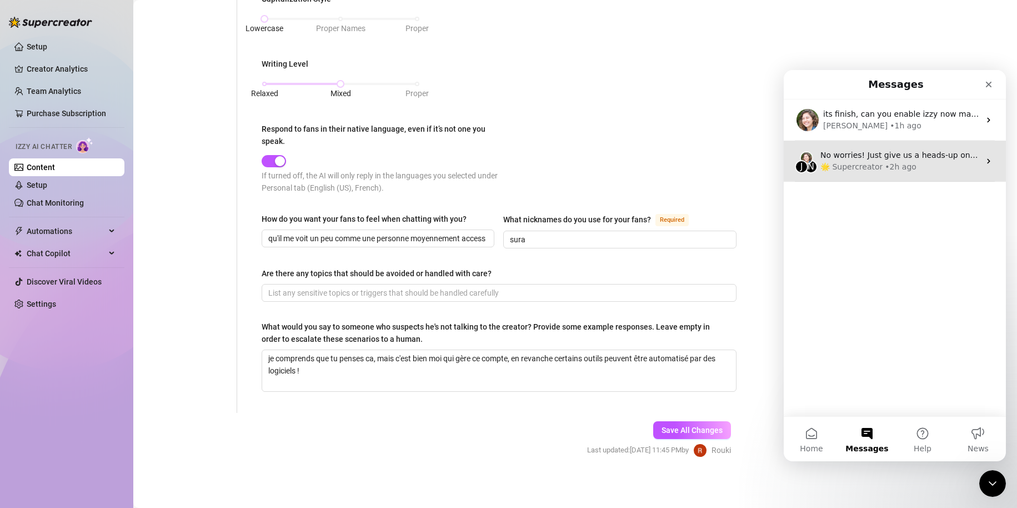
scroll to position [0, 0]
click at [894, 159] on span "No worries! Just give us a heads-up once it’s ready so we can enable the featur…" at bounding box center [994, 155] width 347 height 9
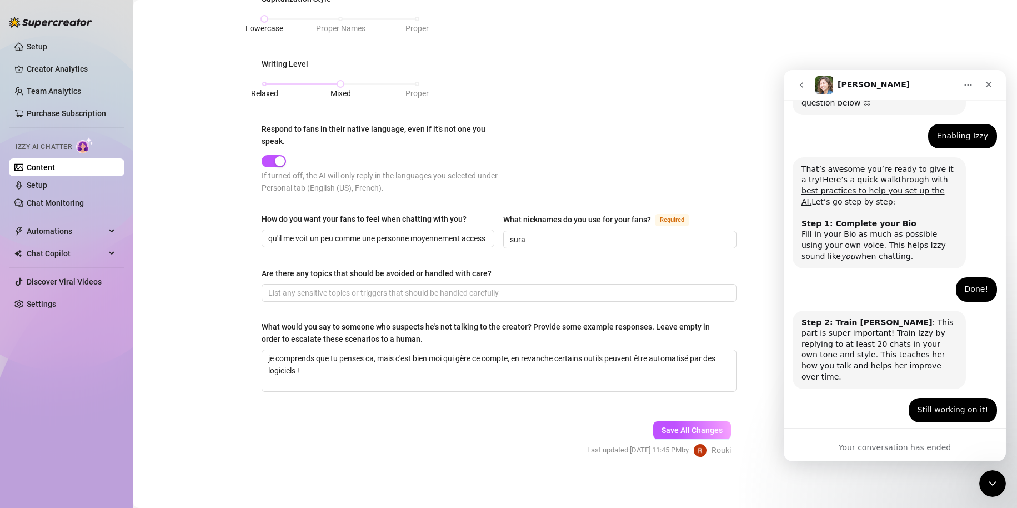
scroll to position [203, 0]
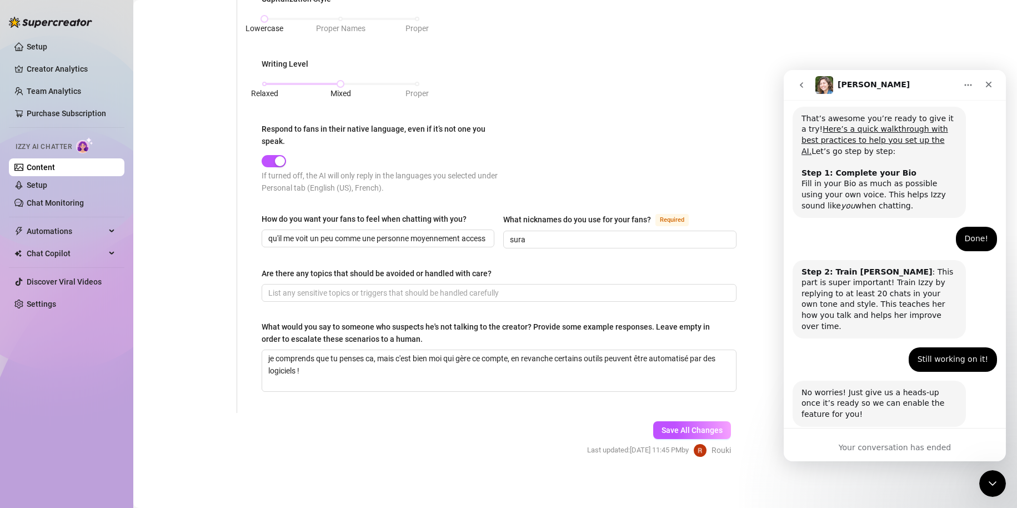
click at [805, 83] on icon "go back" at bounding box center [801, 85] width 9 height 9
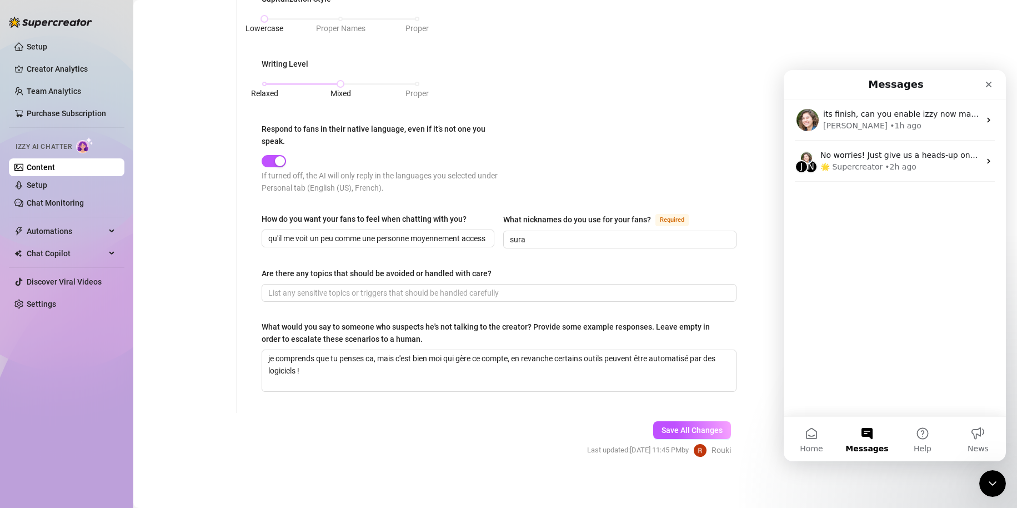
scroll to position [0, 0]
click at [941, 438] on button "Help" at bounding box center [923, 439] width 56 height 44
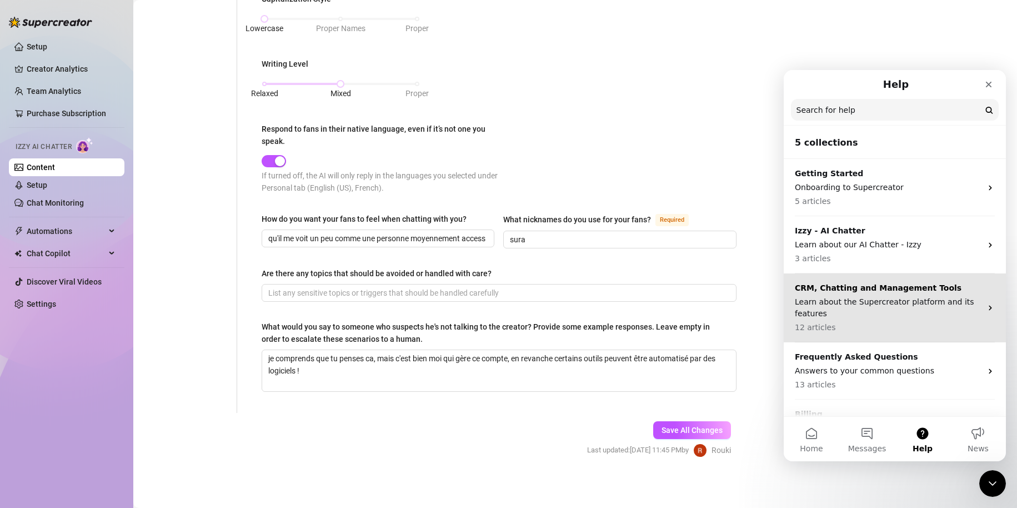
scroll to position [41, 0]
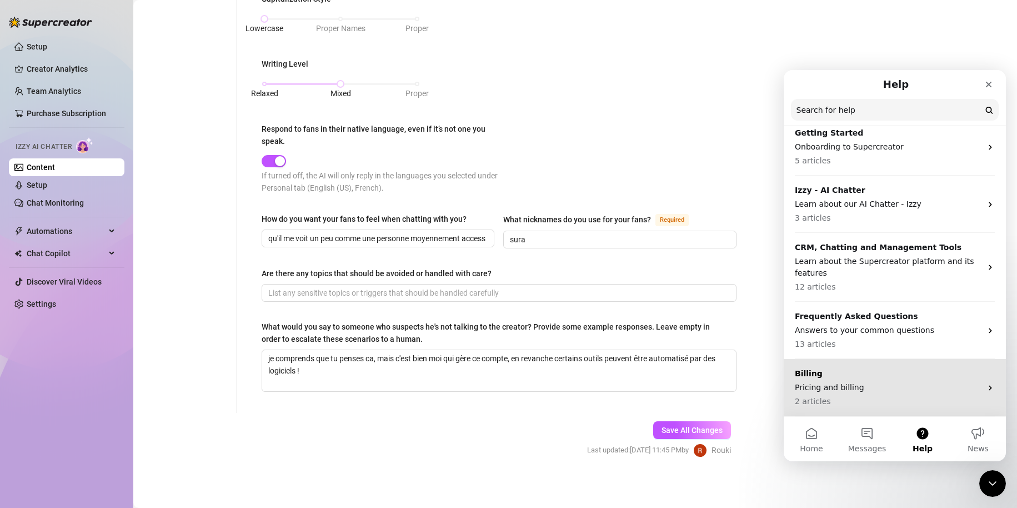
click at [891, 378] on p "Billing" at bounding box center [888, 374] width 187 height 12
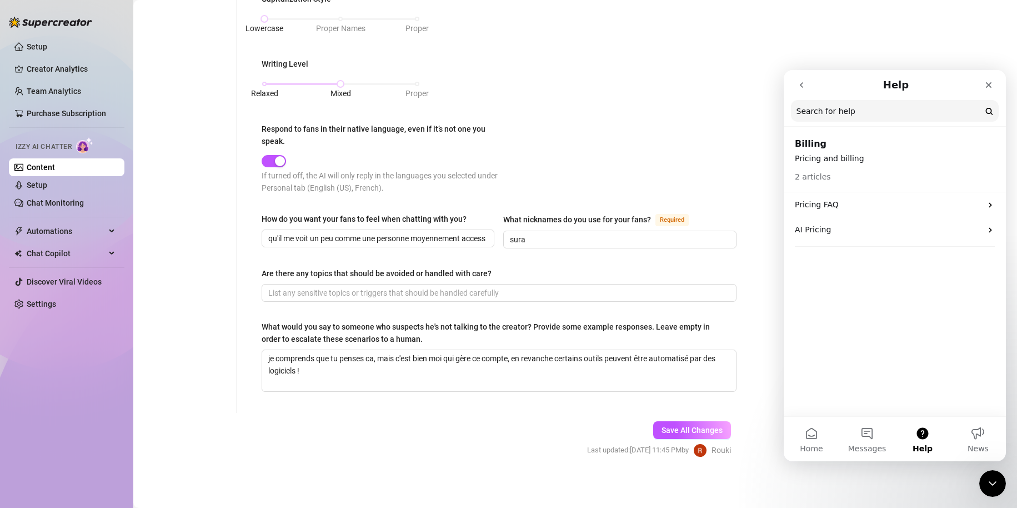
click at [741, 118] on div "Bio Import Bio from other creator Personal Info Chatting Lifestyle Physique Con…" at bounding box center [575, 13] width 862 height 928
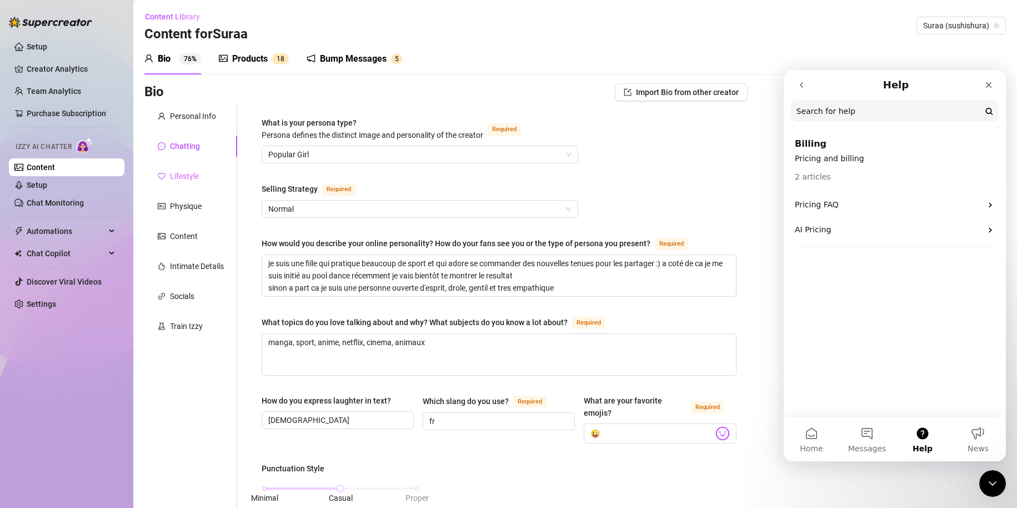
click at [188, 183] on div "Lifestyle" at bounding box center [190, 176] width 93 height 21
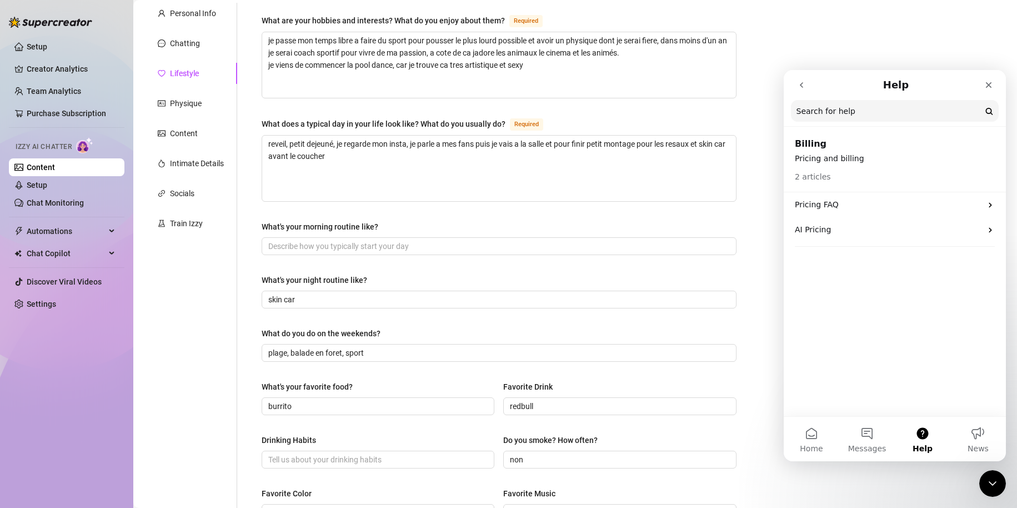
scroll to position [106, 0]
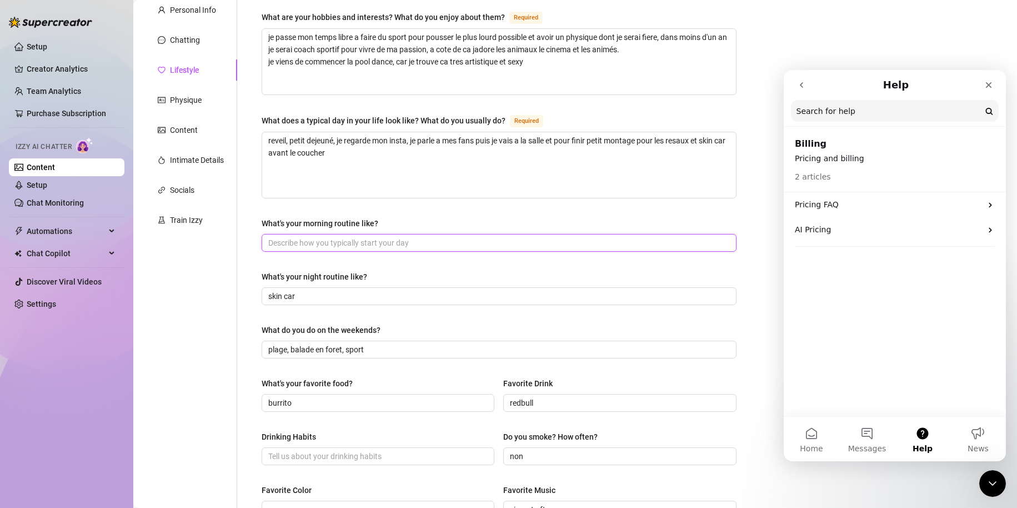
click at [326, 246] on input "What's your morning routine like?" at bounding box center [498, 243] width 460 height 12
type input "p"
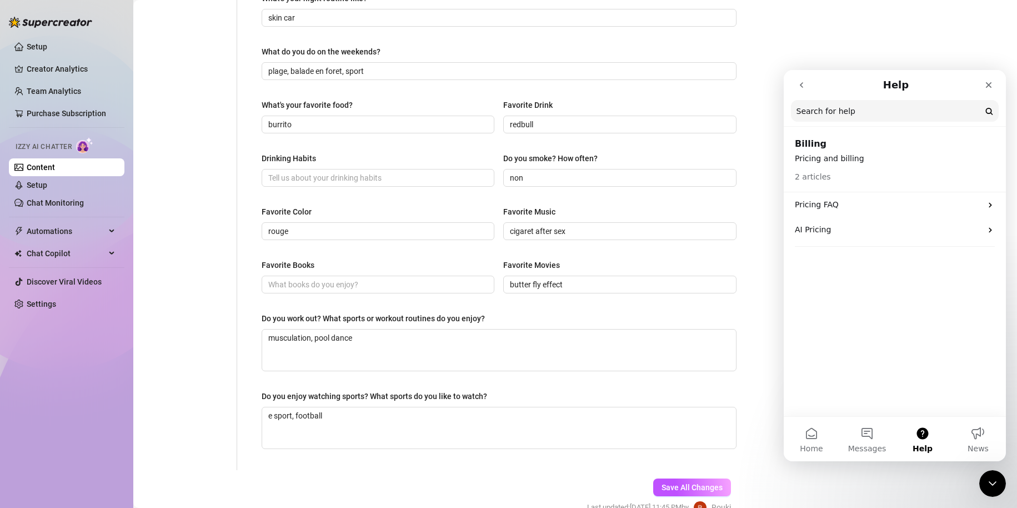
scroll to position [385, 0]
type input "dormir tard et manger mon petit dejeuner"
click at [373, 282] on input "Favorite Books" at bounding box center [376, 284] width 217 height 12
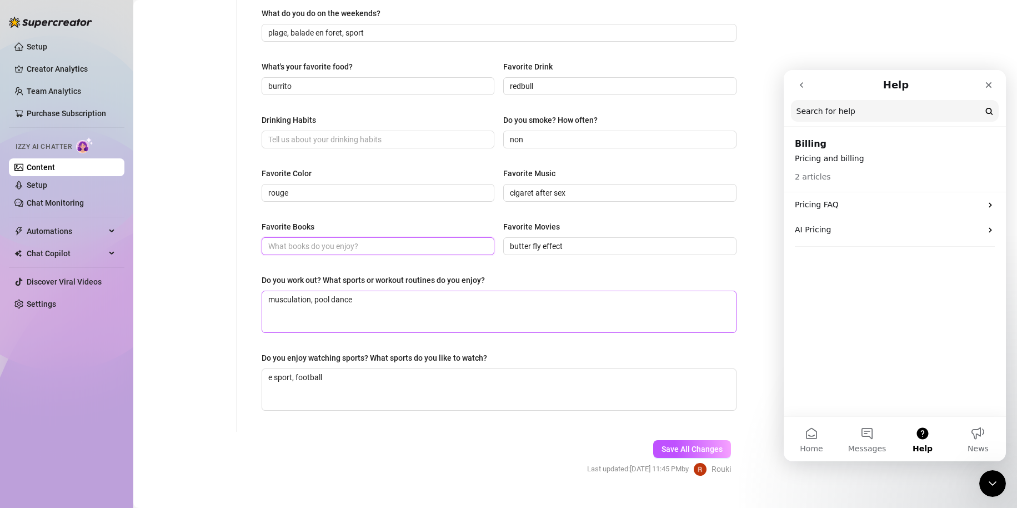
scroll to position [424, 0]
click at [401, 316] on textarea "musculation, pool dance" at bounding box center [499, 310] width 474 height 41
click at [668, 445] on span "Save All Changes" at bounding box center [692, 447] width 61 height 9
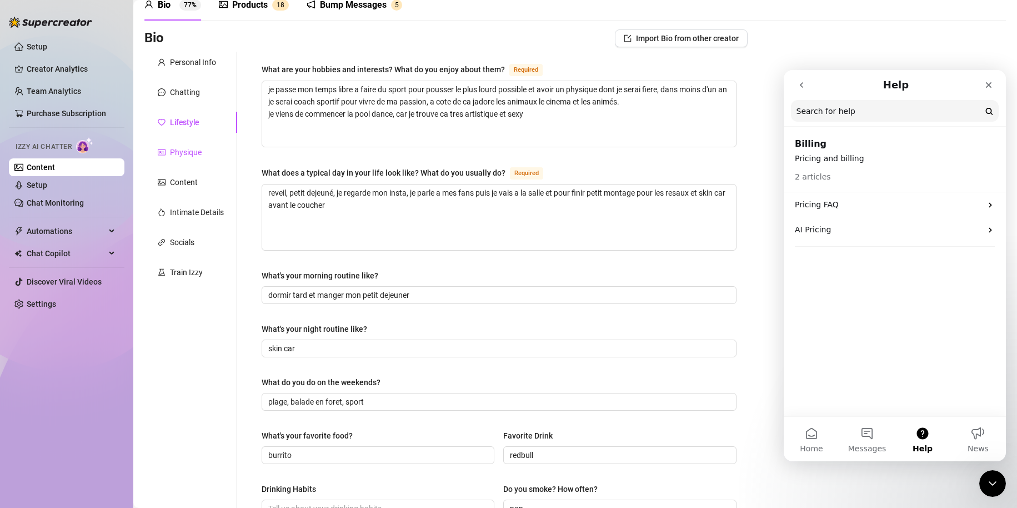
click at [184, 148] on div "Physique" at bounding box center [186, 152] width 32 height 12
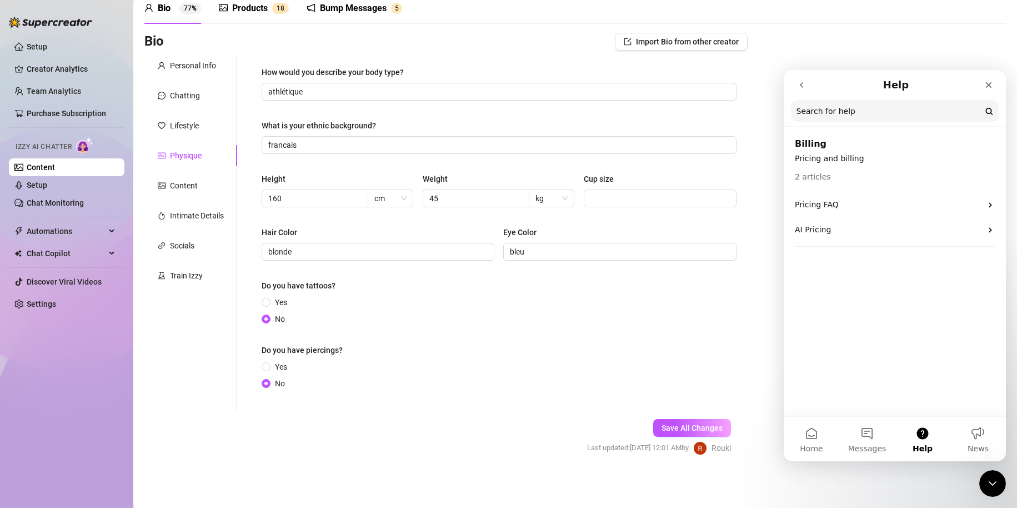
scroll to position [51, 0]
click at [617, 200] on input "Cup size" at bounding box center [659, 198] width 137 height 12
type input "85B"
click at [671, 430] on span "Save All Changes" at bounding box center [692, 427] width 61 height 9
click at [199, 221] on div "Intimate Details" at bounding box center [197, 215] width 54 height 12
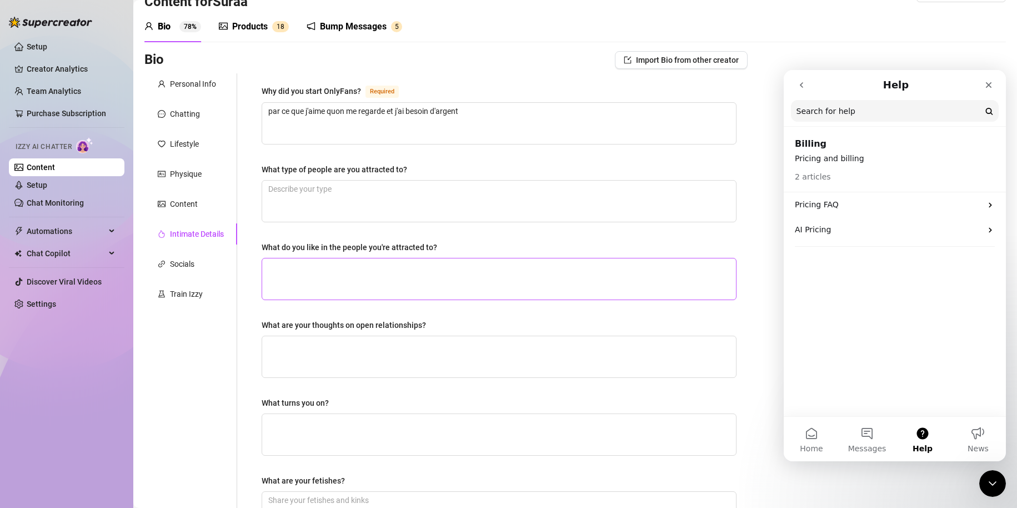
scroll to position [32, 0]
click at [341, 202] on textarea "What type of people are you attracted to?" at bounding box center [499, 201] width 474 height 41
type textarea "j"
type textarea "j'"
type textarea "j'a"
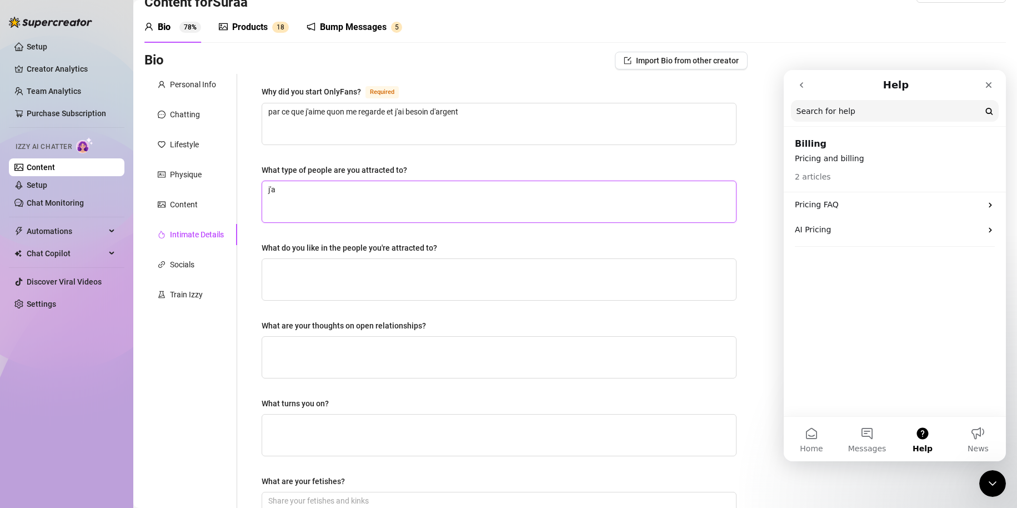
type textarea "j'ai"
type textarea "j'aim"
type textarea "j'aime"
type textarea "j'aime le"
type textarea "j'aime les"
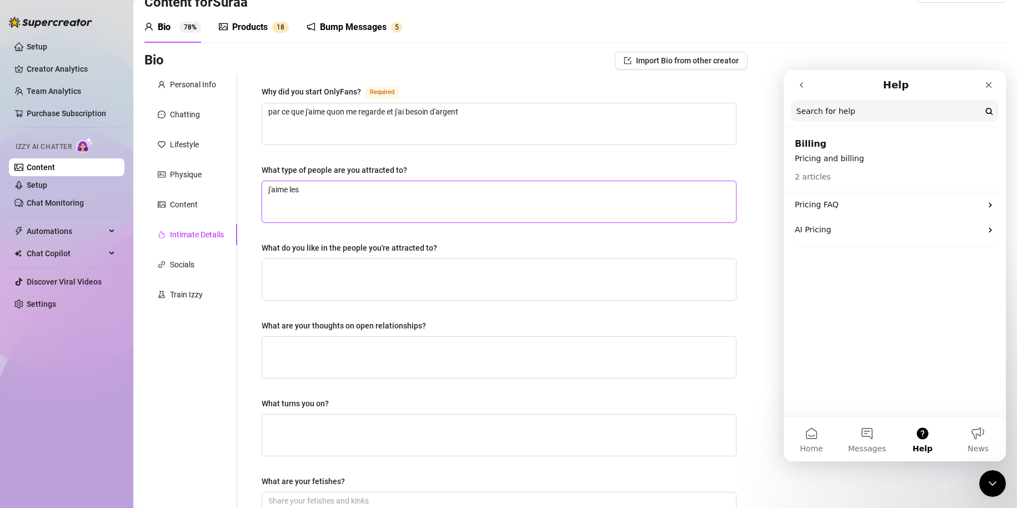
type textarea "j'aime les"
type textarea "j'aime les p"
type textarea "j'aime les pe"
type textarea "j'aime les per"
type textarea "j'aime les pers"
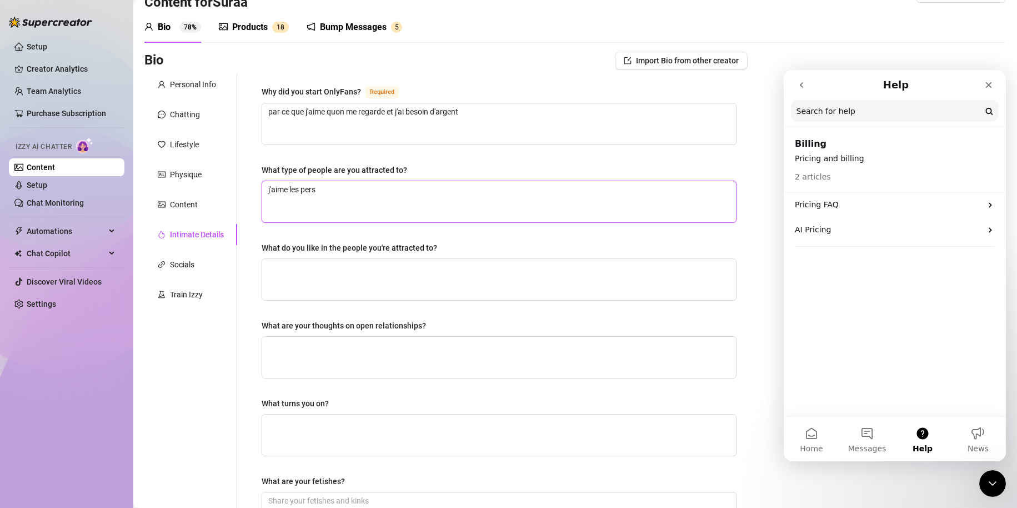
type textarea "j'aime les perso"
type textarea "j'aime les person"
type textarea "j'aime les personn"
type textarea "j'aime les personne"
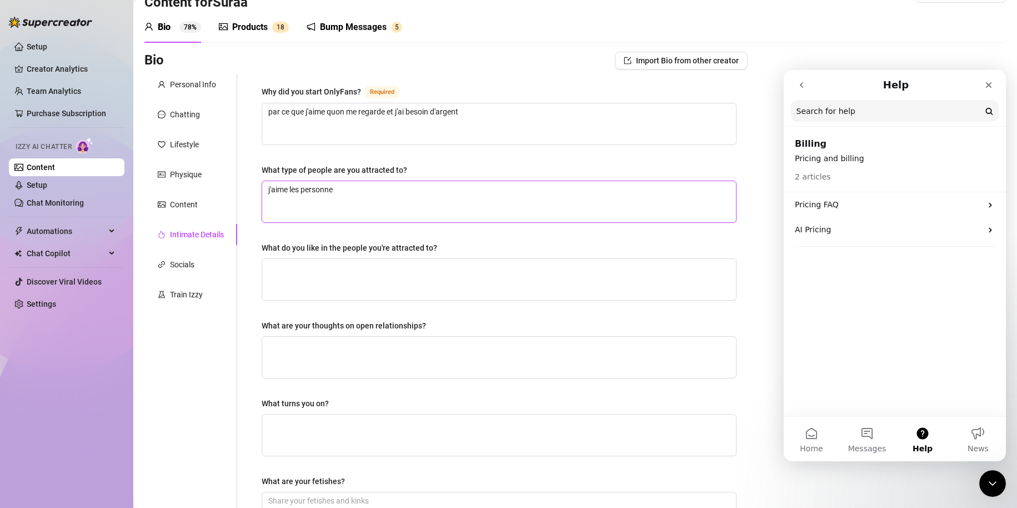
type textarea "j'aime les personne i"
type textarea "j'aime les personne in"
type textarea "j'aime les personne int"
type textarea "j'aime les personne inte"
type textarea "j'aime les personne inten"
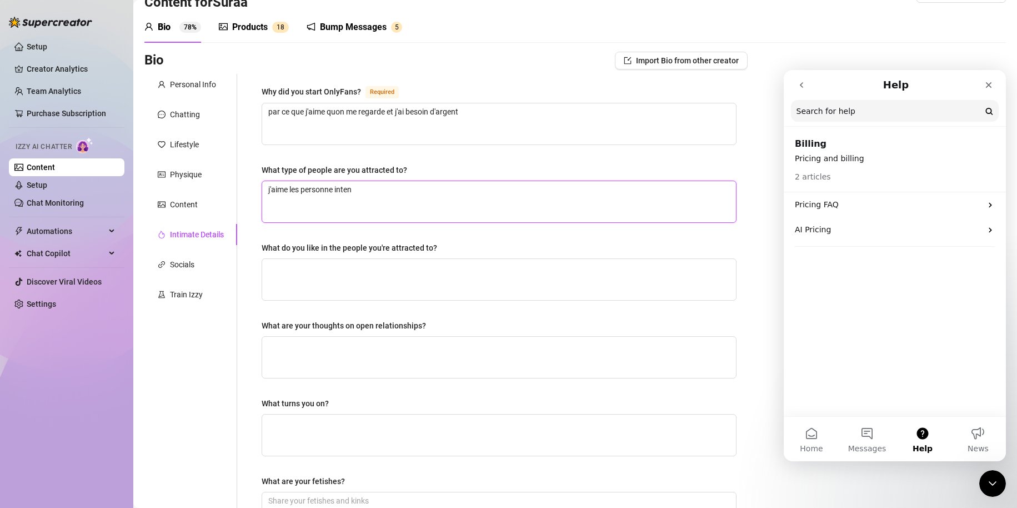
type textarea "j'aime les personne intent"
type textarea "j'aime les personne intenti"
type textarea "j'aime les personne intentio"
type textarea "j'aime les personne intention"
type textarea "j'aime les personne intentionn"
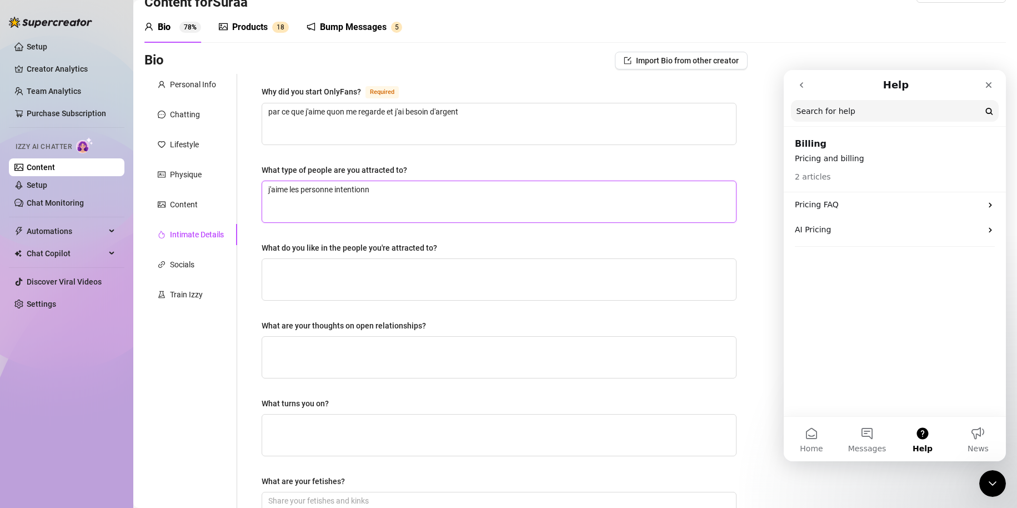
type textarea "j'aime les personne intentionné"
type textarea "j'aime les personne intentionné,"
type textarea "j'aime les personne intentionné"
type textarea "j'aime les personne intentionné e"
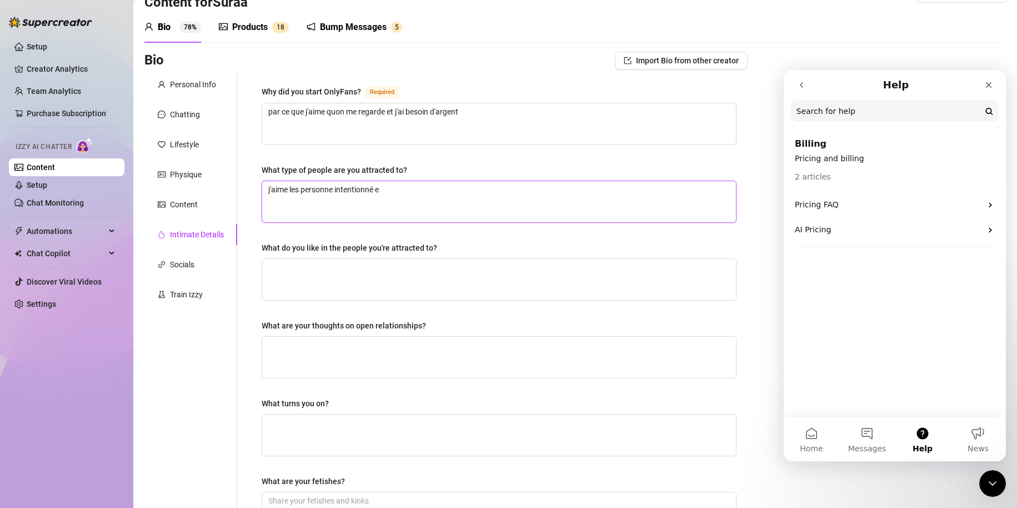
type textarea "j'aime les personne intentionné et"
type textarea "j'aime les personne intentionné et d"
type textarea "j'aime les personne intentionné et"
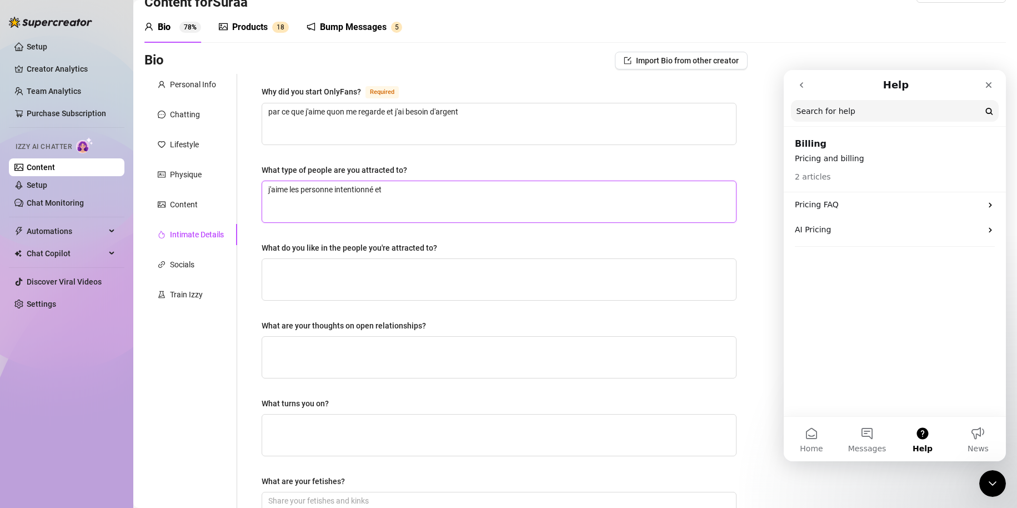
type textarea "j'aime les personne intentionné e"
type textarea "j'aime les personne intentionné"
type textarea "j'aime les personne intentionné,"
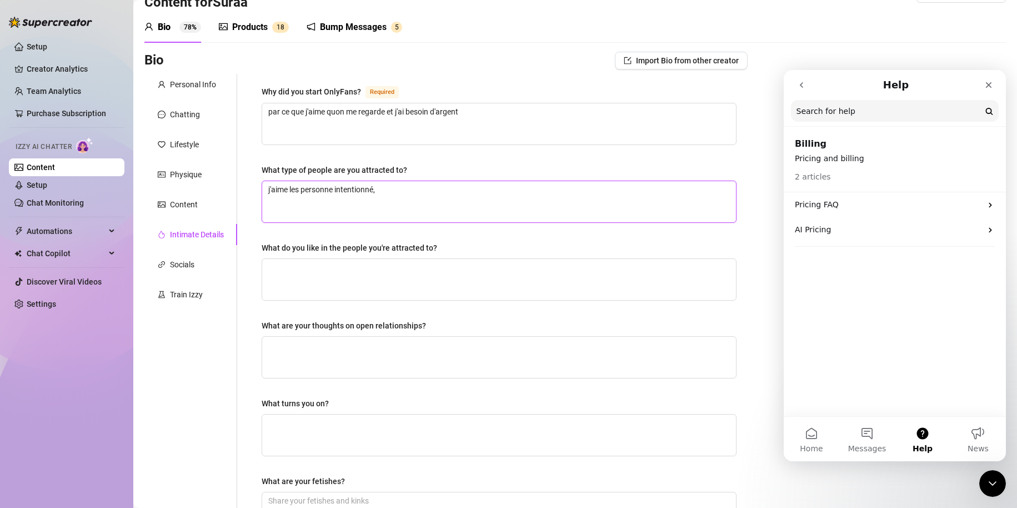
type textarea "j'aime les personne intentionné, g"
type textarea "j'aime les personne intentionné, ge"
type textarea "j'aime les personne intentionné, gene"
type textarea "j'aime les personne intentionné, gener"
type textarea "j'aime les personne intentionné, genere"
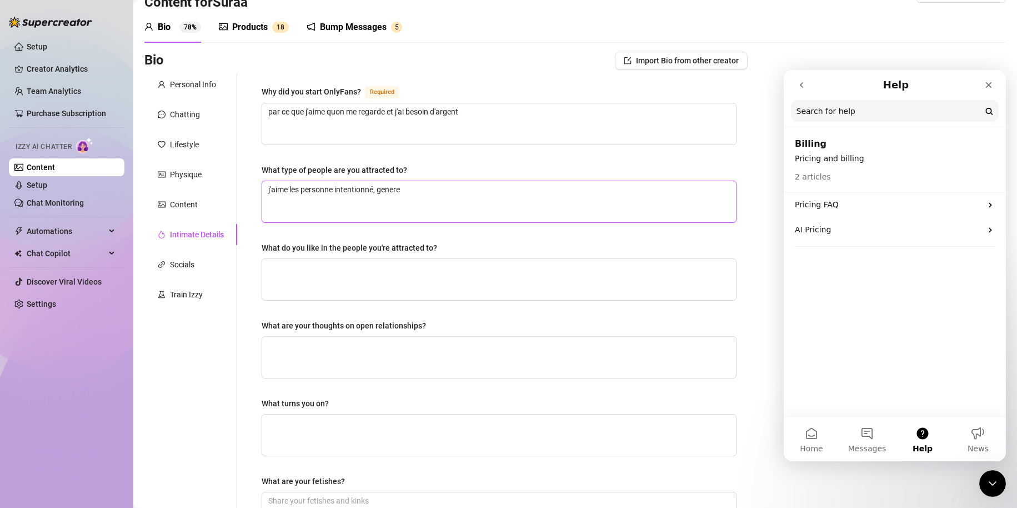
type textarea "j'aime les personne intentionné, genereu"
type textarea "j'aime les personne intentionné, genereux"
type textarea "j'aime les personne intentionné, genereux,"
type textarea "j'aime les personne intentionné, genereux"
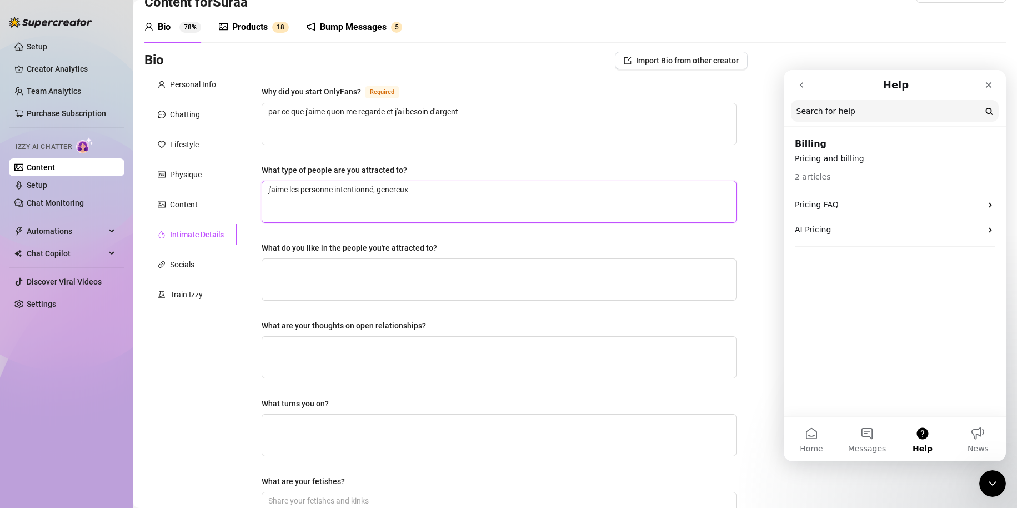
type textarea "j'aime les personne intentionné, genereux e"
type textarea "j'aime les personne intentionné, genereux et"
type textarea "j'aime les personne intentionné, genereux et a"
type textarea "j'aime les personne intentionné, genereux et am"
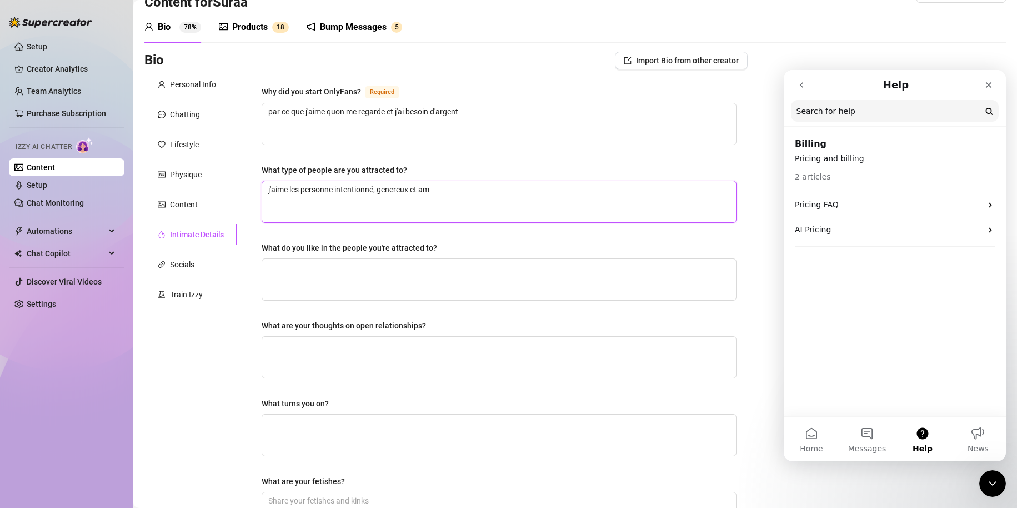
type textarea "j'aime les personne intentionné, genereux et amb"
type textarea "j'aime les personne intentionné, genereux et ambi"
type textarea "j'aime les personne intentionné, genereux et ambit"
type textarea "j'aime les personne intentionné, genereux et ambiti"
type textarea "j'aime les personne intentionné, genereux et ambitie"
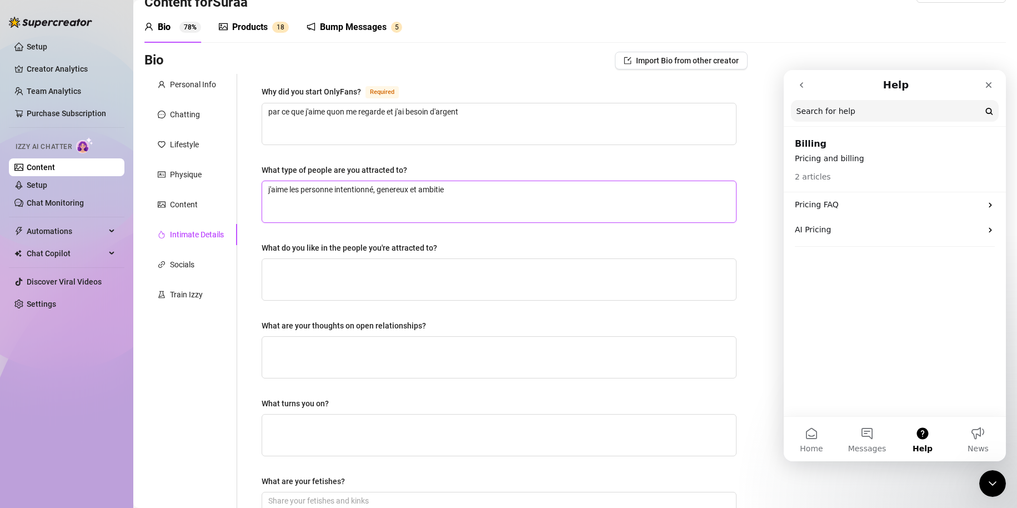
type textarea "j'aime les personne intentionné, genereux et ambitieu"
type textarea "j'aime les personne intentionné, genereux et ambitieux"
click at [305, 273] on textarea "What do you like in the people you're attracted to?" at bounding box center [499, 279] width 474 height 41
click at [400, 186] on textarea "j'aime les personne intentionné, genereux et ambitieux" at bounding box center [499, 201] width 474 height 41
type textarea "j'aime les personne intentionné, généreux et ambitieux"
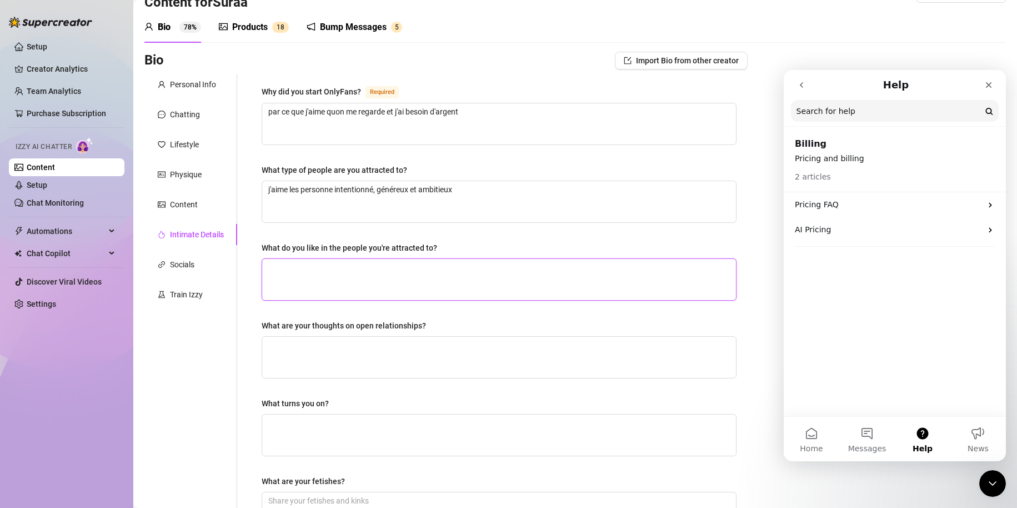
click at [358, 289] on textarea "What do you like in the people you're attracted to?" at bounding box center [499, 279] width 474 height 41
click at [342, 365] on textarea "What are your thoughts on open relationships?" at bounding box center [499, 357] width 474 height 41
type textarea "j"
type textarea "je"
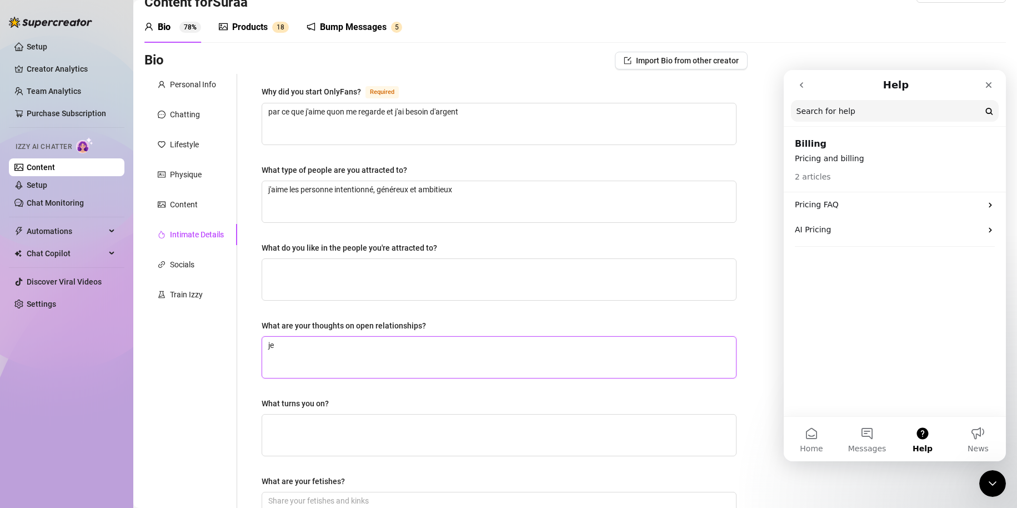
type textarea "je s"
type textarea "je su"
type textarea "je sui"
type textarea "je suis"
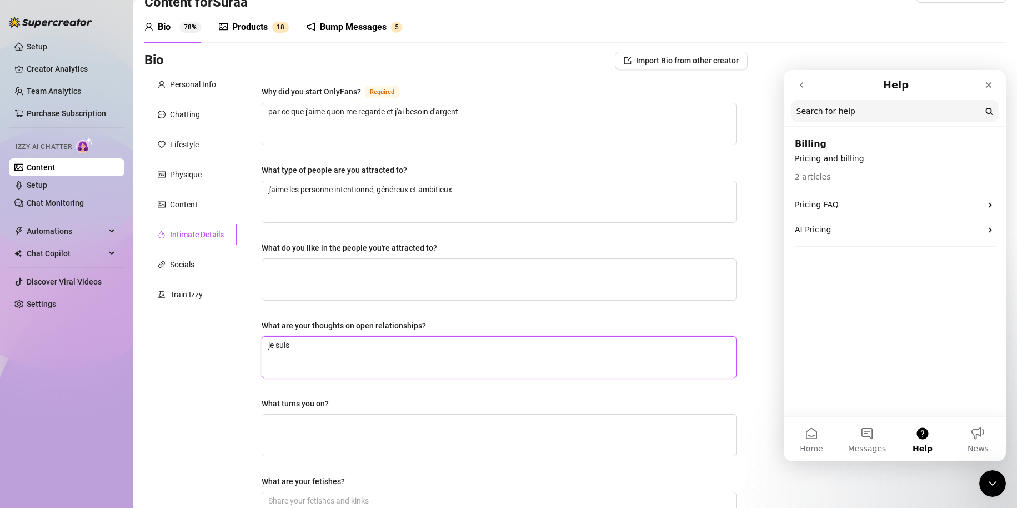
type textarea "je suis t"
type textarea "je suis tr"
type textarea "je suis tre"
type textarea "je suis tres"
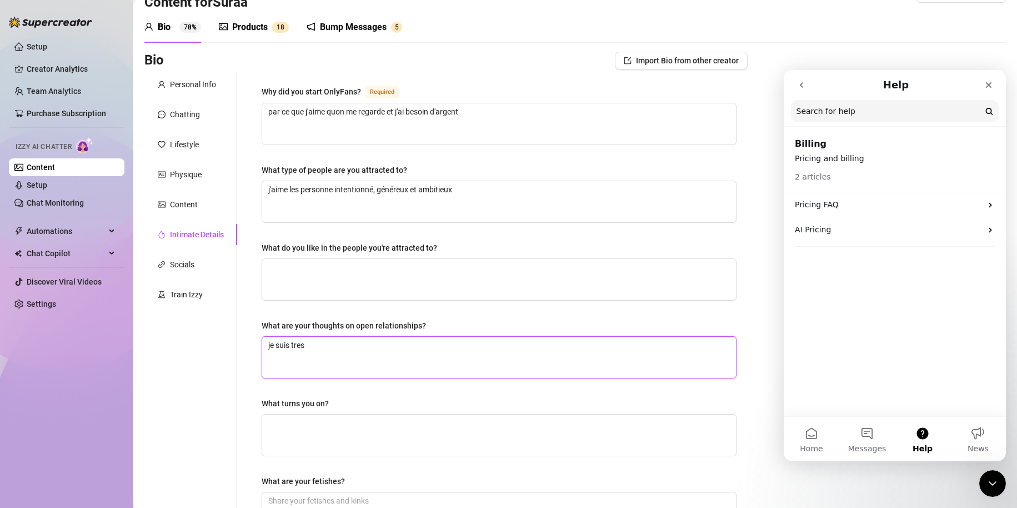
type textarea "je suis tres o"
type textarea "je suis tres ou"
type textarea "je suis tres ouv"
type textarea "je suis tres ouve"
type textarea "je suis tres ouver"
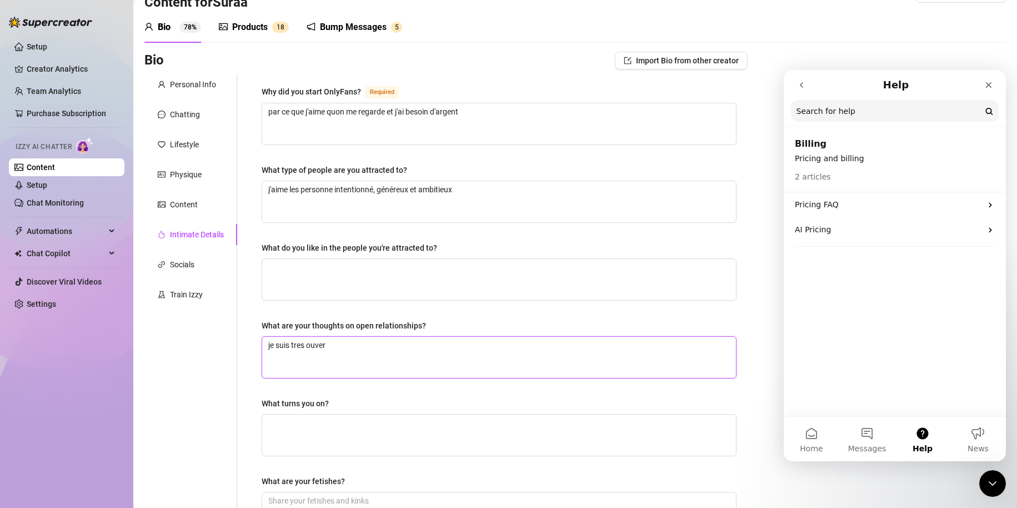
type textarea "je suis tres ouvert"
type textarea "je suis tres ouverte"
type textarea "je suis tres ouverte d"
type textarea "je suis tres ouverte d'"
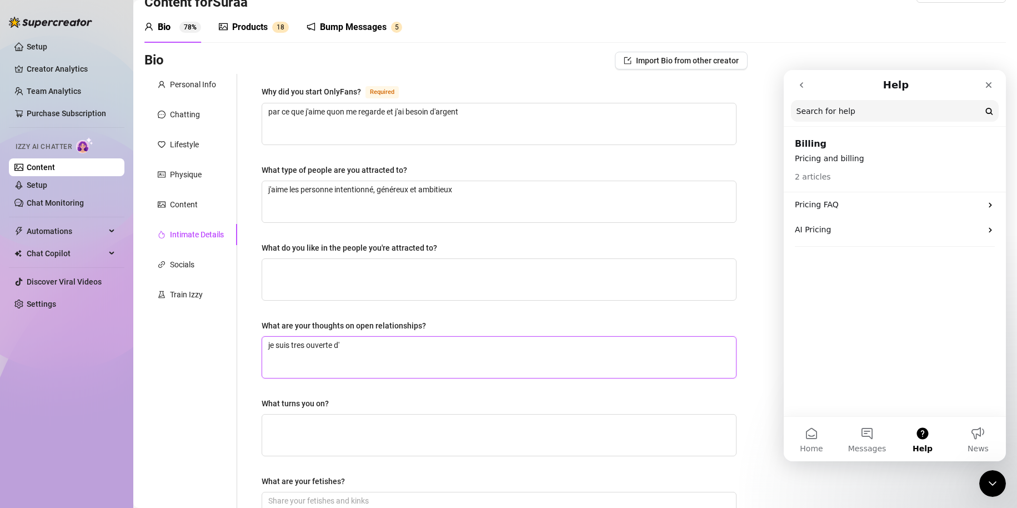
type textarea "je suis tres ouverte d'e"
click at [301, 339] on textarea "je suis tres ouverte d'esprit" at bounding box center [499, 357] width 474 height 41
click at [318, 263] on textarea "What do you like in the people you're attracted to?" at bounding box center [499, 279] width 474 height 41
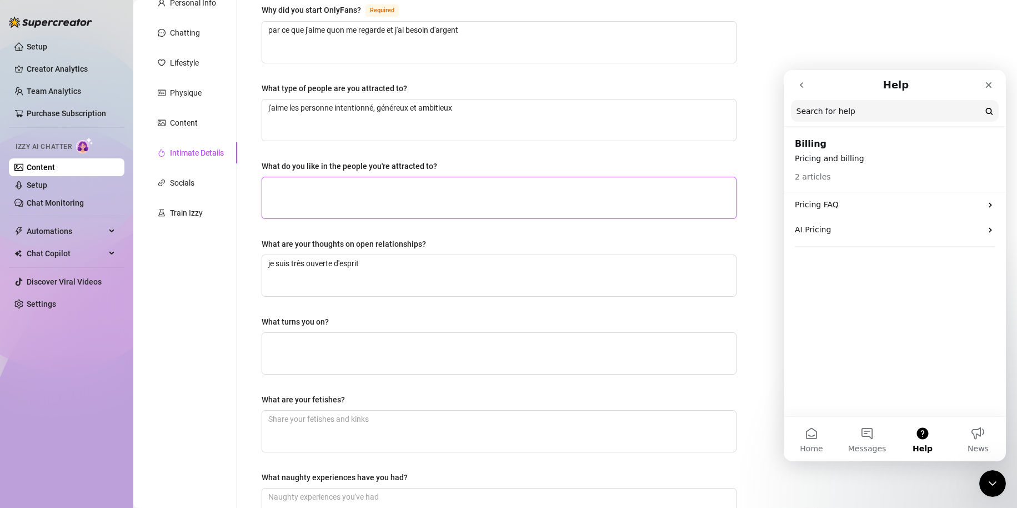
scroll to position [113, 0]
click at [319, 348] on textarea "What turns you on?" at bounding box center [499, 353] width 474 height 41
click at [500, 340] on textarea "les massages, les mots crues, les caresses, les hommes qui n'hesites pas" at bounding box center [499, 353] width 474 height 41
click at [535, 341] on textarea "les massages, les mots crues, les caresses, les hommes qui n'hésites pas" at bounding box center [499, 353] width 474 height 41
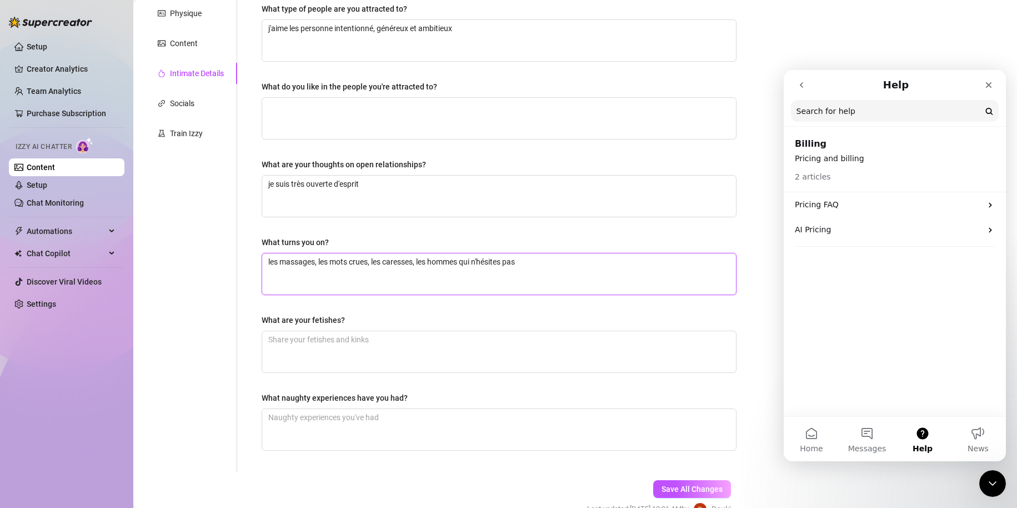
scroll to position [193, 0]
click at [535, 341] on textarea "What are your fetishes?" at bounding box center [499, 351] width 474 height 41
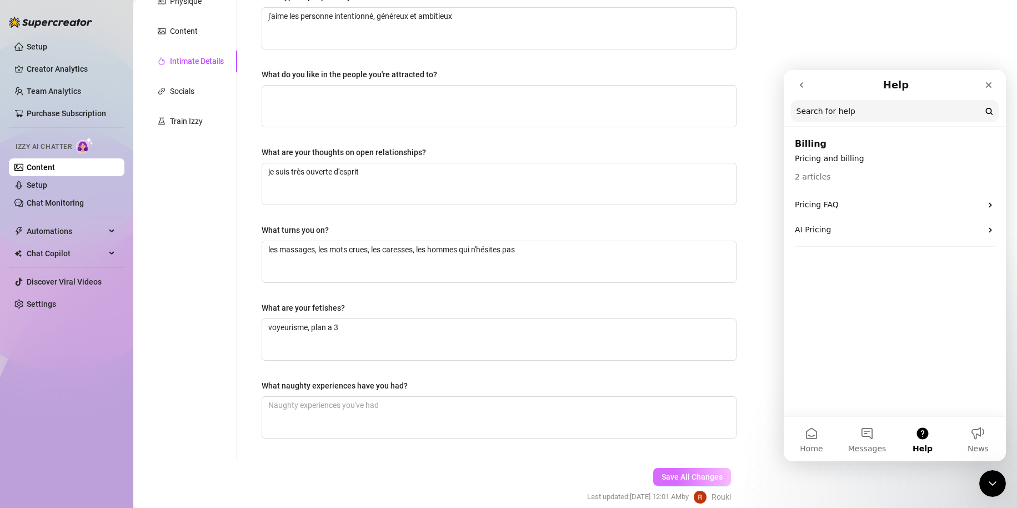
click at [692, 475] on span "Save All Changes" at bounding box center [692, 476] width 61 height 9
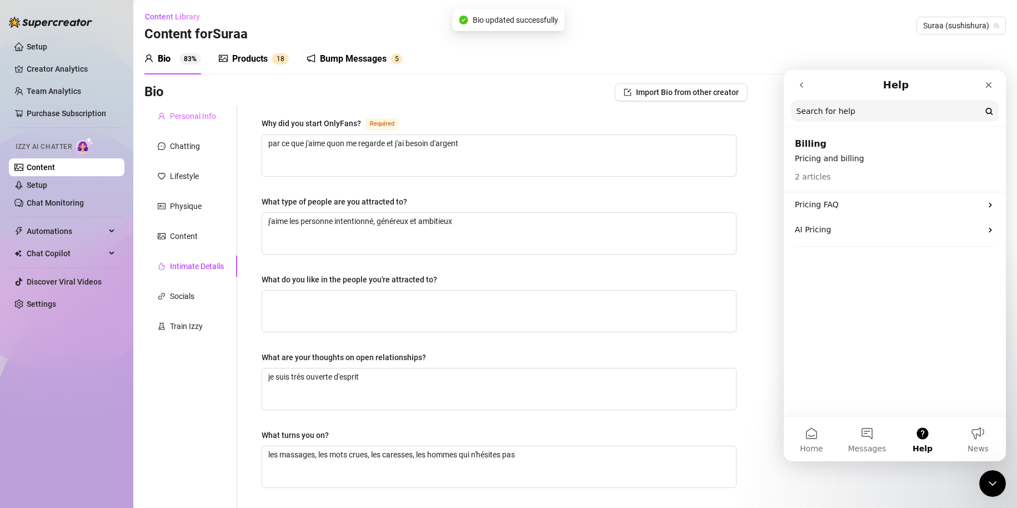
click at [189, 125] on div "Personal Info" at bounding box center [190, 116] width 93 height 21
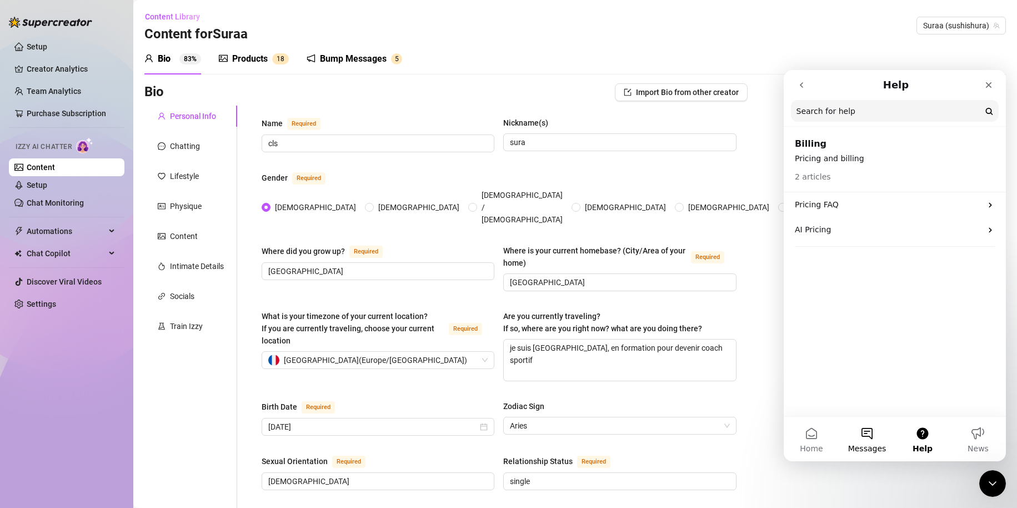
click at [865, 448] on span "Messages" at bounding box center [868, 449] width 38 height 8
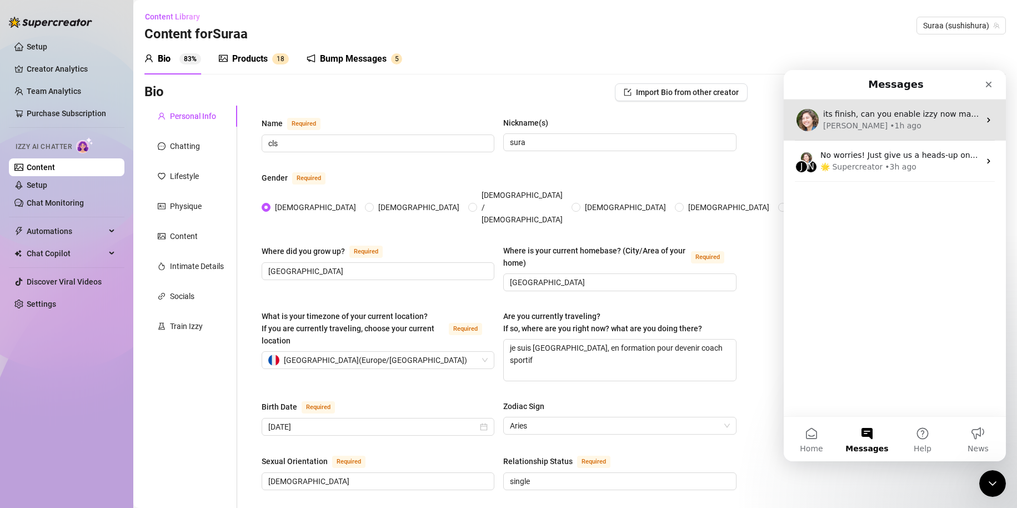
click at [860, 117] on span "its finish, can you enable izzy now maybe ! :)" at bounding box center [912, 113] width 176 height 9
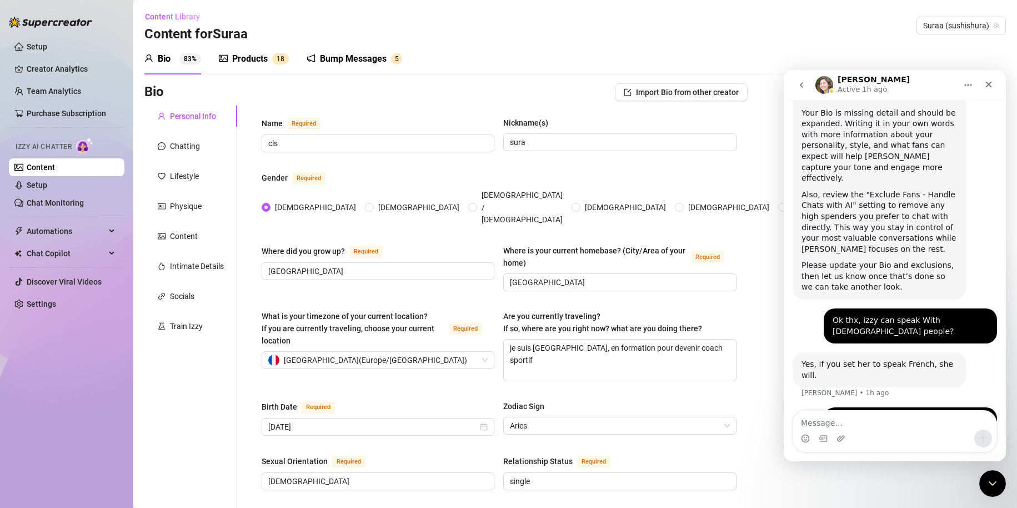
scroll to position [193, 0]
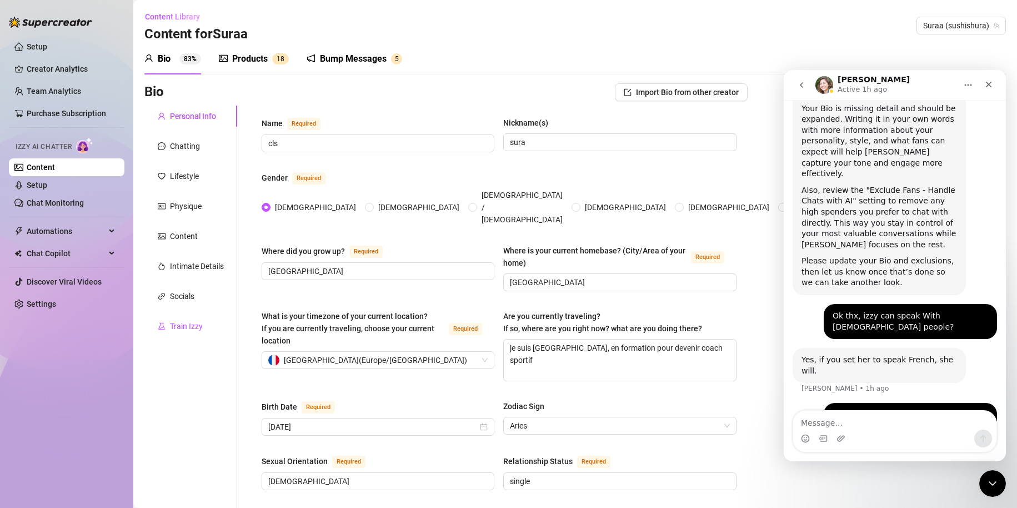
click at [189, 330] on div "Train Izzy" at bounding box center [186, 326] width 33 height 12
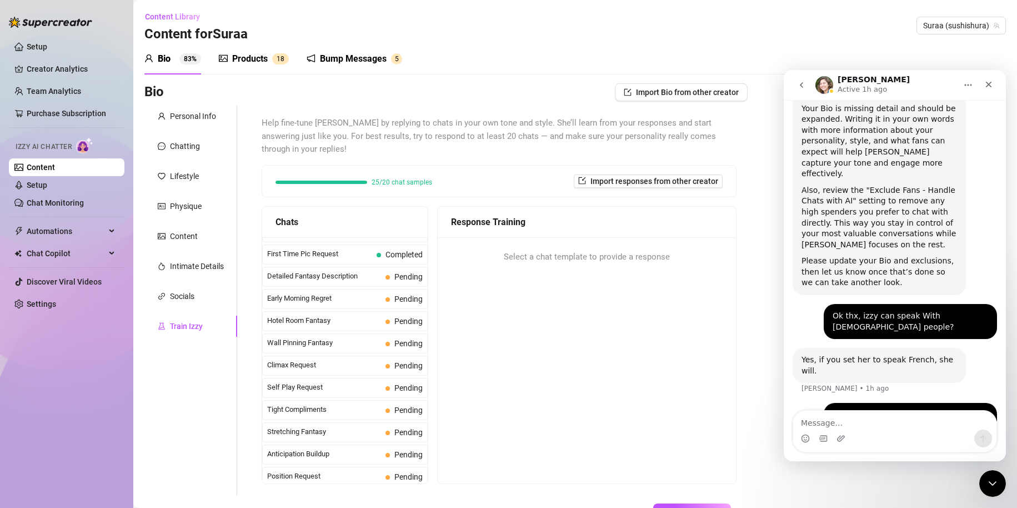
scroll to position [393, 0]
click at [353, 361] on span "Climax Request" at bounding box center [324, 365] width 114 height 11
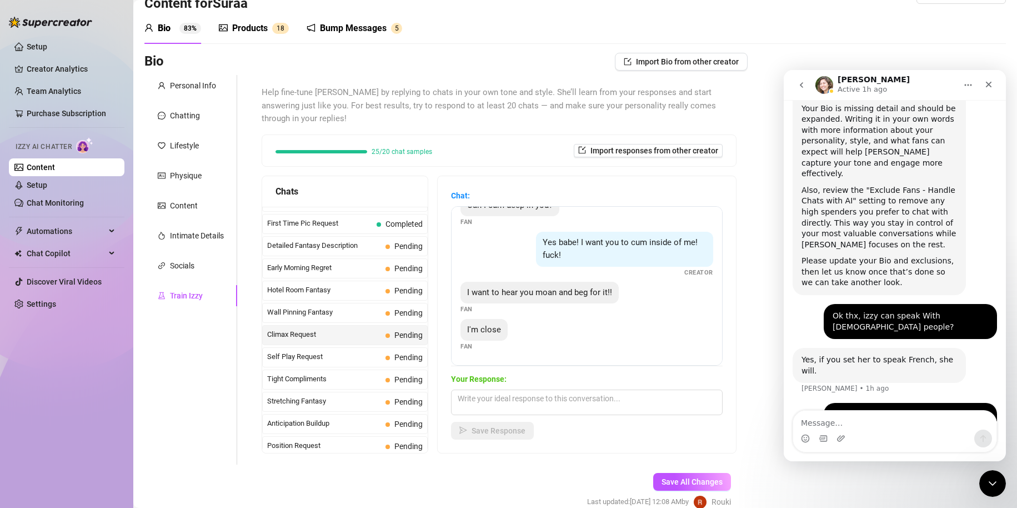
scroll to position [31, 0]
click at [528, 393] on textarea at bounding box center [587, 402] width 272 height 26
click at [362, 353] on span "Self Play Request" at bounding box center [324, 356] width 114 height 11
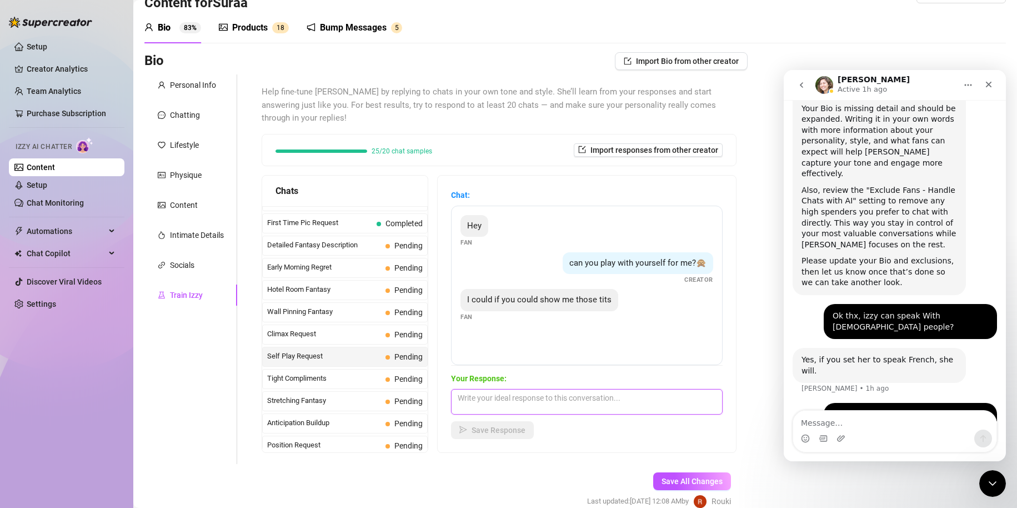
click at [532, 409] on textarea at bounding box center [587, 402] width 272 height 26
click at [636, 394] on textarea "alors on peut essayé de jouer ensemble si tu es pret pour ca ahah" at bounding box center [587, 402] width 272 height 26
click at [515, 429] on span "Save Response" at bounding box center [499, 430] width 54 height 9
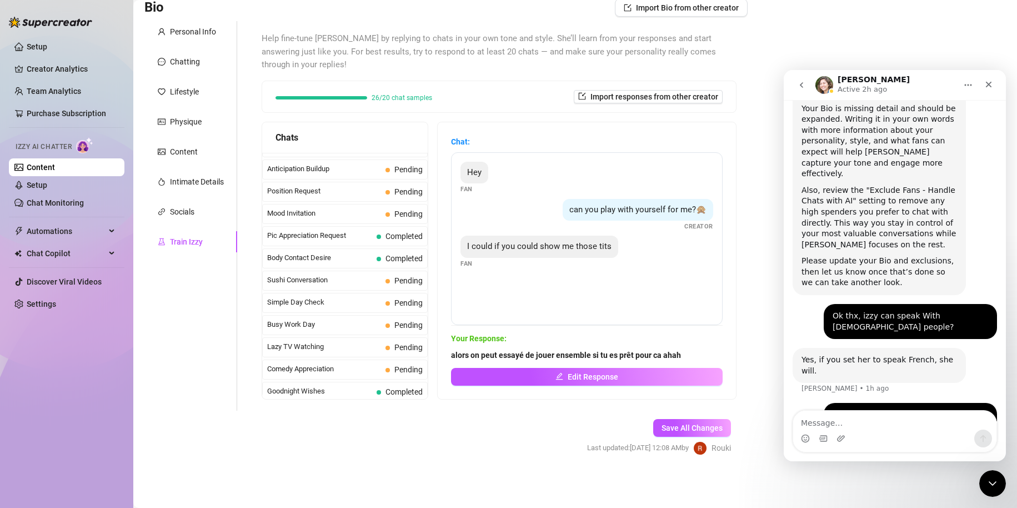
scroll to position [616, 0]
click at [335, 272] on div "Simple Day Check Pending" at bounding box center [345, 281] width 166 height 20
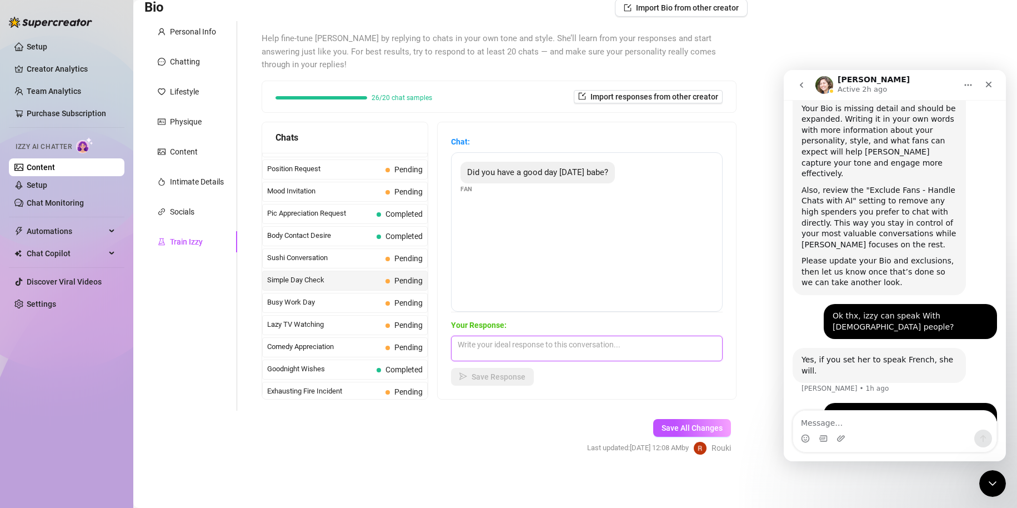
click at [479, 346] on textarea at bounding box center [587, 349] width 272 height 26
click at [551, 345] on textarea "oui cava j'ai fais ma seance j'ai bien transpiré donc tout vas bien!! et toi ?" at bounding box center [587, 349] width 272 height 26
click at [556, 343] on textarea "oui cava j'ai fais ma seance j'ai bien transpiré donc tout vas bien!! et toi ?" at bounding box center [587, 349] width 272 height 26
click at [518, 370] on button "Save Response" at bounding box center [492, 377] width 83 height 18
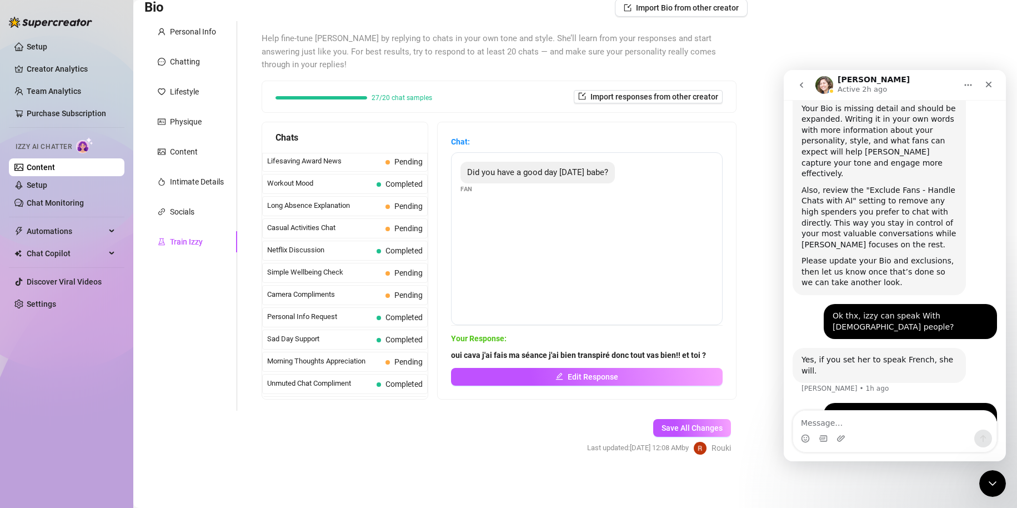
scroll to position [997, 0]
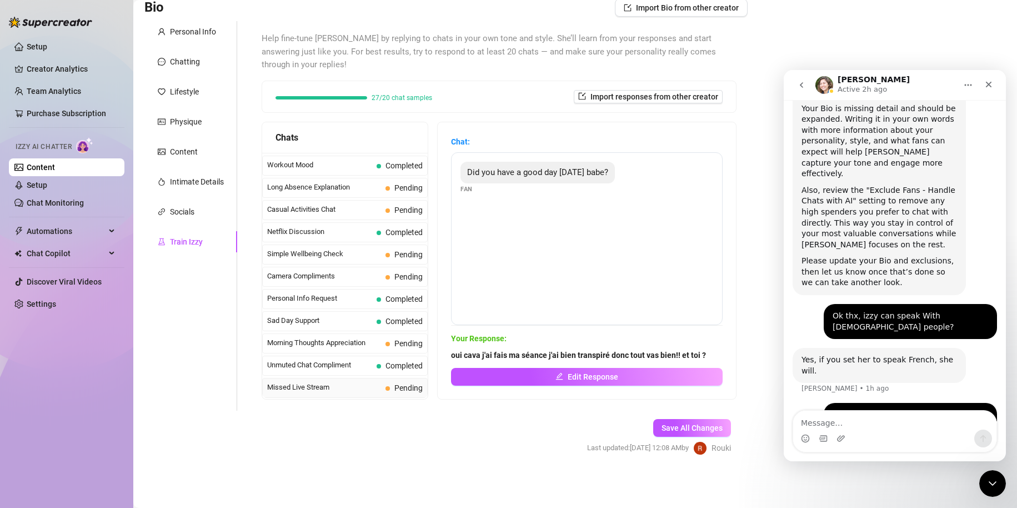
click at [376, 391] on span "Missed Live Stream" at bounding box center [324, 387] width 114 height 11
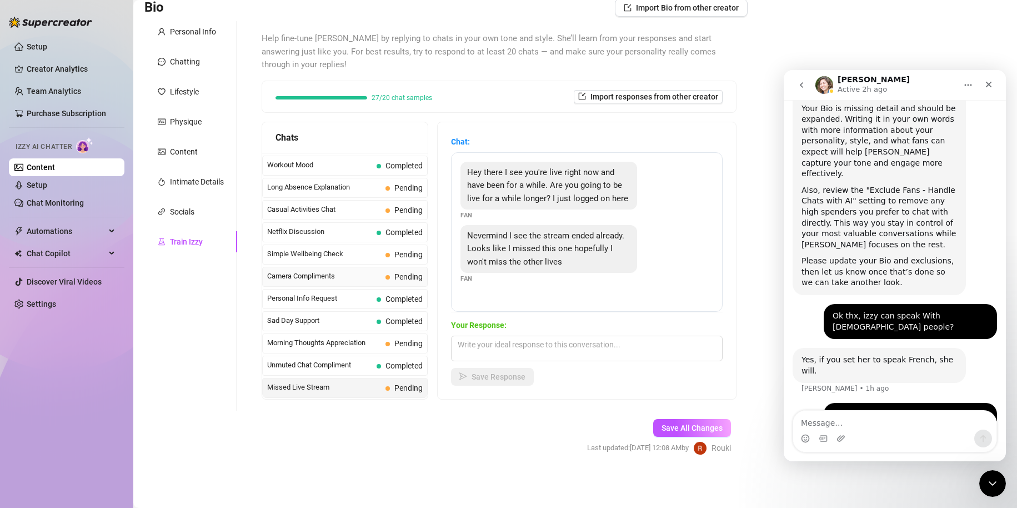
click at [325, 267] on div "Camera Compliments Pending" at bounding box center [345, 277] width 166 height 20
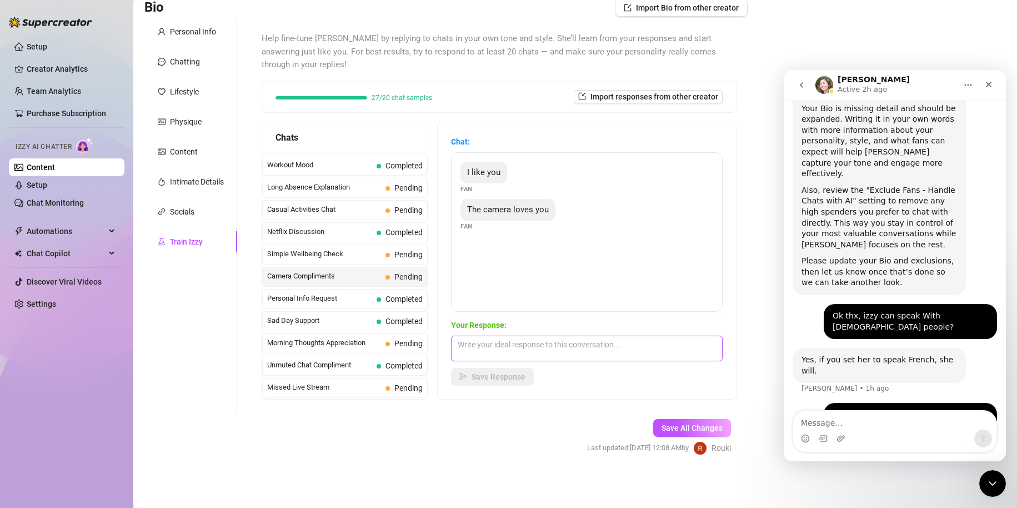
click at [491, 342] on textarea at bounding box center [587, 349] width 272 height 26
click at [501, 341] on textarea "merci mon cheri tes trop mignon.." at bounding box center [587, 349] width 272 height 26
click at [508, 345] on textarea "merci mon cheri tes trop mignon.." at bounding box center [587, 349] width 272 height 26
click at [610, 343] on textarea "merci mon chéri tes trop mignon.." at bounding box center [587, 349] width 272 height 26
click at [515, 377] on span "Save Response" at bounding box center [499, 376] width 54 height 9
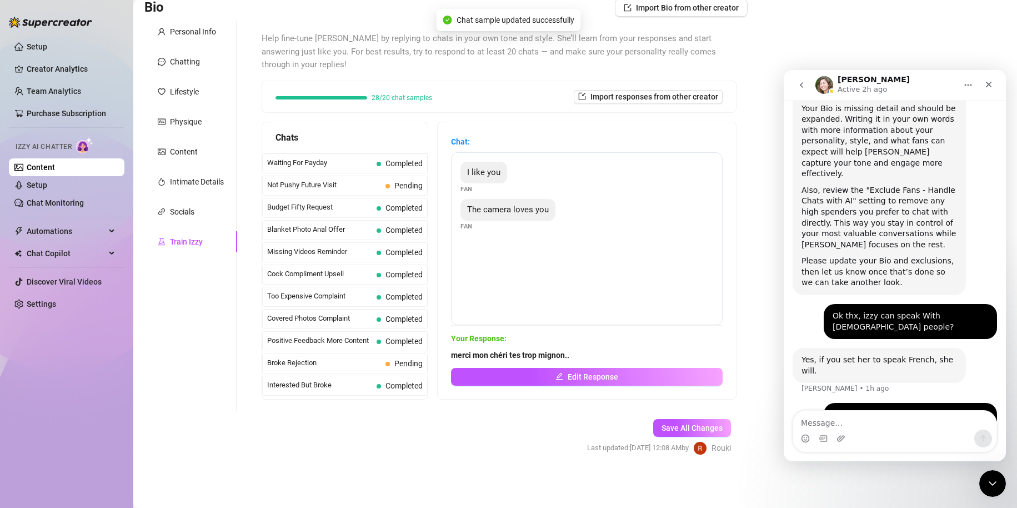
scroll to position [0, 0]
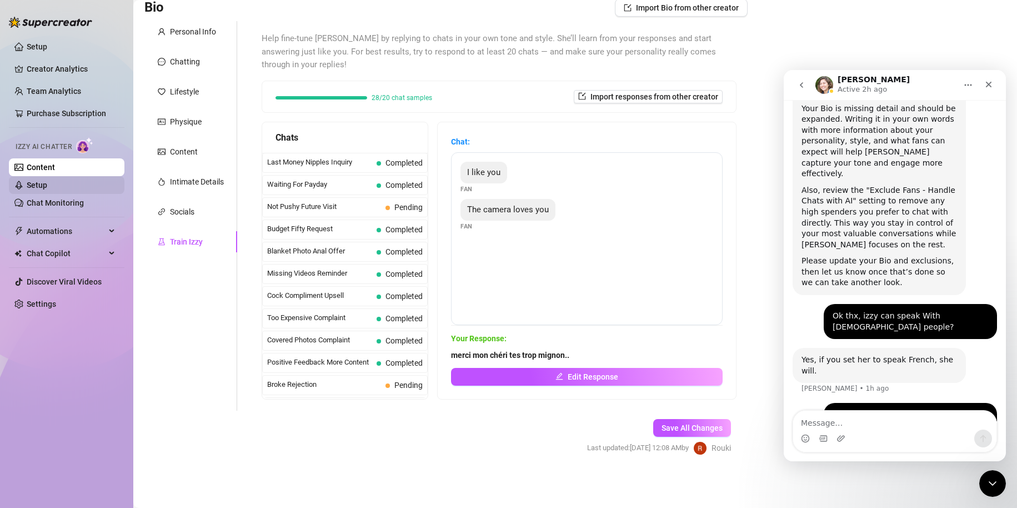
click at [47, 189] on link "Setup" at bounding box center [37, 185] width 21 height 9
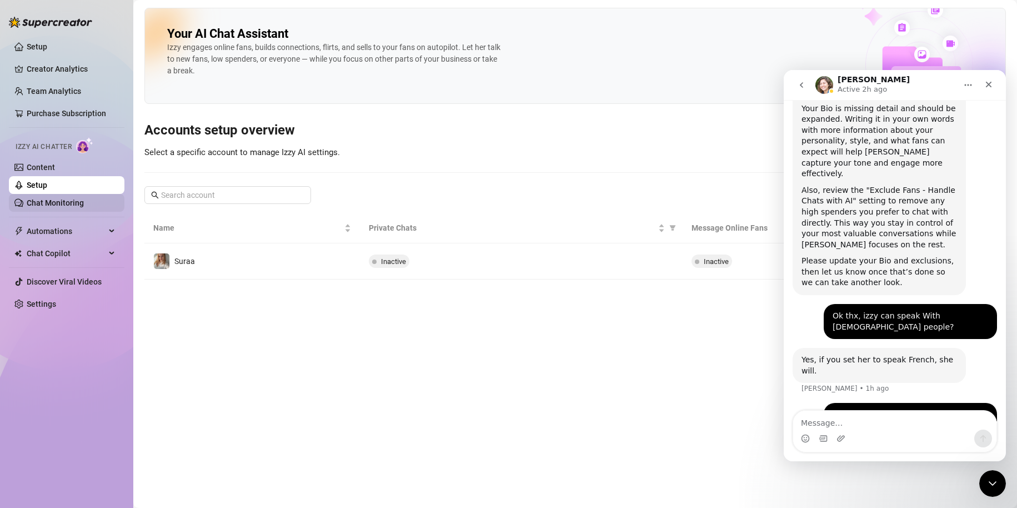
click at [62, 207] on link "Chat Monitoring" at bounding box center [55, 202] width 57 height 9
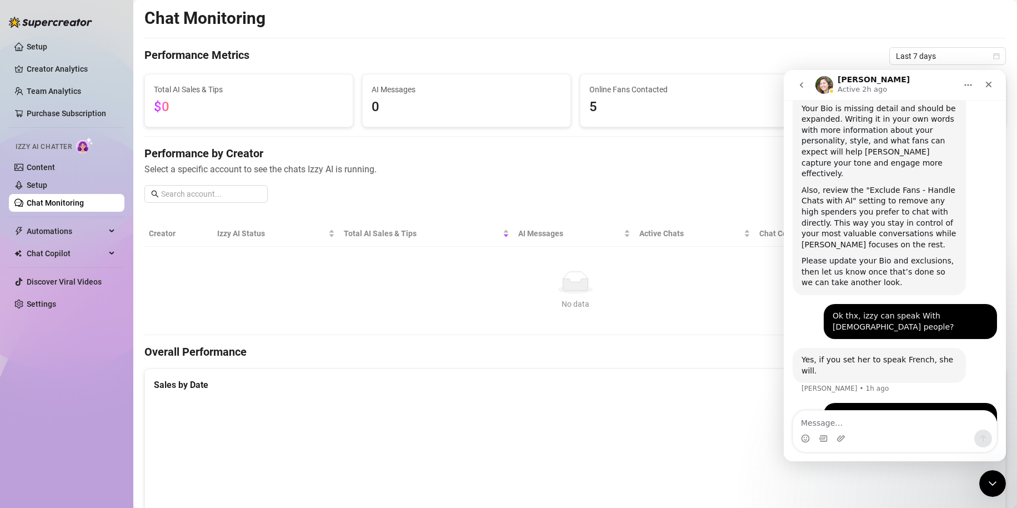
click at [75, 155] on div "Izzy AI Chatter" at bounding box center [66, 145] width 118 height 25
click at [55, 172] on link "Content" at bounding box center [41, 167] width 28 height 9
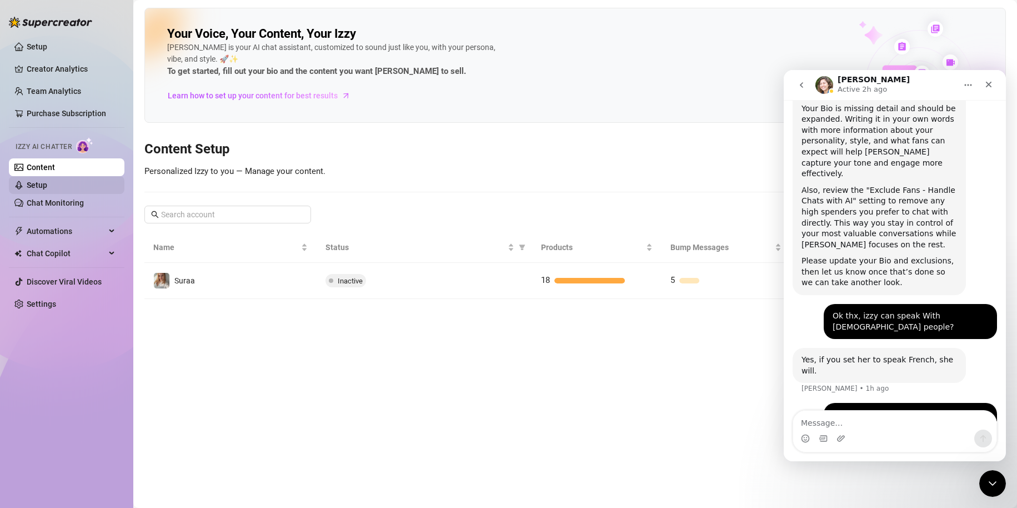
click at [47, 186] on link "Setup" at bounding box center [37, 185] width 21 height 9
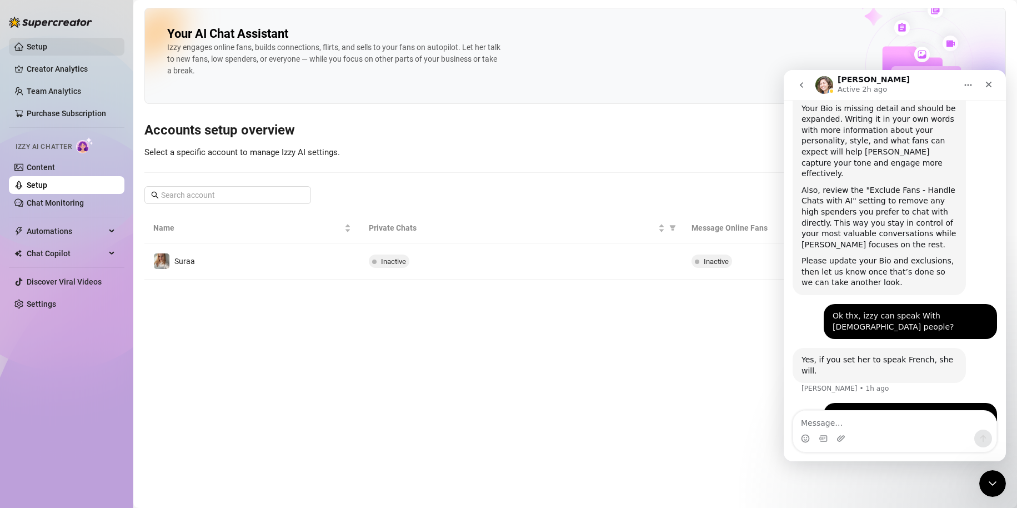
click at [47, 51] on link "Setup" at bounding box center [37, 46] width 21 height 9
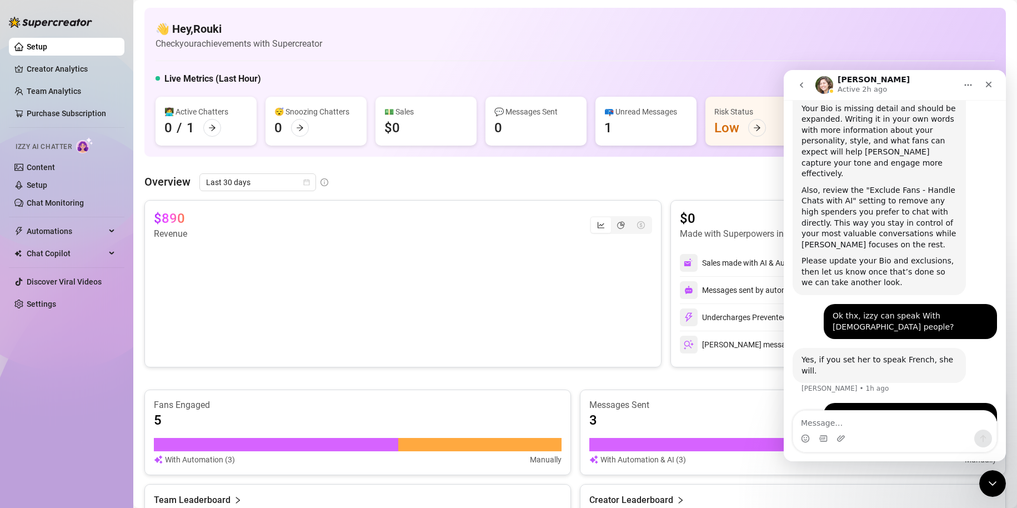
click at [73, 80] on ul "Setup Creator Analytics Team Analytics Purchase Subscription Izzy AI Chatter Co…" at bounding box center [67, 175] width 116 height 284
click at [66, 72] on link "Creator Analytics" at bounding box center [71, 69] width 89 height 18
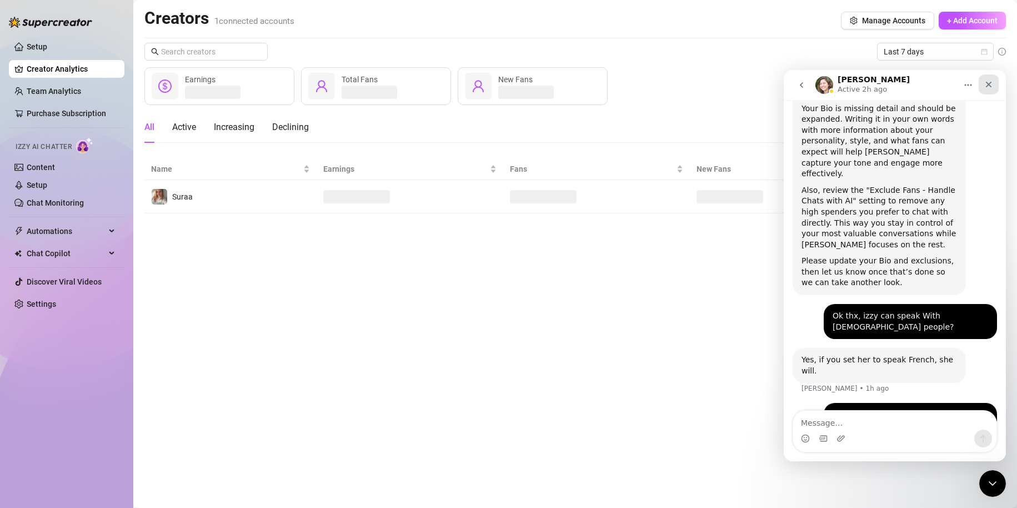
click at [984, 88] on div "Close" at bounding box center [989, 84] width 20 height 20
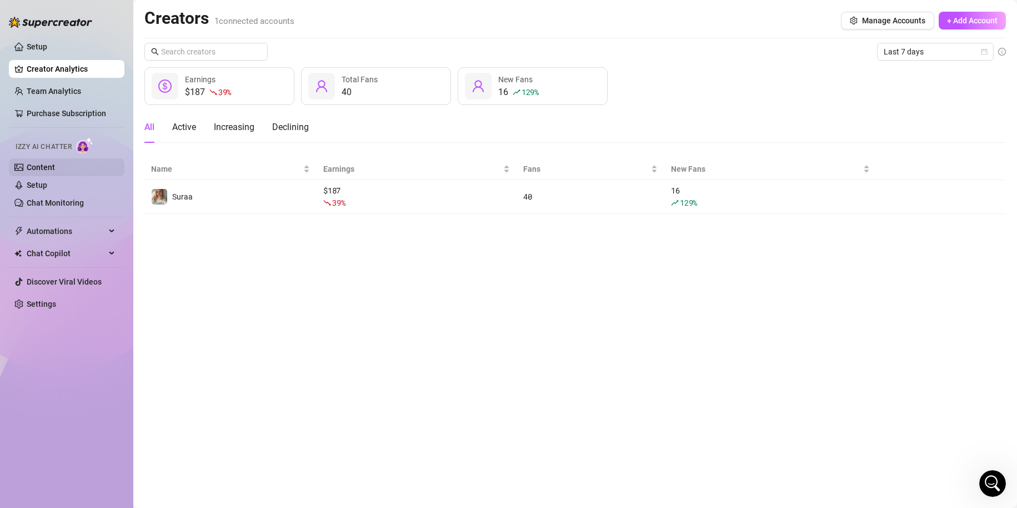
click at [55, 163] on link "Content" at bounding box center [41, 167] width 28 height 9
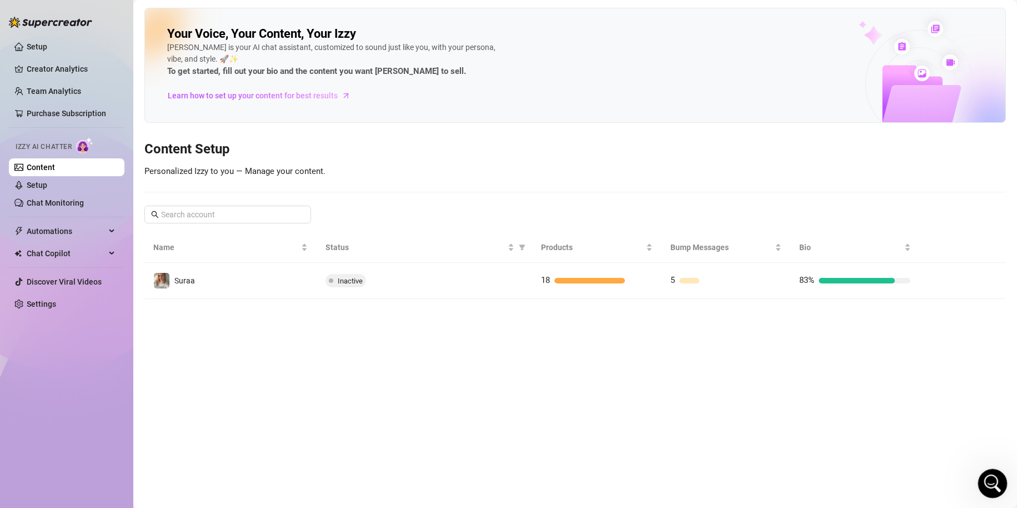
click at [989, 480] on icon "Open Intercom Messenger" at bounding box center [991, 482] width 18 height 18
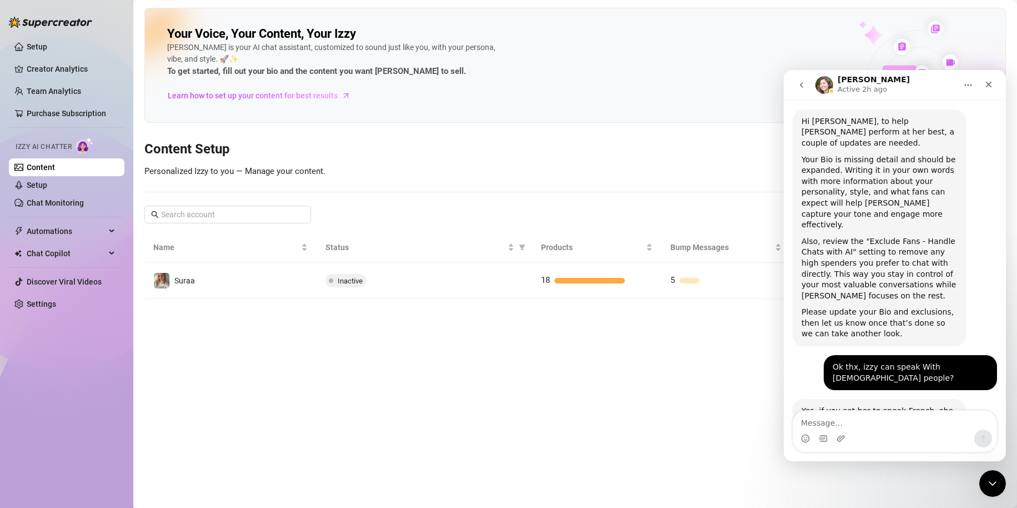
scroll to position [193, 0]
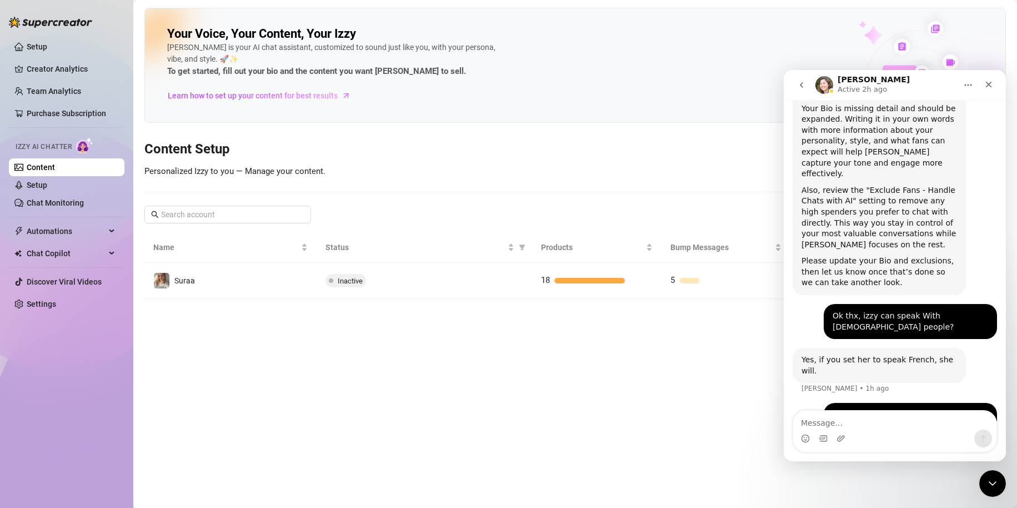
click at [800, 88] on icon "go back" at bounding box center [801, 85] width 9 height 9
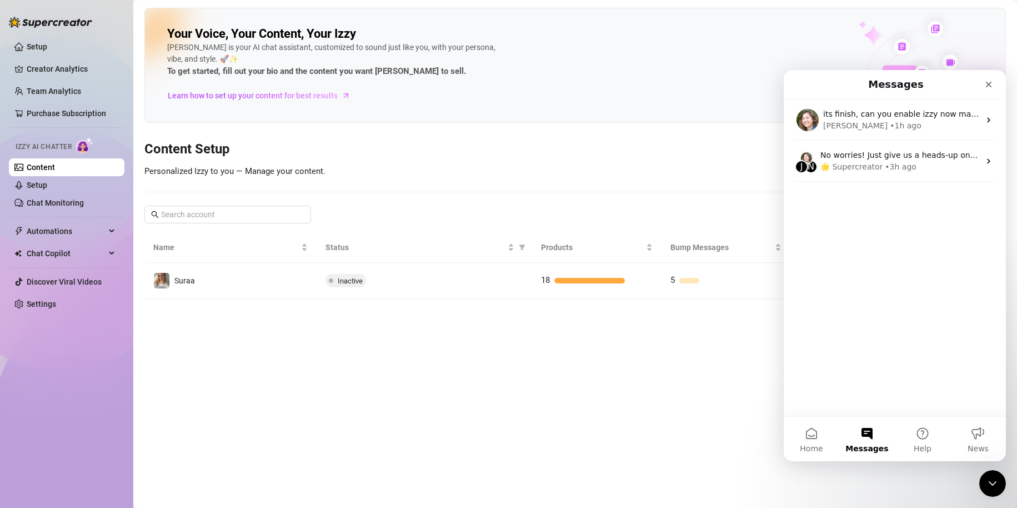
scroll to position [0, 0]
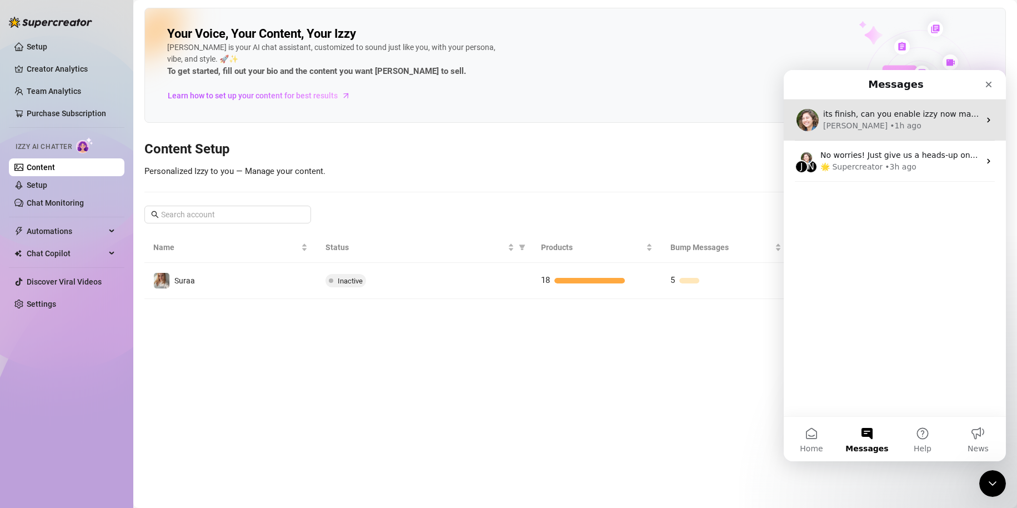
click at [846, 133] on div "its finish, can you enable izzy now maybe ! :) Ella • 1h ago" at bounding box center [895, 119] width 222 height 41
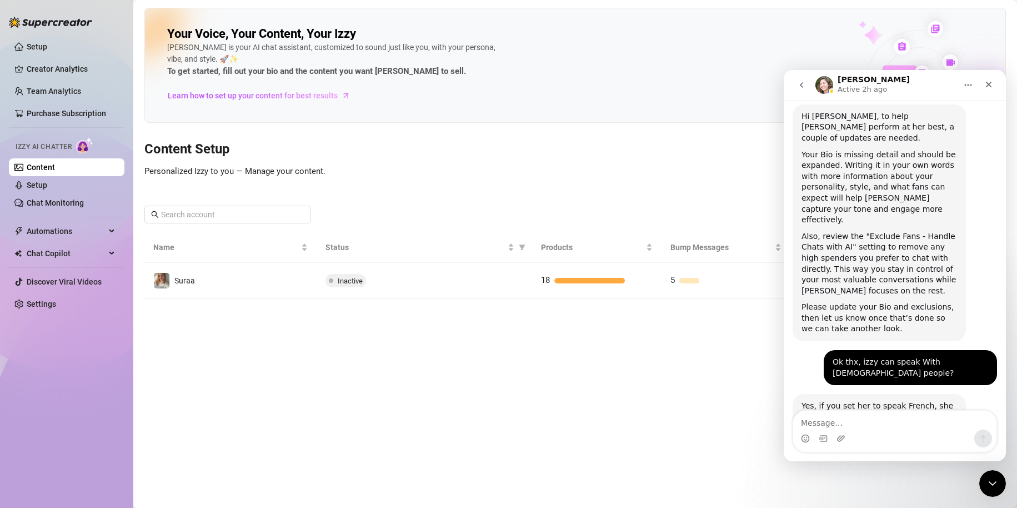
scroll to position [193, 0]
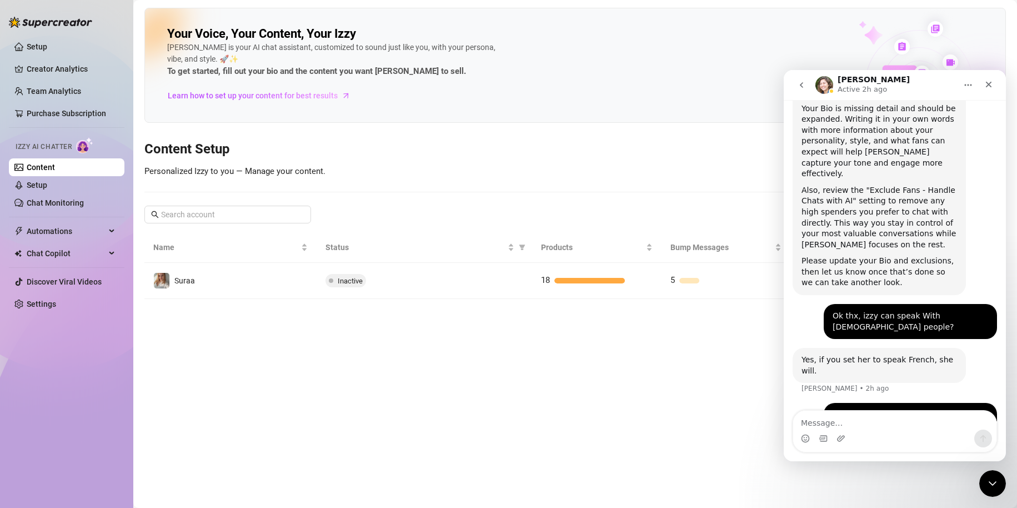
click at [891, 429] on textarea "Message…" at bounding box center [894, 420] width 203 height 19
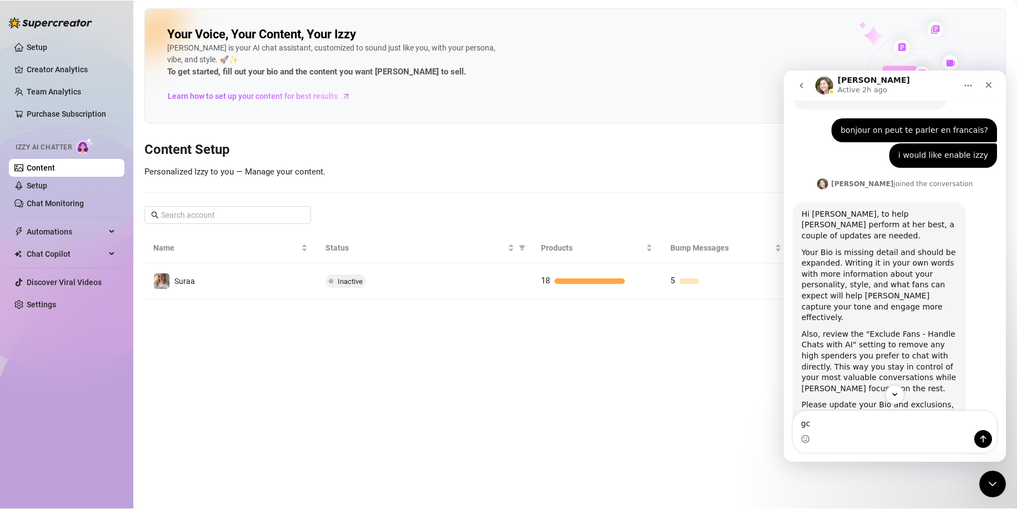
scroll to position [256, 0]
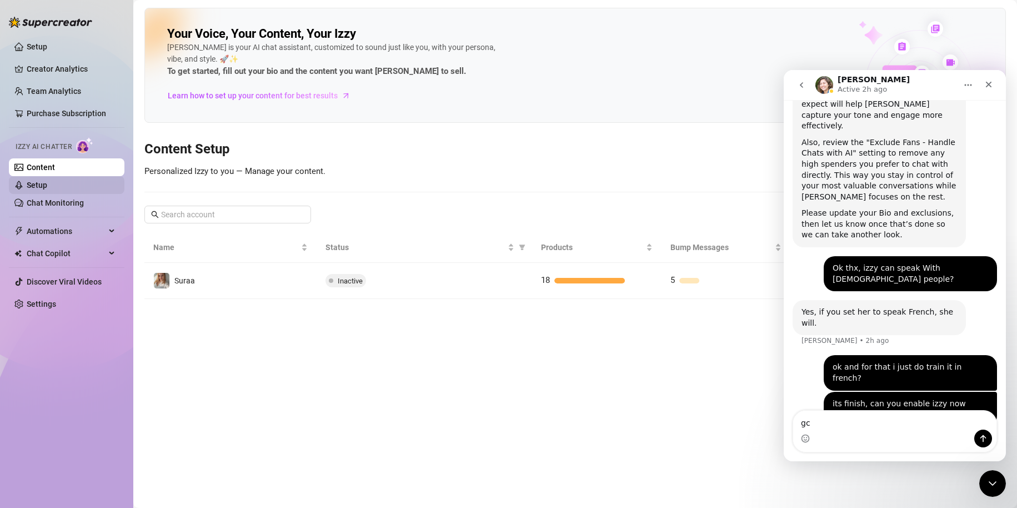
click at [47, 181] on link "Setup" at bounding box center [37, 185] width 21 height 9
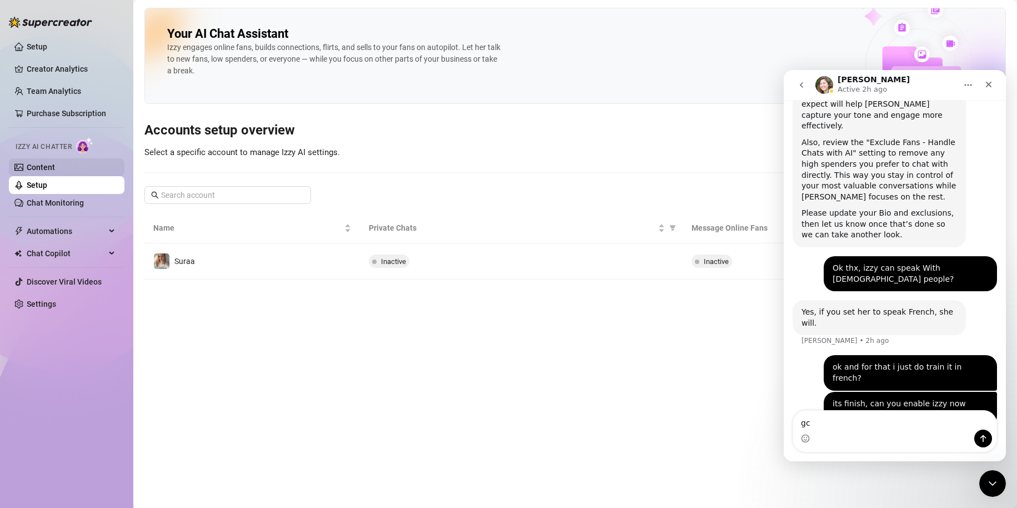
click at [44, 167] on link "Content" at bounding box center [41, 167] width 28 height 9
